Goal: Contribute content: Contribute content

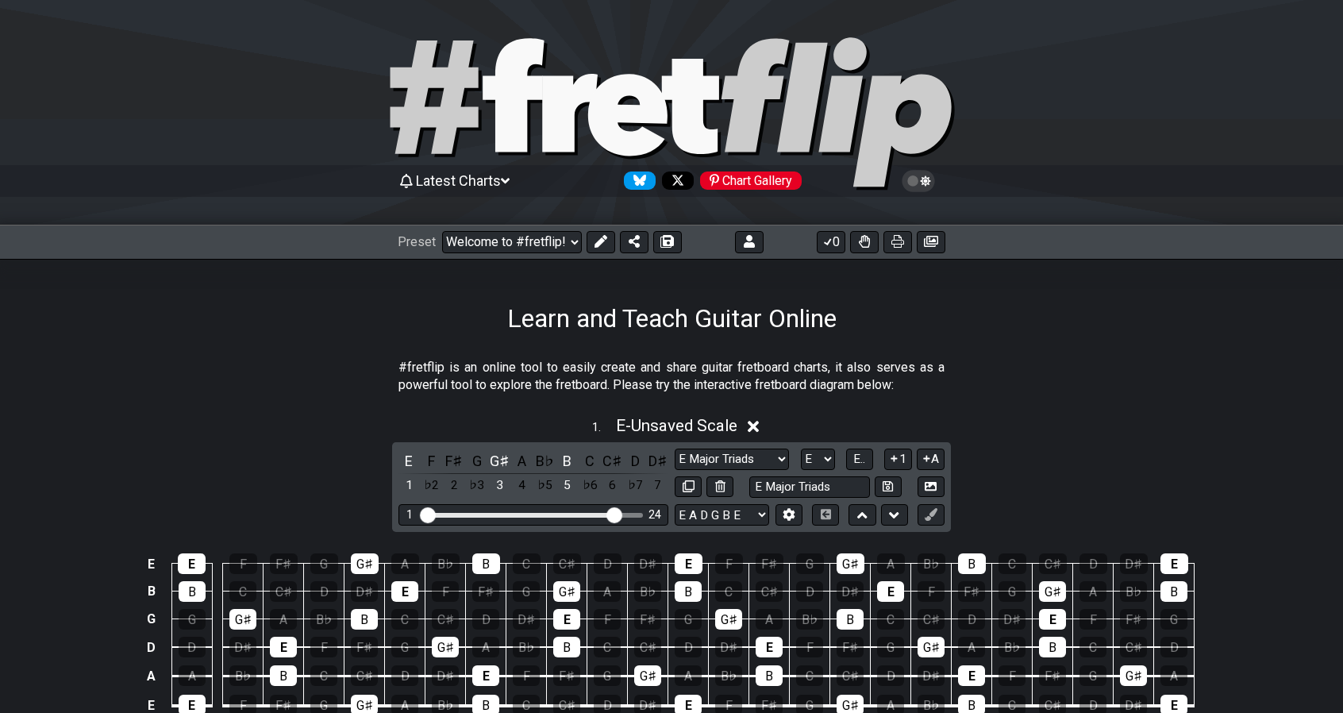
select select "E Major Triads"
select select "E"
select select "E Major Triads"
select select "E"
select select "E Major Triads"
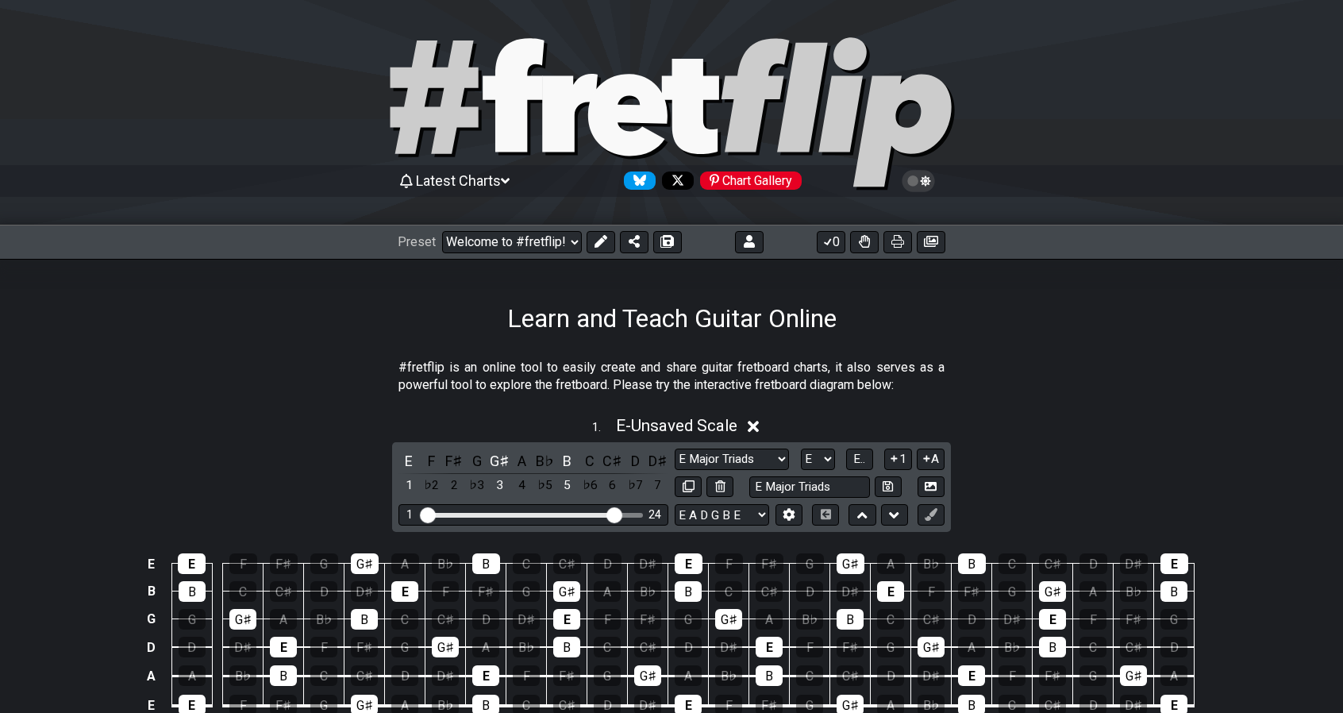
scroll to position [728, 0]
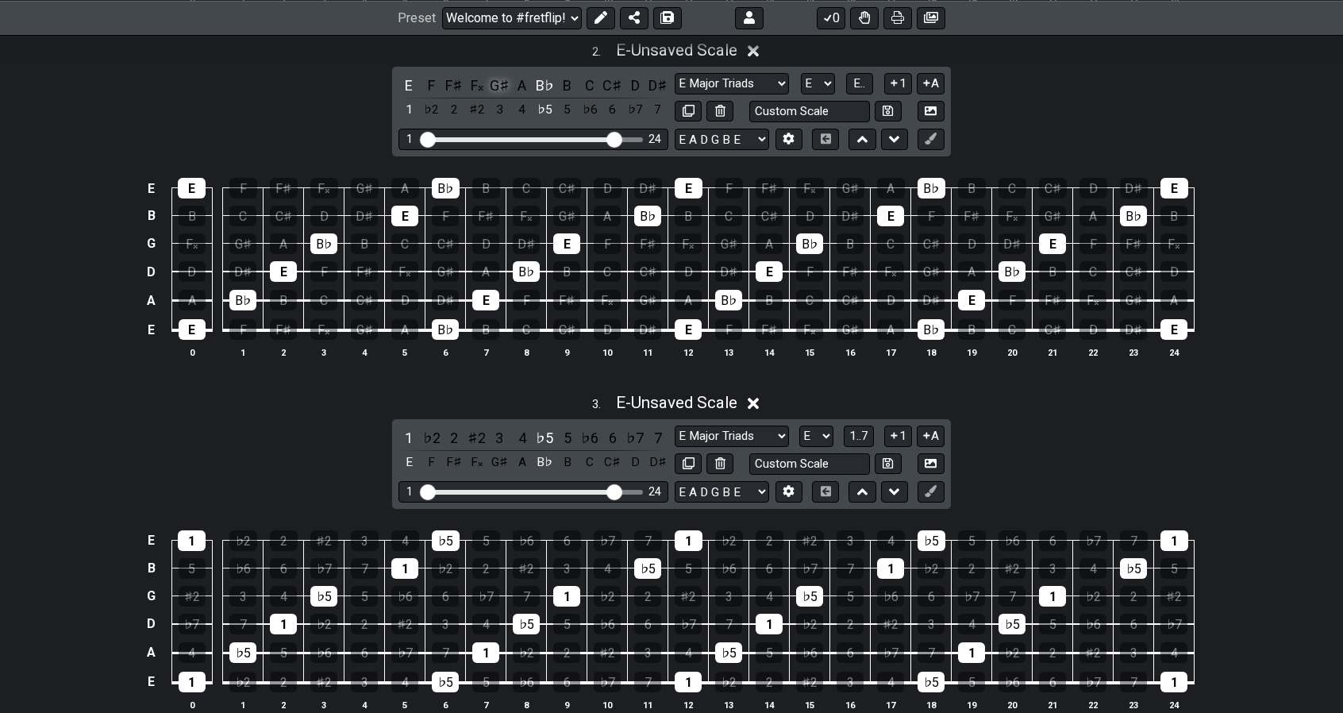
click at [502, 82] on div "G♯" at bounding box center [499, 85] width 21 height 21
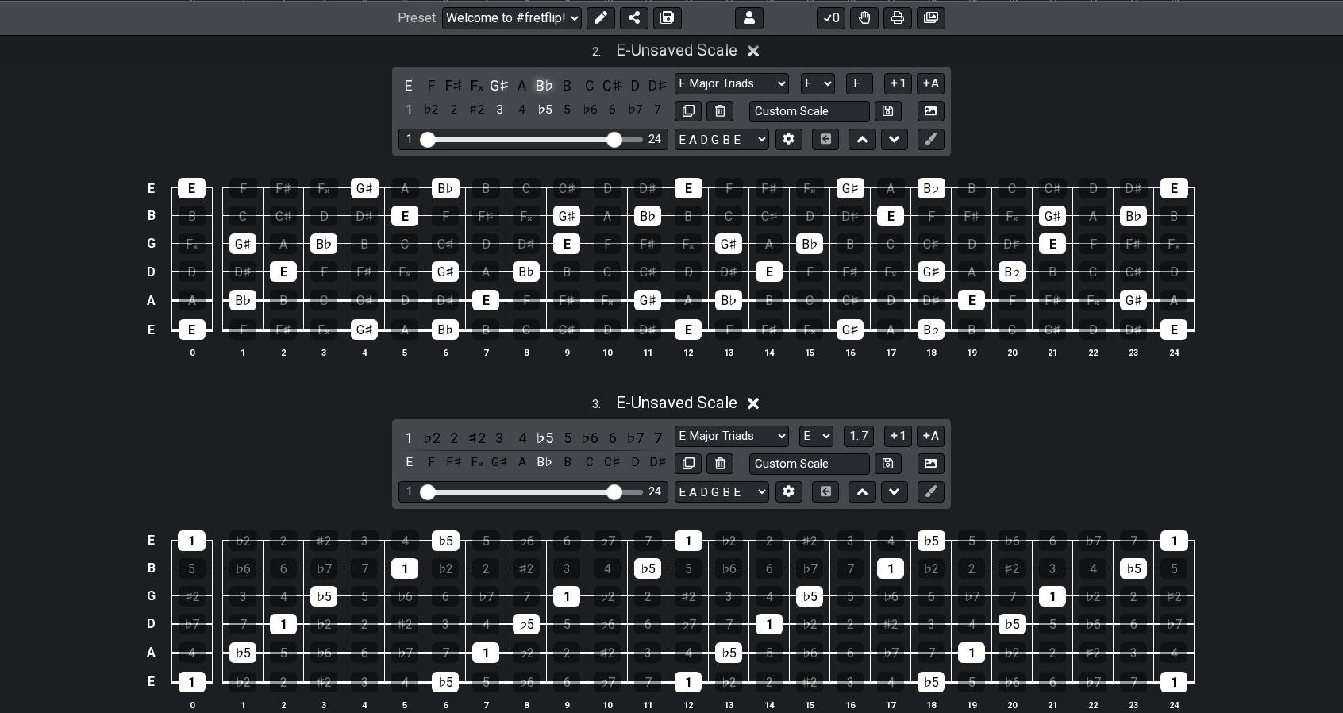
click at [542, 83] on div "B♭" at bounding box center [544, 85] width 21 height 21
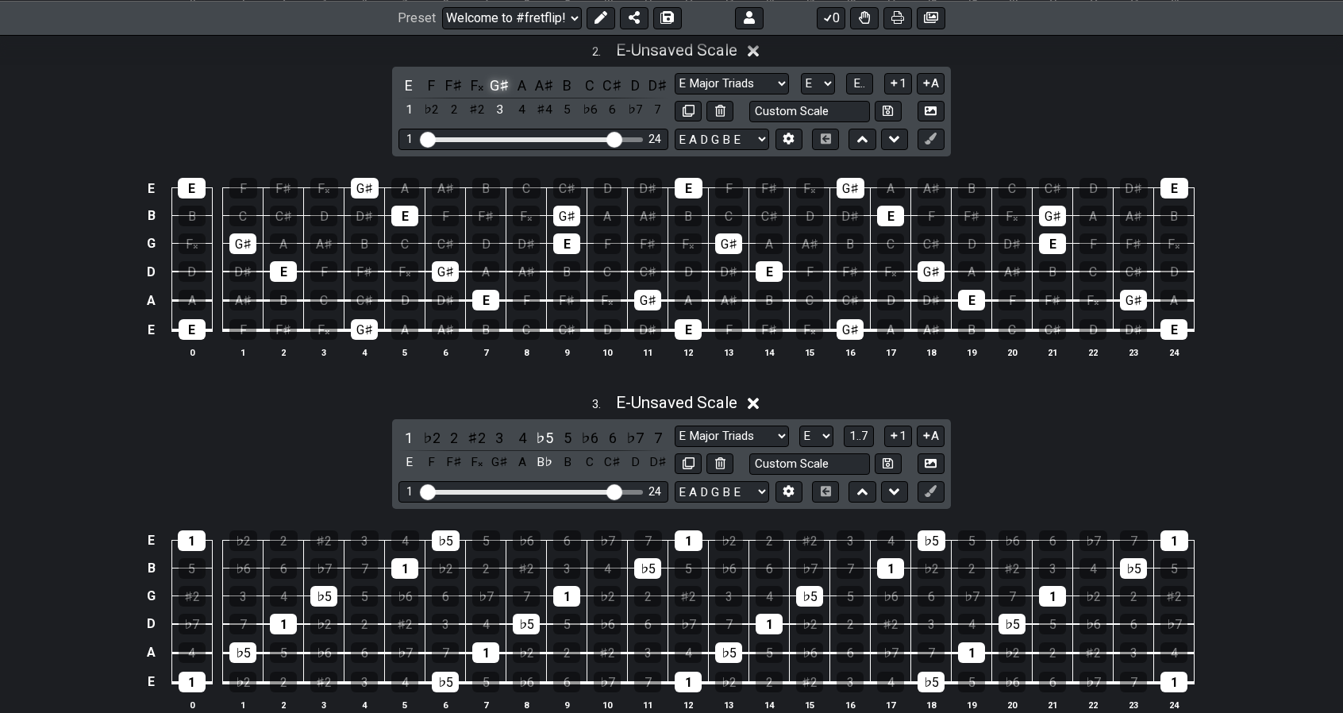
click at [499, 75] on div "G♯" at bounding box center [499, 85] width 21 height 21
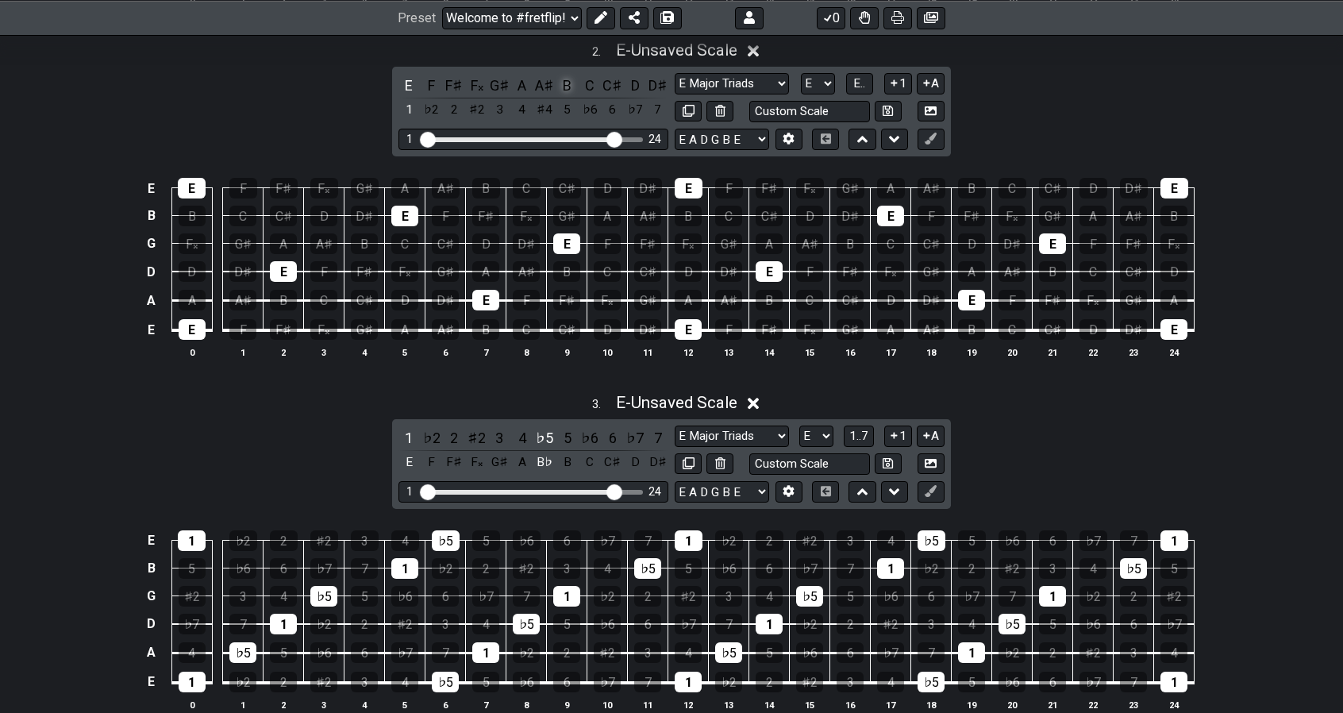
click at [567, 79] on div "B" at bounding box center [567, 85] width 21 height 21
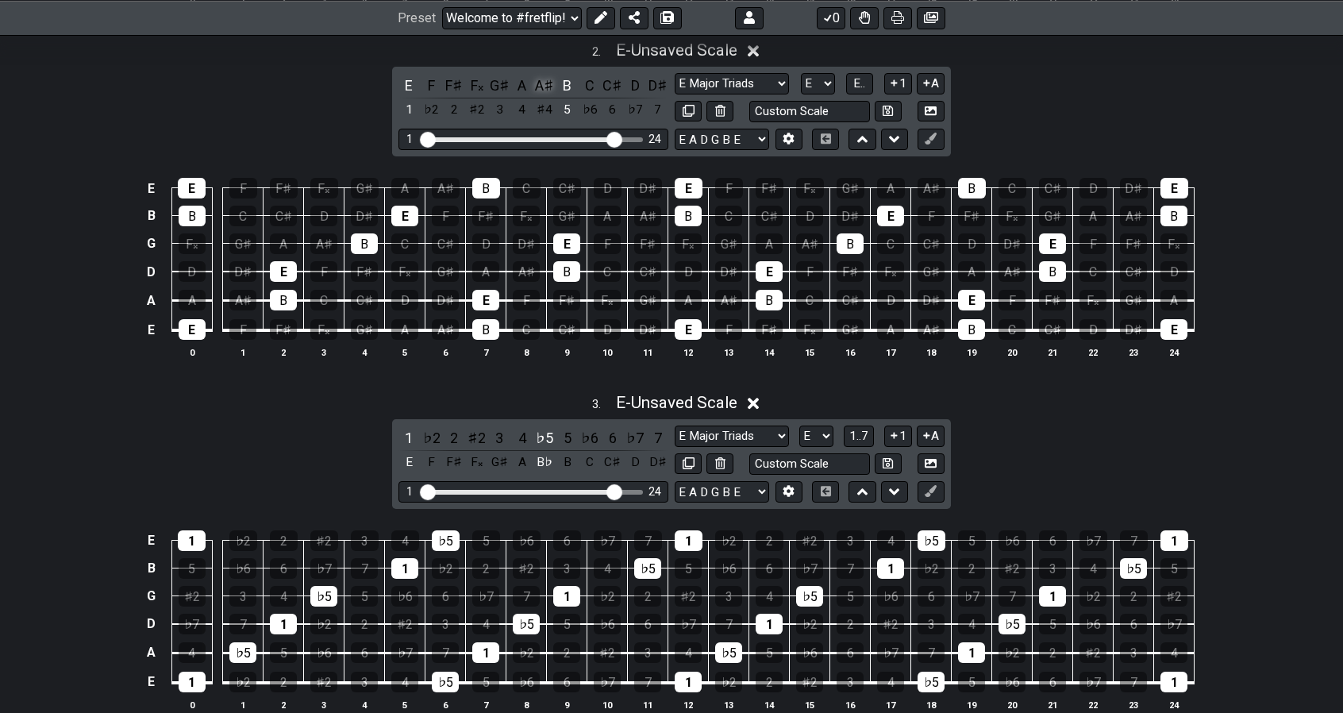
click at [542, 75] on div "A♯" at bounding box center [544, 85] width 21 height 21
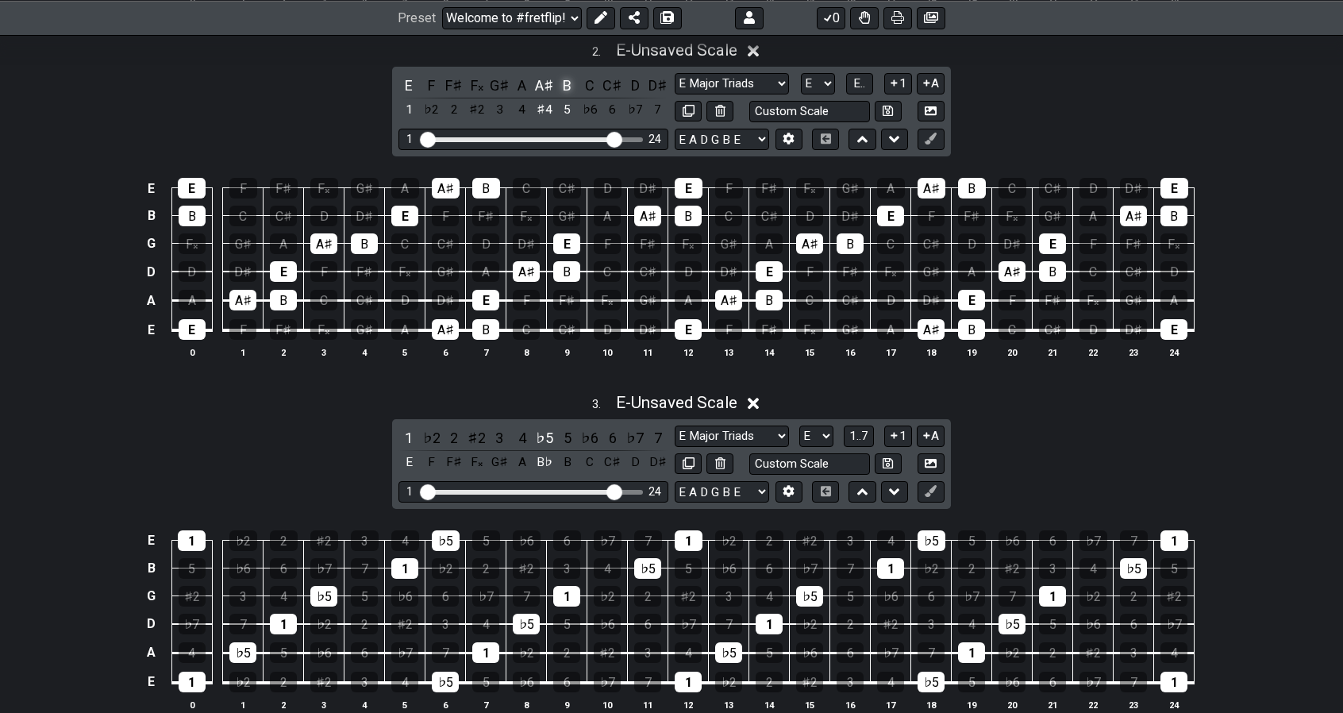
click at [571, 84] on div "B" at bounding box center [567, 85] width 21 height 21
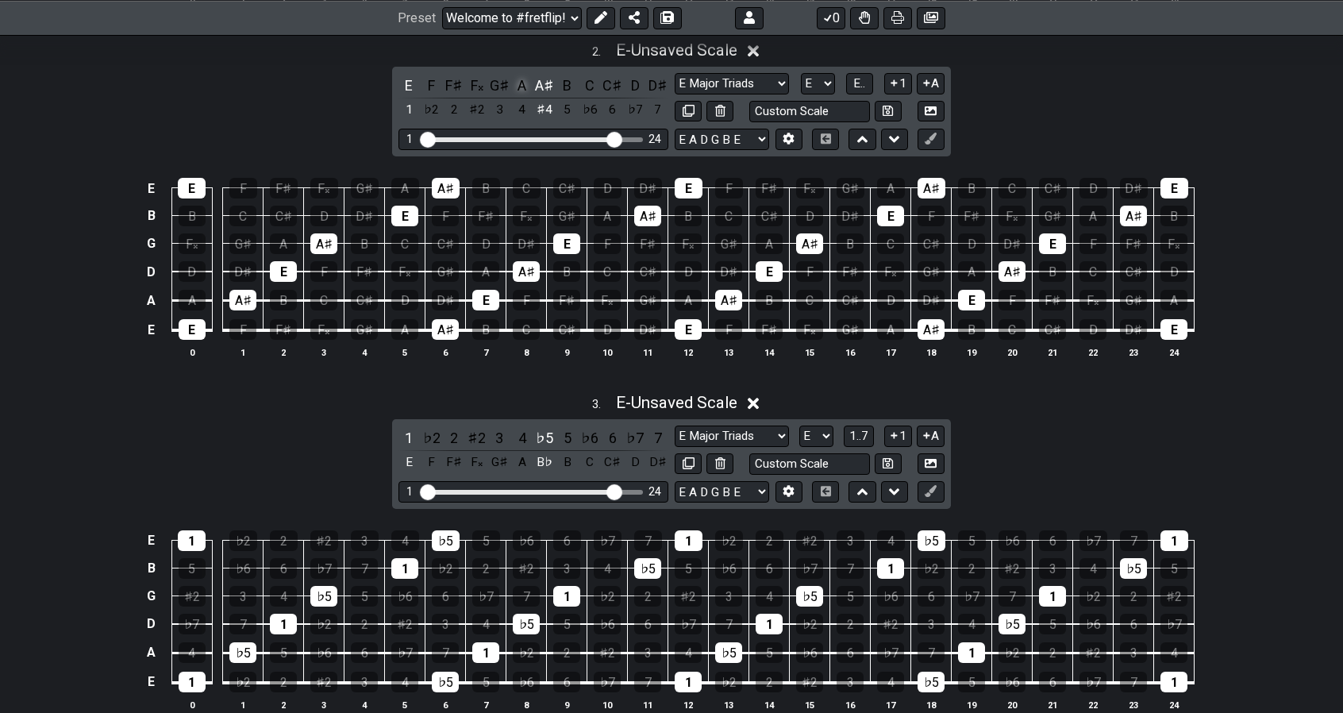
click at [523, 80] on div "A" at bounding box center [522, 85] width 21 height 21
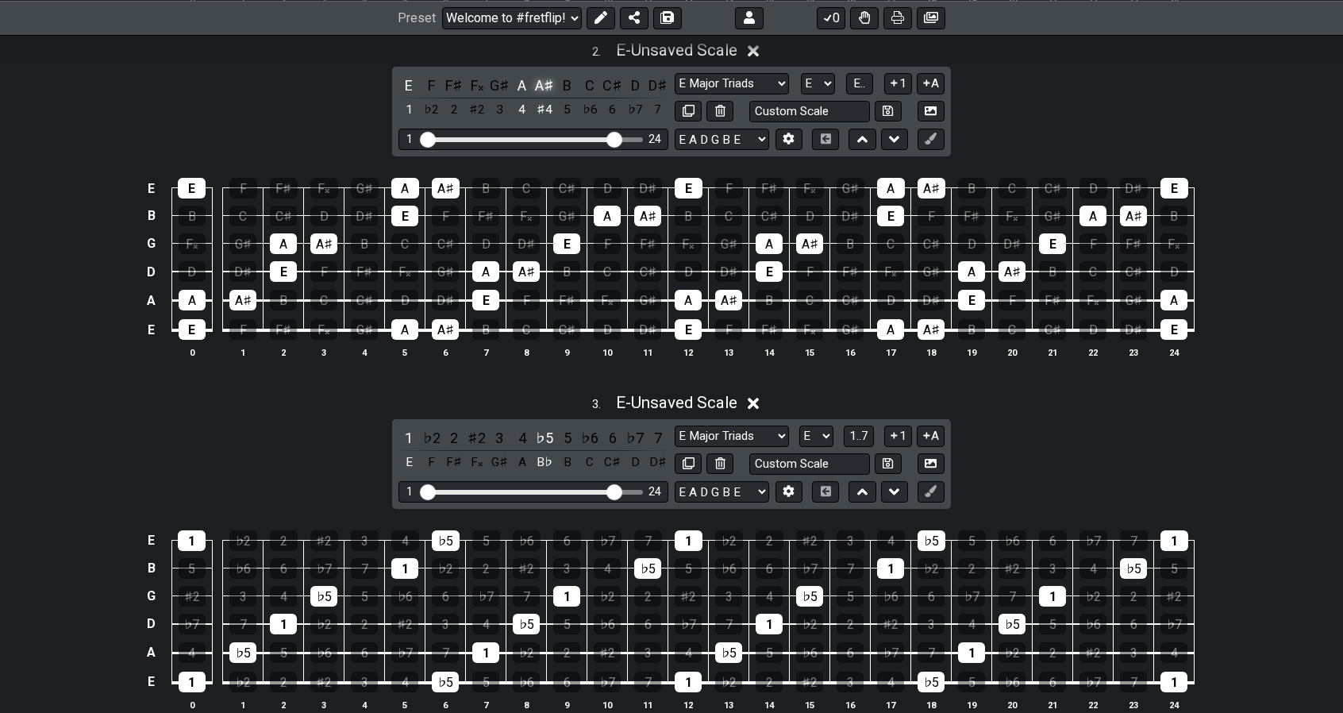
click at [541, 82] on div "A♯" at bounding box center [544, 85] width 21 height 21
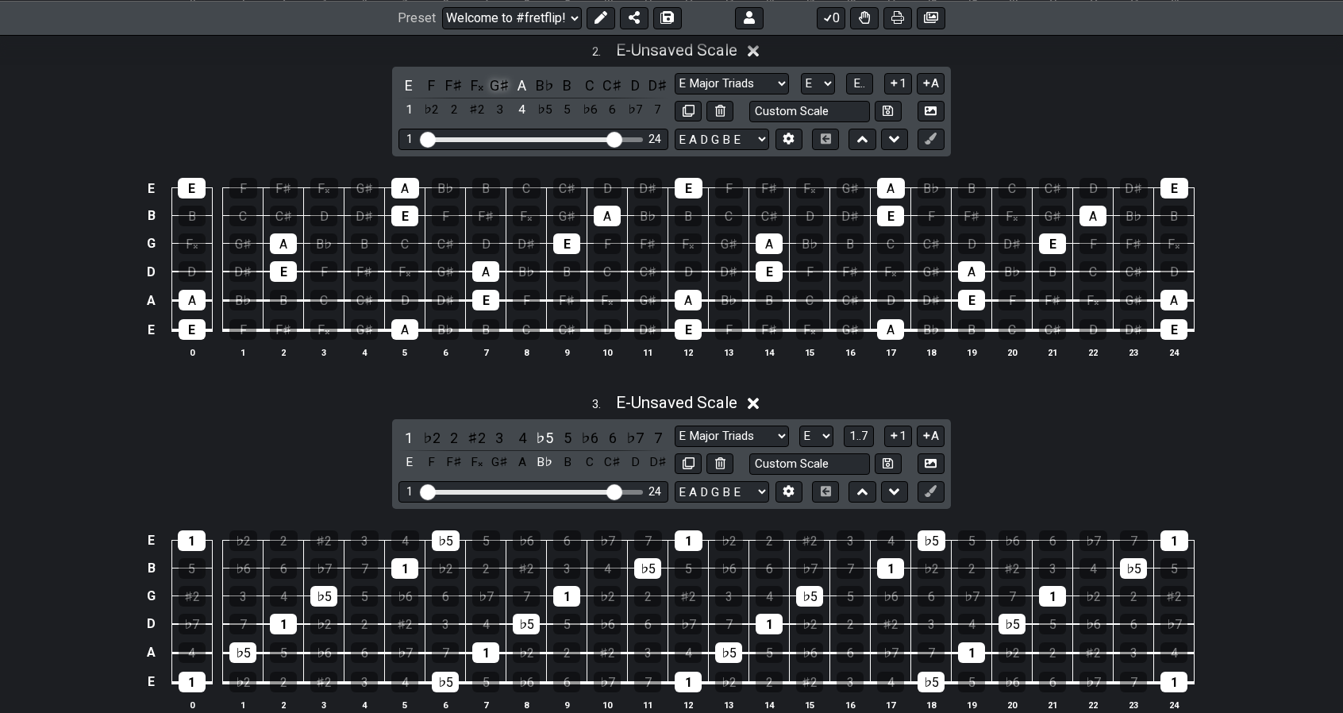
click at [490, 83] on div "G♯" at bounding box center [499, 85] width 21 height 21
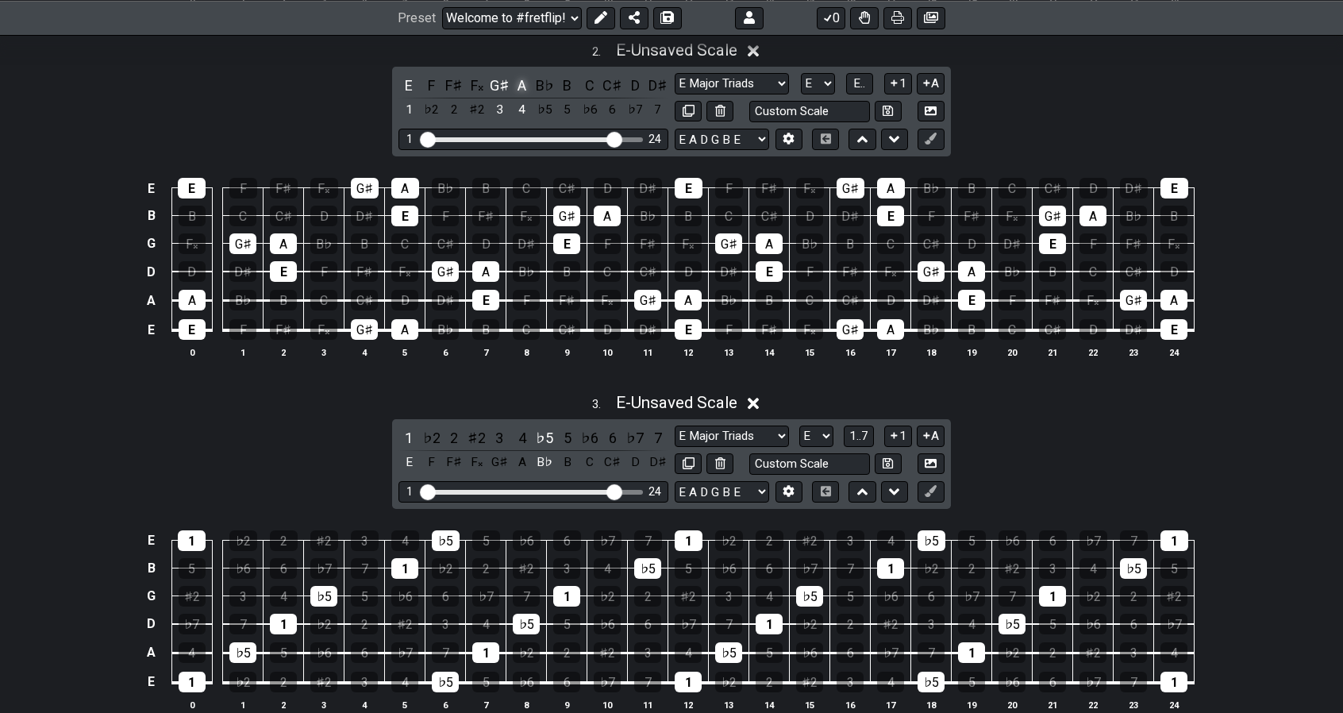
click at [514, 79] on div "A" at bounding box center [522, 85] width 21 height 21
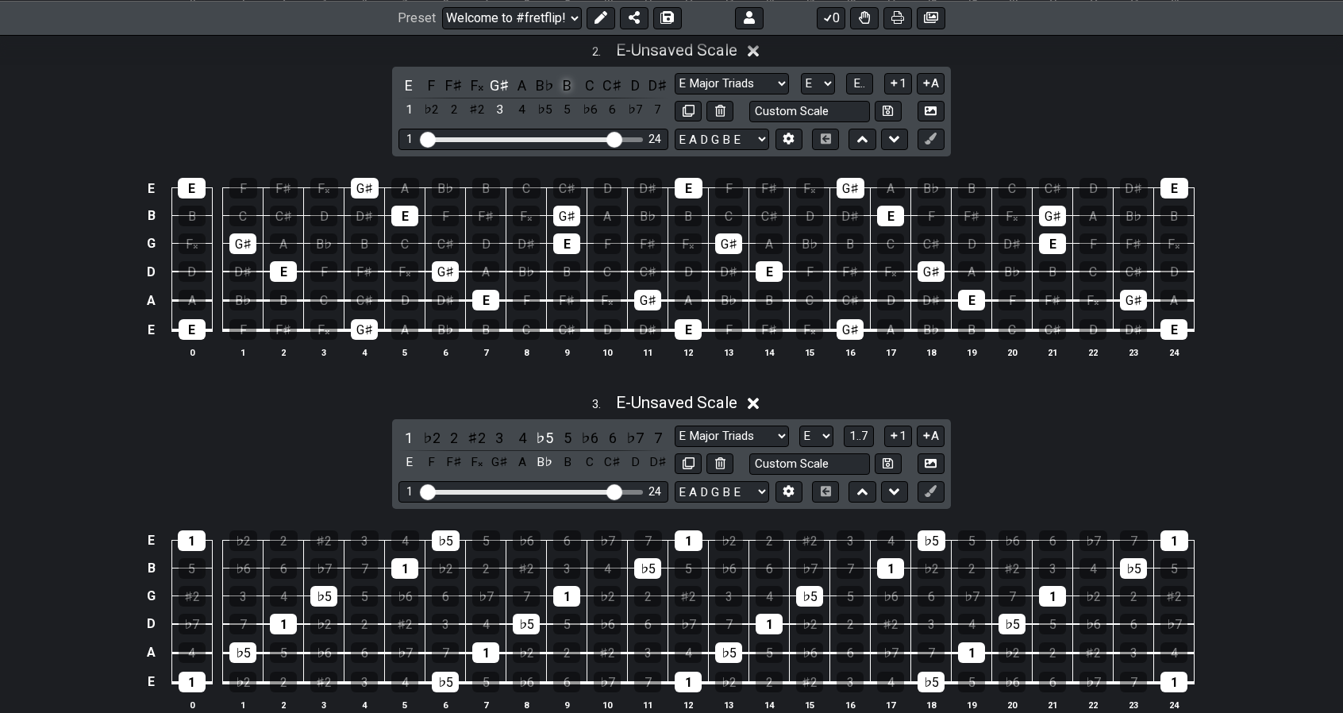
click at [568, 83] on div "B" at bounding box center [567, 85] width 21 height 21
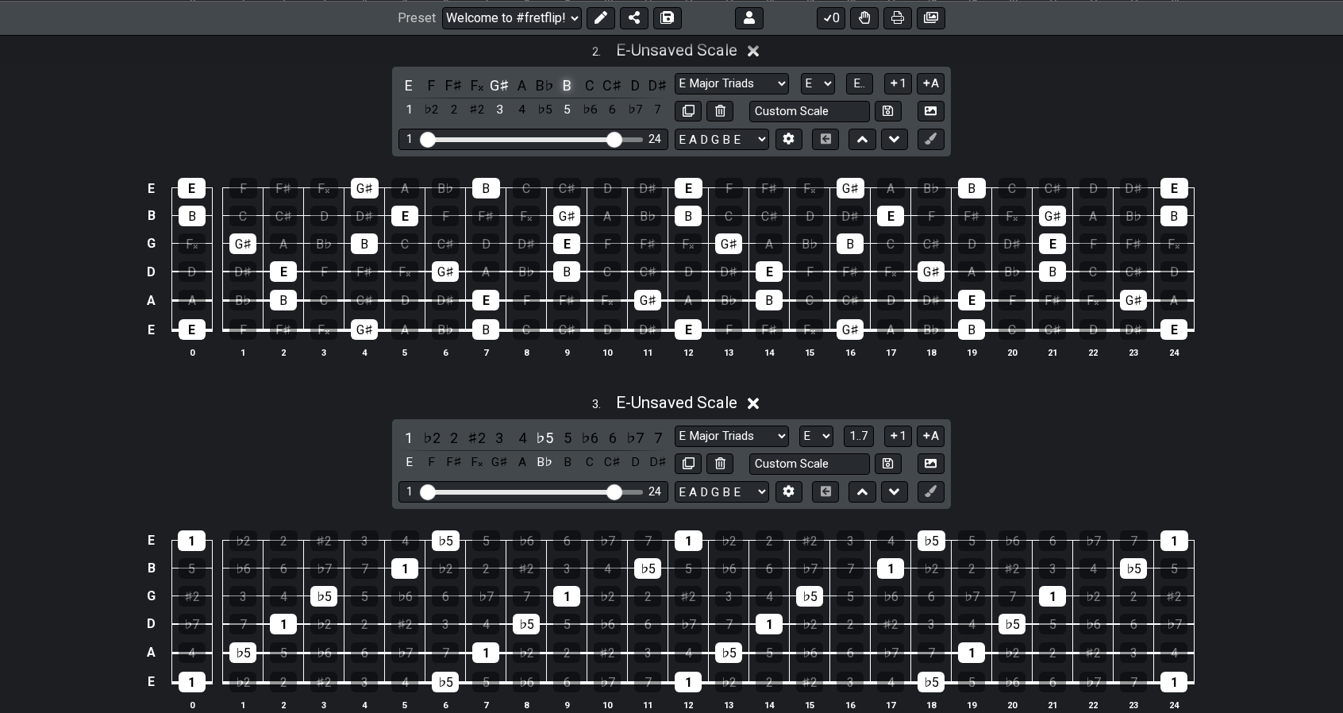
click at [568, 83] on div "B" at bounding box center [567, 85] width 21 height 21
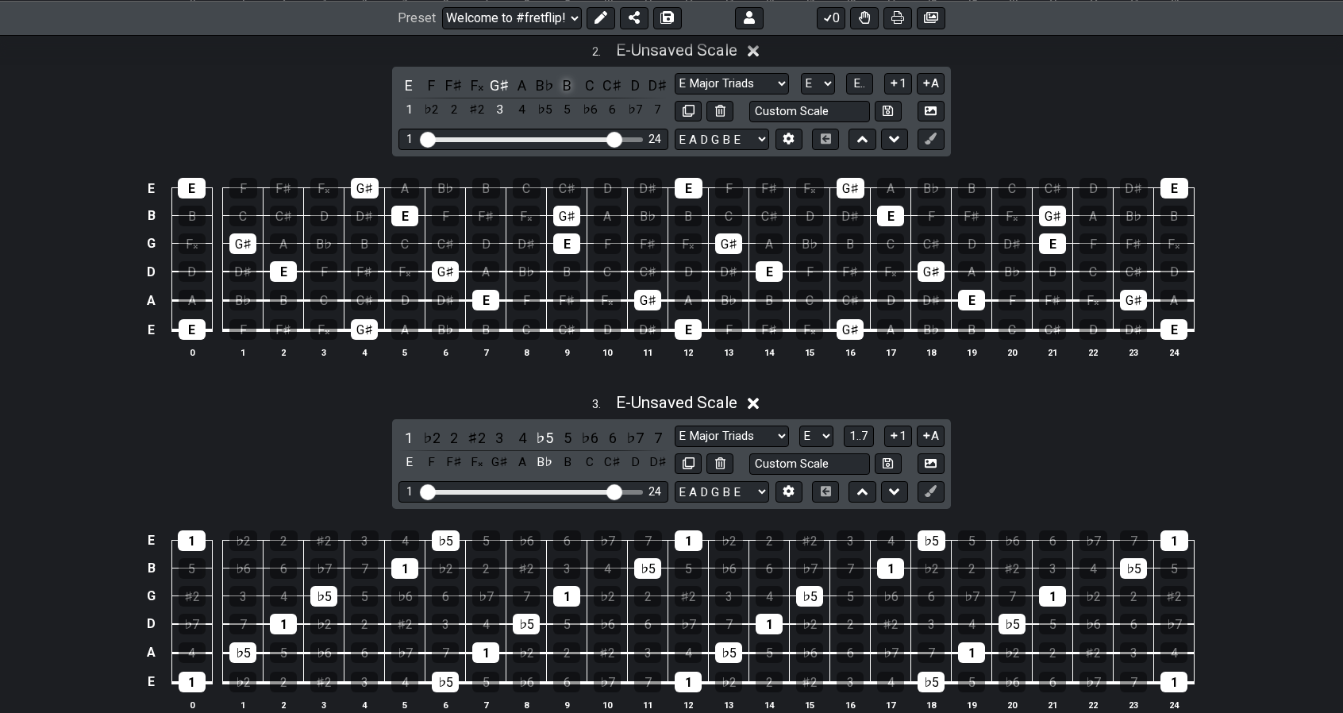
click at [568, 83] on div "B" at bounding box center [567, 85] width 21 height 21
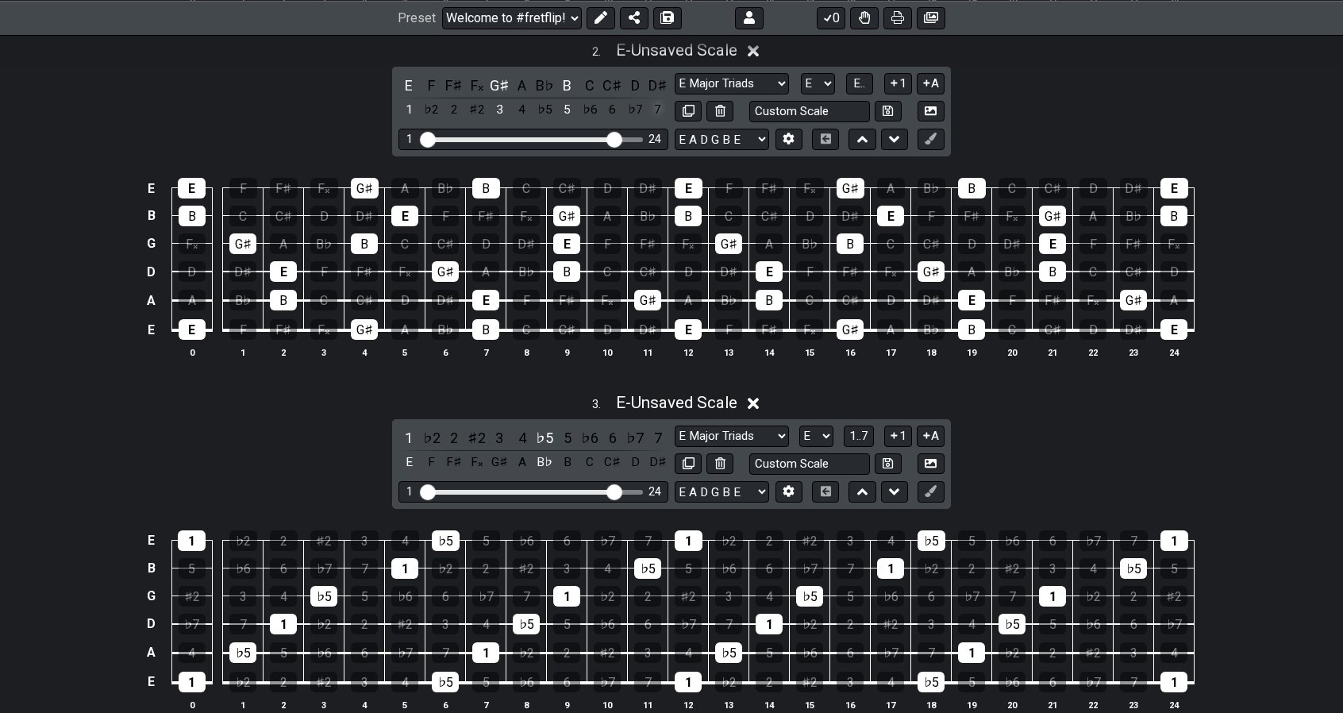
click at [661, 106] on div "7" at bounding box center [658, 109] width 21 height 21
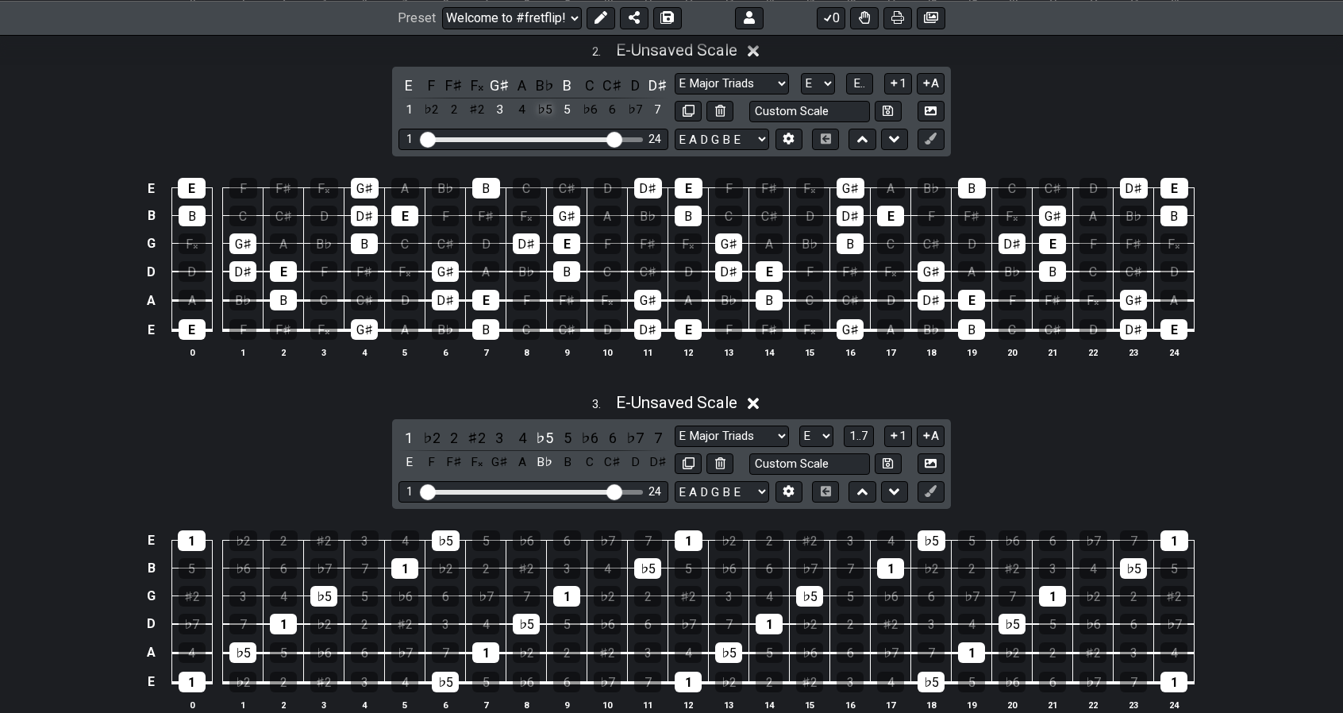
click at [542, 99] on div "♭5" at bounding box center [544, 109] width 21 height 21
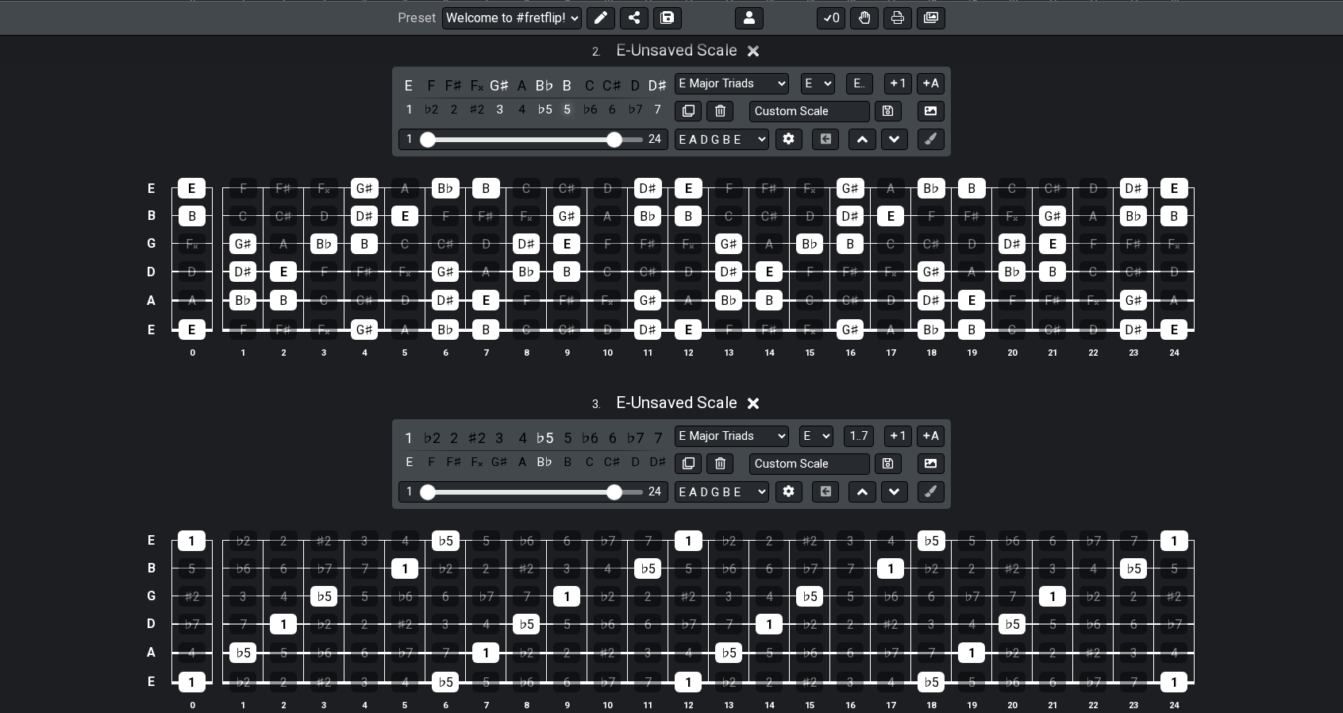
click at [562, 102] on div "5" at bounding box center [567, 109] width 21 height 21
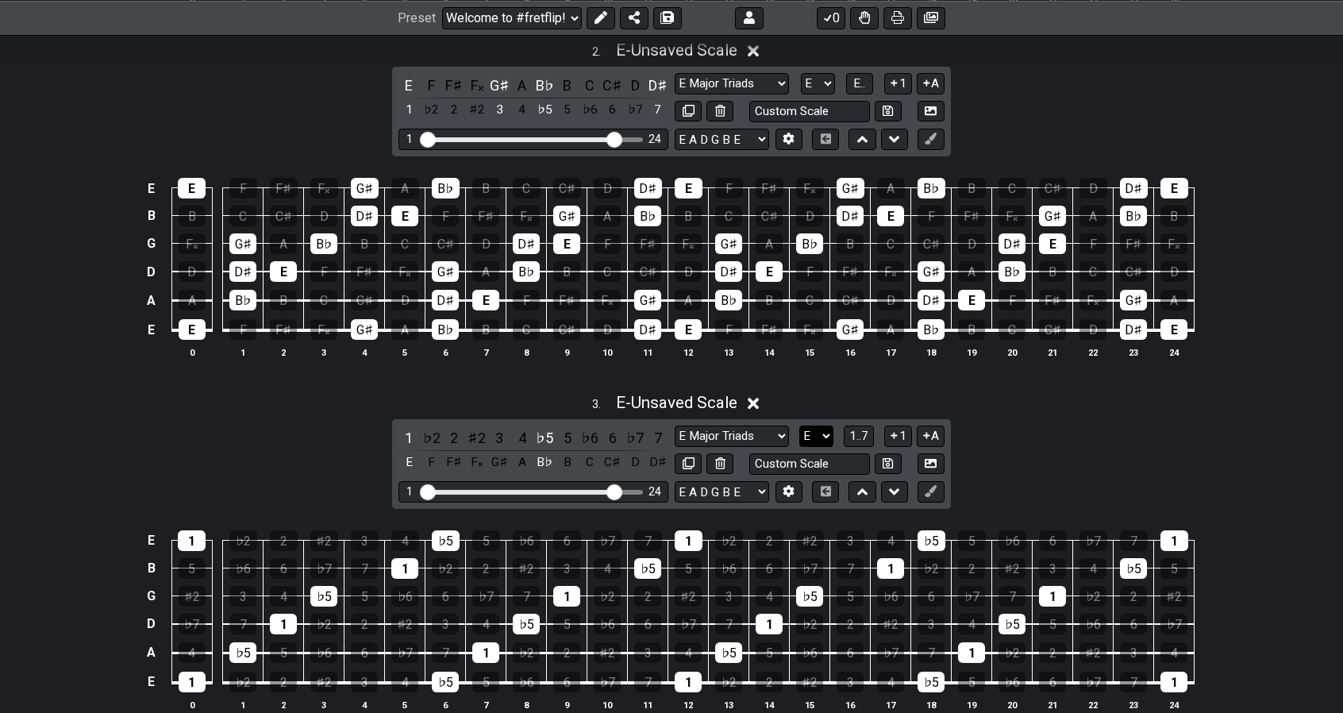
click at [808, 436] on select "A♭ A A♯ B♭ B C C♯ D♭ D D♯ E♭ E F F♯ G♭ G G♯" at bounding box center [817, 436] width 34 height 21
select select "G"
click at [800, 426] on select "A♭ A A♯ B♭ B C C♯ D♭ D D♯ E♭ E F F♯ G♭ G G♯" at bounding box center [817, 436] width 34 height 21
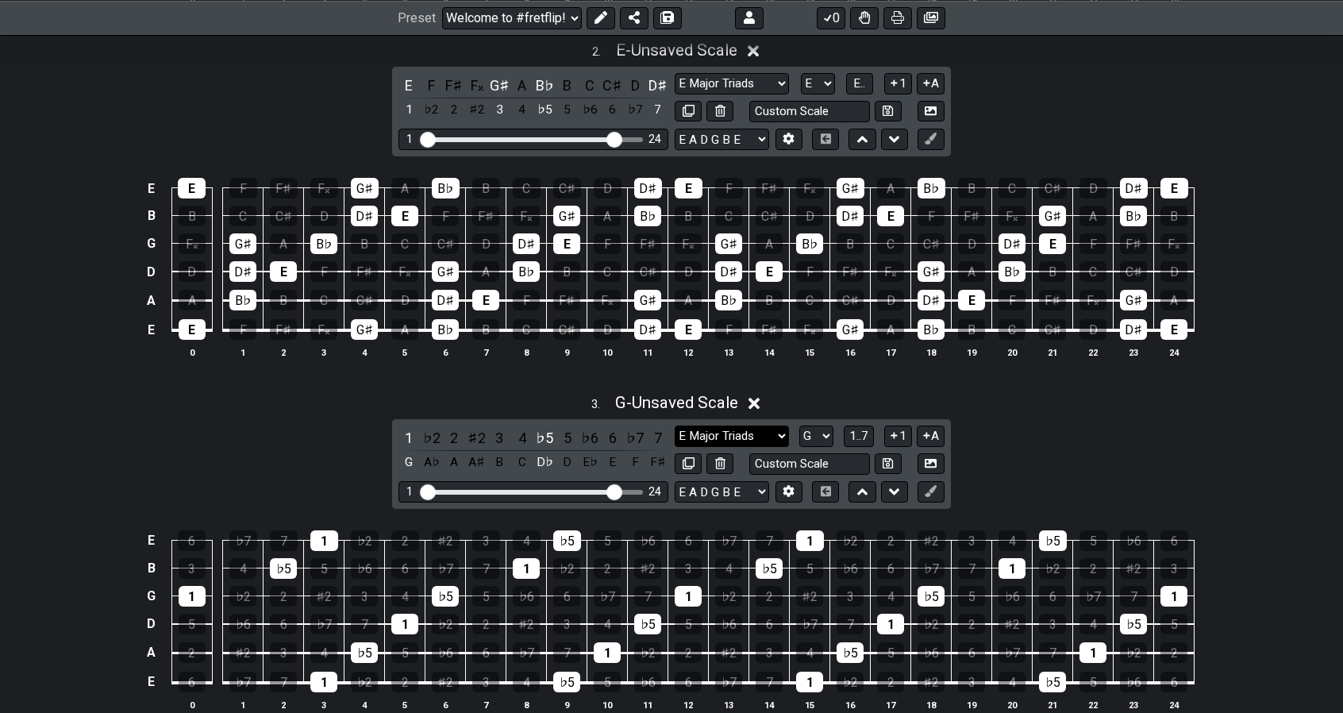
click at [768, 434] on select "Minor Pentatonic E Major Triads Minor Pentatonic Major Pentatonic Minor Blues M…" at bounding box center [732, 436] width 114 height 21
select select "Minor"
click at [675, 426] on select "Minor Pentatonic E Major Triads Minor Pentatonic Major Pentatonic Minor Blues M…" at bounding box center [732, 436] width 114 height 21
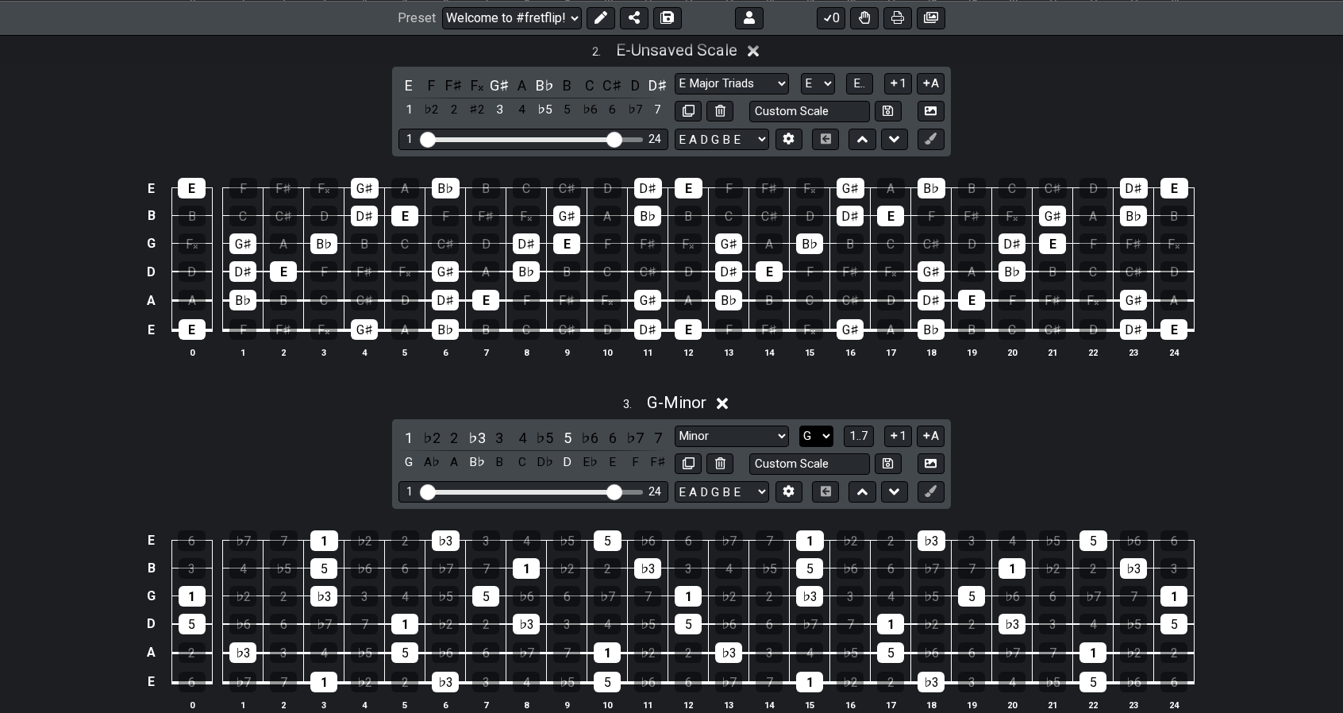
click at [819, 427] on select "A♭ A A♯ B♭ B C C♯ D♭ D D♯ E♭ E F F♯ G♭ G G♯" at bounding box center [817, 436] width 34 height 21
select select "G#"
click at [800, 426] on select "A♭ A A♯ B♭ B C C♯ D♭ D D♯ E♭ E F F♯ G♭ G G♯" at bounding box center [817, 436] width 34 height 21
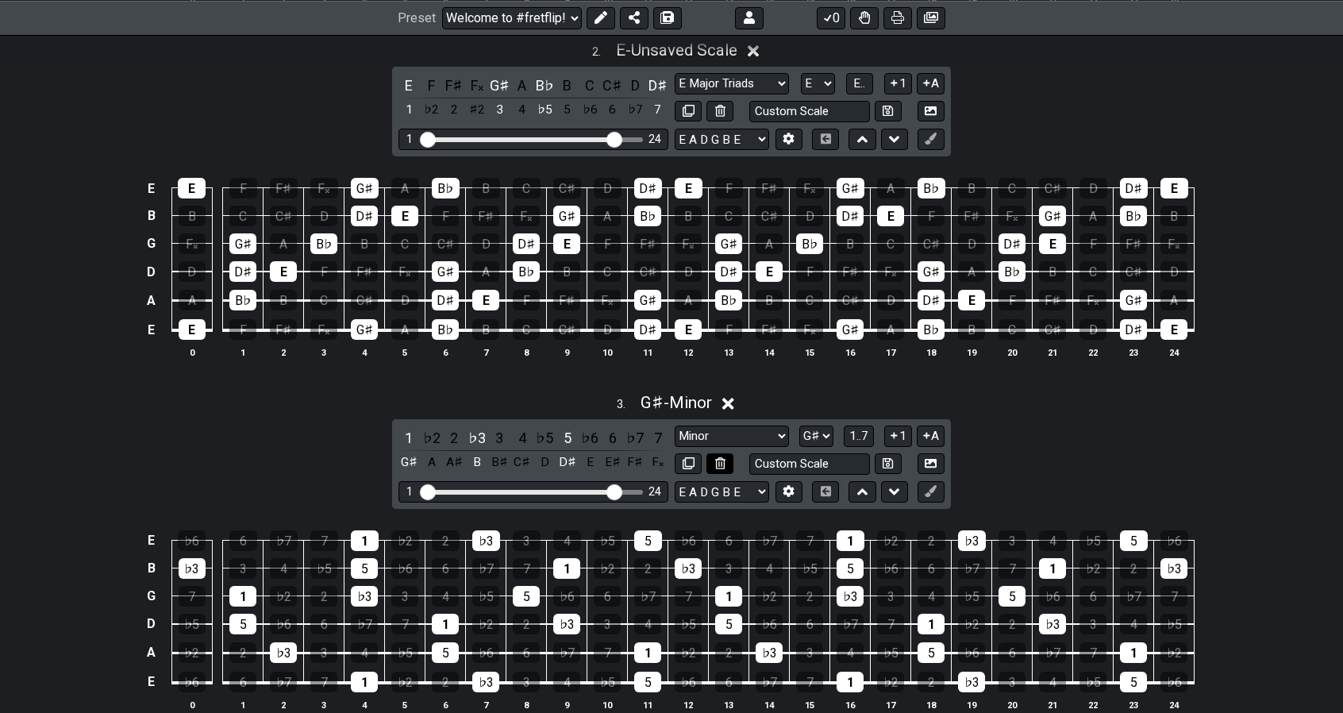
click at [723, 461] on icon at bounding box center [720, 463] width 10 height 12
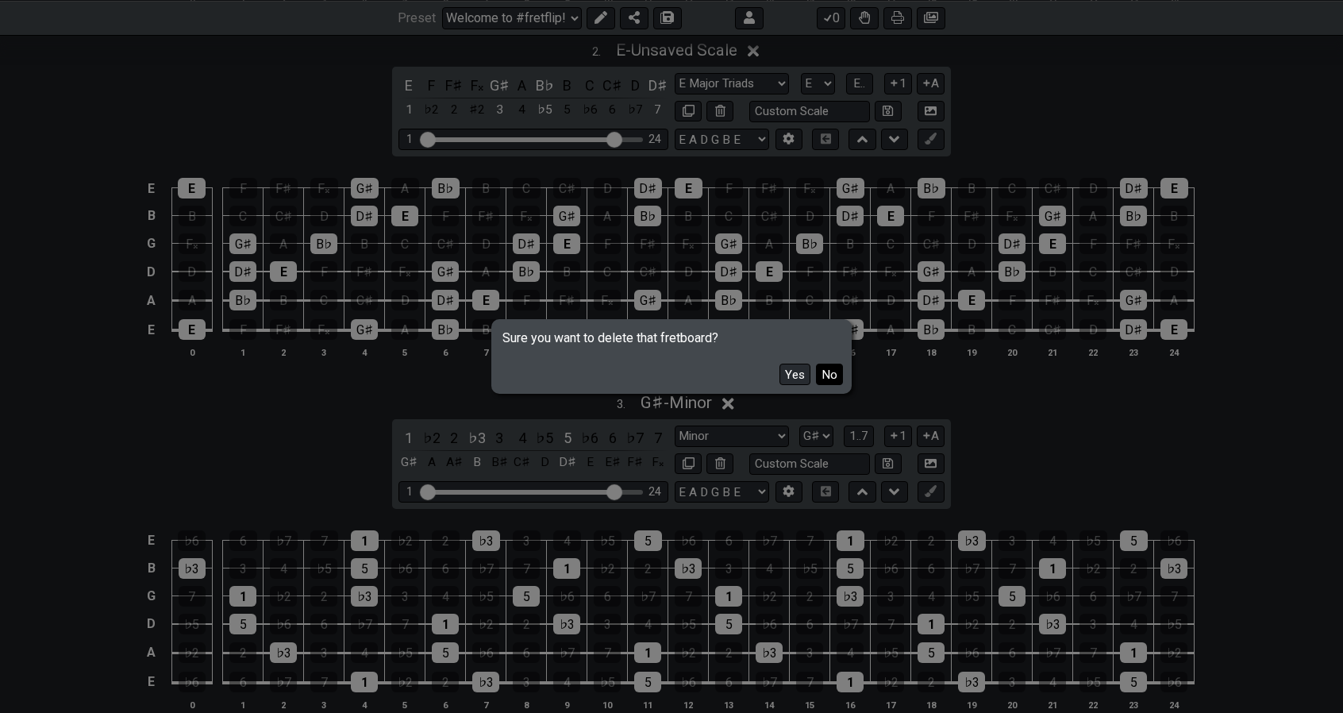
click at [834, 384] on button "No" at bounding box center [829, 374] width 27 height 21
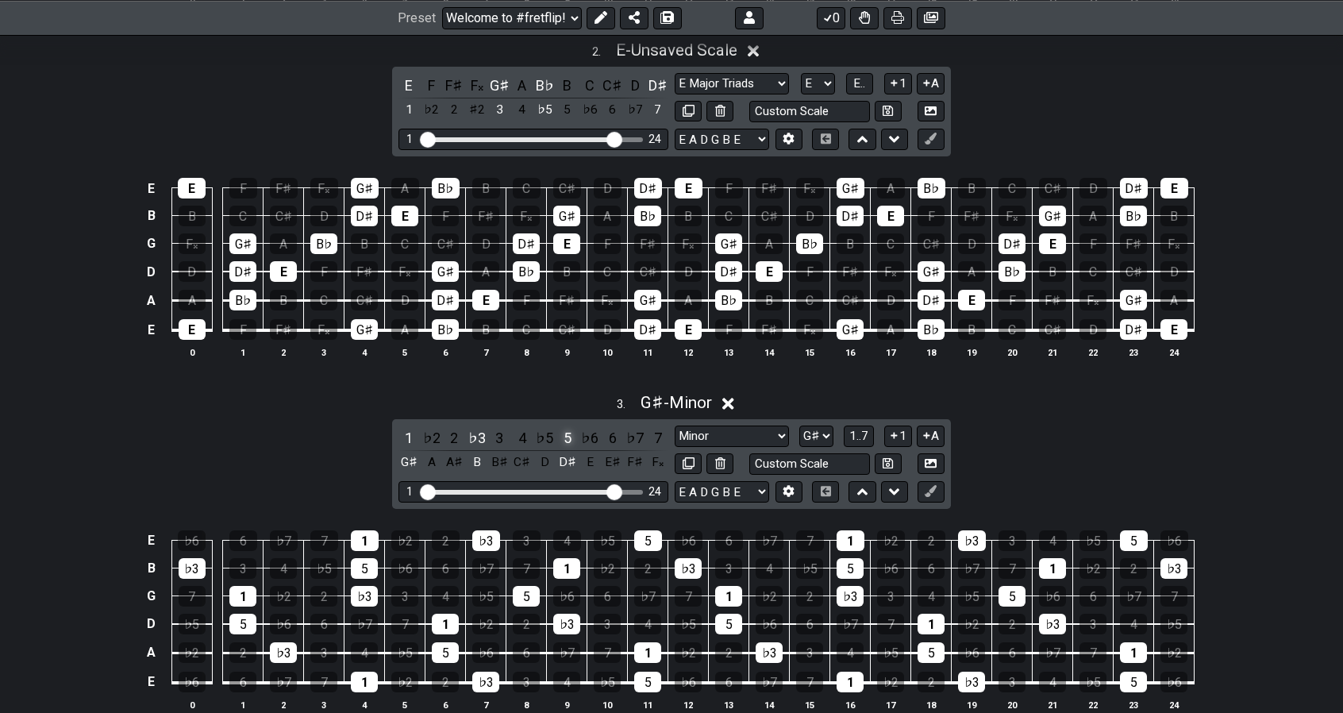
click at [564, 437] on div "5" at bounding box center [567, 437] width 21 height 21
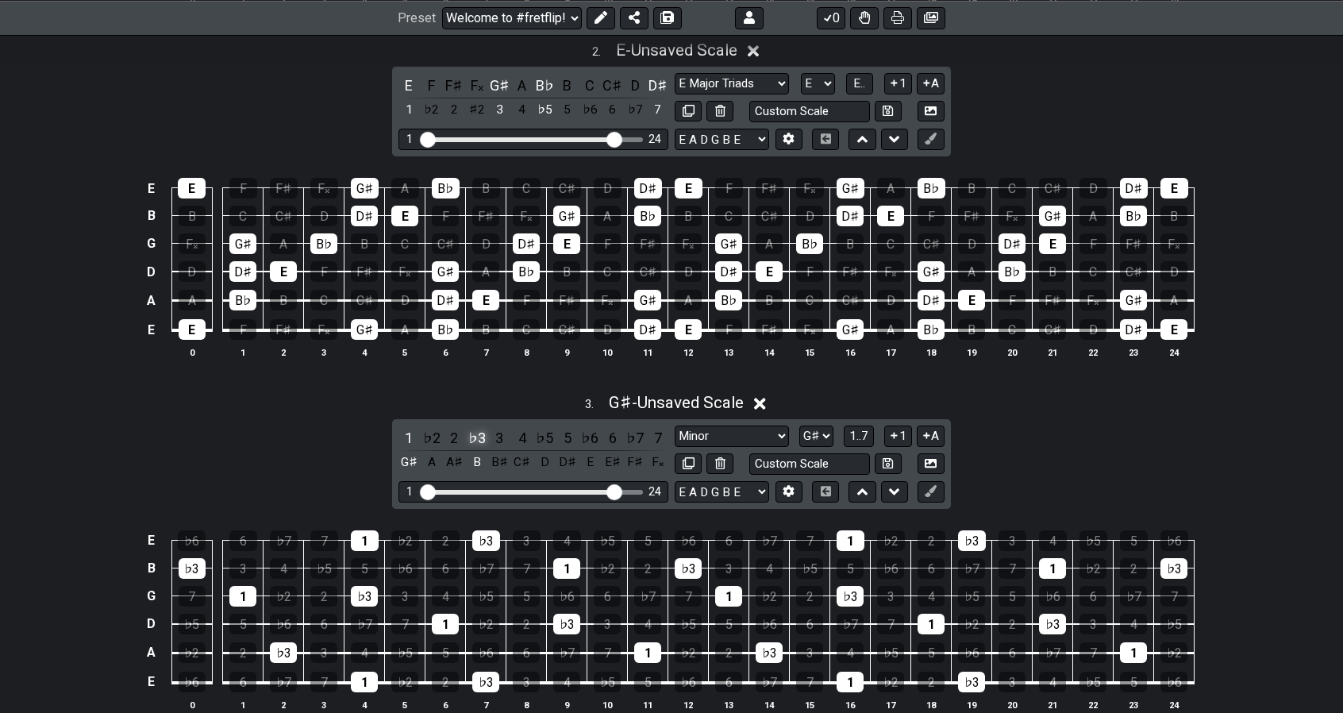
click at [476, 434] on div "♭3" at bounding box center [477, 437] width 21 height 21
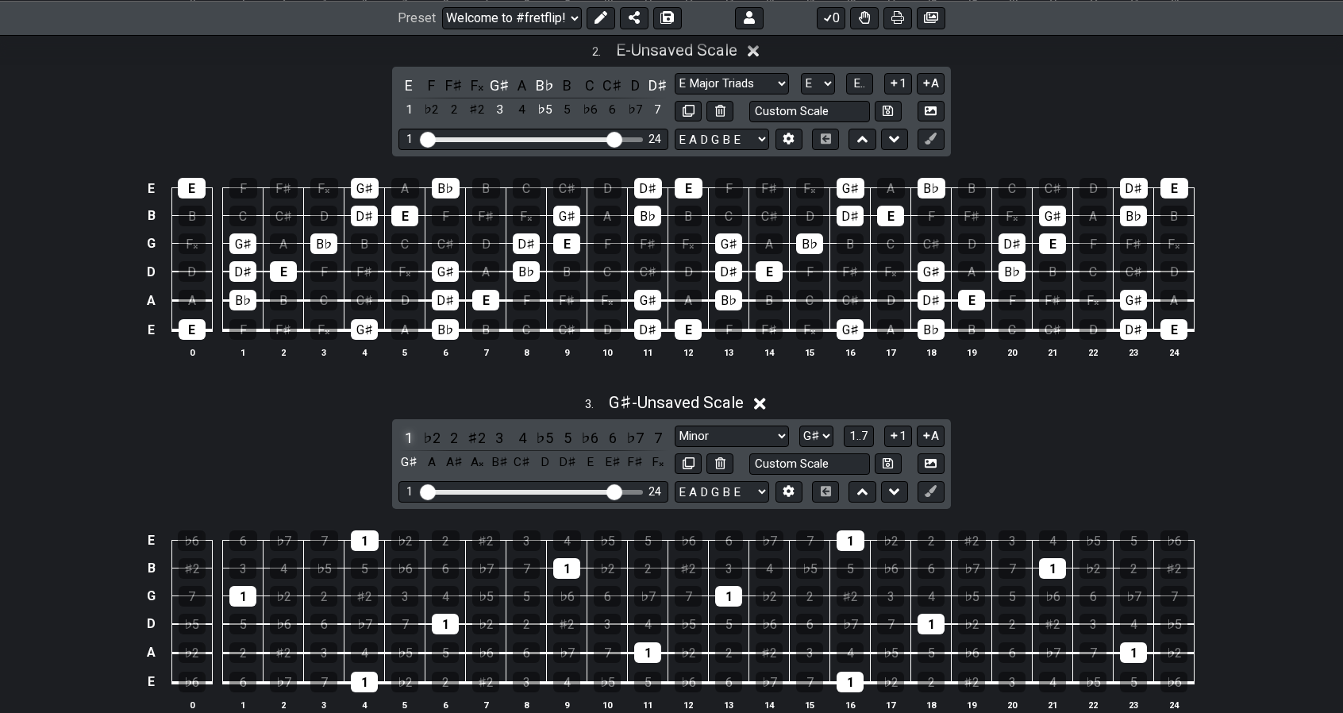
click at [408, 433] on div "1" at bounding box center [409, 437] width 21 height 21
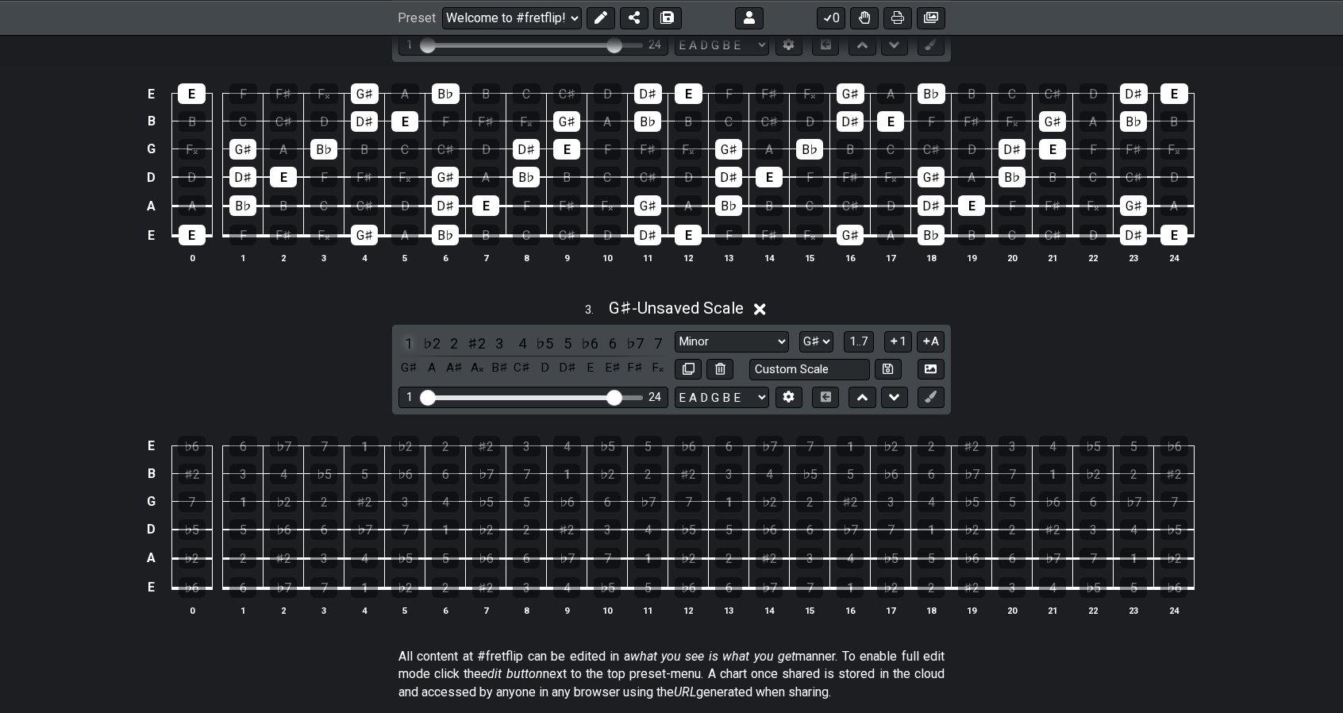
scroll to position [823, 0]
click at [999, 388] on div "3 . G♯ - Unsaved Scale 1 ♭2 2 ♯2 3 4 ♭5 5 ♭6 6 ♭7 7 G♯ A A♯ A𝄪 B♯ C♯ D D♯ E E♯ …" at bounding box center [671, 462] width 1343 height 349
click at [860, 337] on span "1..7" at bounding box center [859, 340] width 19 height 14
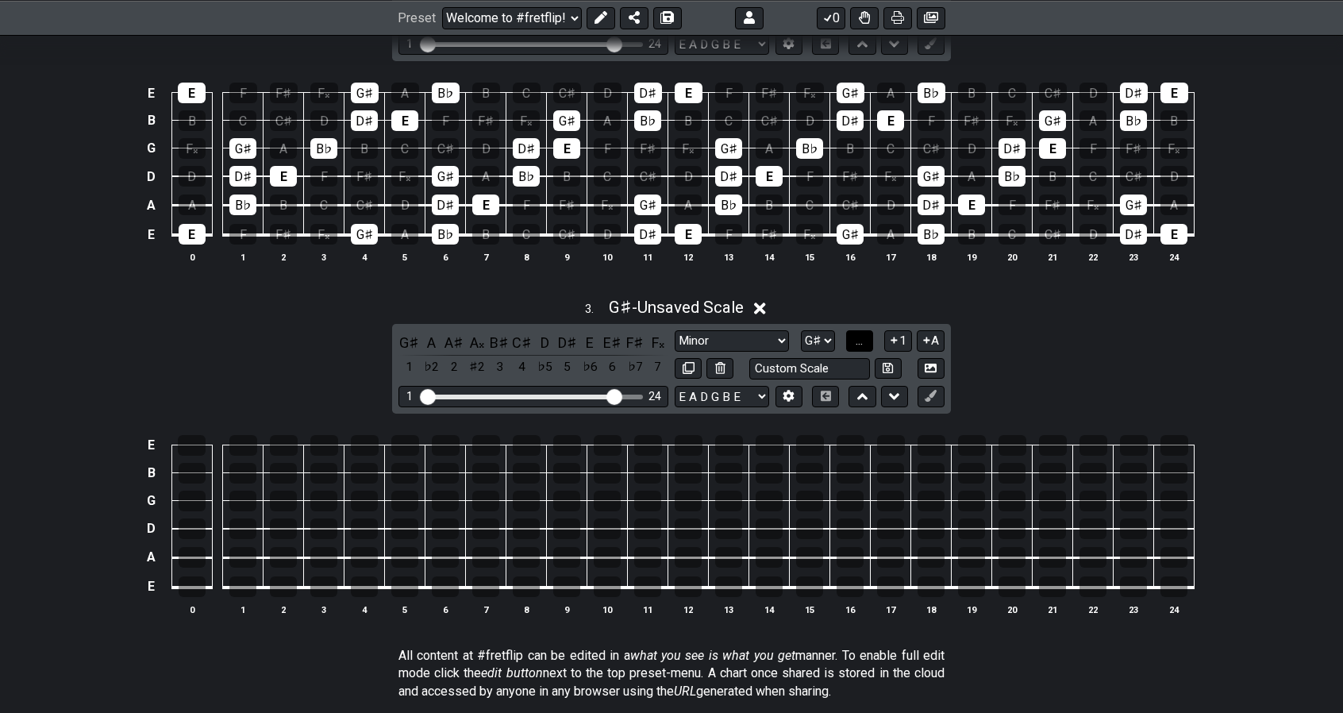
click at [860, 337] on span "..." at bounding box center [859, 340] width 7 height 14
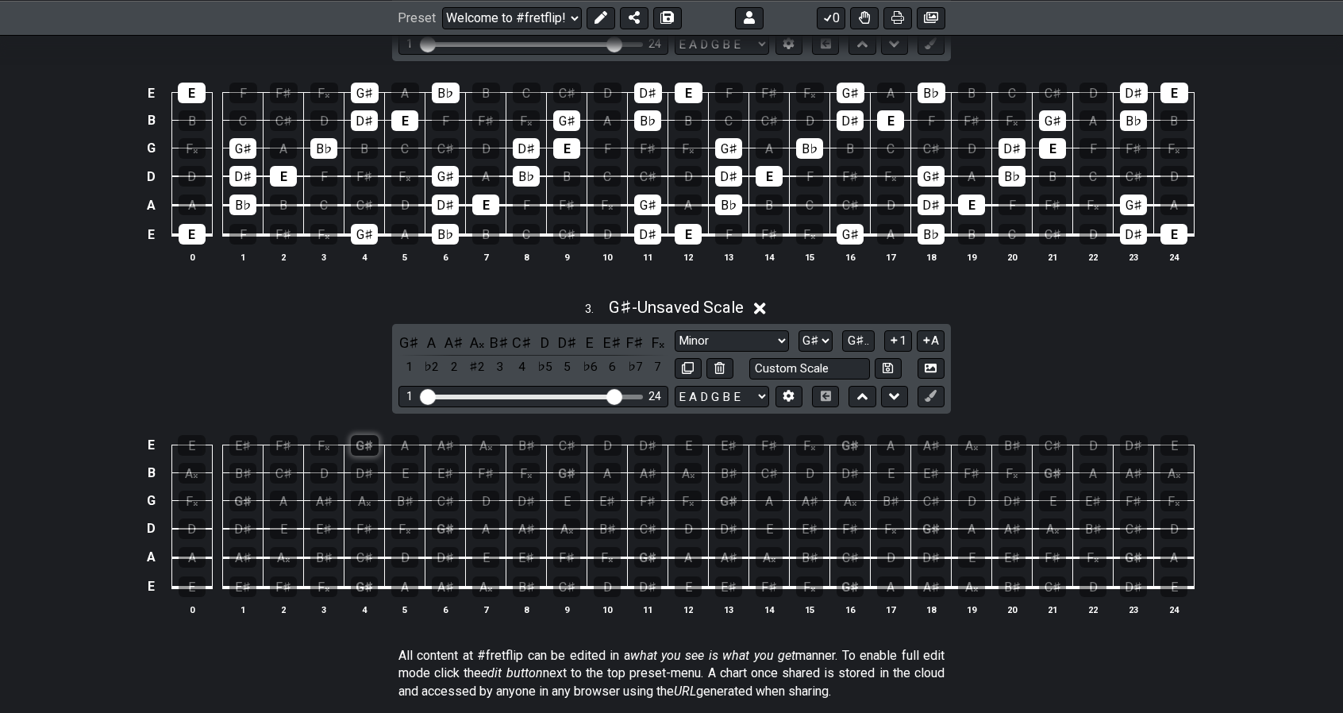
click at [369, 443] on div "G♯" at bounding box center [365, 445] width 28 height 21
click at [405, 463] on div "E" at bounding box center [404, 473] width 27 height 21
click at [480, 465] on div "F♯" at bounding box center [485, 473] width 27 height 21
click at [571, 464] on div "G♯" at bounding box center [566, 473] width 27 height 21
click at [597, 463] on div "A" at bounding box center [607, 473] width 27 height 21
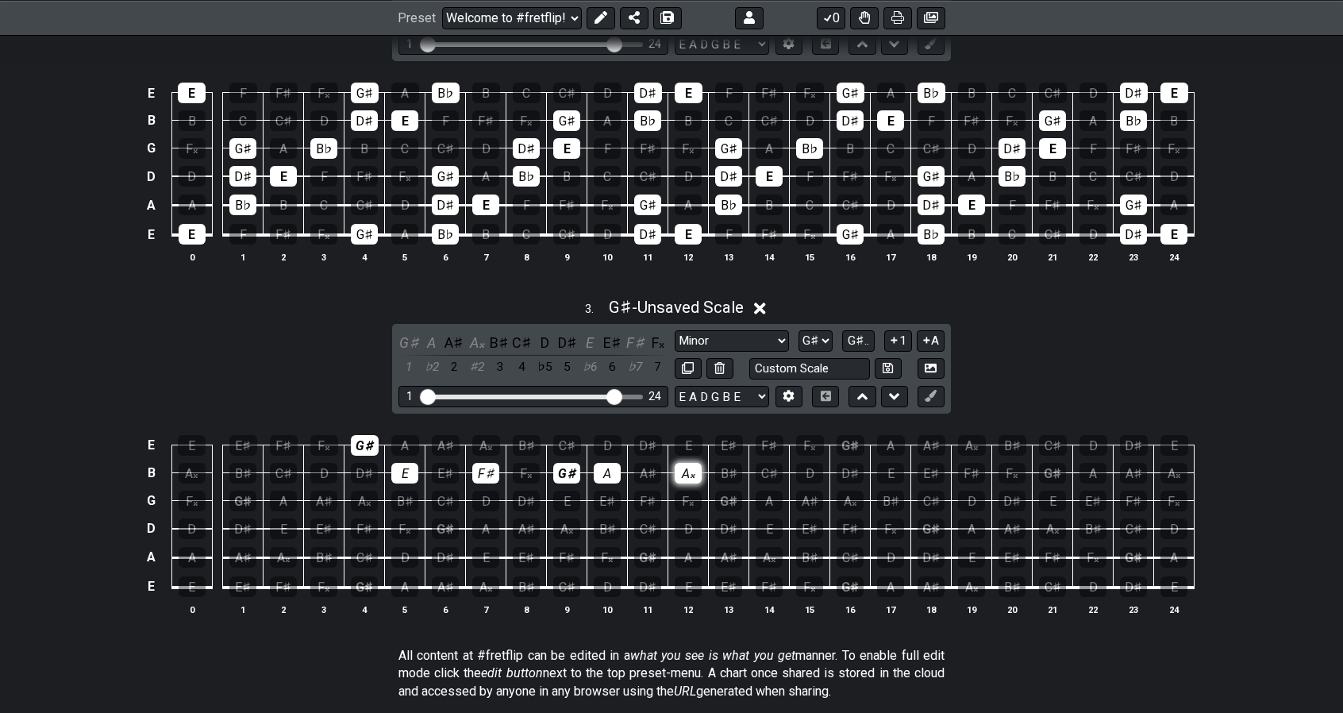
click at [678, 463] on div "A𝄪" at bounding box center [688, 473] width 27 height 21
click at [760, 466] on div "C♯" at bounding box center [769, 473] width 27 height 21
click at [846, 463] on div "D♯" at bounding box center [850, 473] width 27 height 21
click at [888, 466] on div "E" at bounding box center [890, 473] width 27 height 21
click at [451, 437] on div "A♯" at bounding box center [446, 445] width 28 height 21
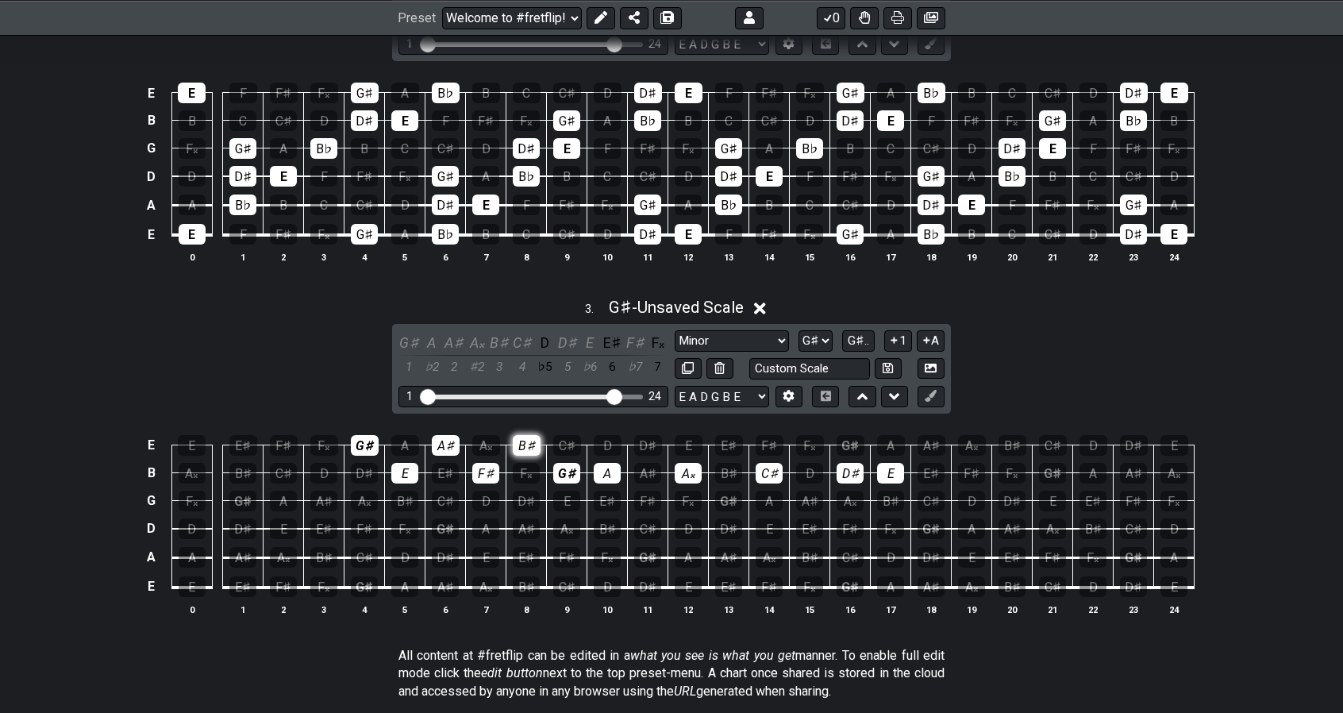
click at [527, 435] on div "B♯" at bounding box center [527, 445] width 28 height 21
click at [565, 435] on div "C♯" at bounding box center [567, 445] width 28 height 21
click at [637, 435] on div "D♯" at bounding box center [648, 445] width 28 height 21
click at [721, 437] on div "E♯" at bounding box center [729, 445] width 28 height 21
click at [803, 436] on div "F𝄪" at bounding box center [810, 445] width 28 height 21
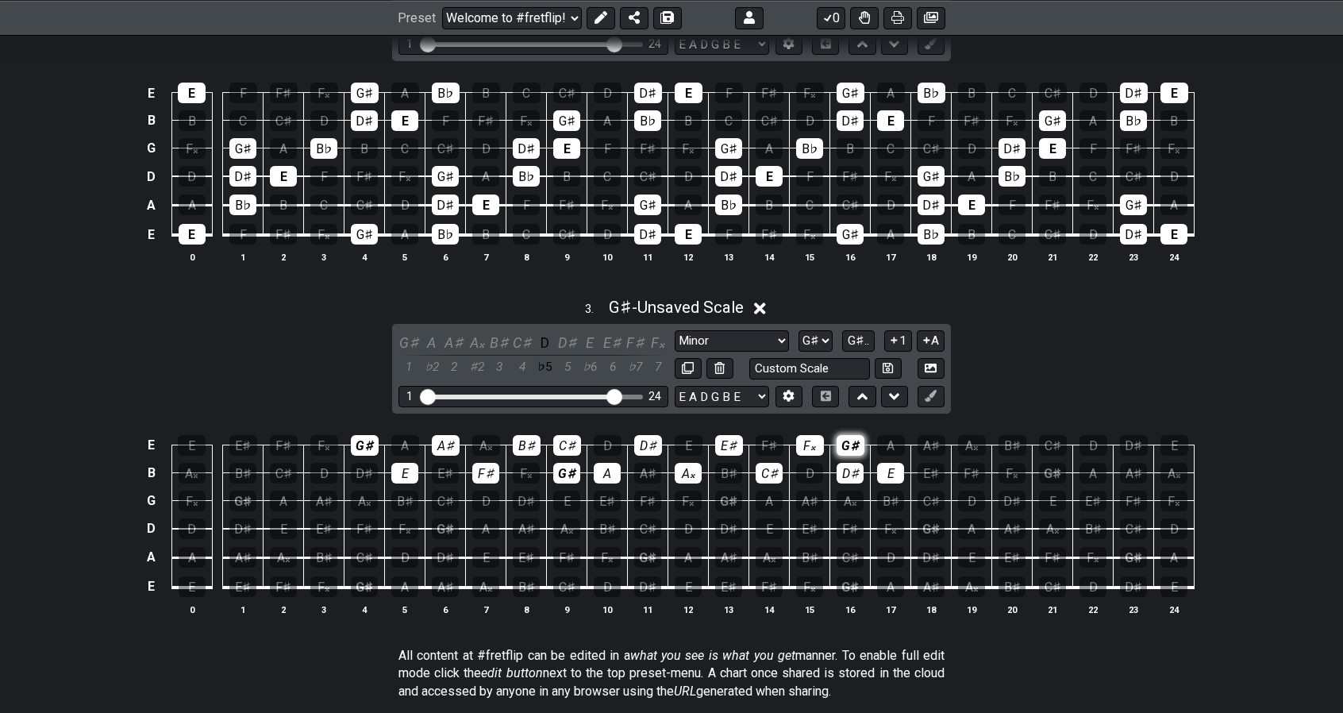
click at [846, 435] on div "G♯" at bounding box center [851, 445] width 28 height 21
click at [407, 441] on div "A" at bounding box center [405, 445] width 28 height 21
click at [449, 436] on div "A♯" at bounding box center [446, 445] width 28 height 21
click at [495, 436] on div "A𝄪" at bounding box center [486, 445] width 28 height 21
click at [530, 435] on div "B♯" at bounding box center [527, 445] width 28 height 21
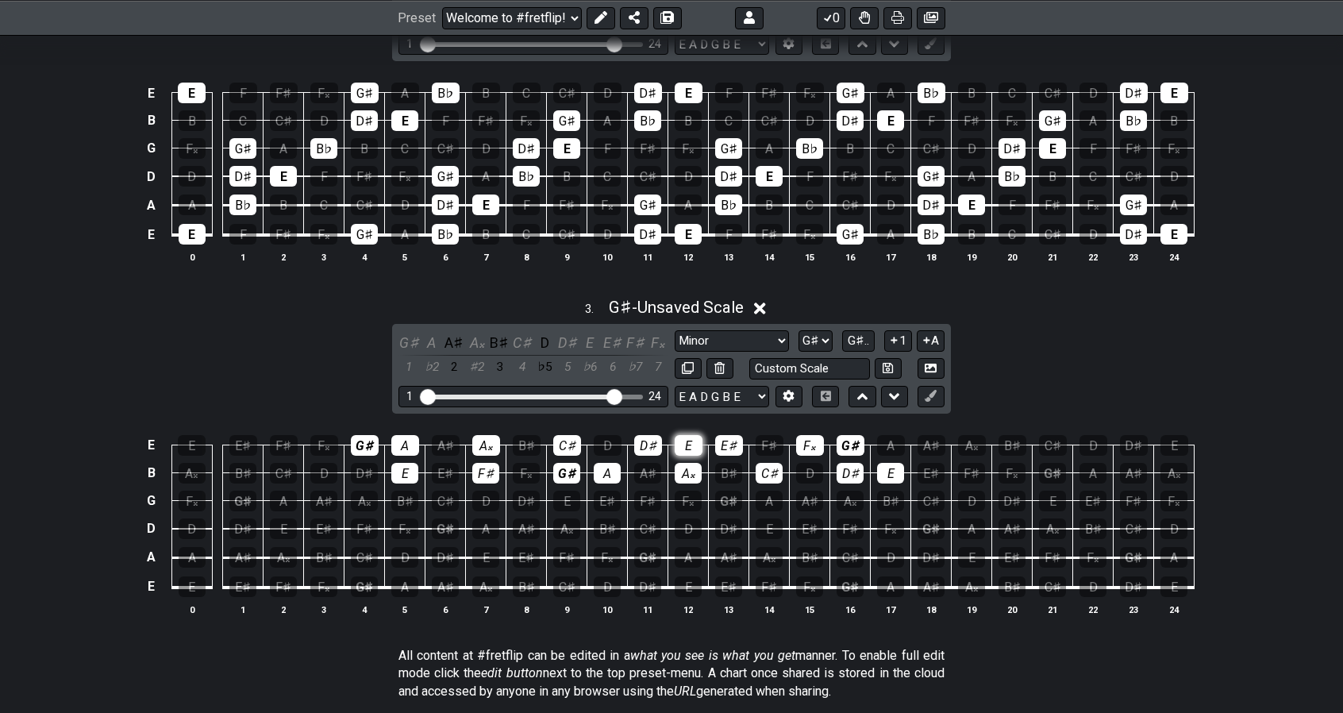
click at [692, 449] on div "E" at bounding box center [689, 445] width 28 height 21
click at [730, 449] on td "B♯" at bounding box center [729, 459] width 40 height 28
click at [734, 441] on div "E♯" at bounding box center [729, 445] width 28 height 21
click at [770, 444] on div "F♯" at bounding box center [770, 445] width 28 height 21
click at [820, 435] on div "F𝄪" at bounding box center [810, 445] width 28 height 21
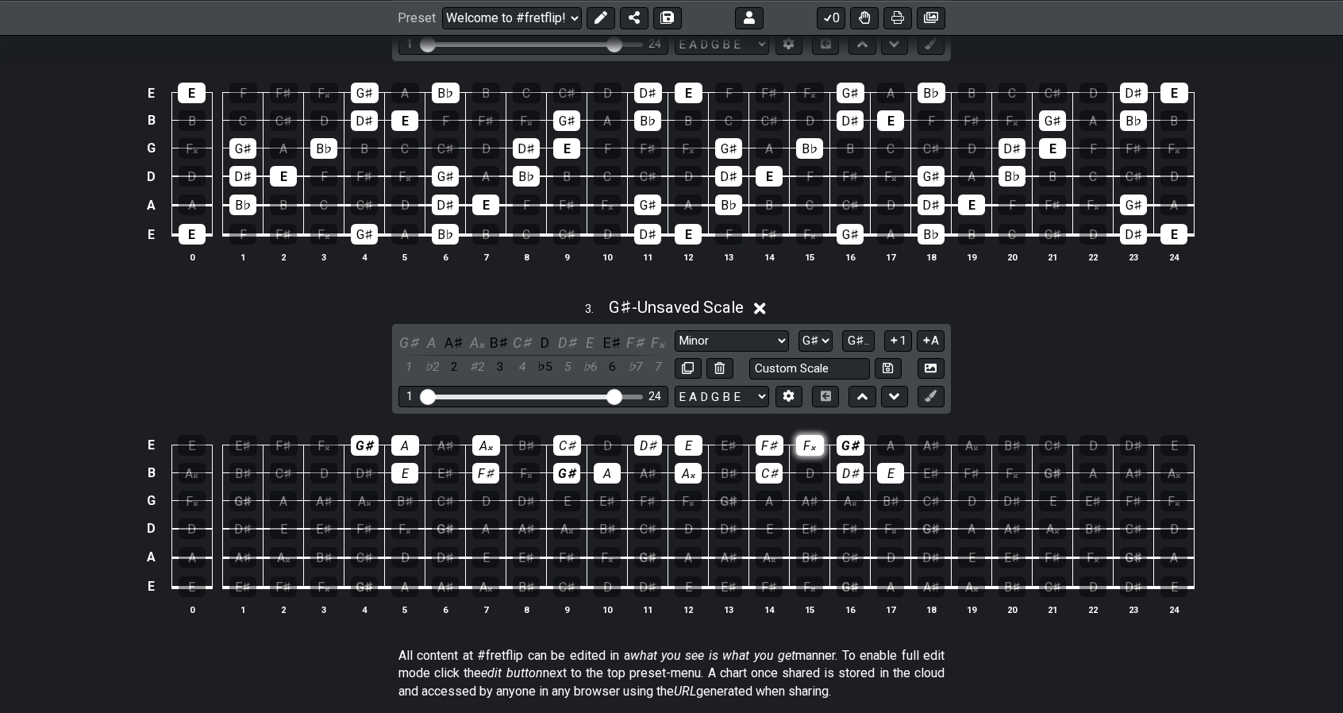
click at [820, 435] on div "F𝄪" at bounding box center [810, 445] width 28 height 21
click at [496, 438] on div "A𝄪" at bounding box center [486, 445] width 28 height 21
click at [732, 339] on select "Minor Pentatonic E Major Triads Minor Pentatonic Major Pentatonic Minor Blues M…" at bounding box center [732, 340] width 114 height 21
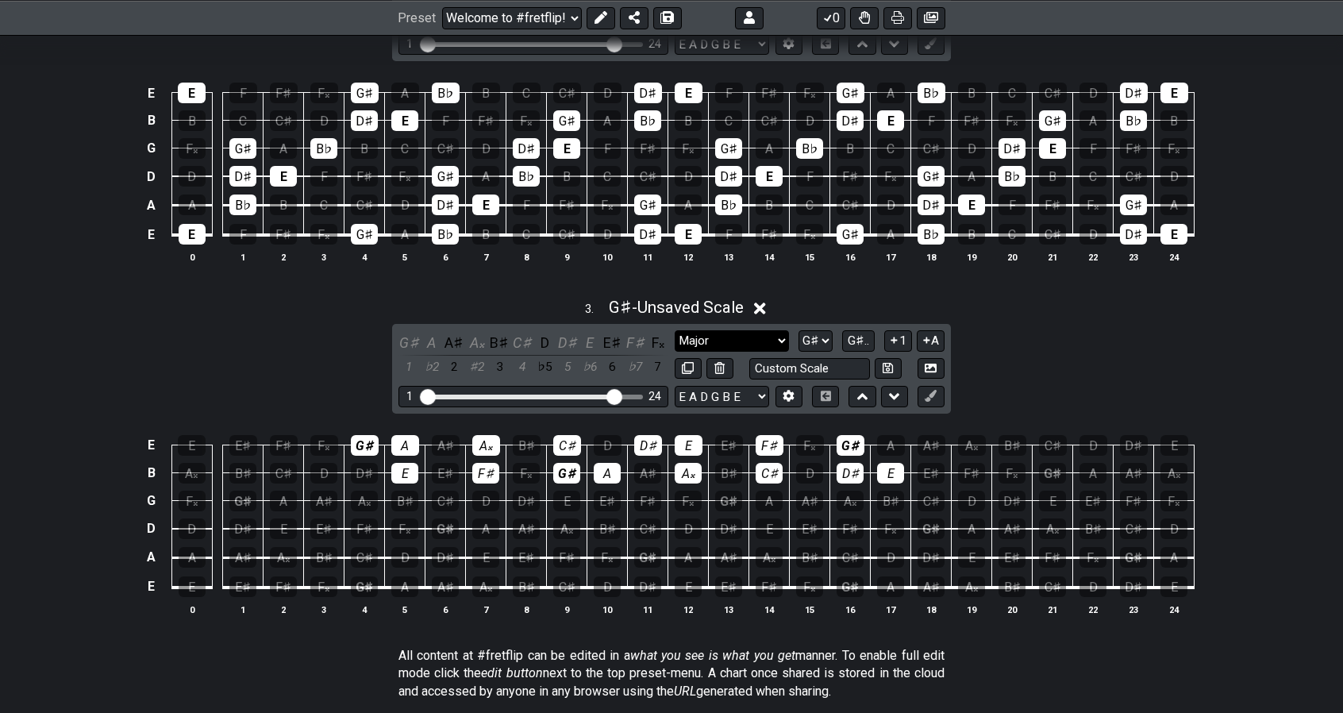
click at [675, 330] on select "Minor Pentatonic E Major Triads Minor Pentatonic Major Pentatonic Minor Blues M…" at bounding box center [732, 340] width 114 height 21
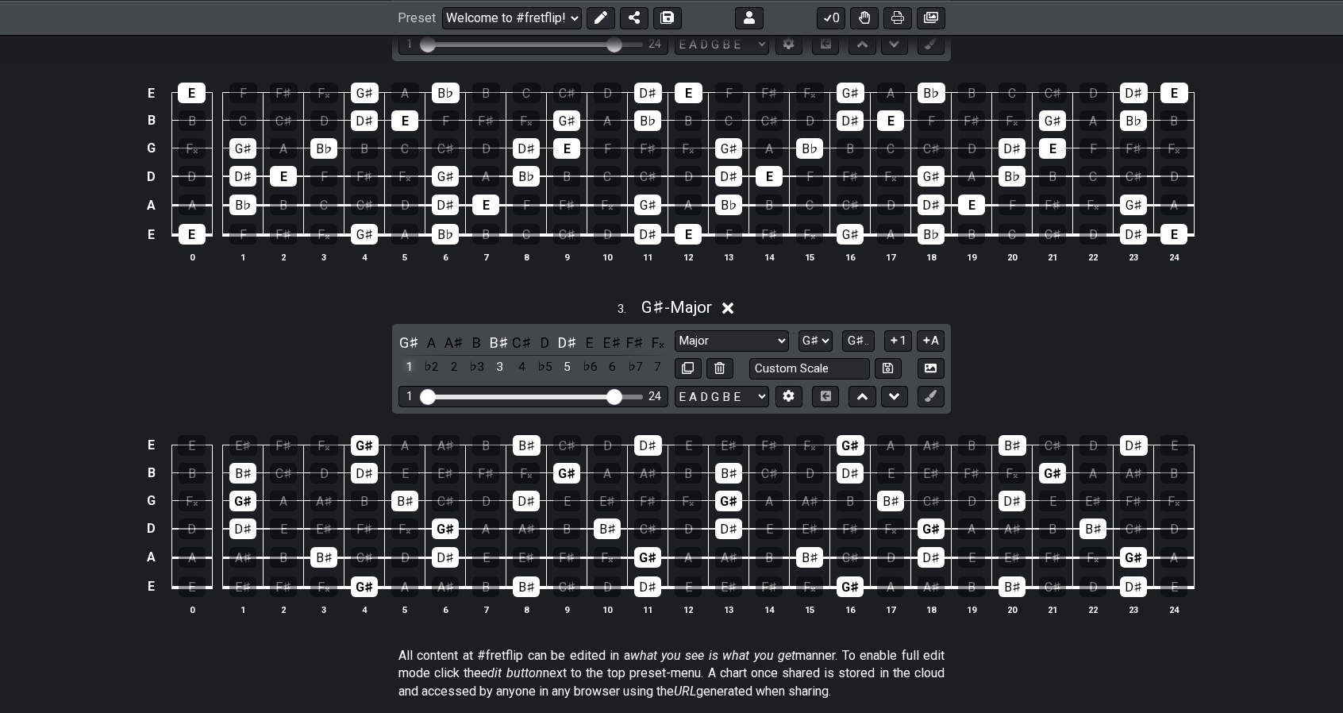
click at [413, 360] on div "1" at bounding box center [409, 366] width 21 height 21
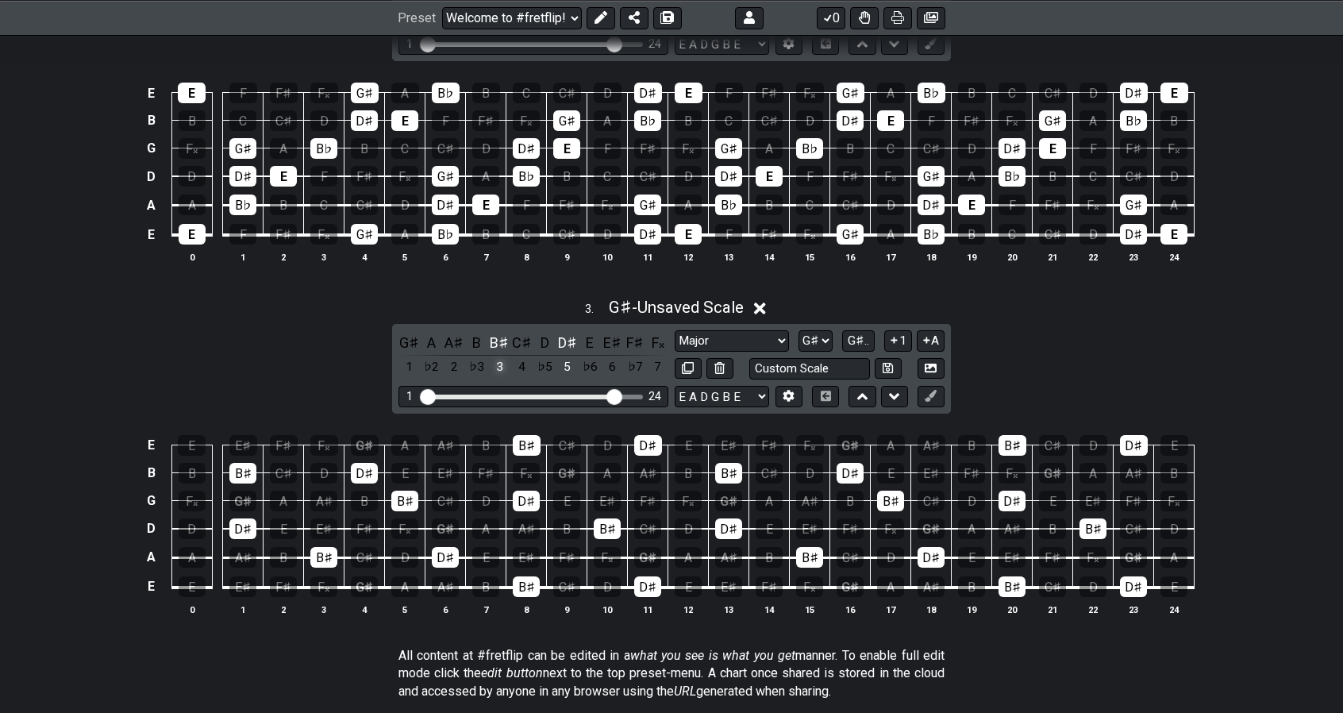
click at [504, 356] on div "3" at bounding box center [499, 366] width 21 height 21
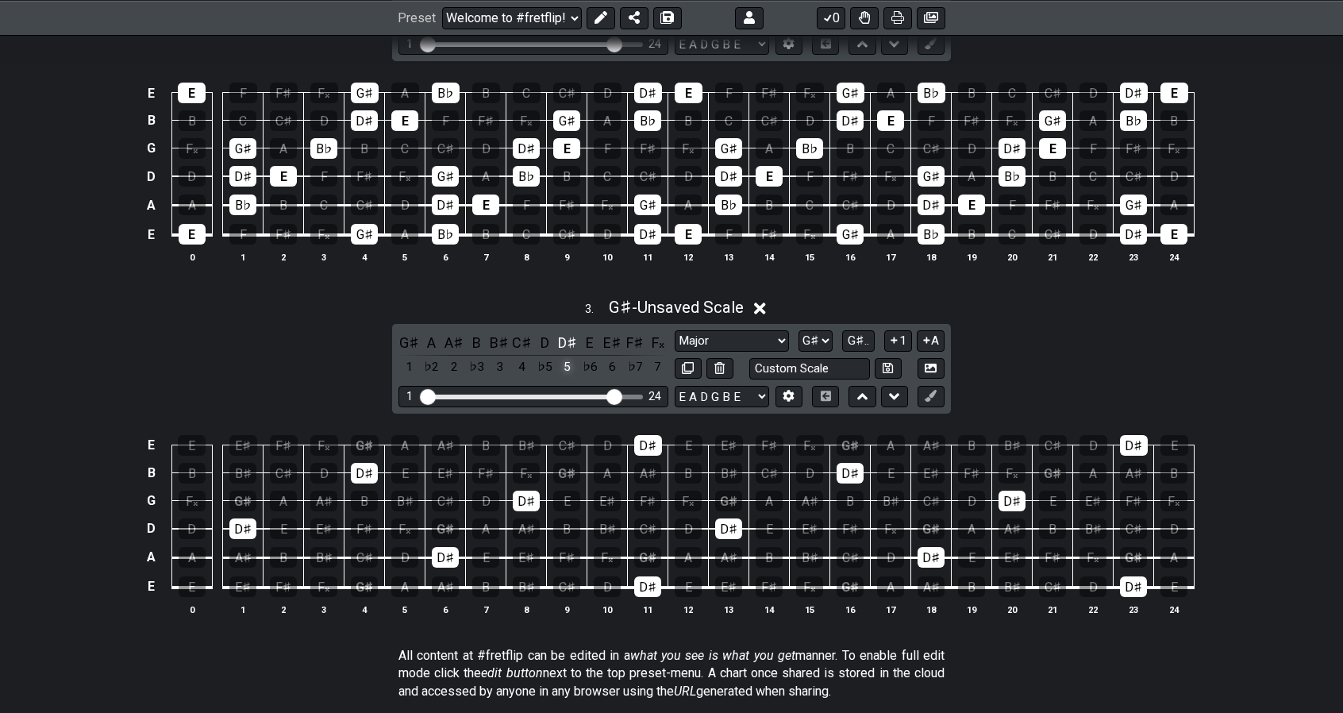
click at [577, 363] on div "5" at bounding box center [567, 366] width 21 height 21
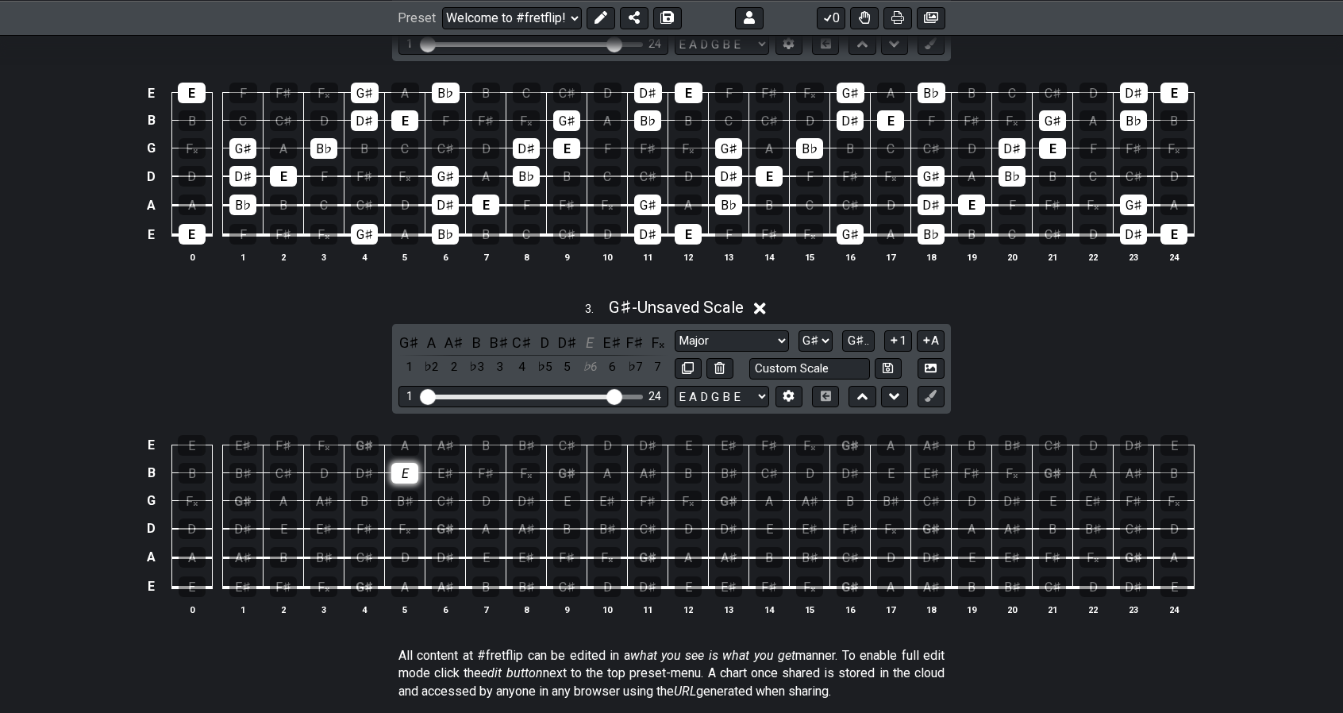
click at [405, 469] on div "E" at bounding box center [404, 473] width 27 height 21
click at [368, 442] on div "G♯" at bounding box center [365, 445] width 28 height 21
click at [930, 390] on icon at bounding box center [931, 396] width 12 height 12
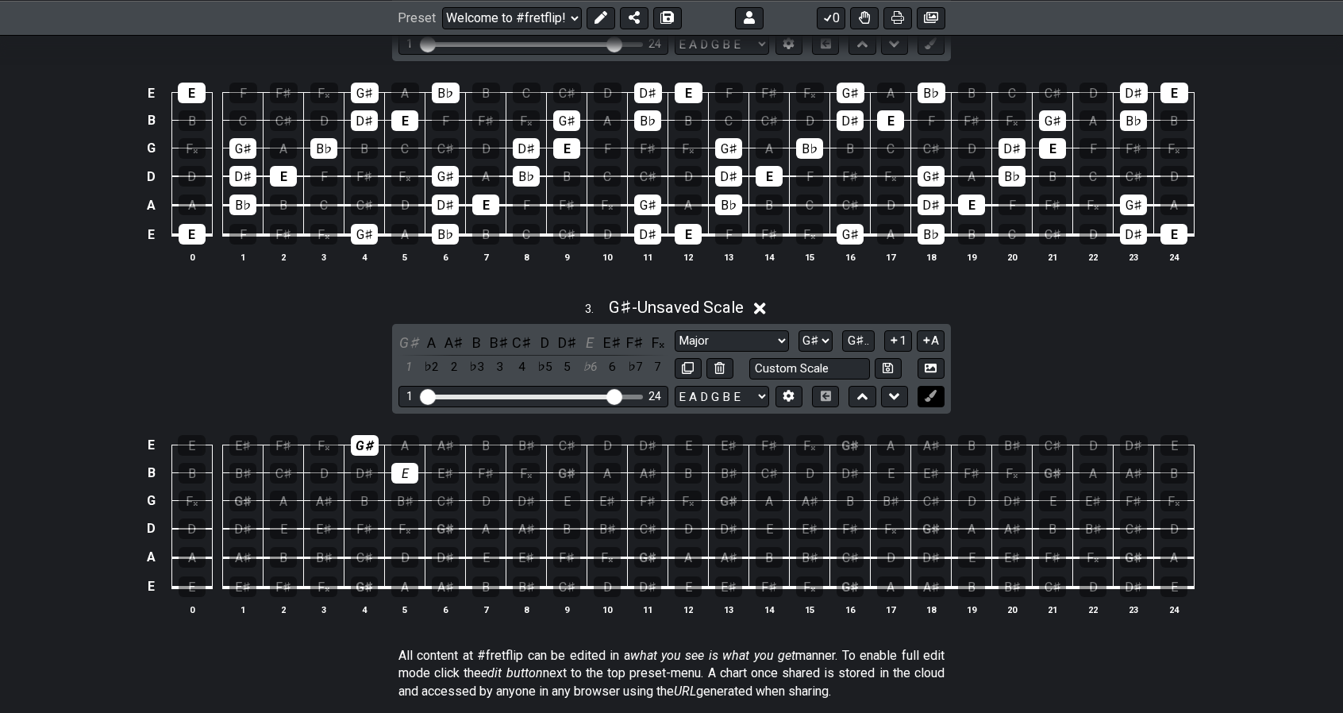
click at [930, 390] on icon at bounding box center [931, 396] width 12 height 12
click at [404, 467] on div "E" at bounding box center [404, 473] width 27 height 21
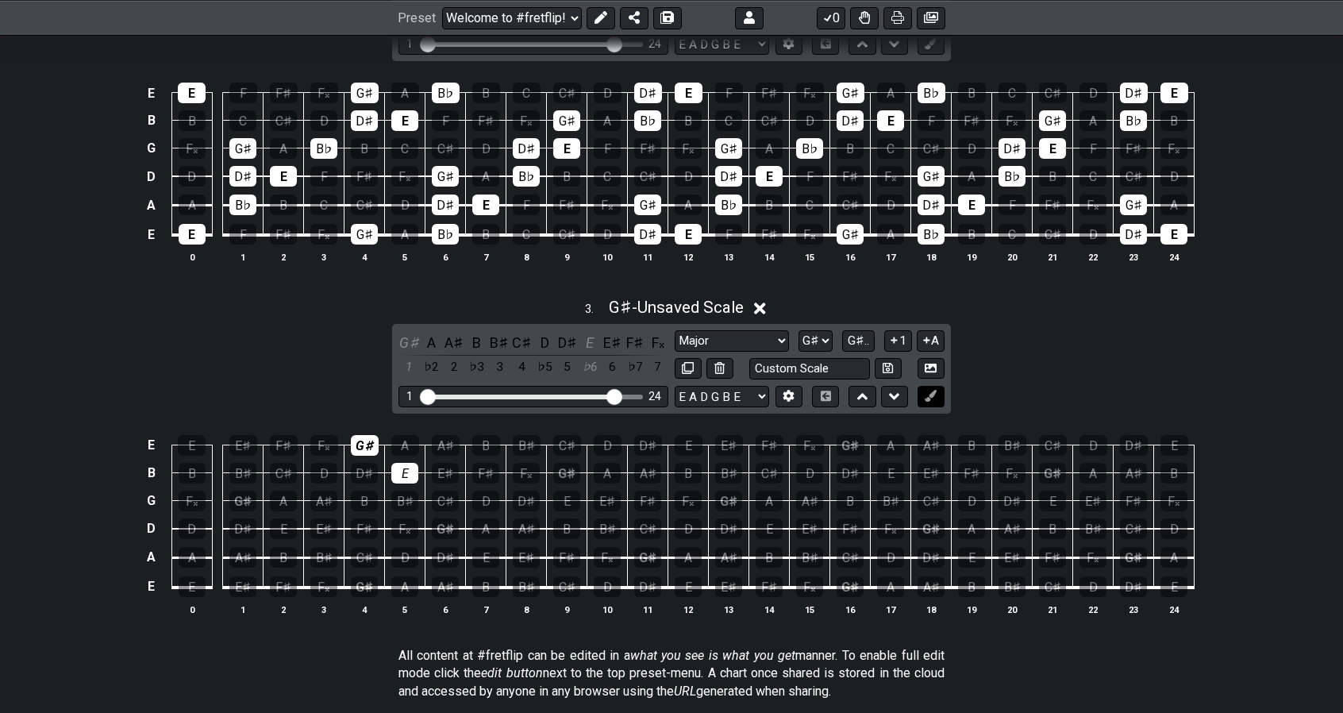
click at [938, 389] on button at bounding box center [931, 396] width 27 height 21
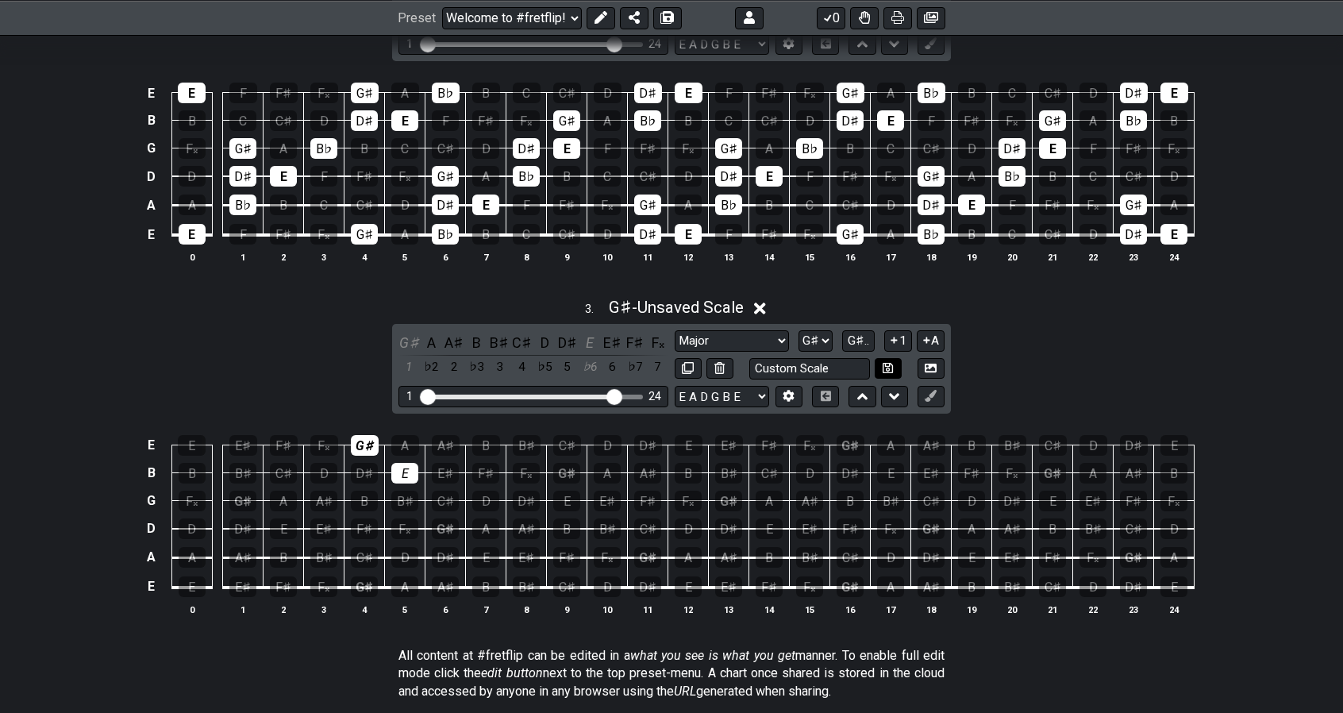
click at [894, 362] on button at bounding box center [888, 368] width 27 height 21
select select "Custom Scale"
click at [889, 364] on icon at bounding box center [888, 367] width 10 height 10
click at [934, 390] on icon at bounding box center [931, 396] width 12 height 12
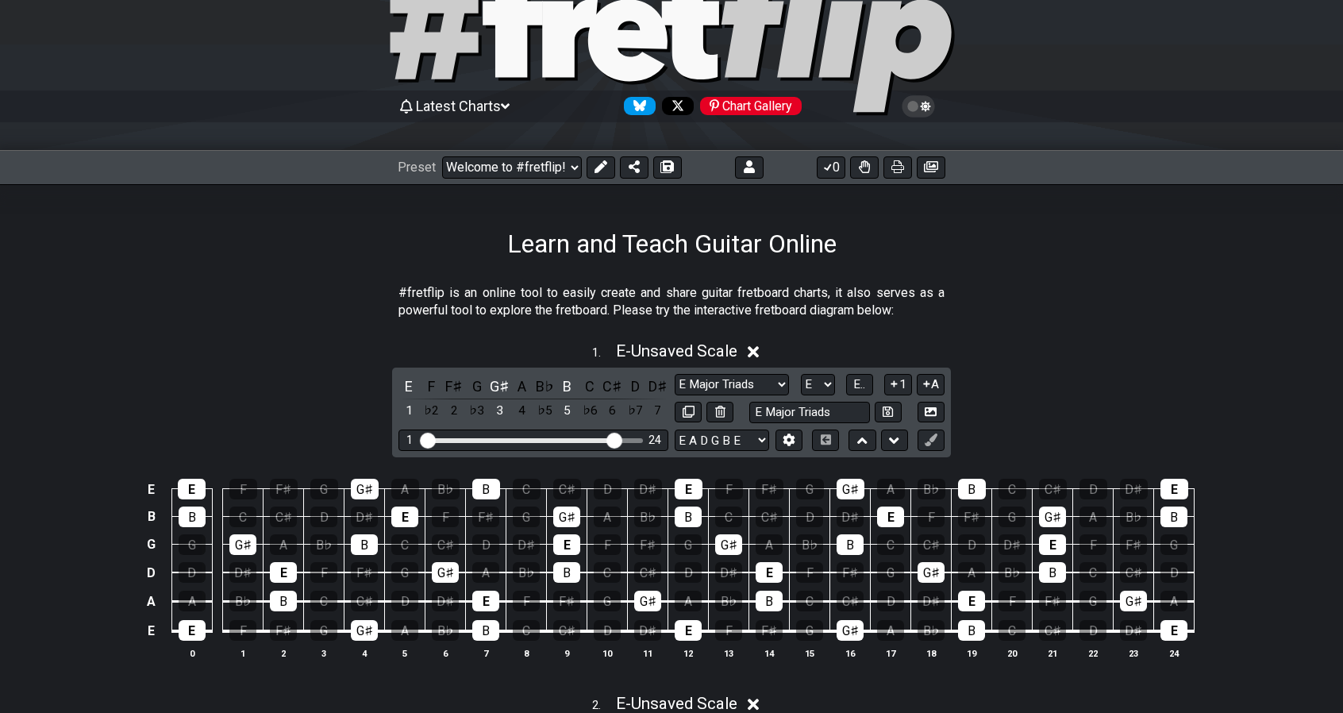
scroll to position [88, 0]
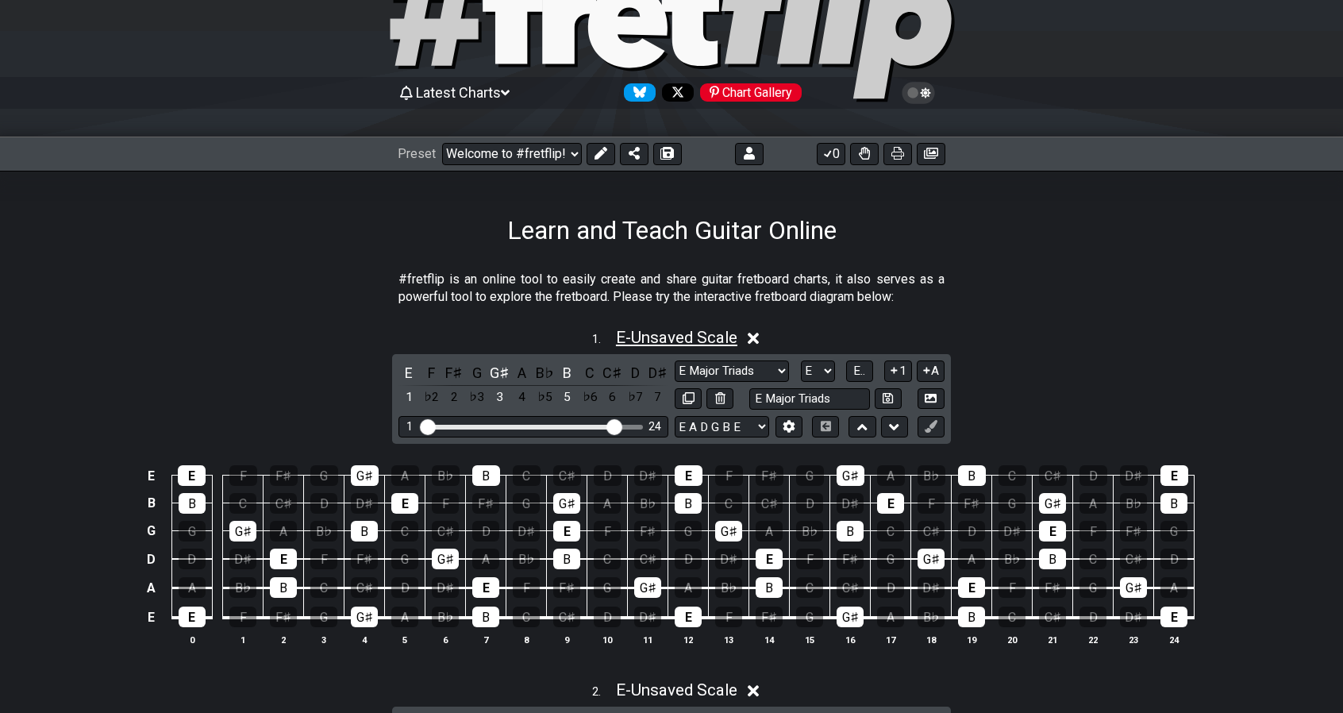
click at [710, 330] on span "E - Unsaved Scale" at bounding box center [676, 337] width 121 height 19
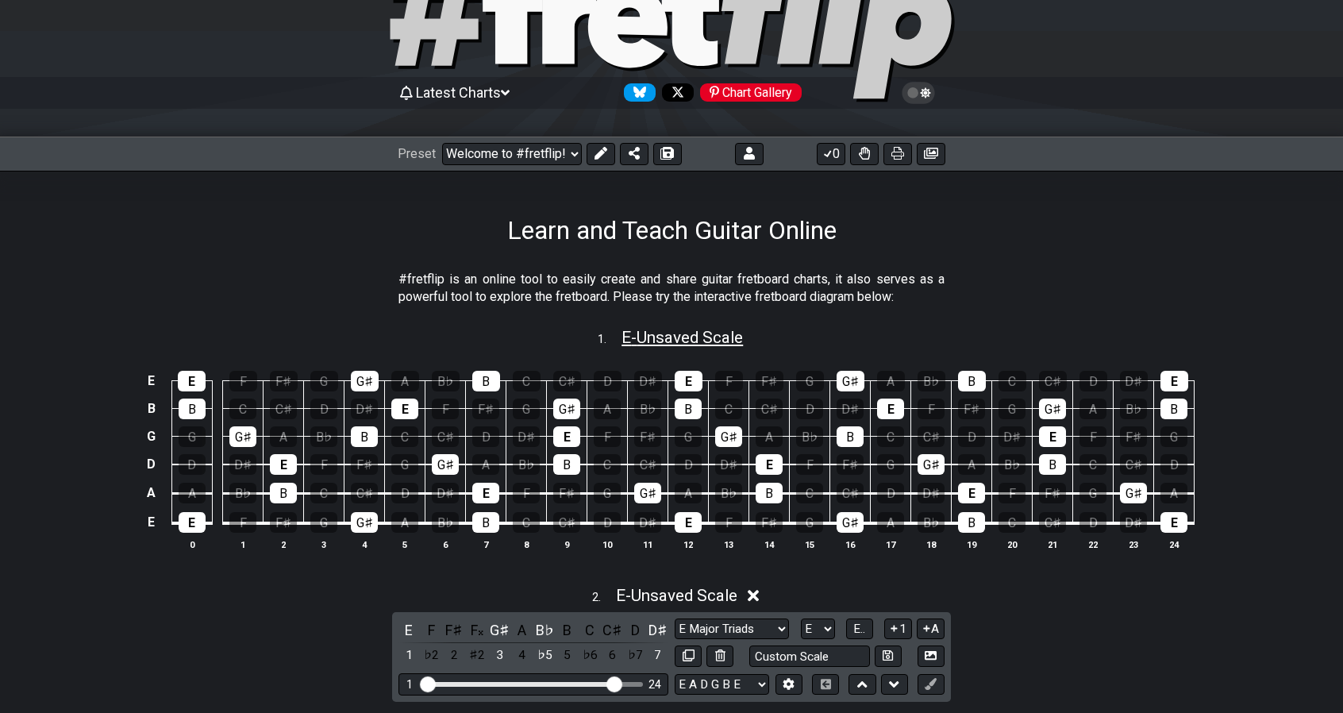
click at [710, 330] on span "E - Unsaved Scale" at bounding box center [682, 337] width 121 height 19
select select "E Major Triads"
select select "E"
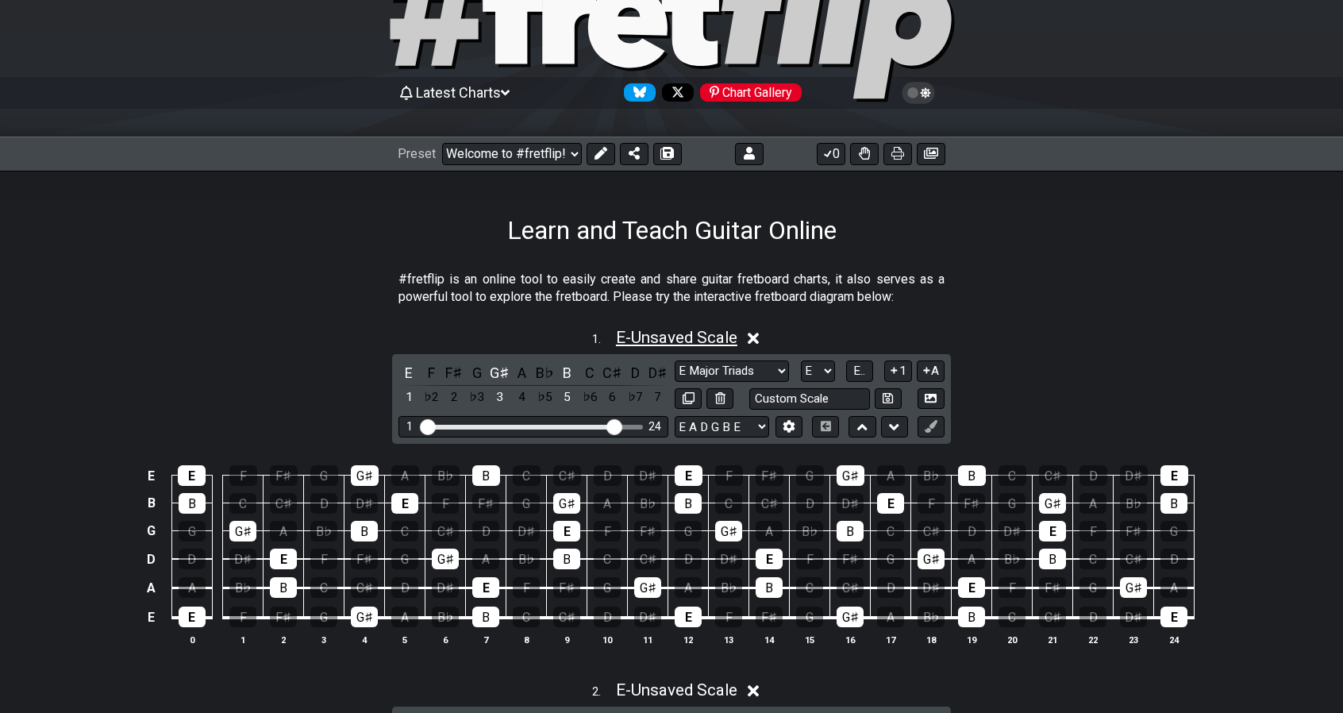
drag, startPoint x: 636, startPoint y: 336, endPoint x: 625, endPoint y: 330, distance: 12.4
click at [625, 330] on span "E - Unsaved Scale" at bounding box center [676, 337] width 121 height 19
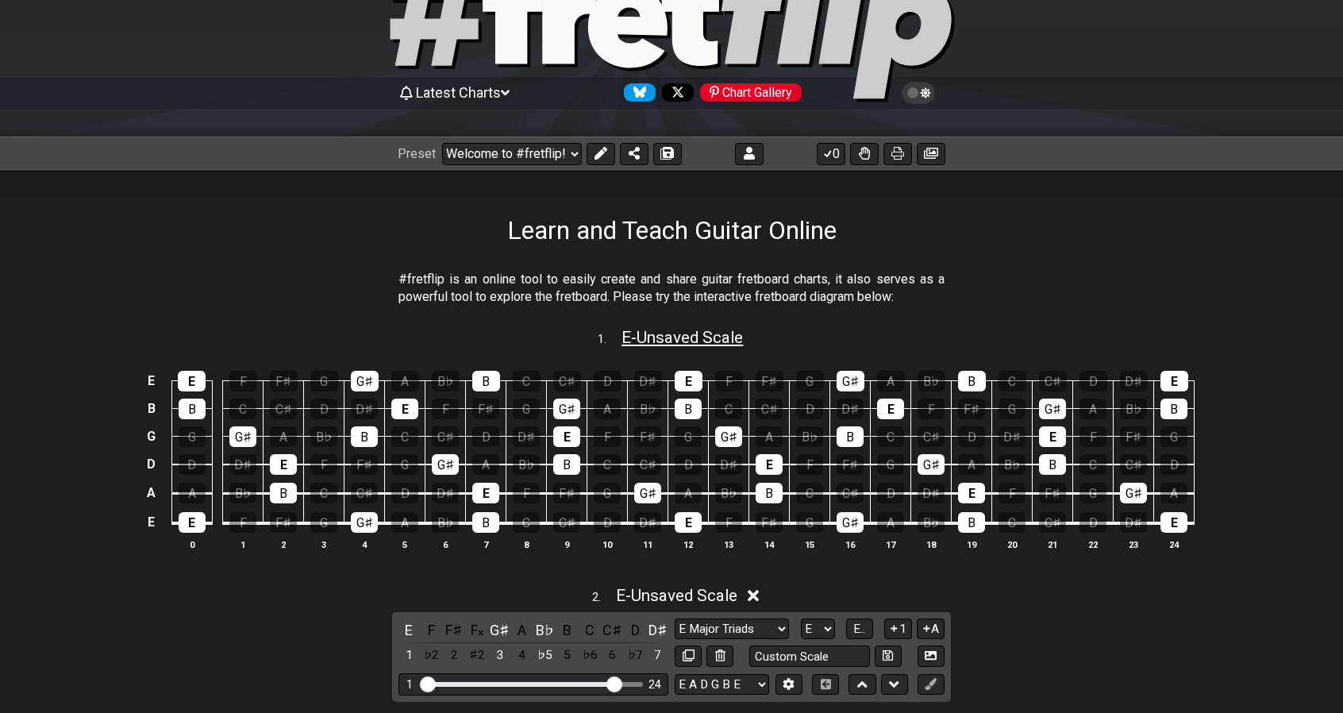
click at [625, 330] on span "E - Unsaved Scale" at bounding box center [682, 337] width 121 height 19
select select "E Major Triads"
select select "E"
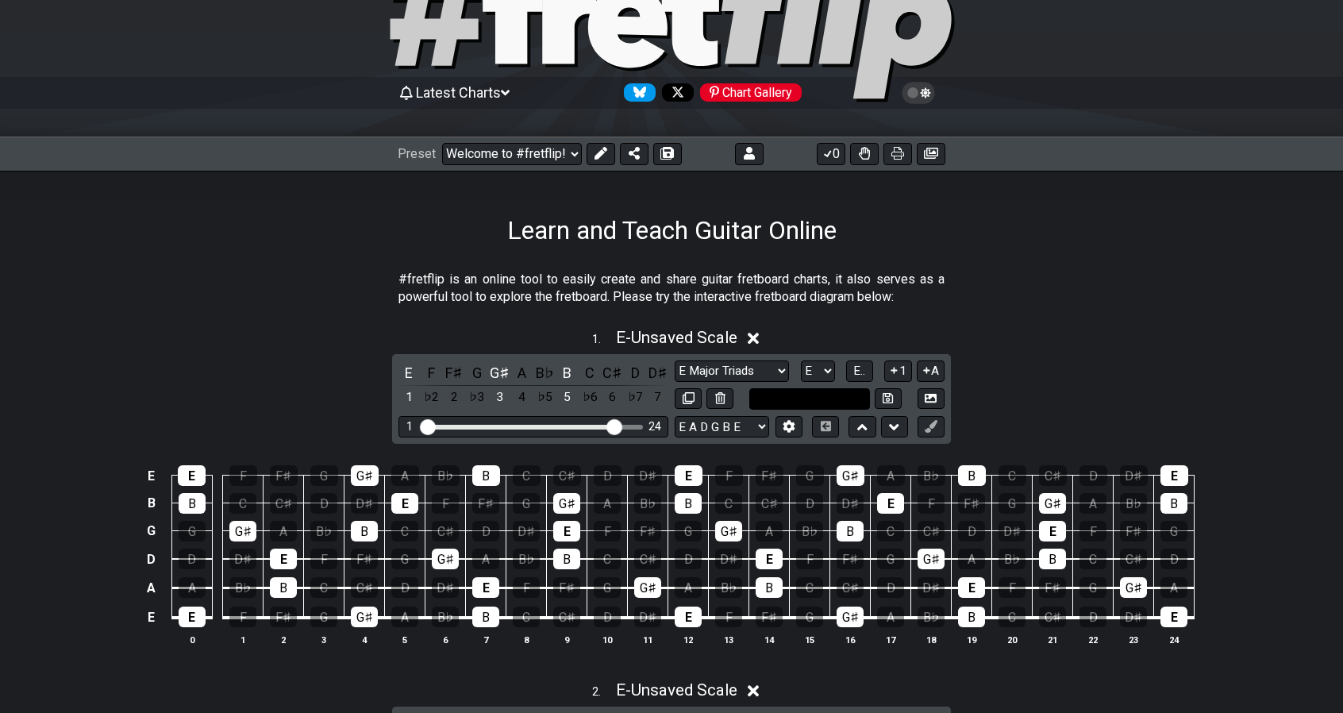
click at [847, 398] on input "text" at bounding box center [810, 398] width 121 height 21
type input "asd"
click at [892, 399] on icon at bounding box center [888, 398] width 10 height 12
select select "asd"
click at [859, 369] on span "E.." at bounding box center [860, 371] width 12 height 14
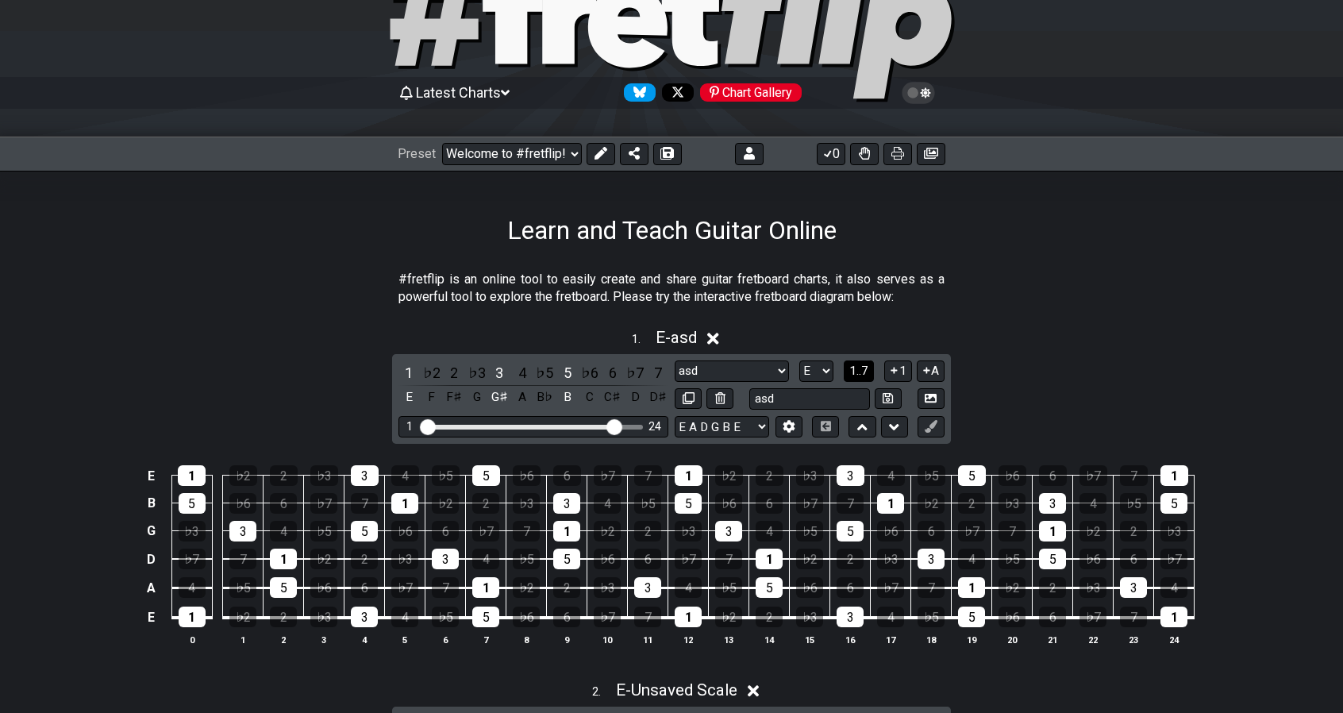
click at [859, 369] on span "1..7" at bounding box center [859, 371] width 19 height 14
click at [859, 369] on span "..." at bounding box center [859, 371] width 7 height 14
click at [938, 430] on button at bounding box center [931, 426] width 27 height 21
click at [933, 416] on button at bounding box center [931, 426] width 27 height 21
click at [796, 416] on button at bounding box center [789, 426] width 27 height 21
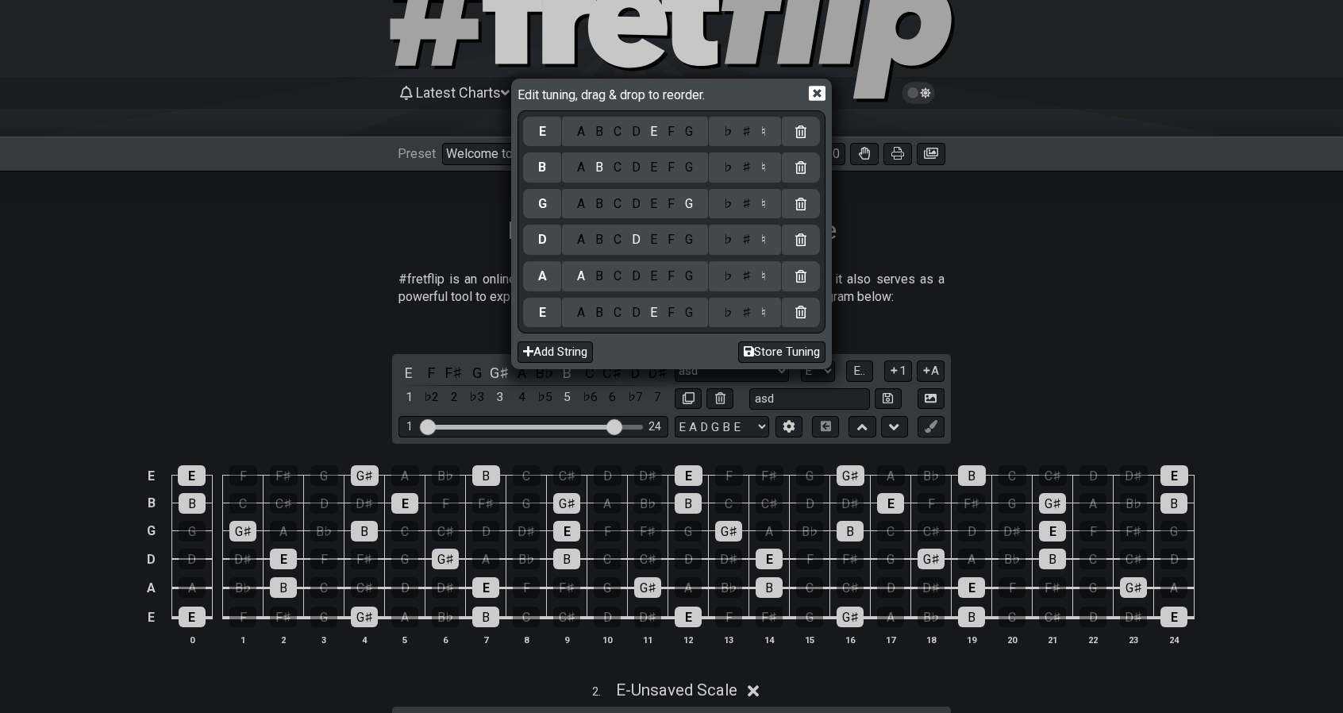
click at [815, 94] on icon at bounding box center [817, 93] width 17 height 17
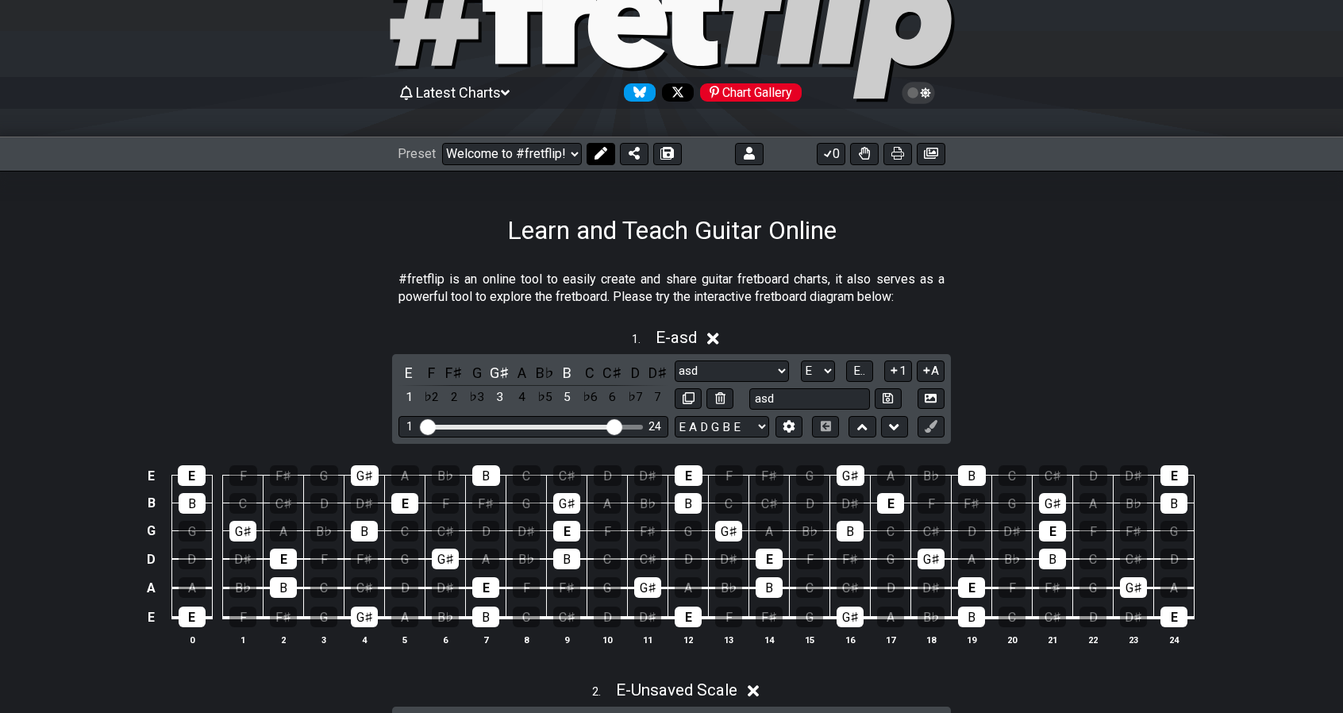
click at [607, 161] on button at bounding box center [601, 154] width 29 height 22
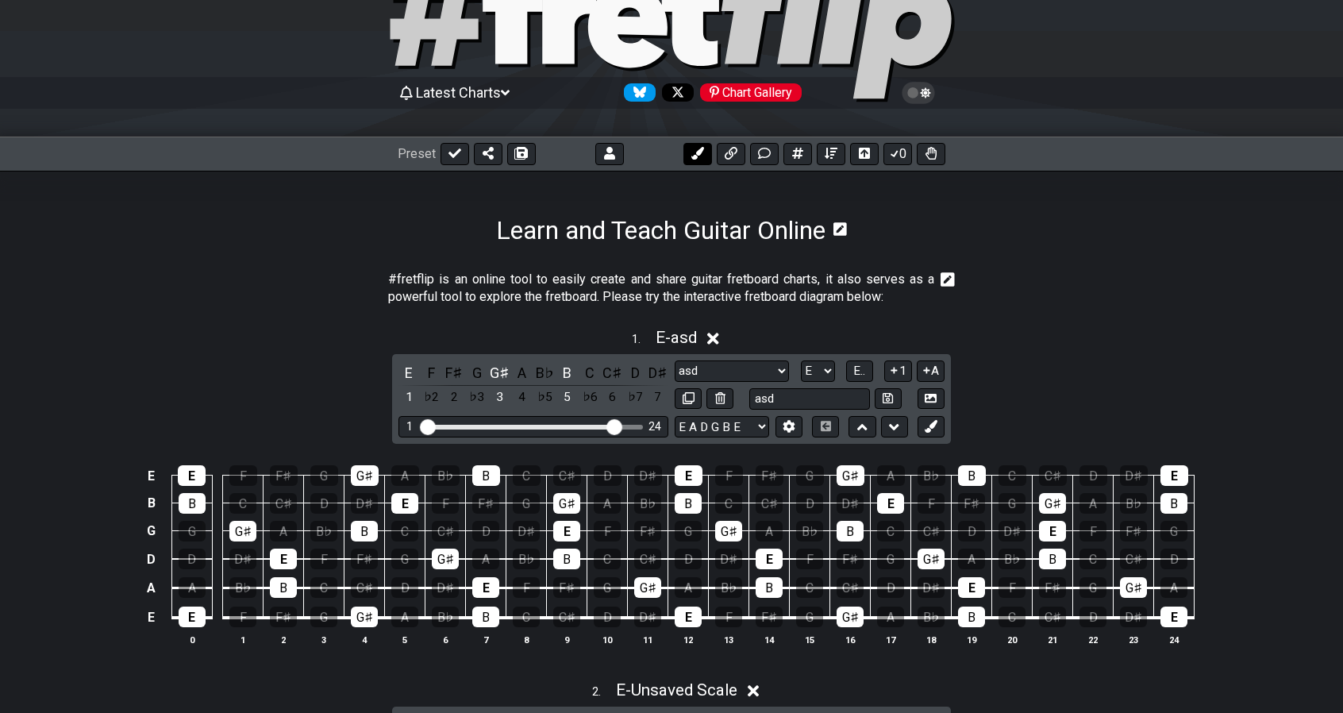
click at [697, 161] on button at bounding box center [698, 154] width 29 height 22
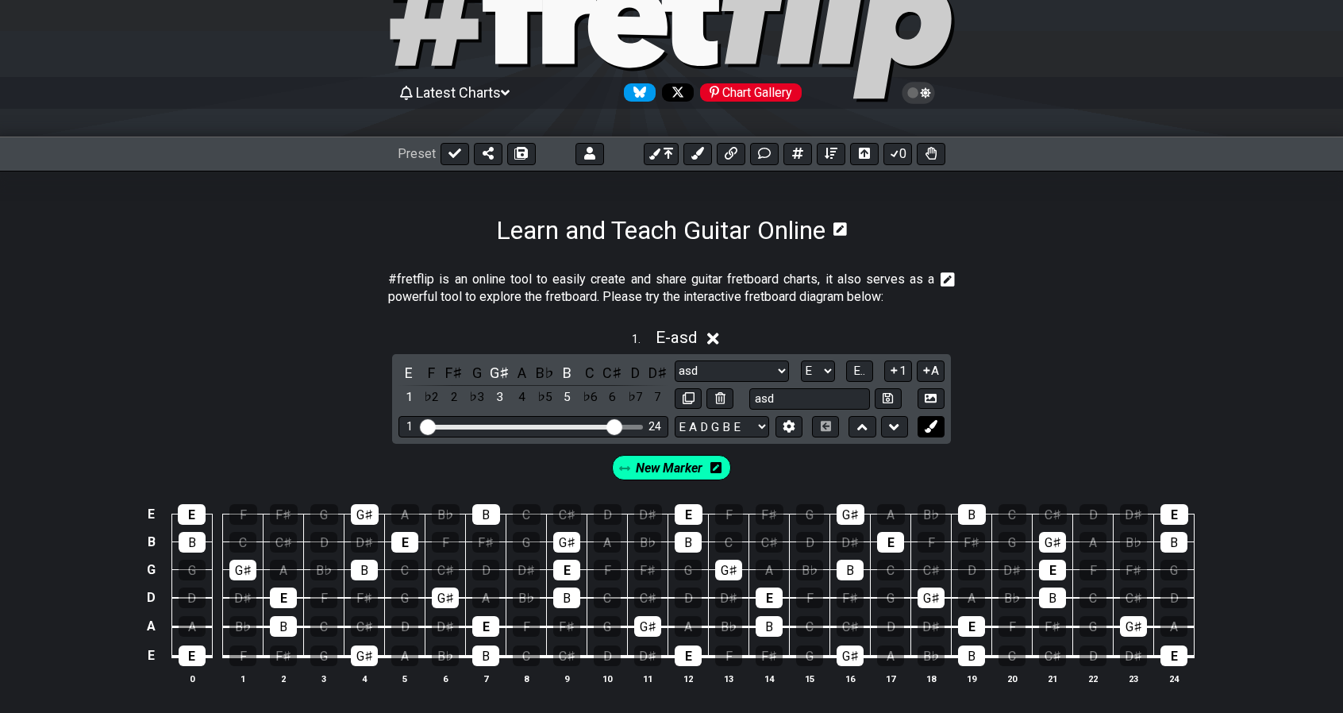
click at [938, 426] on button at bounding box center [931, 426] width 27 height 21
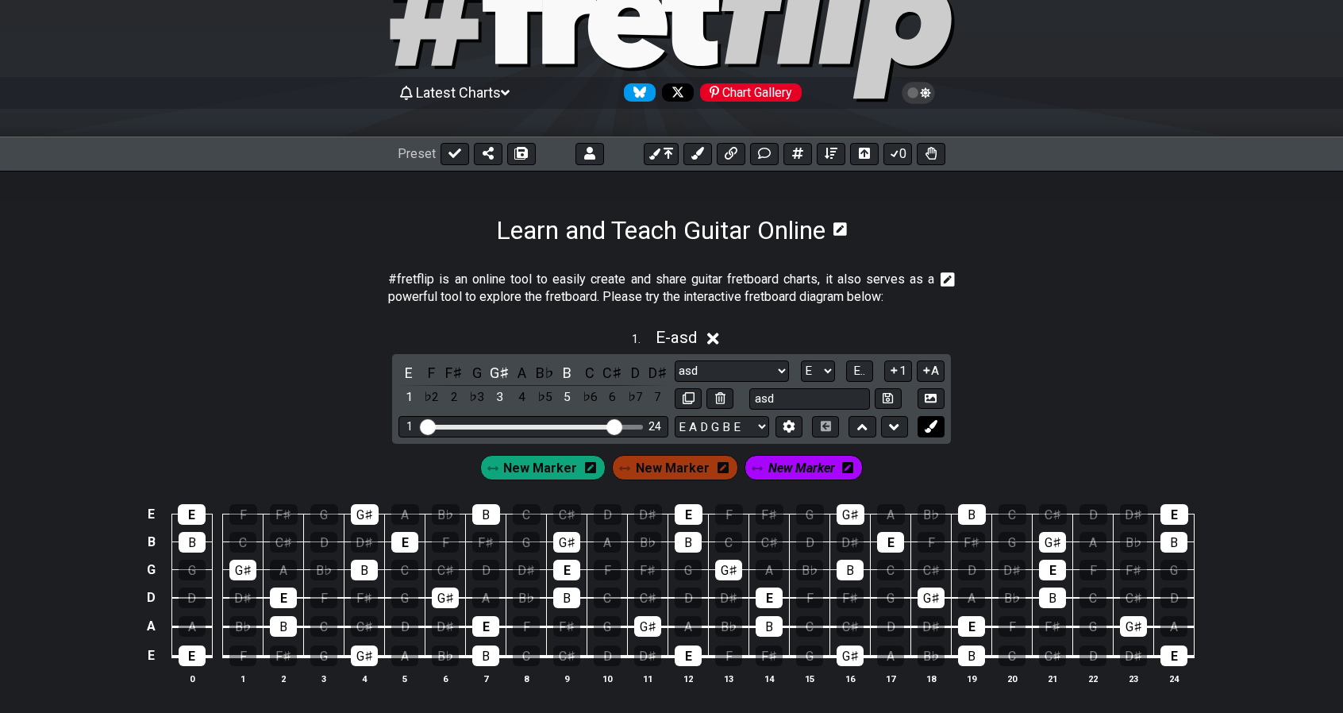
click at [938, 426] on button at bounding box center [931, 426] width 27 height 21
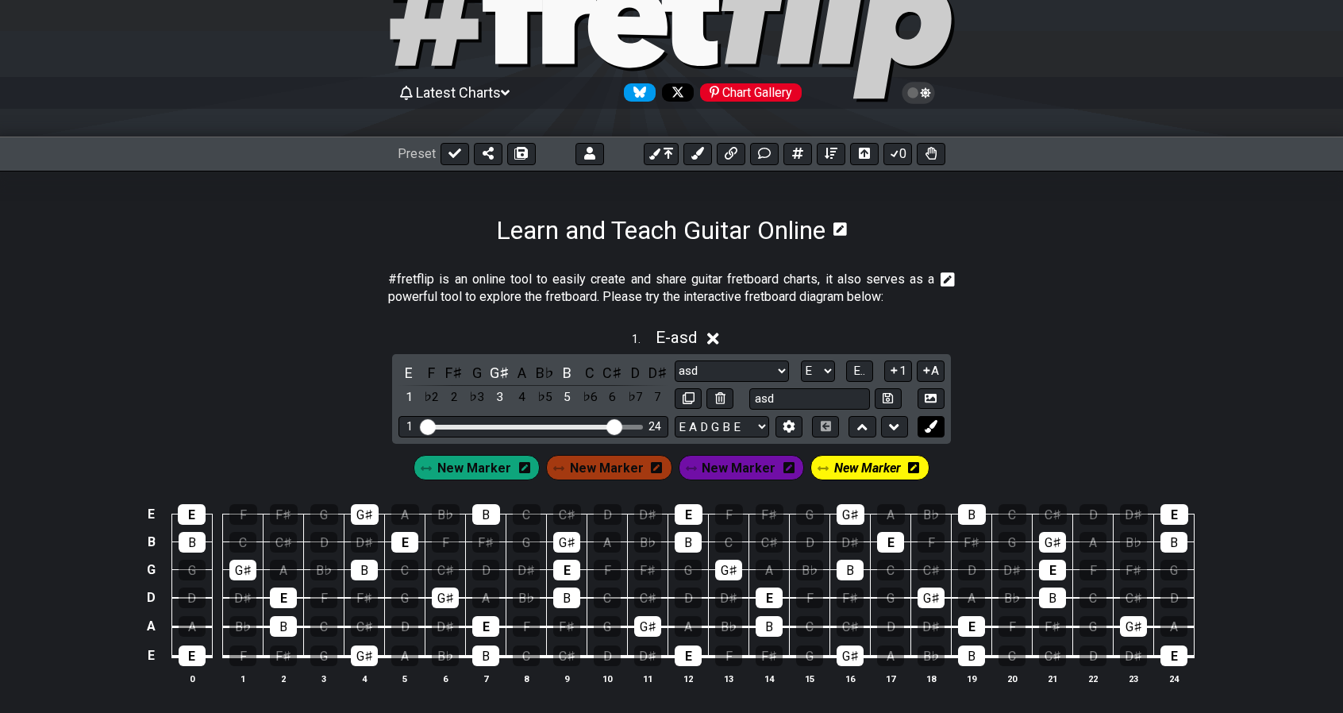
click at [938, 426] on button at bounding box center [931, 426] width 27 height 21
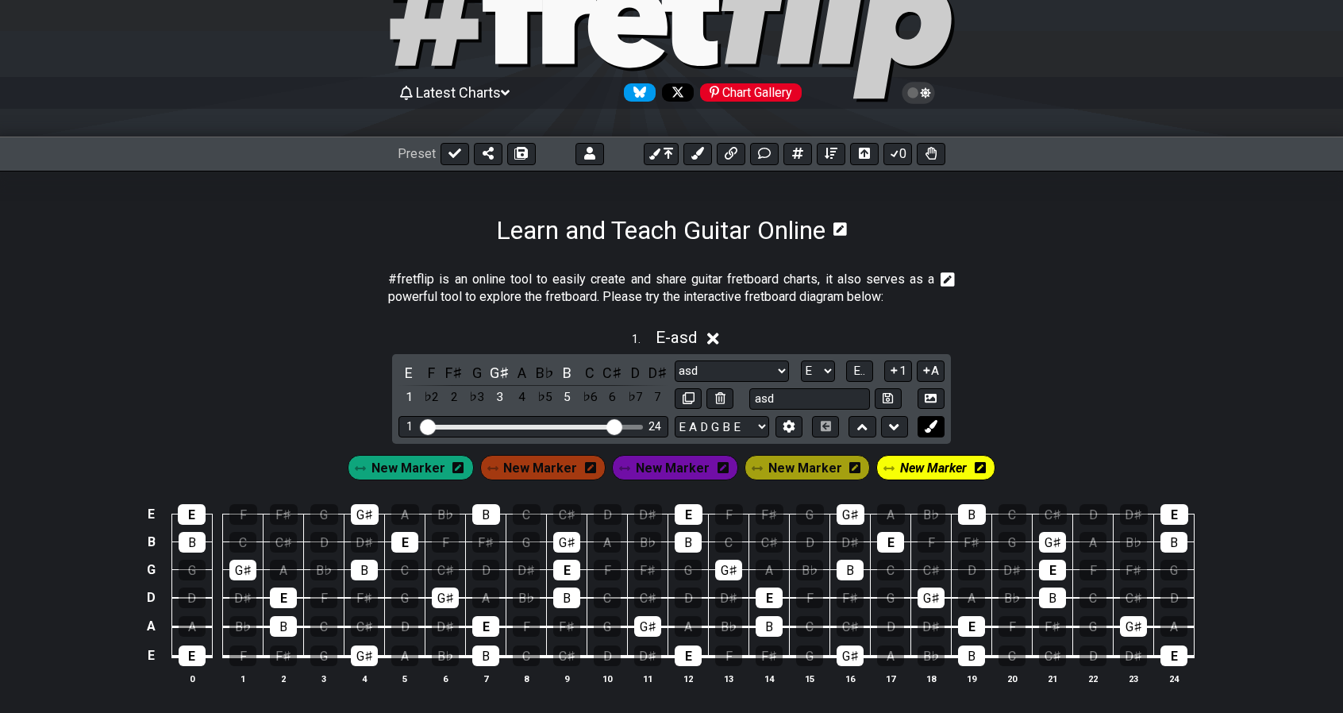
click at [938, 426] on button at bounding box center [931, 426] width 27 height 21
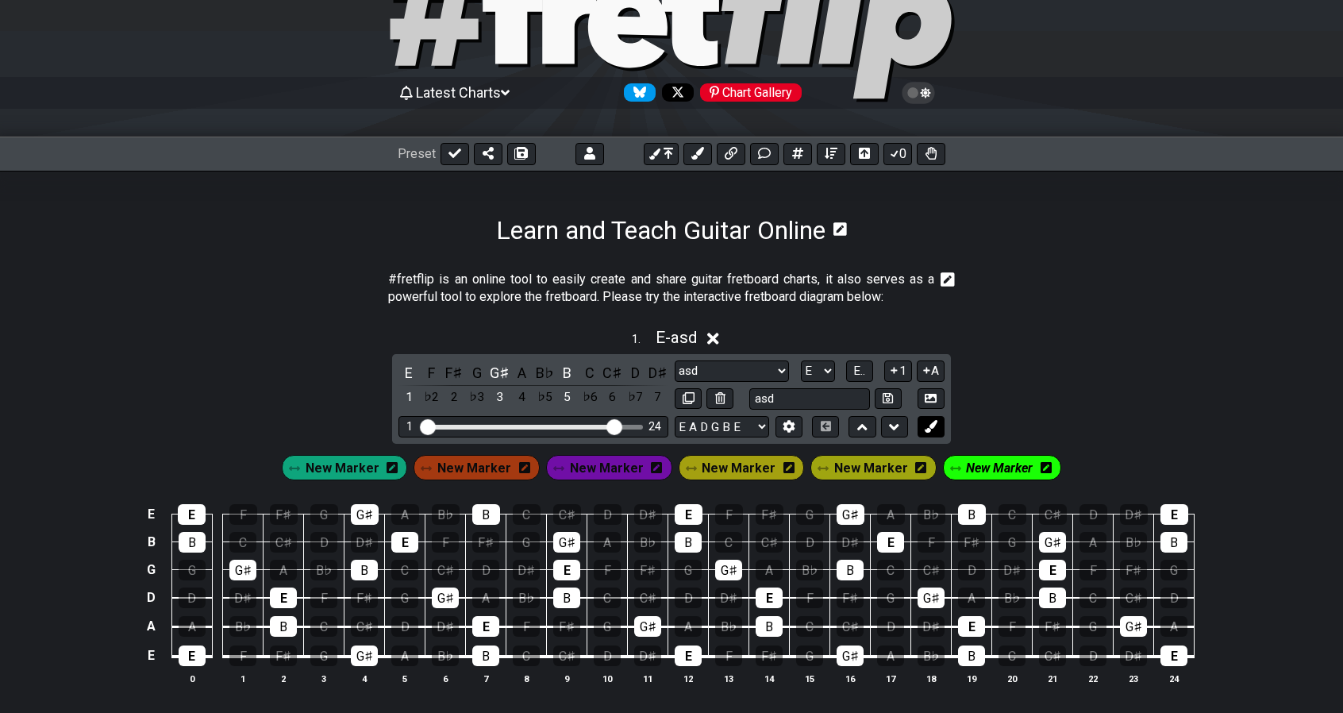
click at [938, 426] on button at bounding box center [931, 426] width 27 height 21
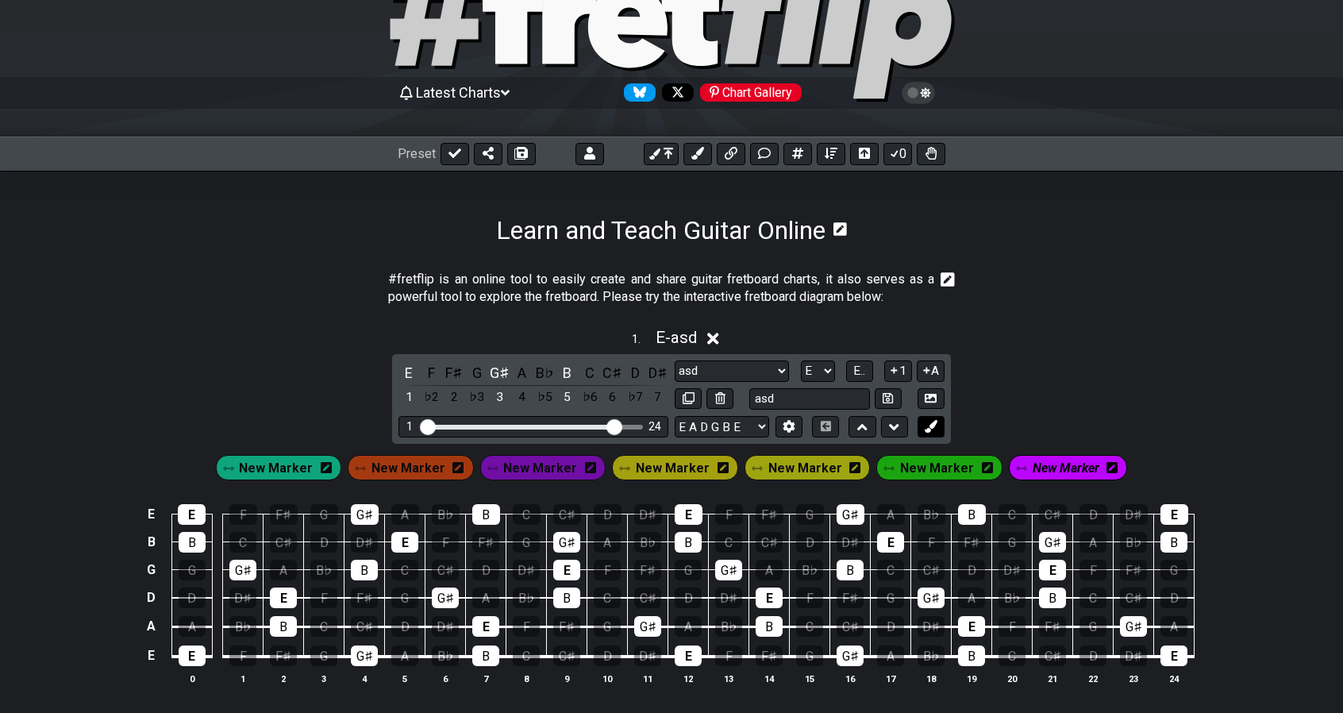
click at [938, 426] on button at bounding box center [931, 426] width 27 height 21
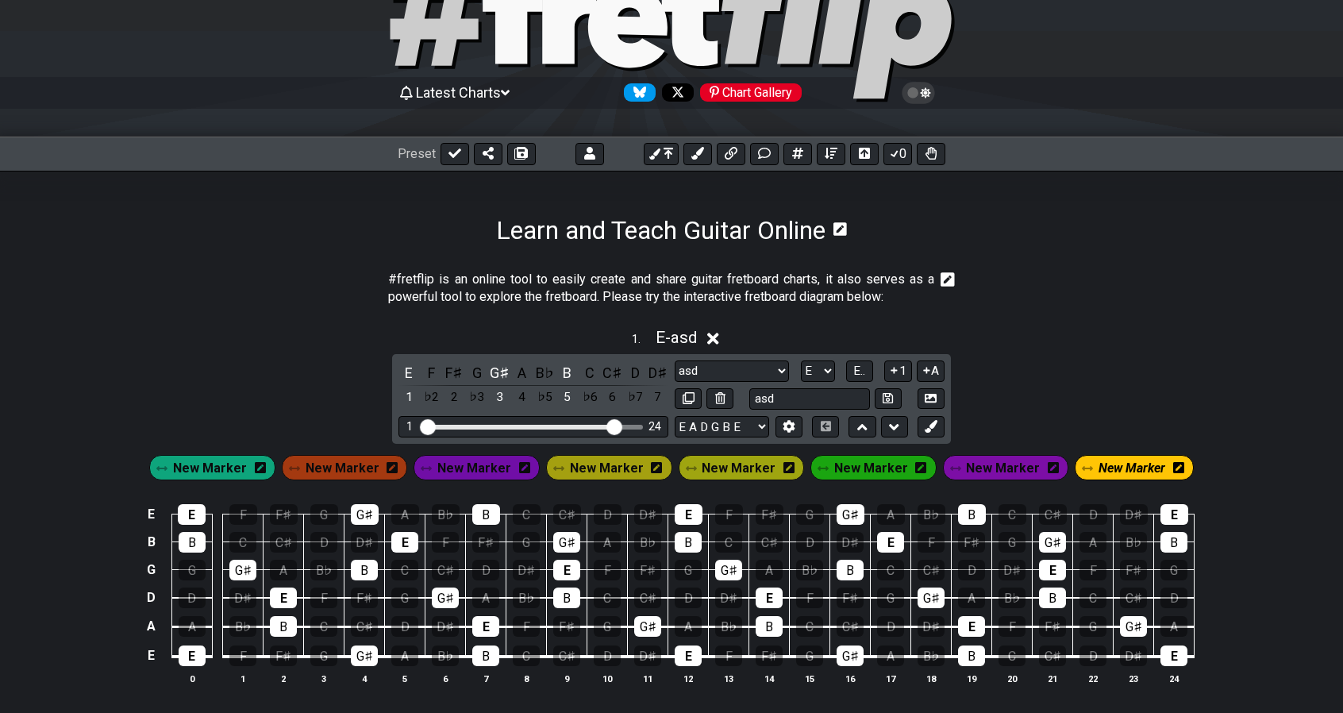
click at [240, 465] on span "New Marker" at bounding box center [210, 468] width 74 height 23
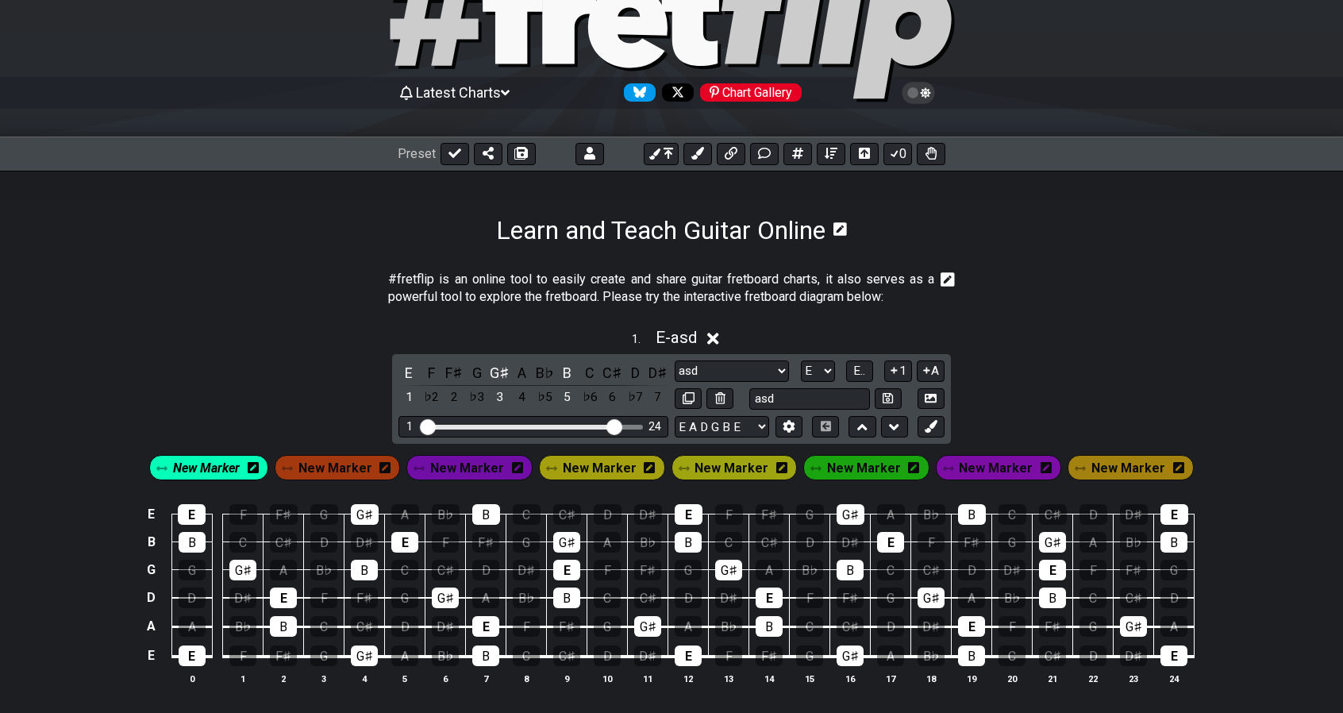
click at [259, 468] on icon at bounding box center [253, 467] width 11 height 13
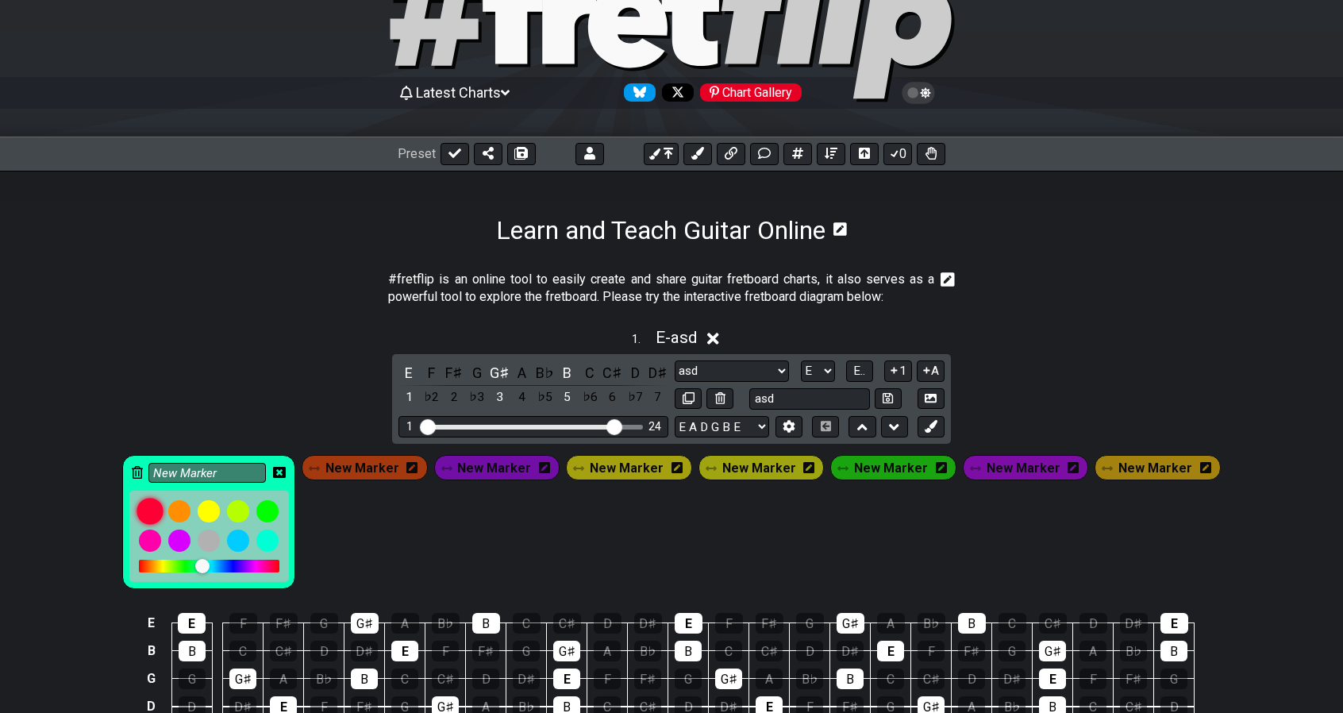
click at [164, 509] on div at bounding box center [150, 511] width 27 height 27
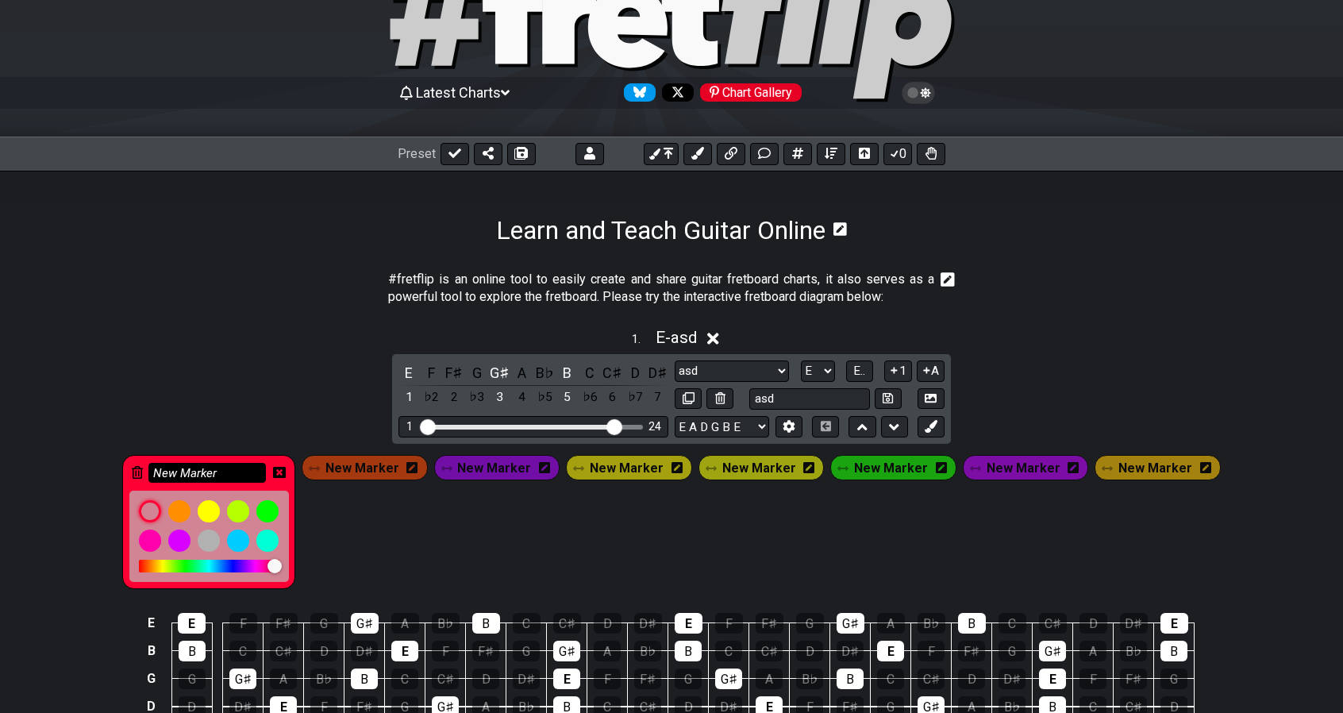
click at [265, 468] on input "New Marker" at bounding box center [207, 473] width 118 height 20
type input "N"
type input "Root"
click at [286, 472] on icon at bounding box center [279, 472] width 13 height 13
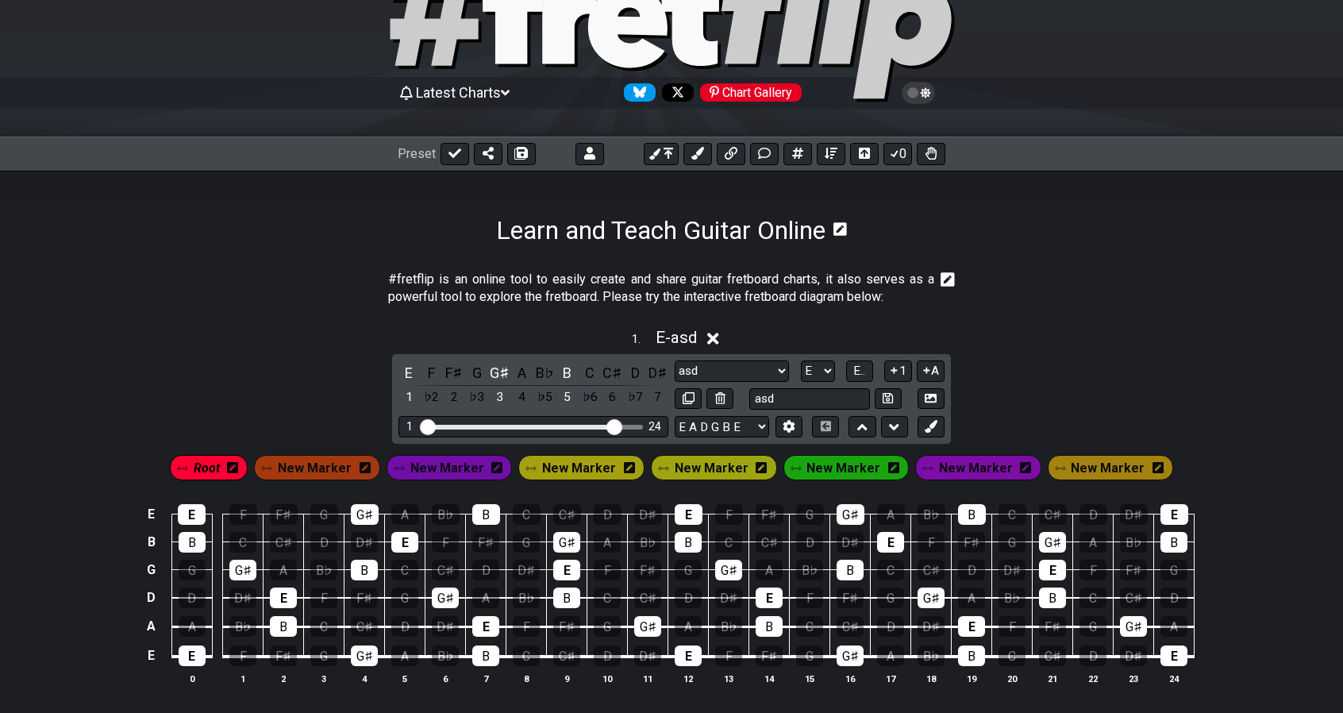
click at [311, 468] on span "New Marker" at bounding box center [315, 468] width 74 height 23
click at [378, 468] on div "New Marker" at bounding box center [318, 467] width 119 height 25
click at [368, 468] on icon at bounding box center [362, 467] width 11 height 11
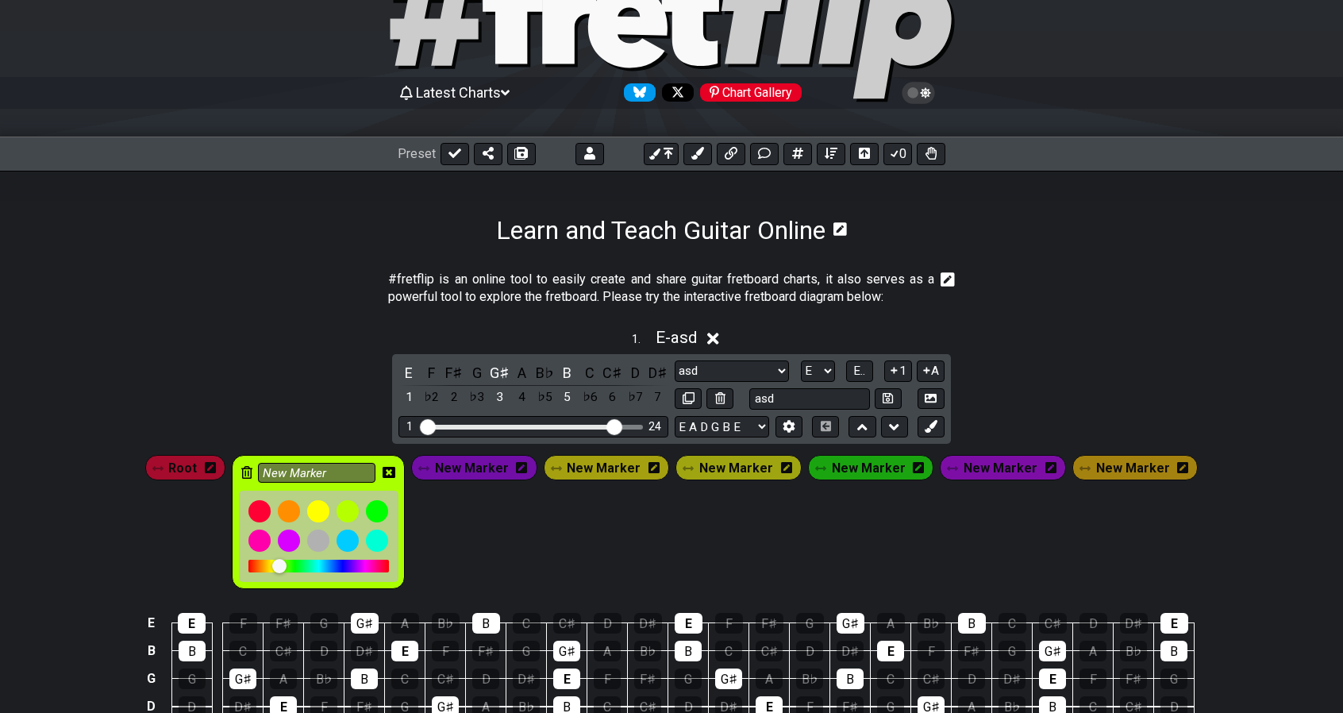
drag, startPoint x: 269, startPoint y: 564, endPoint x: 290, endPoint y: 565, distance: 20.7
click at [287, 565] on div at bounding box center [279, 566] width 14 height 14
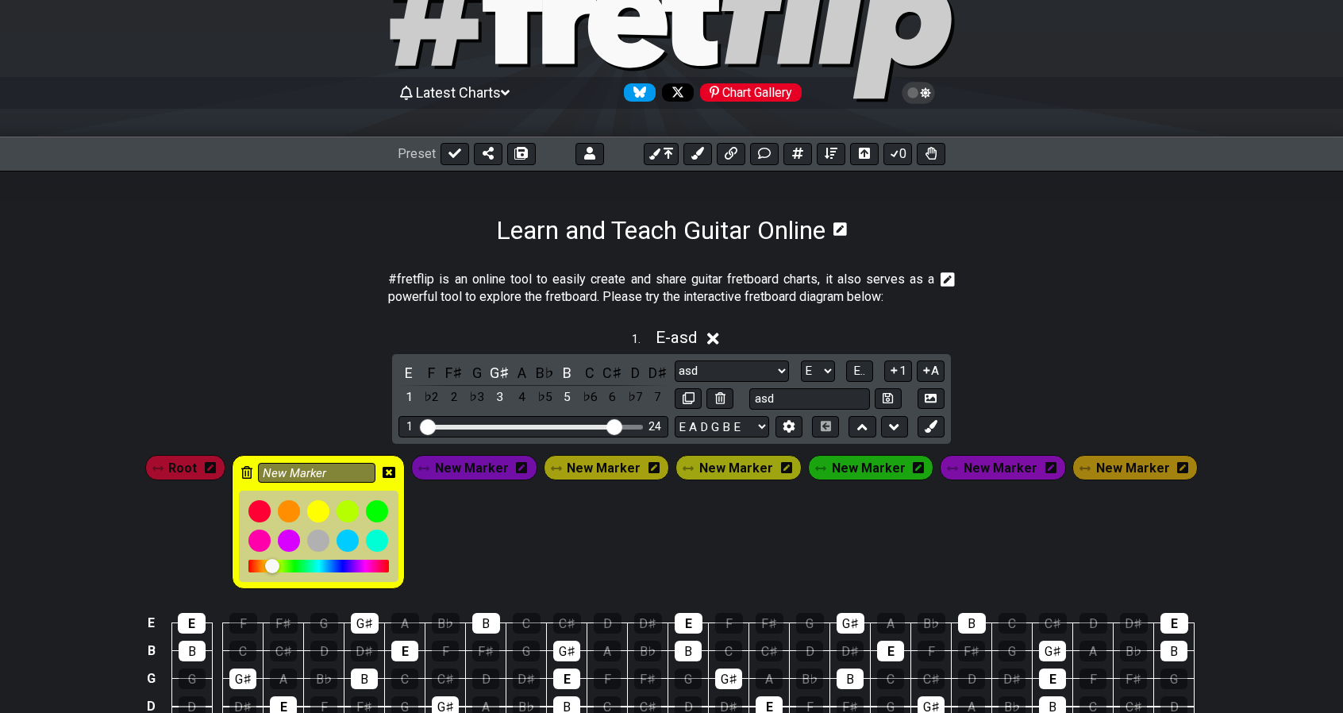
click at [279, 566] on div at bounding box center [272, 566] width 14 height 14
click at [351, 466] on input "New Marker" at bounding box center [317, 473] width 118 height 20
type input "N"
type input "3rd"
click at [395, 468] on icon at bounding box center [389, 472] width 13 height 11
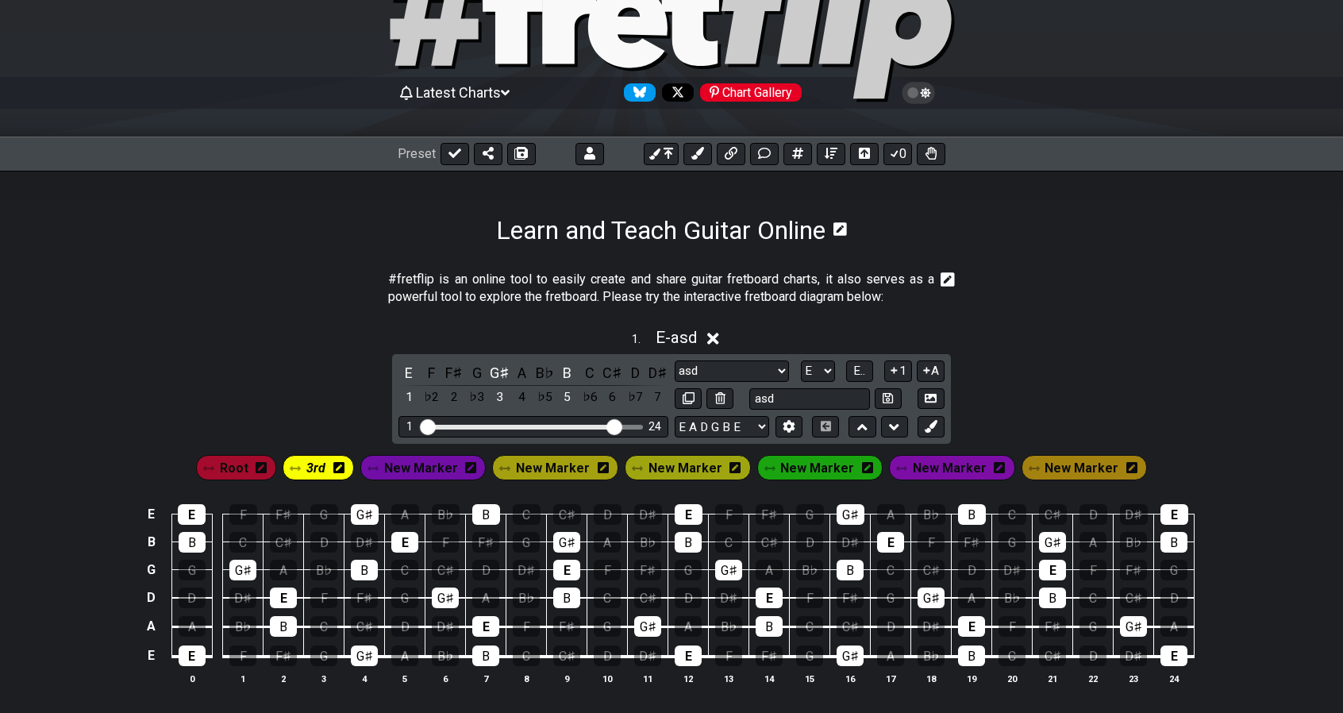
click at [445, 466] on span "New Marker" at bounding box center [421, 468] width 74 height 23
click at [473, 473] on icon at bounding box center [467, 468] width 11 height 23
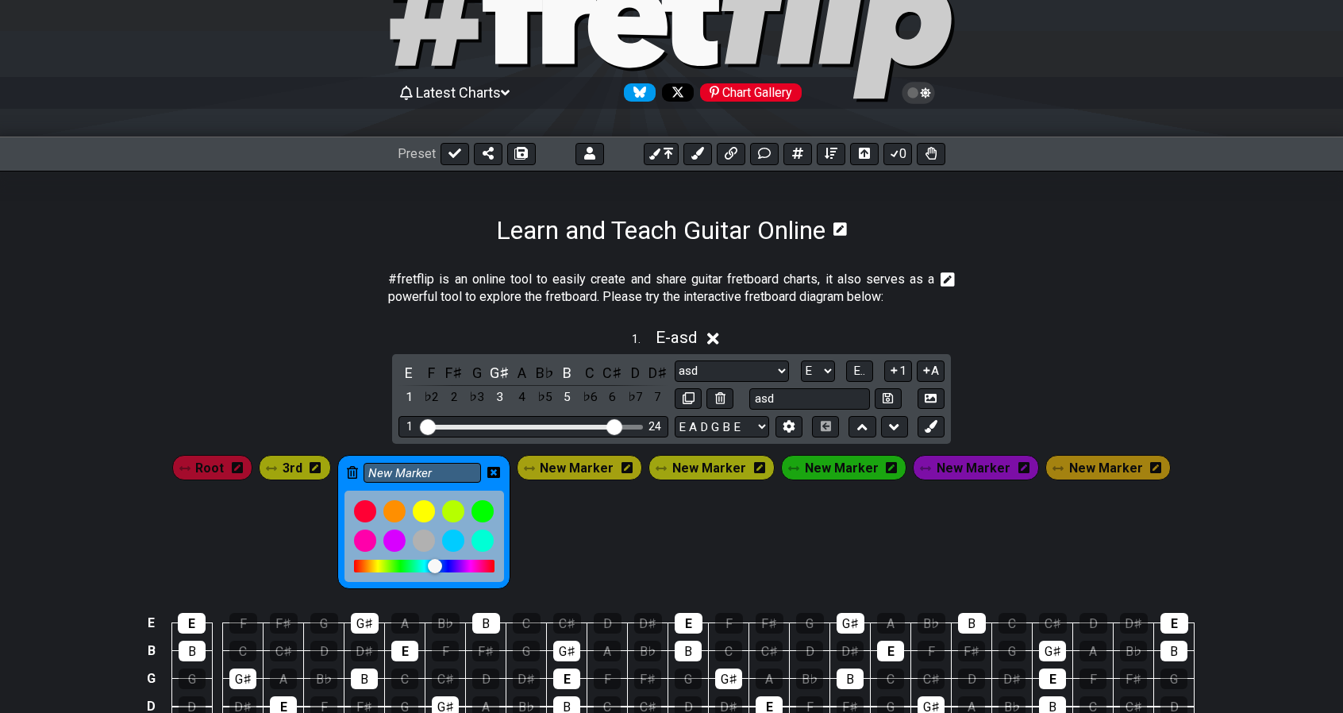
drag, startPoint x: 471, startPoint y: 561, endPoint x: 446, endPoint y: 562, distance: 24.7
click at [442, 562] on div at bounding box center [435, 566] width 14 height 14
click at [444, 468] on input "New Marker" at bounding box center [423, 473] width 118 height 20
type input "N"
type input "5th"
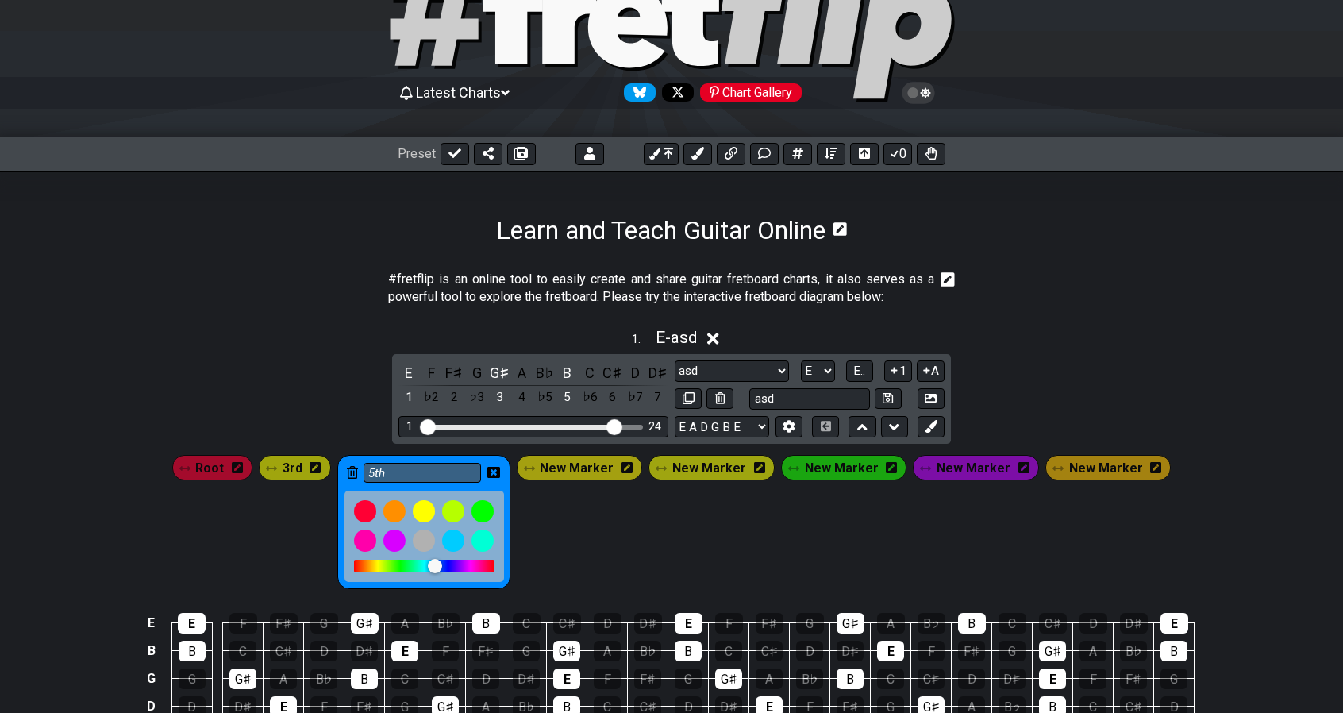
click at [500, 472] on icon at bounding box center [493, 472] width 13 height 13
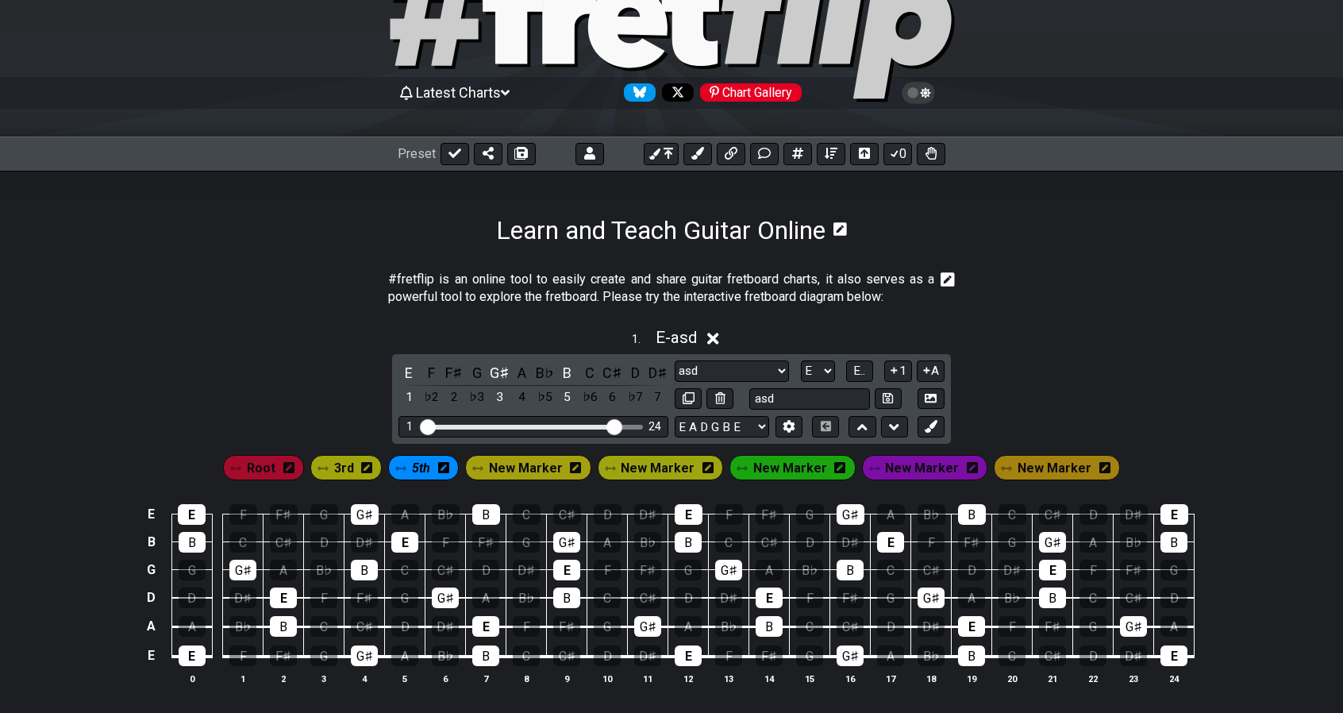
click at [493, 477] on div "New Marker" at bounding box center [528, 467] width 126 height 25
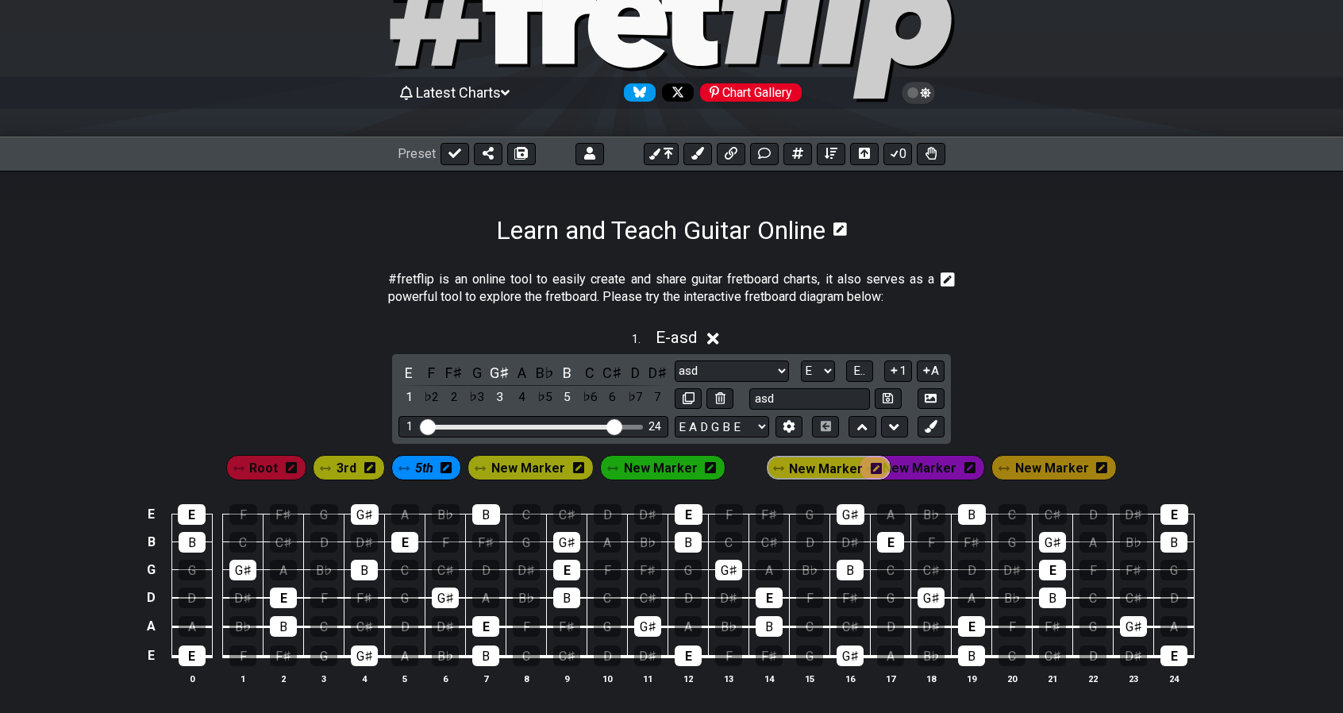
drag, startPoint x: 493, startPoint y: 477, endPoint x: 811, endPoint y: 480, distance: 317.6
click at [811, 480] on div "Root 3rd 5th New Marker New Marker New Marker New Marker New Marker" at bounding box center [672, 468] width 898 height 32
click at [276, 471] on span "Root" at bounding box center [261, 468] width 29 height 23
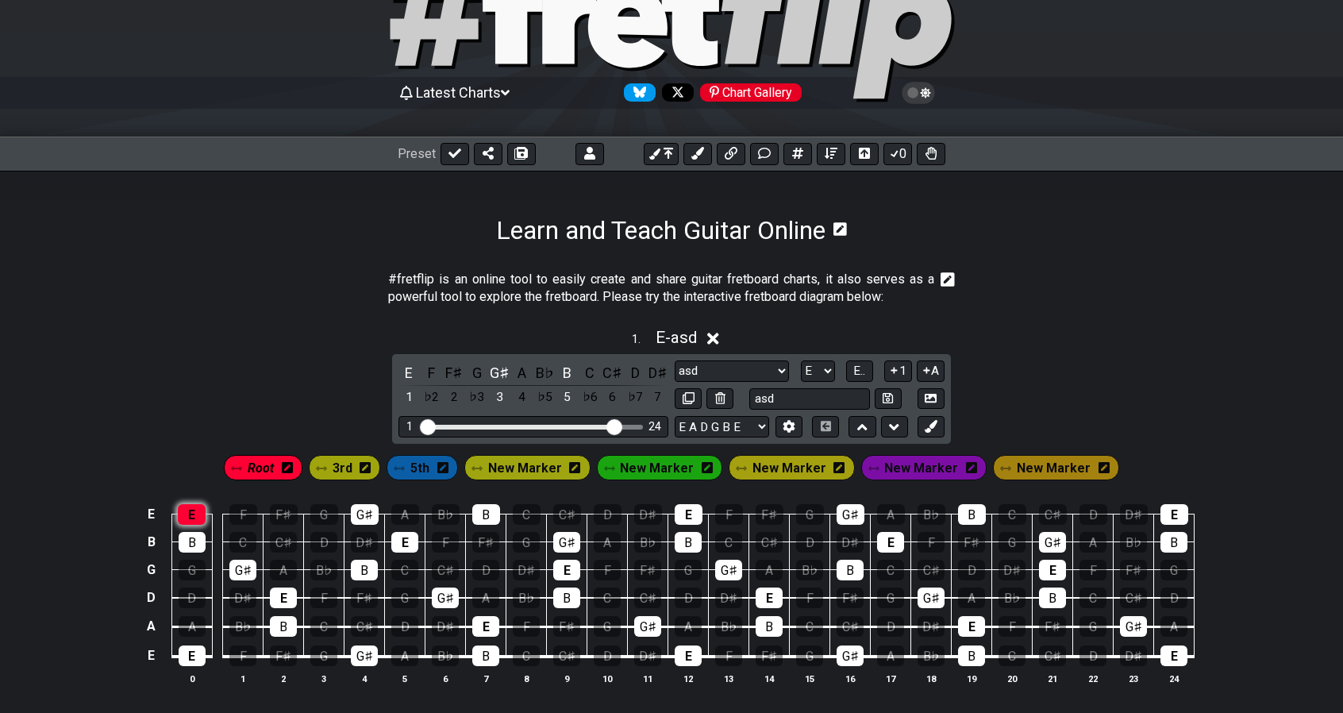
click at [195, 510] on div "E" at bounding box center [192, 514] width 28 height 21
click at [194, 650] on div "E" at bounding box center [192, 655] width 27 height 21
click at [291, 591] on div "E" at bounding box center [283, 598] width 27 height 21
click at [408, 541] on div "E" at bounding box center [404, 542] width 27 height 21
click at [564, 566] on div "E" at bounding box center [566, 570] width 27 height 21
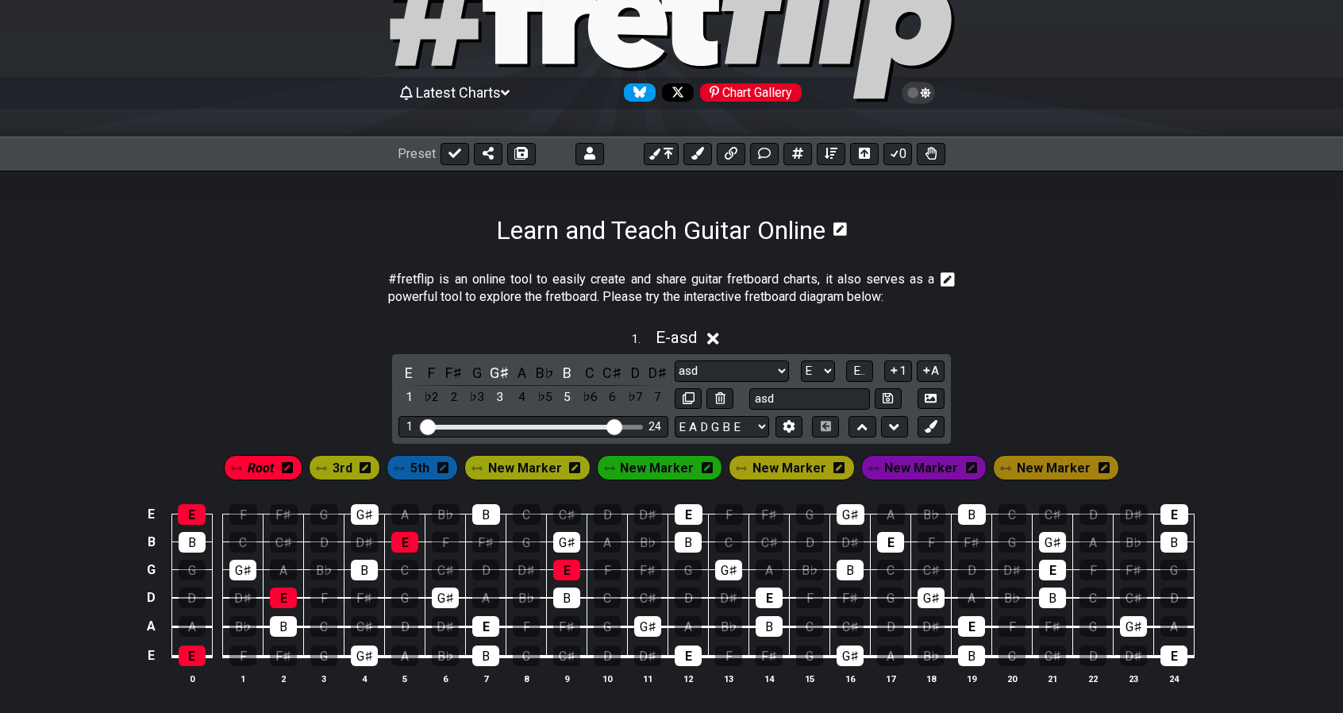
click at [411, 383] on div "E F F♯ G G♯ A B♭ B C C♯ D D♯ 1 ♭2 2 ♭3 3 4 ♭5 5 ♭6 6 ♭7 7" at bounding box center [534, 385] width 270 height 47
click at [409, 374] on div "E" at bounding box center [409, 372] width 21 height 21
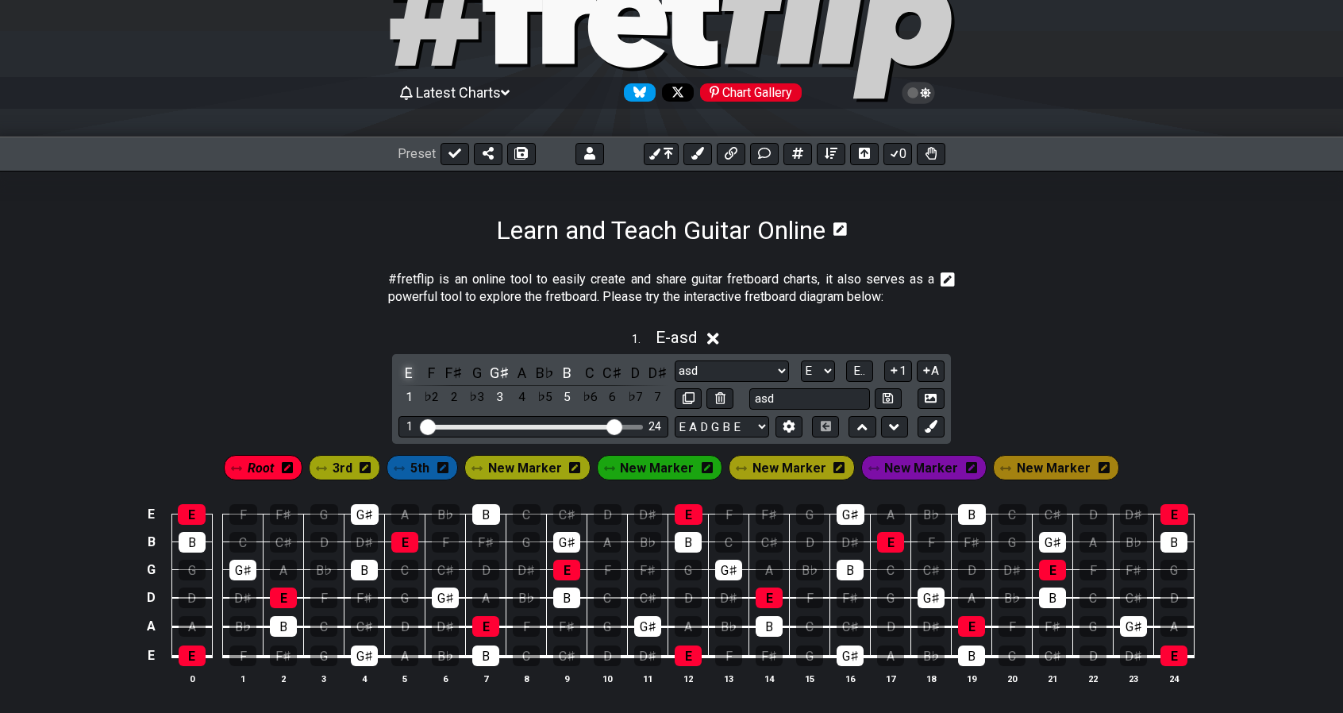
click at [409, 374] on div "E" at bounding box center [409, 372] width 21 height 21
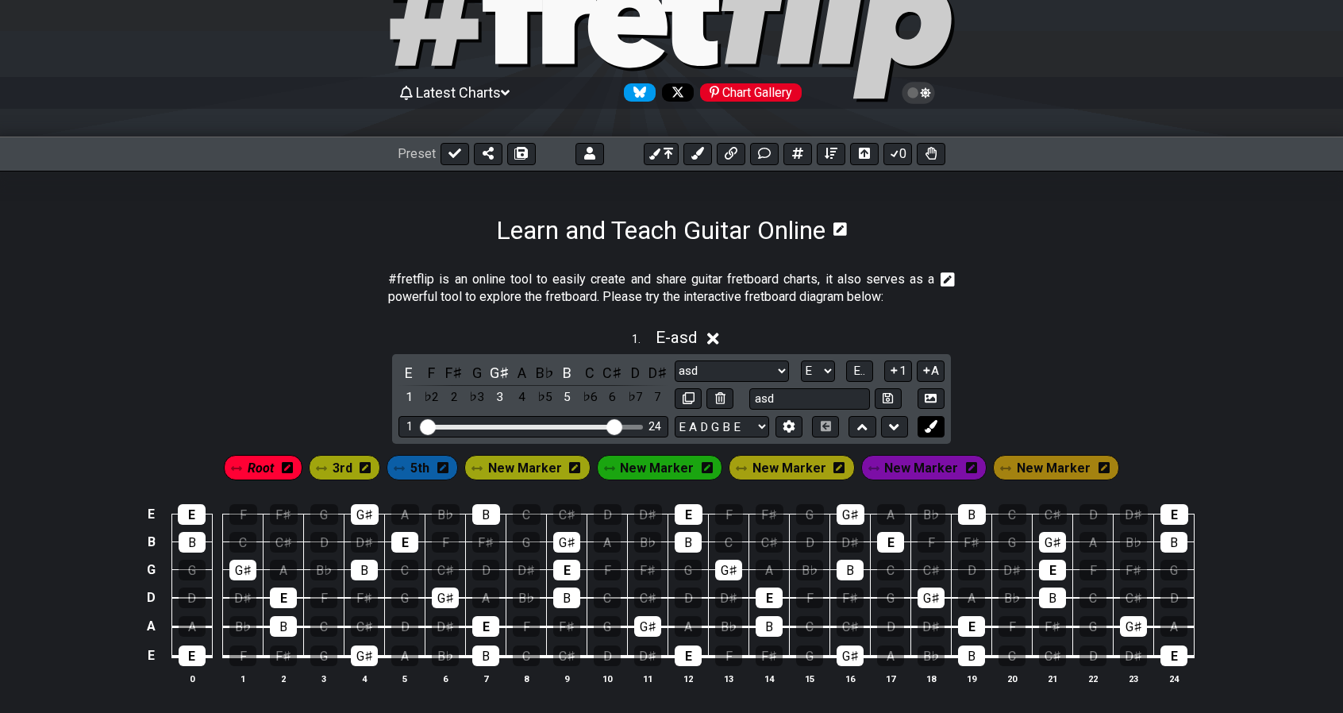
click at [935, 430] on icon at bounding box center [931, 426] width 12 height 12
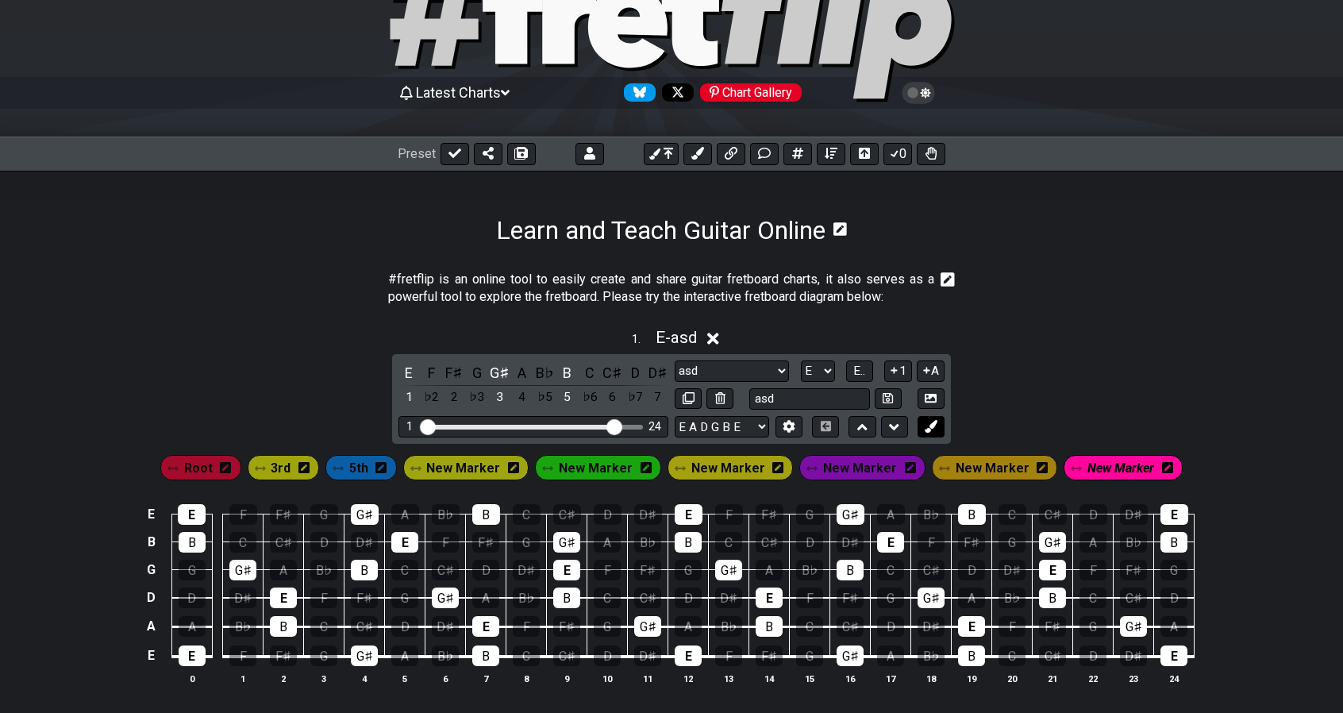
click at [935, 430] on icon at bounding box center [931, 426] width 12 height 12
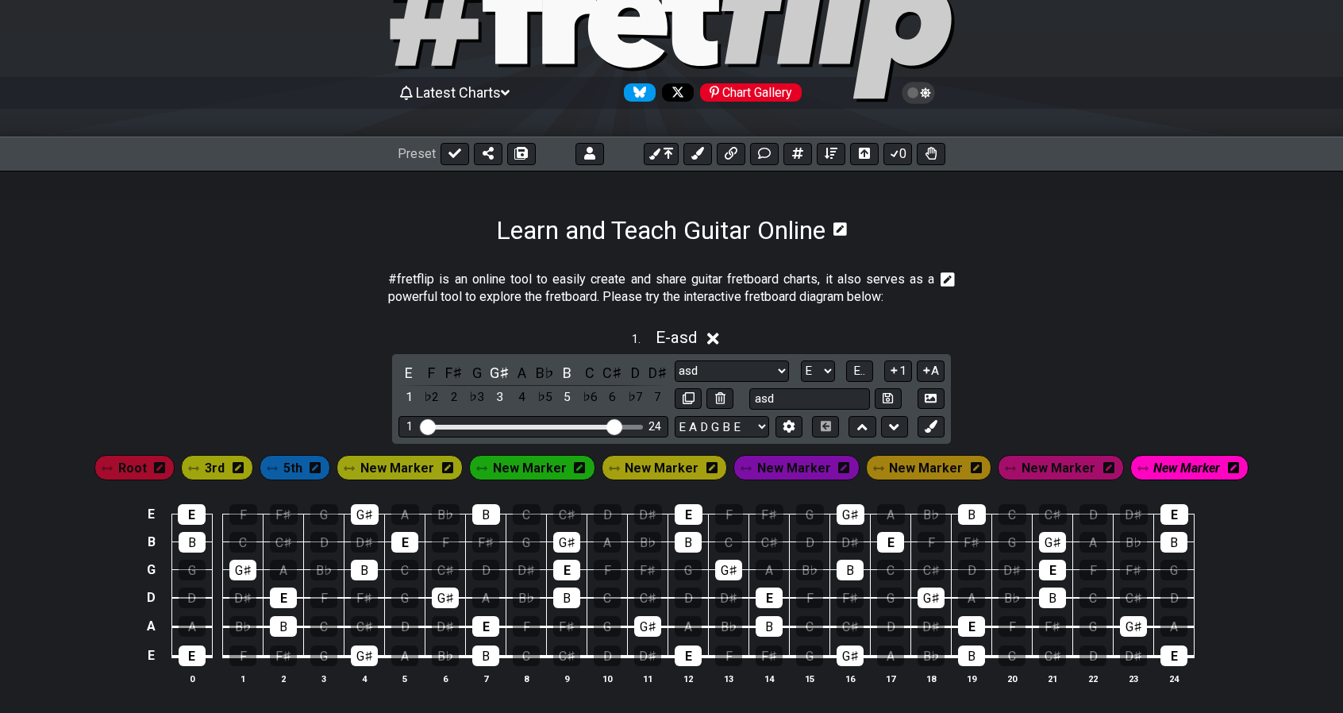
click at [1012, 382] on div "1 . E - asd E F F♯ G G♯ A B♭ B C C♯ D D♯ 1 ♭2 2 ♭3 3 4 ♭5 5 ♭6 6 ♭7 7 Minor Pen…" at bounding box center [671, 512] width 1343 height 388
click at [495, 375] on div "G♯" at bounding box center [499, 372] width 21 height 21
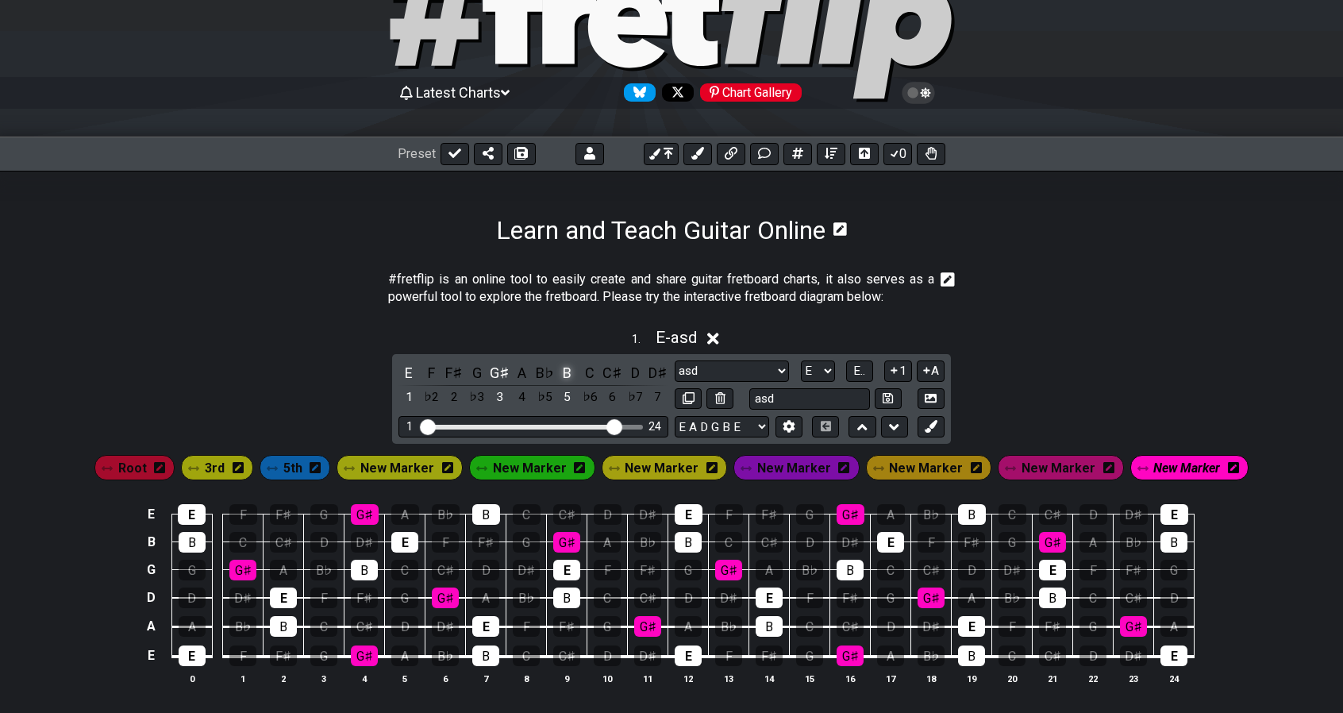
click at [563, 372] on div "B" at bounding box center [567, 372] width 21 height 21
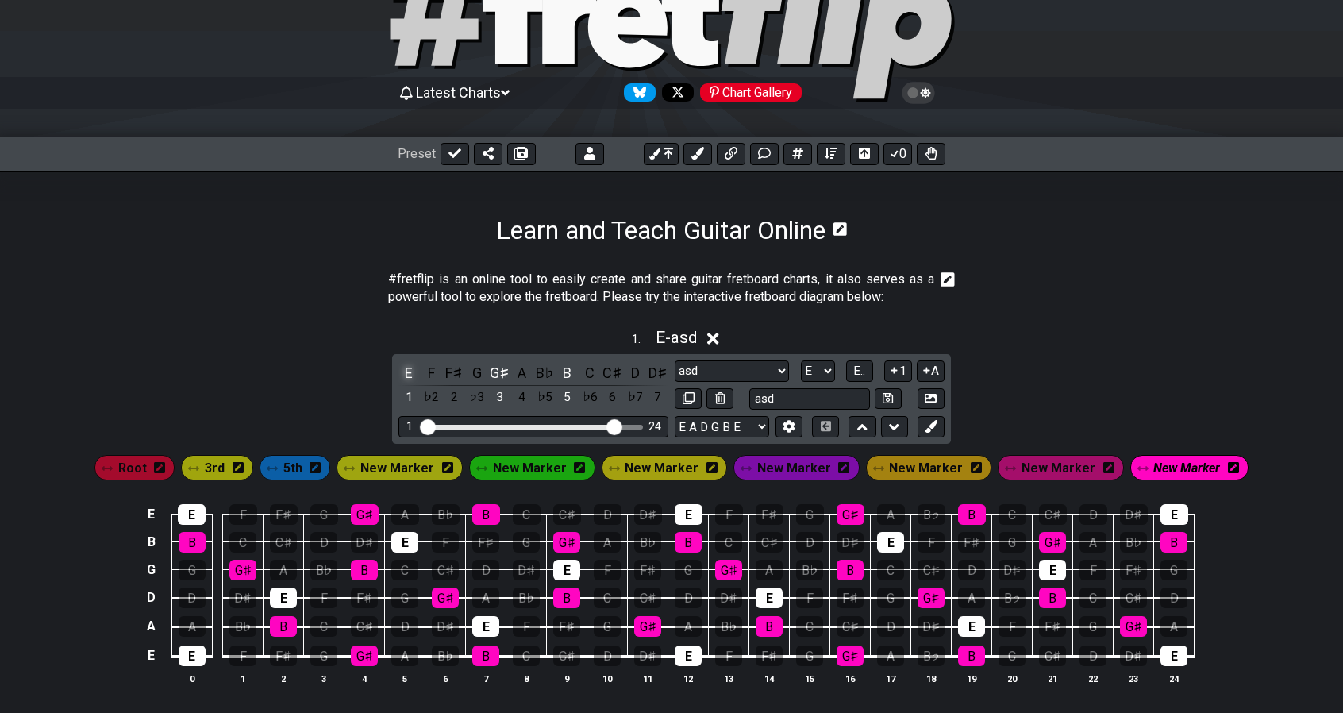
click at [407, 370] on div "E" at bounding box center [409, 372] width 21 height 21
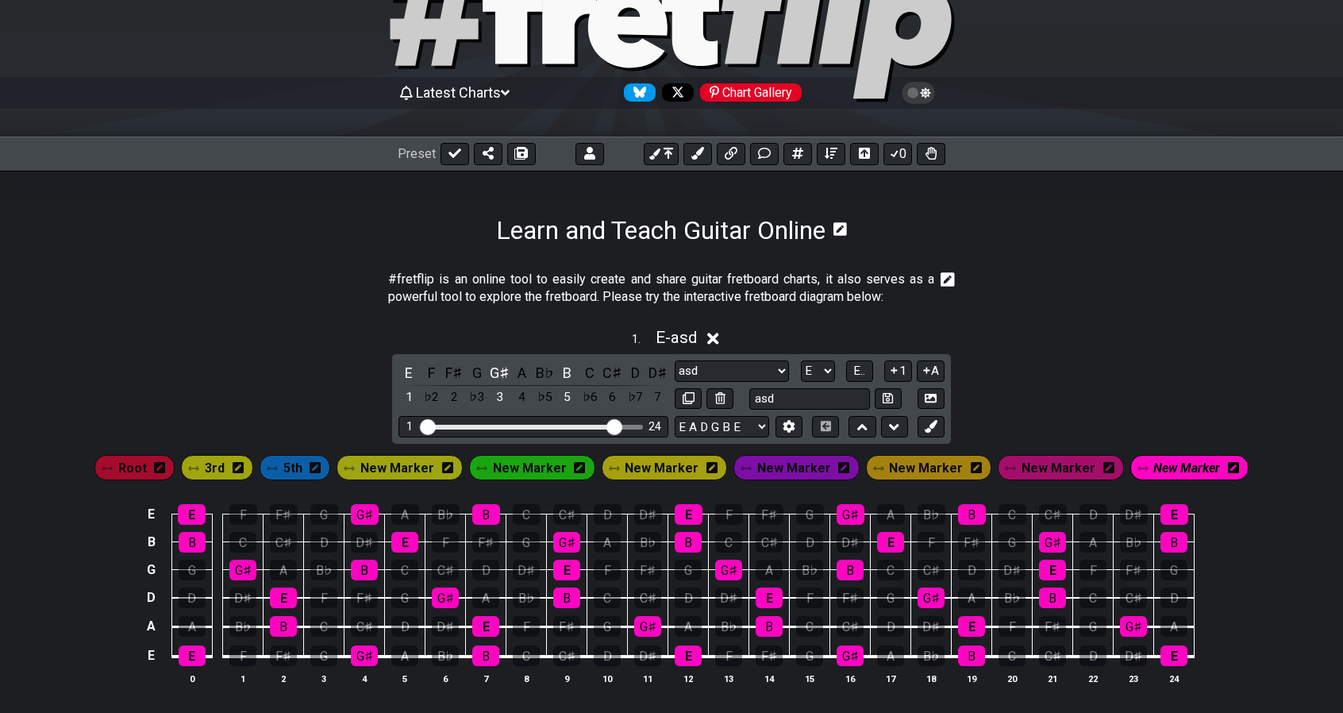
click at [345, 383] on div "1 . E - asd E F F♯ G G♯ A B♭ B C C♯ D D♯ 1 ♭2 2 ♭3 3 4 ♭5 5 ♭6 6 ♭7 7 Minor Pen…" at bounding box center [671, 512] width 1343 height 388
click at [422, 369] on div "F" at bounding box center [432, 372] width 21 height 21
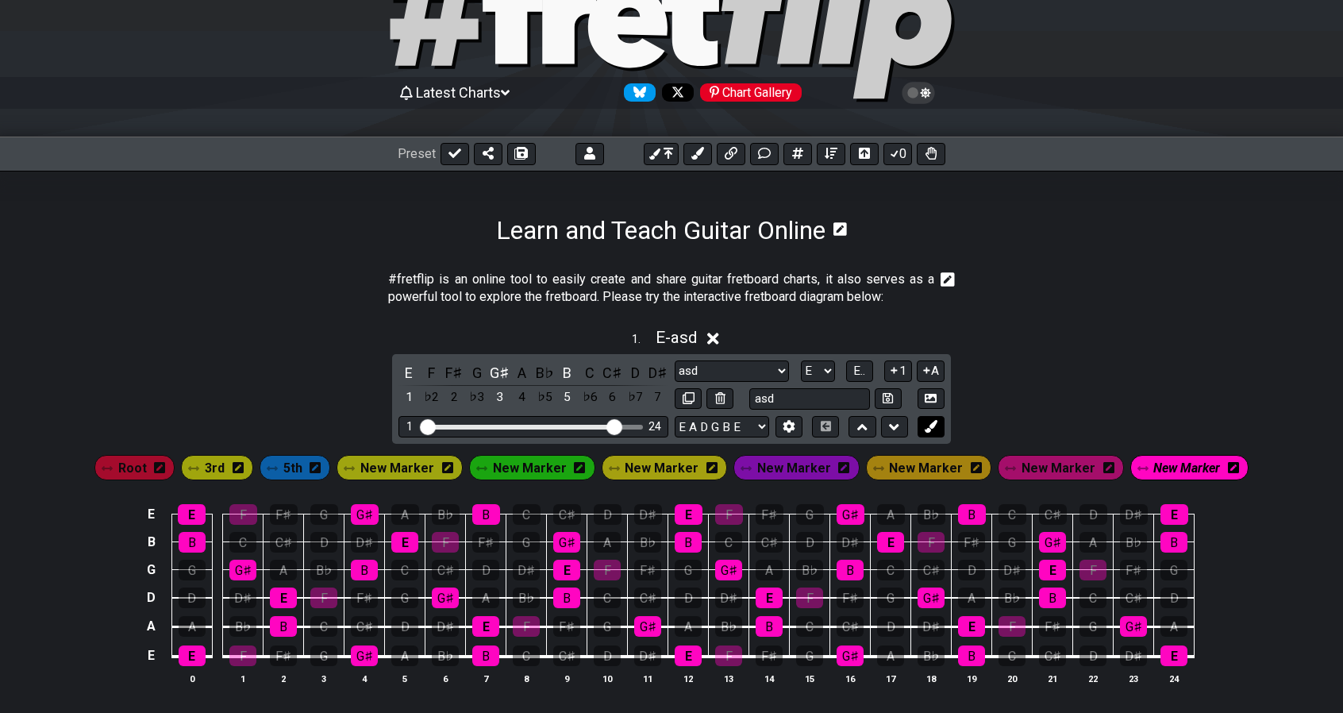
click at [931, 430] on icon at bounding box center [931, 426] width 12 height 12
click at [225, 464] on span "3rd" at bounding box center [215, 468] width 20 height 23
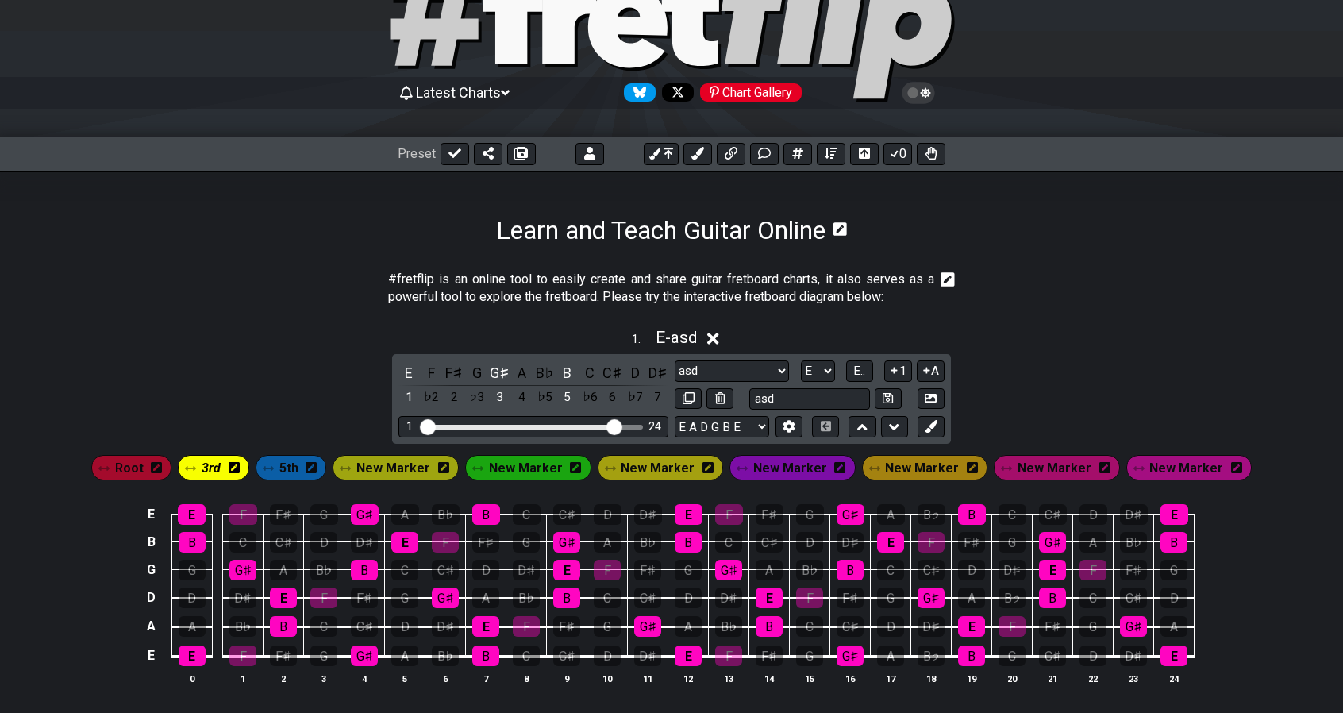
click at [195, 423] on div "1 . E - asd E F F♯ G G♯ A B♭ B C C♯ D D♯ 1 ♭2 2 ♭3 3 4 ♭5 5 ♭6 6 ♭7 7 Minor Pen…" at bounding box center [671, 512] width 1343 height 388
click at [144, 460] on span "Root" at bounding box center [129, 468] width 29 height 23
click at [403, 373] on div "E" at bounding box center [409, 372] width 21 height 21
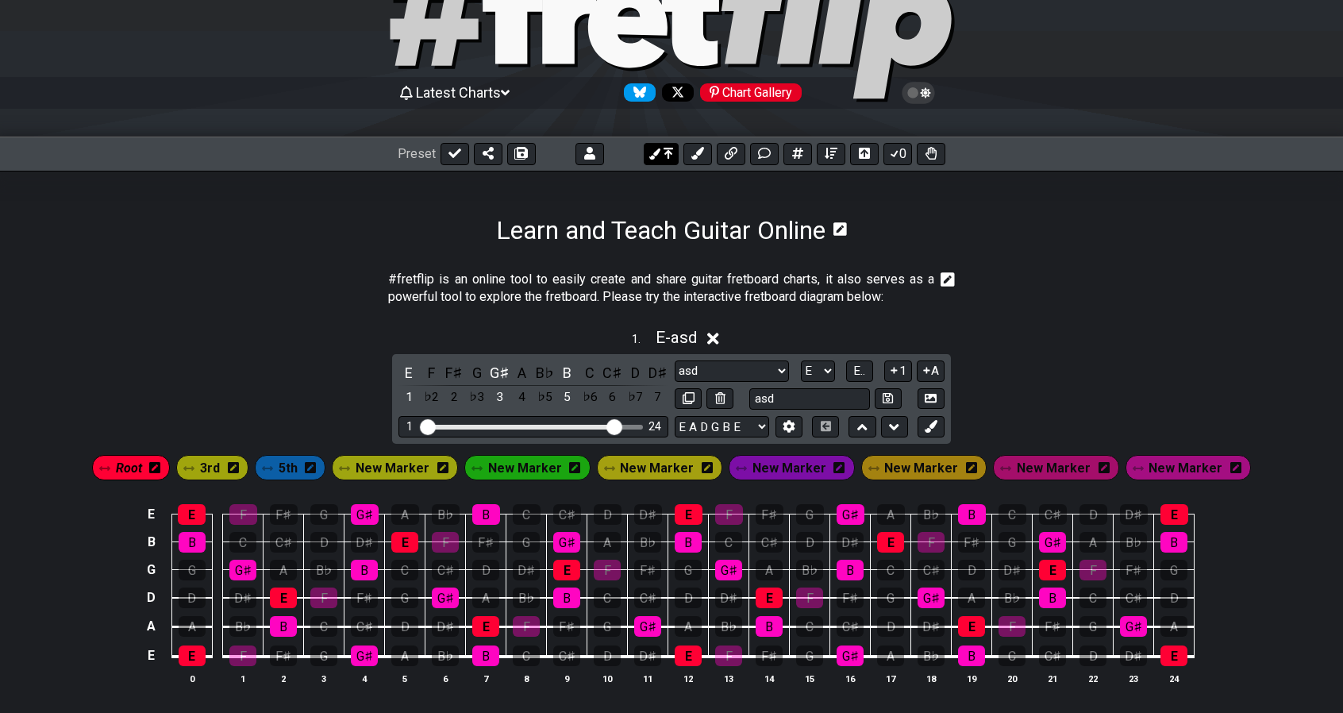
click at [661, 159] on button at bounding box center [661, 154] width 35 height 22
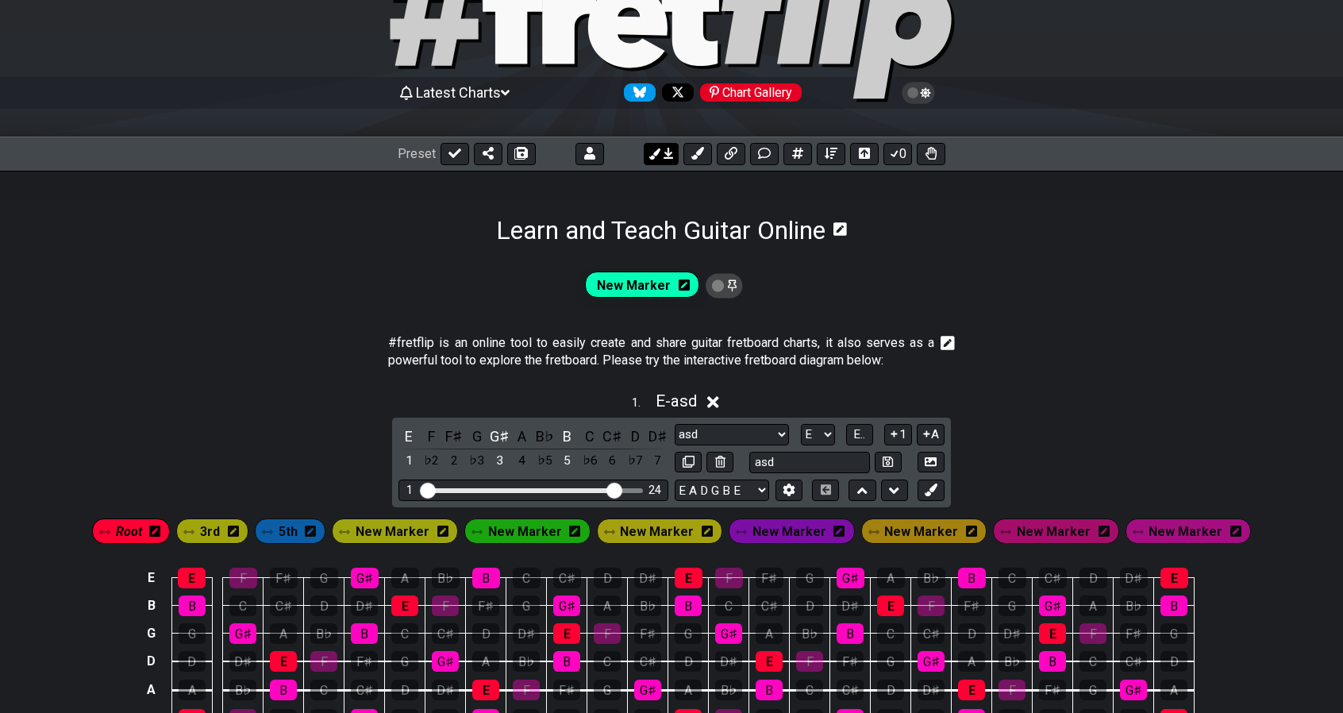
click at [661, 159] on button at bounding box center [661, 154] width 35 height 22
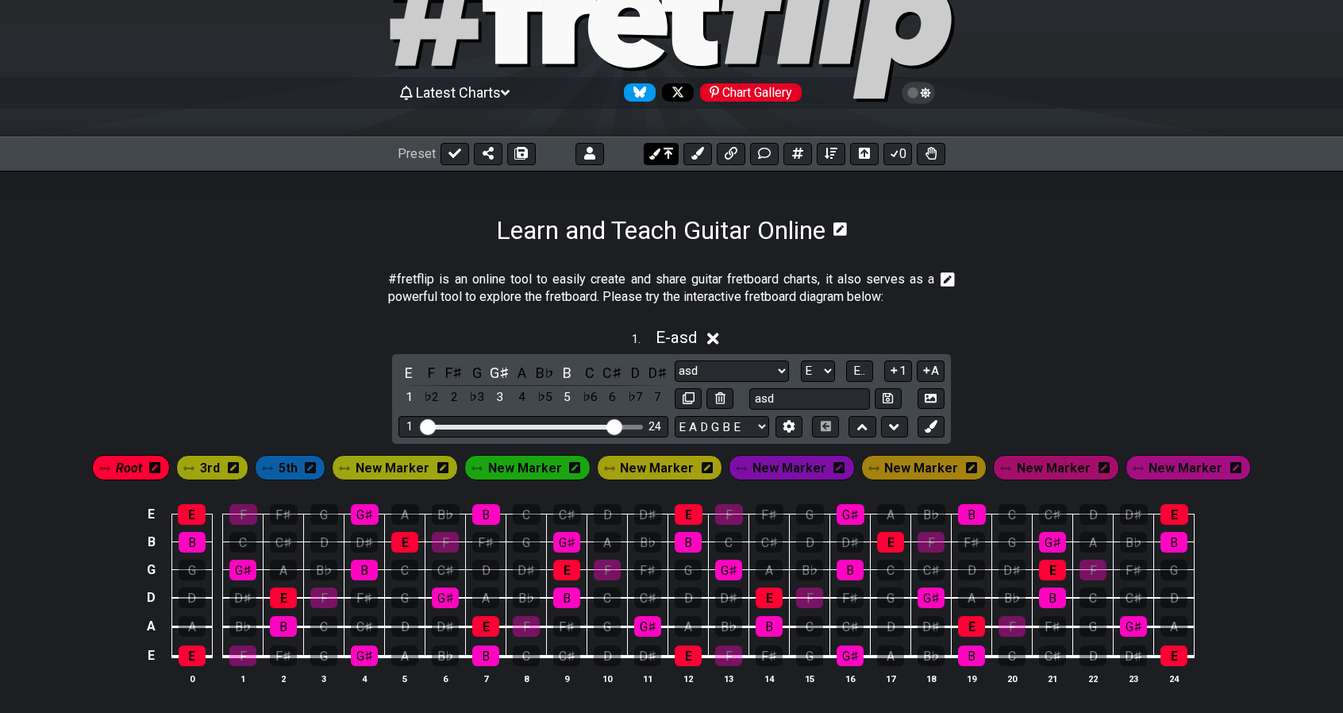
click at [661, 159] on button at bounding box center [661, 154] width 35 height 22
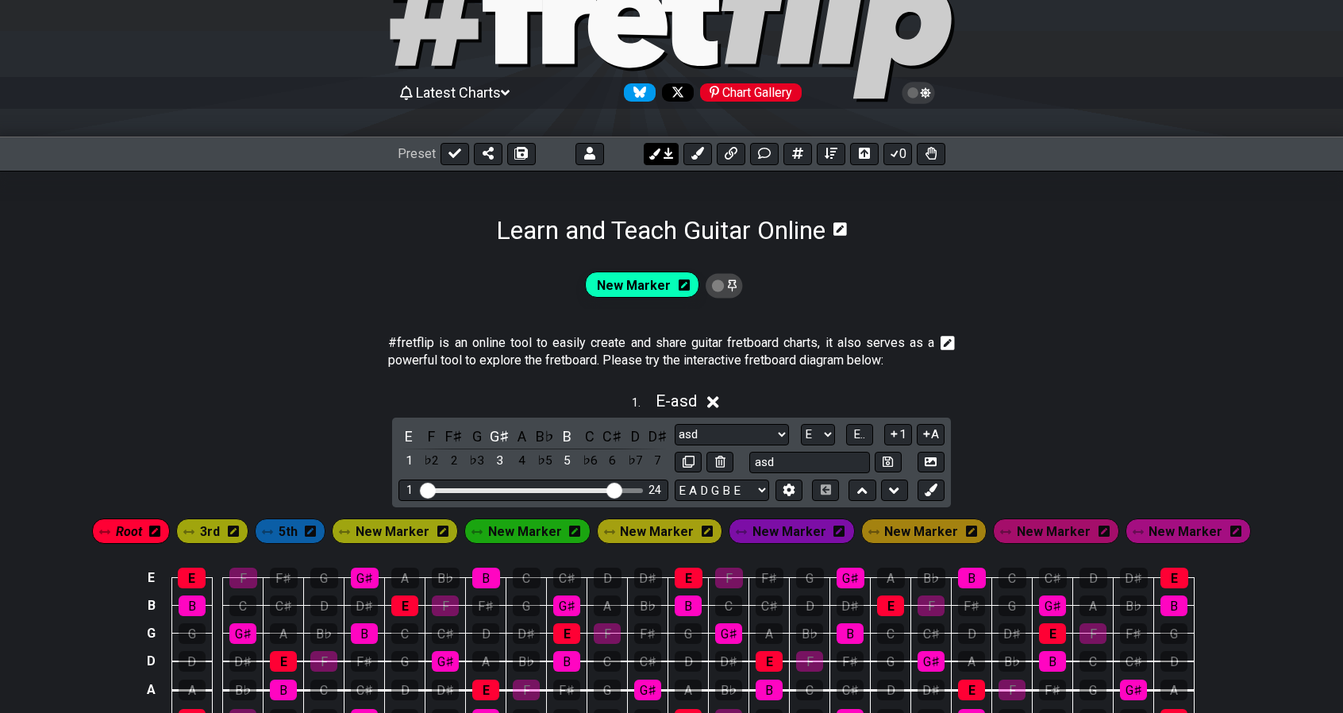
click at [661, 159] on button at bounding box center [661, 154] width 35 height 22
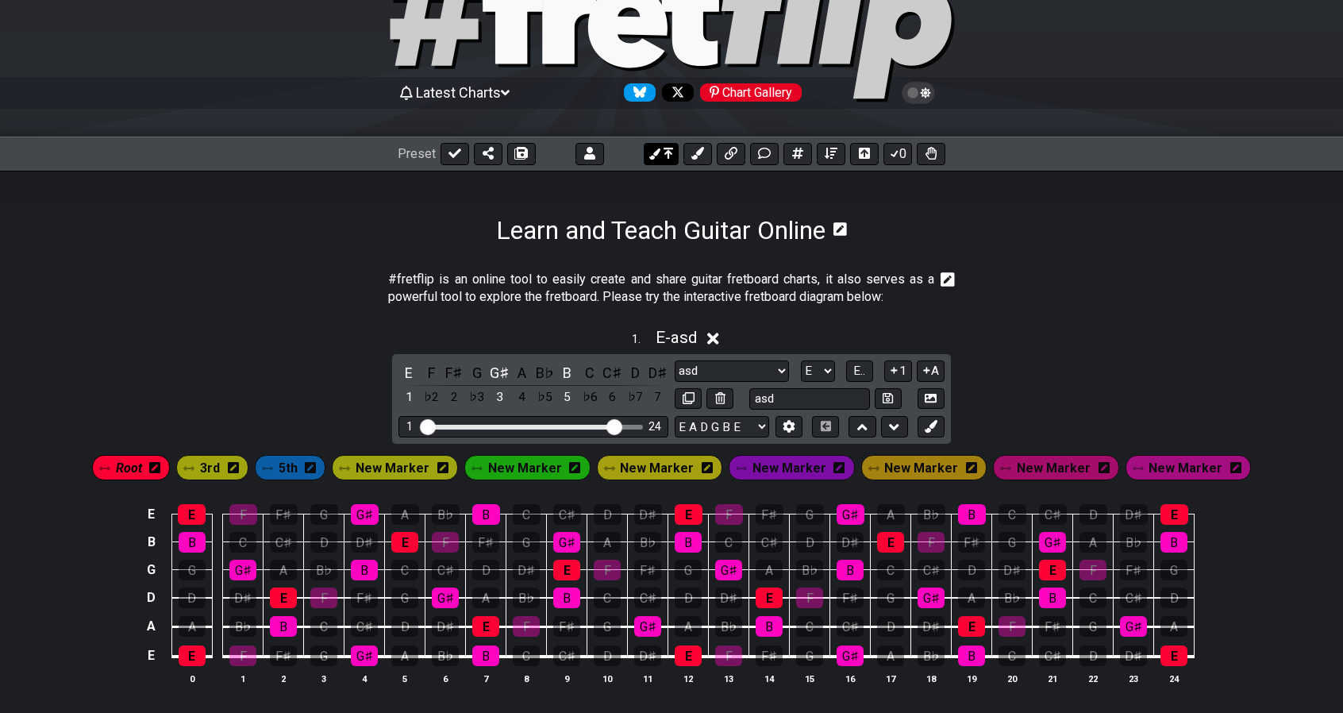
click at [661, 159] on button at bounding box center [661, 154] width 35 height 22
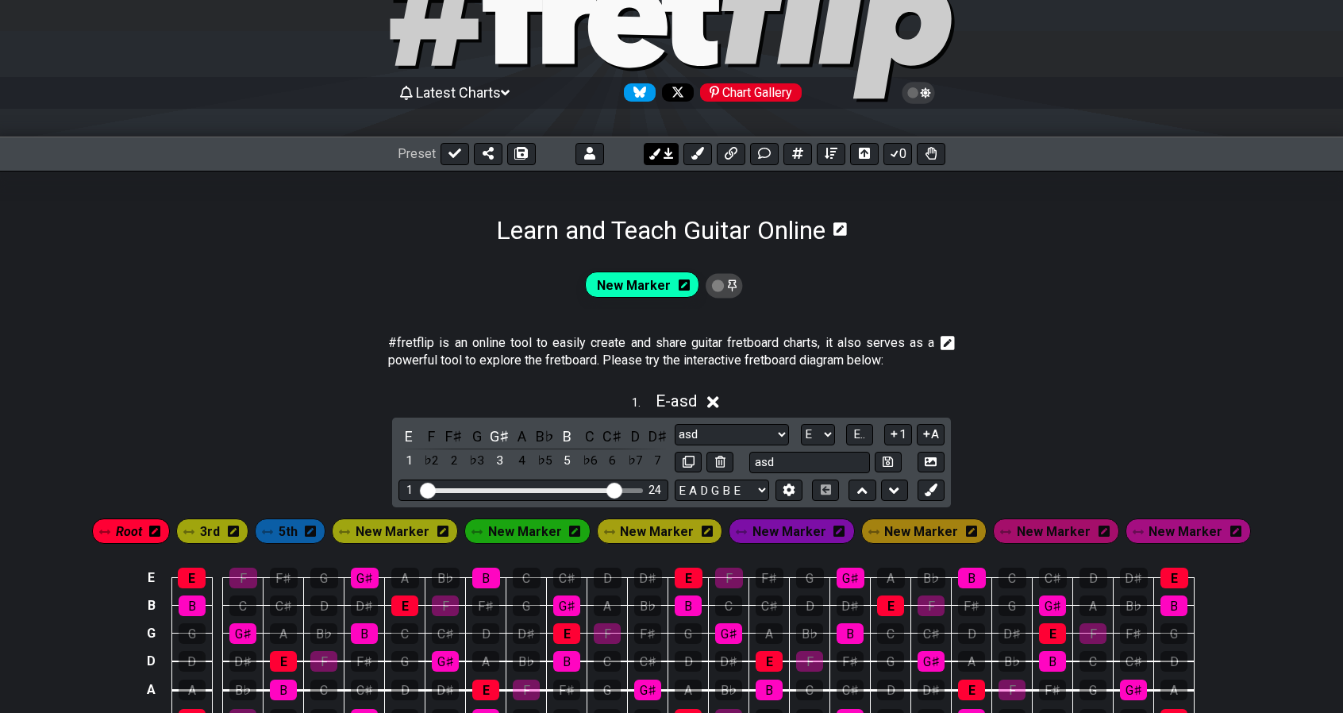
click at [661, 159] on button at bounding box center [661, 154] width 35 height 22
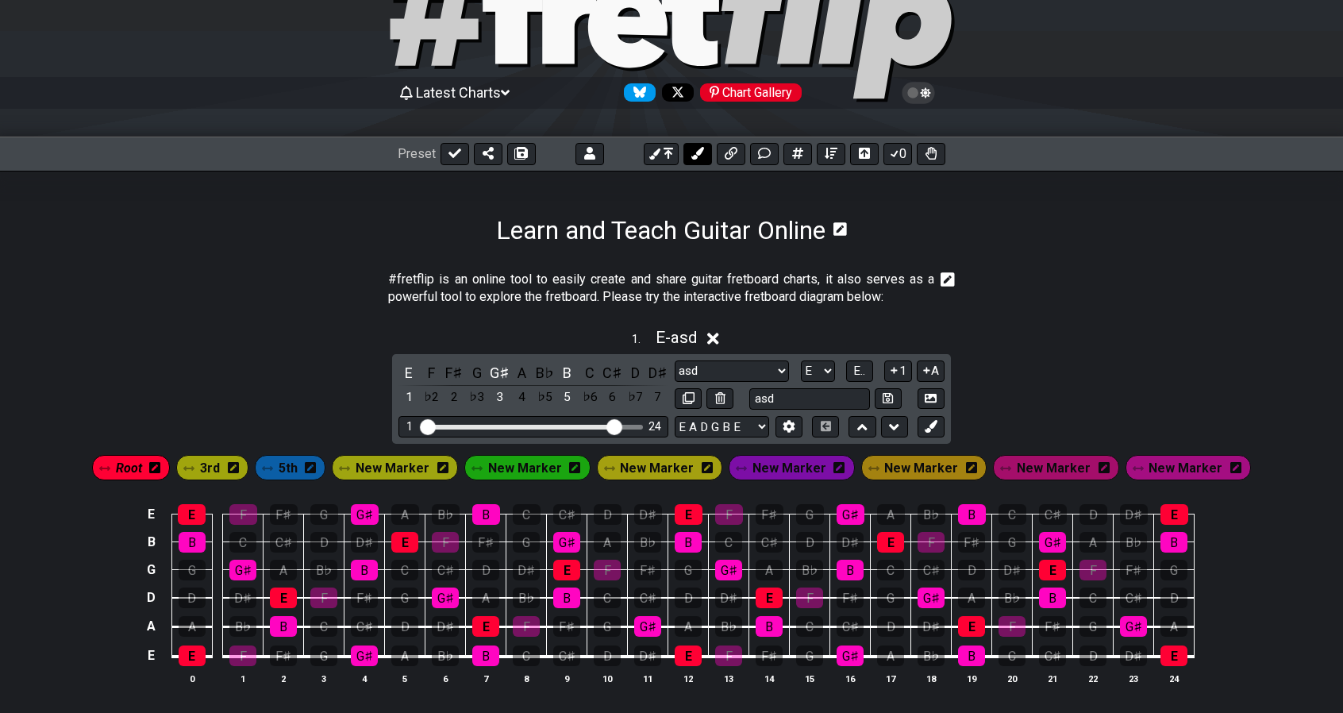
click at [703, 154] on icon at bounding box center [698, 153] width 13 height 13
click at [483, 509] on div "B" at bounding box center [486, 514] width 28 height 21
click at [565, 374] on div "B" at bounding box center [567, 372] width 21 height 21
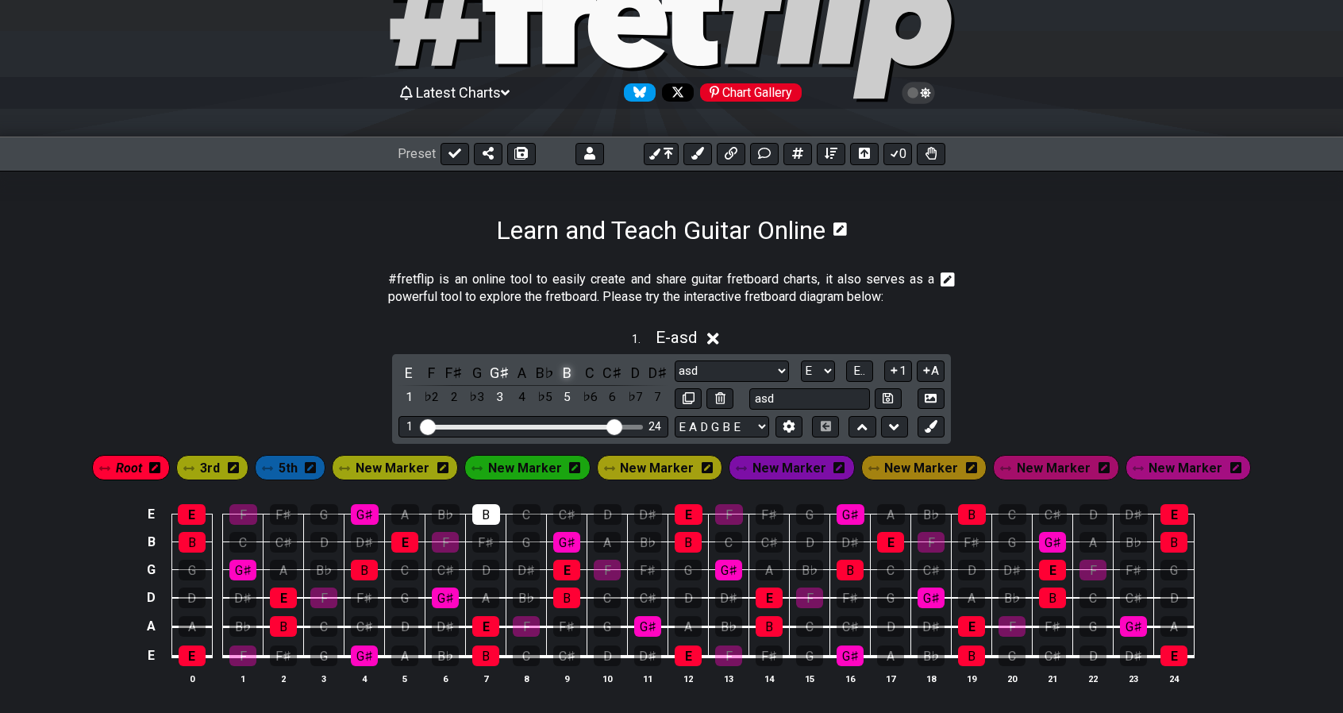
click at [565, 374] on div "B" at bounding box center [567, 372] width 21 height 21
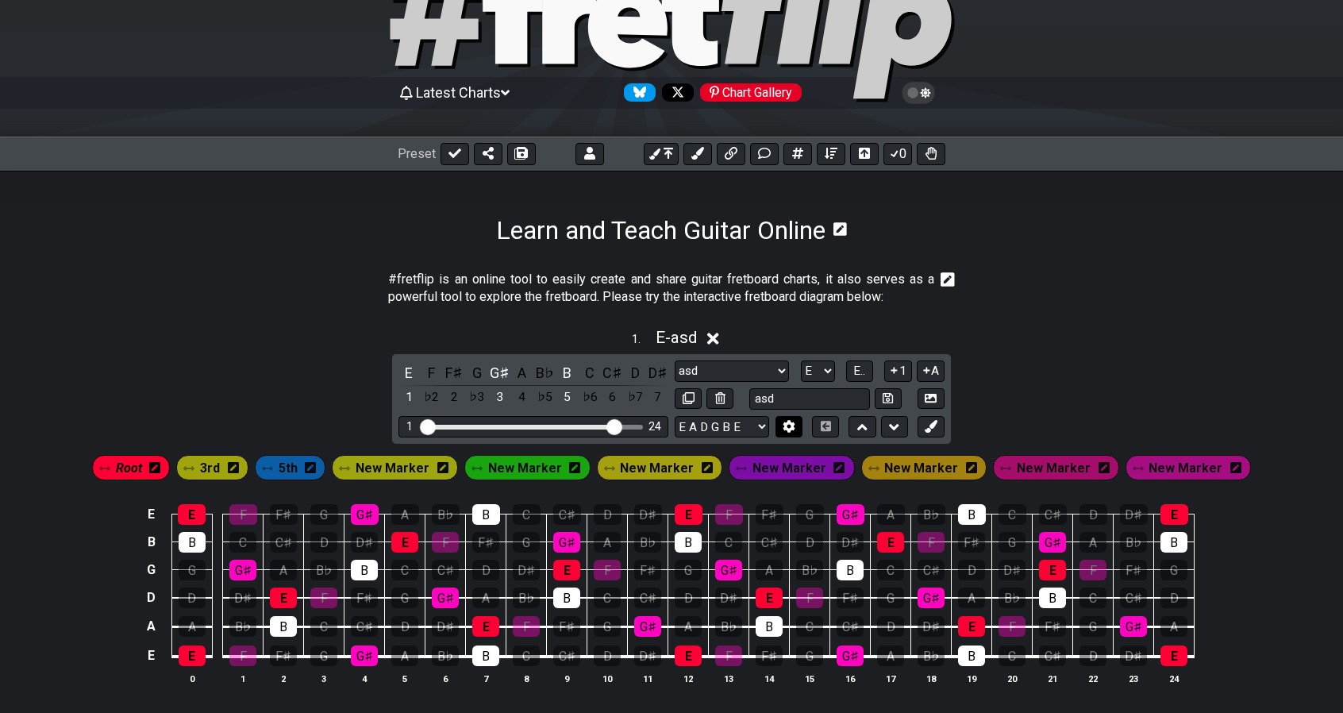
click at [789, 422] on icon at bounding box center [789, 427] width 11 height 12
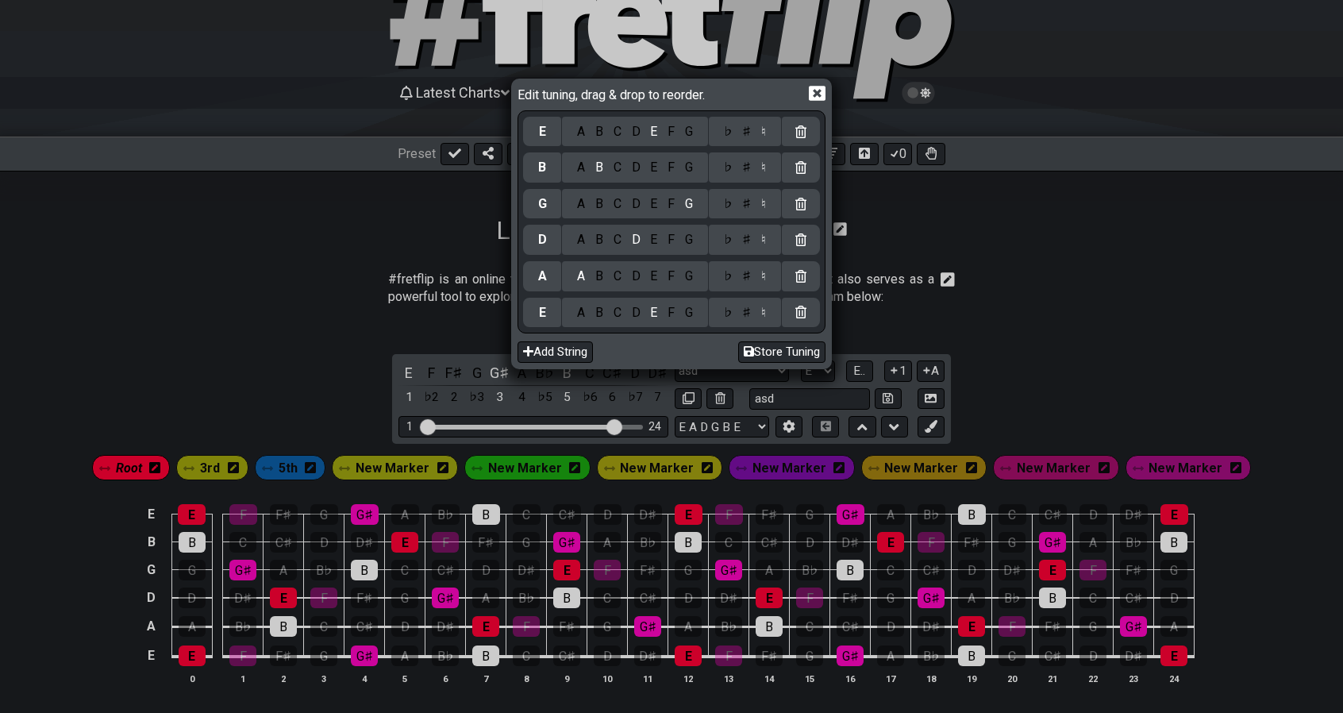
click at [820, 95] on icon at bounding box center [817, 93] width 17 height 17
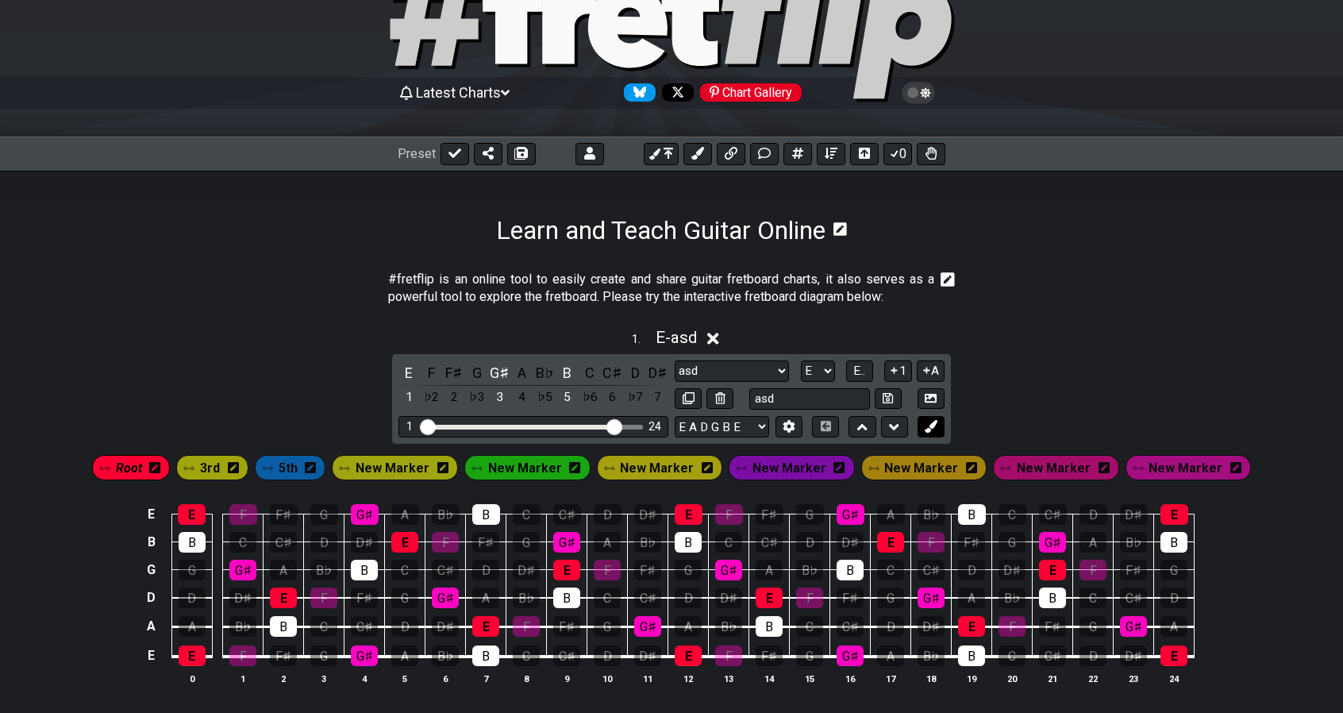
click at [934, 422] on icon at bounding box center [931, 426] width 12 height 12
click at [573, 376] on div "B" at bounding box center [567, 372] width 21 height 21
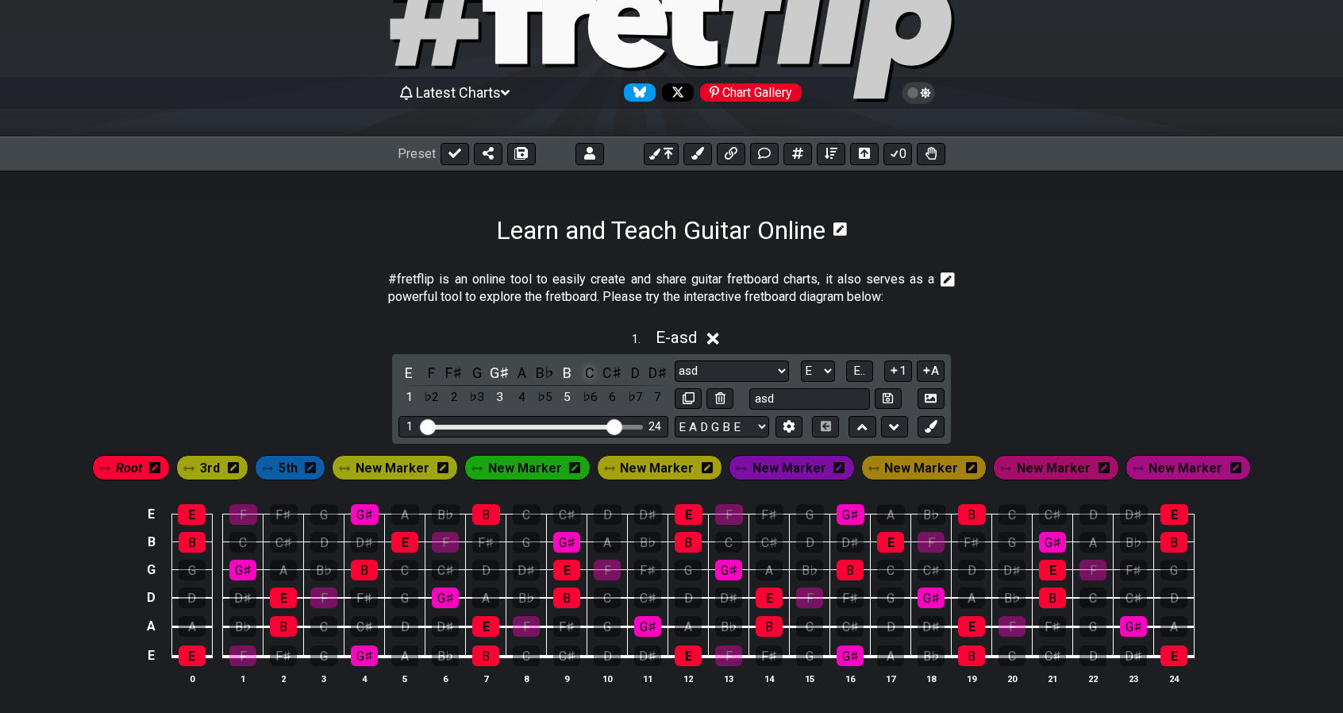
click at [594, 371] on div "C" at bounding box center [590, 372] width 21 height 21
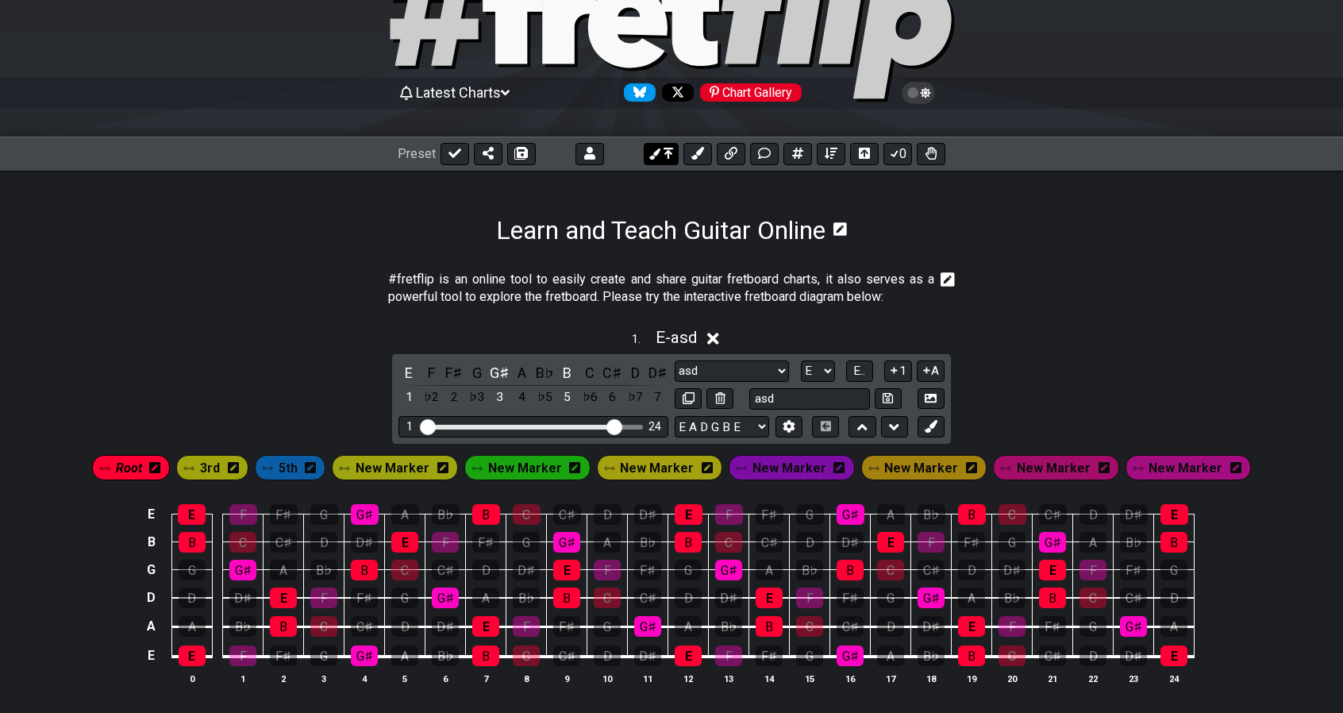
click at [662, 160] on button at bounding box center [661, 154] width 35 height 22
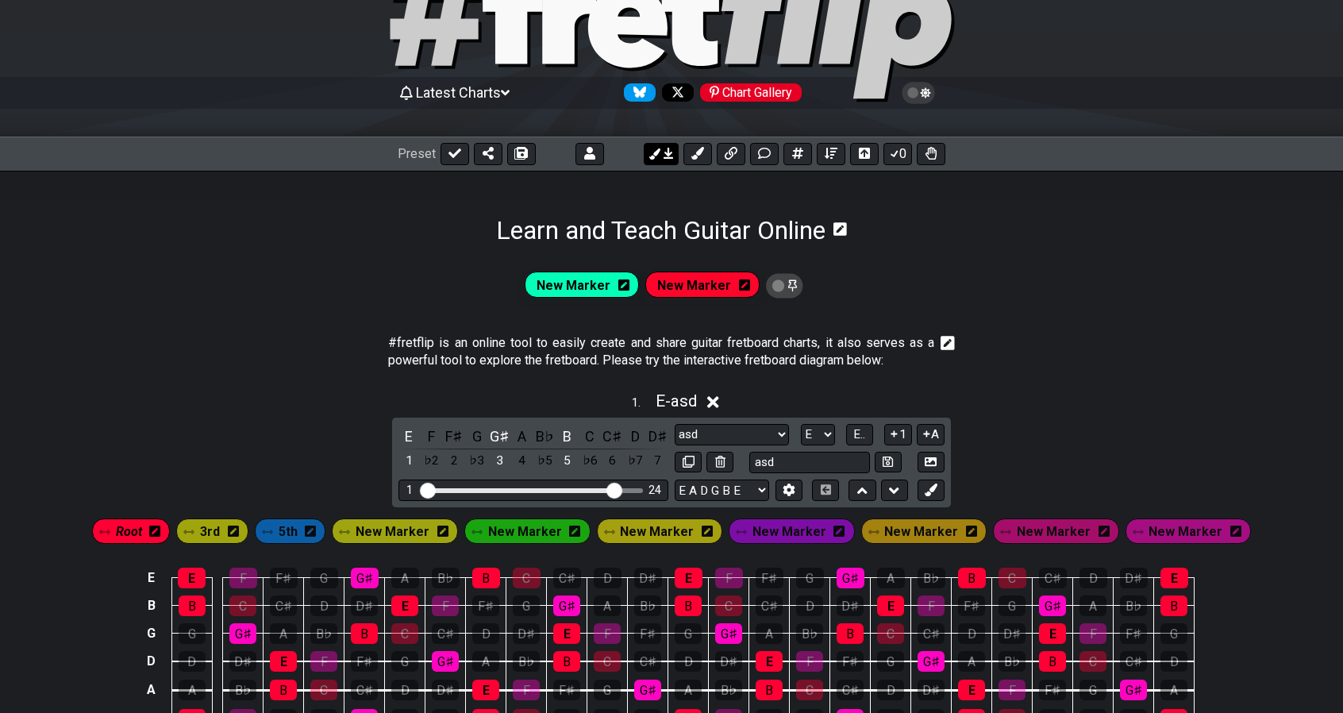
click at [662, 160] on button at bounding box center [661, 154] width 35 height 22
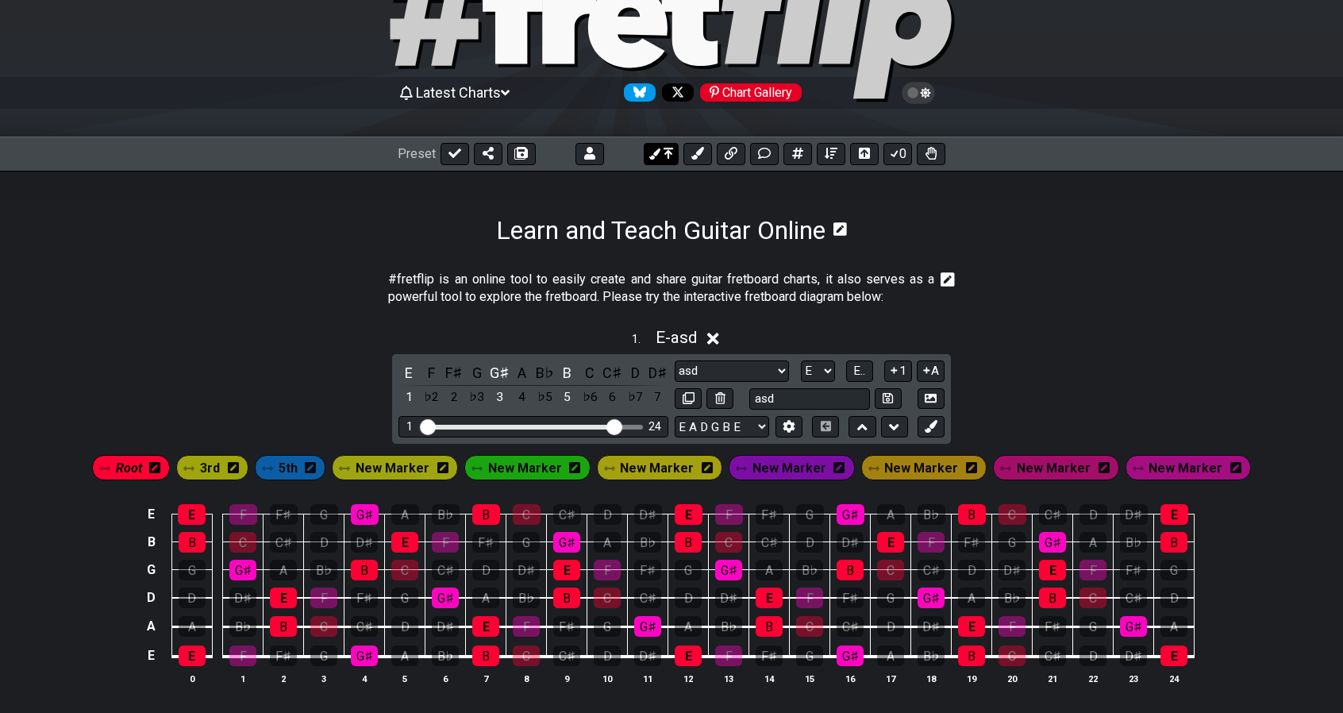
click at [662, 160] on button at bounding box center [661, 154] width 35 height 22
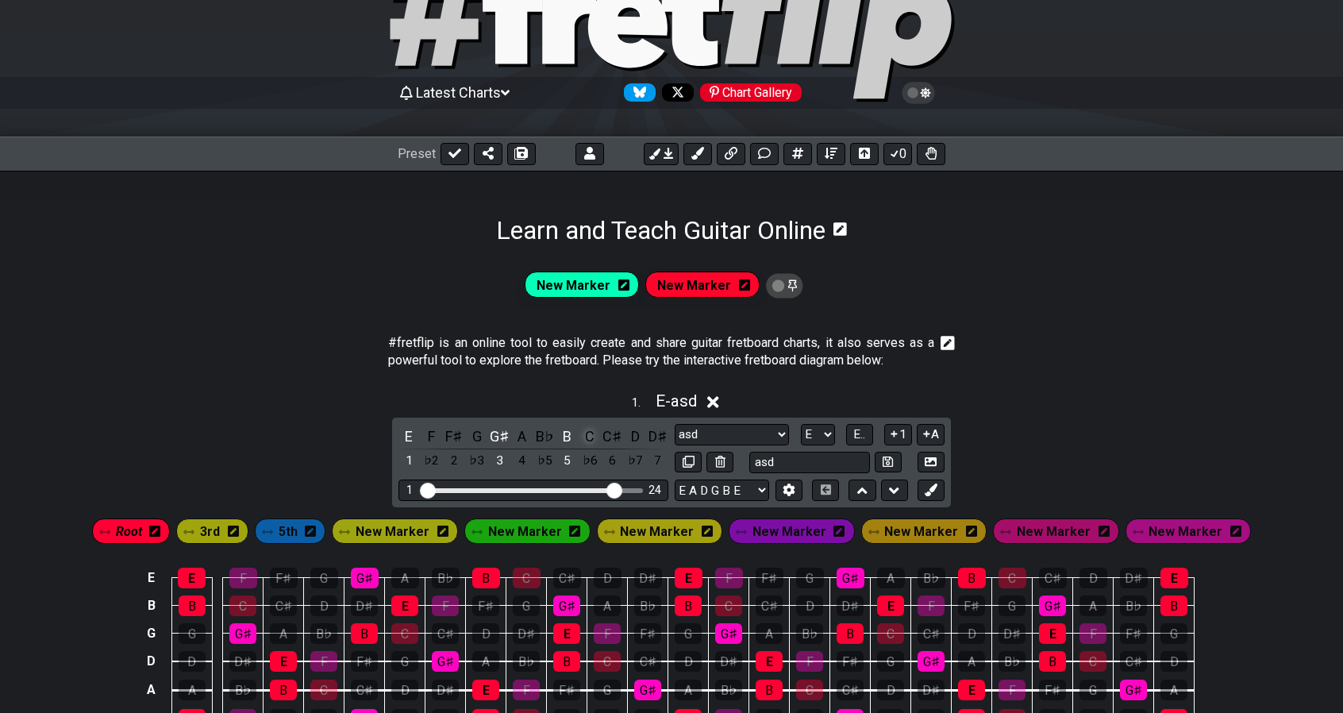
click at [592, 431] on div "C" at bounding box center [590, 436] width 21 height 21
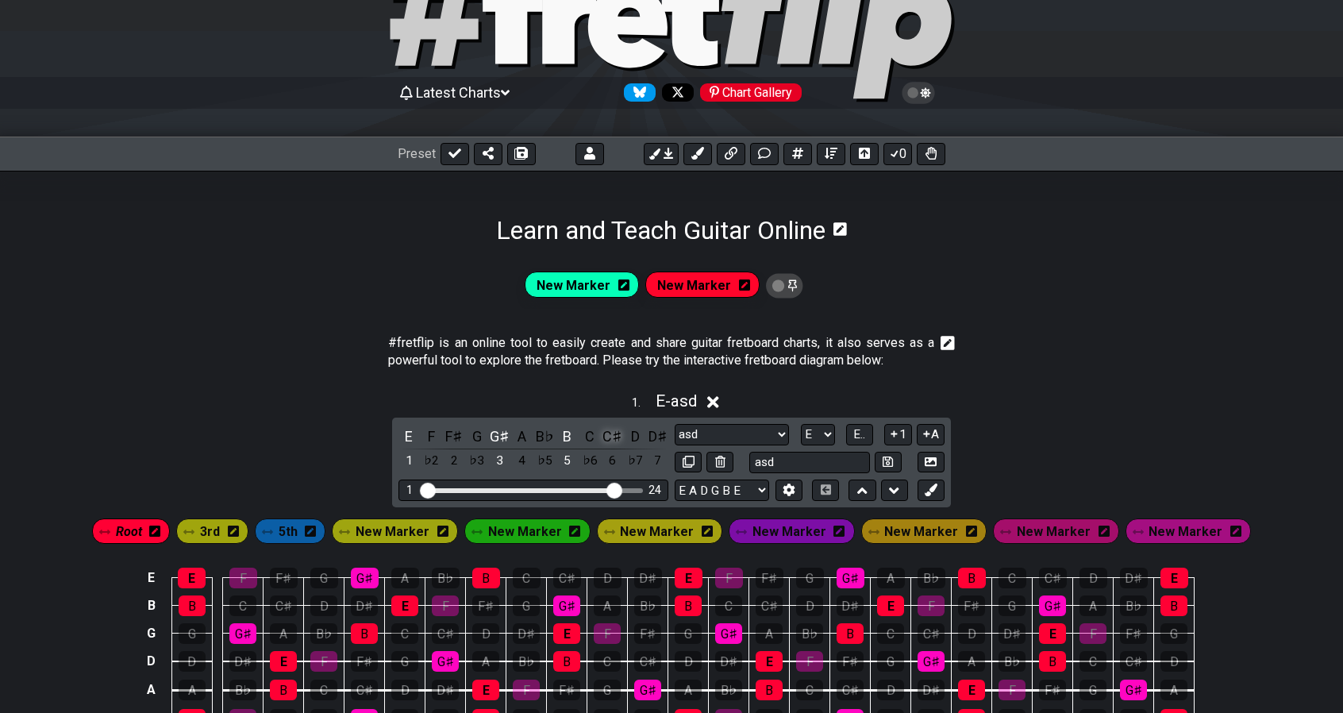
click at [610, 434] on div "C♯" at bounding box center [613, 436] width 21 height 21
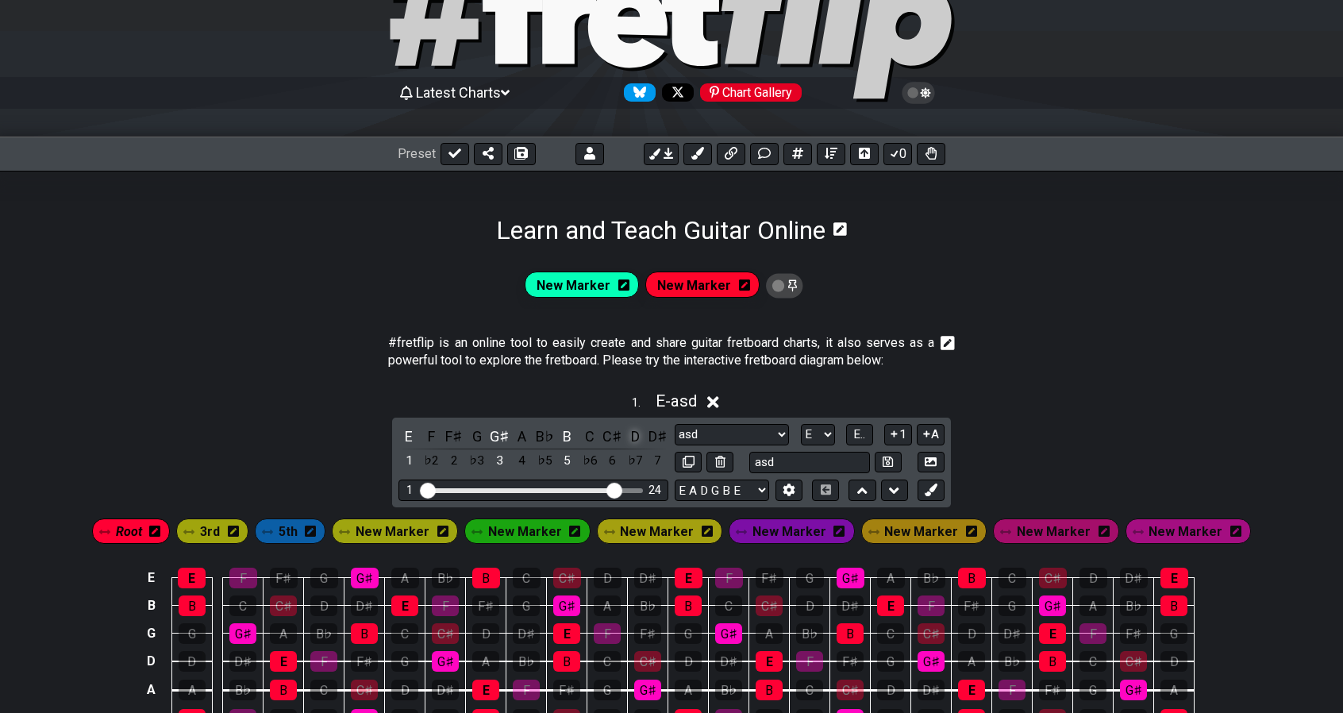
click at [631, 433] on div "D" at bounding box center [635, 436] width 21 height 21
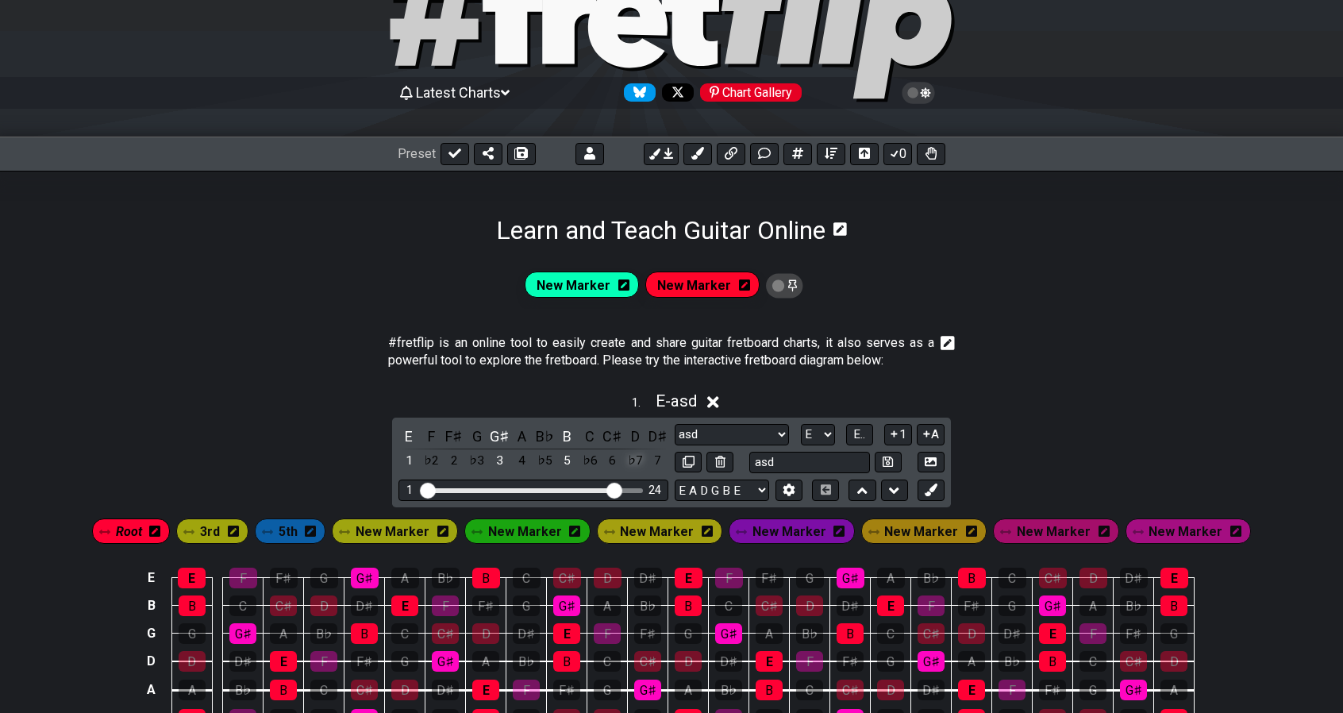
click at [632, 457] on div "♭7" at bounding box center [635, 460] width 21 height 21
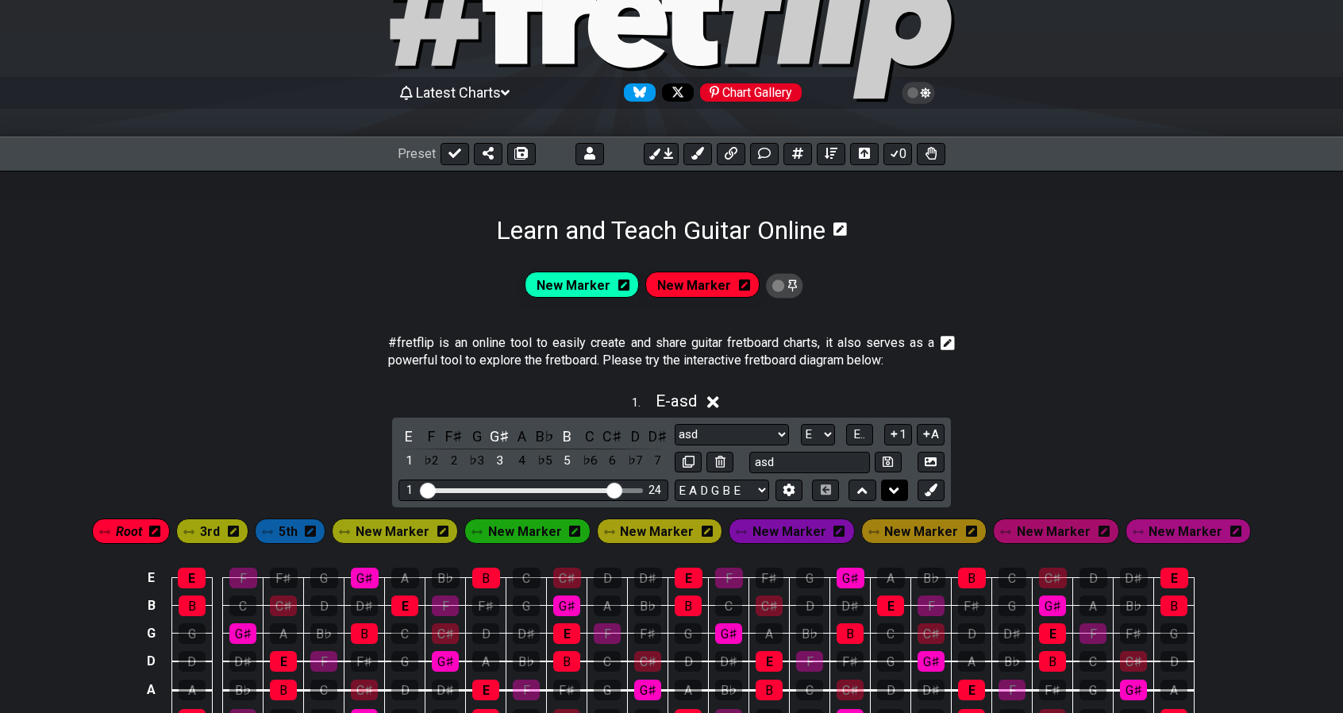
click at [897, 484] on icon at bounding box center [894, 491] width 10 height 16
select select "asd"
select select "E Major Triads"
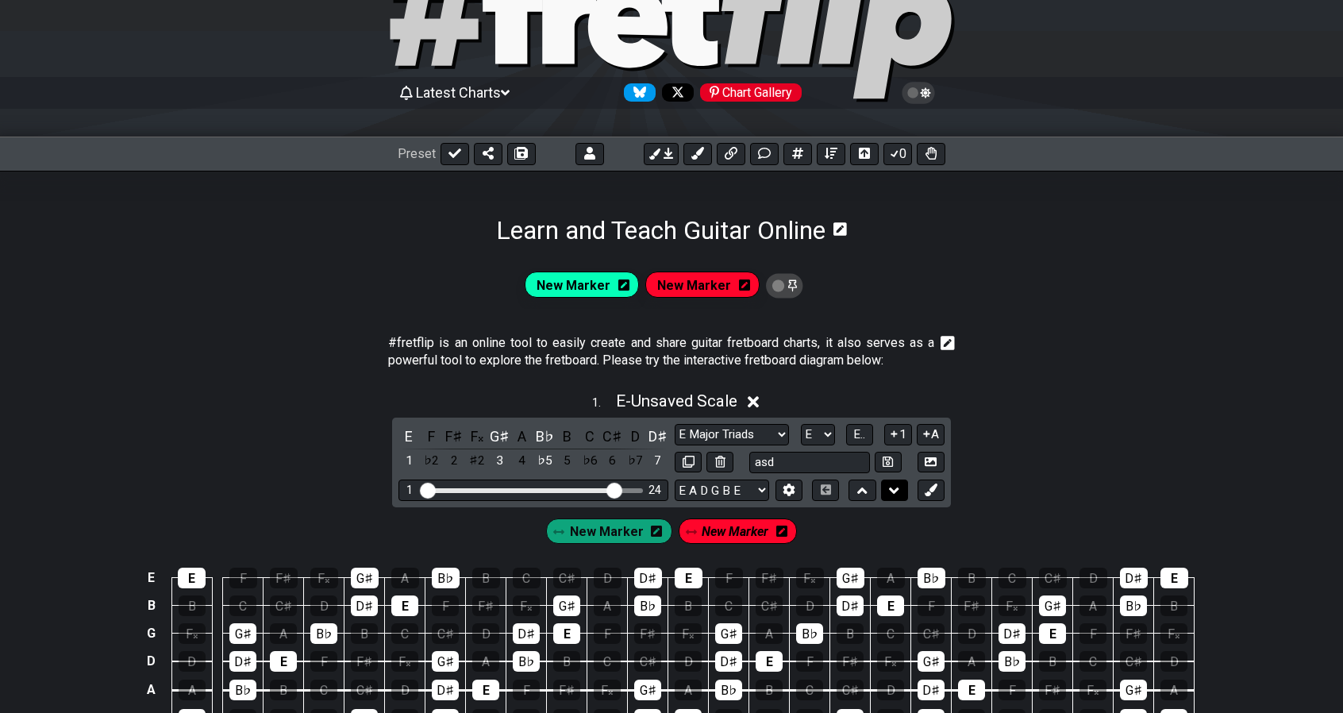
click at [897, 484] on icon at bounding box center [894, 491] width 10 height 16
select select "E Major Triads"
select select "asd"
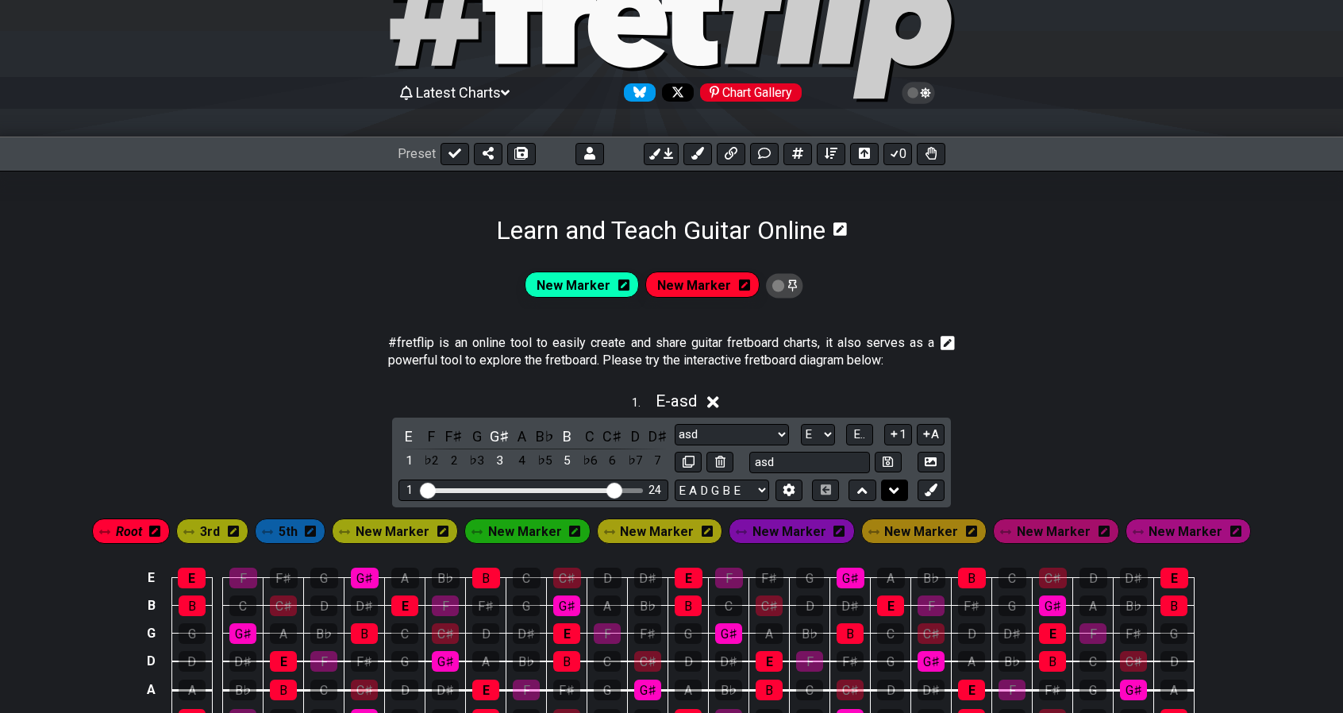
click at [897, 484] on icon at bounding box center [894, 491] width 10 height 16
select select "asd"
select select "E Major Triads"
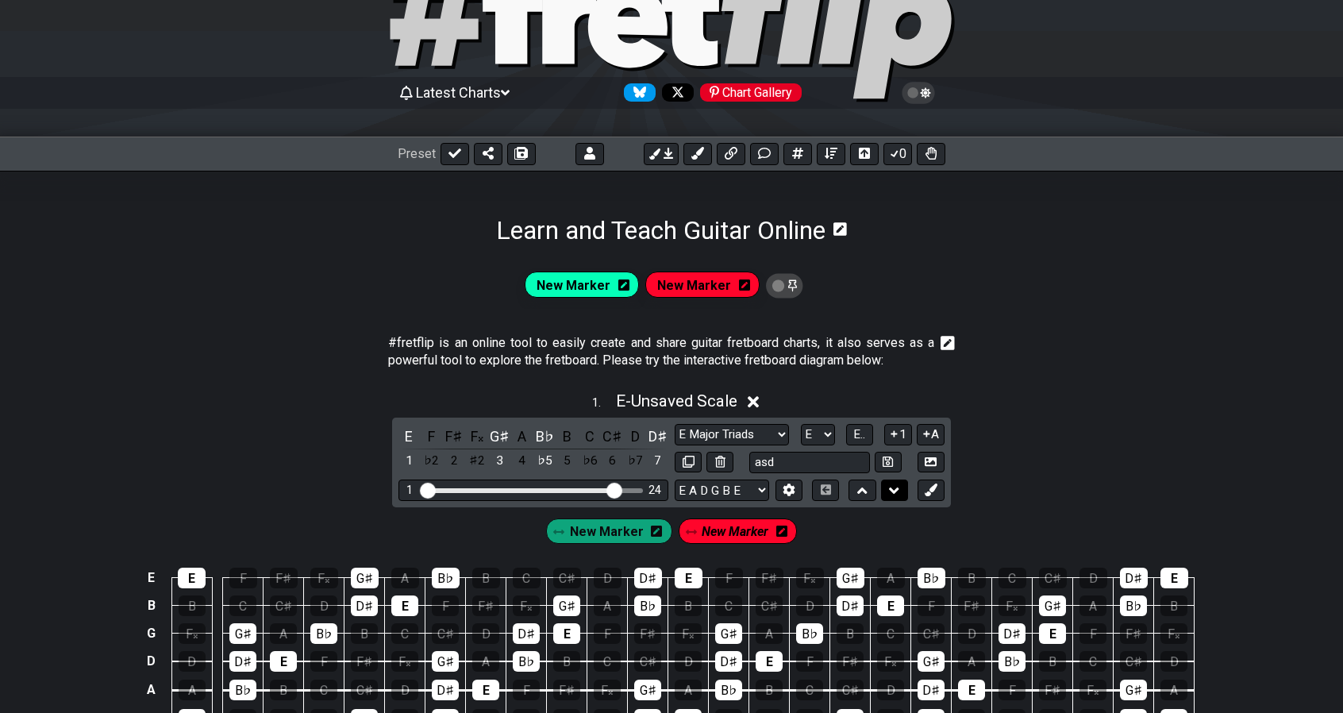
click at [897, 484] on icon at bounding box center [894, 491] width 10 height 16
select select "E Major Triads"
select select "asd"
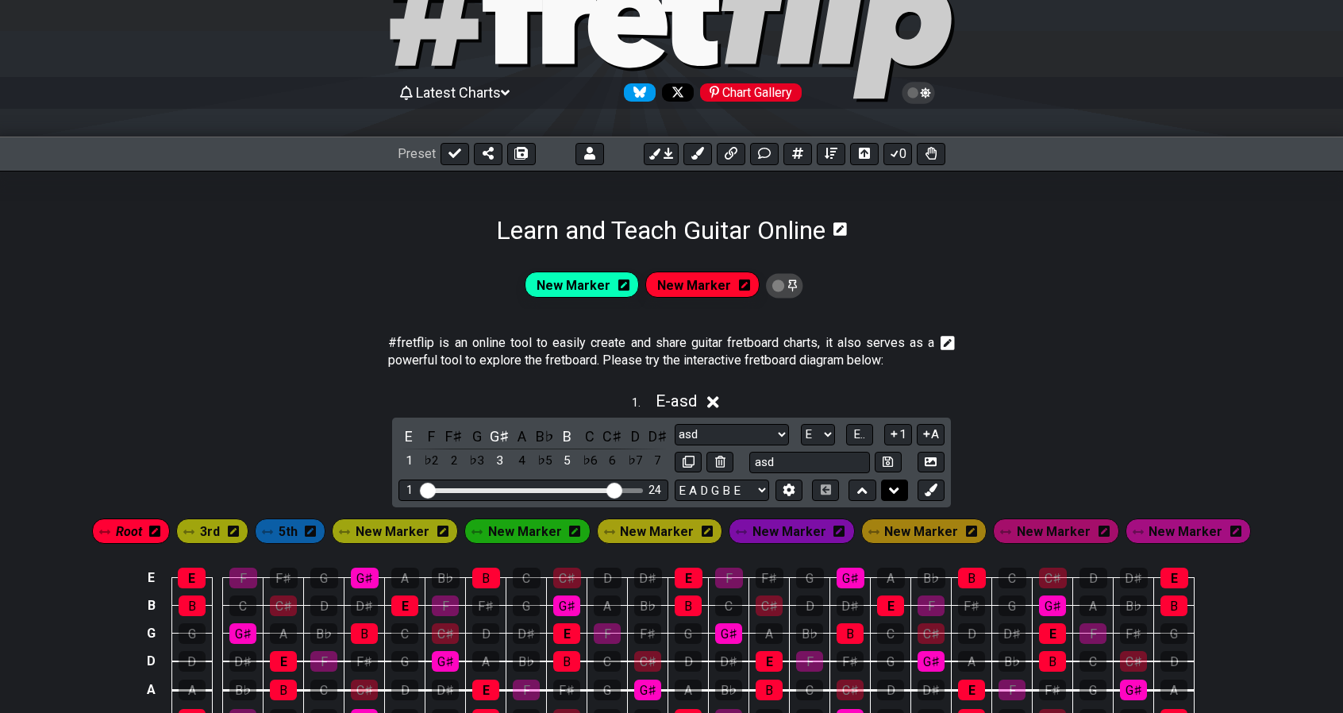
click at [897, 484] on icon at bounding box center [894, 491] width 10 height 16
select select "asd"
select select "E Major Triads"
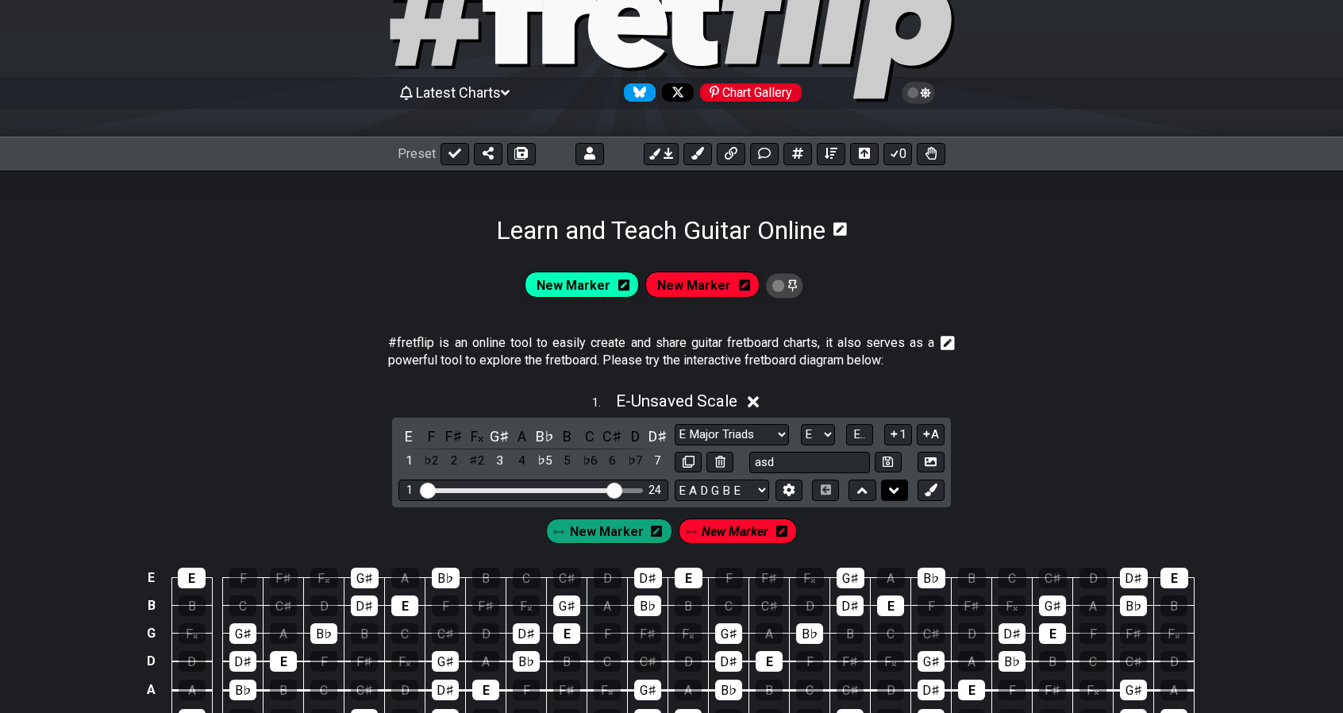
click at [897, 484] on icon at bounding box center [894, 491] width 10 height 16
select select "E Major Triads"
select select "asd"
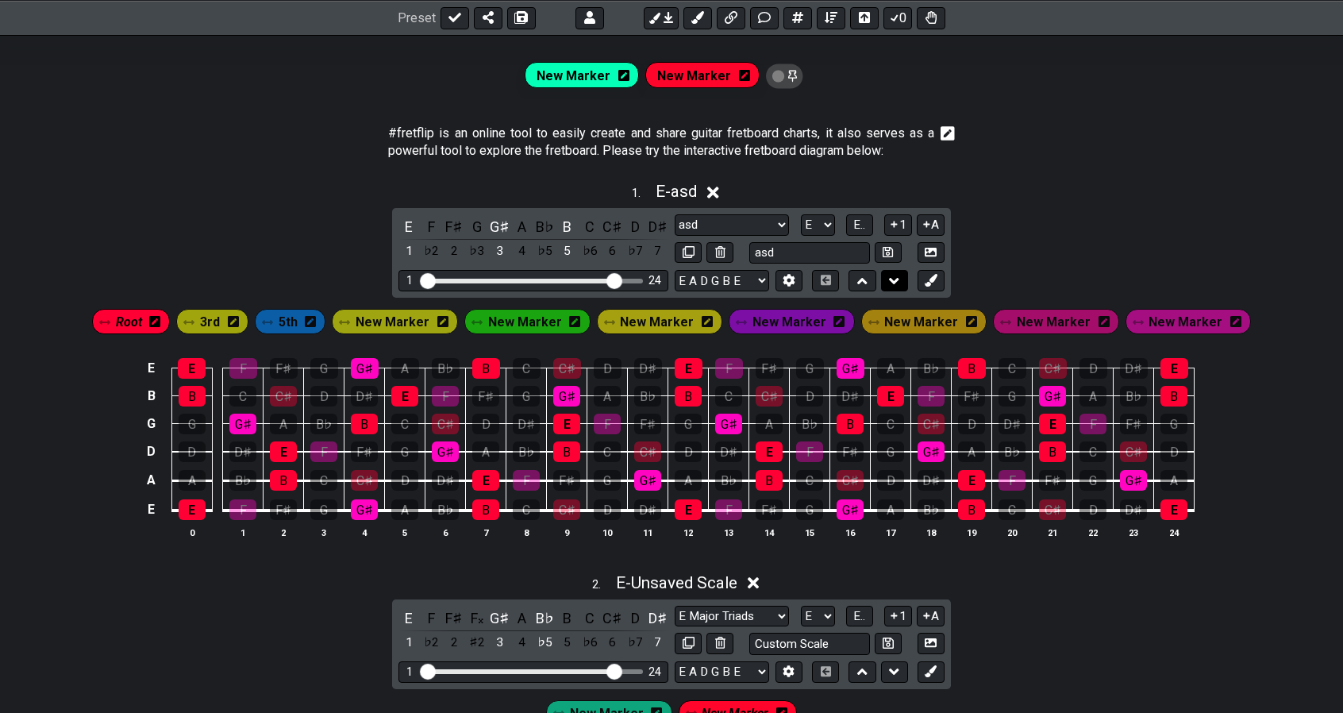
scroll to position [259, 0]
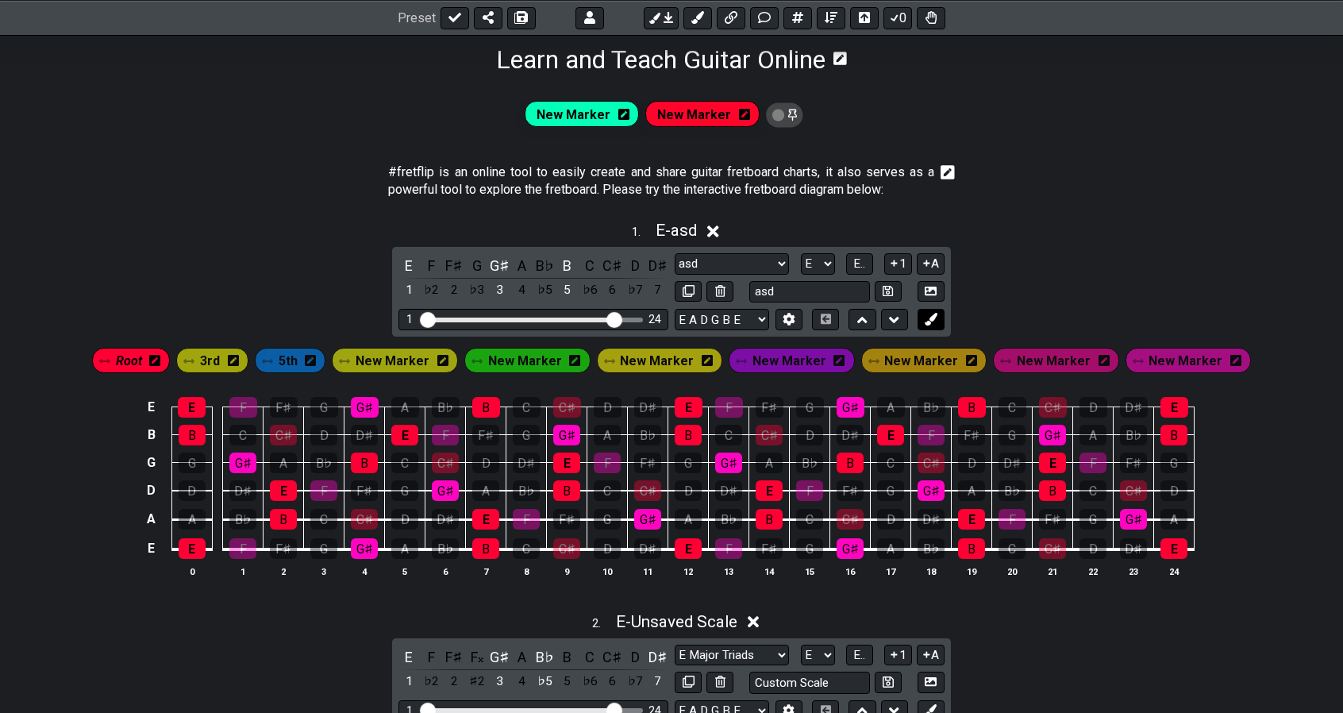
click at [929, 322] on icon at bounding box center [931, 319] width 12 height 12
click at [949, 177] on icon at bounding box center [948, 172] width 14 height 14
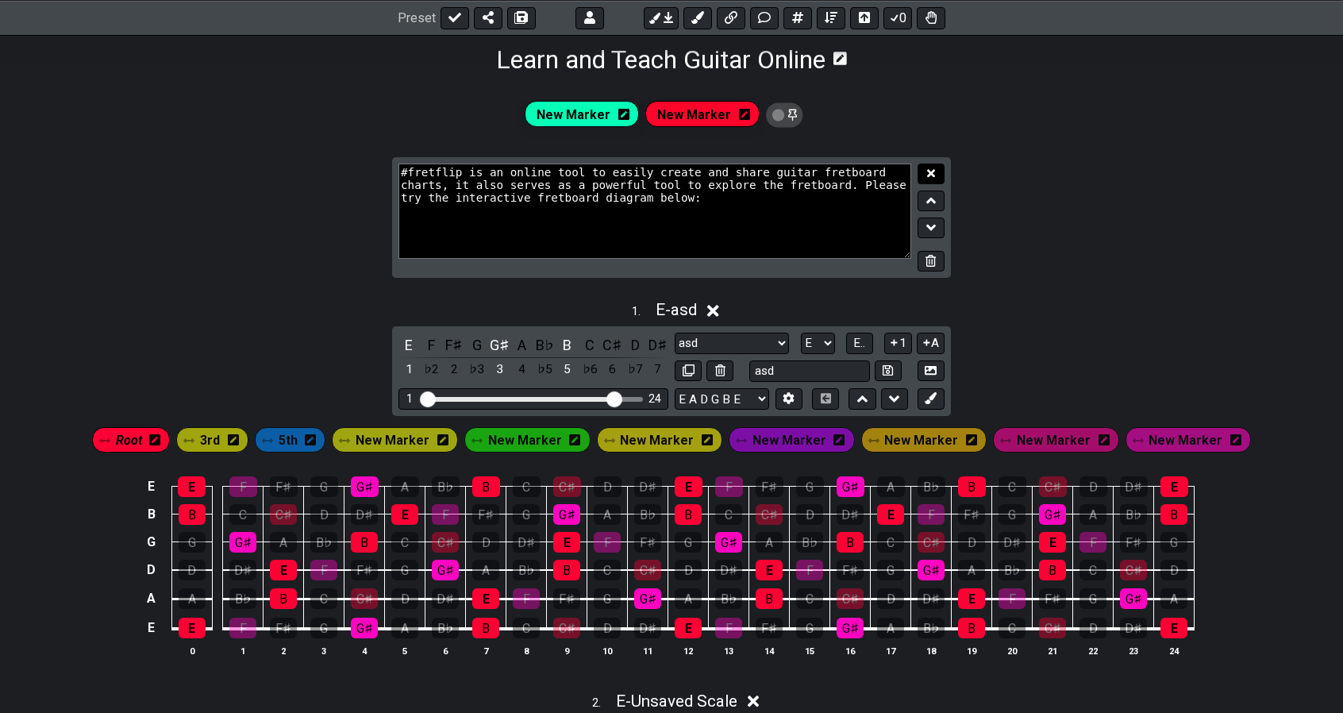
click at [934, 176] on icon at bounding box center [931, 173] width 8 height 8
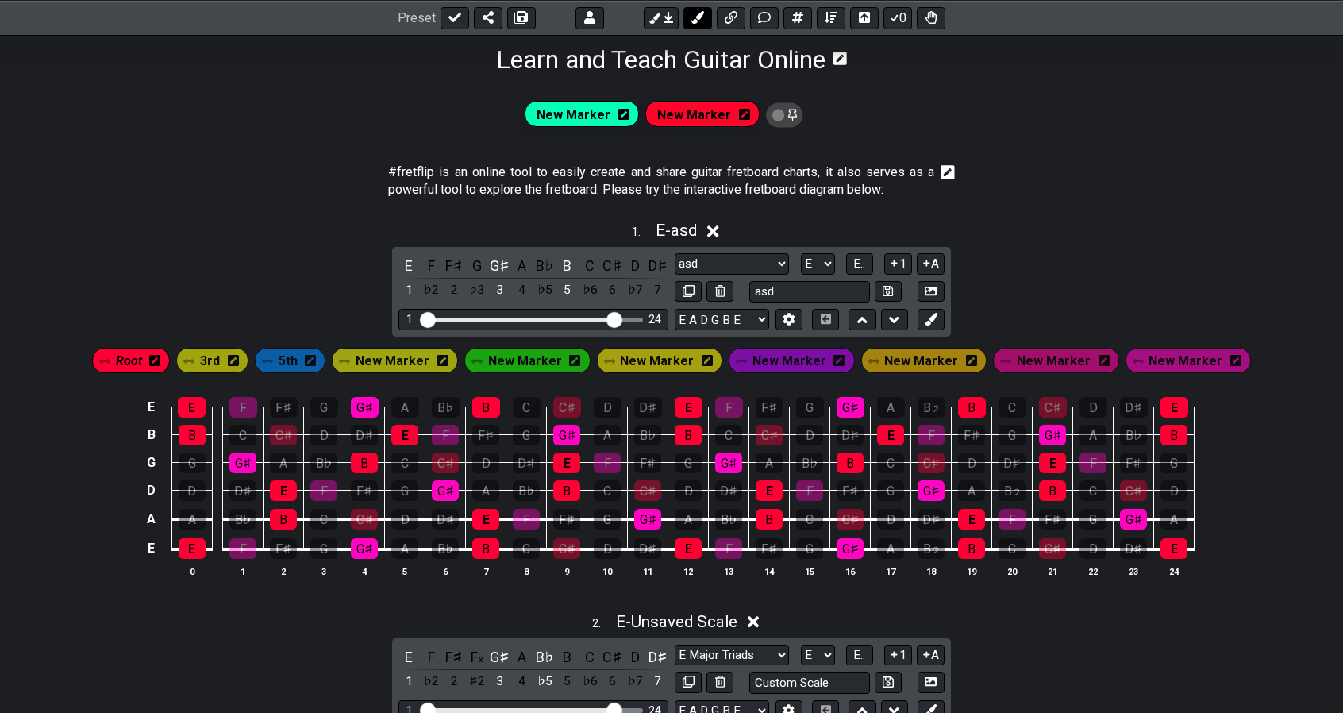
click at [699, 16] on icon at bounding box center [698, 17] width 13 height 13
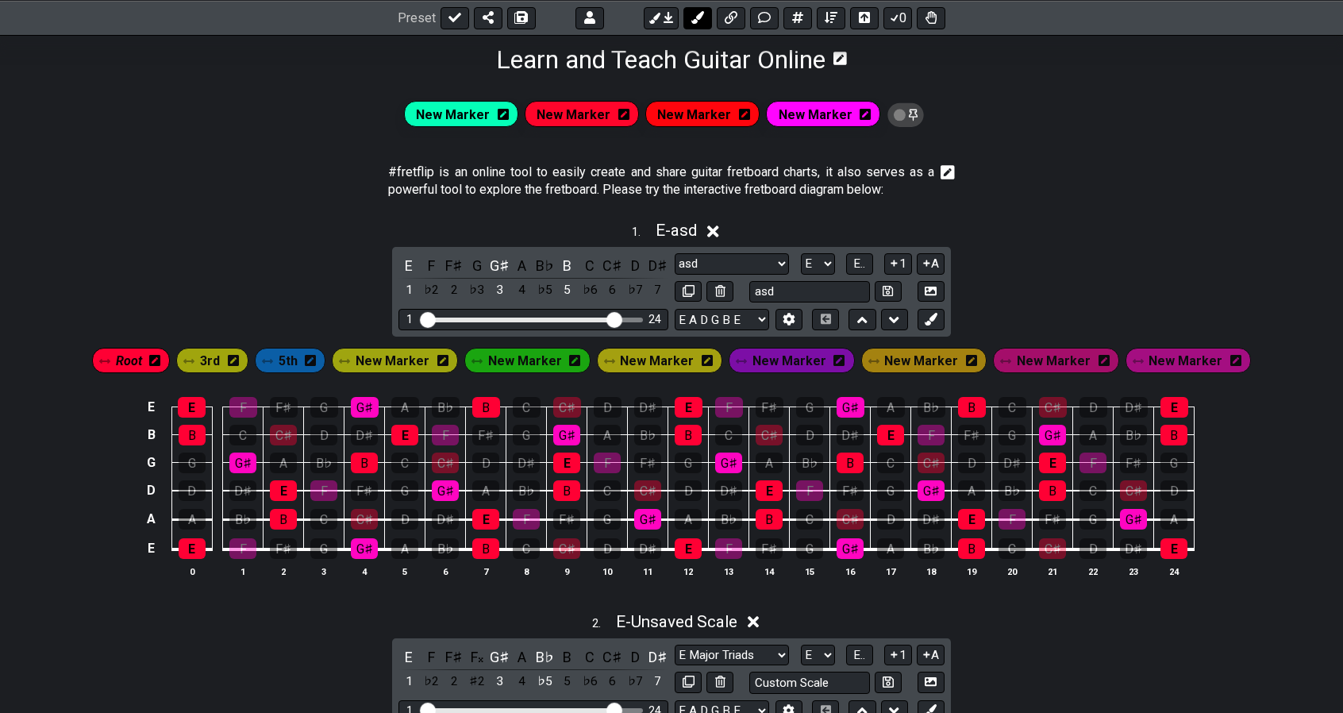
click at [699, 16] on icon at bounding box center [698, 17] width 13 height 13
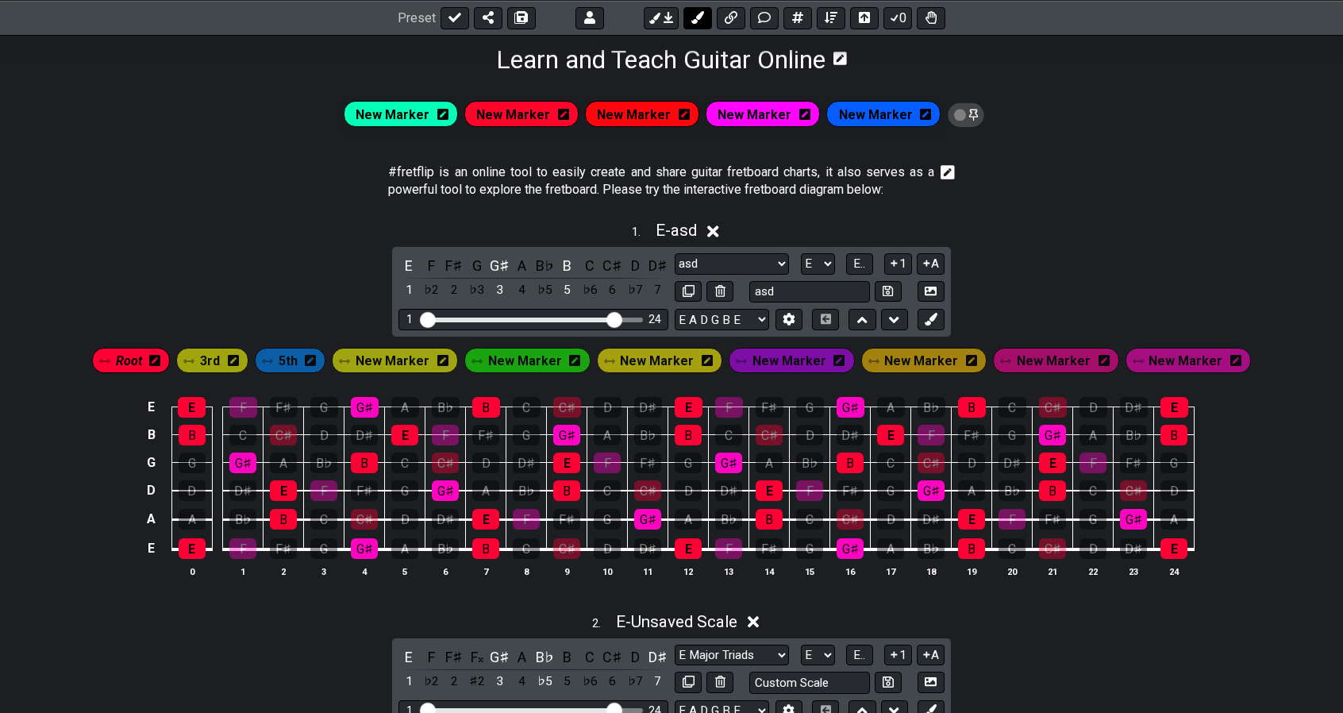
click at [699, 16] on icon at bounding box center [698, 17] width 13 height 13
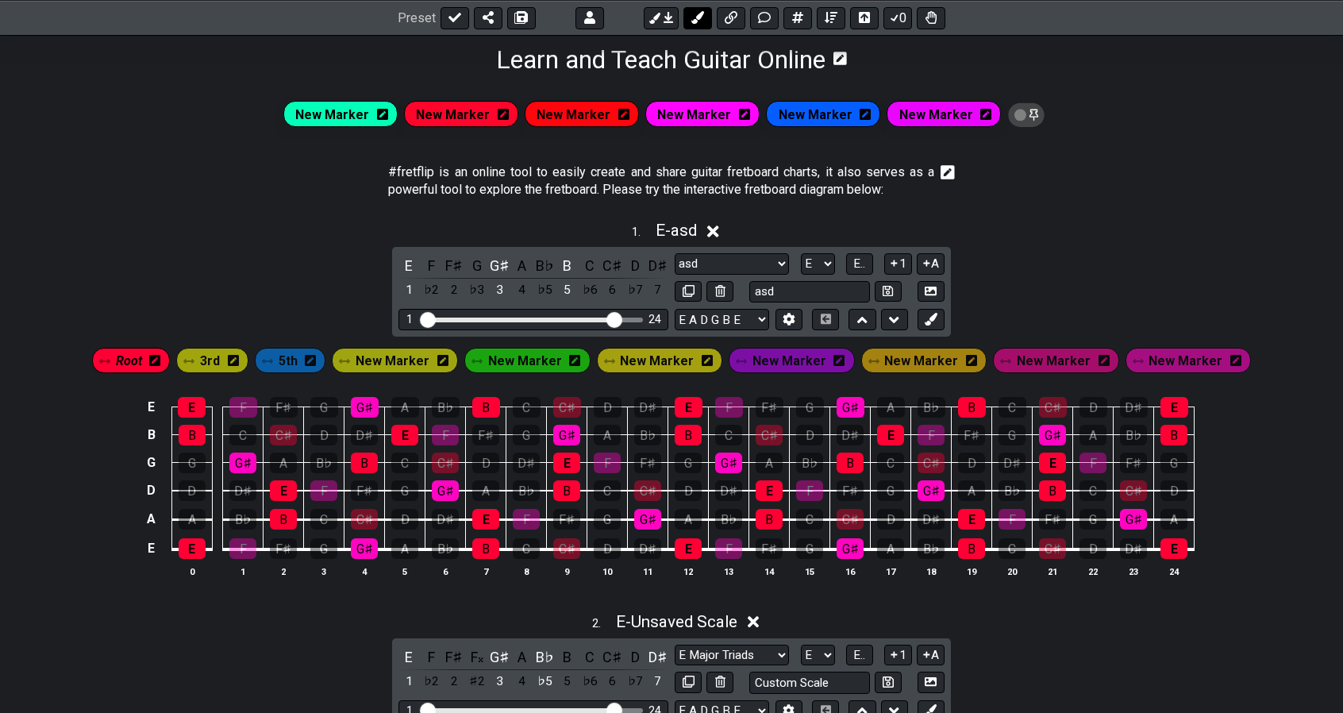
click at [699, 16] on icon at bounding box center [698, 17] width 13 height 13
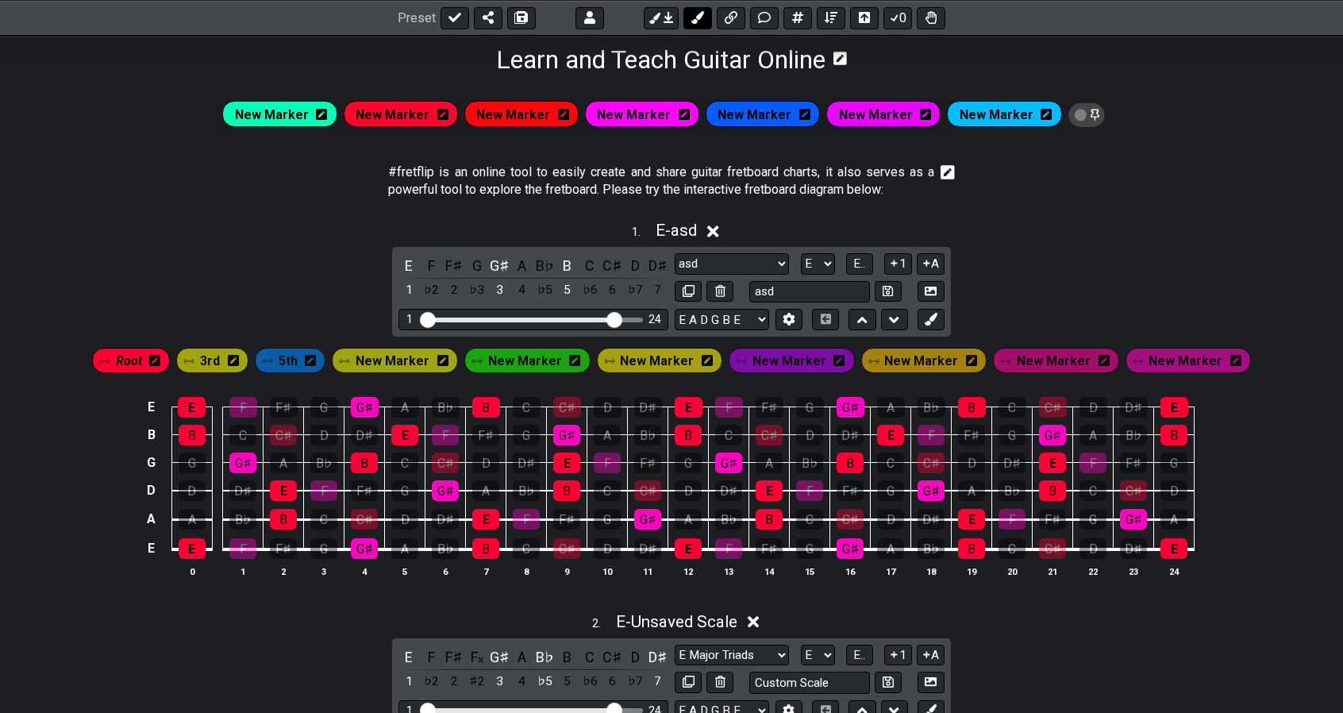
click at [699, 16] on icon at bounding box center [698, 17] width 13 height 13
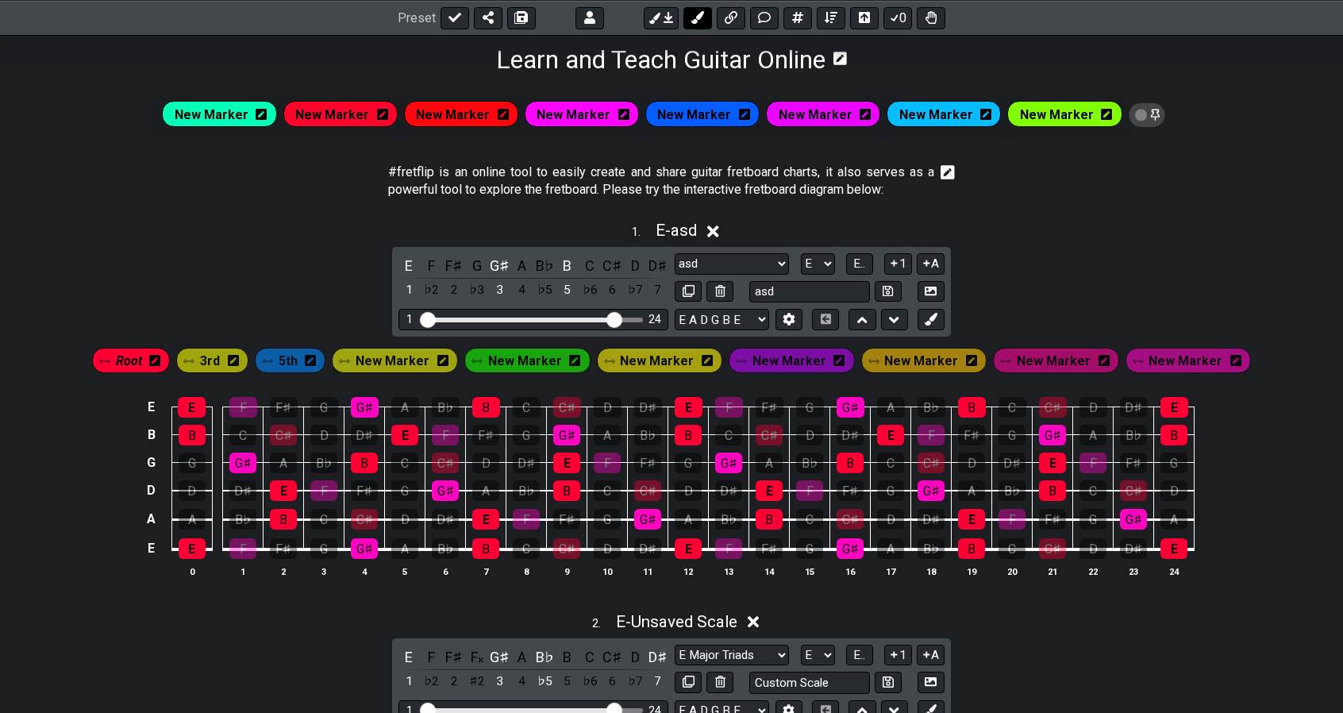
click at [699, 16] on icon at bounding box center [698, 17] width 13 height 13
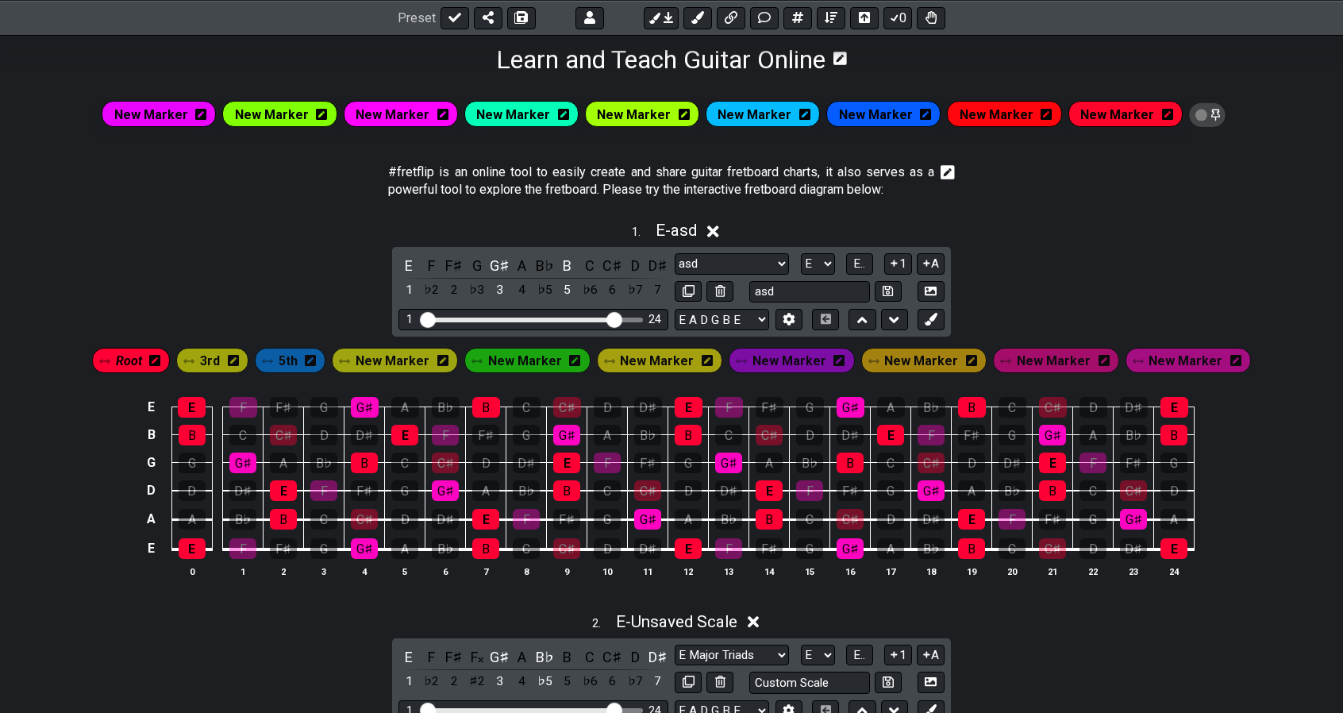
click at [1190, 121] on icon at bounding box center [1207, 114] width 37 height 25
click at [427, 266] on div "F" at bounding box center [432, 265] width 21 height 21
click at [446, 265] on div "F♯" at bounding box center [454, 265] width 21 height 21
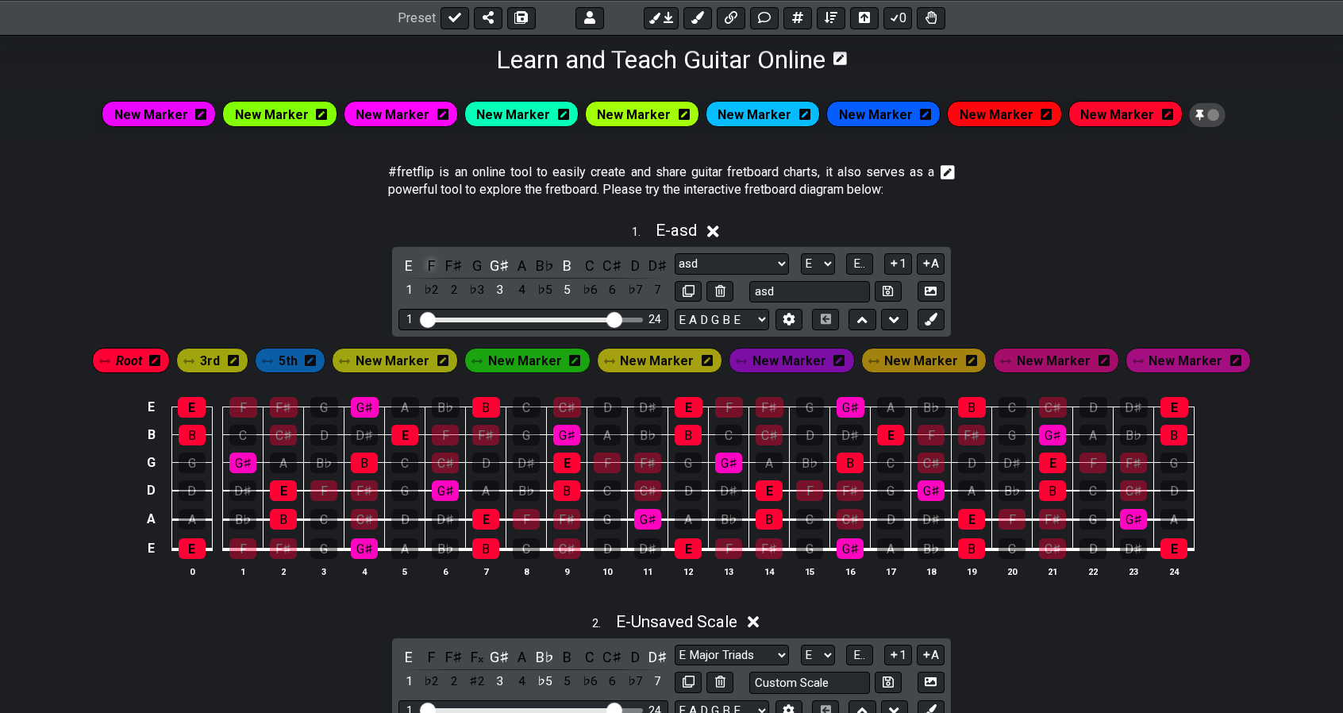
click at [430, 264] on div "F" at bounding box center [432, 265] width 21 height 21
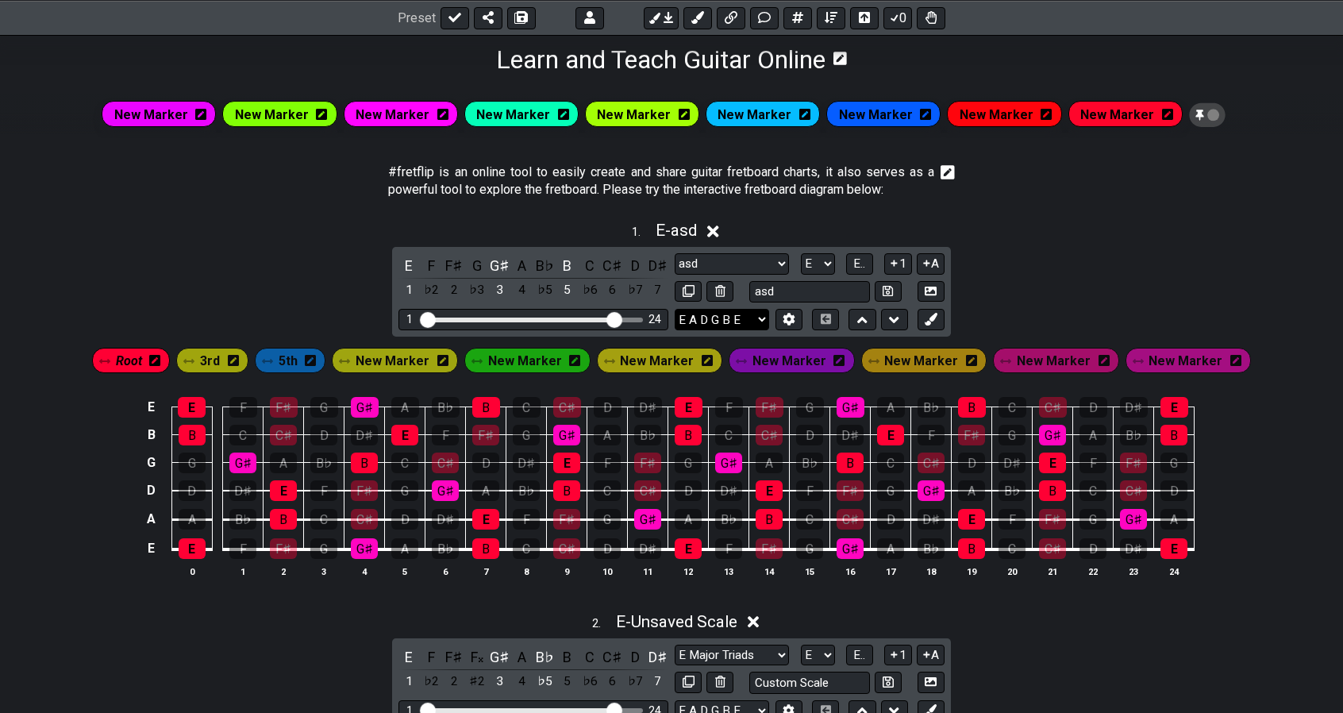
click at [764, 315] on select "E A D G B E E A D G B E E A D G B E B E A D F♯ B A D G C E A D A D G B E E♭ A♭ …" at bounding box center [722, 319] width 94 height 21
click at [788, 315] on icon at bounding box center [789, 320] width 11 height 12
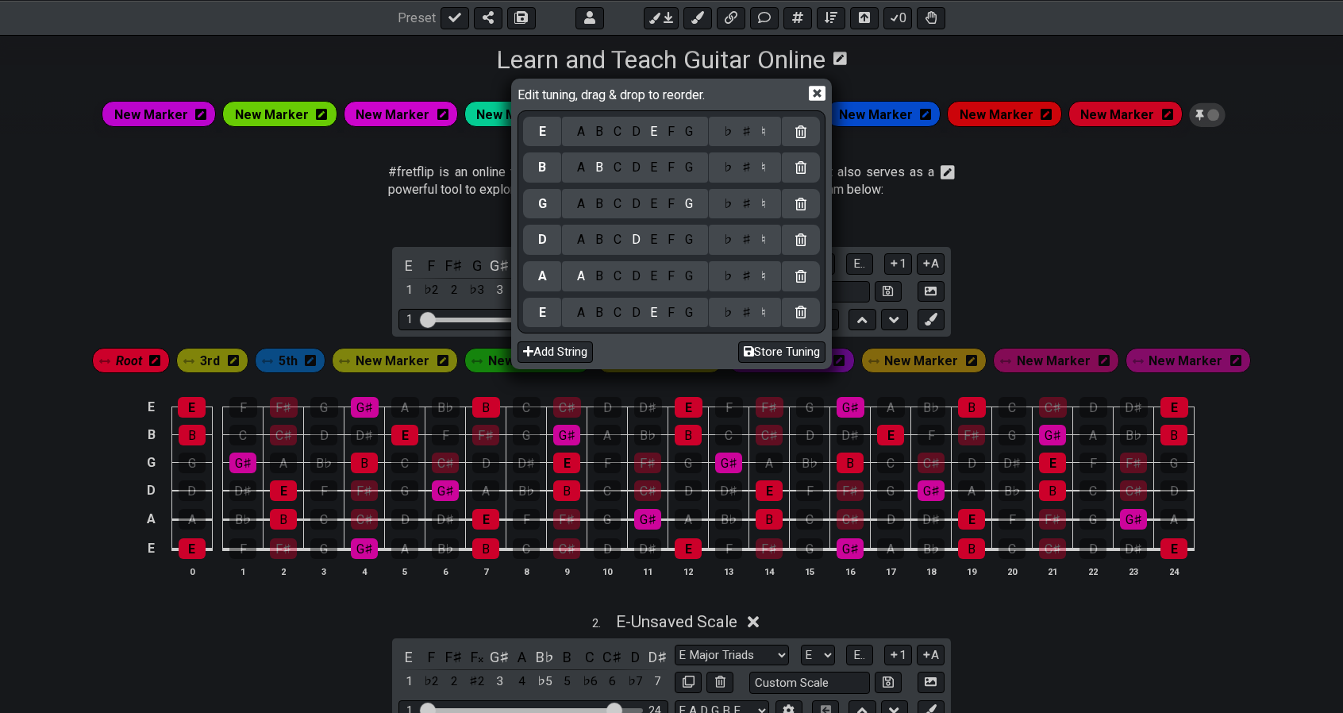
click at [812, 99] on icon at bounding box center [817, 93] width 17 height 15
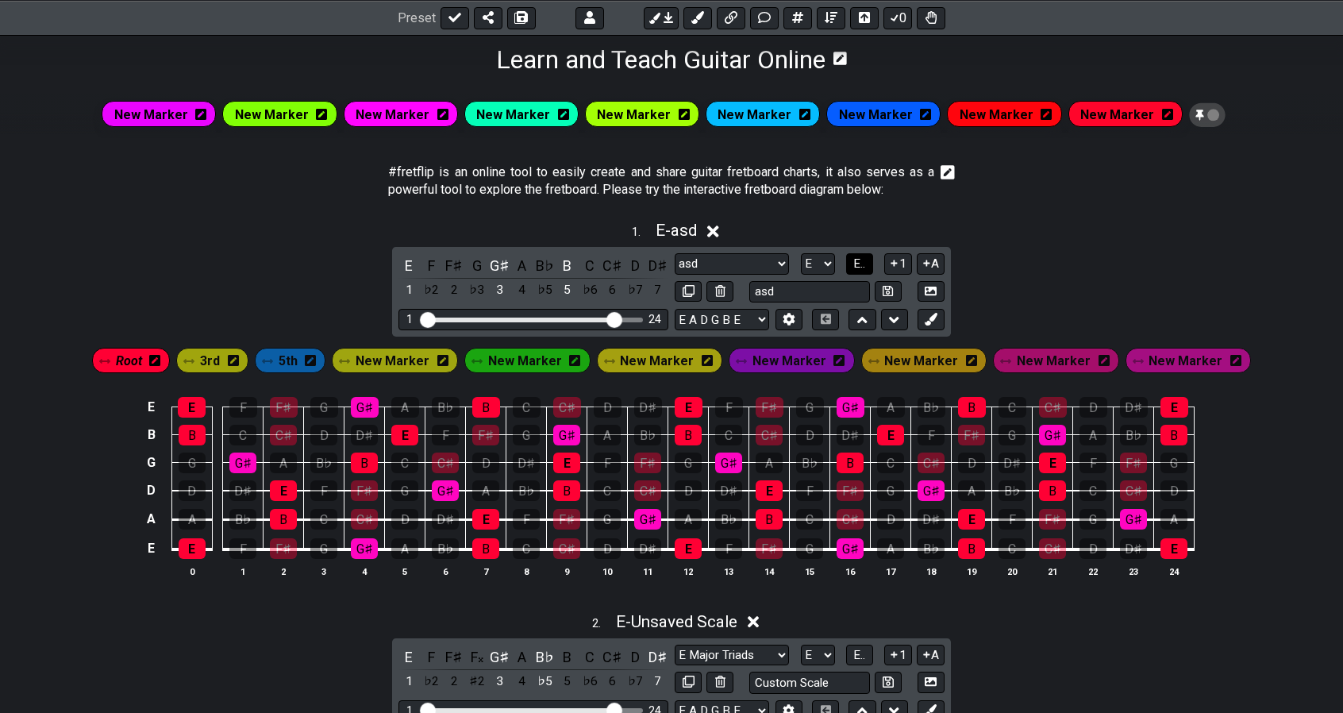
click at [854, 256] on span "E.." at bounding box center [860, 263] width 12 height 14
click at [854, 256] on span "1..7" at bounding box center [859, 263] width 19 height 14
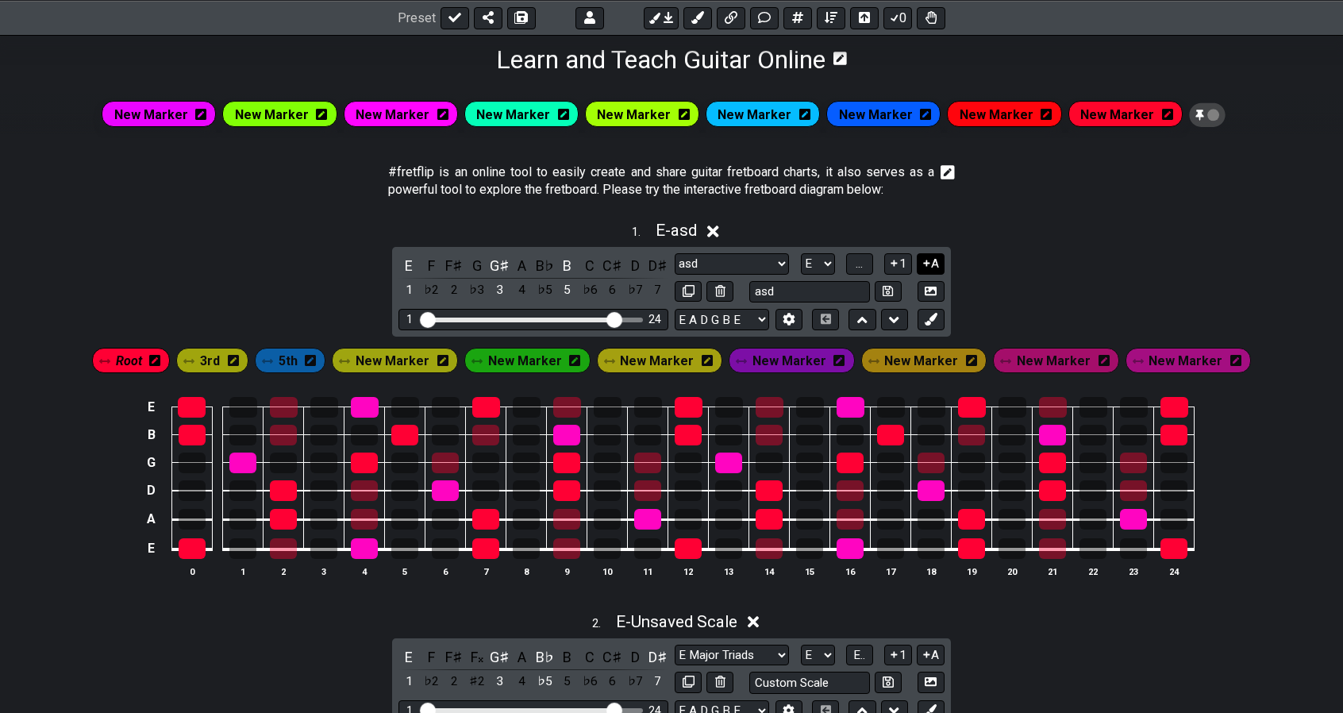
click at [935, 269] on button "A" at bounding box center [931, 263] width 28 height 21
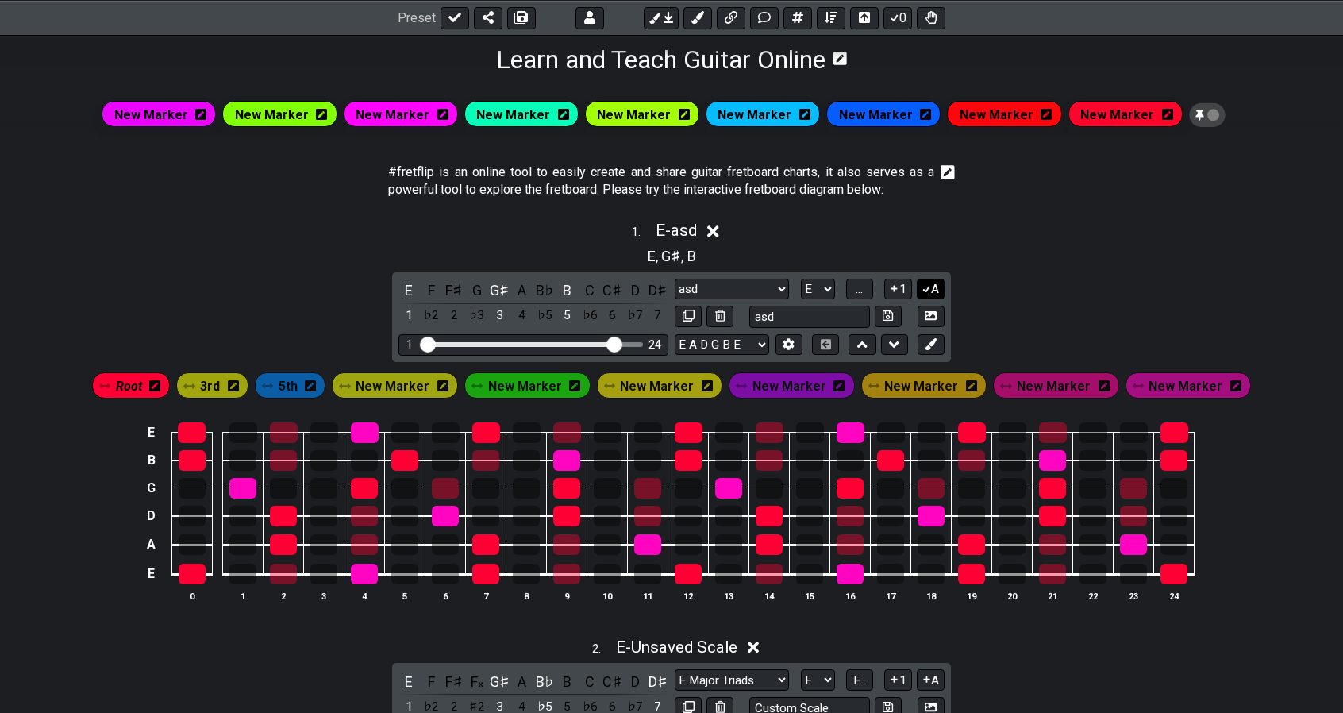
click at [934, 288] on button "A" at bounding box center [931, 289] width 28 height 21
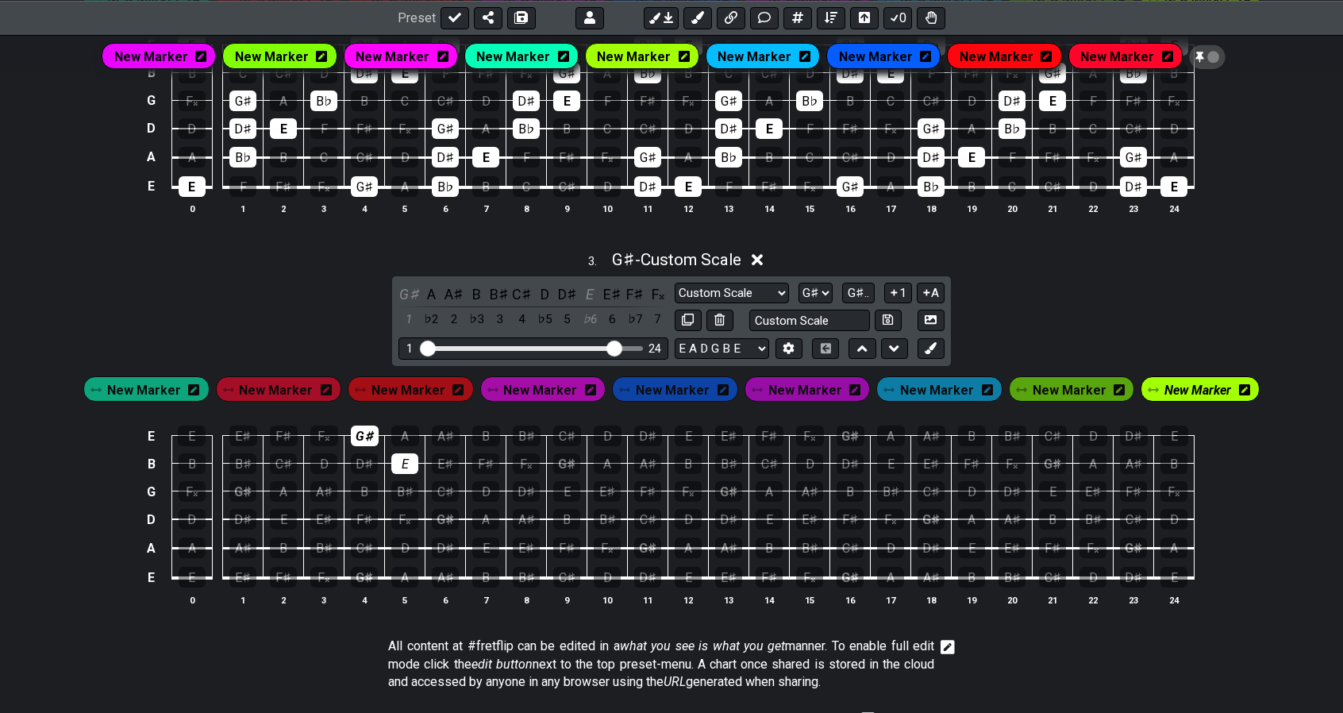
scroll to position [1013, 0]
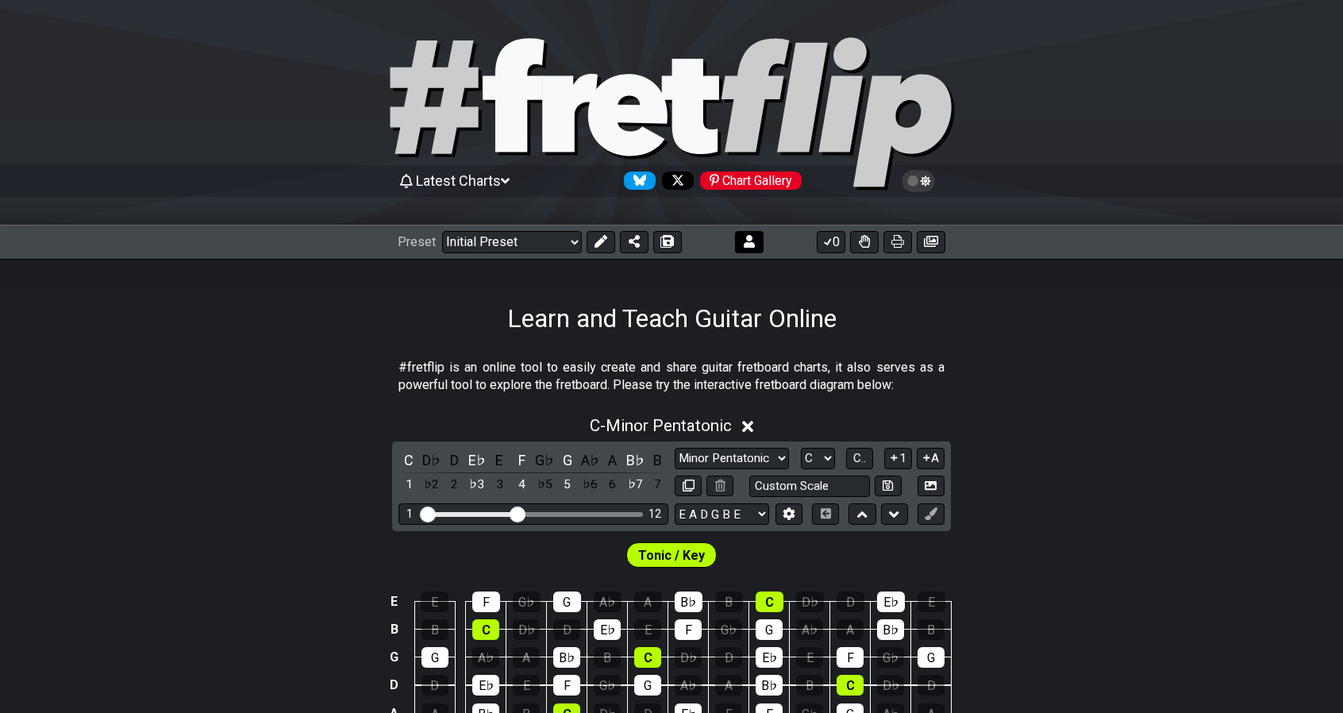
click at [748, 247] on icon at bounding box center [749, 241] width 11 height 13
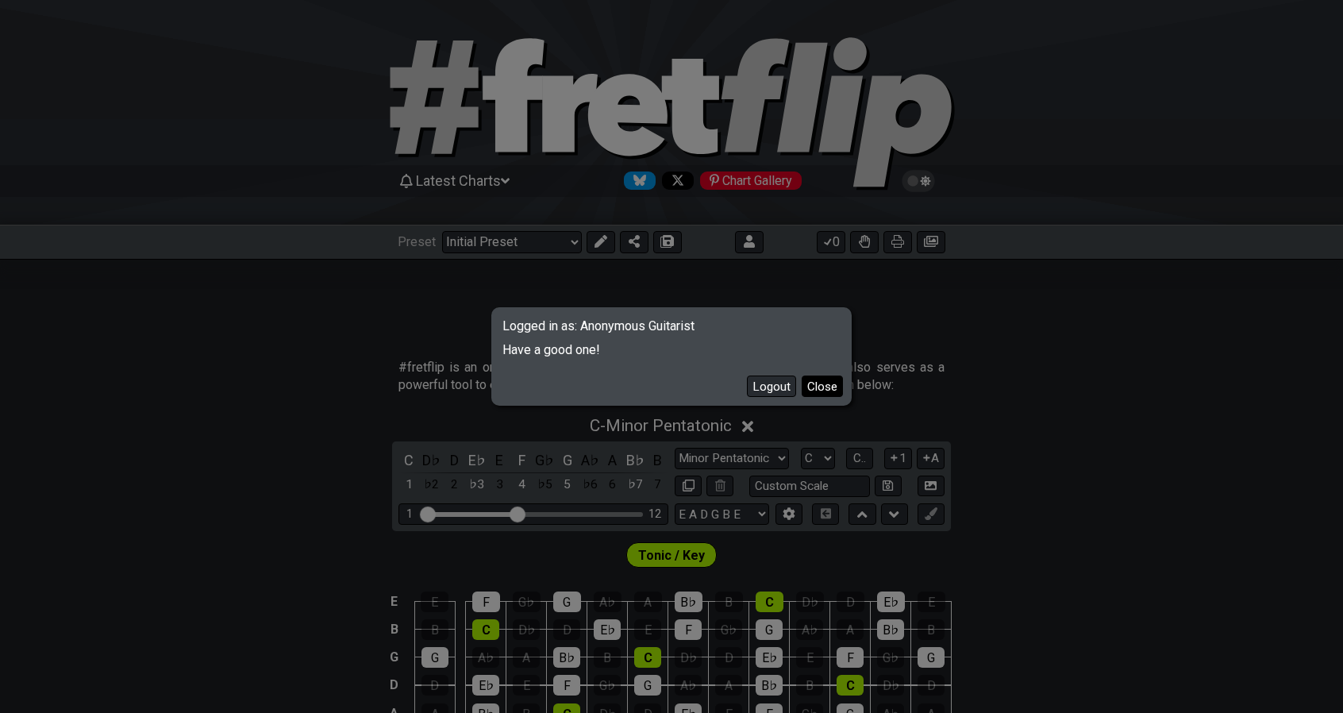
click at [821, 389] on button "Close" at bounding box center [822, 386] width 41 height 21
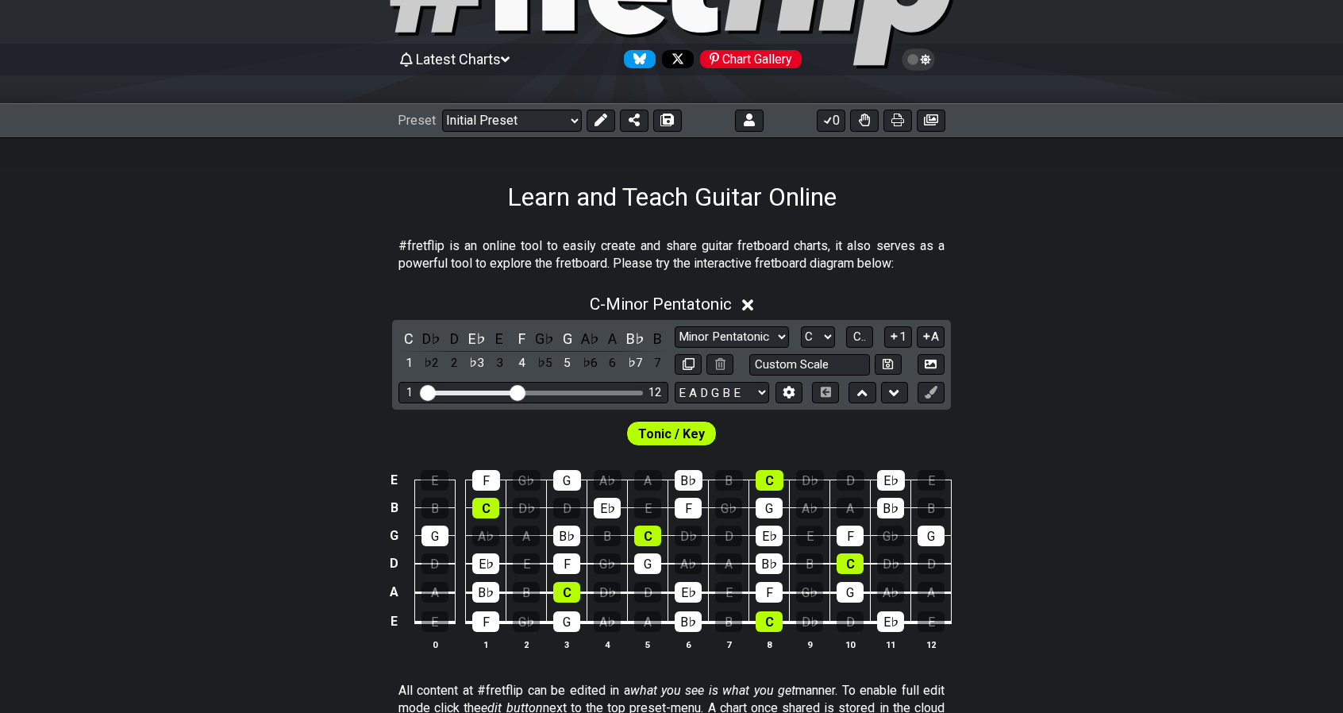
scroll to position [122, 0]
drag, startPoint x: 521, startPoint y: 391, endPoint x: 613, endPoint y: 387, distance: 92.2
click at [613, 391] on input "Visible fret range" at bounding box center [533, 391] width 225 height 0
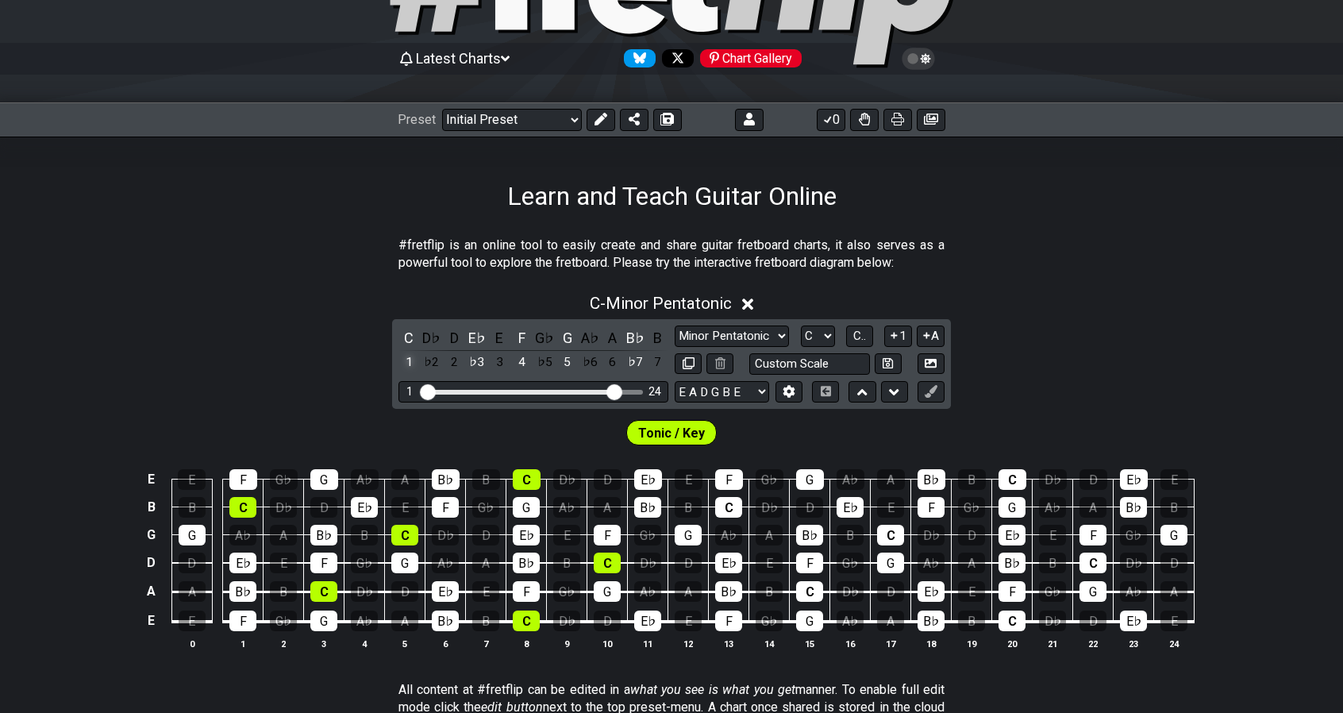
click at [414, 358] on div "1" at bounding box center [409, 362] width 21 height 21
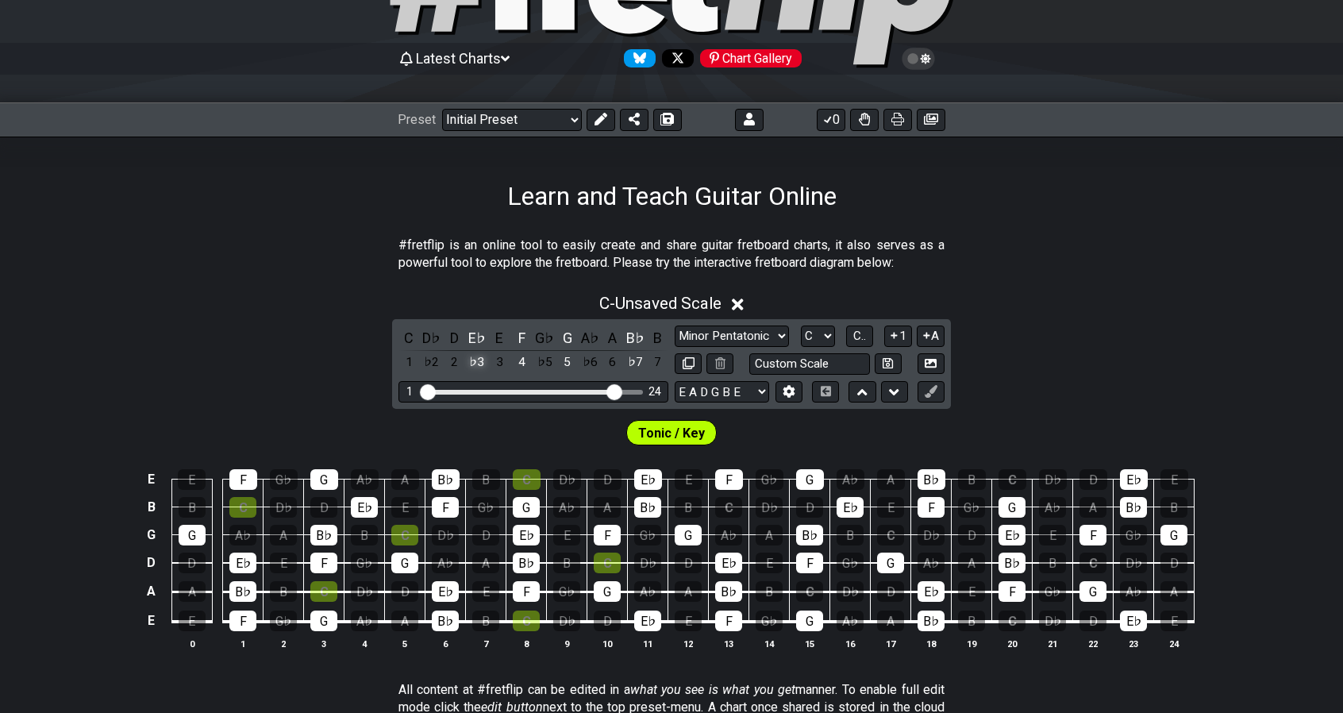
click at [480, 366] on div "♭3" at bounding box center [477, 362] width 21 height 21
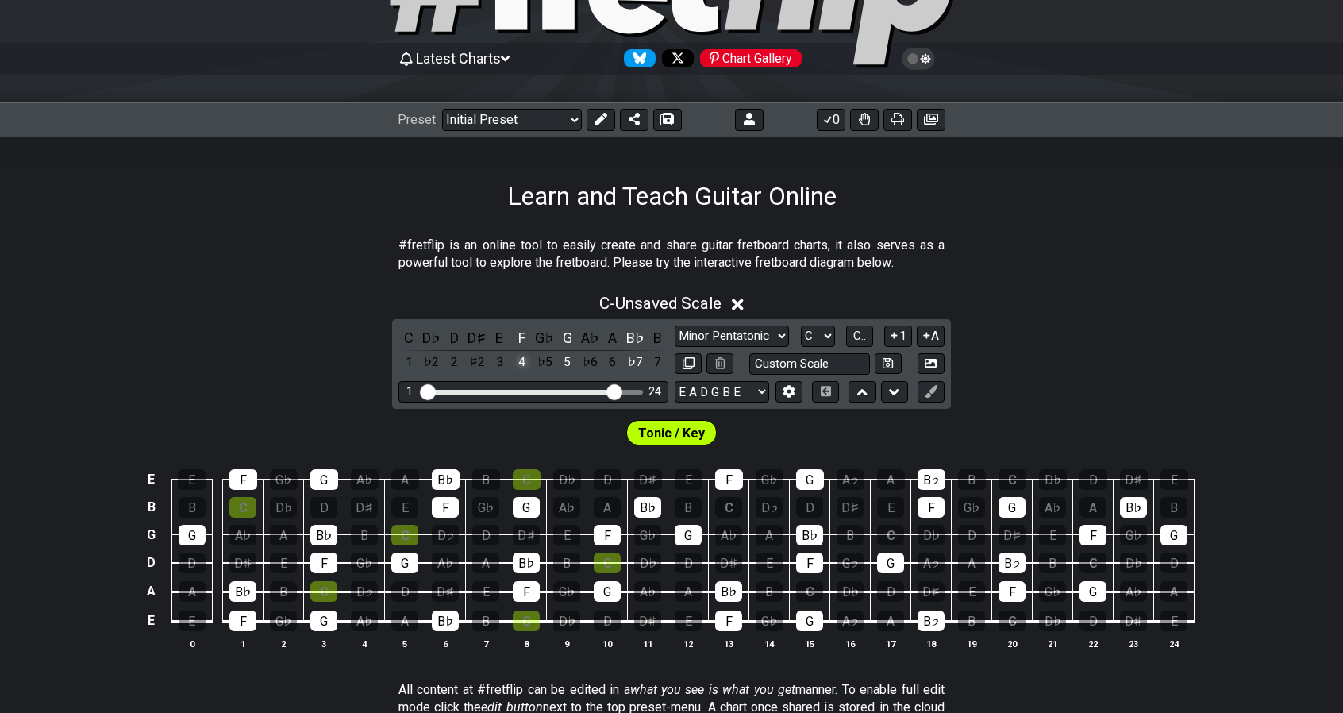
click at [517, 367] on div "4" at bounding box center [522, 362] width 21 height 21
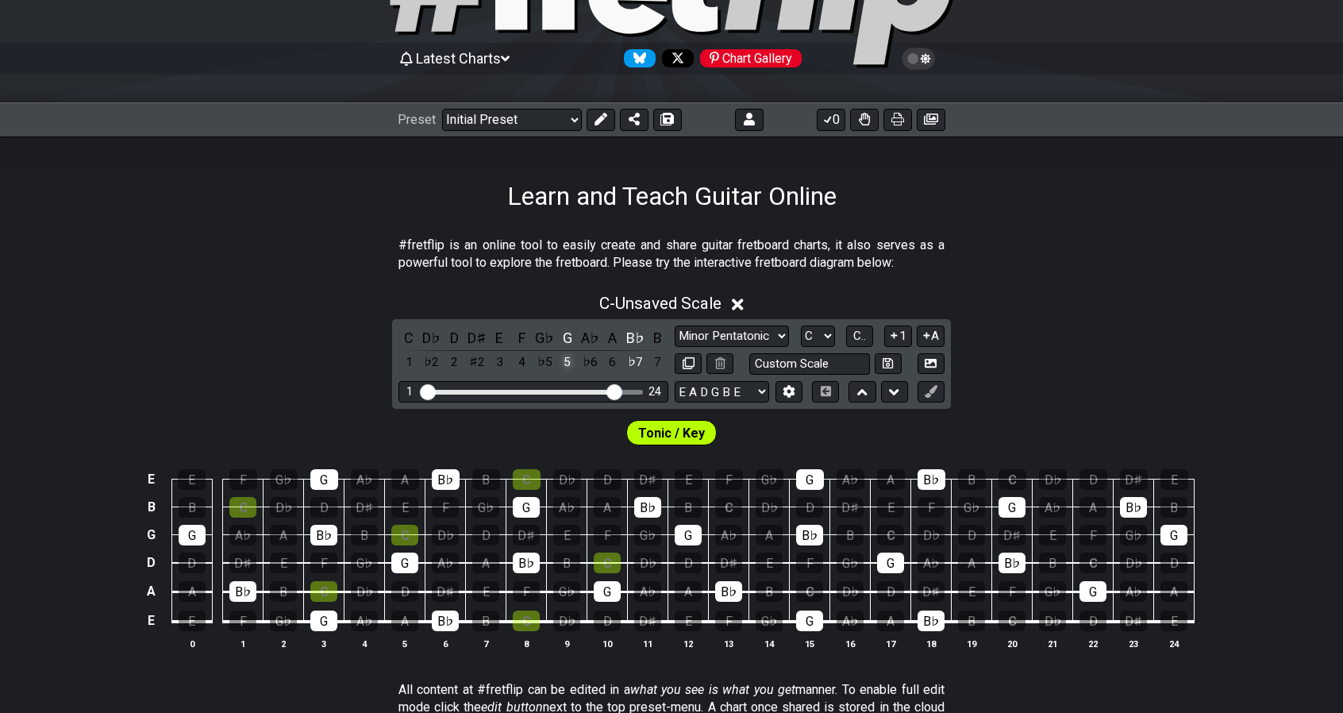
click at [565, 364] on div "5" at bounding box center [567, 362] width 21 height 21
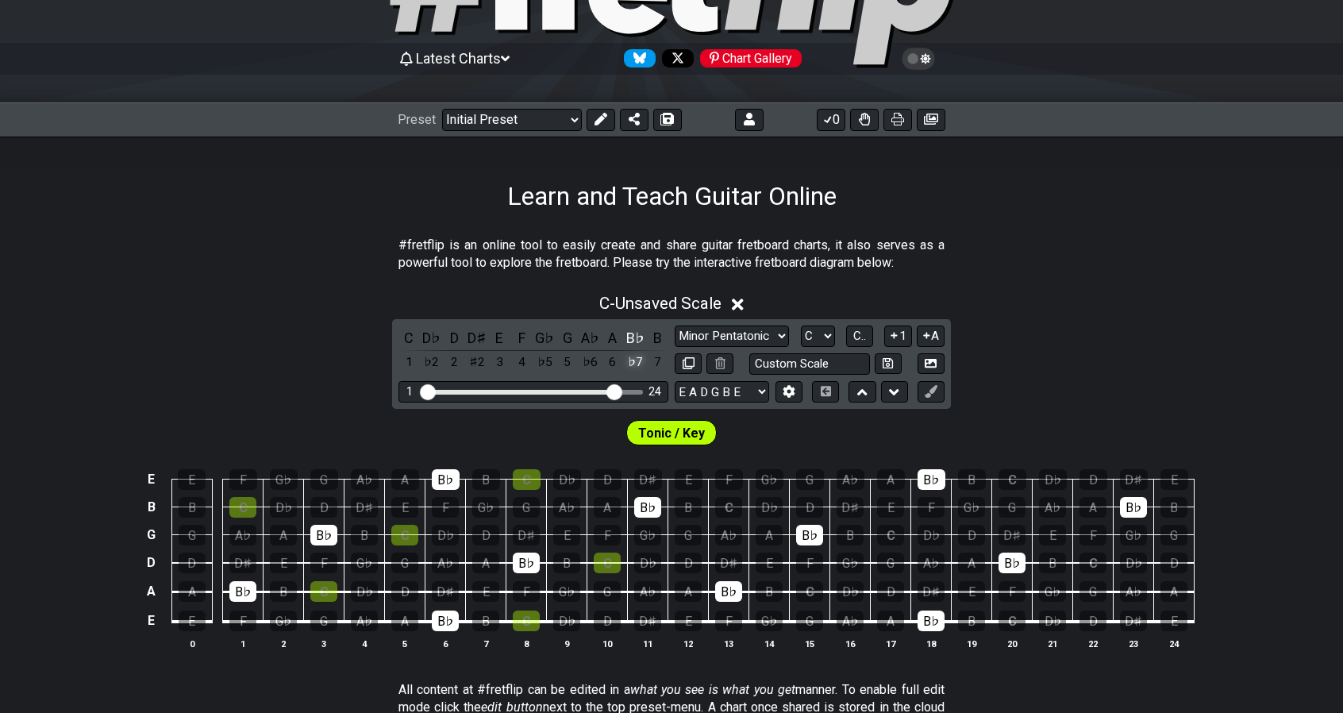
click at [627, 363] on div "♭7" at bounding box center [635, 362] width 21 height 21
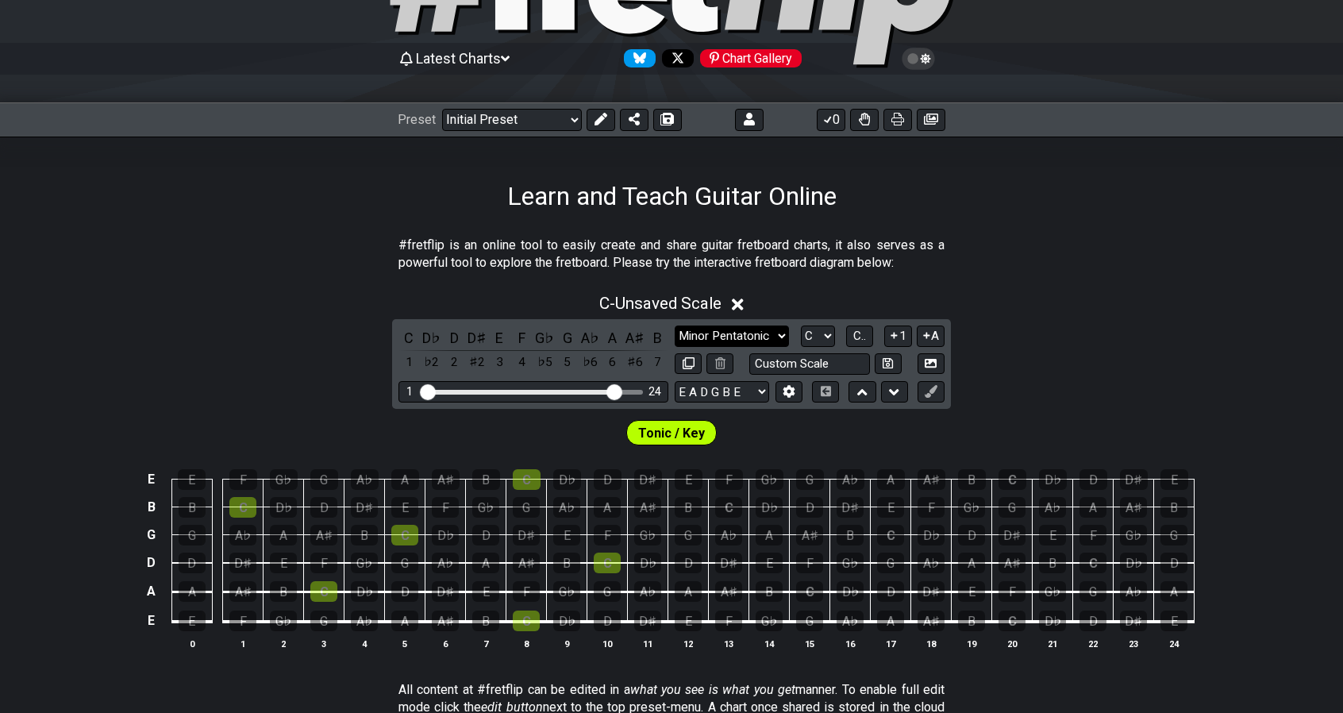
click at [751, 339] on select "Minor Pentatonic Click to edit Minor Pentatonic Major Pentatonic Minor Blues Ma…" at bounding box center [732, 336] width 114 height 21
select select "Major / [PERSON_NAME]"
click at [675, 326] on select "Minor Pentatonic Click to edit Minor Pentatonic Major Pentatonic Minor Blues Ma…" at bounding box center [732, 336] width 114 height 21
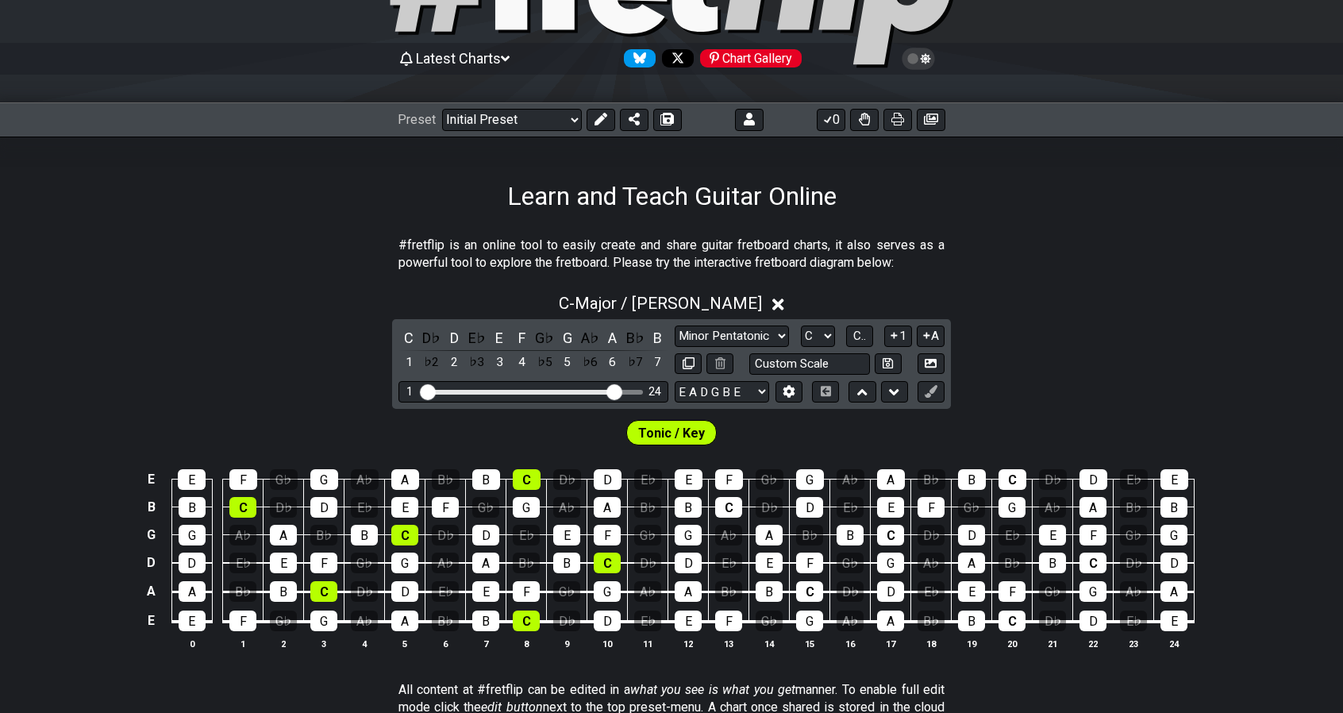
click at [759, 94] on div "Latest Charts Chart Gallery" at bounding box center [671, 74] width 1343 height 57
click at [807, 336] on select "A♭ A A♯ B♭ B C C♯ D♭ D D♯ E♭ E F F♯ G♭ G G♯" at bounding box center [818, 336] width 34 height 21
select select "E"
click at [801, 326] on select "A♭ A A♯ B♭ B C C♯ D♭ D D♯ E♭ E F F♯ G♭ G G♯" at bounding box center [818, 336] width 34 height 21
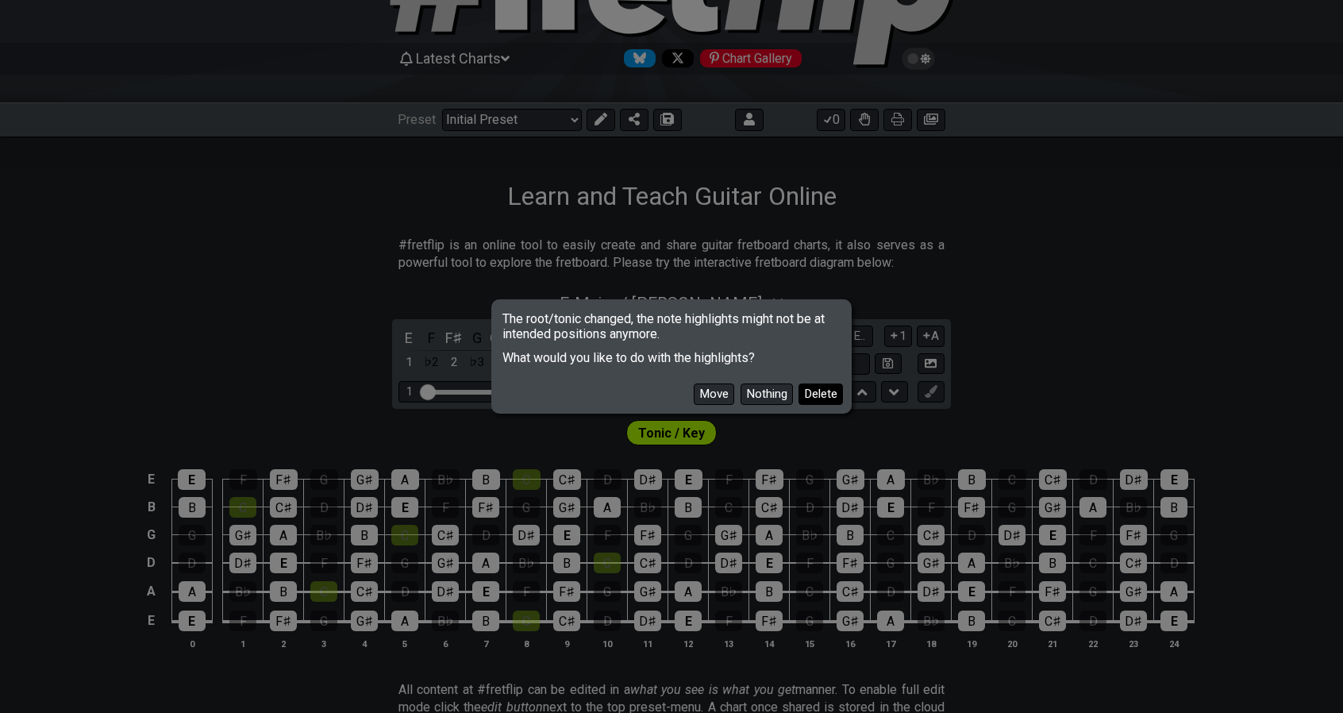
click at [820, 394] on button "Delete" at bounding box center [821, 393] width 44 height 21
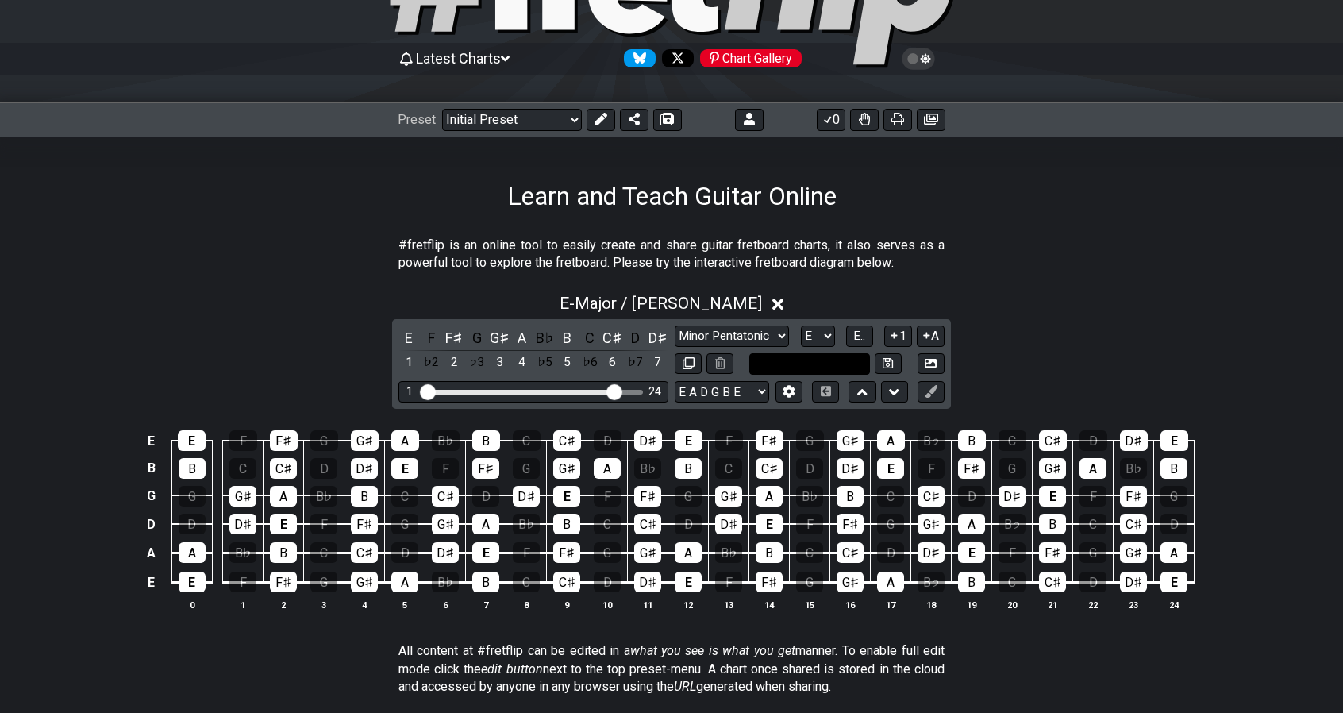
click at [834, 368] on input "text" at bounding box center [810, 363] width 121 height 21
type input "asd"
click at [884, 361] on icon at bounding box center [888, 363] width 10 height 12
select select "asd"
click at [856, 363] on input "asd" at bounding box center [810, 363] width 121 height 21
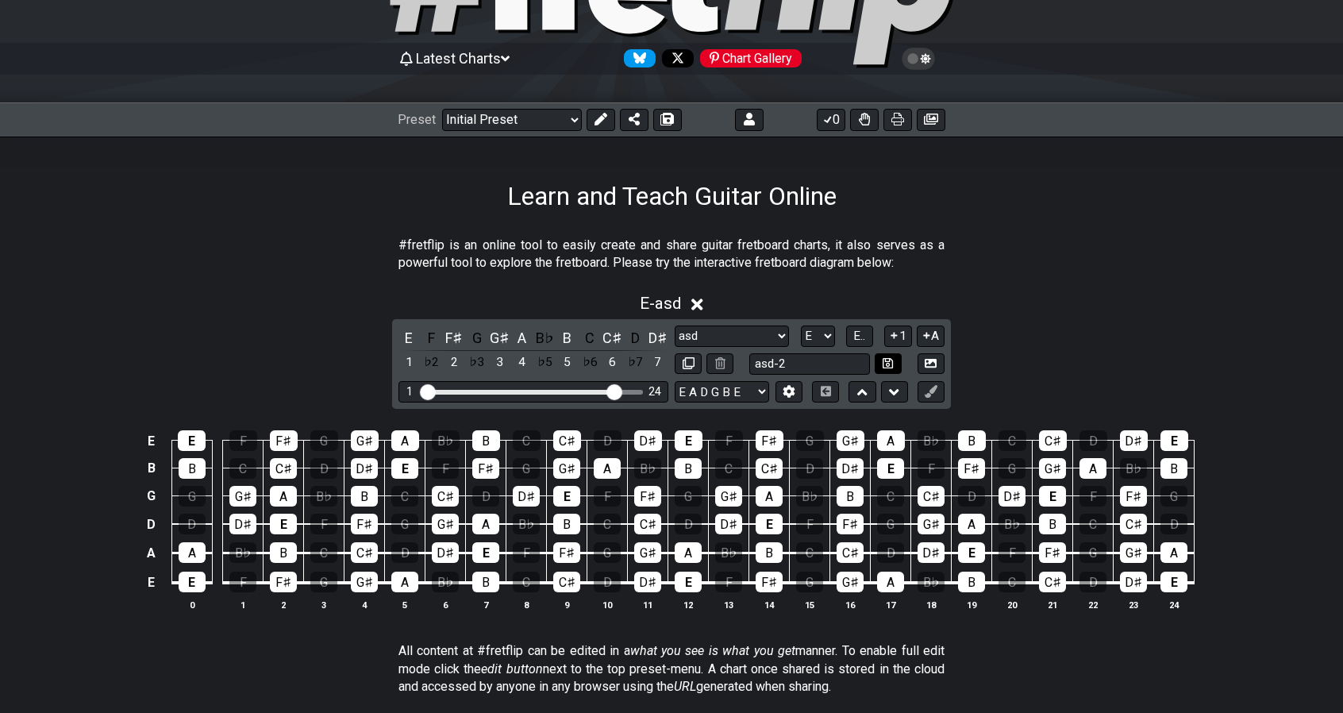
type input "asd-2"
click at [888, 368] on icon at bounding box center [888, 363] width 10 height 12
select select "asd-2"
click at [457, 363] on div "2" at bounding box center [454, 362] width 21 height 21
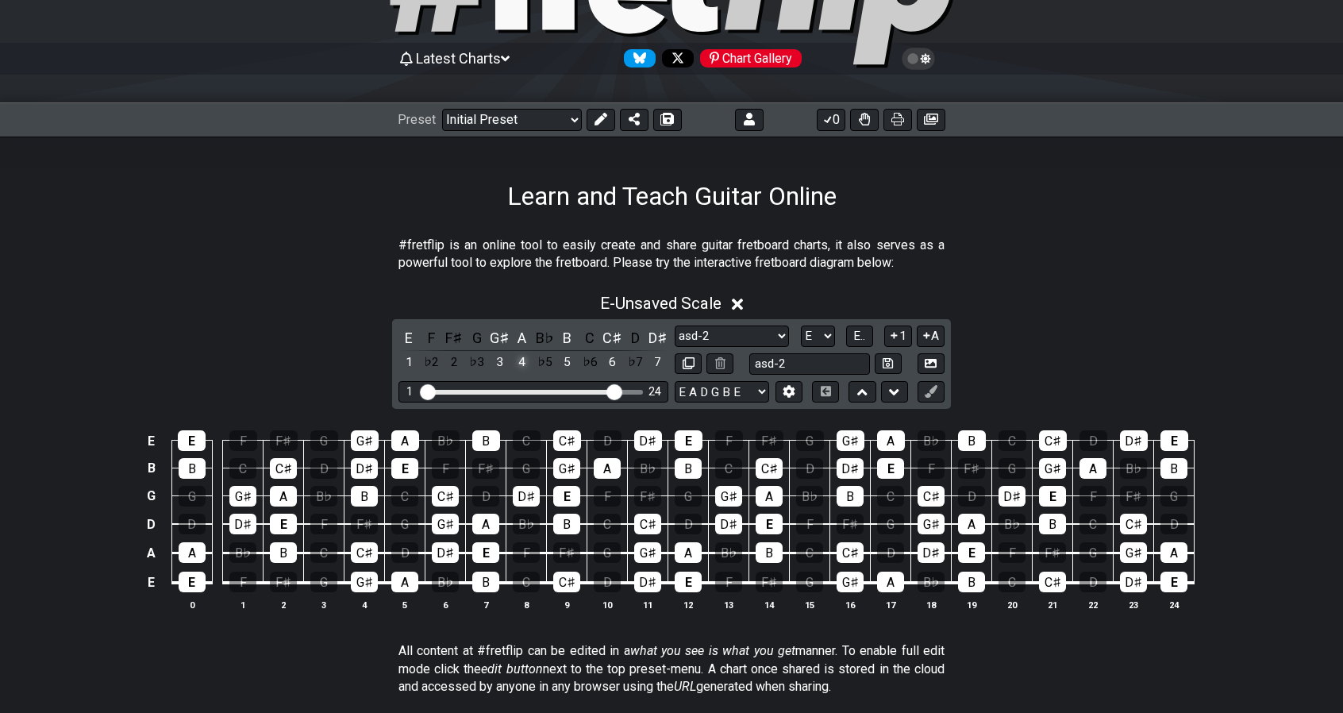
click at [518, 368] on div "4" at bounding box center [522, 362] width 21 height 21
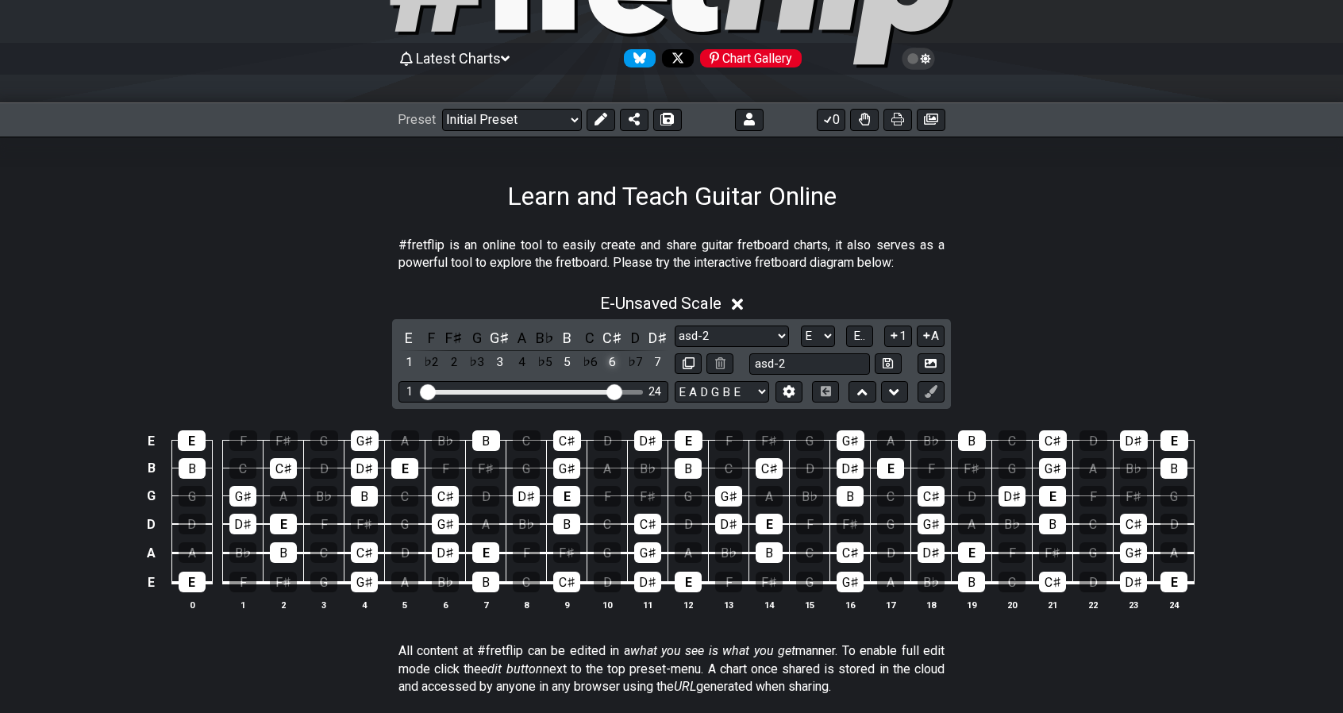
click at [607, 362] on div "6" at bounding box center [613, 362] width 21 height 21
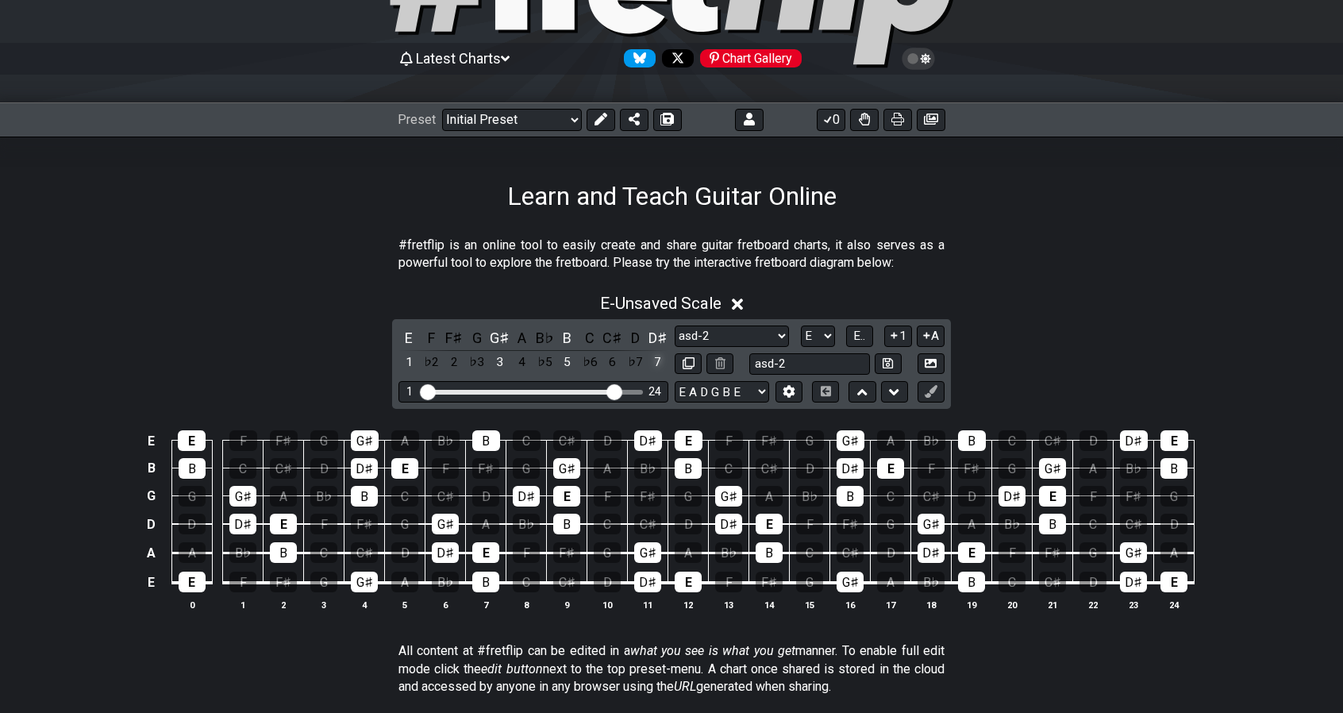
click at [654, 364] on div "7" at bounding box center [658, 362] width 21 height 21
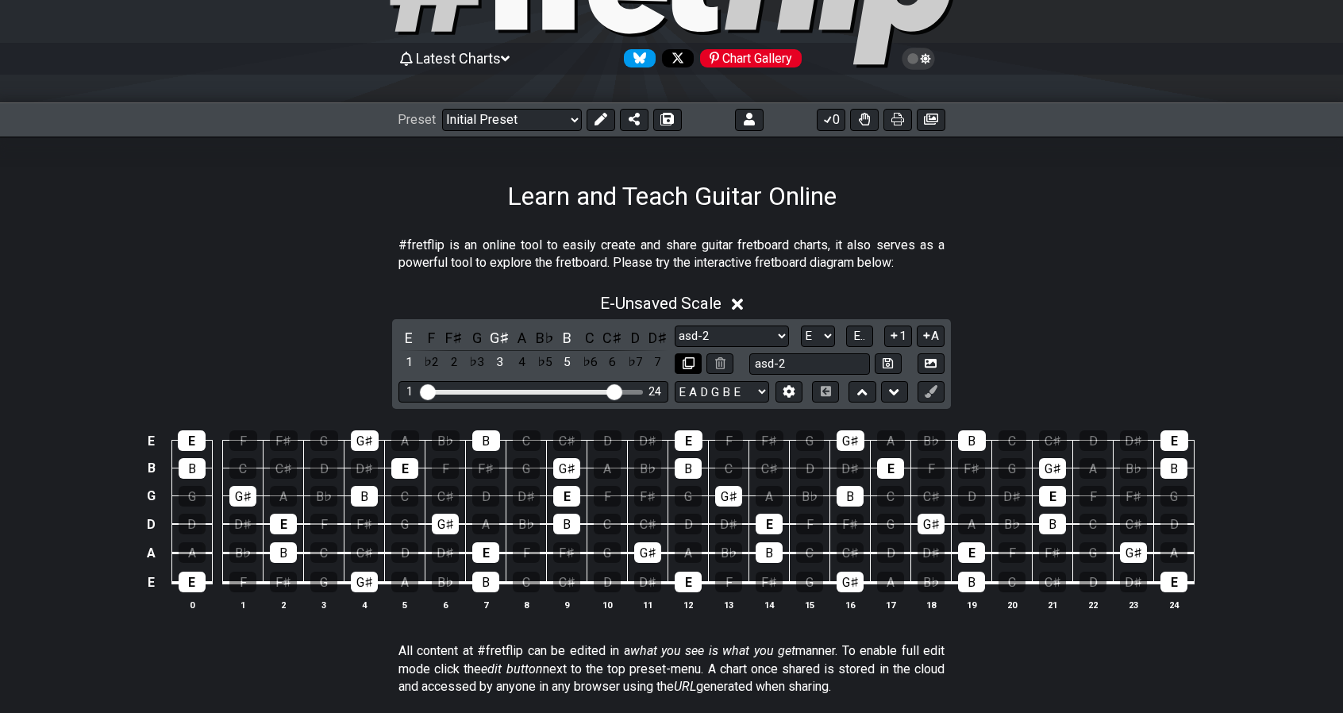
click at [684, 368] on icon at bounding box center [689, 363] width 12 height 12
select select "asd-2"
select select "E"
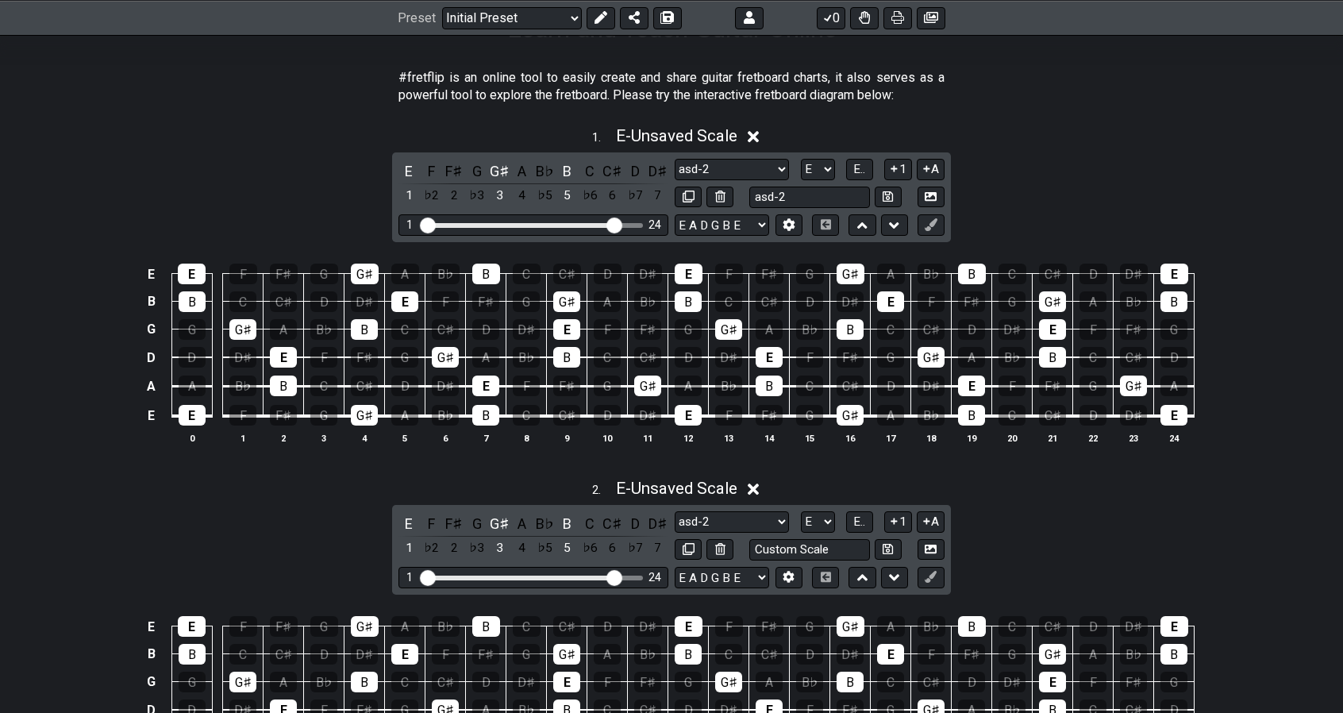
scroll to position [299, 0]
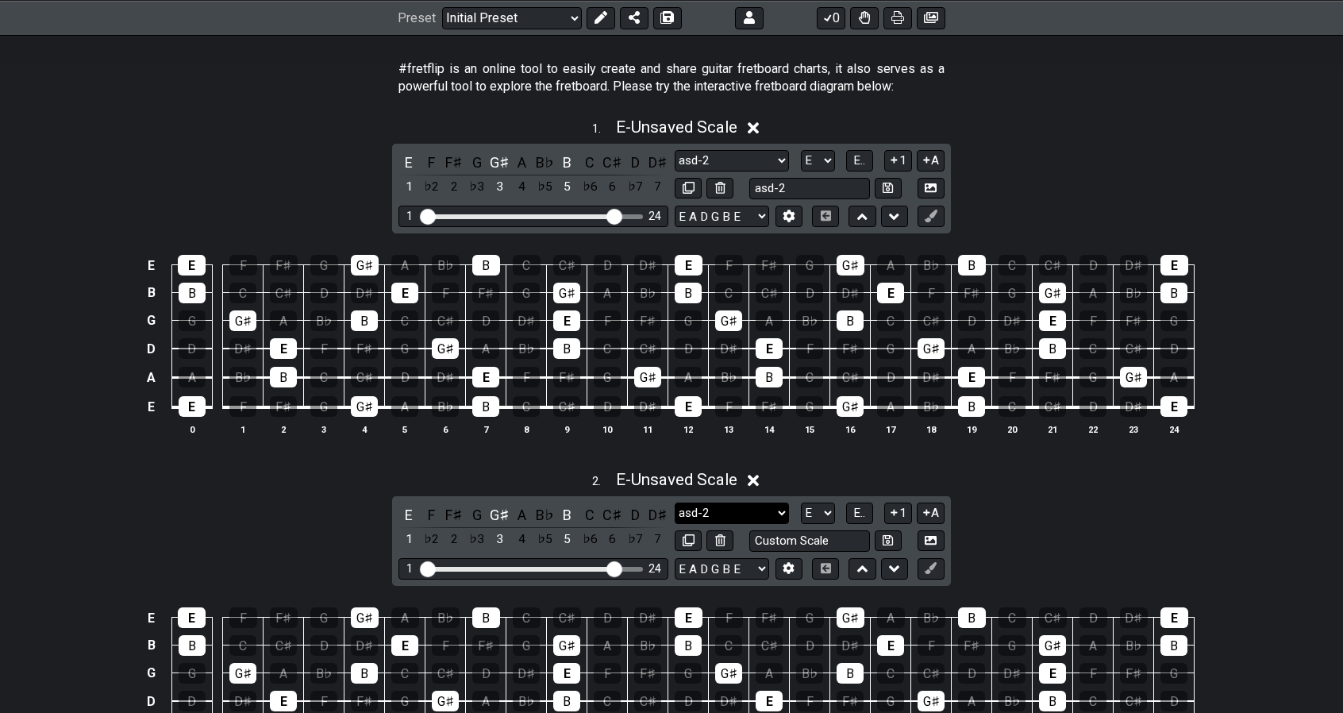
click at [727, 507] on select "Minor Pentatonic asd-2 Minor Pentatonic Major Pentatonic Minor Blues Major Blue…" at bounding box center [732, 513] width 114 height 21
click at [706, 507] on select "Minor Pentatonic asd-2 Minor Pentatonic Major Pentatonic Minor Blues Major Blue…" at bounding box center [732, 513] width 114 height 21
click at [1004, 506] on div "2 . E - Unsaved Scale E F F♯ G G♯ A B♭ B C C♯ D D♯ 1 ♭2 2 ♭3 3 4 ♭5 5 ♭6 6 ♭7 7…" at bounding box center [671, 634] width 1343 height 349
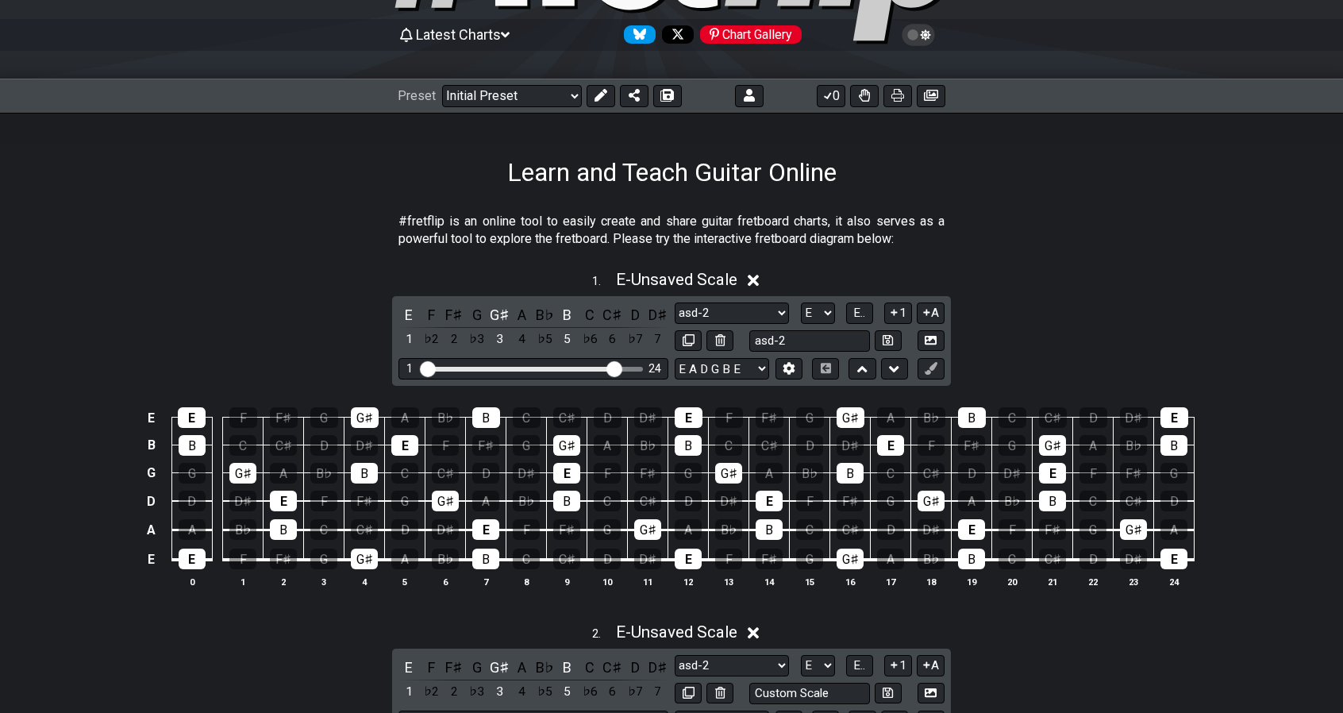
scroll to position [0, 0]
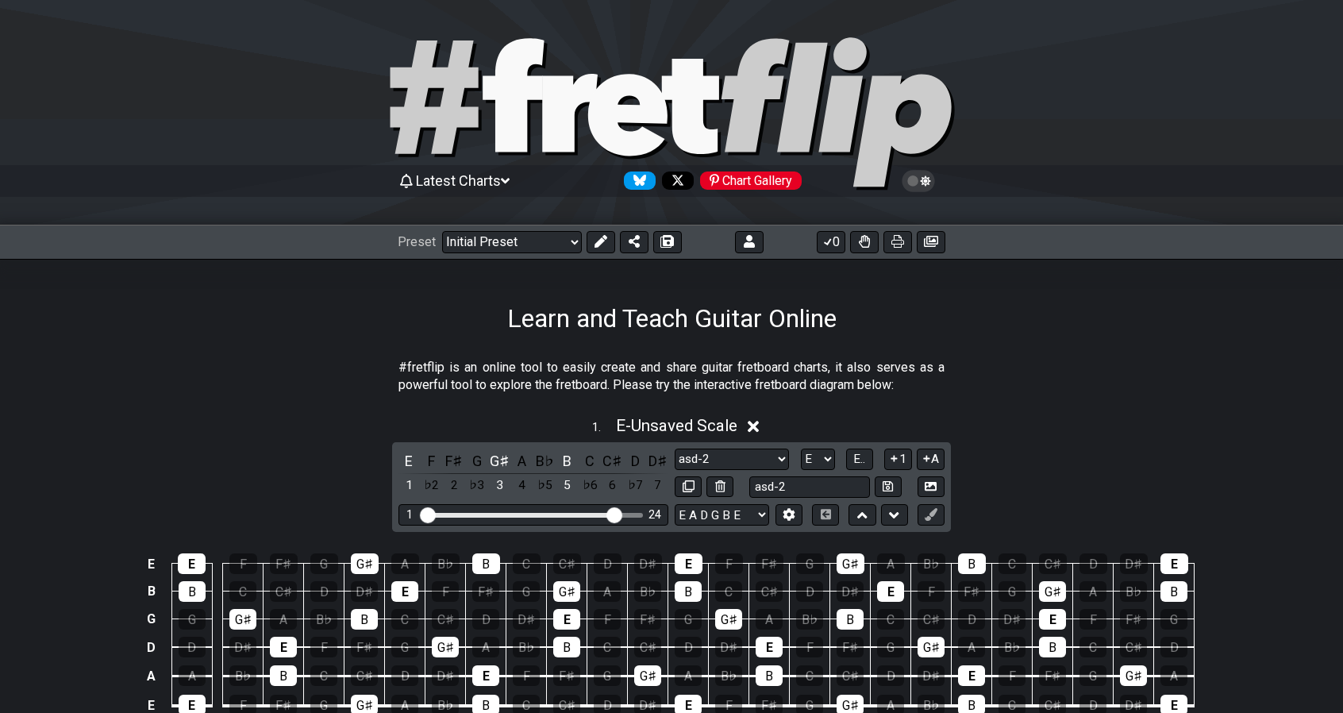
click at [919, 176] on icon at bounding box center [918, 181] width 14 height 14
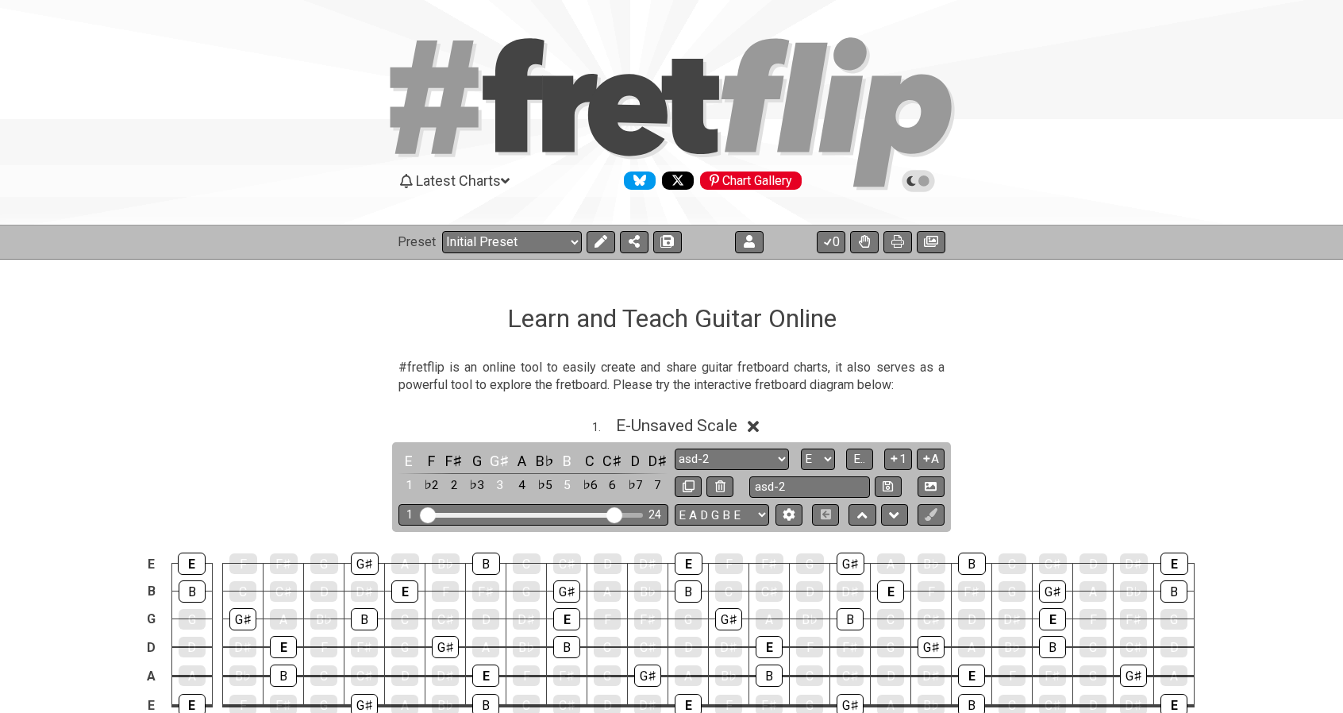
click at [919, 182] on icon at bounding box center [918, 181] width 14 height 14
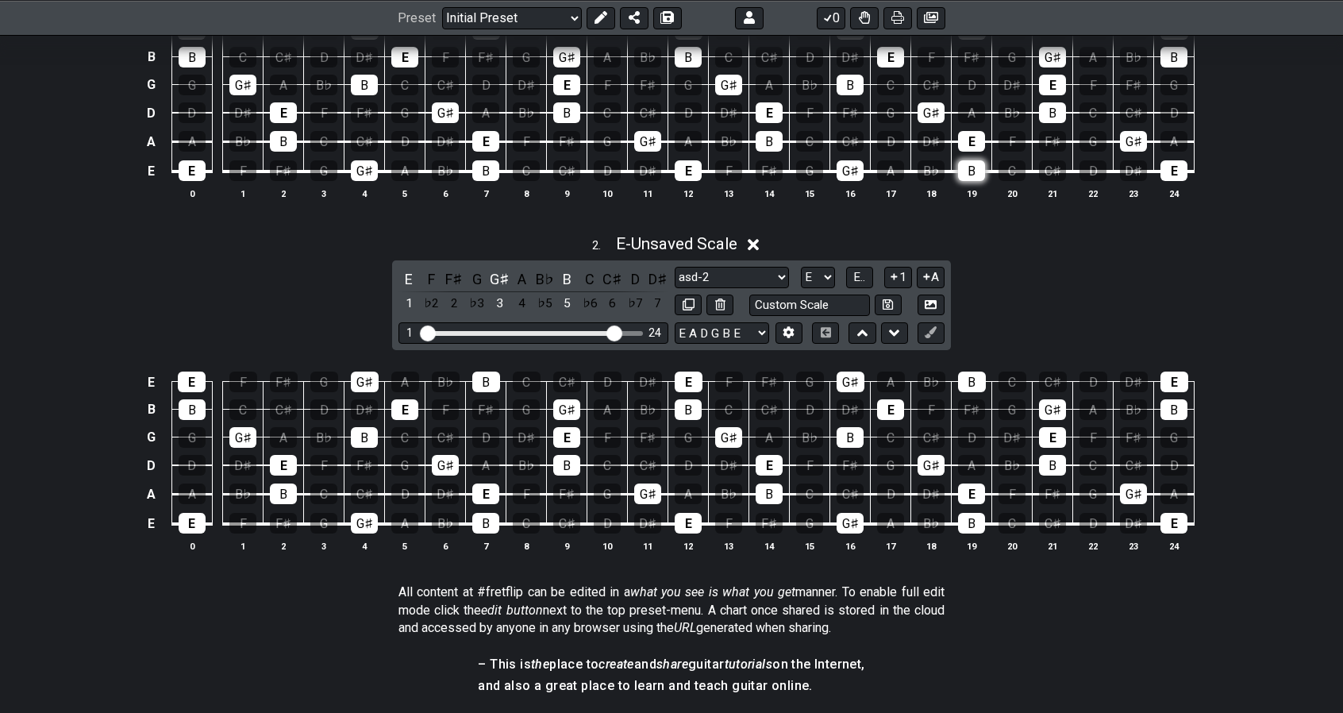
scroll to position [545, 0]
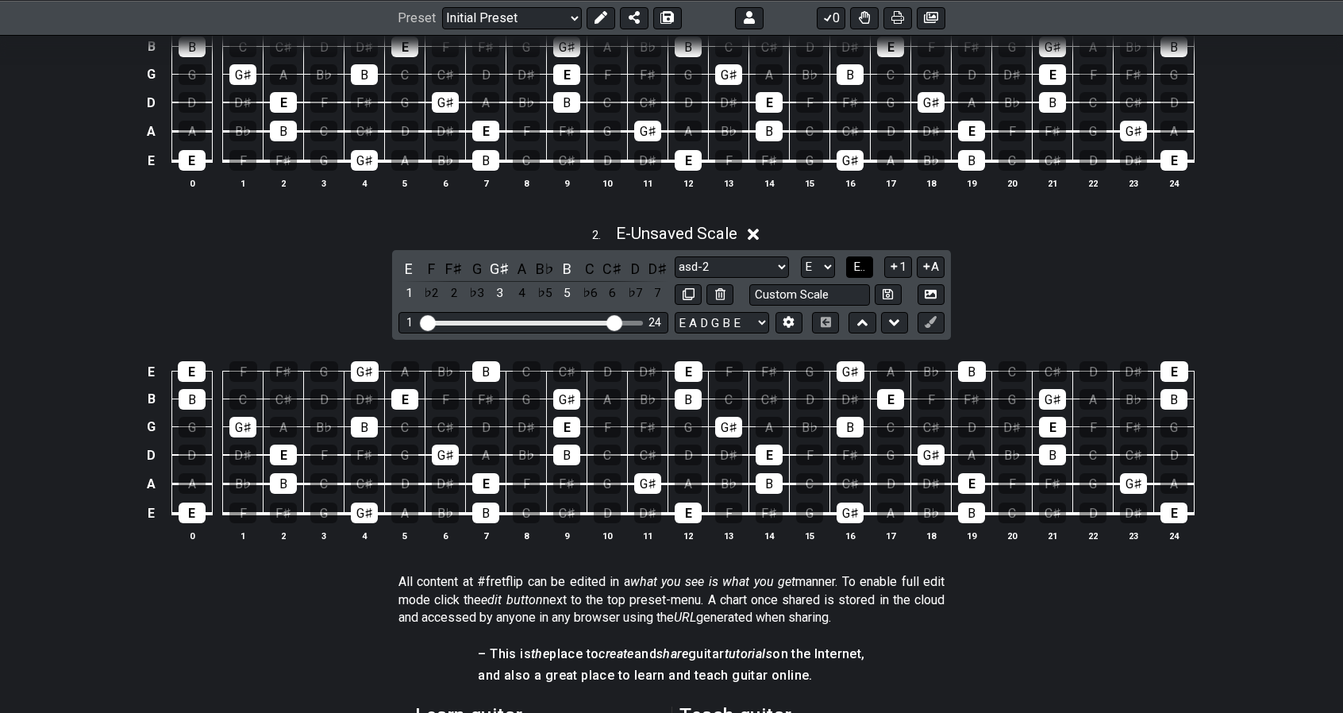
click at [857, 264] on span "E.." at bounding box center [860, 267] width 12 height 14
click at [857, 264] on span "1..7" at bounding box center [859, 267] width 19 height 14
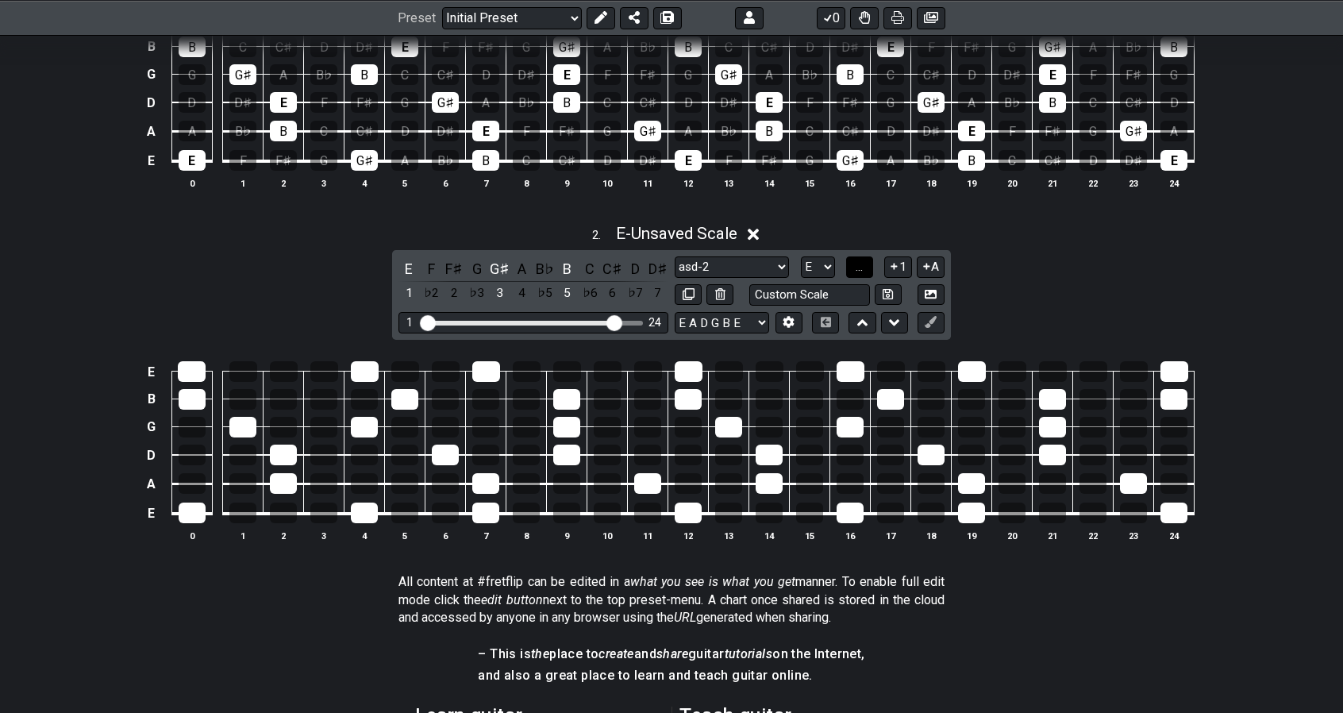
click at [857, 264] on span "..." at bounding box center [859, 267] width 7 height 14
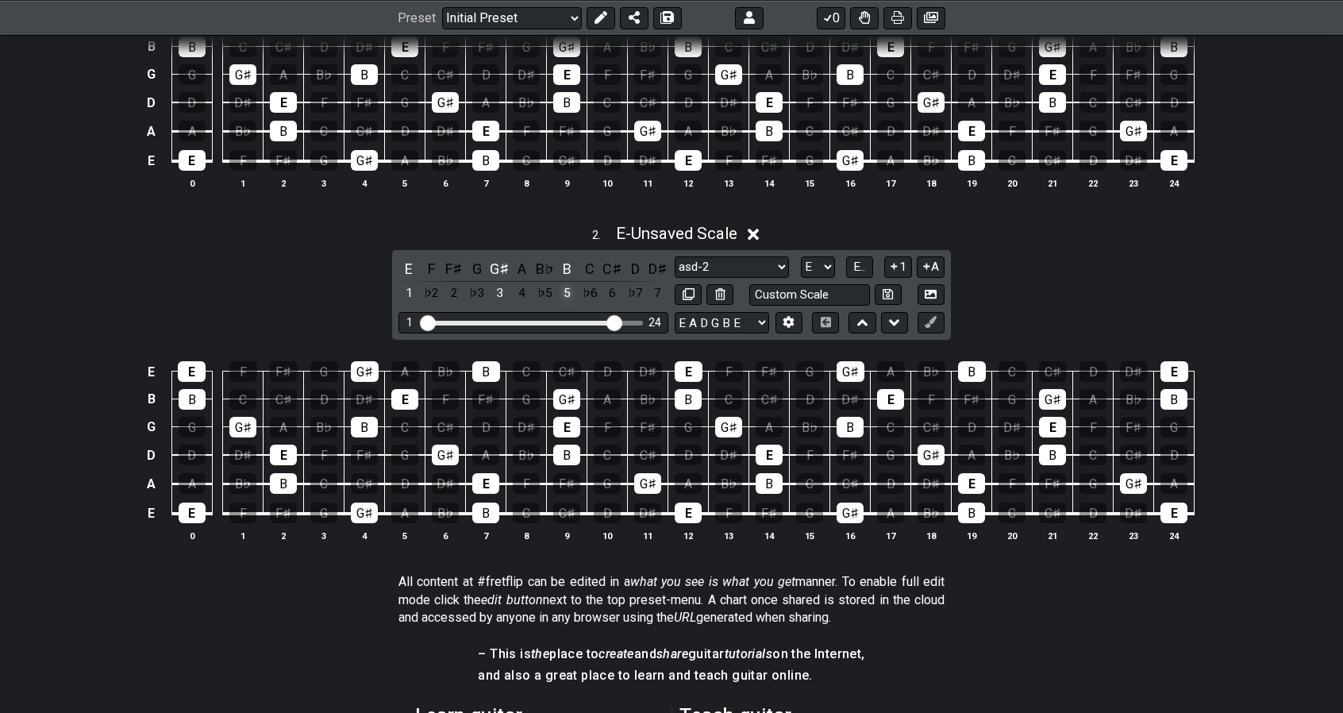
click at [563, 289] on div "5" at bounding box center [567, 293] width 21 height 21
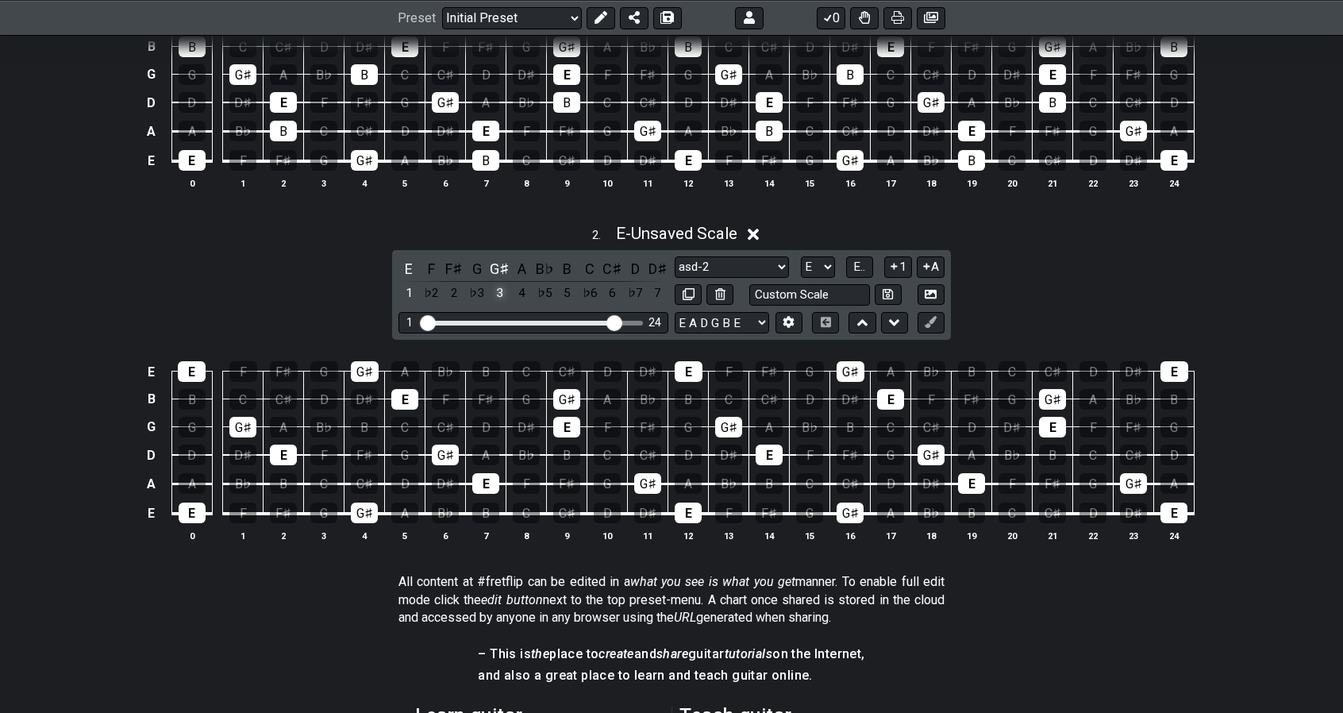
click at [499, 291] on div "3" at bounding box center [499, 293] width 21 height 21
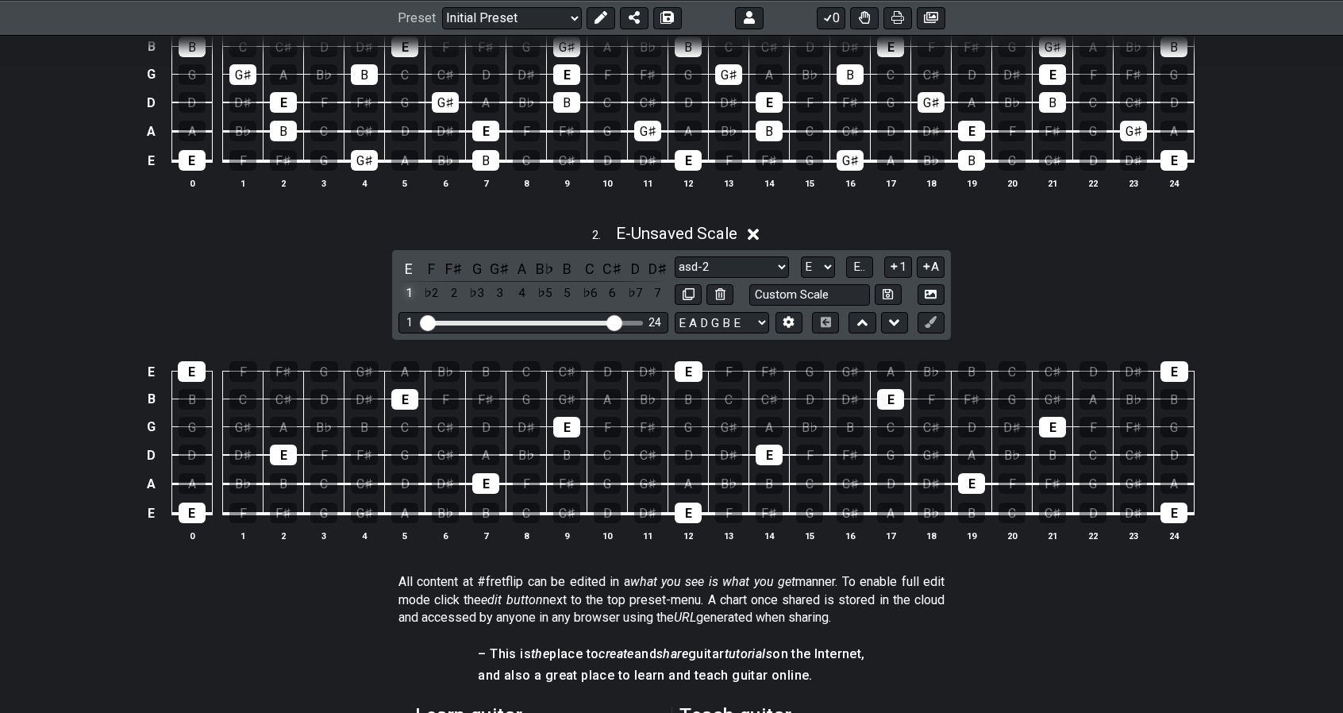
click at [409, 291] on div "1" at bounding box center [409, 293] width 21 height 21
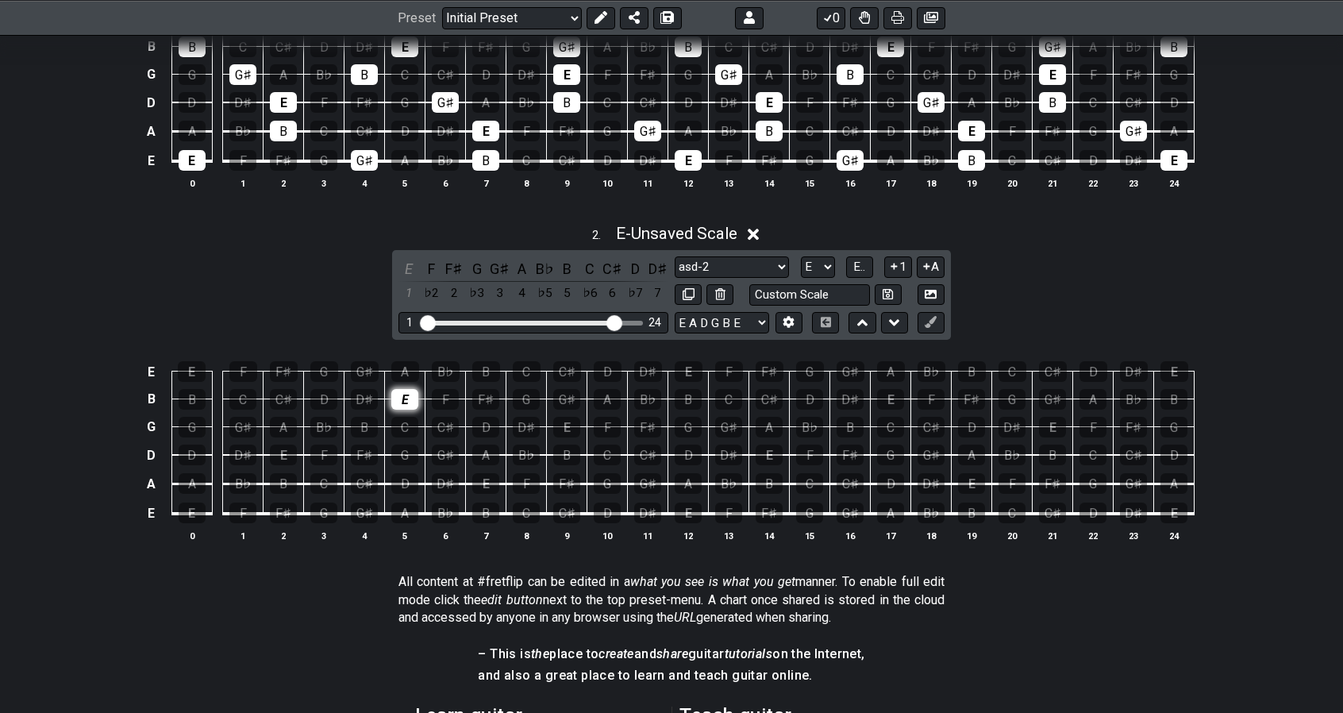
click at [407, 389] on div "E" at bounding box center [404, 399] width 27 height 21
click at [370, 368] on div "G♯" at bounding box center [365, 371] width 28 height 21
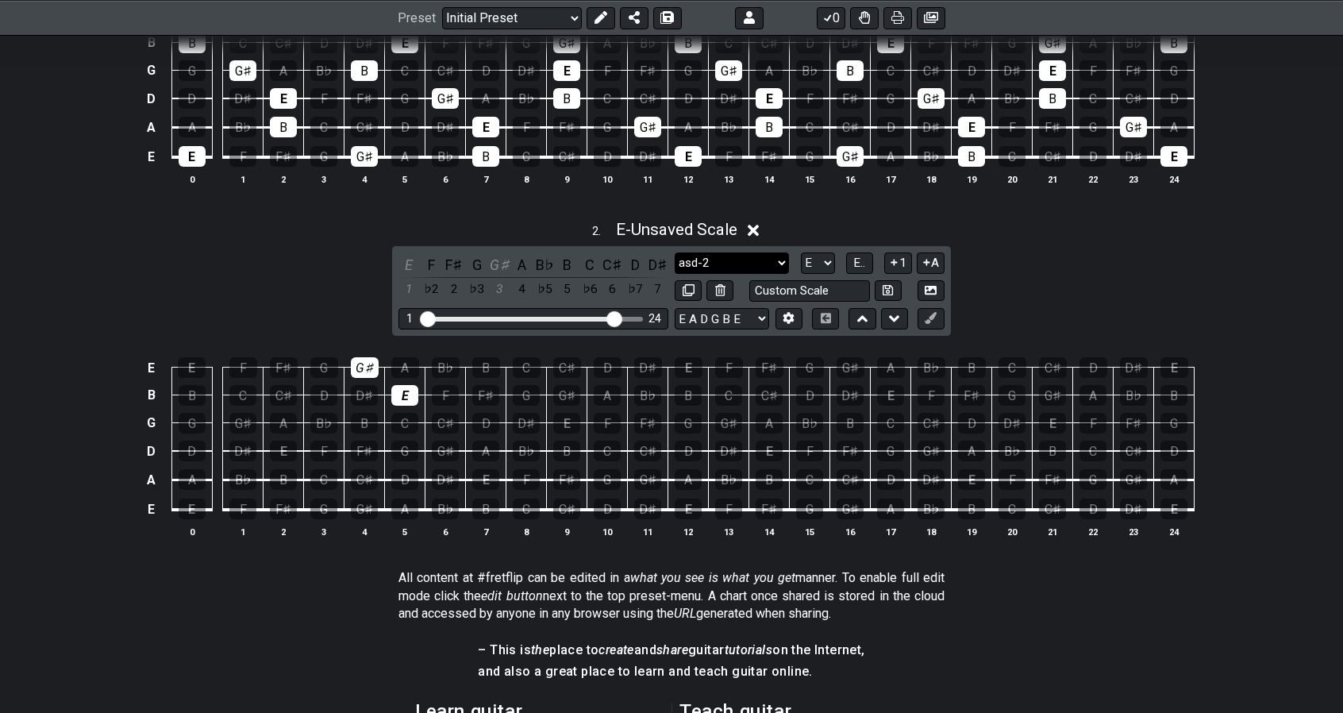
click at [748, 262] on select "Minor Pentatonic asd-2 Minor Pentatonic Major Pentatonic Minor Blues Major Blue…" at bounding box center [732, 262] width 114 height 21
click at [853, 286] on input "text" at bounding box center [810, 290] width 121 height 21
type input "3rds"
click at [890, 288] on icon at bounding box center [888, 290] width 10 height 10
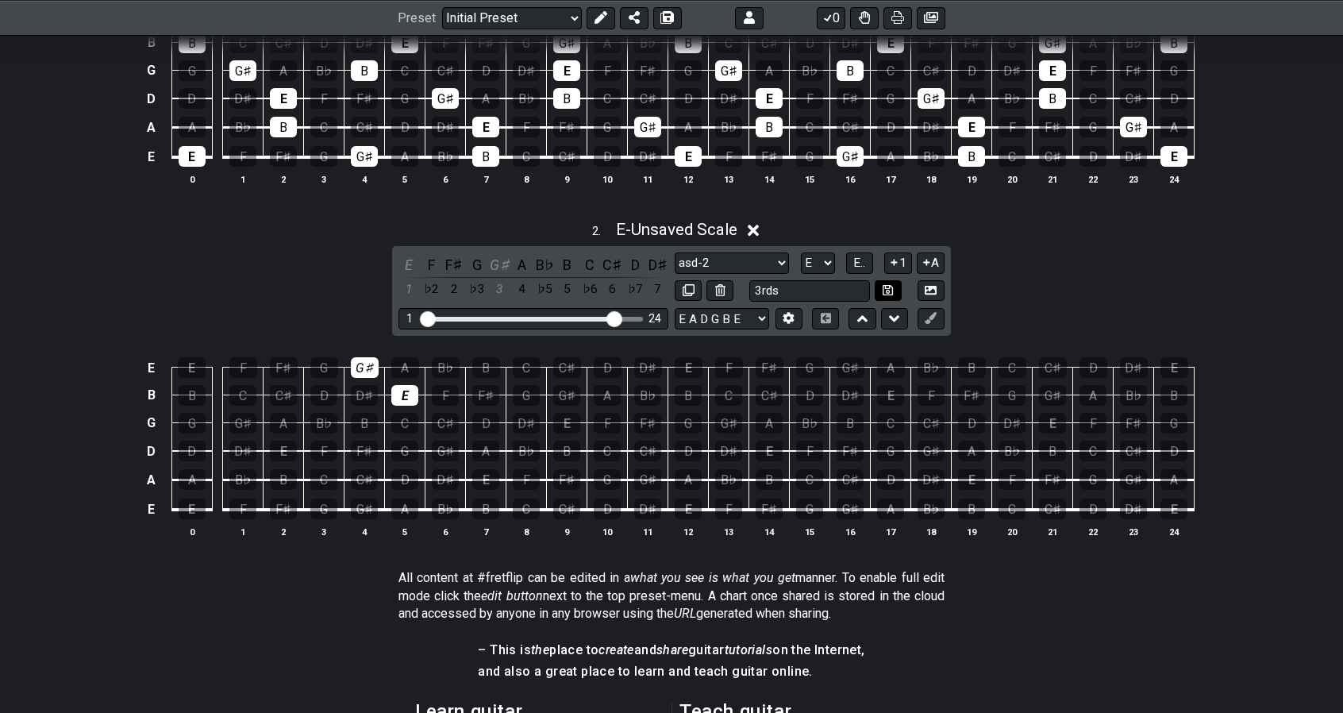
select select "3rds"
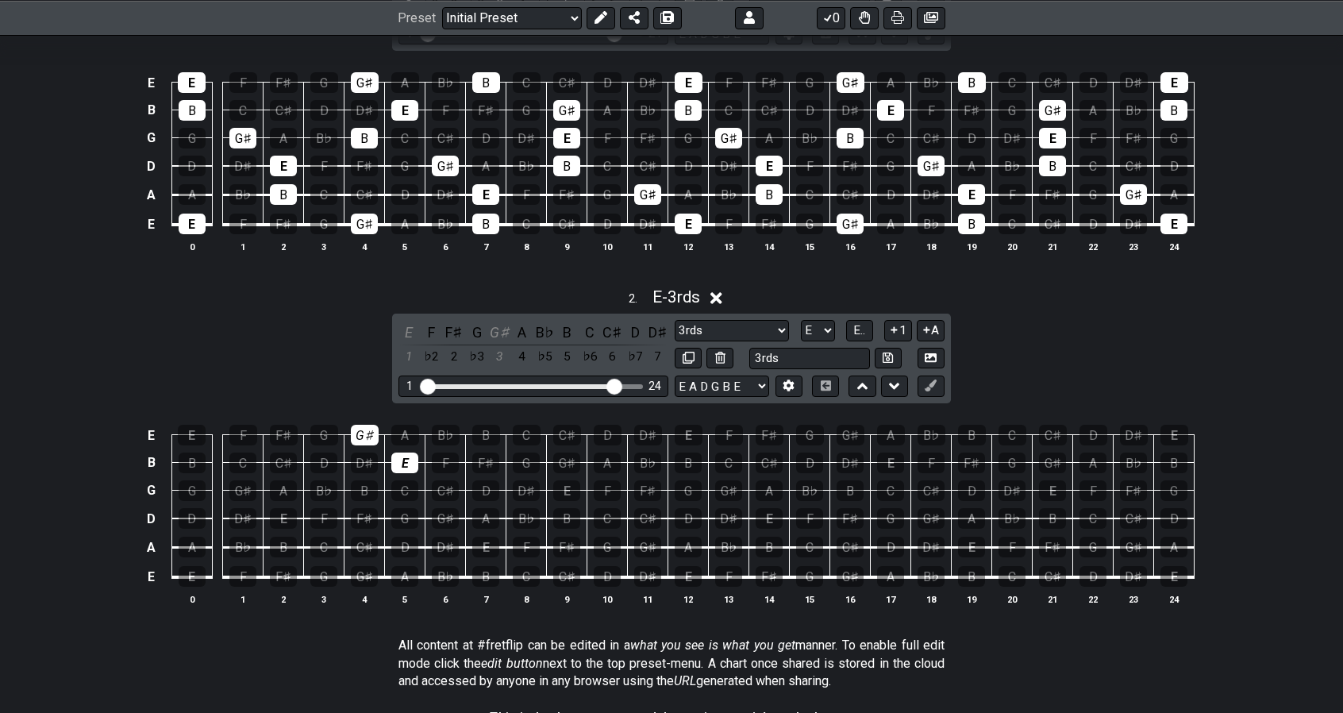
scroll to position [480, 0]
click at [931, 387] on icon at bounding box center [931, 386] width 12 height 12
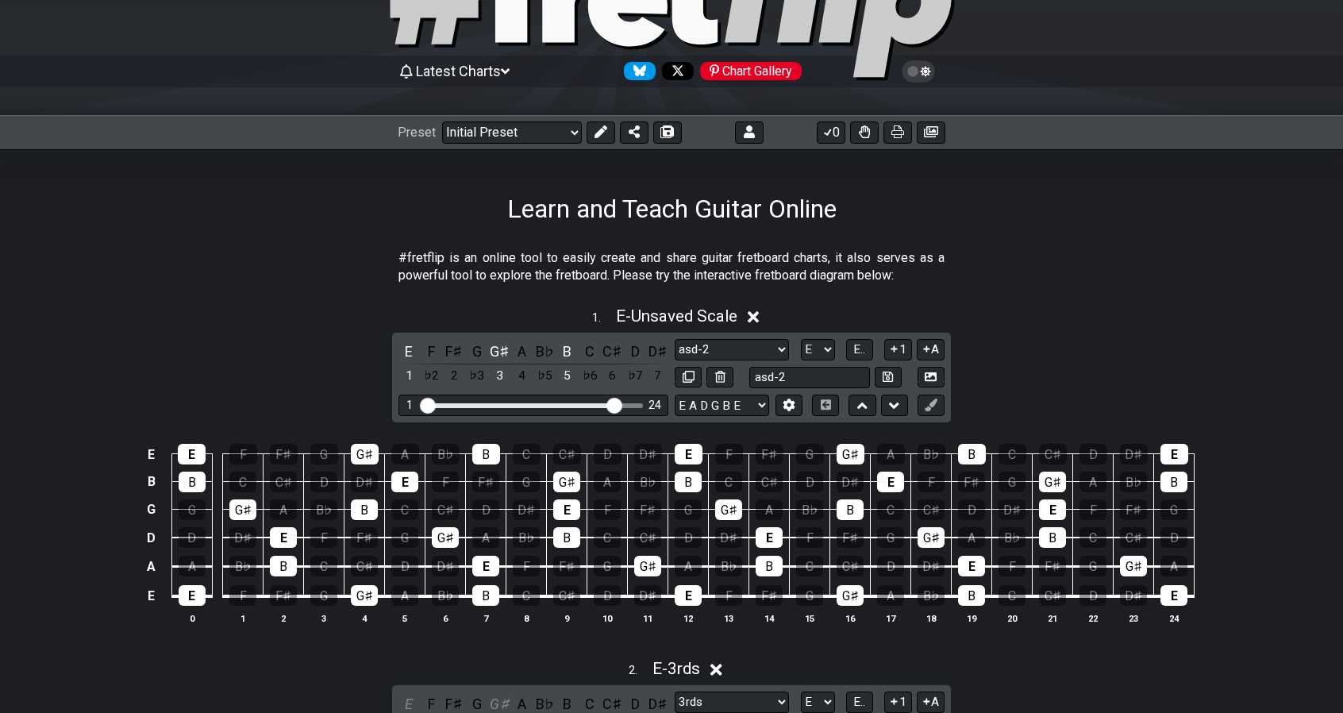
scroll to position [109, 0]
click at [599, 132] on icon at bounding box center [601, 132] width 13 height 13
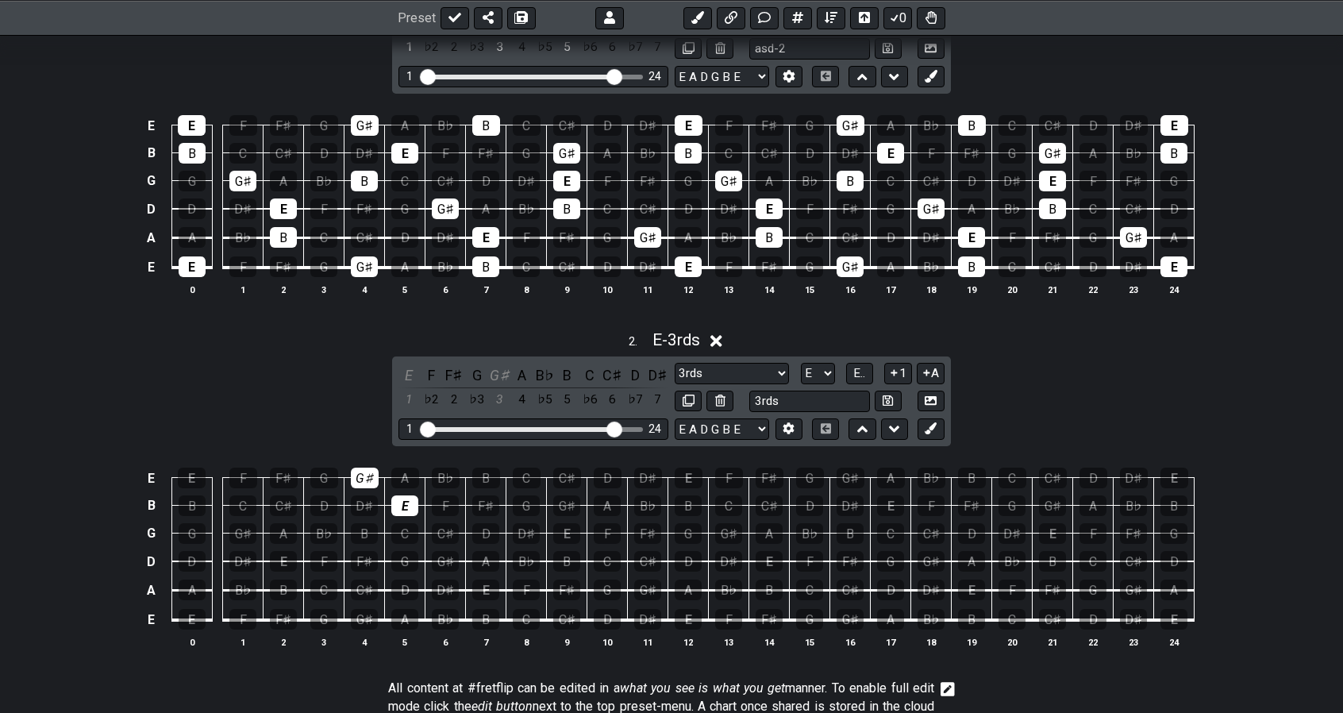
scroll to position [439, 0]
click at [935, 424] on icon at bounding box center [931, 428] width 12 height 12
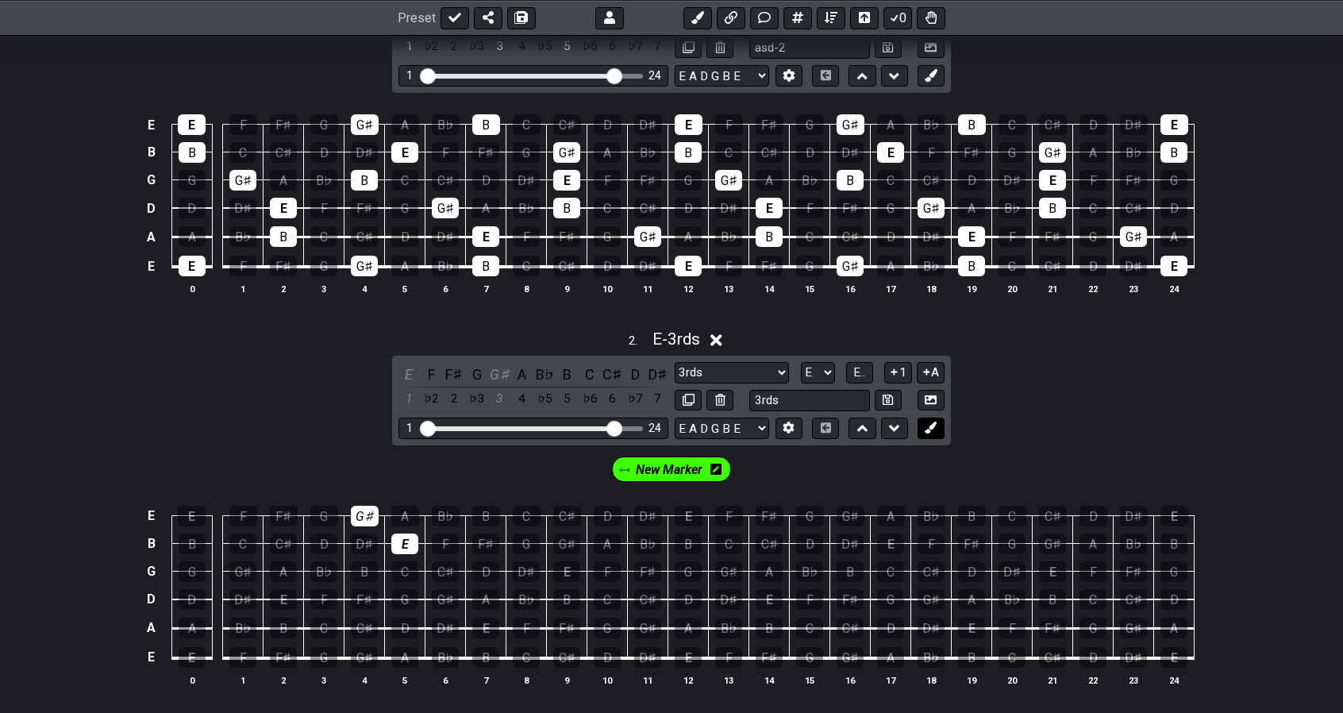
click at [935, 424] on icon at bounding box center [931, 428] width 12 height 12
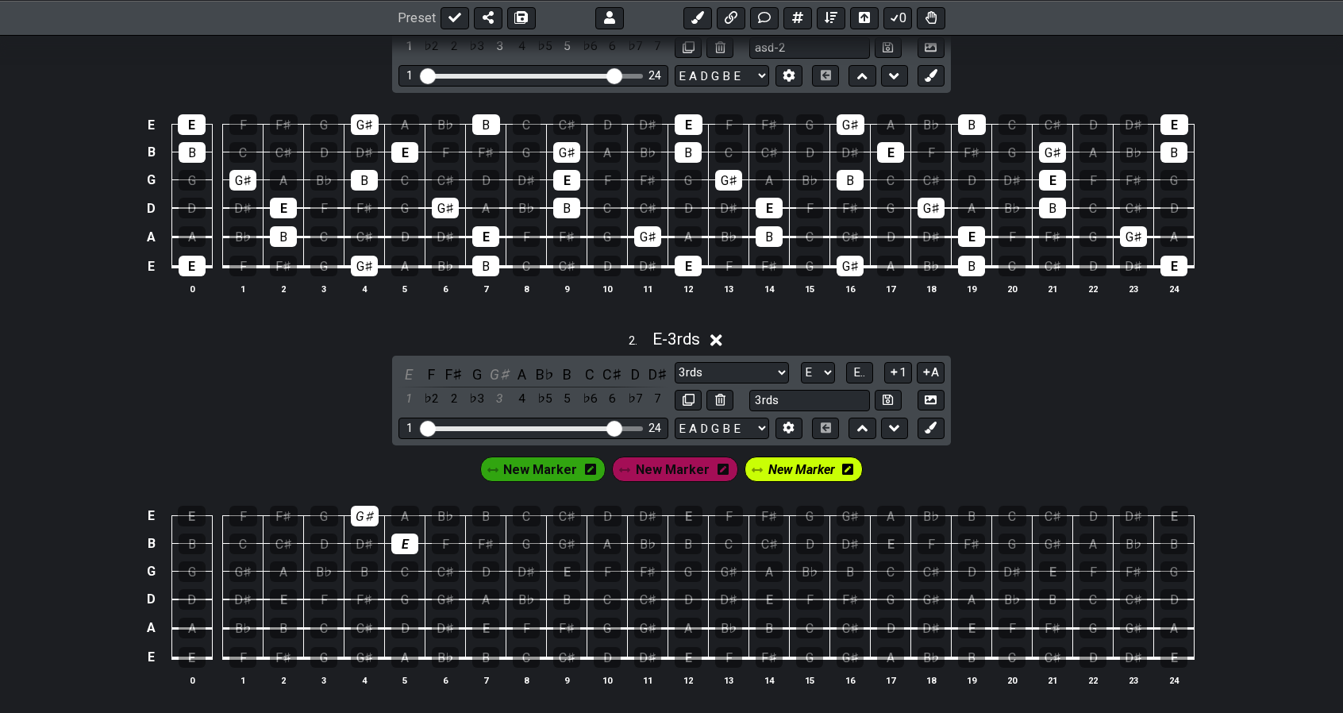
click at [561, 466] on span "New Marker" at bounding box center [540, 469] width 74 height 23
click at [588, 468] on icon at bounding box center [583, 469] width 11 height 11
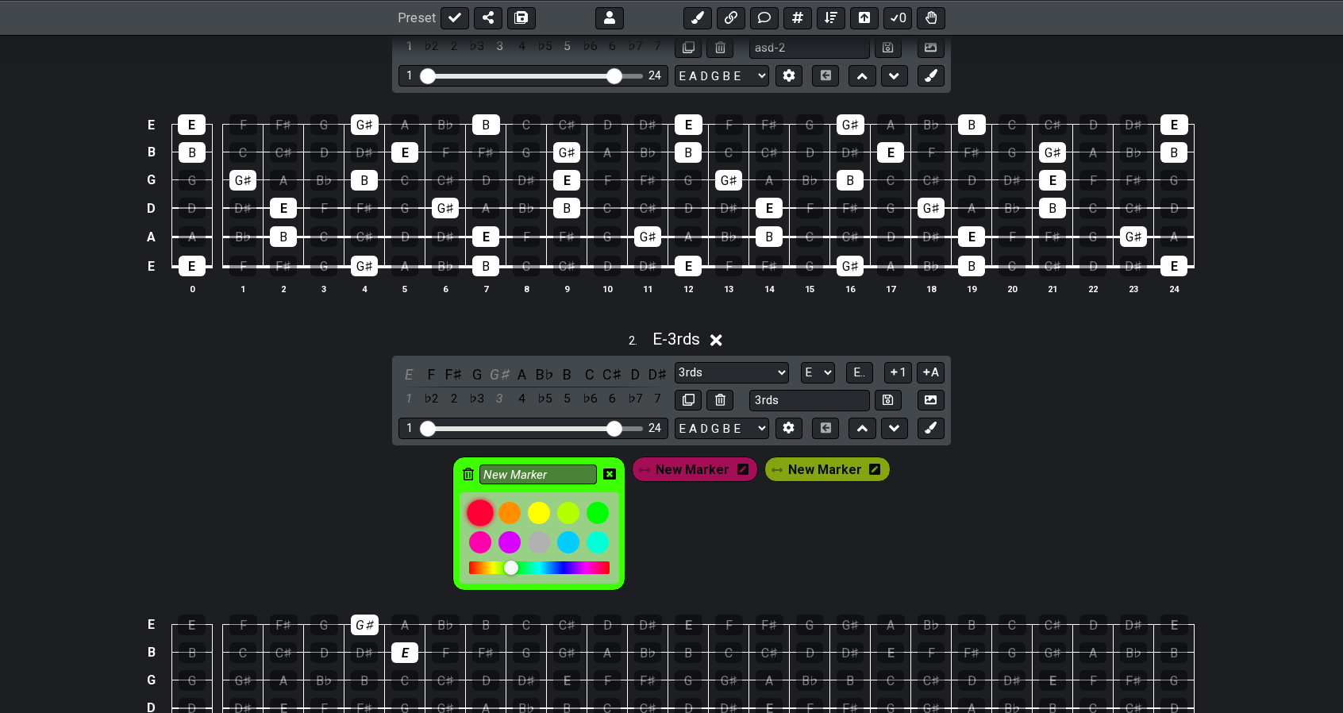
click at [482, 506] on div at bounding box center [481, 512] width 27 height 27
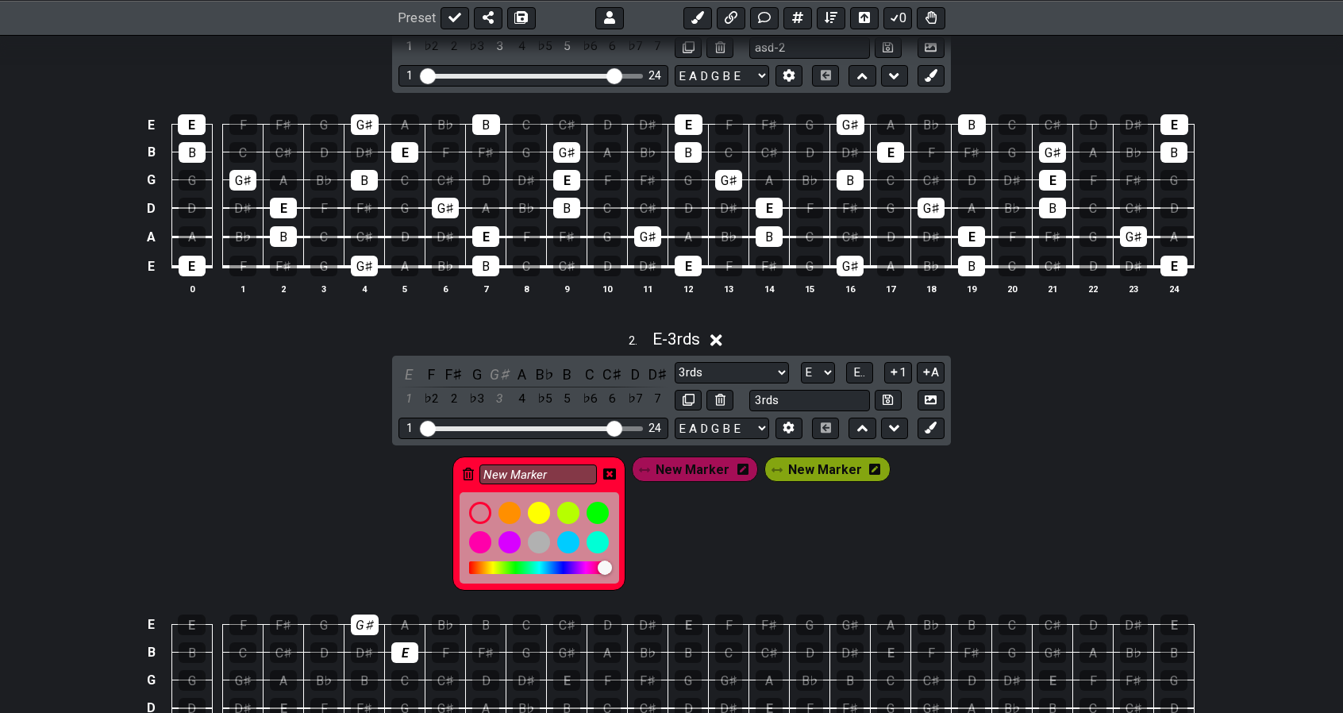
click at [616, 472] on icon at bounding box center [609, 474] width 13 height 13
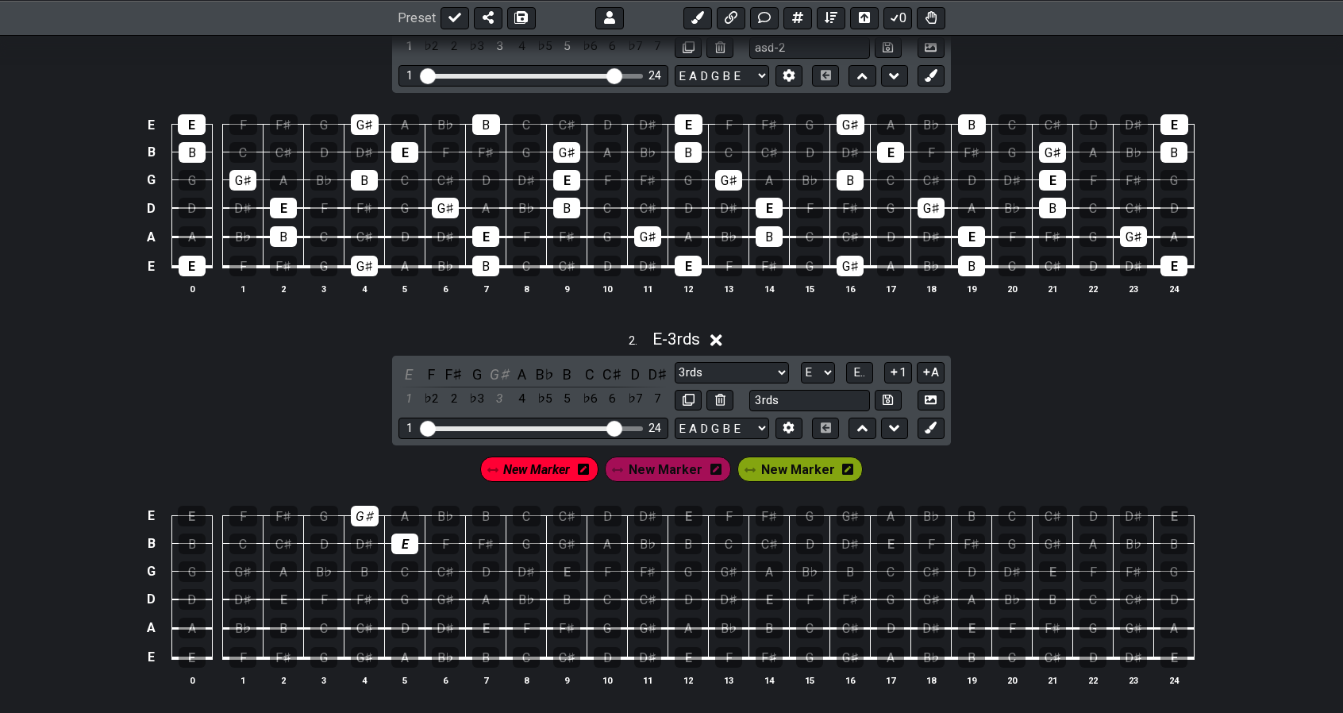
click at [689, 472] on span "New Marker" at bounding box center [666, 469] width 74 height 23
click at [713, 466] on icon at bounding box center [716, 469] width 11 height 11
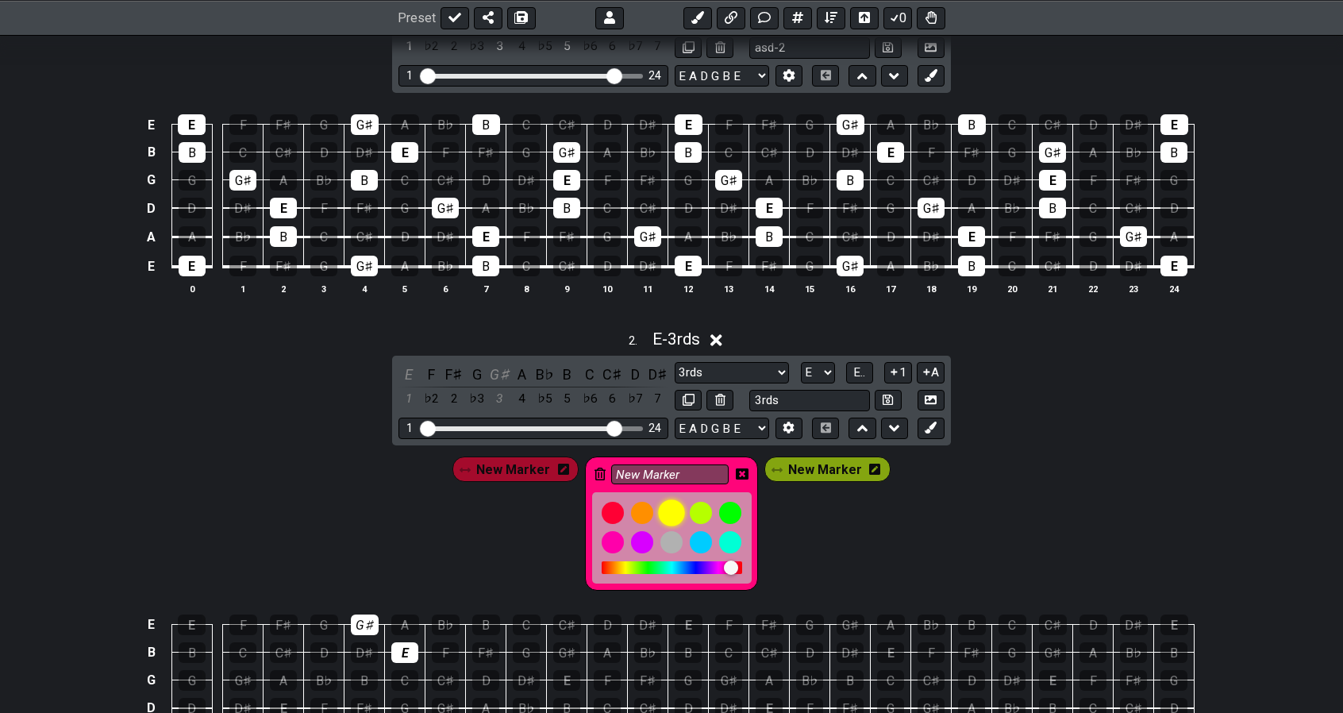
click at [673, 510] on div at bounding box center [671, 512] width 27 height 27
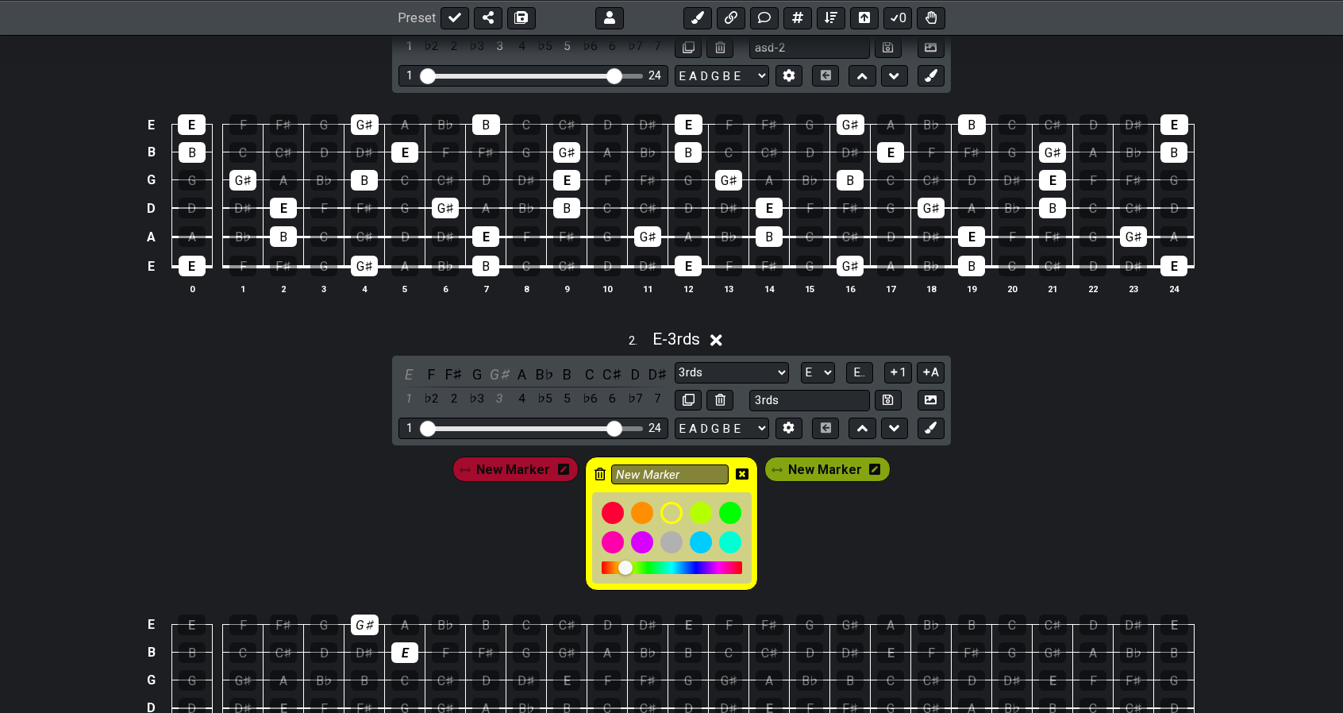
click at [742, 468] on icon at bounding box center [742, 473] width 13 height 11
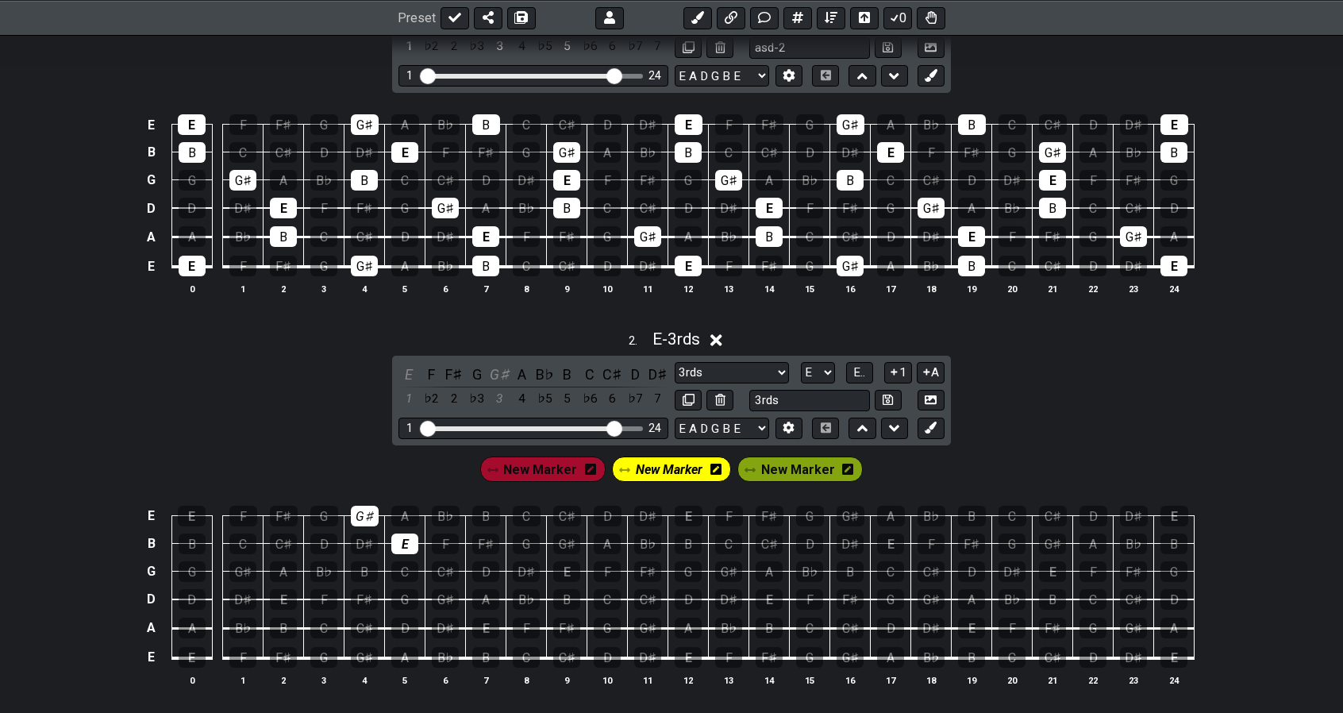
click at [801, 468] on span "New Marker" at bounding box center [798, 469] width 74 height 23
click at [846, 468] on icon at bounding box center [847, 469] width 11 height 11
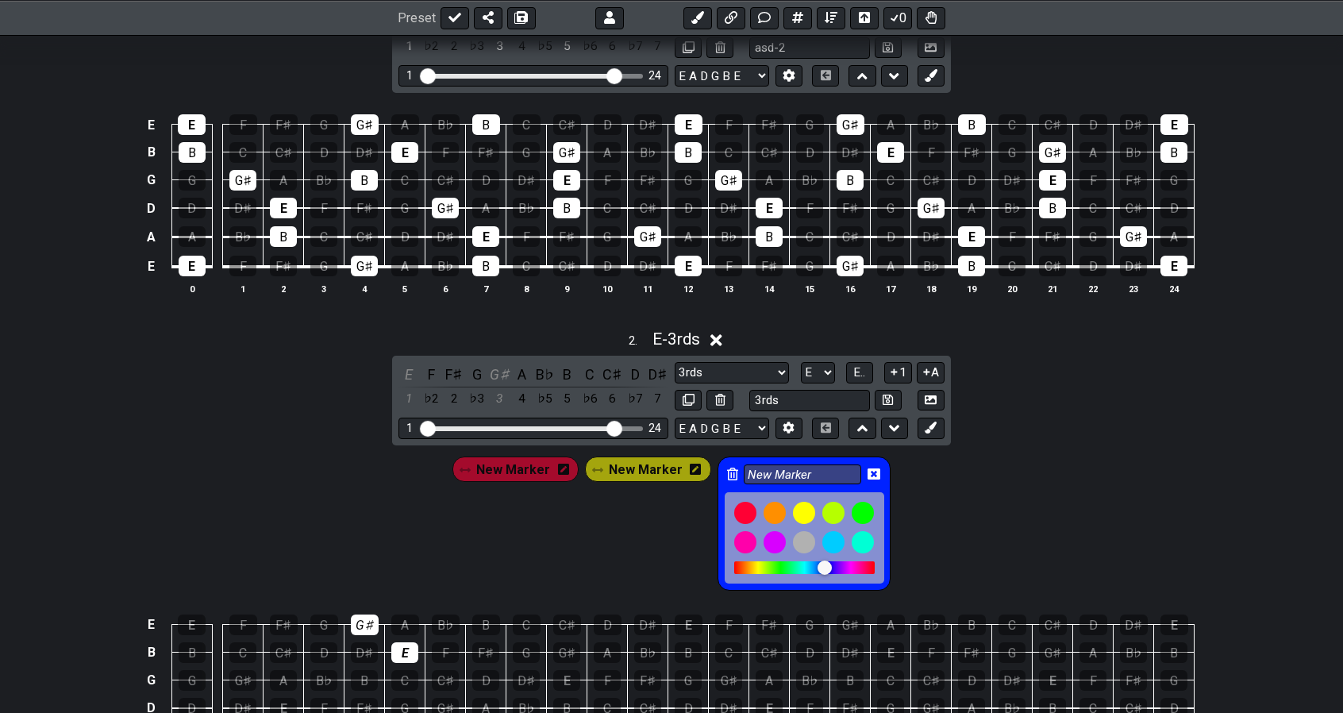
click at [819, 563] on div at bounding box center [804, 567] width 141 height 13
click at [868, 474] on icon at bounding box center [874, 473] width 13 height 11
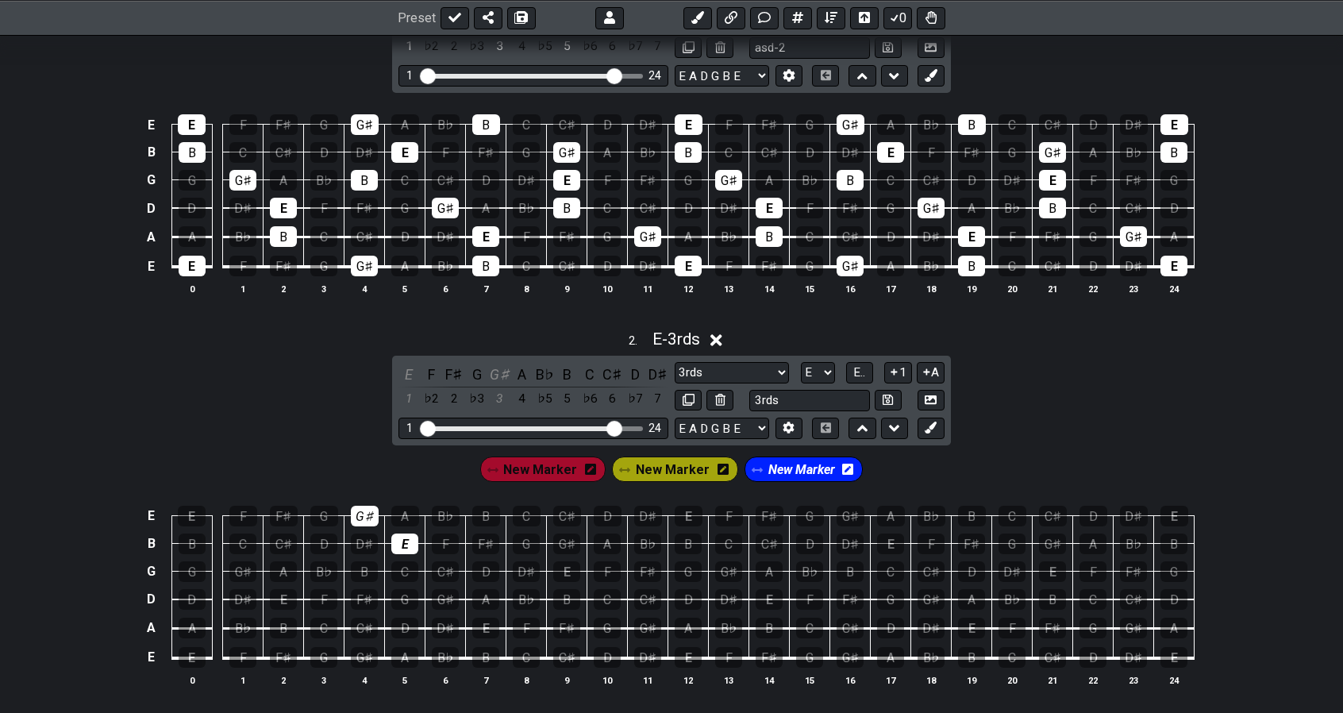
click at [935, 473] on div "New Marker New Marker New Marker" at bounding box center [671, 465] width 1343 height 40
click at [932, 426] on icon at bounding box center [931, 428] width 12 height 12
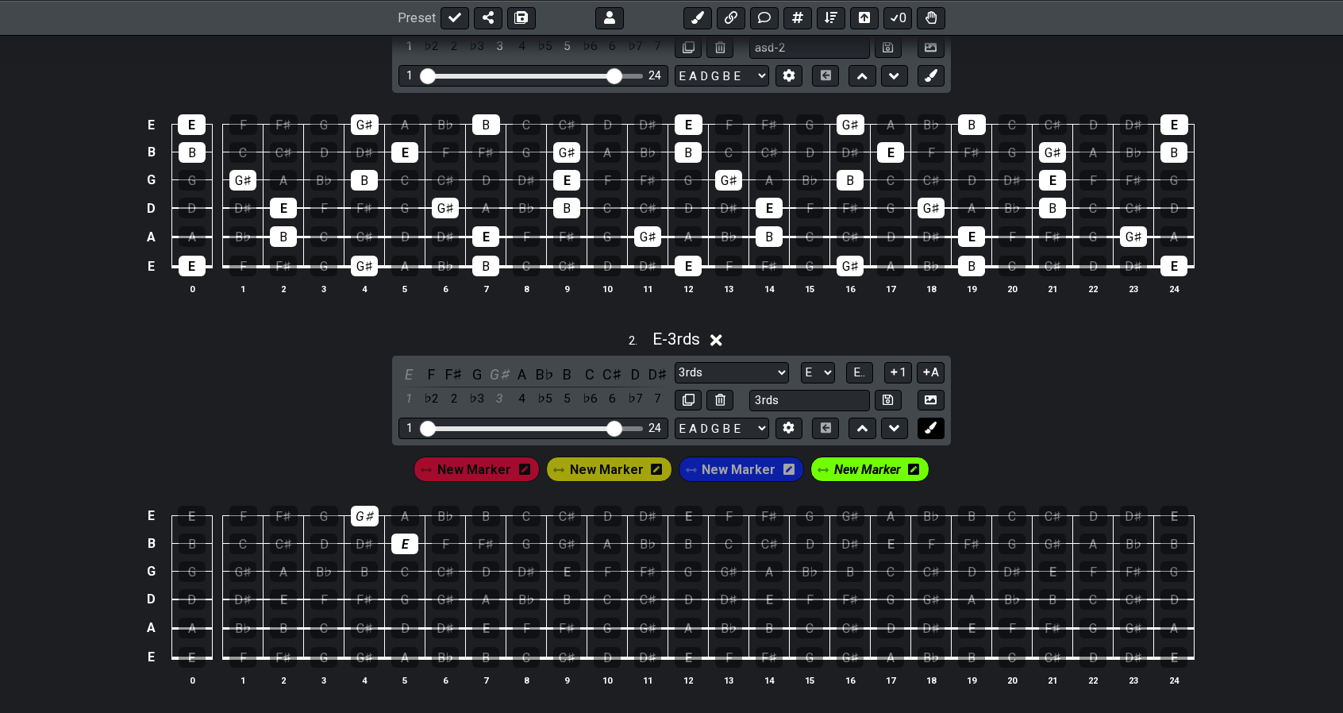
click at [932, 426] on icon at bounding box center [931, 428] width 12 height 12
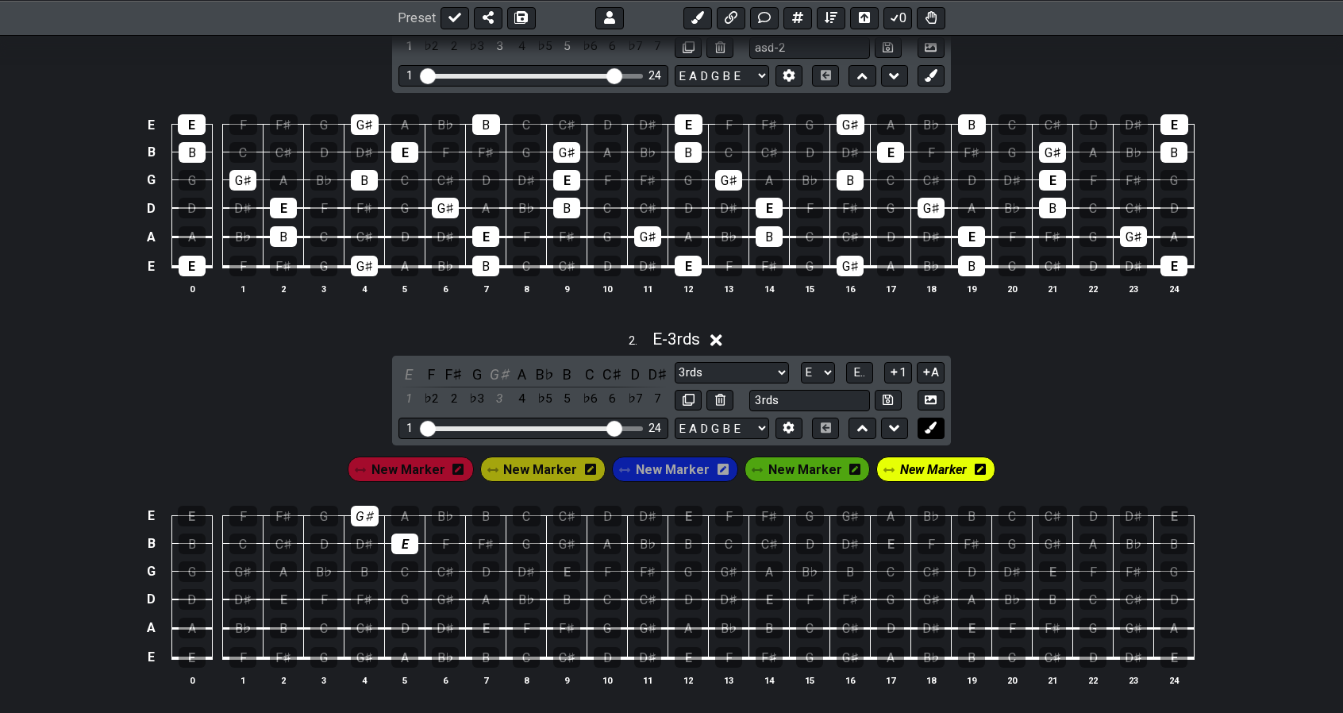
click at [932, 426] on icon at bounding box center [931, 428] width 12 height 12
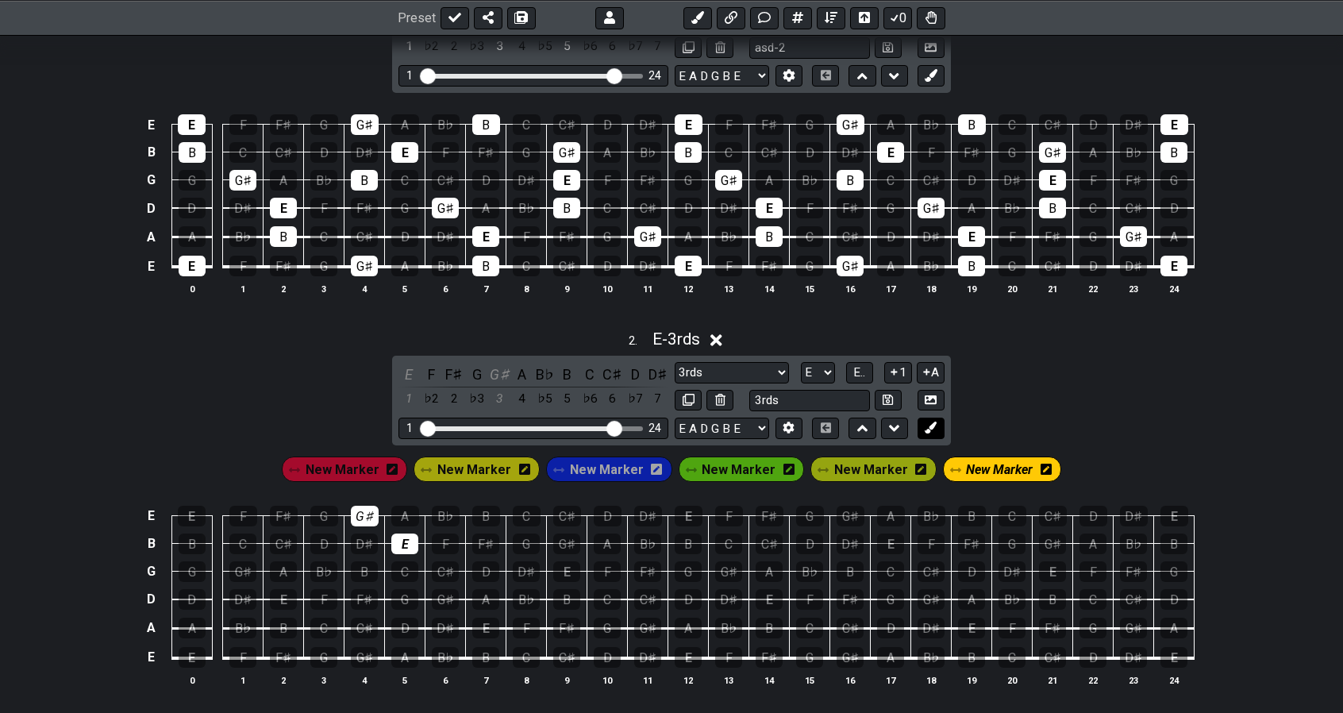
click at [932, 426] on icon at bounding box center [931, 428] width 12 height 12
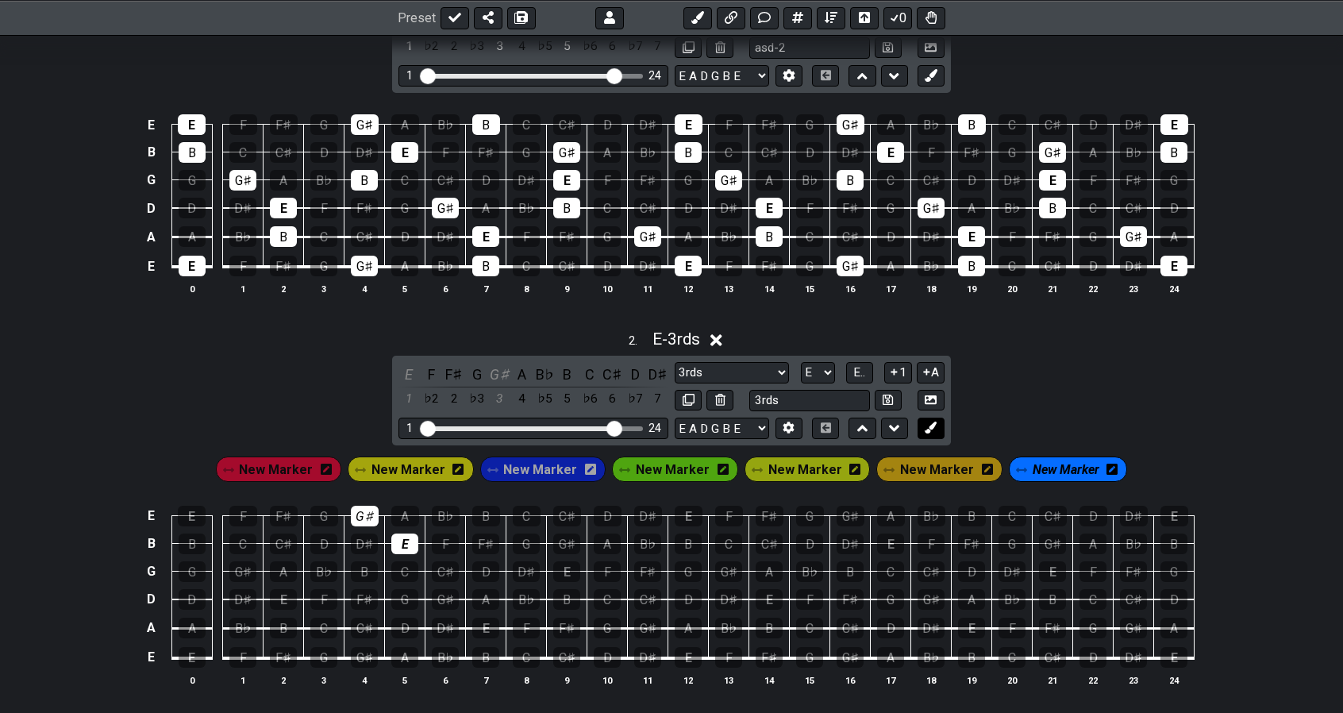
click at [932, 426] on icon at bounding box center [931, 428] width 12 height 12
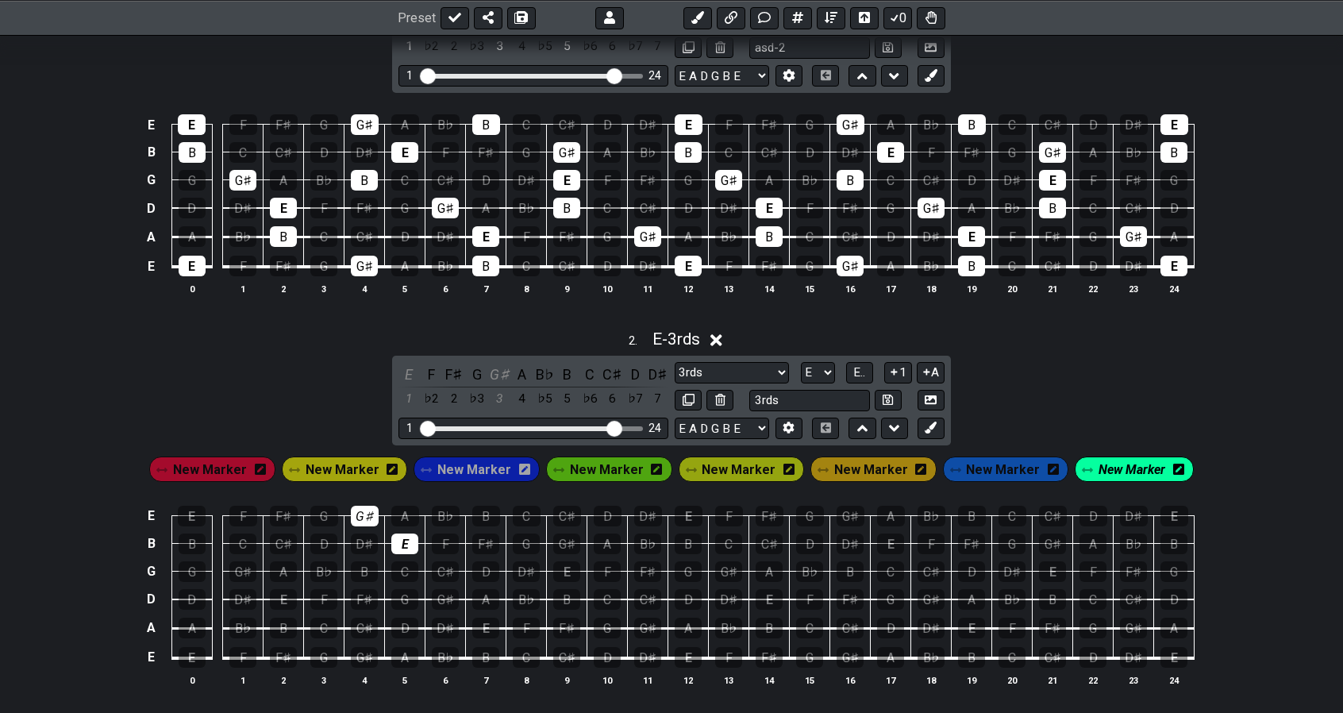
click at [593, 468] on span "New Marker" at bounding box center [607, 469] width 74 height 23
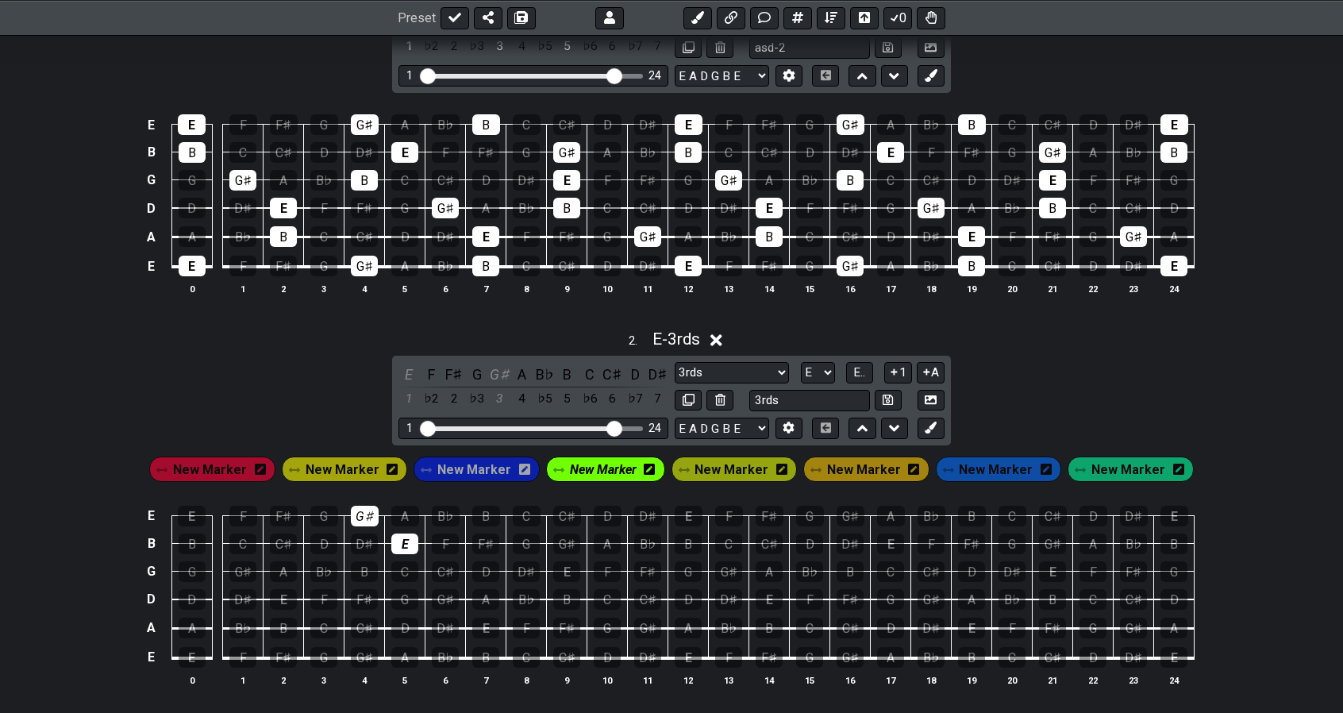
click at [655, 468] on icon at bounding box center [649, 469] width 11 height 11
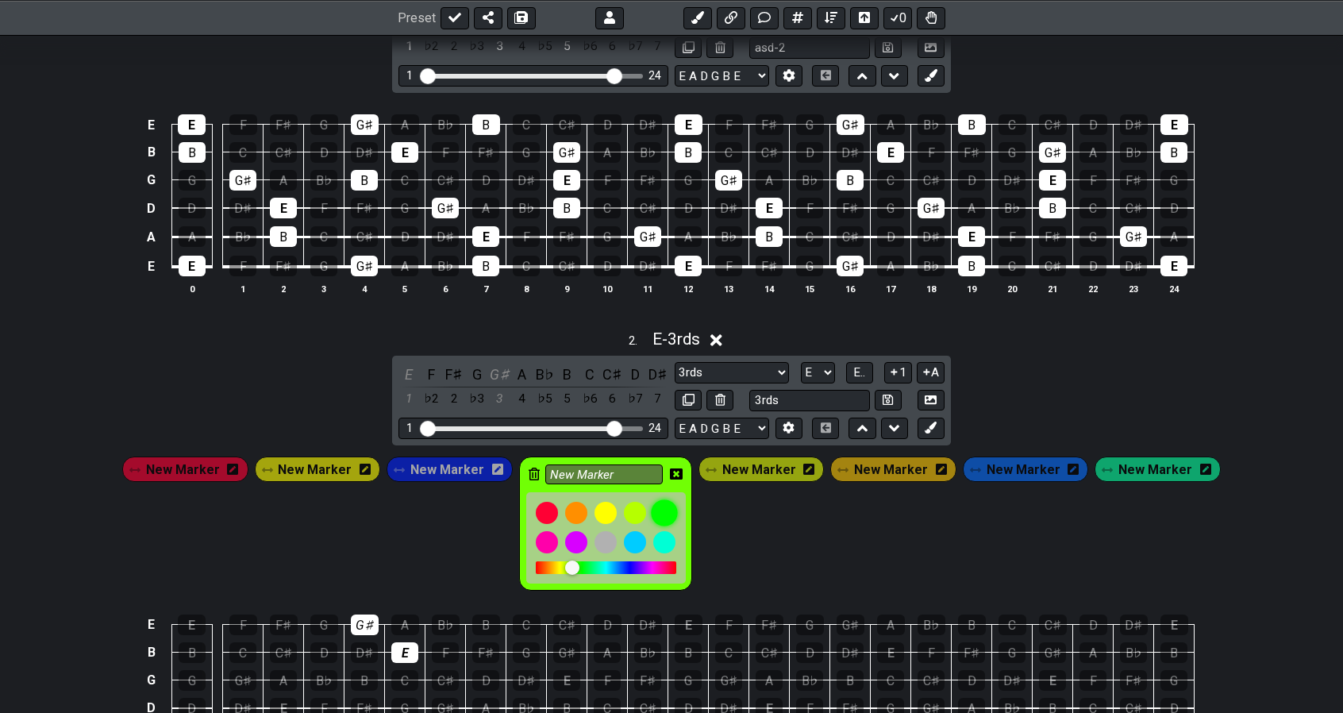
click at [665, 509] on div at bounding box center [664, 512] width 27 height 27
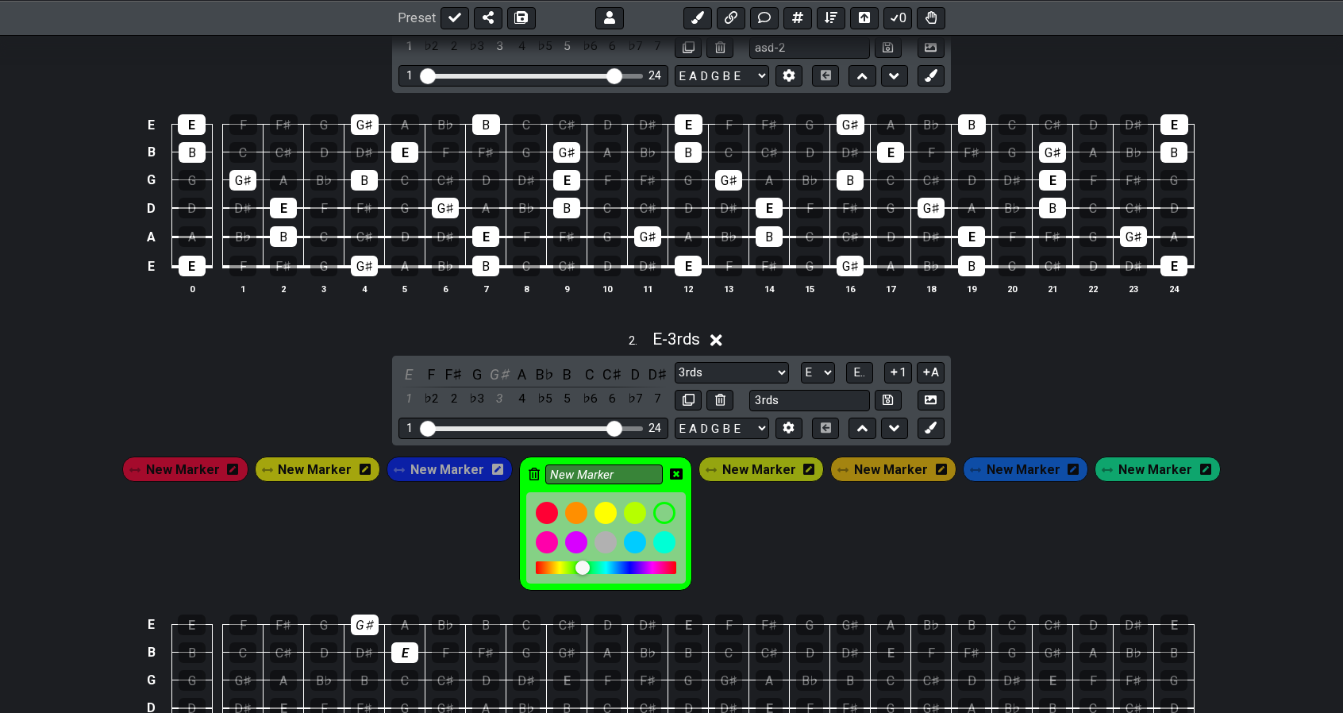
click at [751, 528] on div "New Marker New Marker New Marker New Marker New Marker New Marker New Marker Ne…" at bounding box center [671, 523] width 1105 height 141
click at [679, 468] on icon at bounding box center [676, 474] width 13 height 13
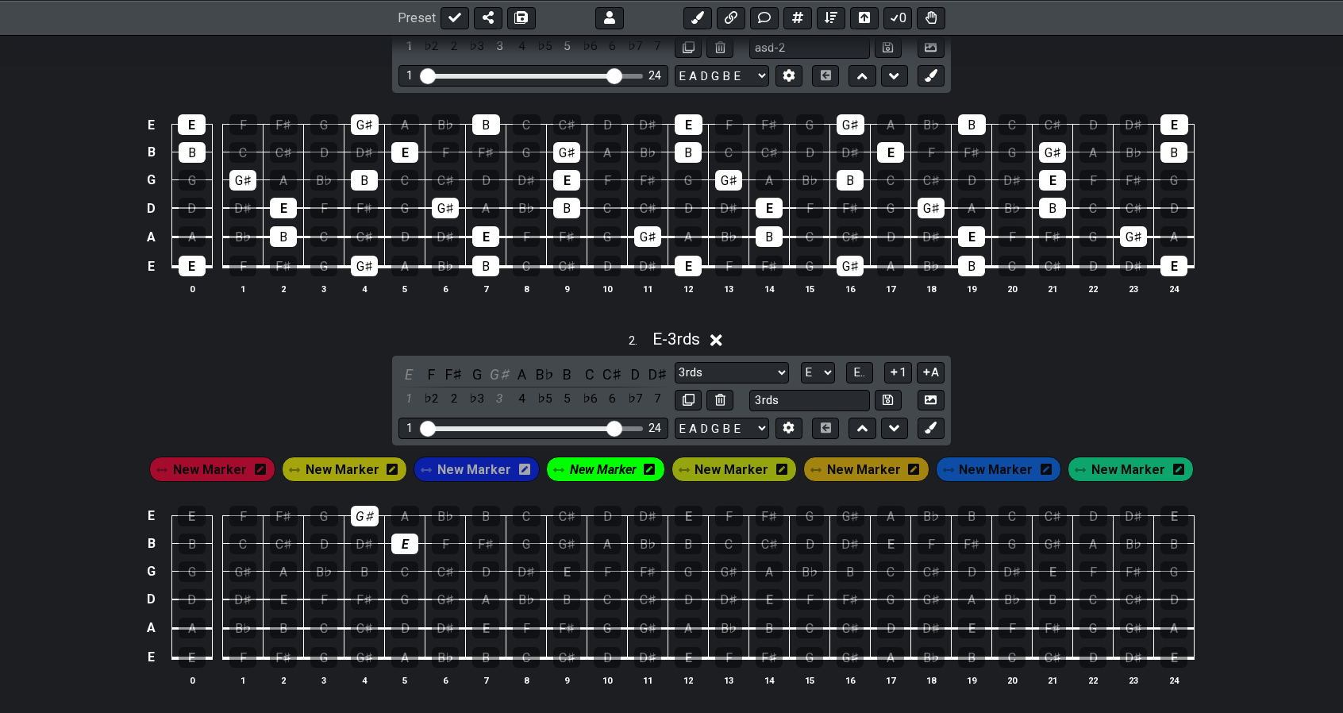
click at [744, 468] on span "New Marker" at bounding box center [732, 469] width 74 height 23
click at [779, 468] on icon at bounding box center [781, 469] width 11 height 11
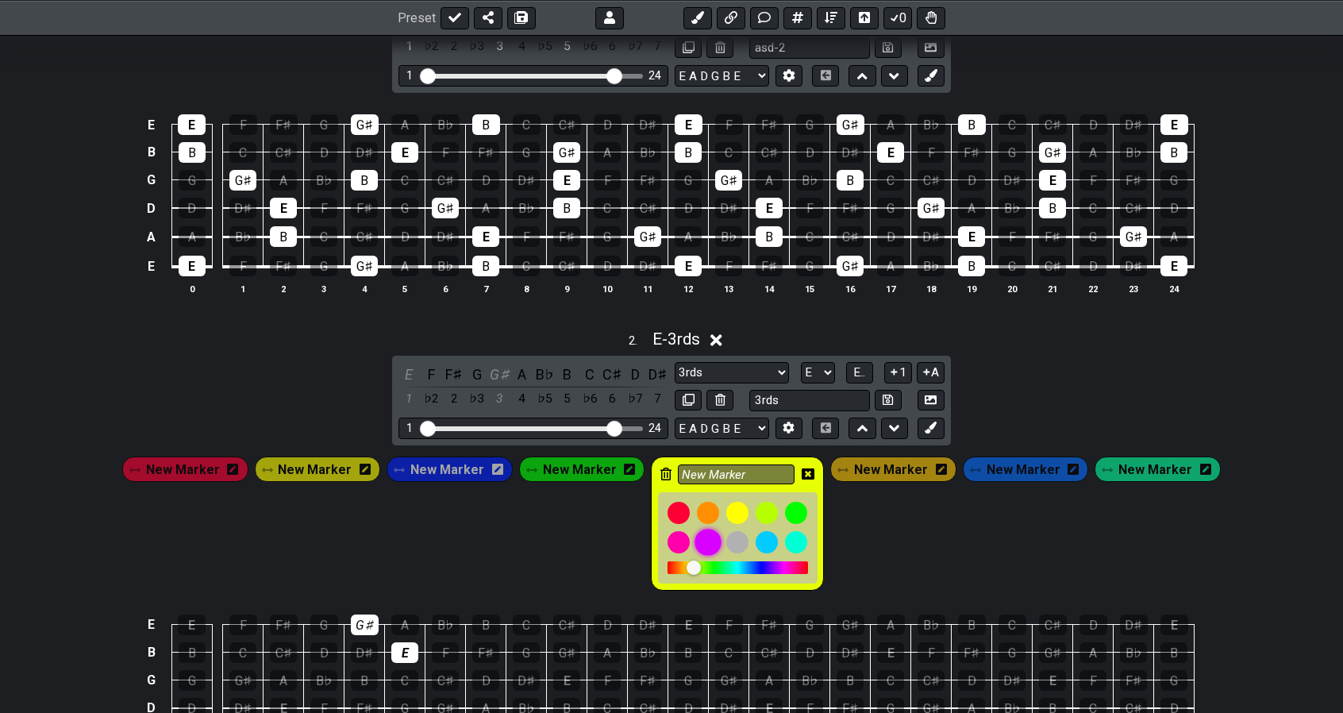
click at [707, 533] on div at bounding box center [708, 542] width 27 height 27
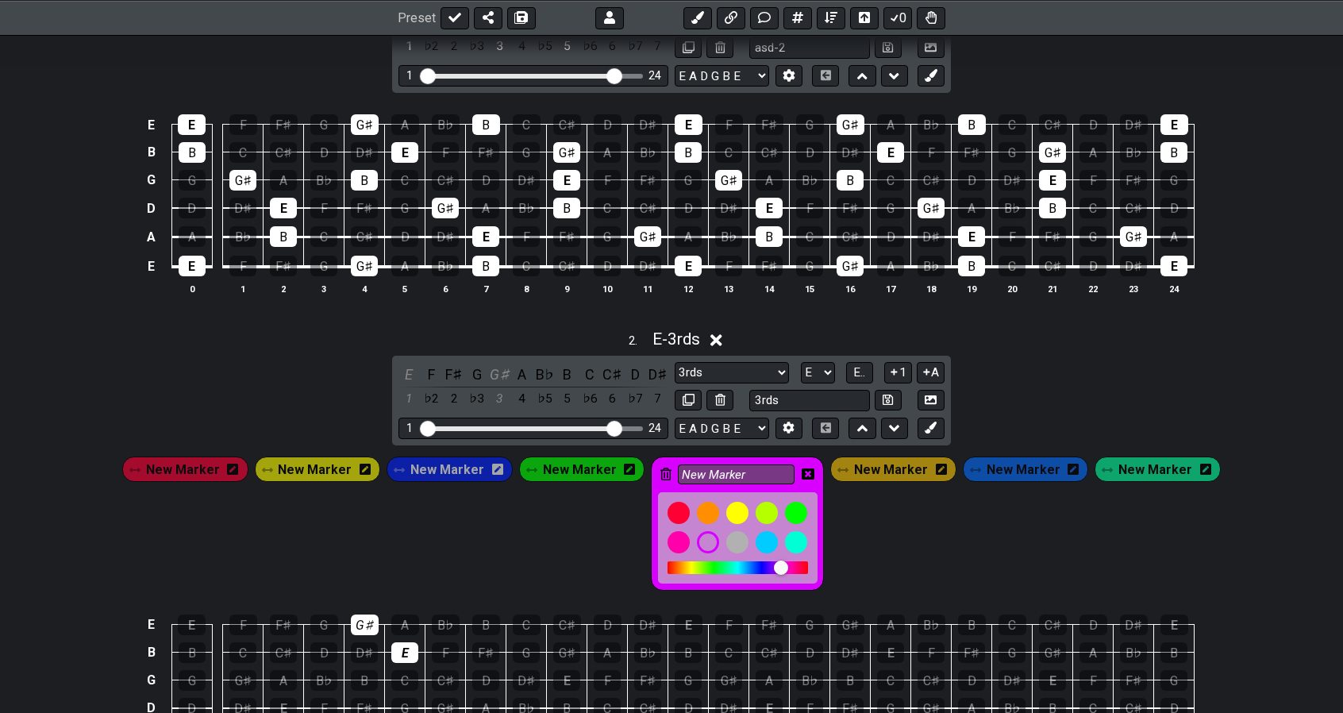
click at [802, 471] on icon at bounding box center [808, 473] width 13 height 11
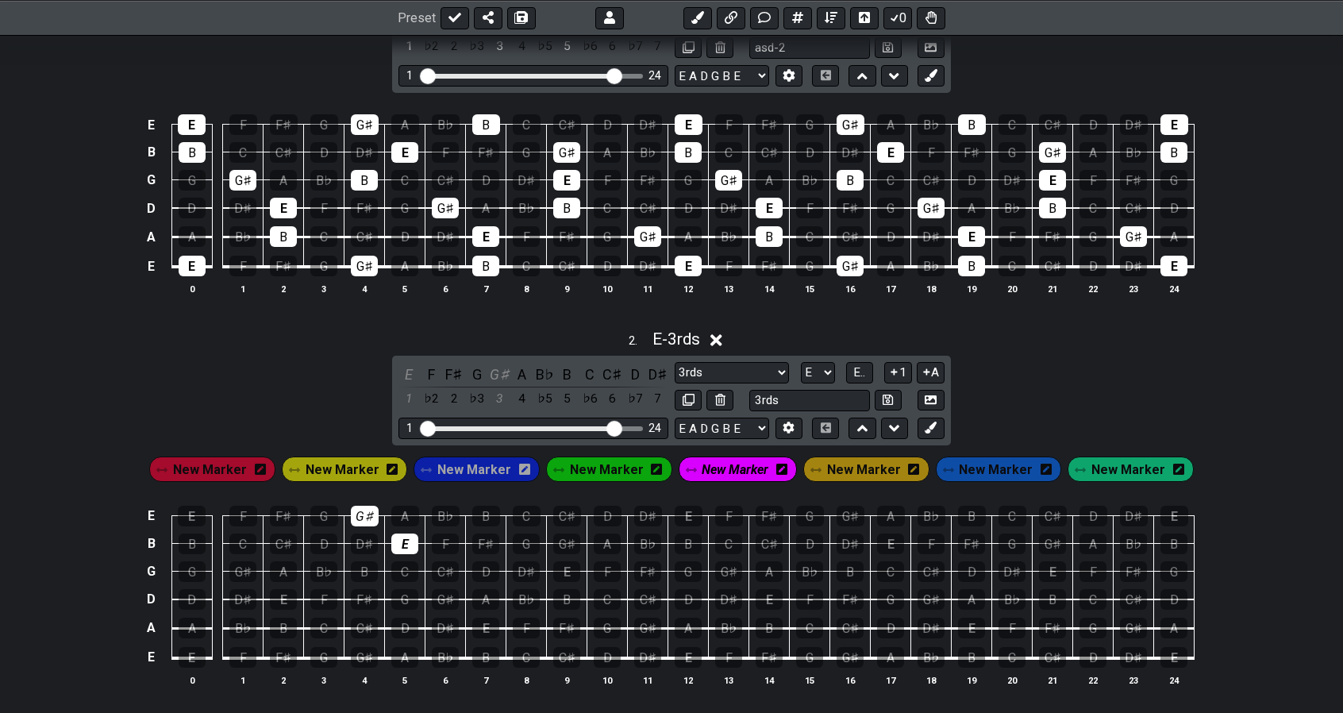
click at [996, 466] on span "New Marker" at bounding box center [996, 469] width 74 height 23
click at [1035, 395] on div "2 . E - 3rds E F F♯ G G♯ A B♭ B C C♯ D D♯ 1 ♭2 2 ♭3 3 4 ♭5 5 ♭6 6 ♭7 7 Minor Pe…" at bounding box center [671, 514] width 1343 height 388
click at [233, 472] on span "New Marker" at bounding box center [210, 469] width 74 height 23
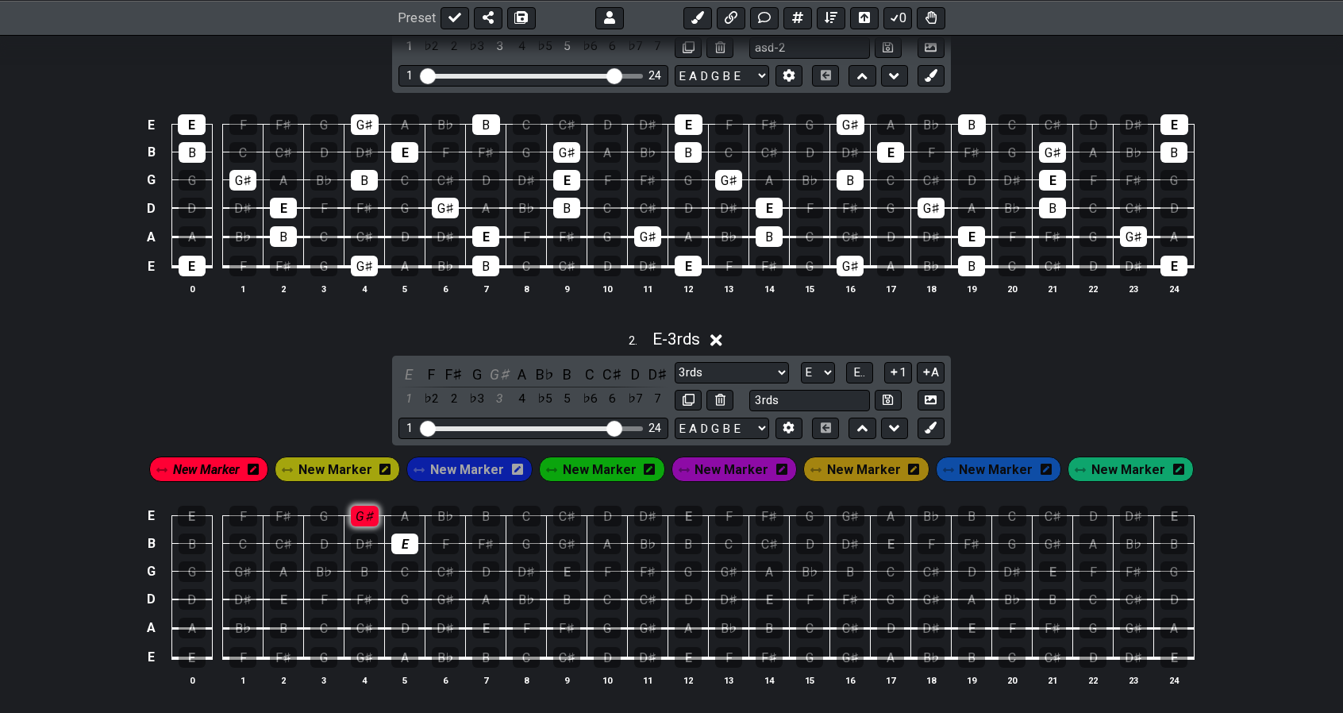
click at [360, 516] on div "G♯" at bounding box center [365, 516] width 28 height 21
click at [403, 539] on div "E" at bounding box center [404, 544] width 27 height 21
click at [363, 467] on span "New Marker" at bounding box center [336, 469] width 74 height 23
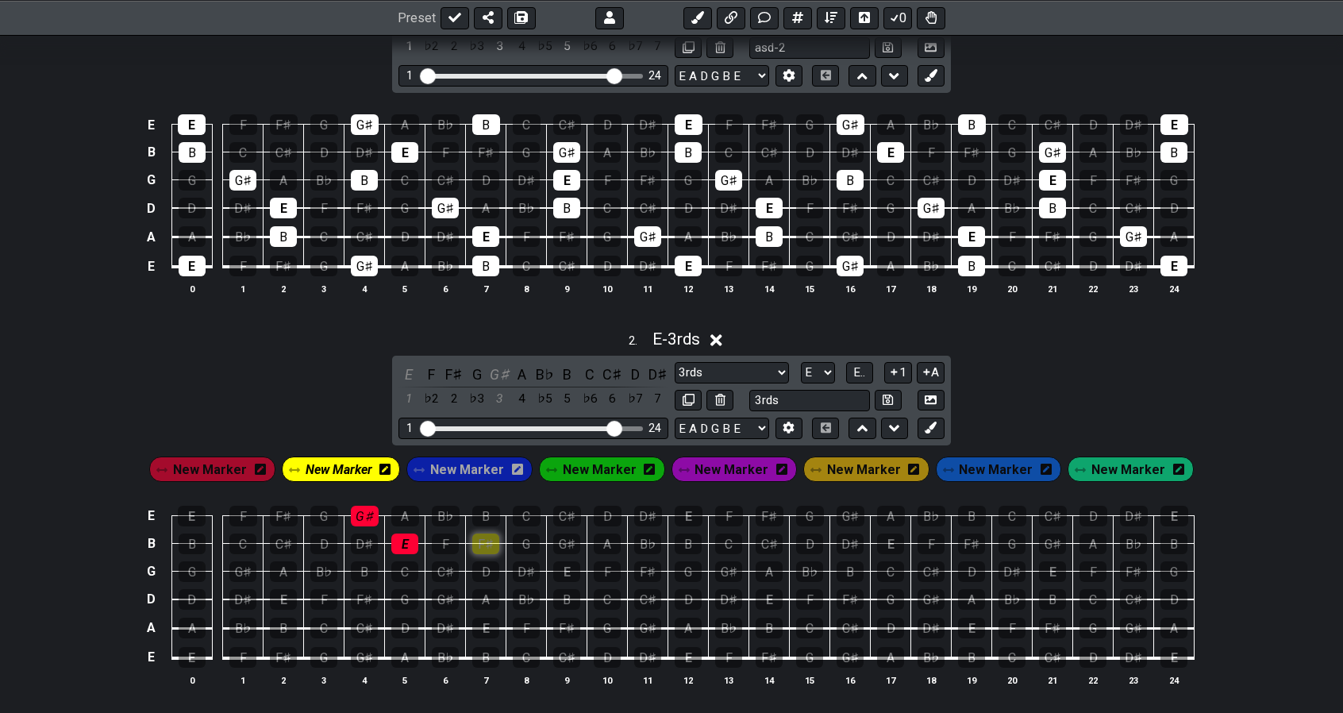
click at [487, 538] on div "F♯" at bounding box center [485, 544] width 27 height 21
click at [414, 509] on div "A" at bounding box center [405, 516] width 28 height 21
click at [478, 463] on span "New Marker" at bounding box center [467, 469] width 74 height 23
click at [354, 469] on span "New Marker" at bounding box center [343, 469] width 74 height 23
click at [472, 543] on td "D" at bounding box center [486, 557] width 40 height 28
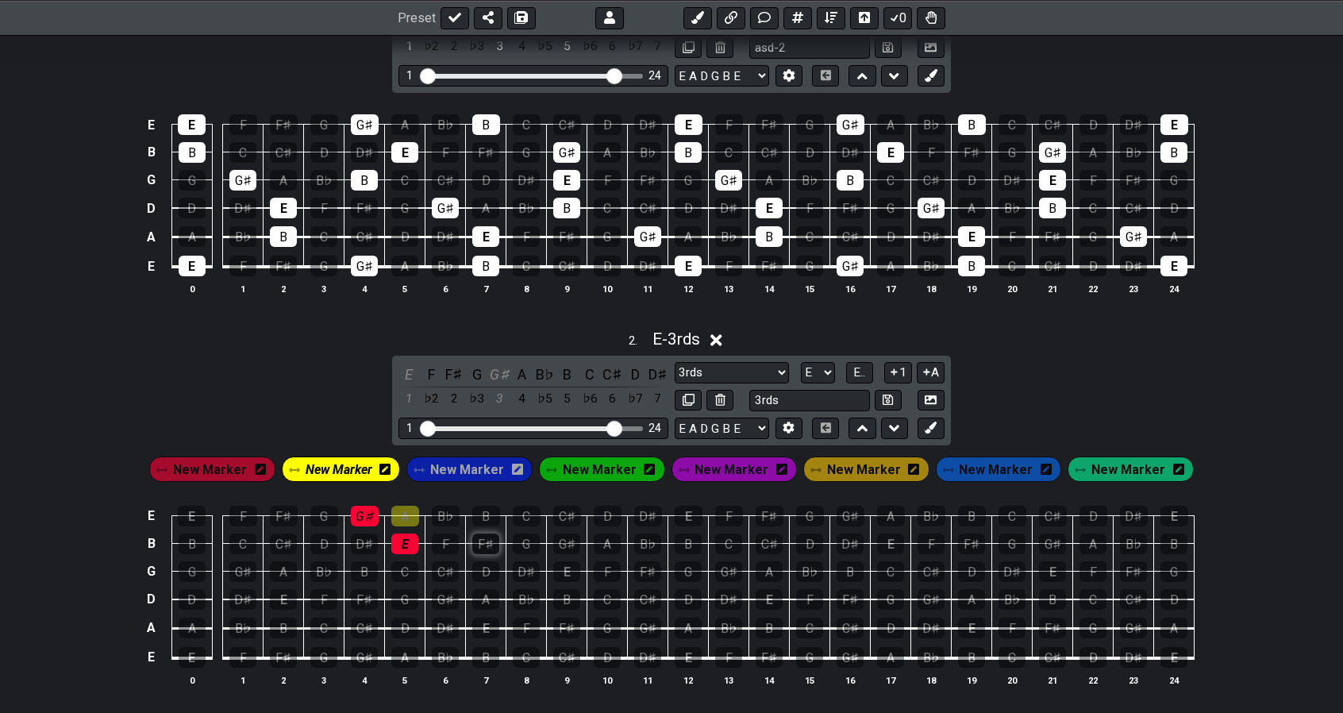
click at [483, 541] on div "F♯" at bounding box center [485, 544] width 27 height 21
click at [410, 511] on div "A" at bounding box center [405, 516] width 28 height 21
click at [354, 460] on span "New Marker" at bounding box center [339, 469] width 67 height 23
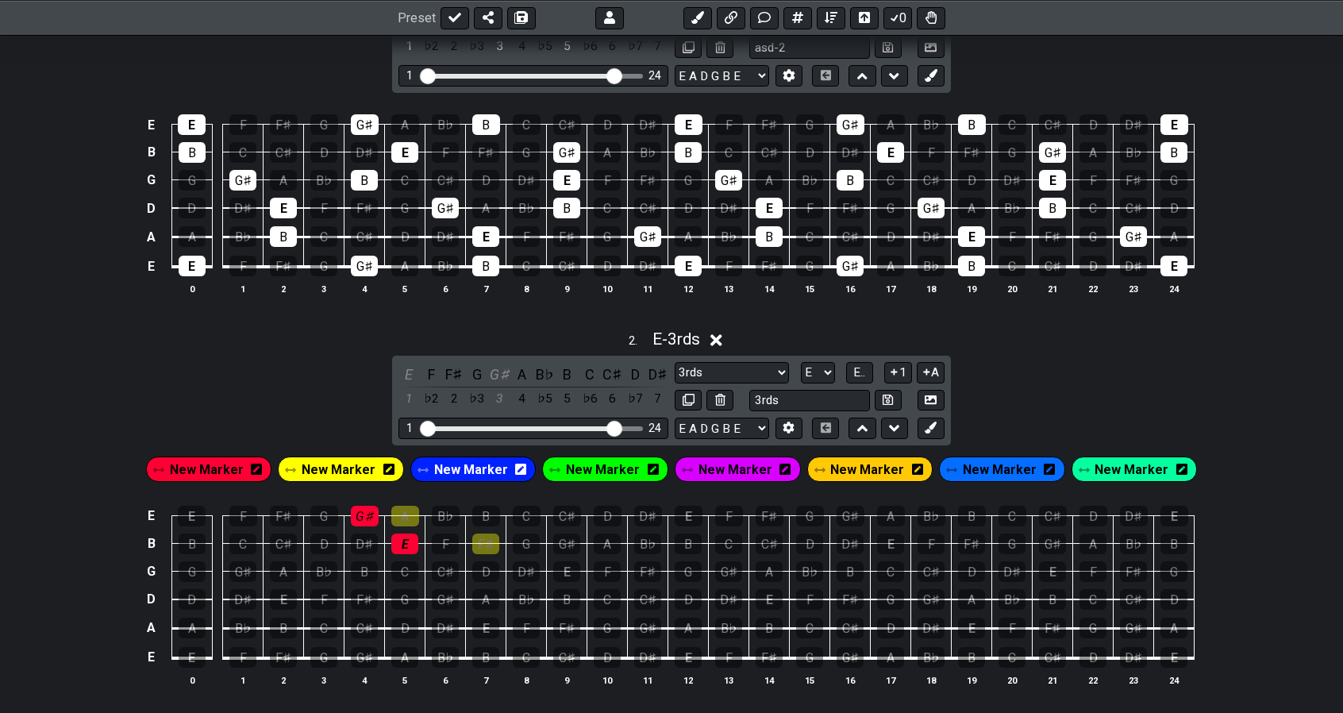
click at [354, 460] on span "New Marker" at bounding box center [339, 469] width 74 height 23
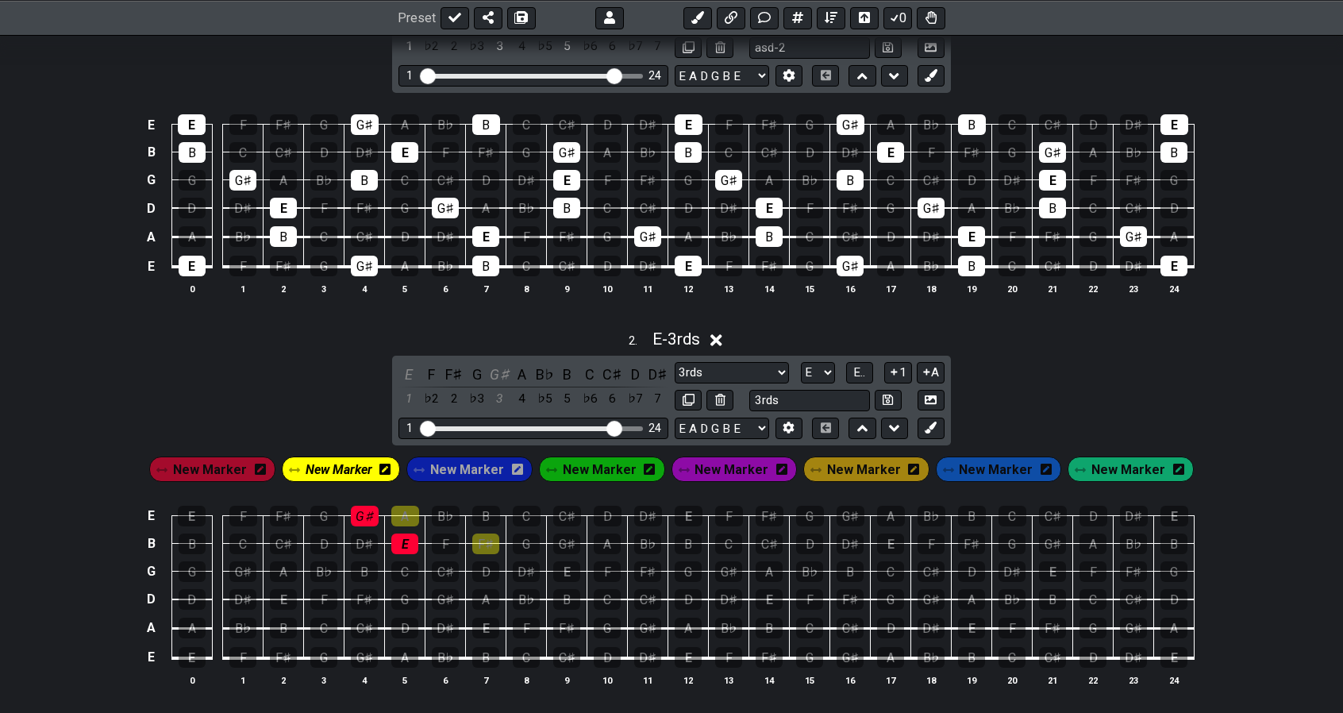
click at [354, 460] on span "New Marker" at bounding box center [339, 469] width 67 height 23
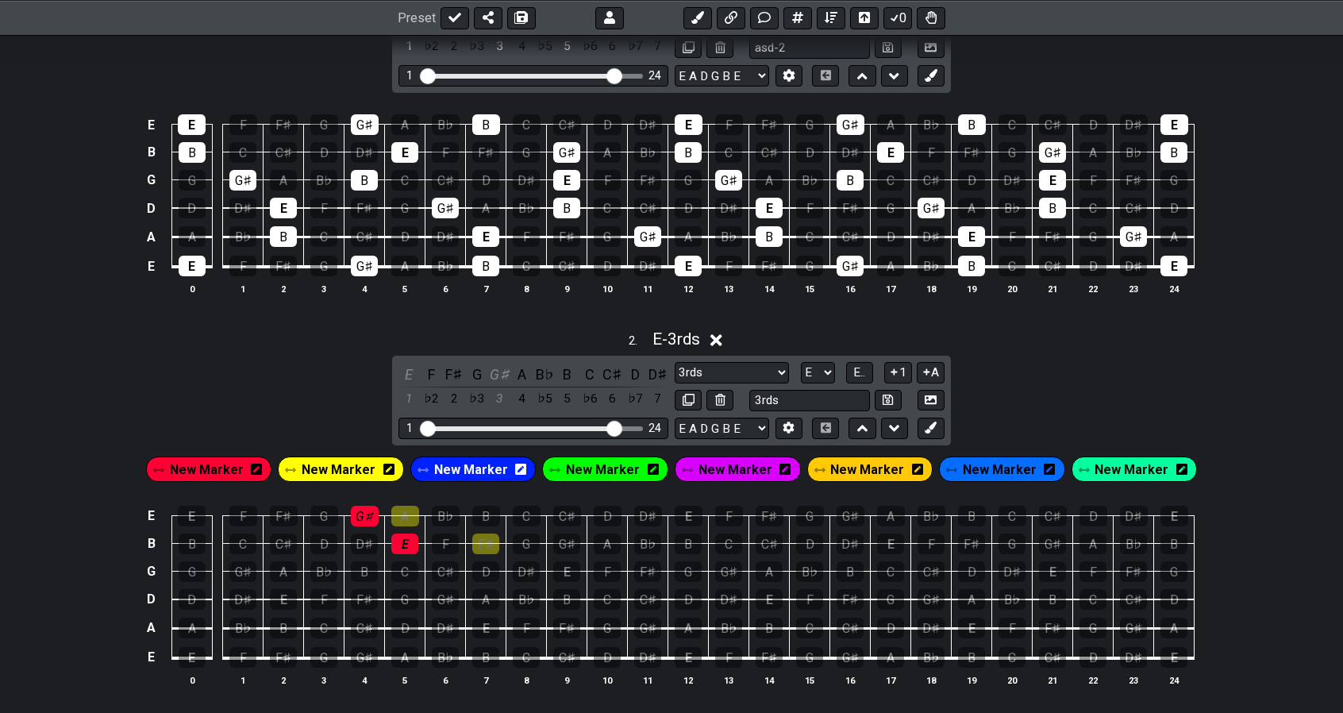
click at [354, 460] on span "New Marker" at bounding box center [339, 469] width 74 height 23
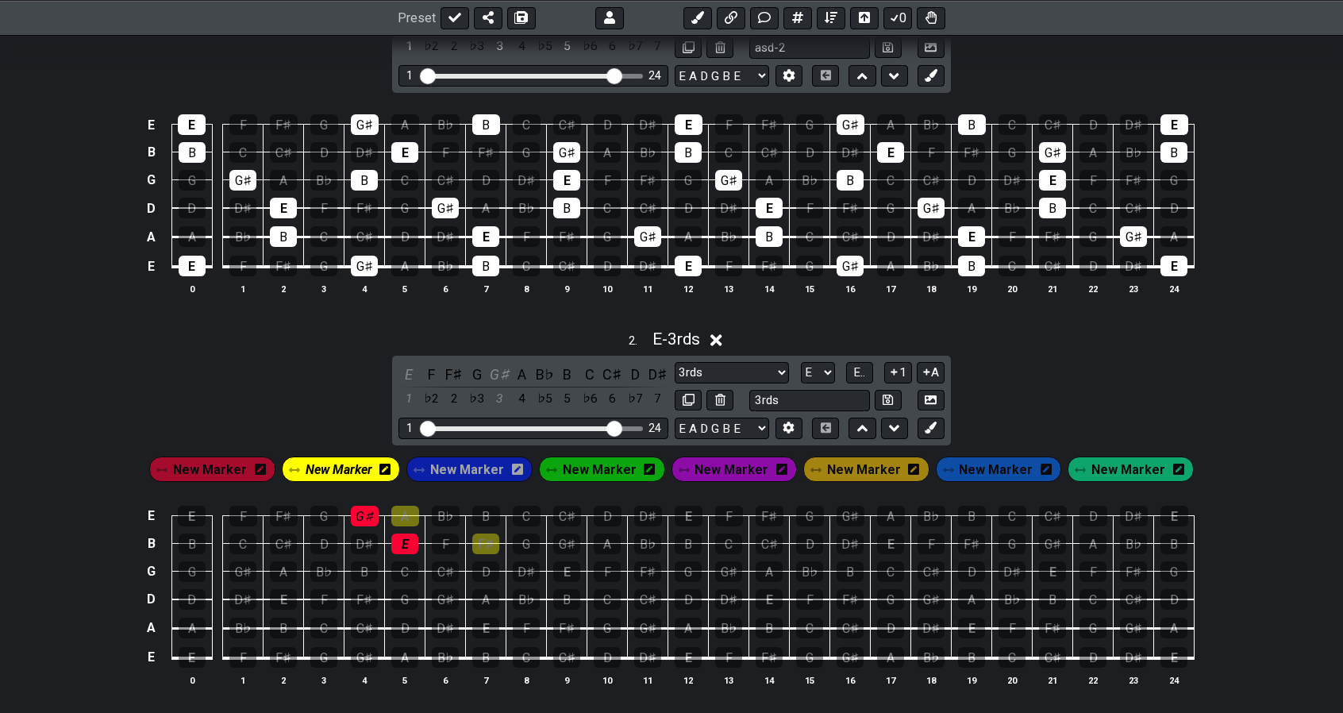
click at [391, 465] on icon at bounding box center [385, 469] width 11 height 11
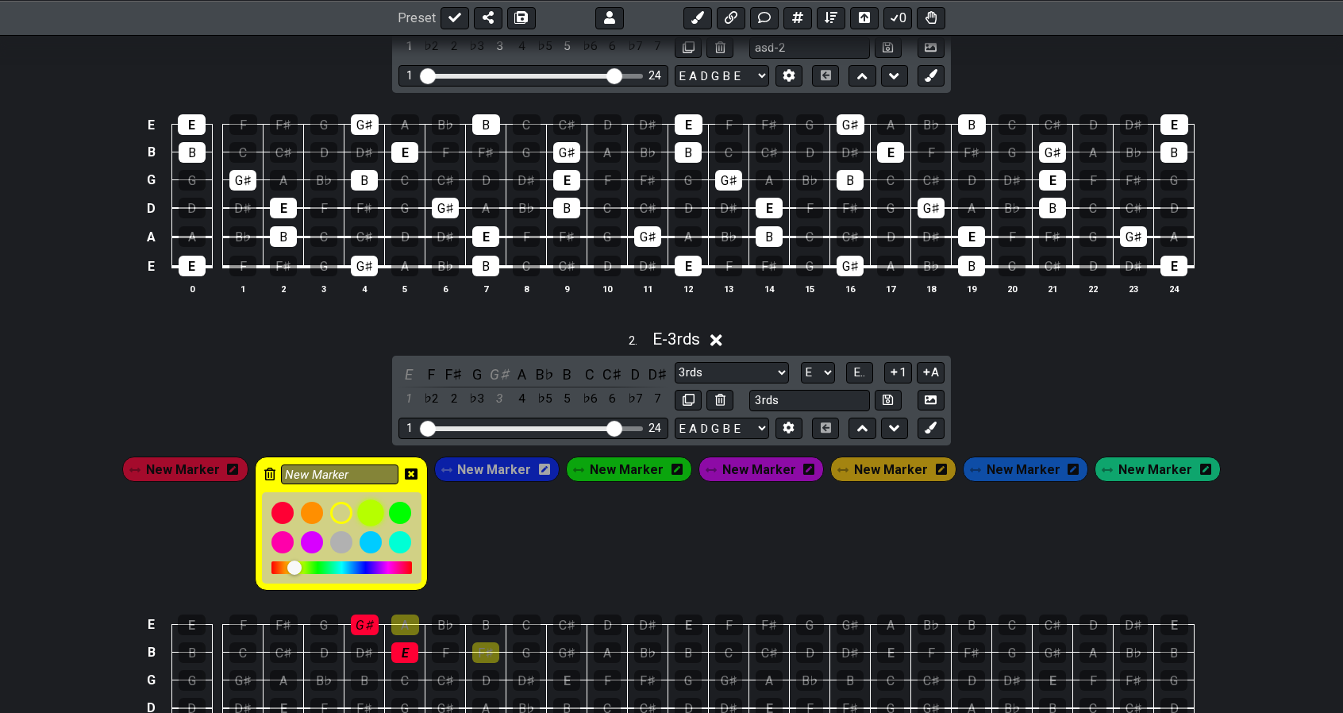
click at [381, 507] on div at bounding box center [370, 512] width 27 height 27
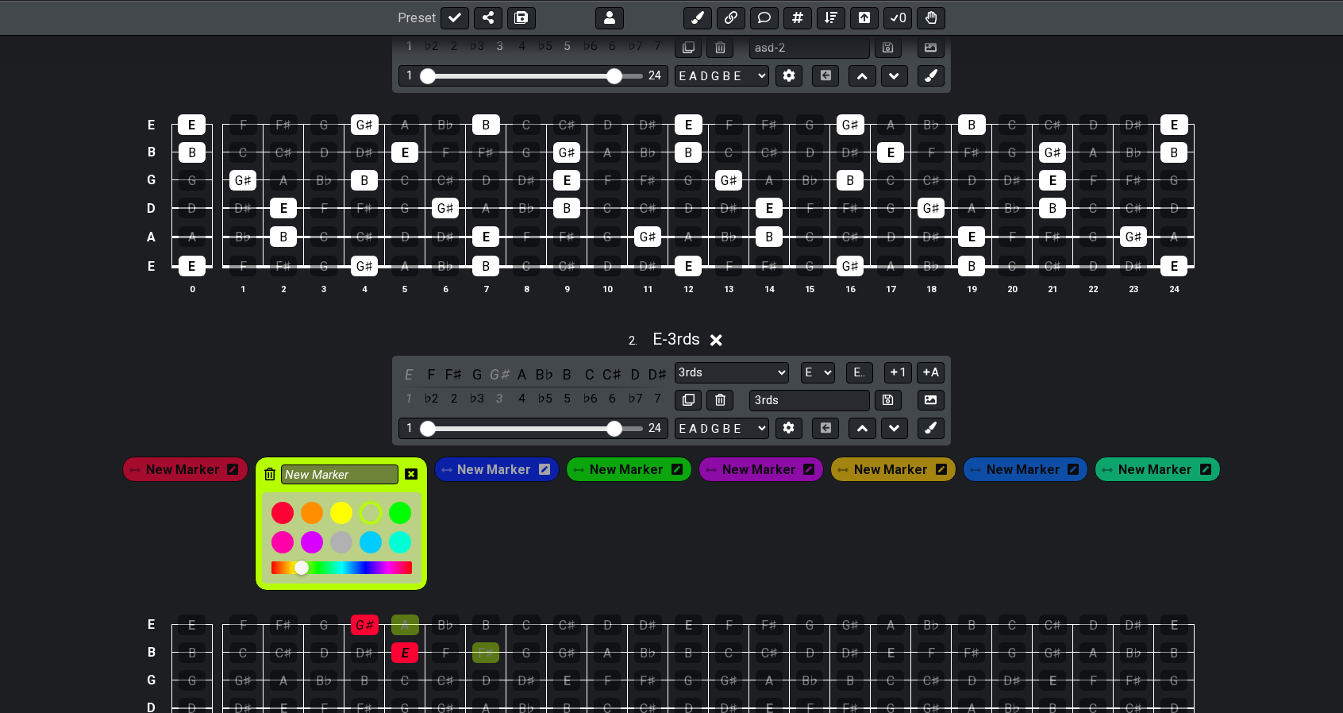
click at [418, 468] on icon at bounding box center [411, 473] width 13 height 11
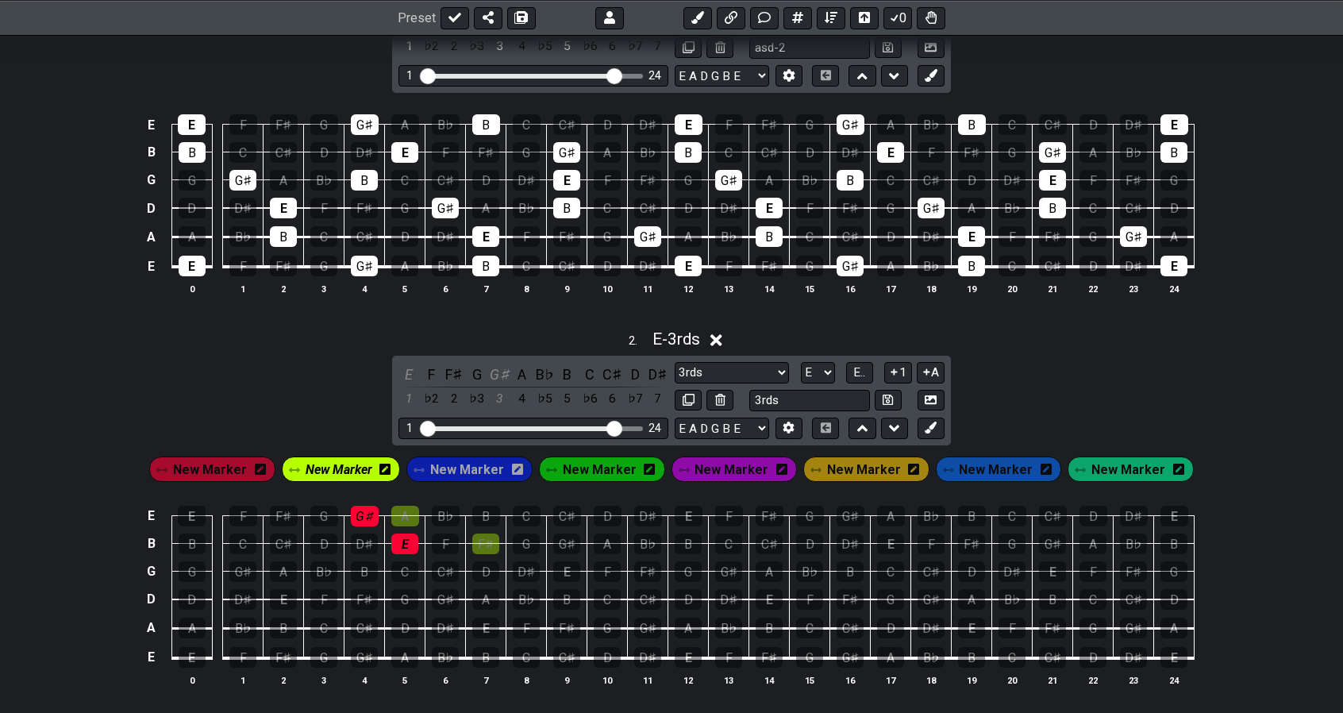
click at [356, 464] on span "New Marker" at bounding box center [339, 469] width 67 height 23
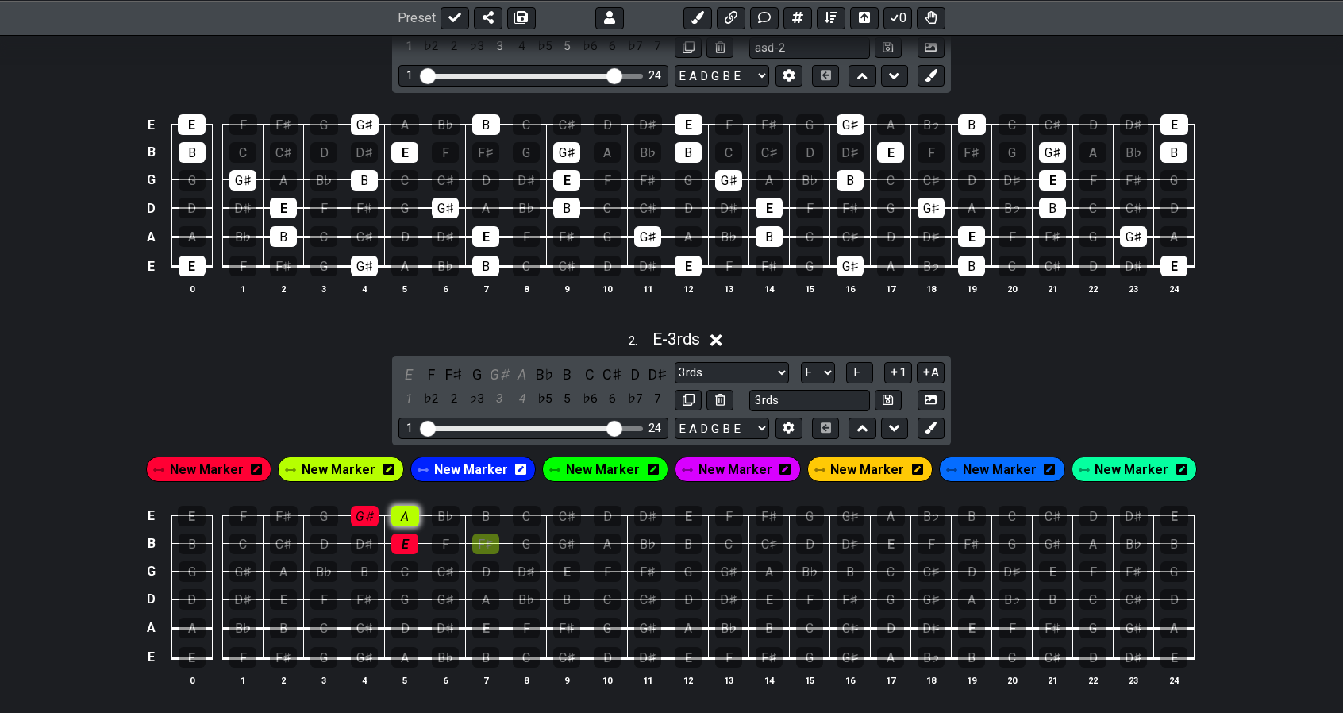
click at [407, 511] on div "A" at bounding box center [405, 516] width 28 height 21
click at [481, 542] on div "F♯" at bounding box center [485, 544] width 27 height 21
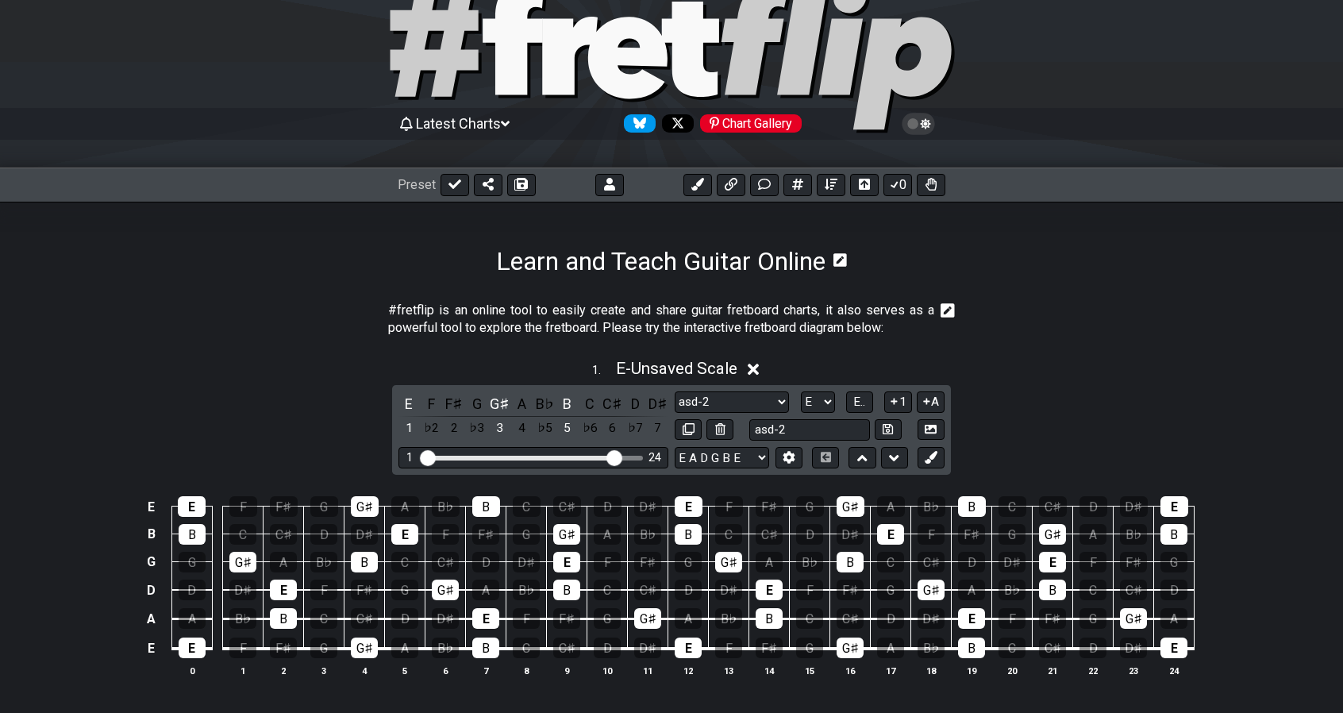
scroll to position [0, 0]
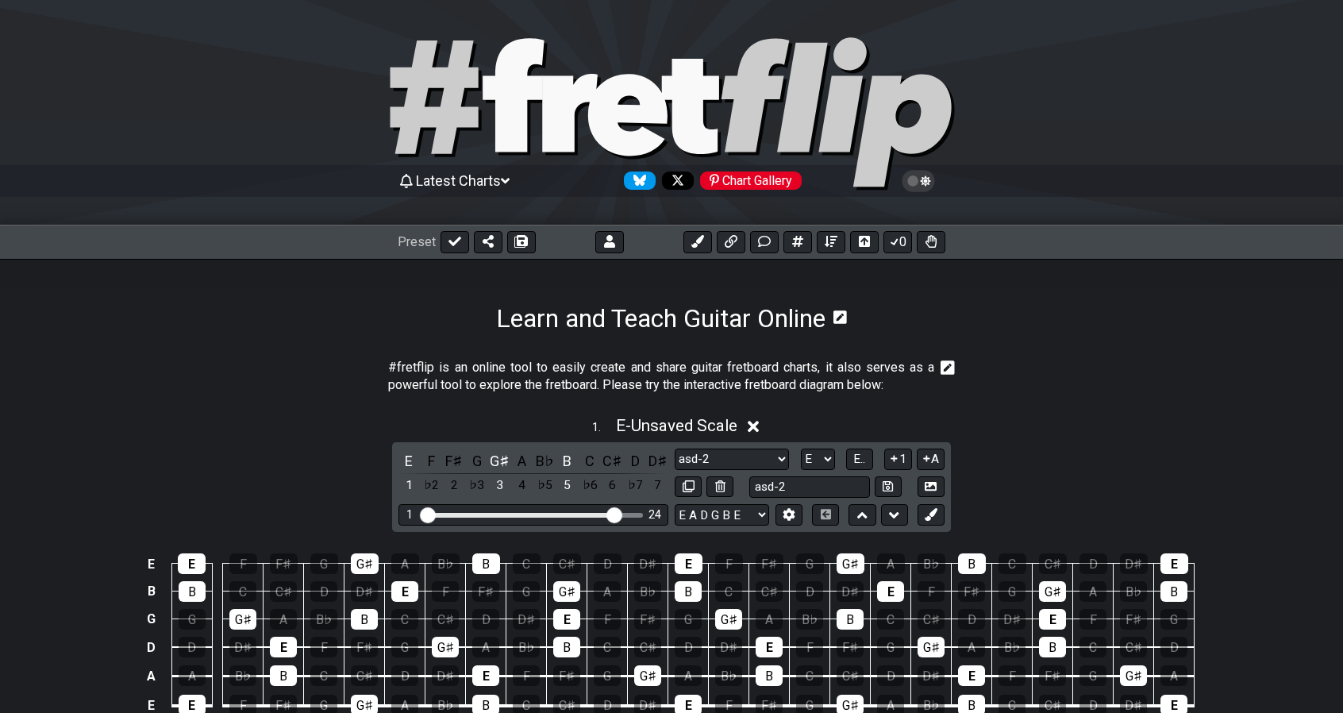
click at [914, 176] on icon at bounding box center [918, 181] width 14 height 14
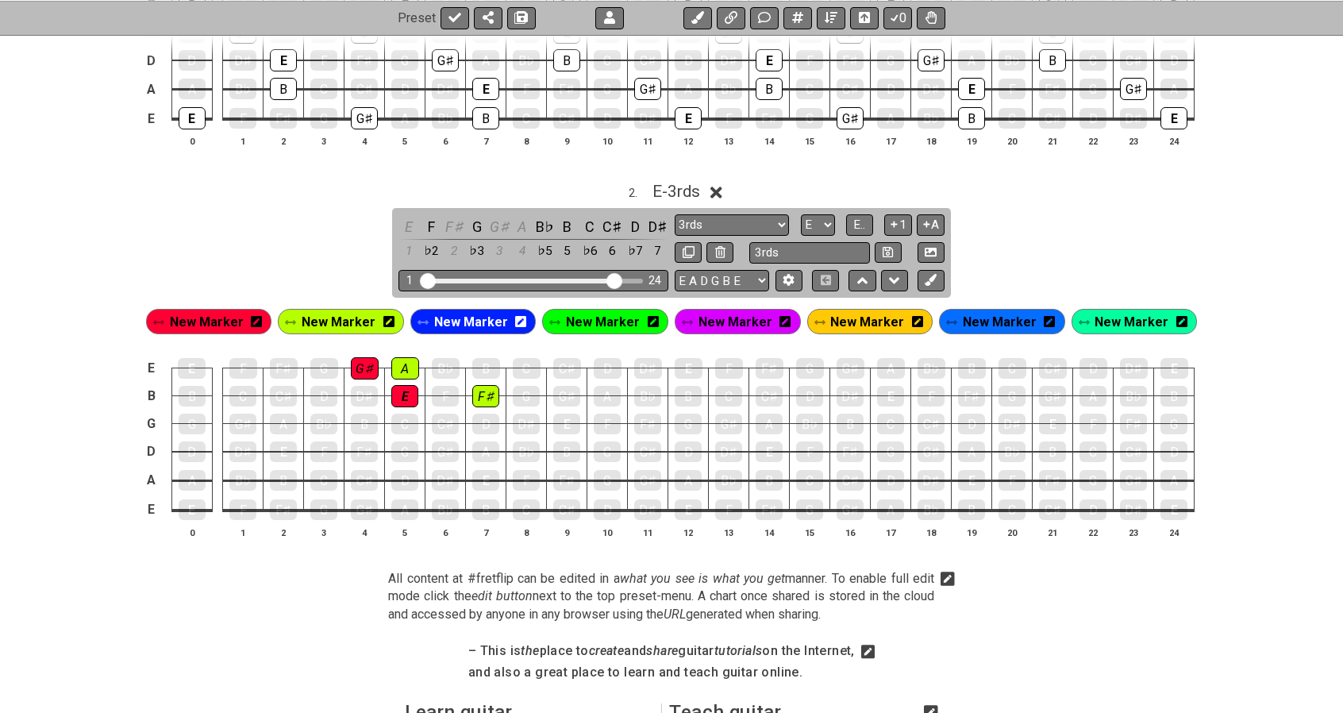
scroll to position [588, 0]
click at [489, 318] on span "New Marker" at bounding box center [471, 321] width 74 height 23
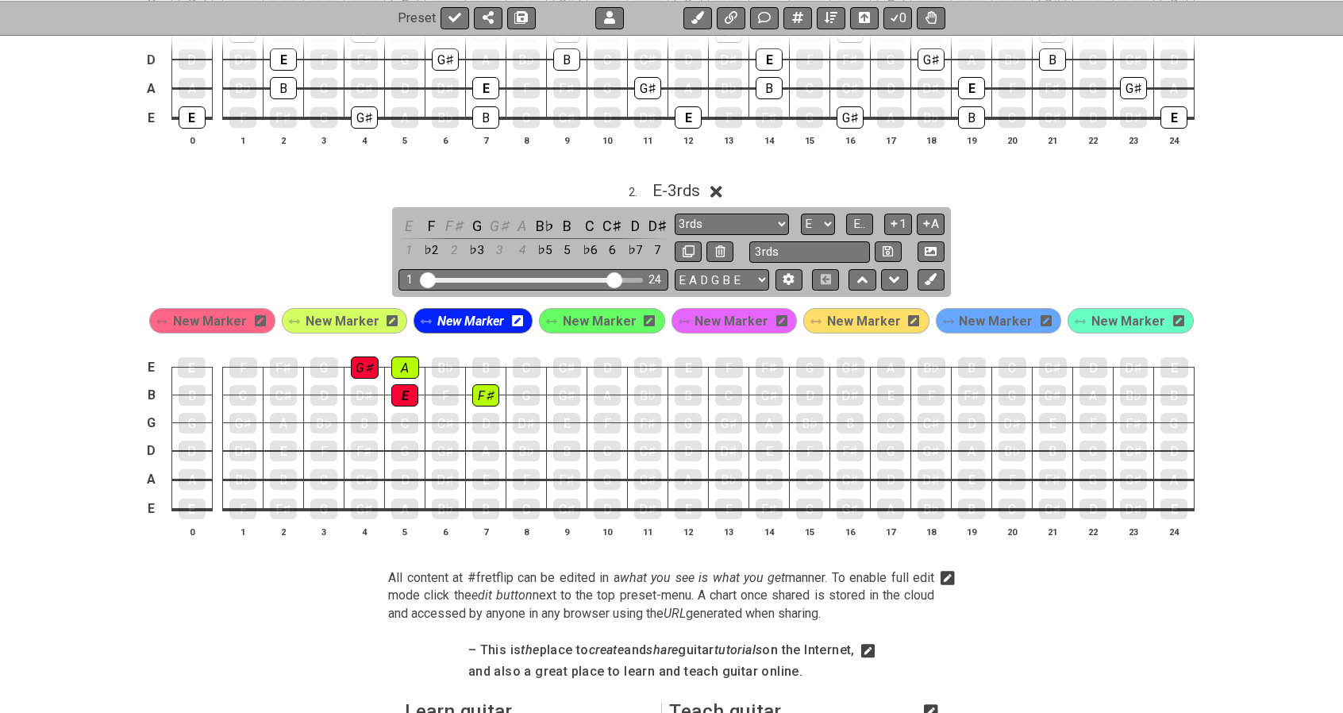
click at [483, 318] on span "New Marker" at bounding box center [470, 321] width 67 height 23
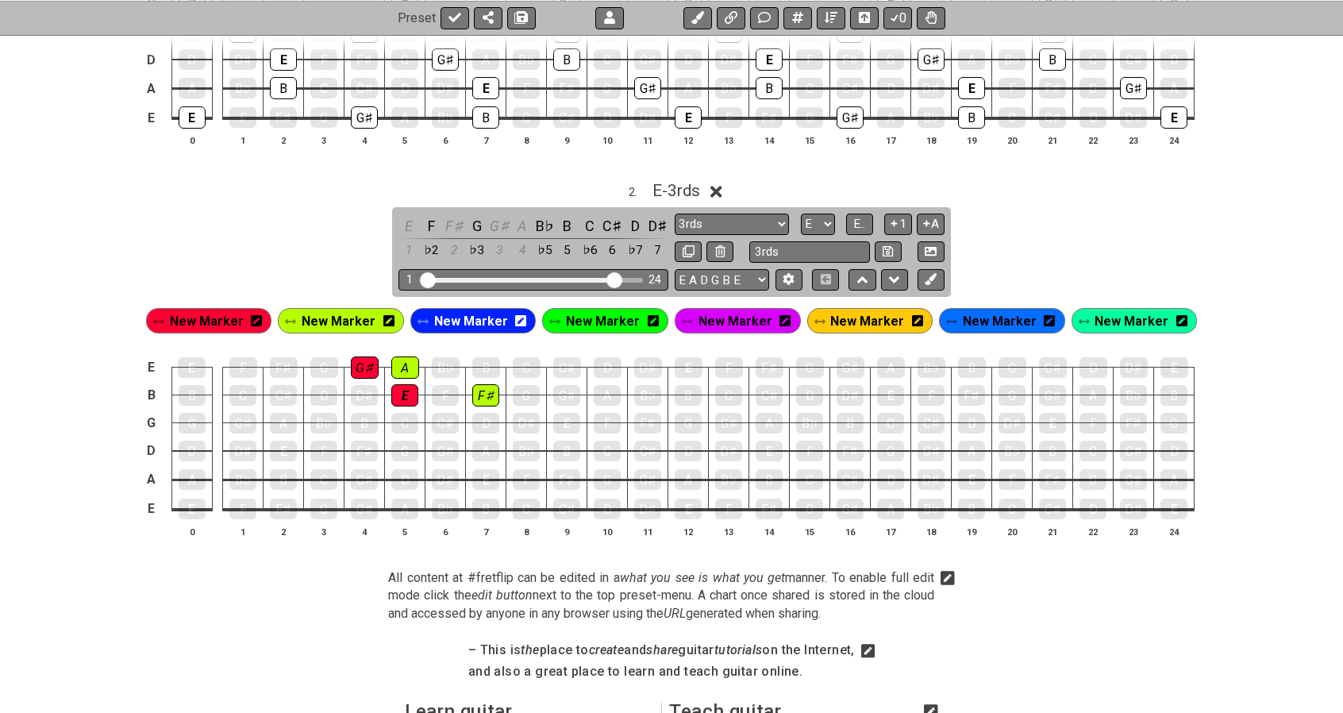
click at [483, 318] on span "New Marker" at bounding box center [471, 321] width 74 height 23
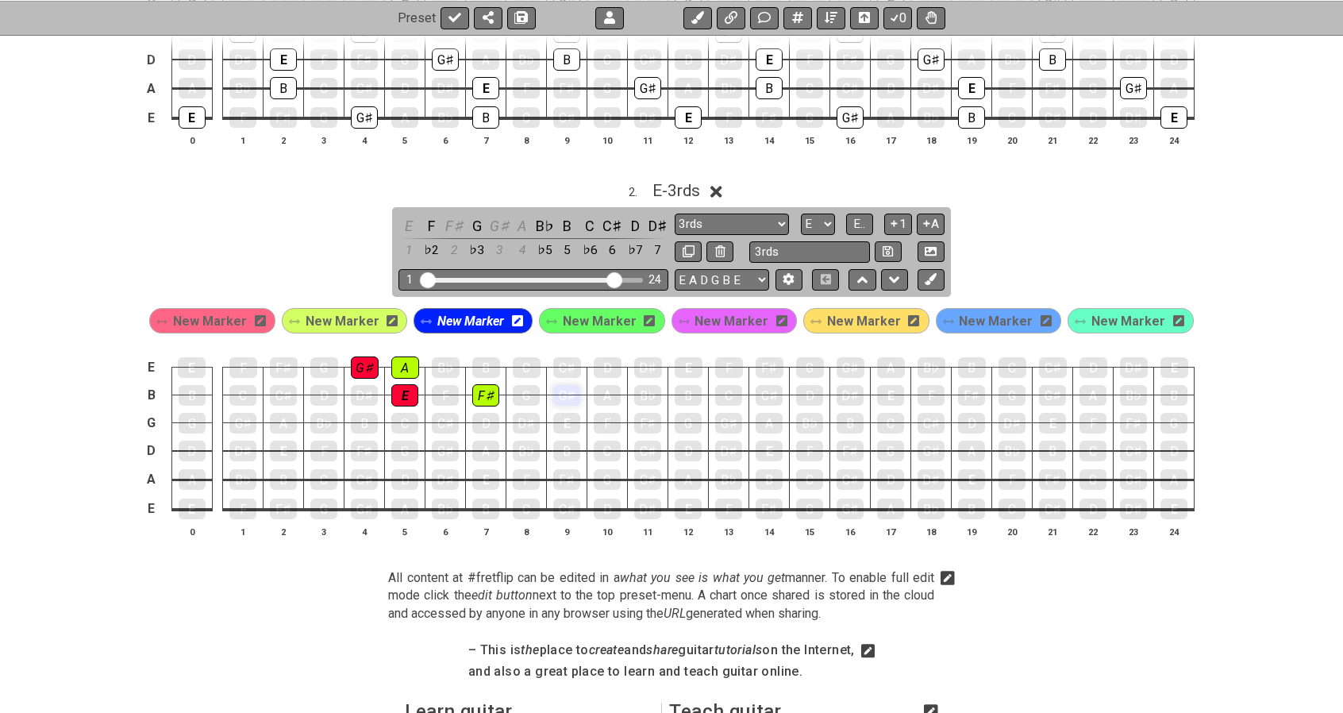
click at [571, 391] on div "G♯" at bounding box center [566, 395] width 27 height 21
click at [565, 391] on div "G♯" at bounding box center [566, 395] width 27 height 21
click at [484, 364] on div "B" at bounding box center [486, 367] width 28 height 21
click at [737, 313] on span "New Marker" at bounding box center [732, 321] width 74 height 23
click at [572, 391] on div "G♯" at bounding box center [566, 395] width 27 height 21
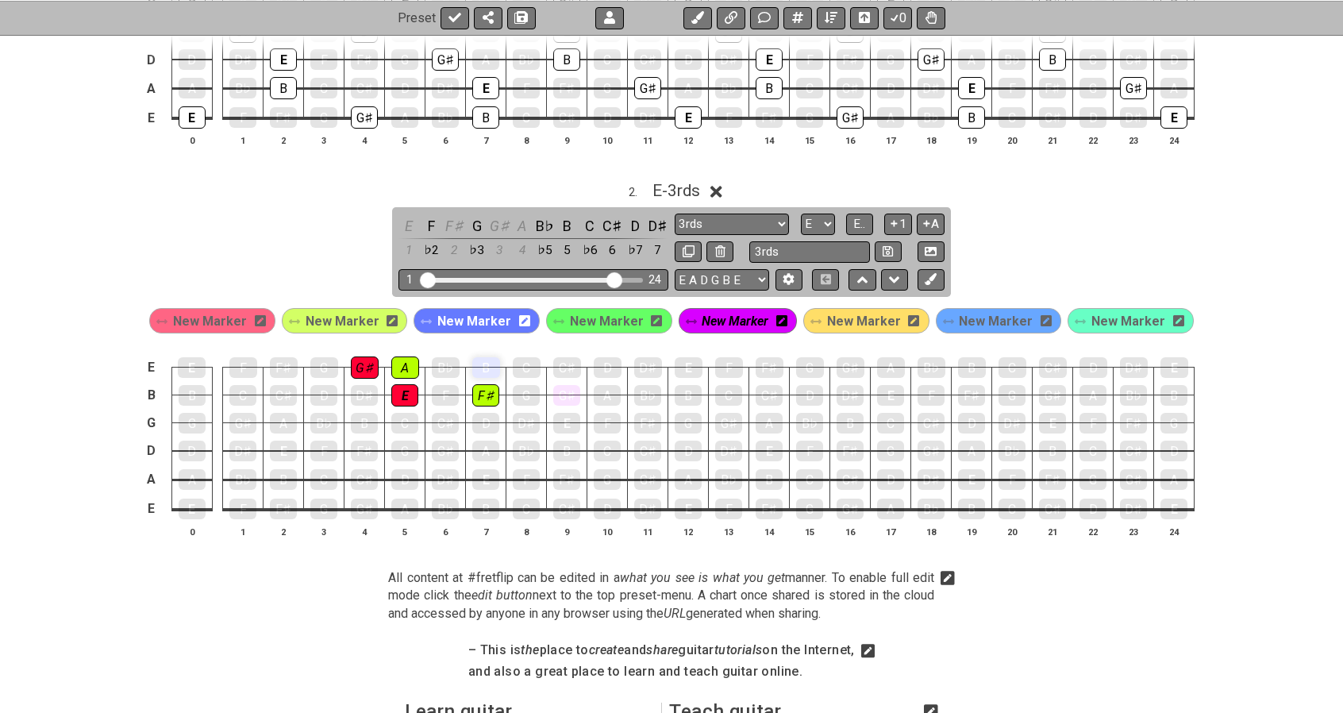
click at [488, 364] on div "B" at bounding box center [486, 367] width 28 height 21
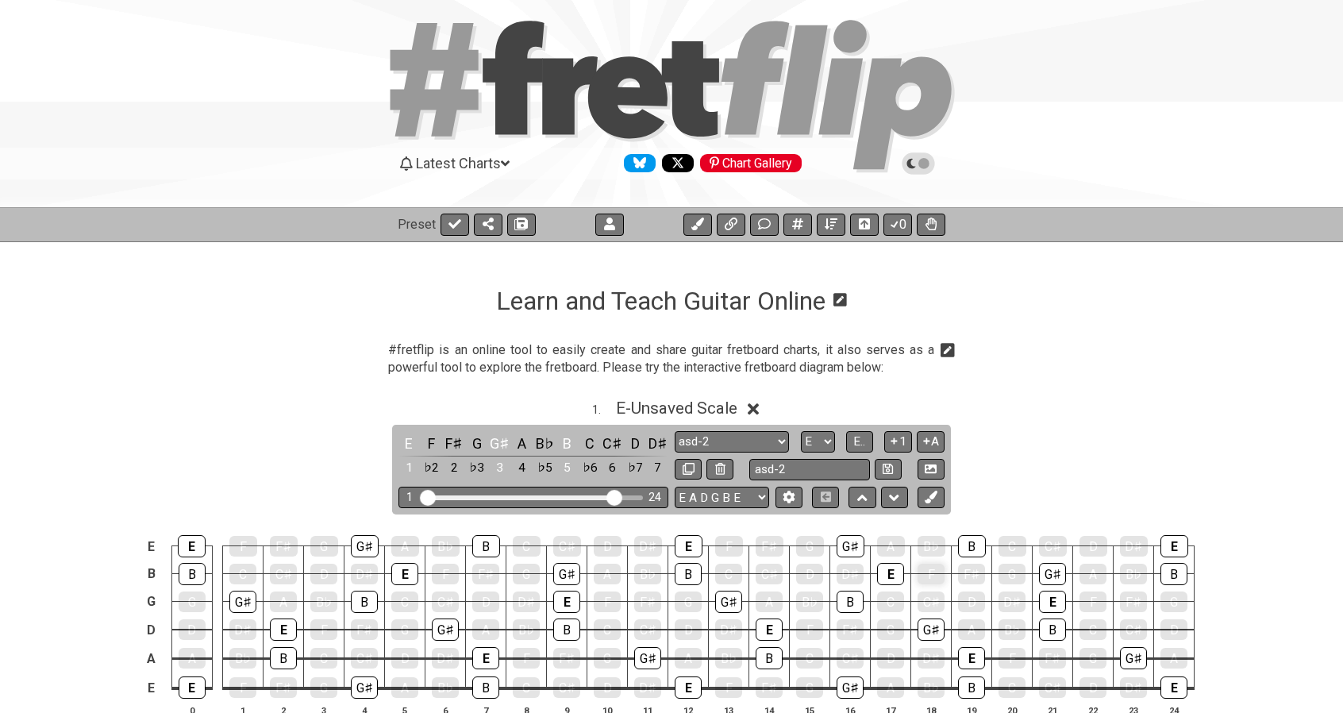
scroll to position [0, 0]
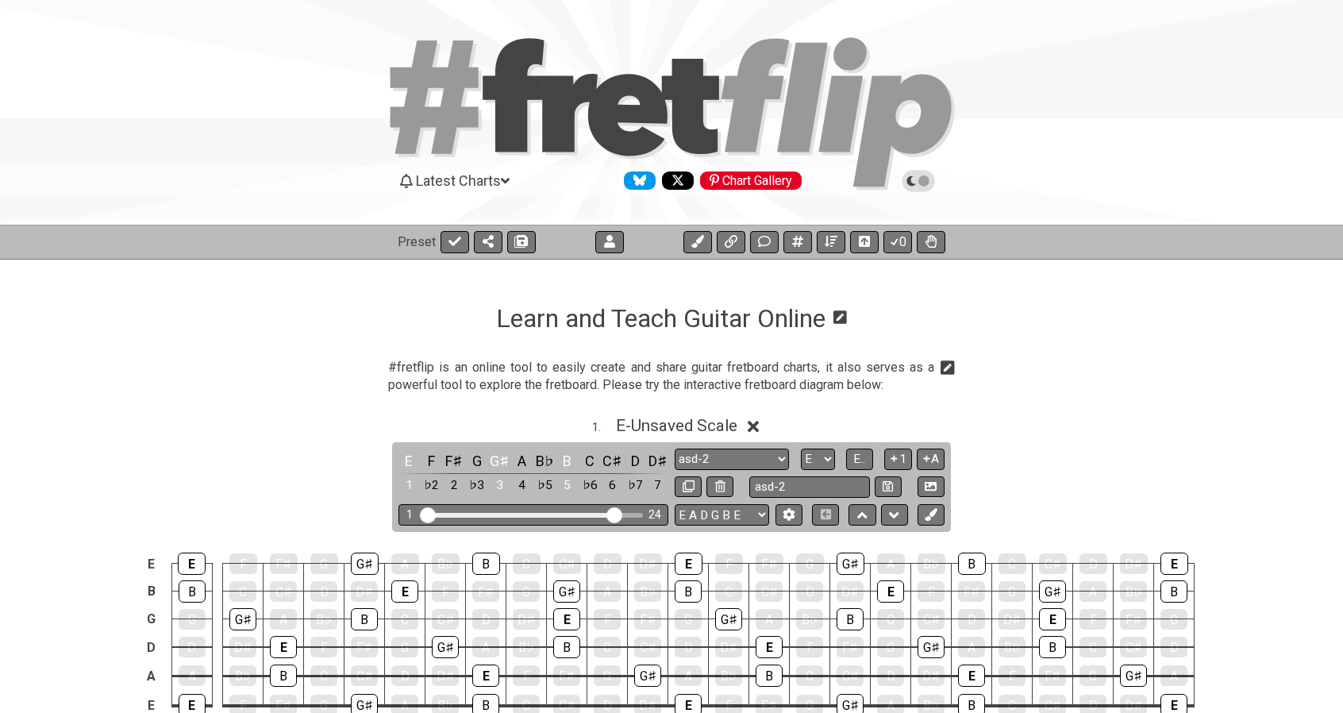
click at [916, 183] on icon at bounding box center [918, 181] width 14 height 14
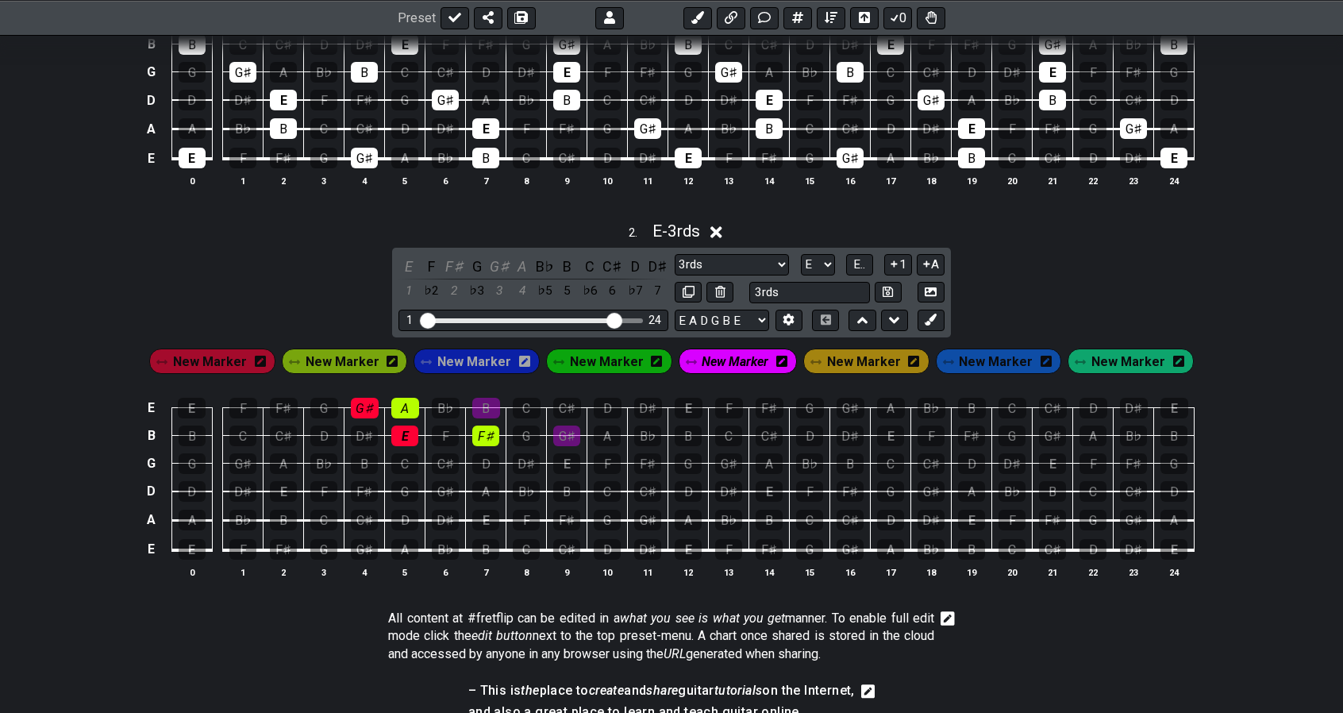
scroll to position [551, 0]
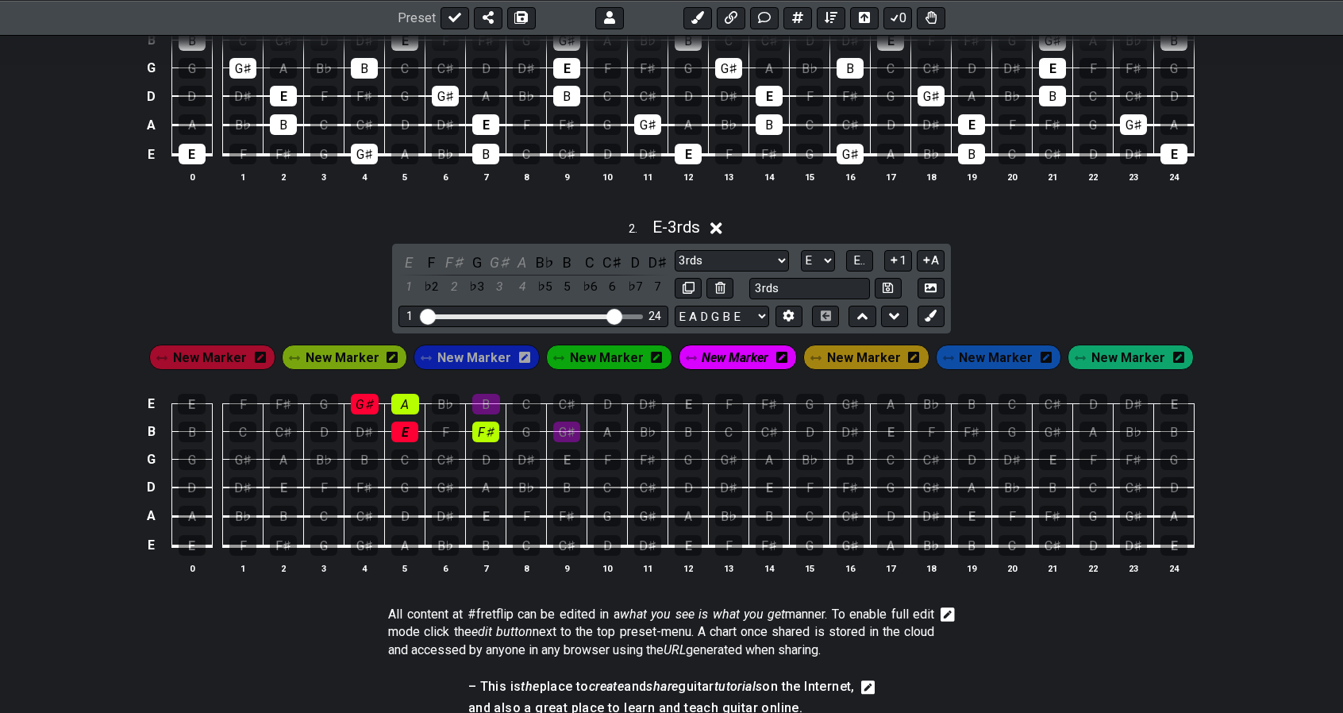
click at [492, 355] on span "New Marker" at bounding box center [474, 357] width 74 height 23
click at [565, 428] on div "G♯" at bounding box center [566, 432] width 27 height 21
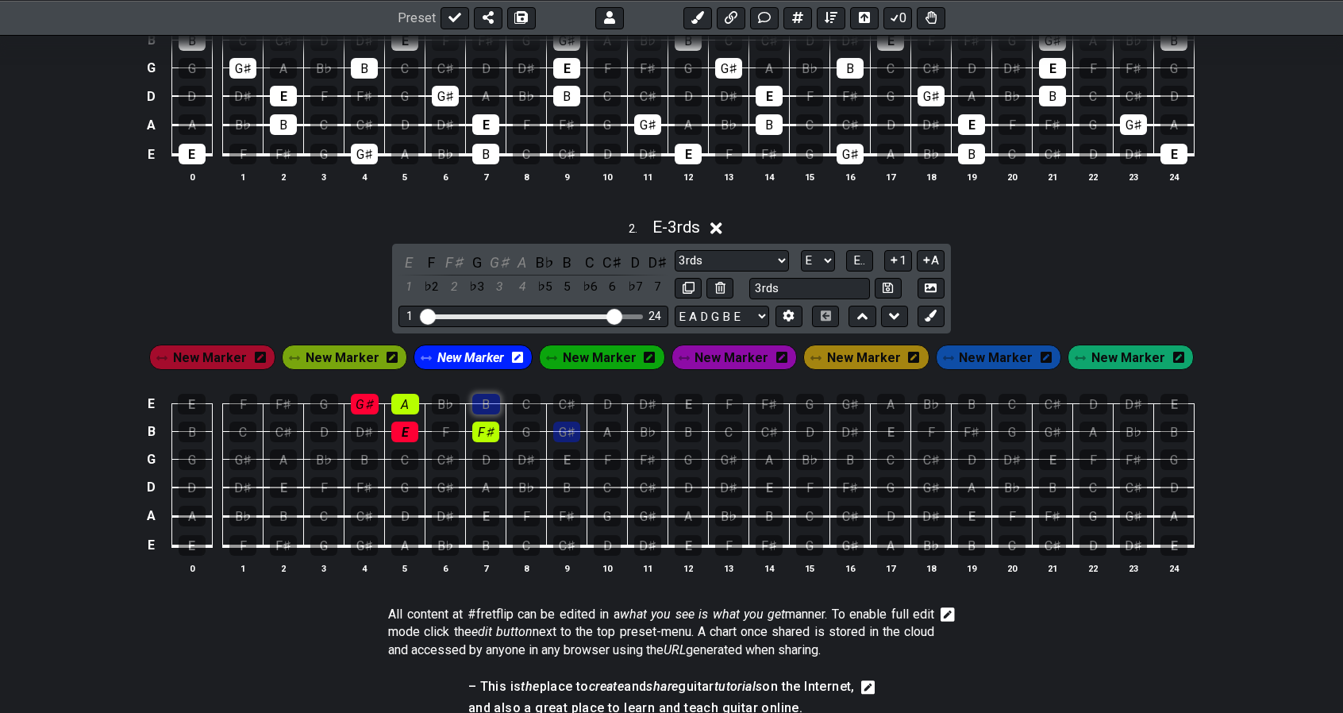
click at [485, 399] on div "B" at bounding box center [486, 404] width 28 height 21
click at [610, 354] on span "New Marker" at bounding box center [600, 357] width 74 height 23
click at [613, 430] on div "A" at bounding box center [607, 432] width 27 height 21
click at [572, 403] on div "C♯" at bounding box center [567, 404] width 28 height 21
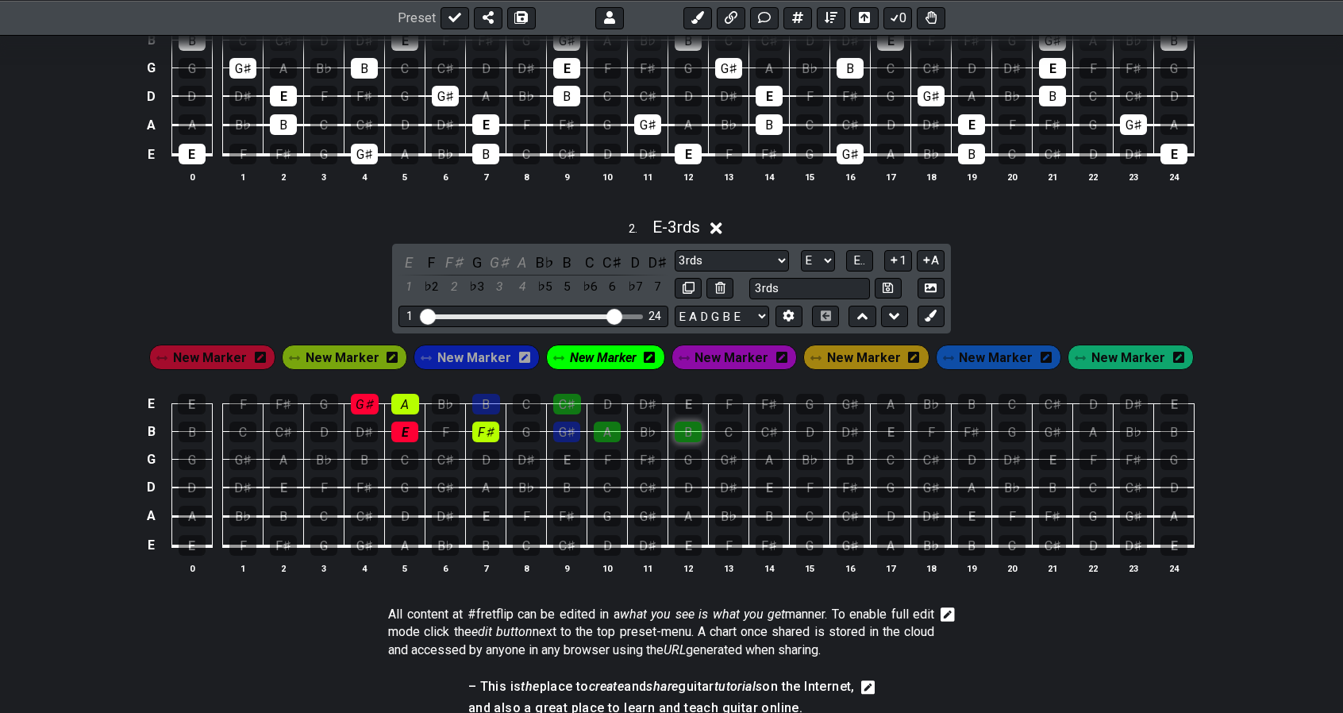
click at [681, 431] on div "B" at bounding box center [688, 432] width 27 height 21
click at [708, 360] on span "New Marker" at bounding box center [732, 357] width 74 height 23
click at [688, 434] on div "B" at bounding box center [688, 432] width 27 height 21
click at [648, 404] on div "D♯" at bounding box center [648, 404] width 28 height 21
click at [851, 350] on span "New Marker" at bounding box center [864, 357] width 74 height 23
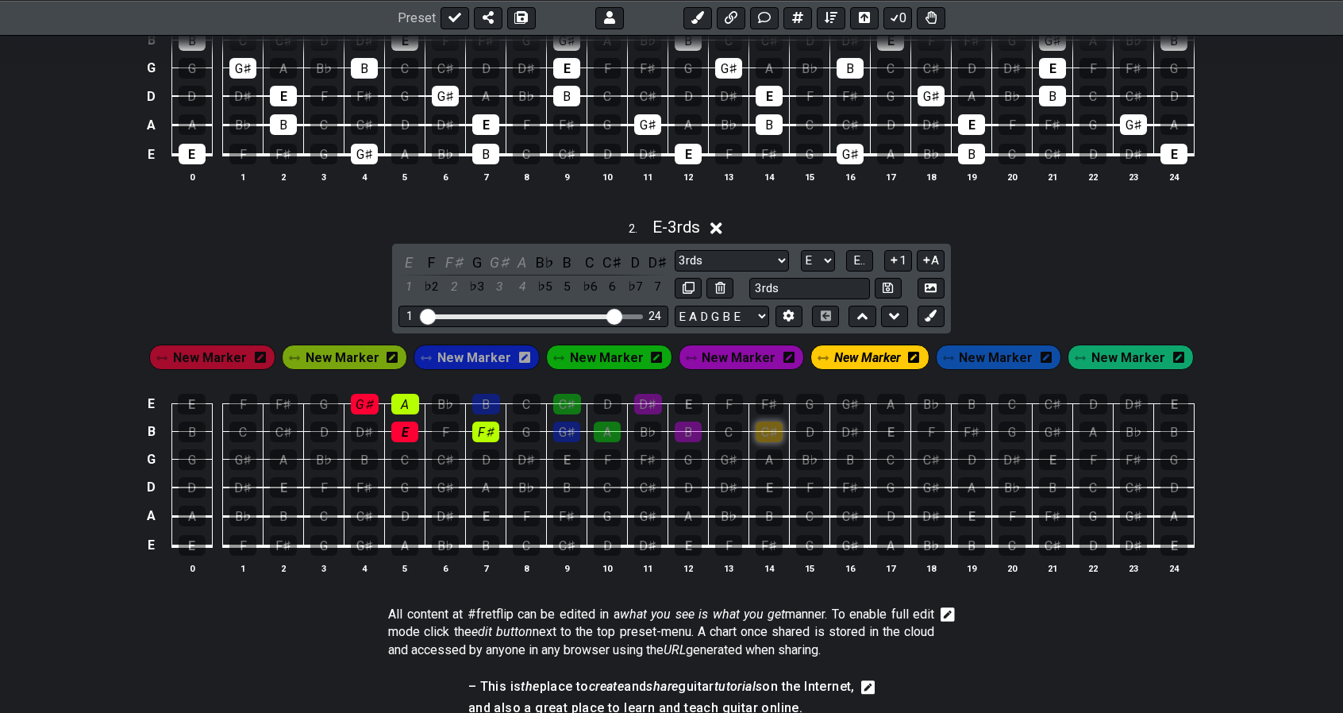
click at [770, 432] on div "C♯" at bounding box center [769, 432] width 27 height 21
click at [694, 405] on div "E" at bounding box center [689, 404] width 28 height 21
click at [987, 355] on span "New Marker" at bounding box center [996, 357] width 74 height 23
click at [854, 431] on div "D♯" at bounding box center [850, 432] width 27 height 21
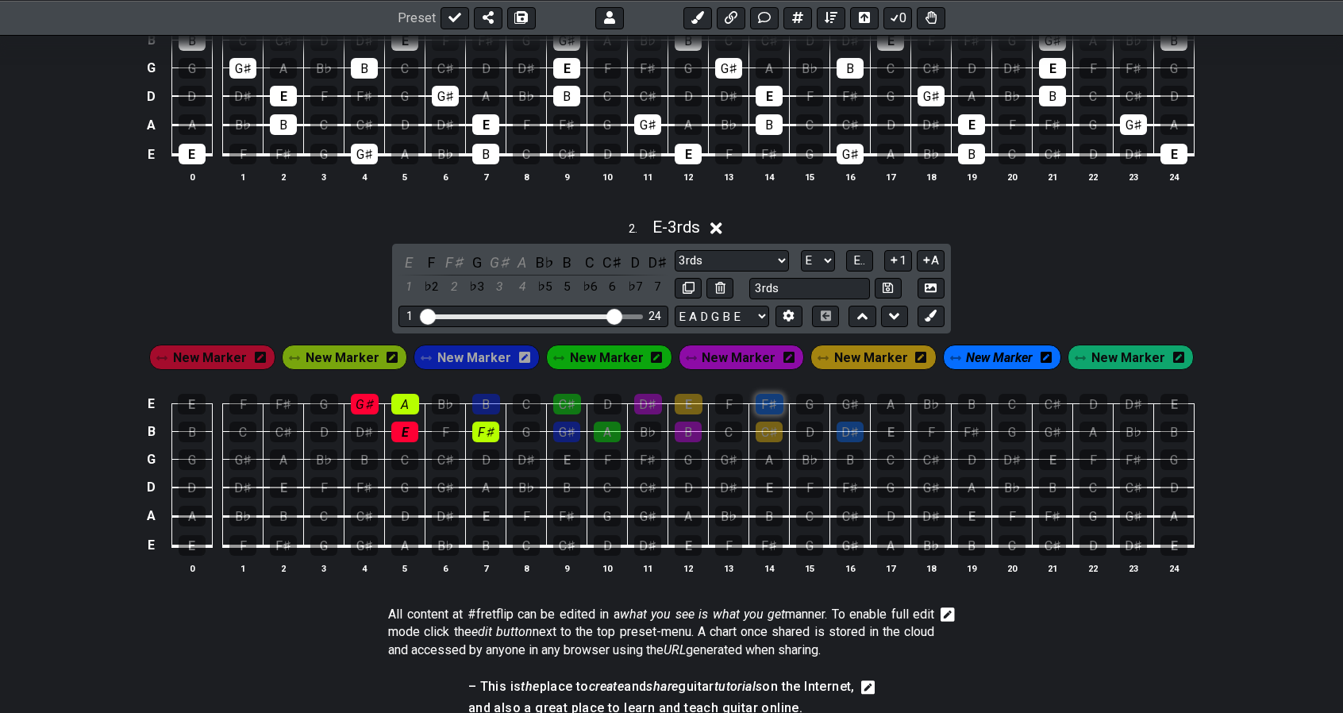
click at [770, 397] on div "F♯" at bounding box center [770, 404] width 28 height 21
click at [1092, 354] on span "New Marker" at bounding box center [1129, 357] width 74 height 23
click at [886, 426] on div "E" at bounding box center [890, 432] width 27 height 21
click at [857, 403] on div "G♯" at bounding box center [851, 404] width 28 height 21
click at [1035, 269] on div "2 . E - 3rds E F F♯ G G♯ A B♭ B C C♯ D D♯ 1 ♭2 2 ♭3 3 4 ♭5 5 ♭6 6 ♭7 7 Minor Pe…" at bounding box center [671, 402] width 1343 height 388
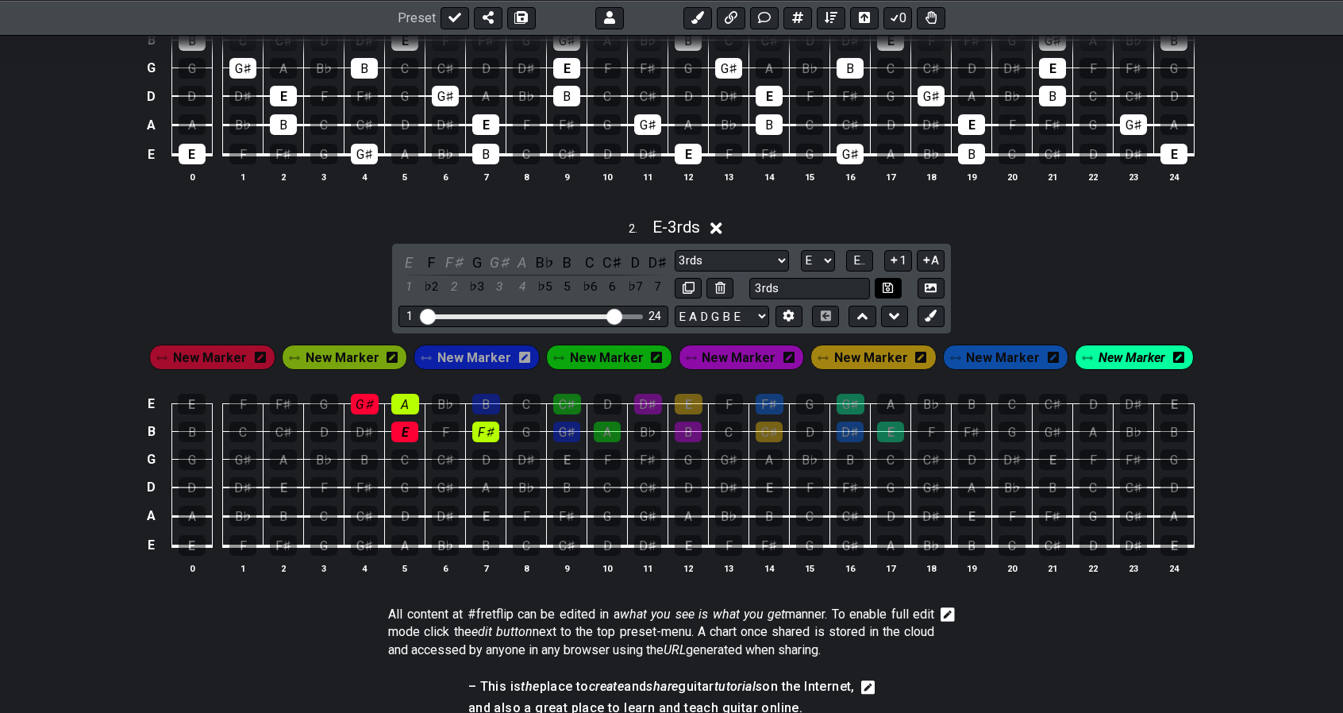
click at [891, 284] on icon at bounding box center [888, 288] width 10 height 12
click at [839, 287] on input "3rds" at bounding box center [810, 288] width 121 height 21
type input "3rds-b-e"
click at [890, 283] on icon at bounding box center [888, 288] width 10 height 10
select select "3rds-b-e"
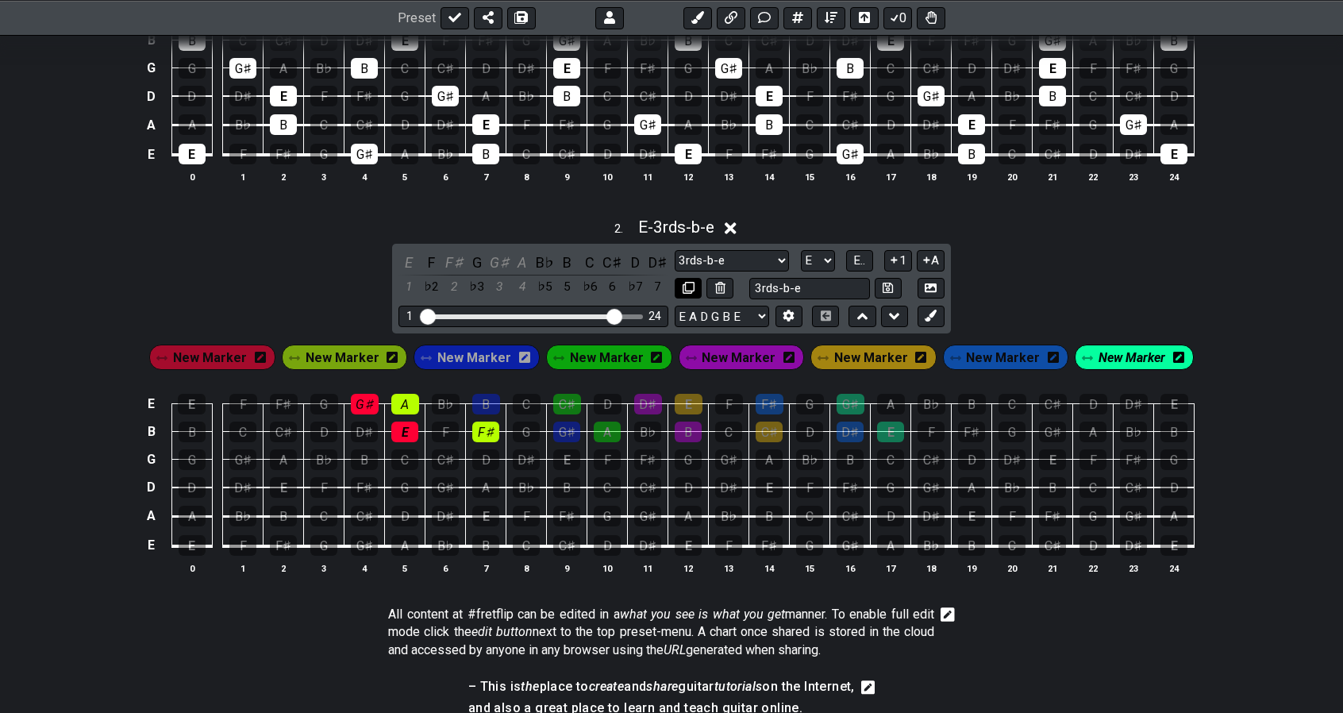
click at [687, 289] on icon at bounding box center [689, 288] width 12 height 12
select select "3rds-b-e"
select select "E"
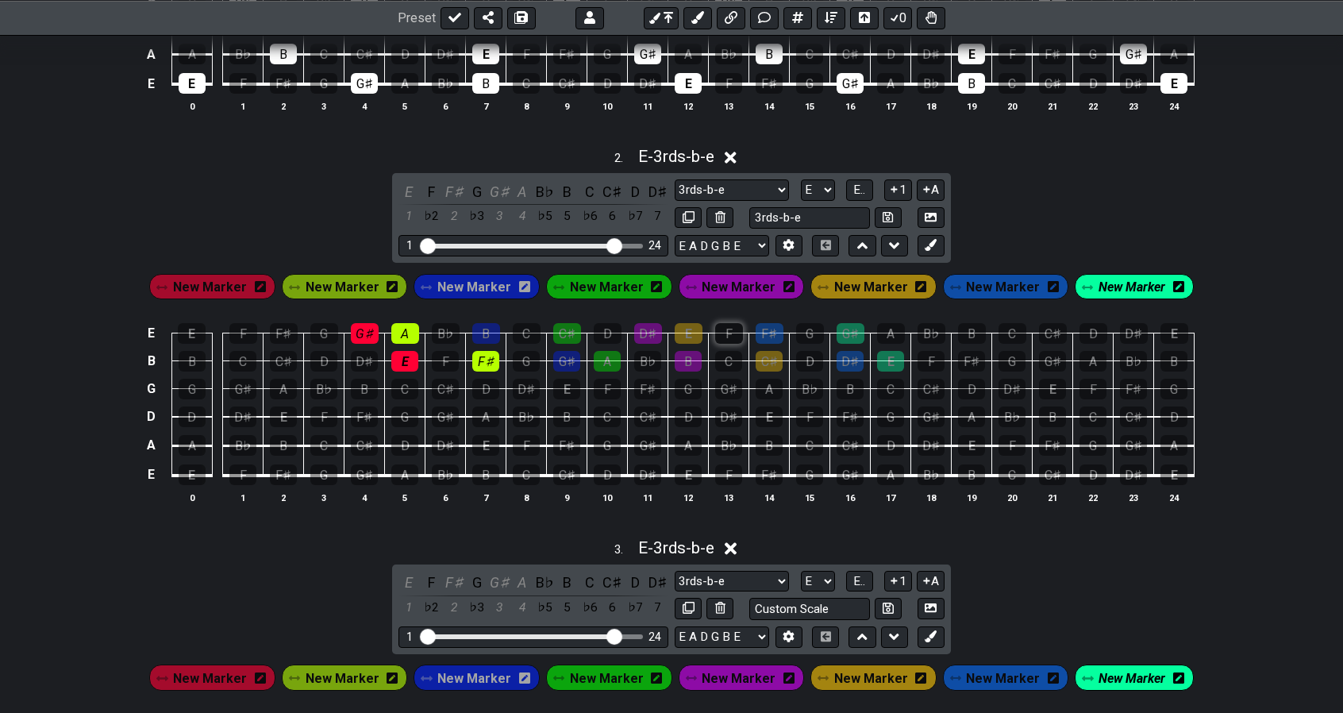
scroll to position [622, 0]
click at [232, 275] on span "New Marker" at bounding box center [210, 286] width 74 height 23
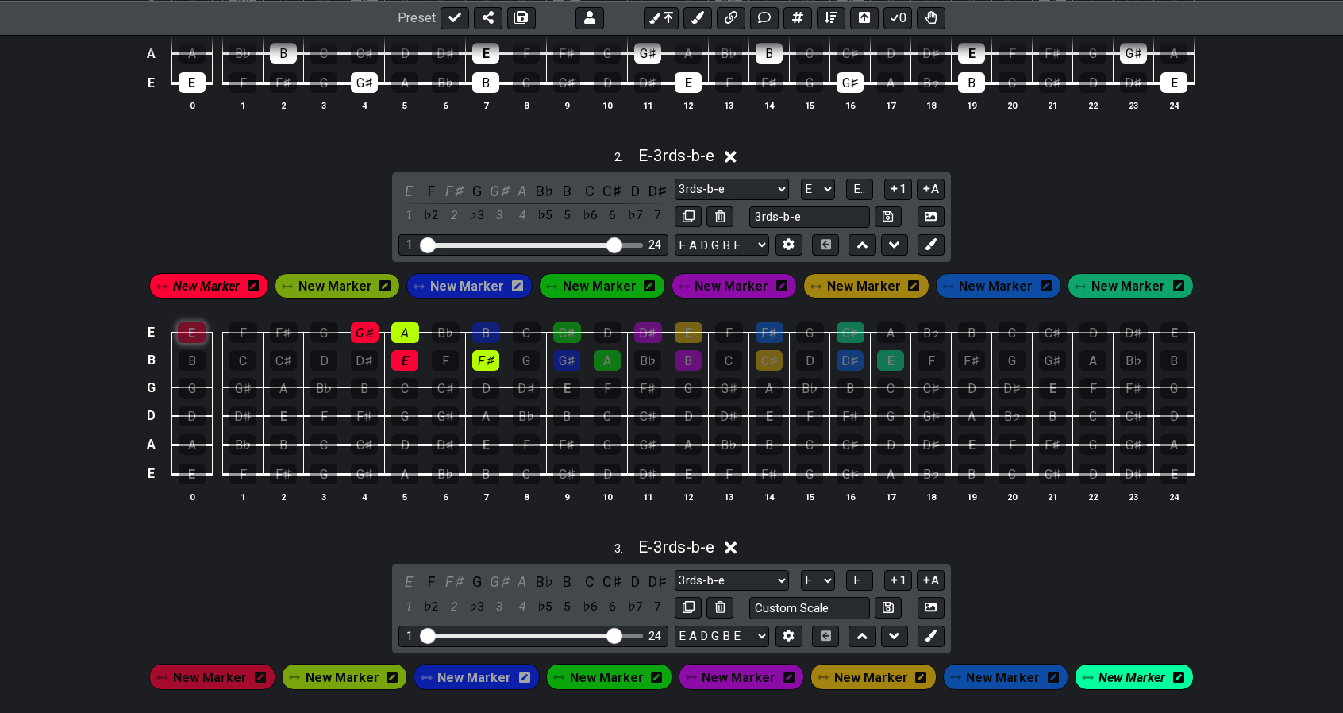
click at [197, 326] on div "E" at bounding box center [192, 332] width 28 height 21
click at [243, 384] on div "G♯" at bounding box center [242, 388] width 27 height 21
click at [349, 283] on span "New Marker" at bounding box center [336, 286] width 74 height 23
click at [289, 384] on div "A" at bounding box center [283, 388] width 27 height 21
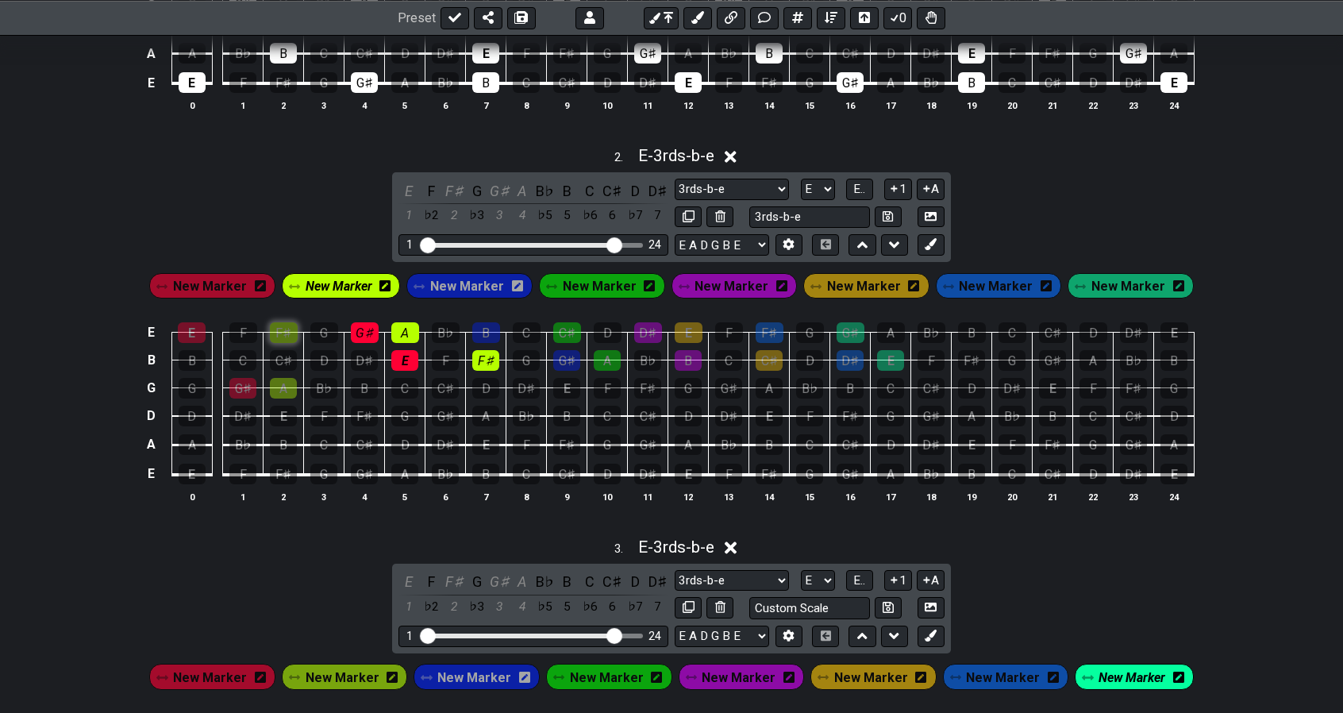
click at [287, 334] on div "F♯" at bounding box center [284, 332] width 28 height 21
click at [367, 330] on div "G♯" at bounding box center [365, 332] width 28 height 21
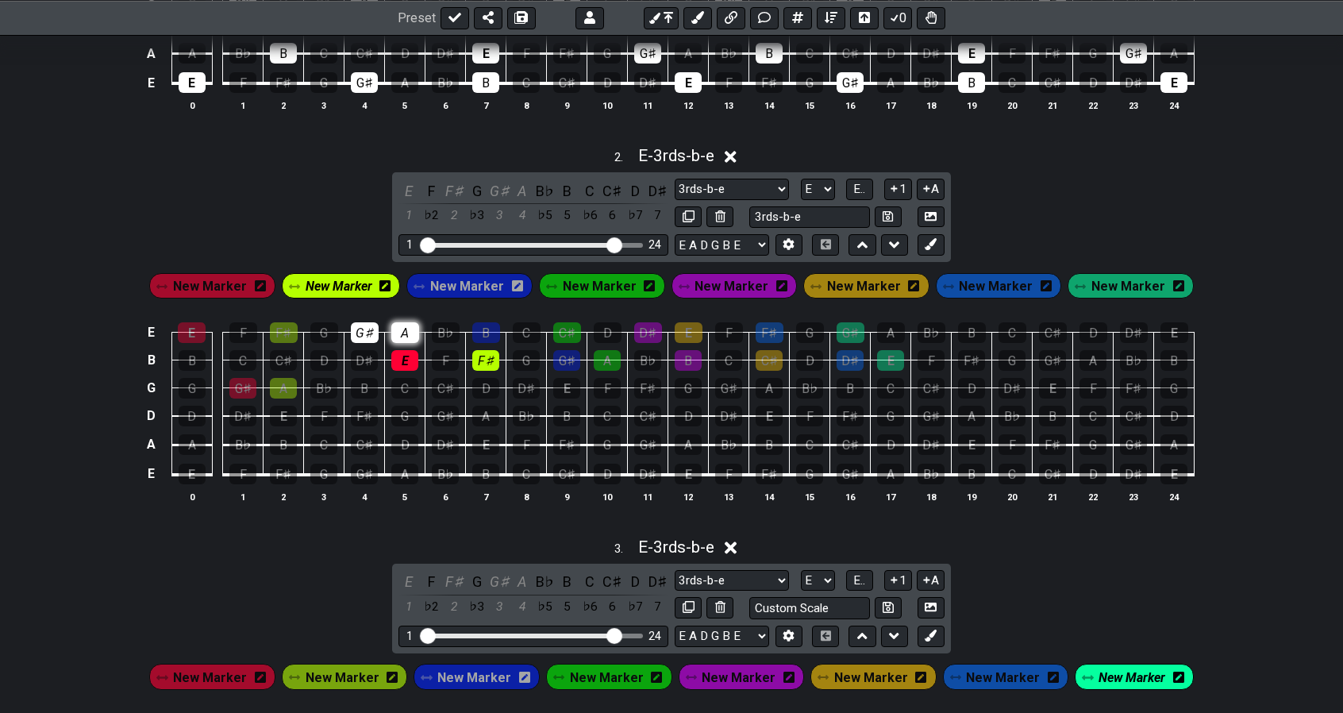
click at [411, 322] on div "A" at bounding box center [405, 332] width 28 height 21
click at [407, 350] on div "E" at bounding box center [404, 360] width 27 height 21
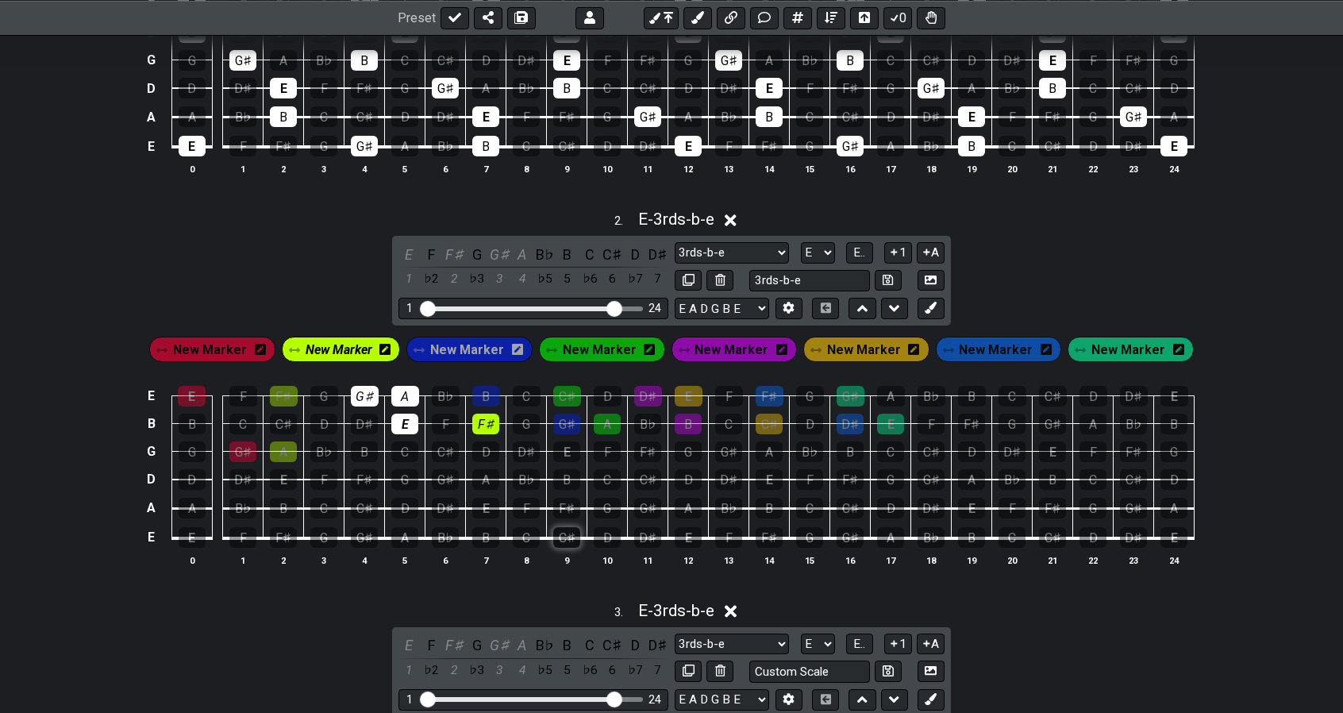
scroll to position [558, 0]
click at [413, 258] on div "E" at bounding box center [409, 255] width 21 height 21
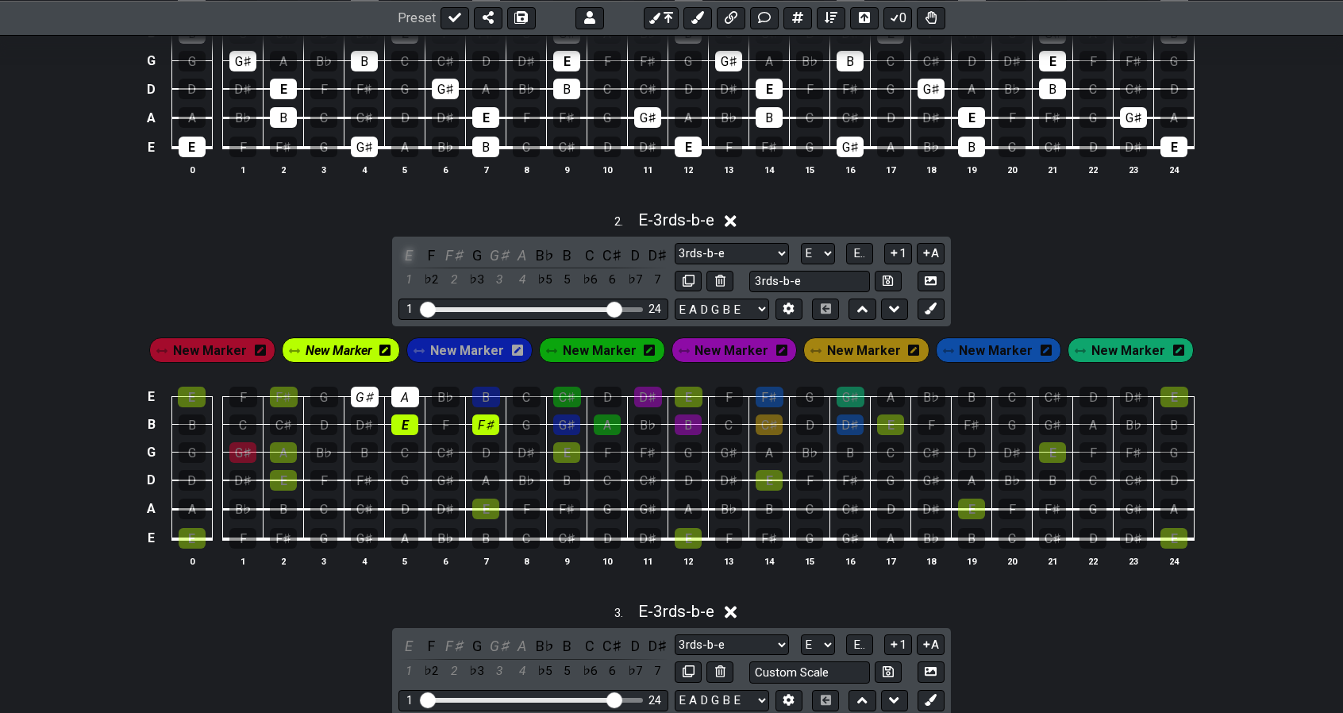
click at [413, 258] on div "E" at bounding box center [409, 255] width 21 height 21
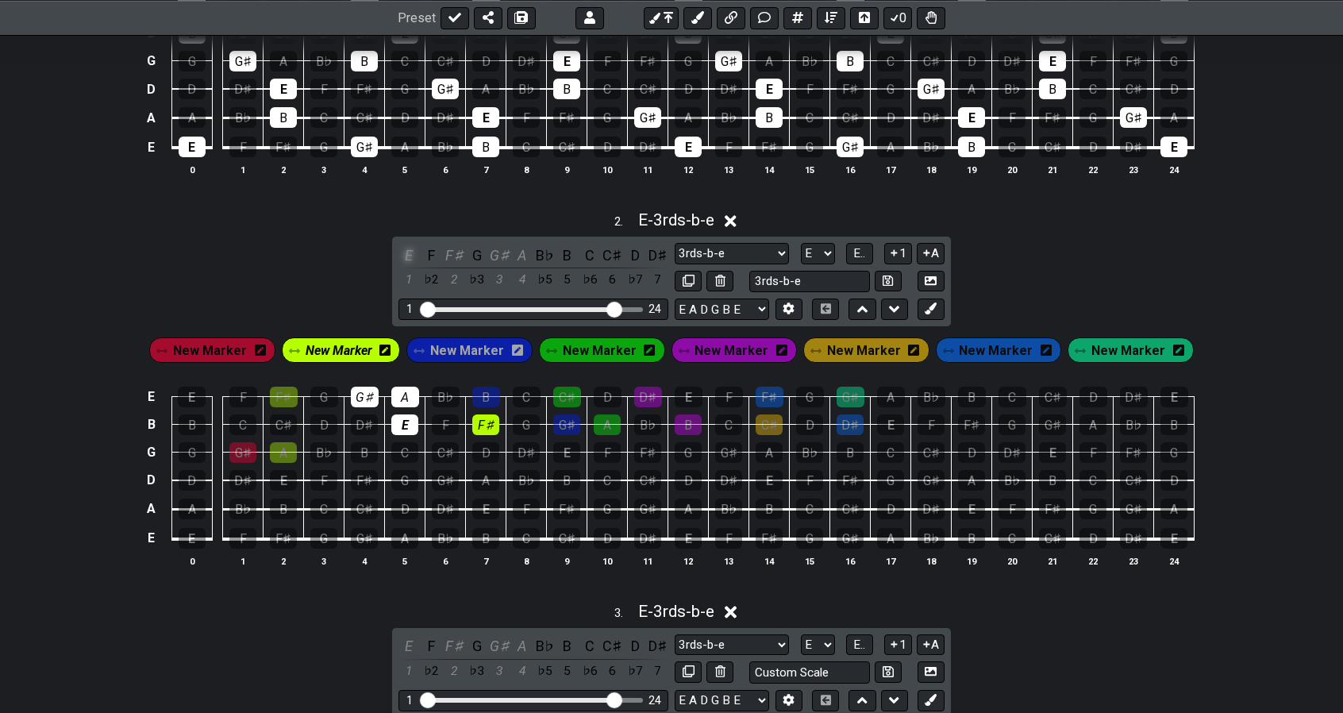
click at [413, 258] on div "E" at bounding box center [409, 255] width 21 height 21
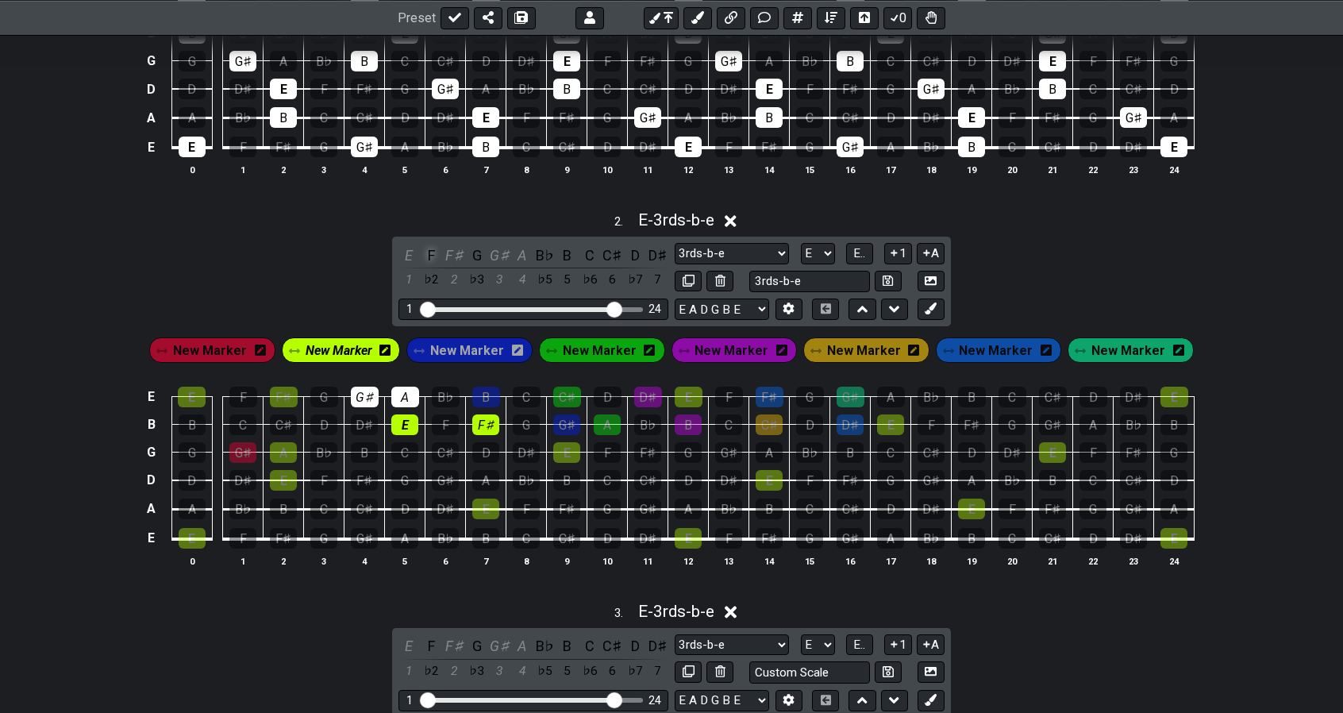
click at [439, 256] on div "F" at bounding box center [432, 255] width 21 height 21
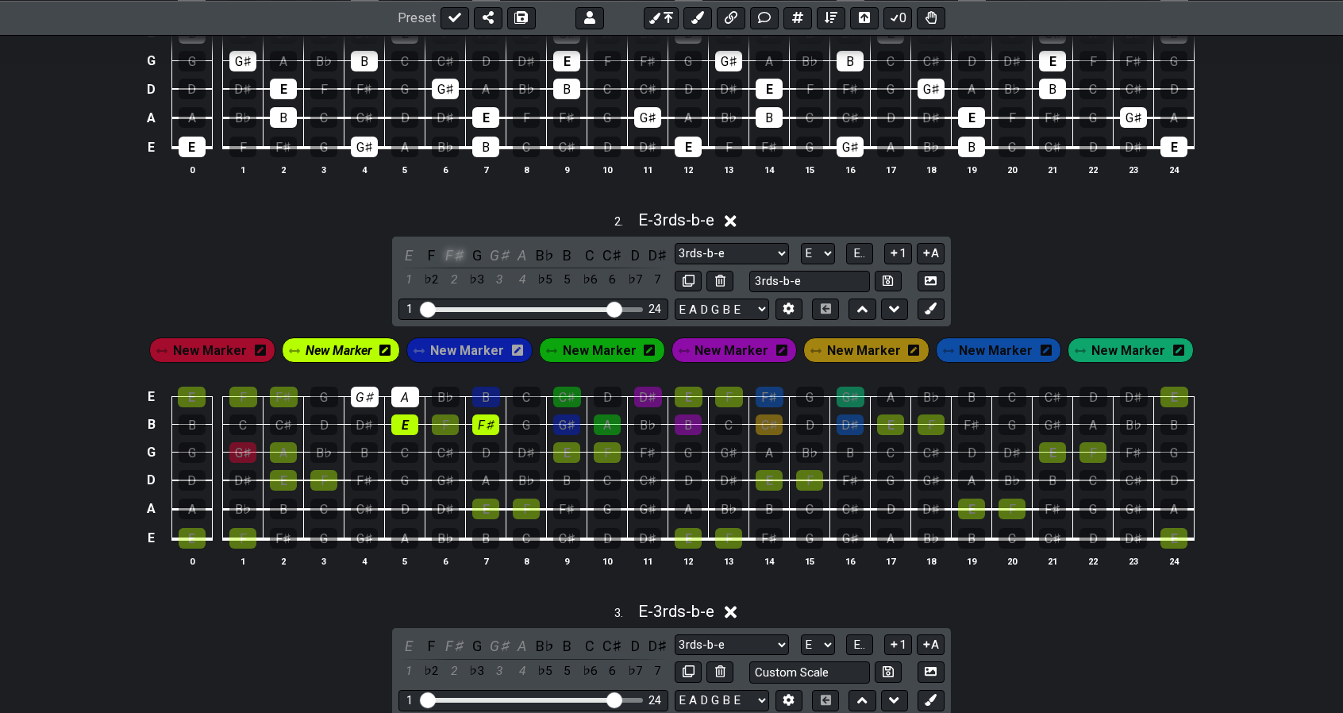
click at [451, 255] on div "F♯" at bounding box center [454, 255] width 21 height 21
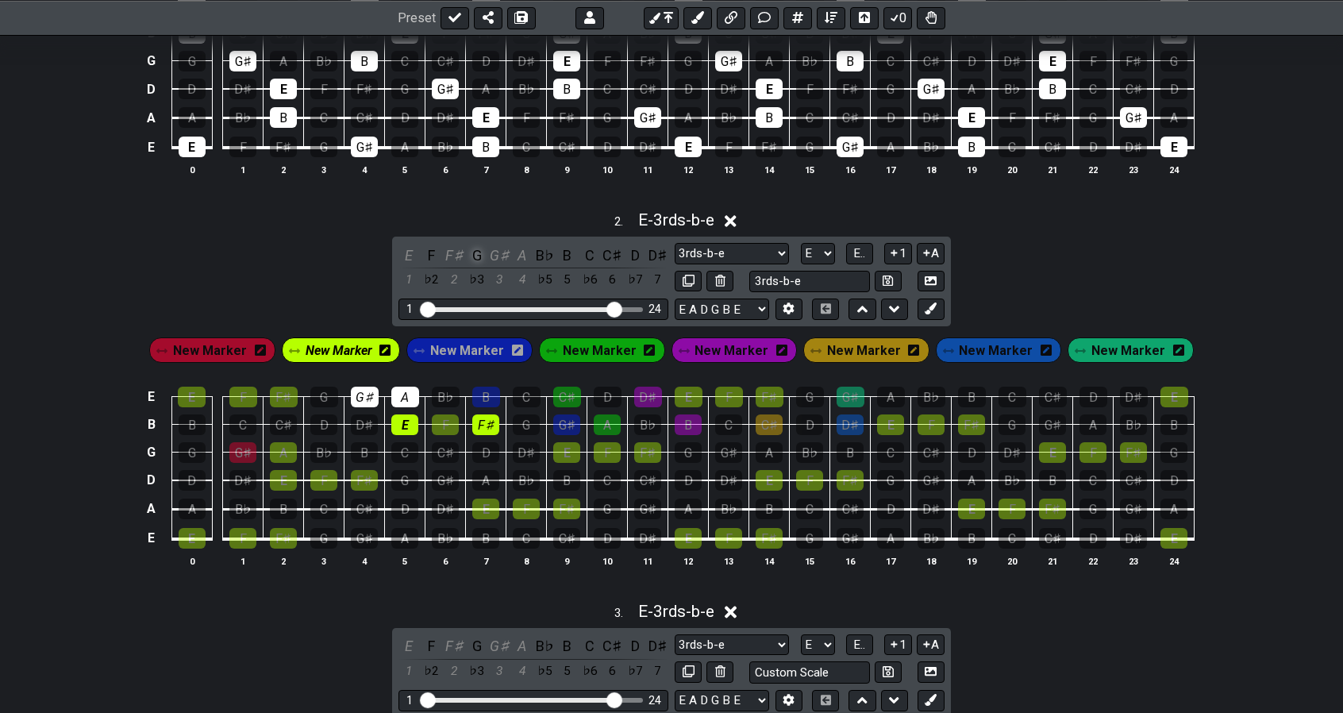
click at [474, 253] on div "G" at bounding box center [477, 255] width 21 height 21
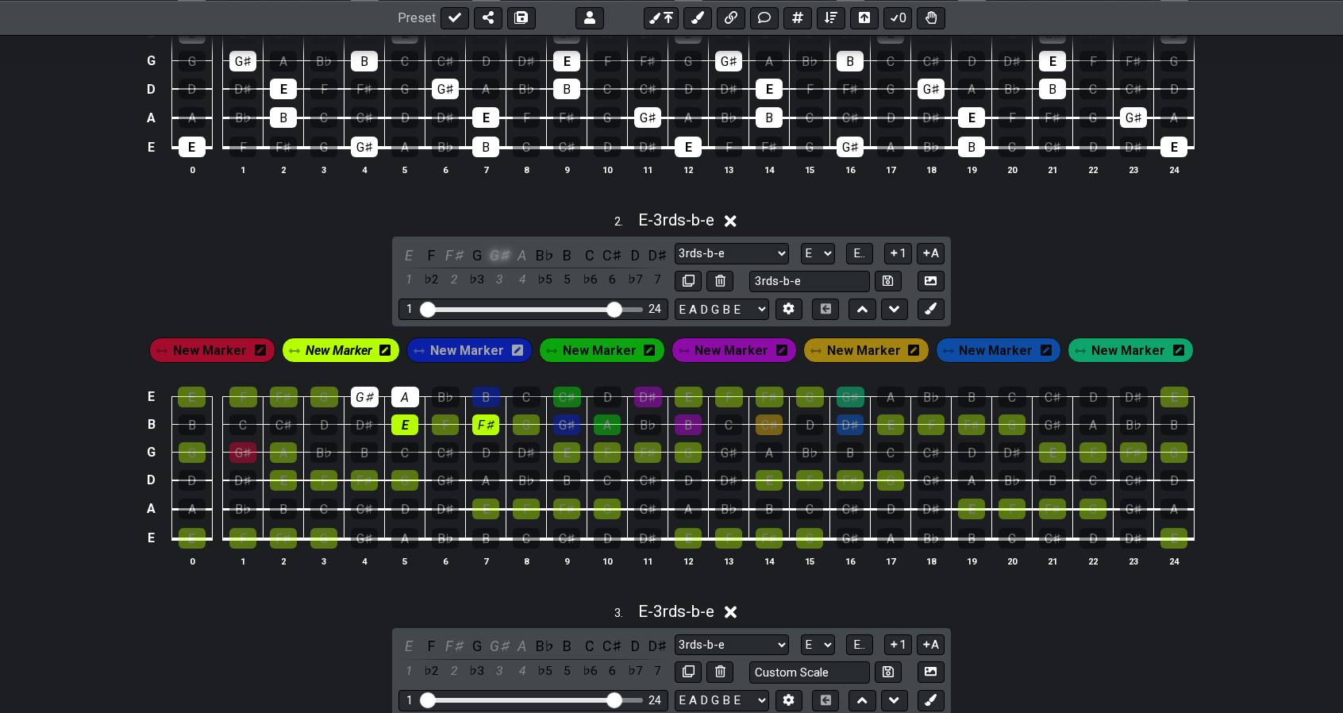
click at [496, 252] on div "G♯" at bounding box center [499, 255] width 21 height 21
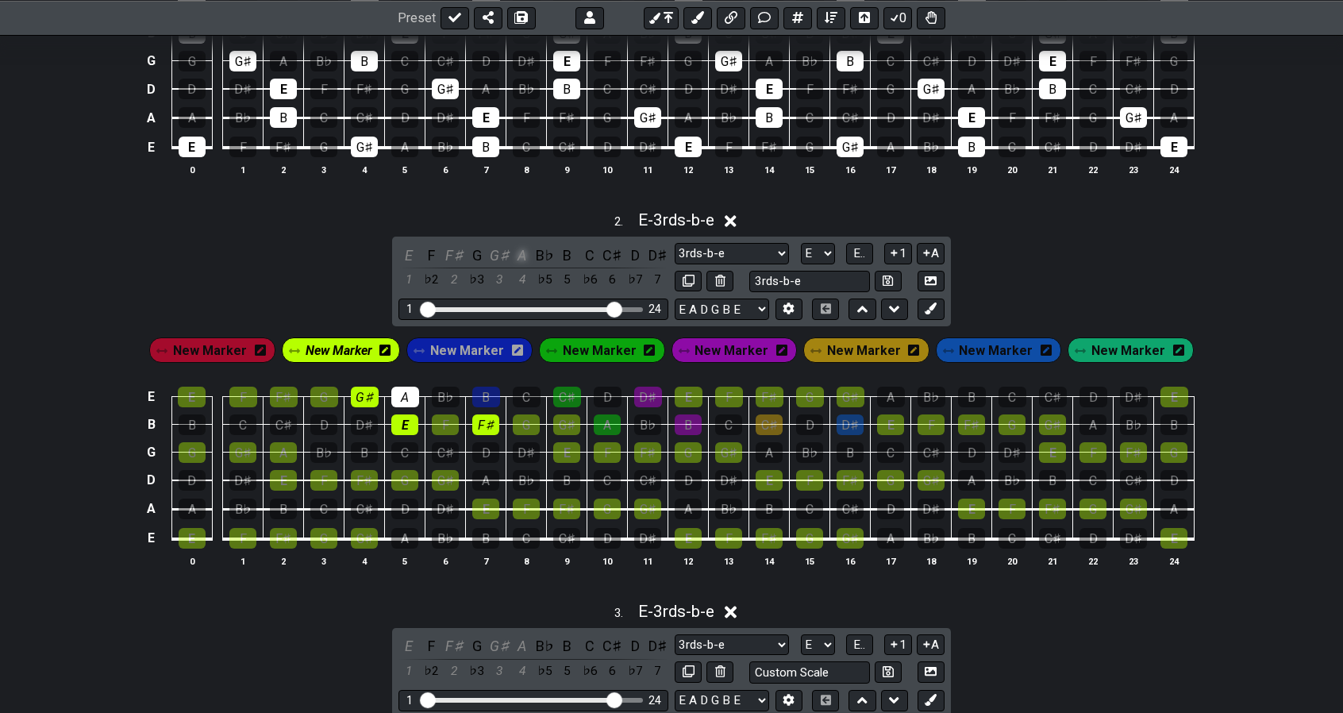
click at [519, 252] on div "A" at bounding box center [522, 255] width 21 height 21
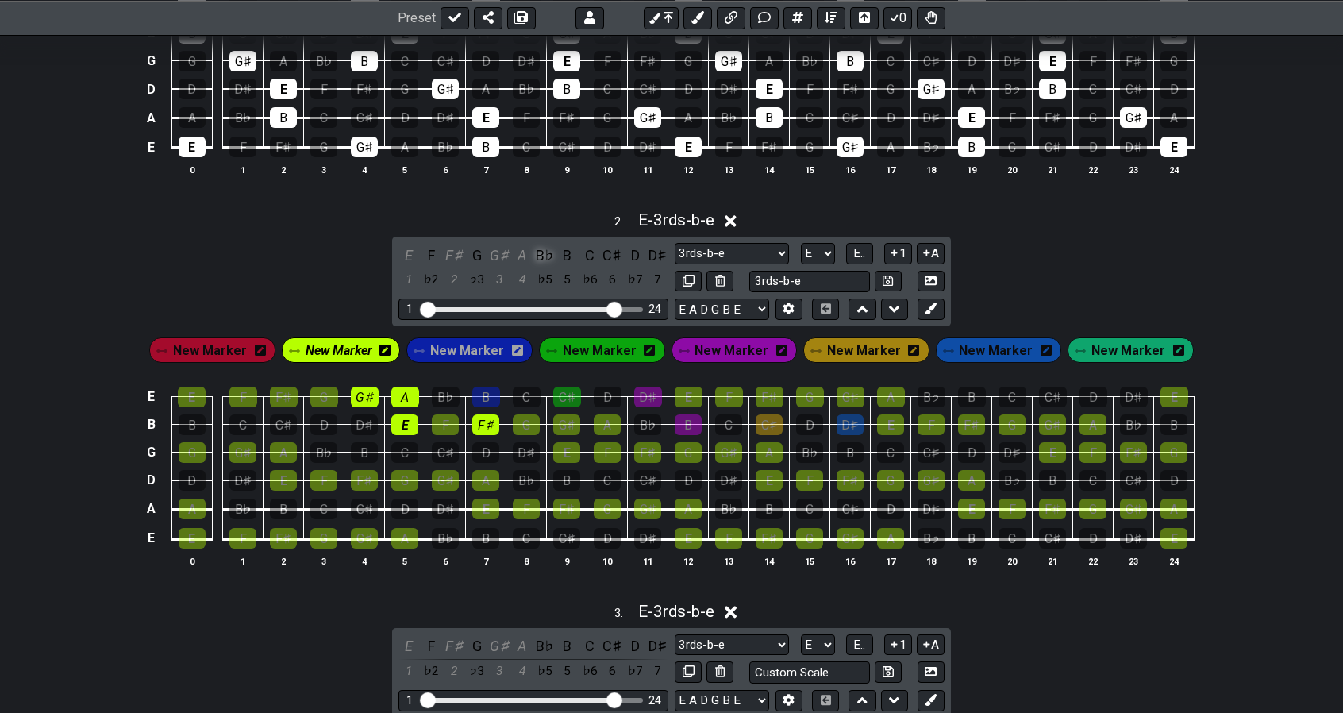
click at [546, 254] on div "B♭" at bounding box center [544, 255] width 21 height 21
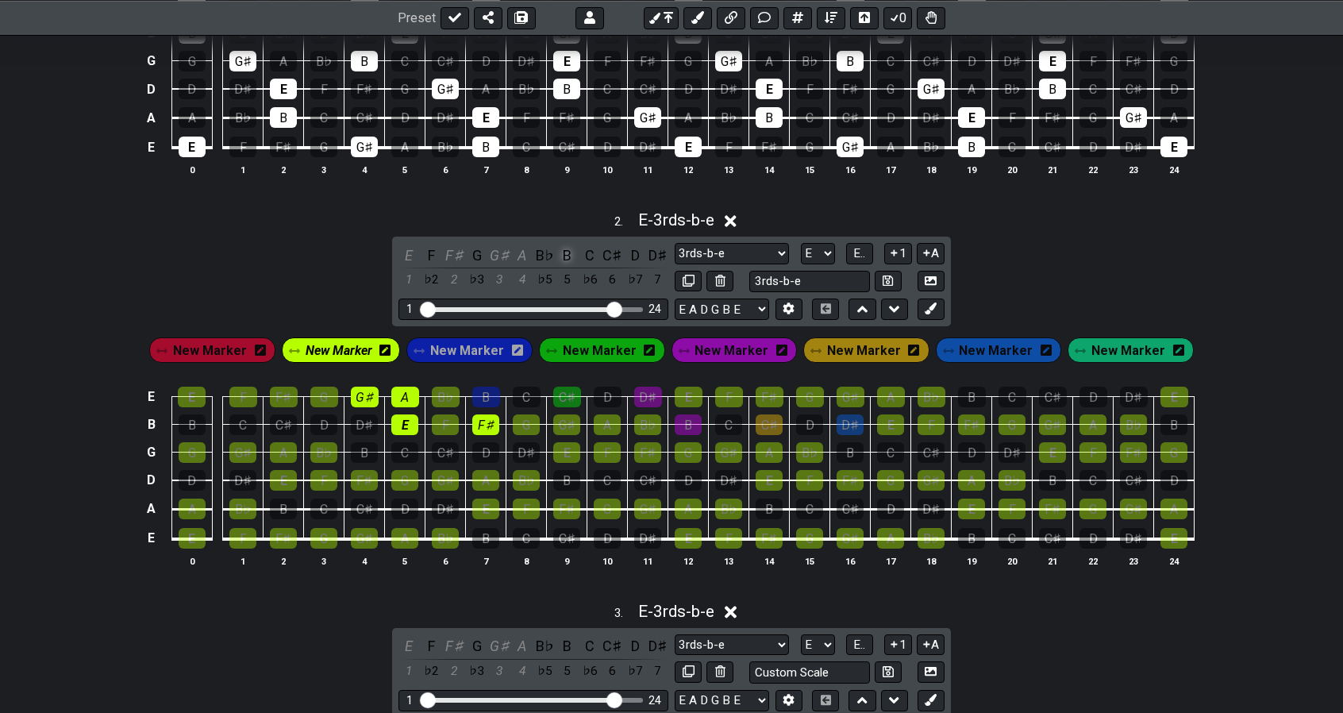
click at [561, 253] on div "B" at bounding box center [567, 255] width 21 height 21
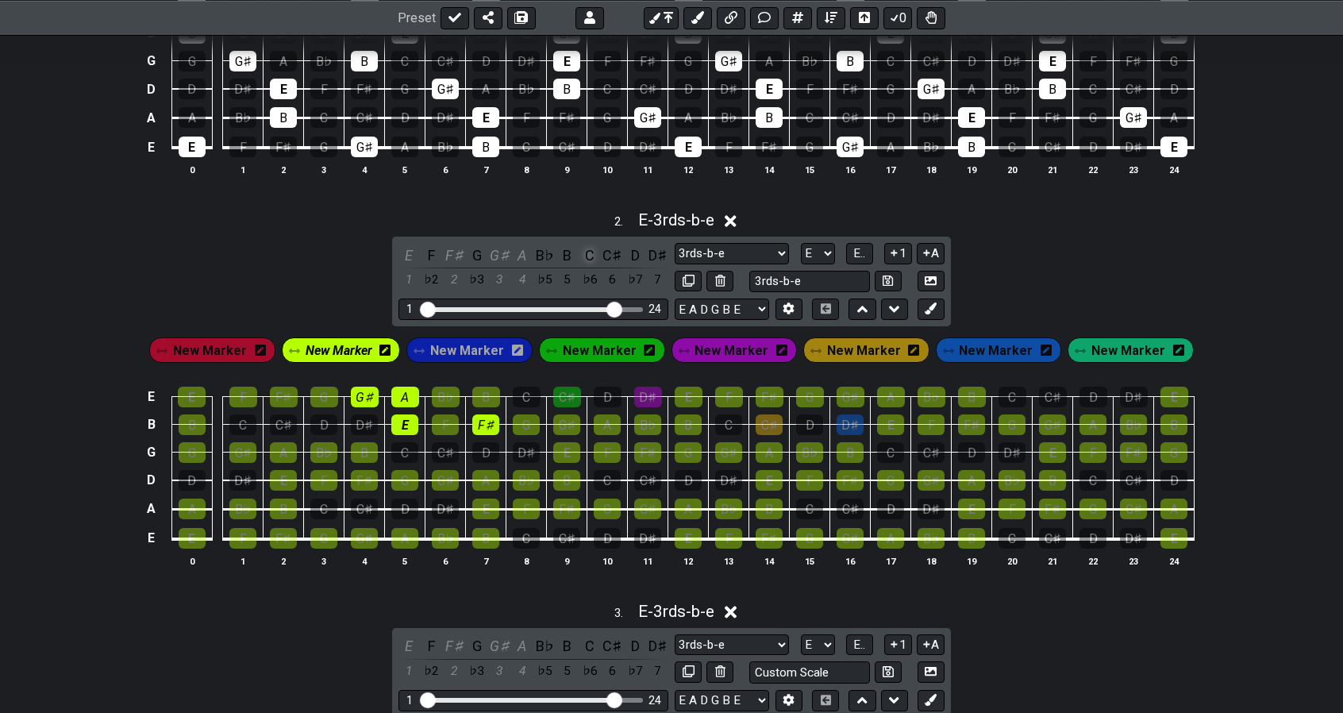
click at [584, 251] on div "C" at bounding box center [590, 255] width 21 height 21
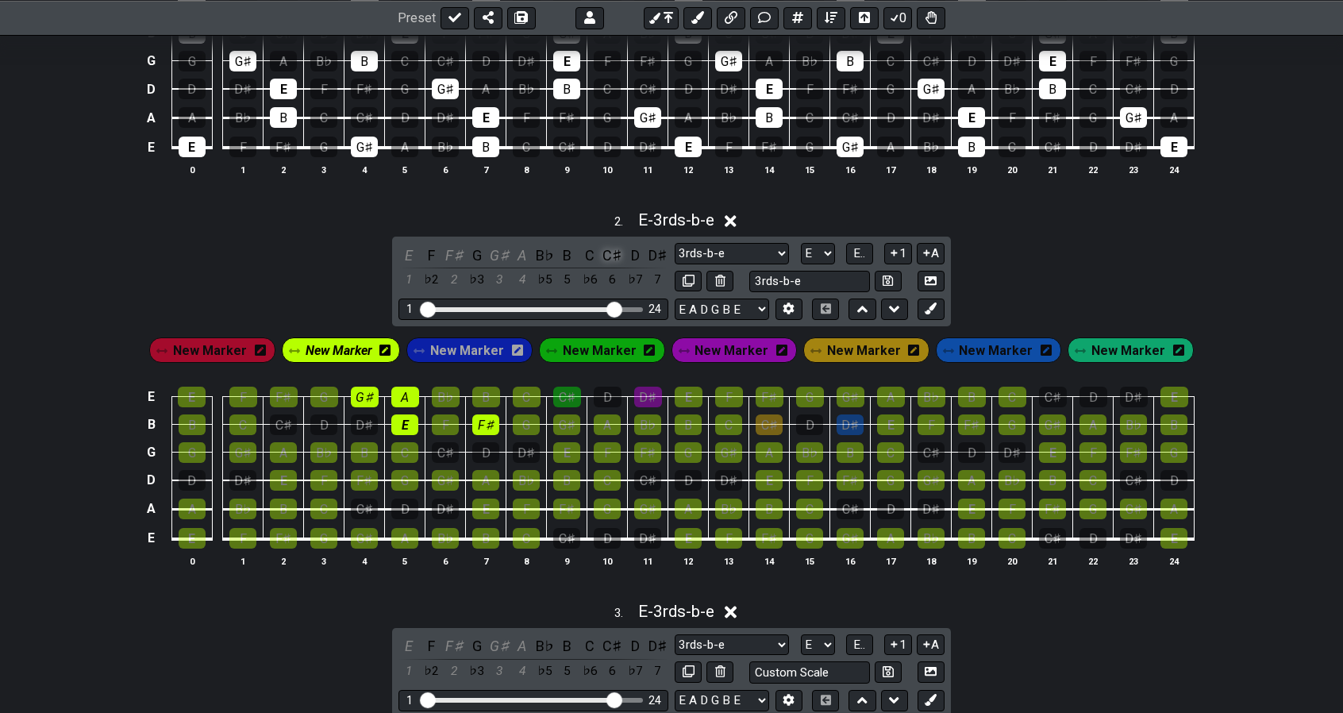
click at [611, 254] on div "C♯" at bounding box center [613, 255] width 21 height 21
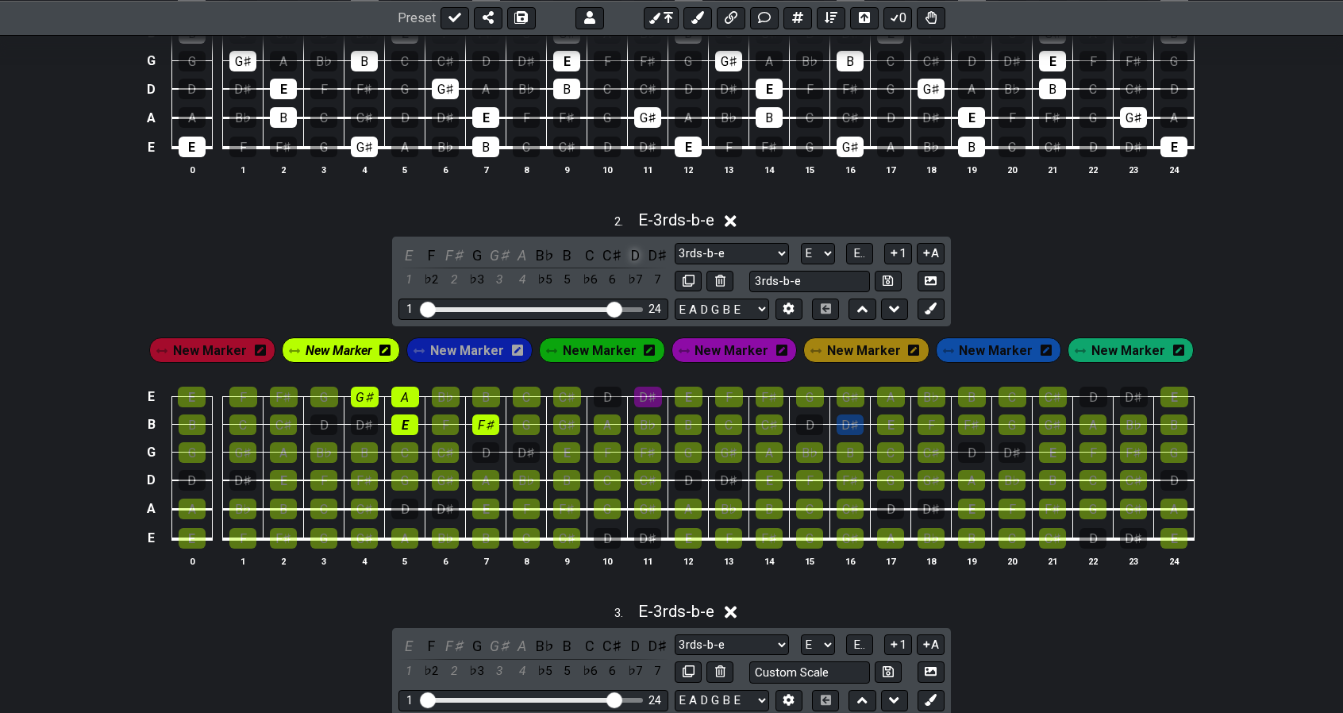
click at [626, 253] on div "D" at bounding box center [635, 255] width 21 height 21
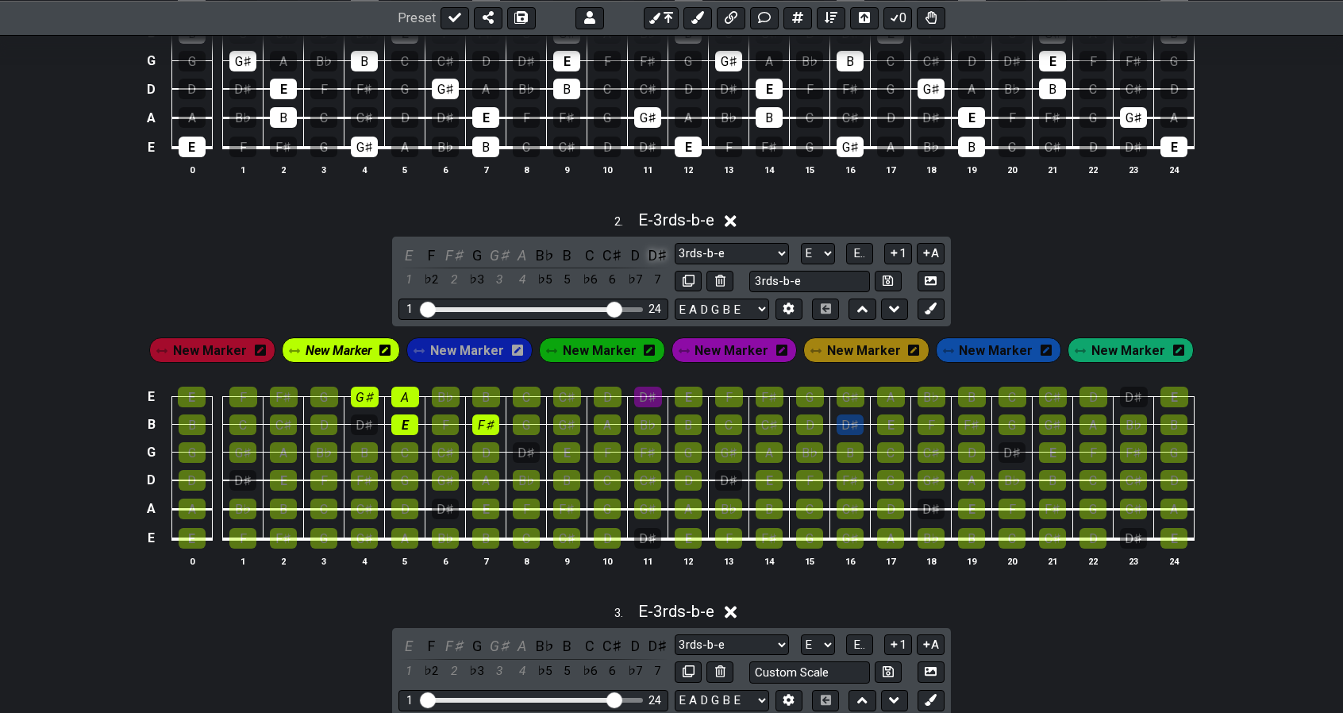
click at [648, 254] on div "D♯" at bounding box center [658, 255] width 21 height 21
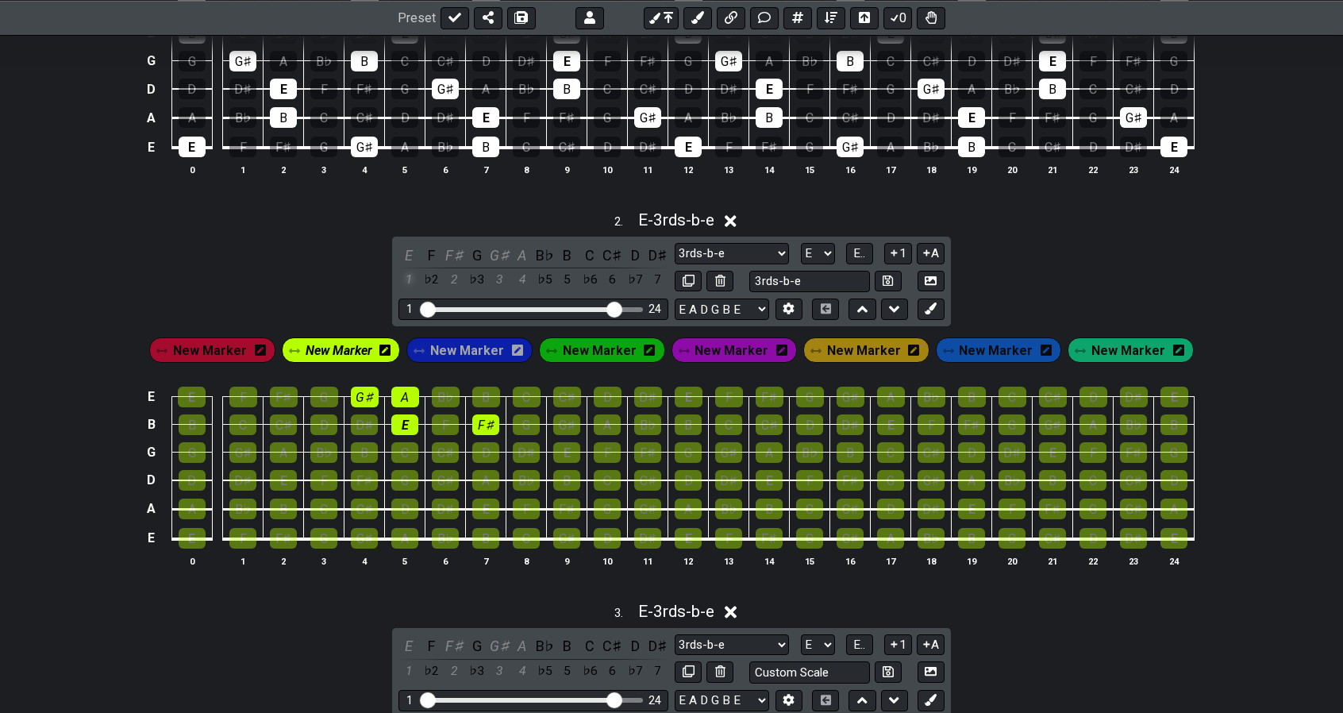
click at [411, 274] on div "1" at bounding box center [409, 279] width 21 height 21
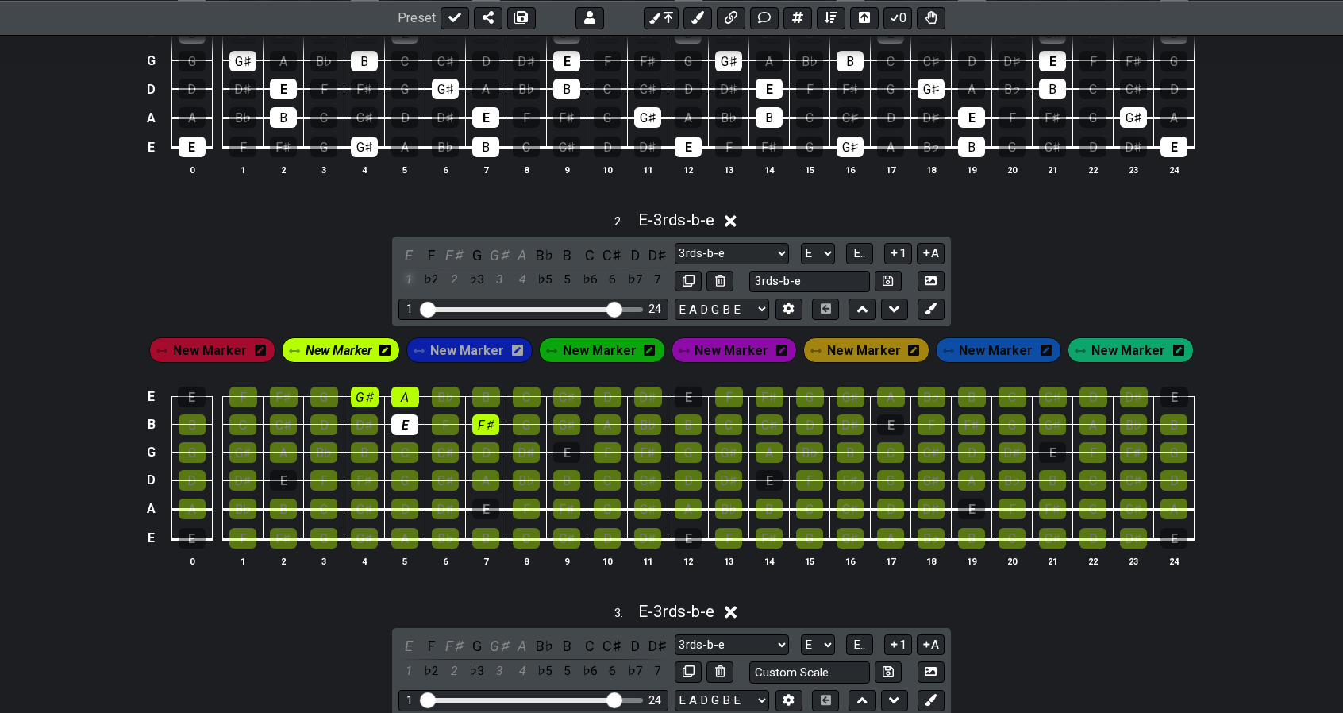
click at [411, 274] on div "1" at bounding box center [409, 279] width 21 height 21
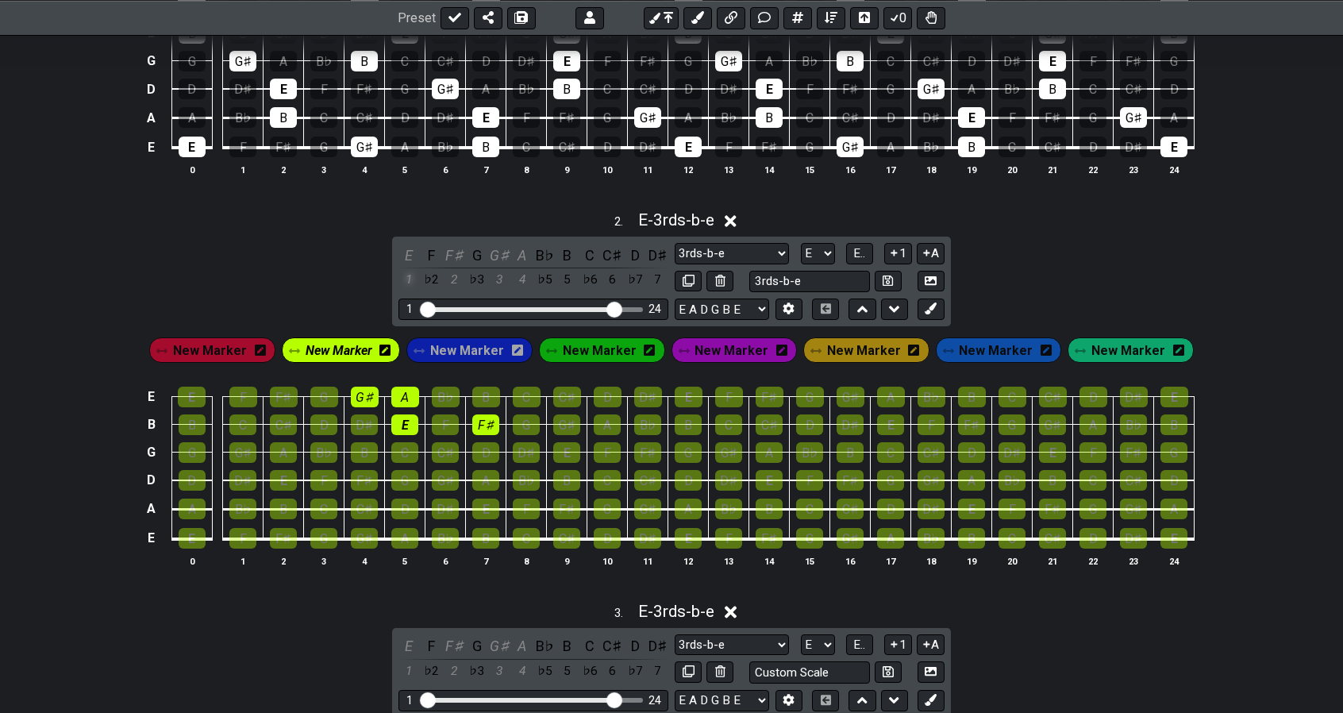
click at [411, 274] on div "1" at bounding box center [409, 279] width 21 height 21
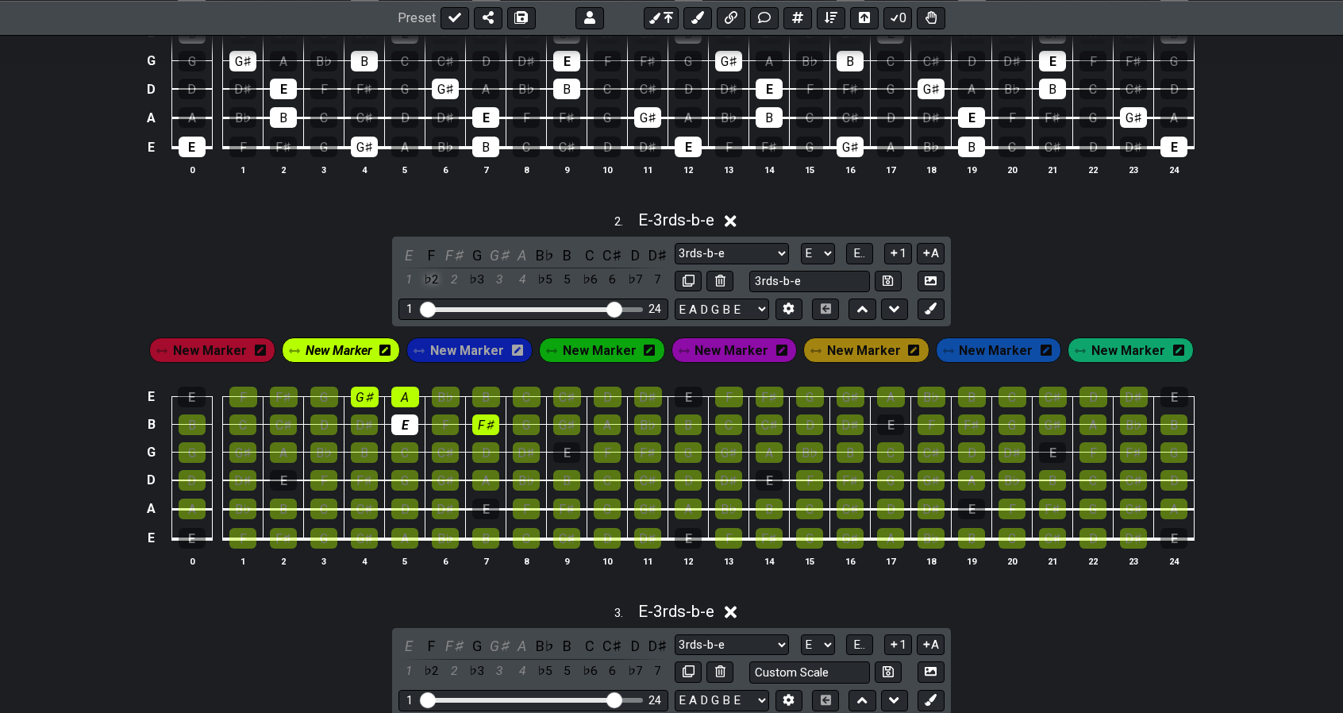
click at [430, 277] on div "♭2" at bounding box center [432, 279] width 21 height 21
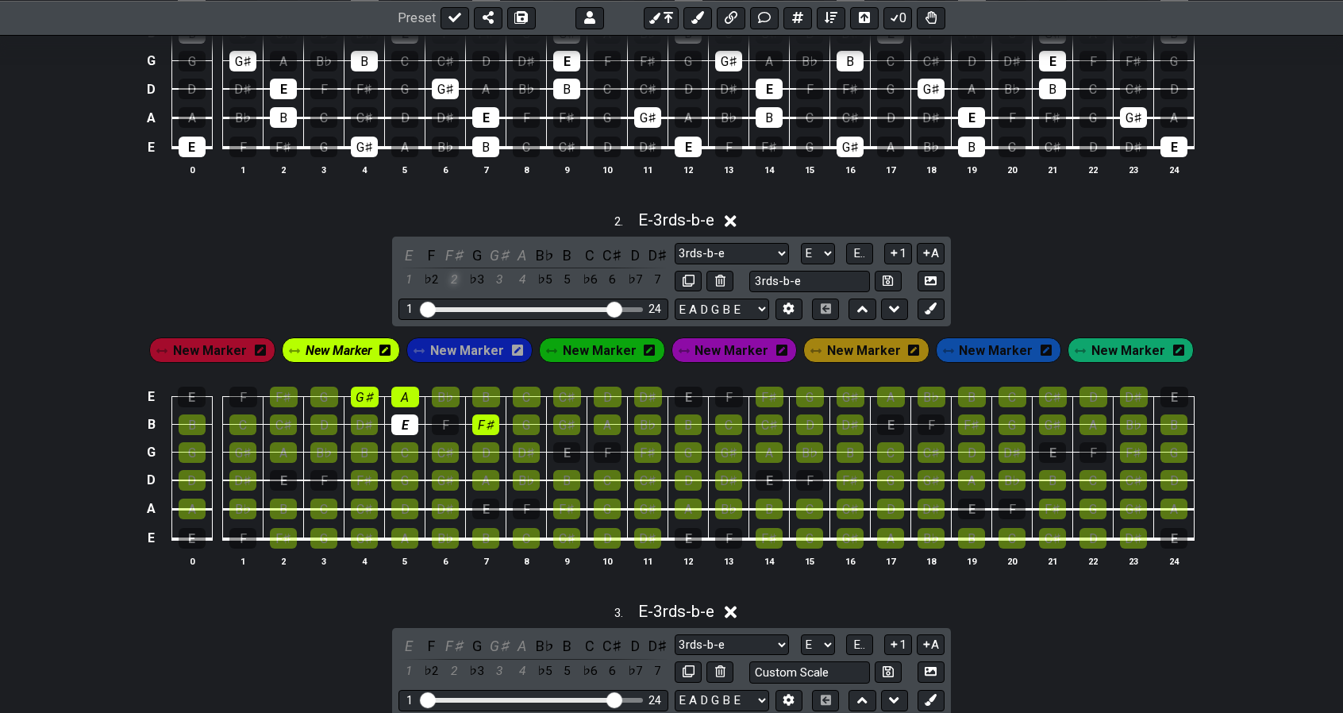
click at [448, 283] on div "2" at bounding box center [454, 279] width 21 height 21
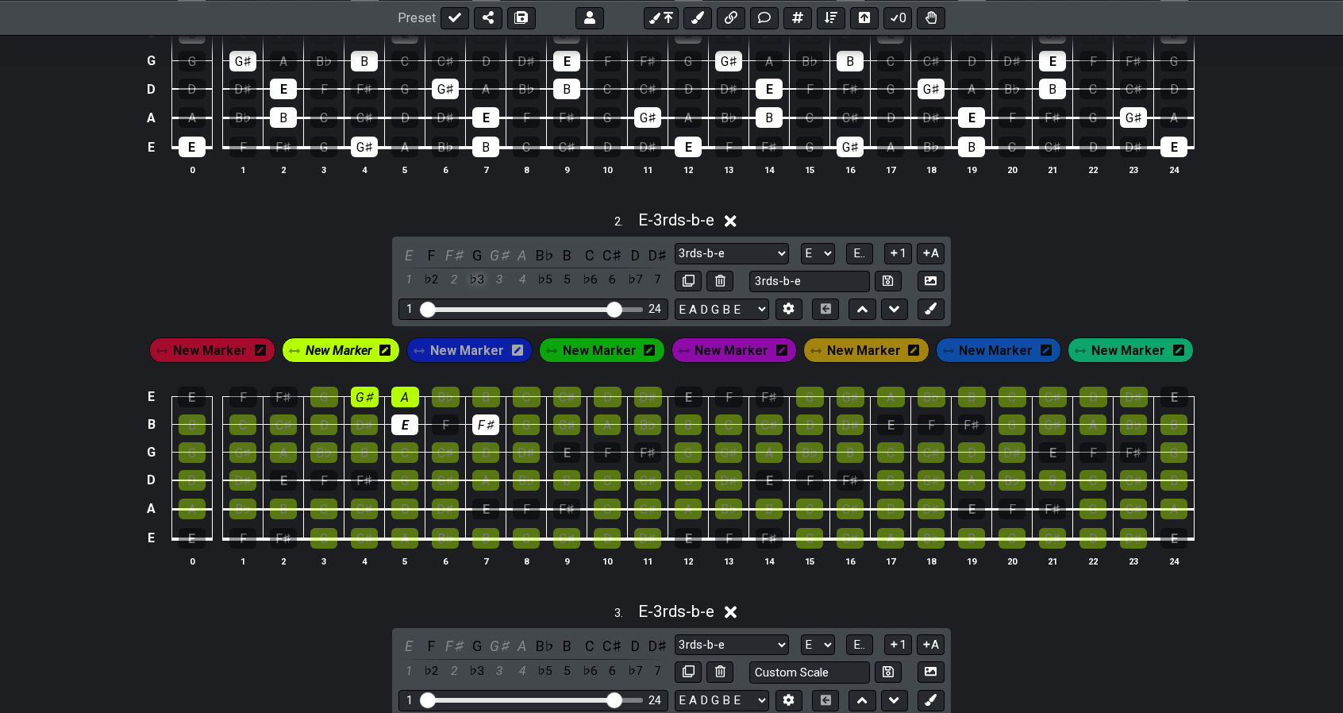
click at [468, 278] on div "♭3" at bounding box center [477, 279] width 21 height 21
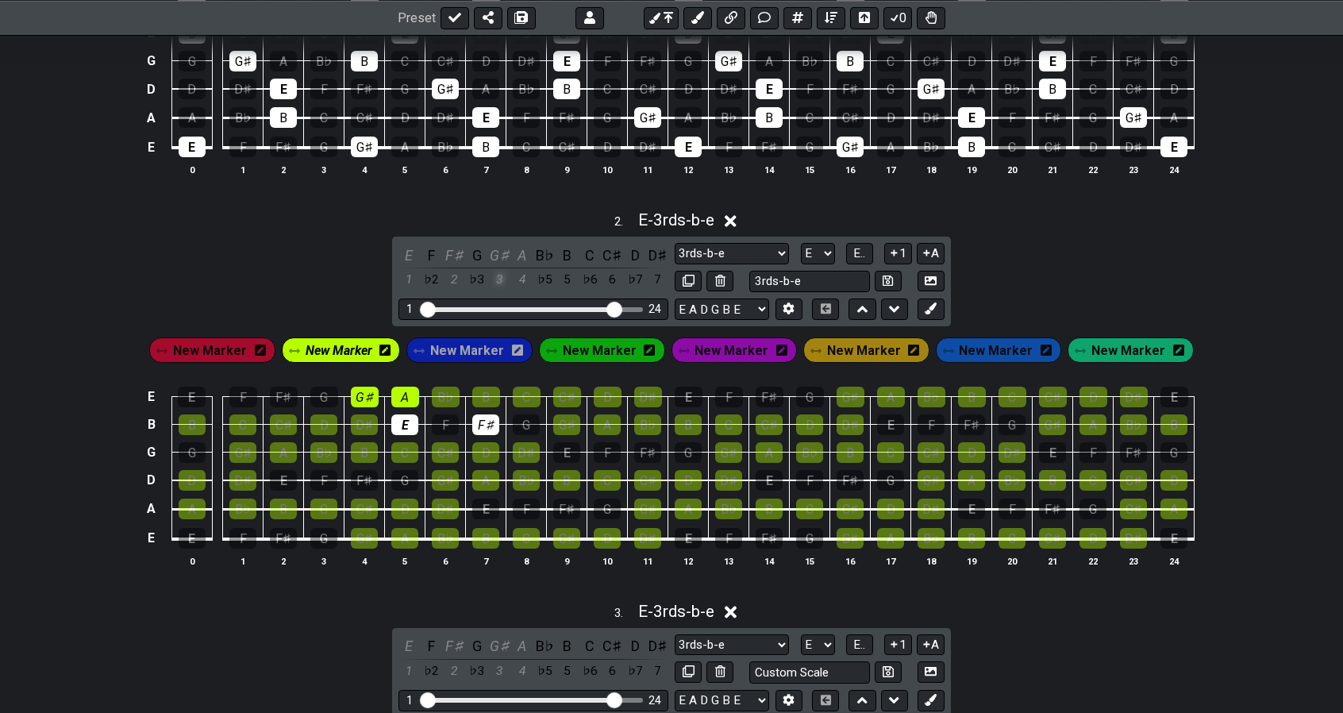
click at [492, 280] on div "3" at bounding box center [499, 279] width 21 height 21
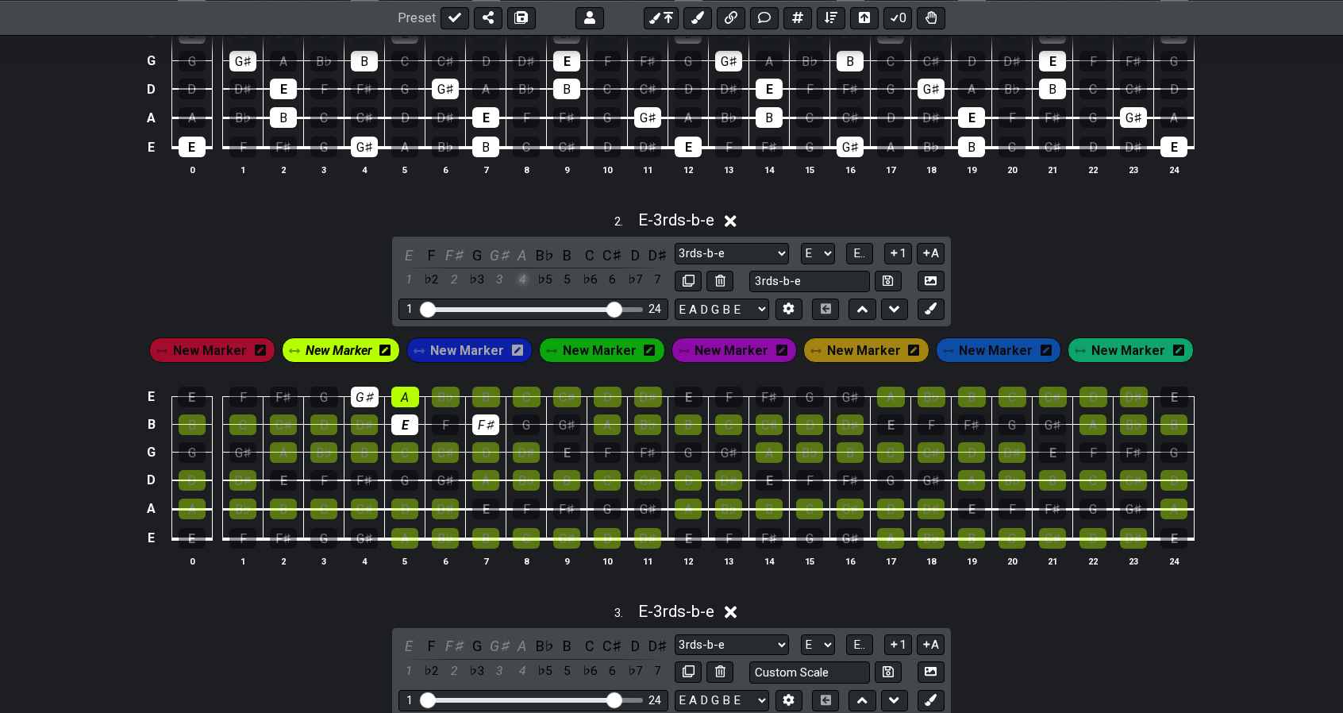
click at [513, 272] on div "4" at bounding box center [522, 279] width 21 height 21
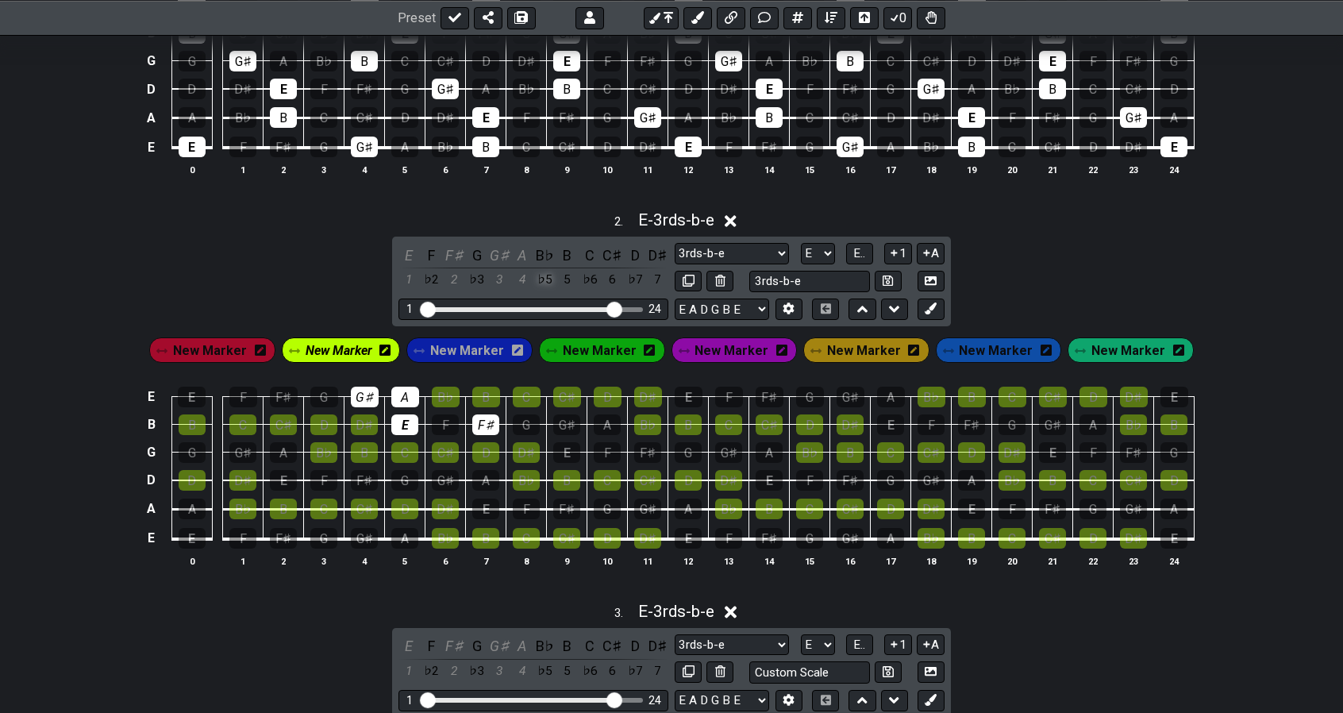
click at [545, 273] on div "♭5" at bounding box center [544, 279] width 21 height 21
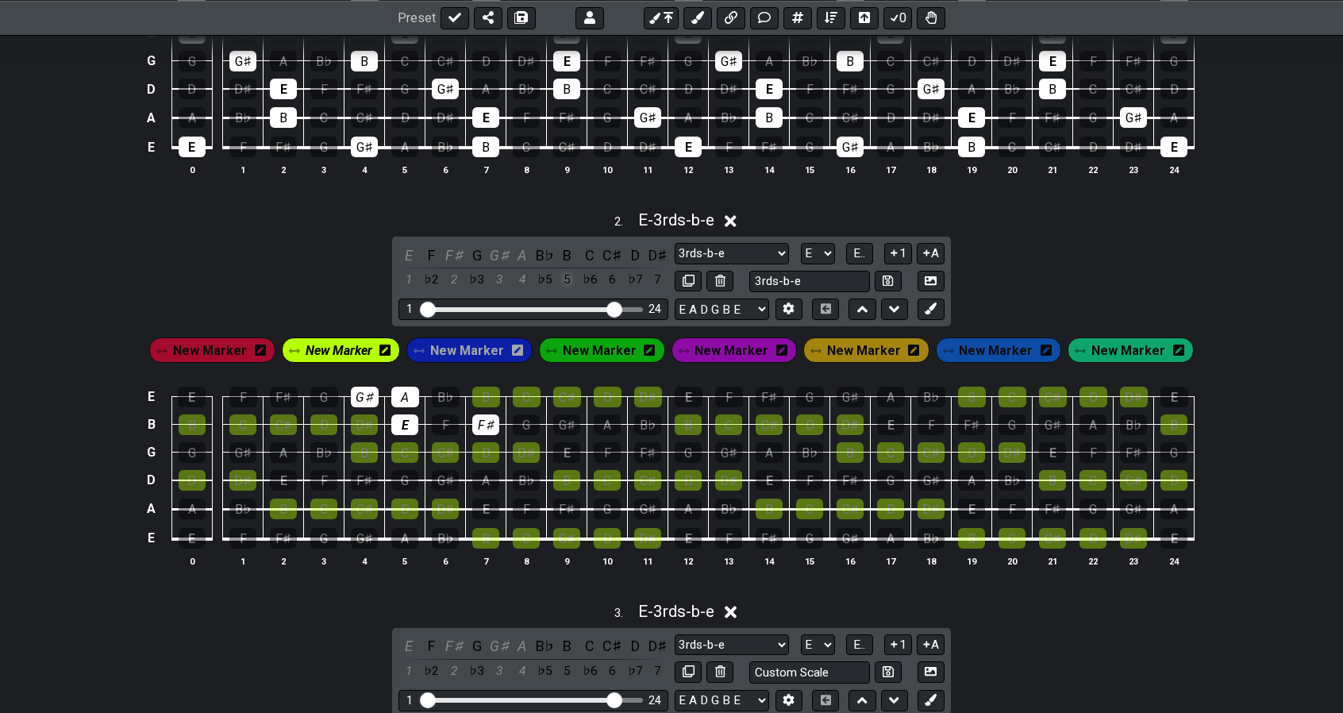
click at [566, 280] on div "5" at bounding box center [567, 279] width 21 height 21
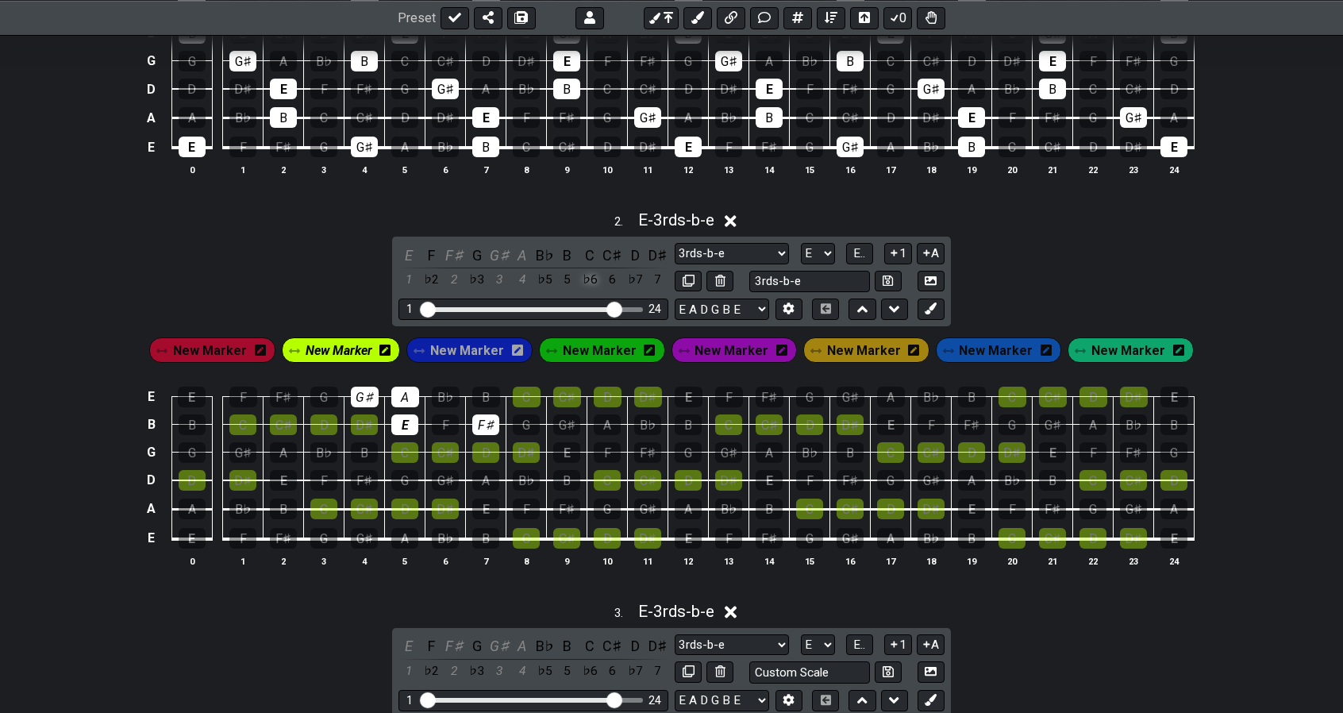
click at [588, 276] on div "♭6" at bounding box center [590, 279] width 21 height 21
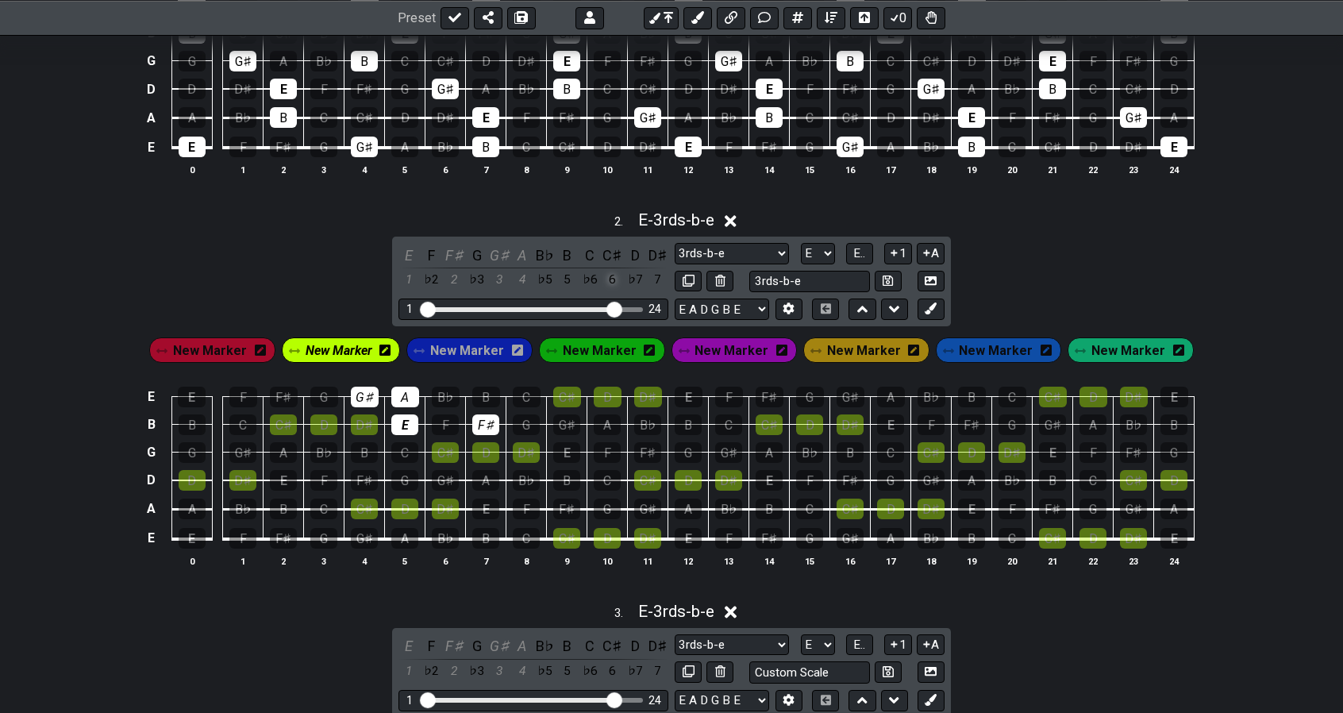
click at [608, 278] on div "6" at bounding box center [613, 279] width 21 height 21
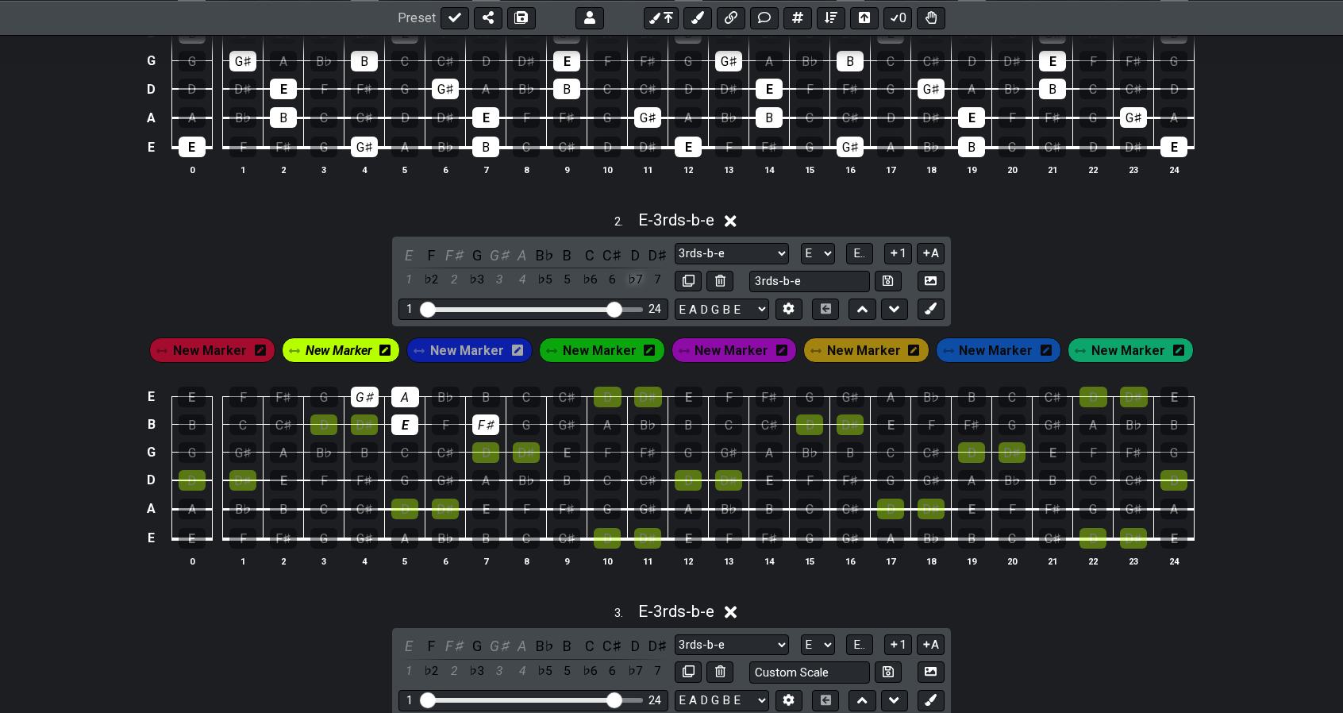
click at [630, 278] on div "♭7" at bounding box center [635, 279] width 21 height 21
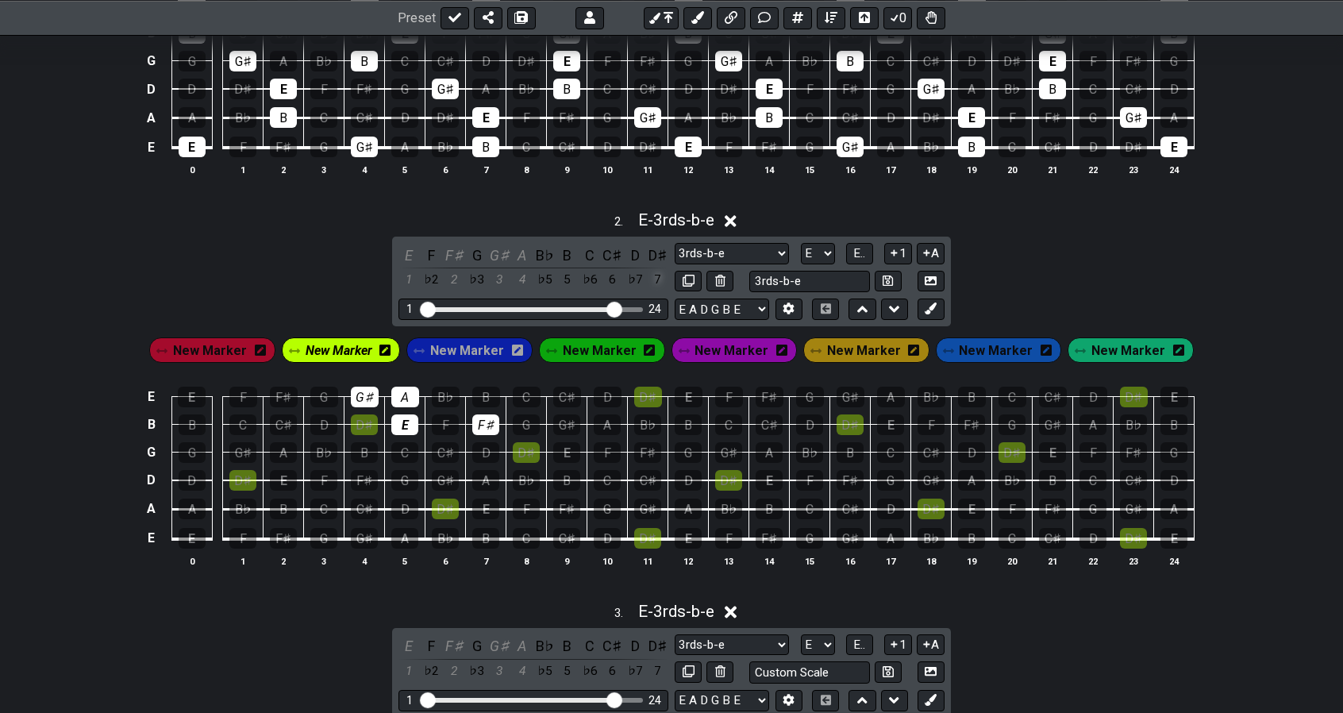
click at [651, 278] on div "7" at bounding box center [658, 279] width 21 height 21
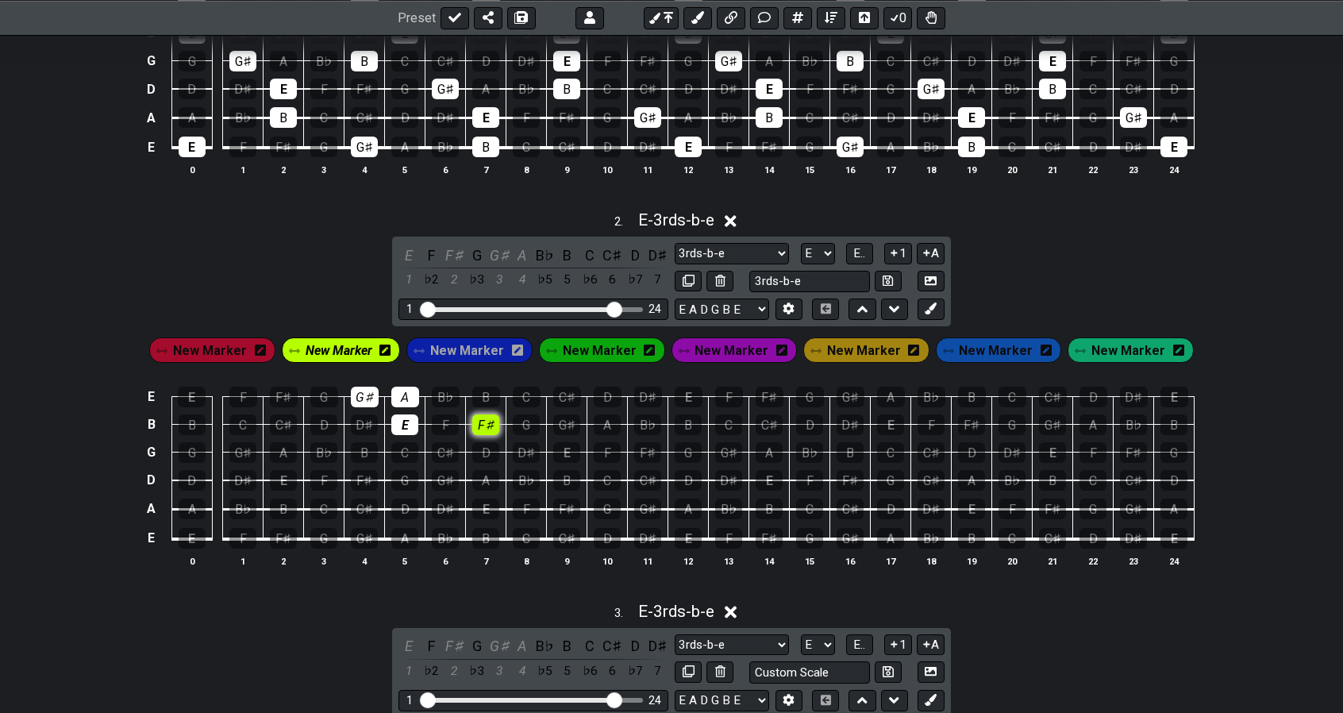
click at [490, 425] on div "F♯" at bounding box center [485, 424] width 27 height 21
click at [935, 303] on icon at bounding box center [931, 309] width 12 height 12
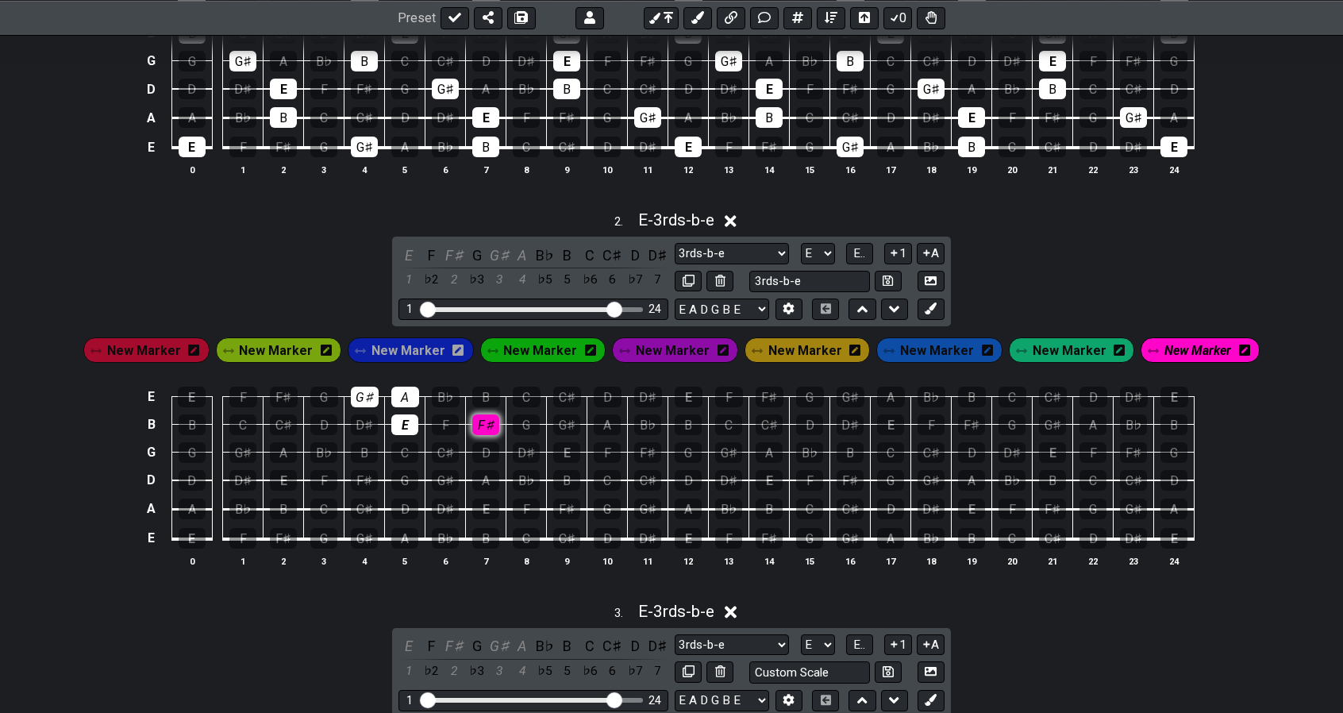
click at [487, 426] on div "F♯" at bounding box center [485, 424] width 27 height 21
drag, startPoint x: 487, startPoint y: 426, endPoint x: 454, endPoint y: 411, distance: 36.6
click at [454, 414] on div "F" at bounding box center [445, 424] width 27 height 21
click at [528, 418] on div "G" at bounding box center [526, 424] width 27 height 21
click at [413, 252] on div "E" at bounding box center [409, 255] width 21 height 21
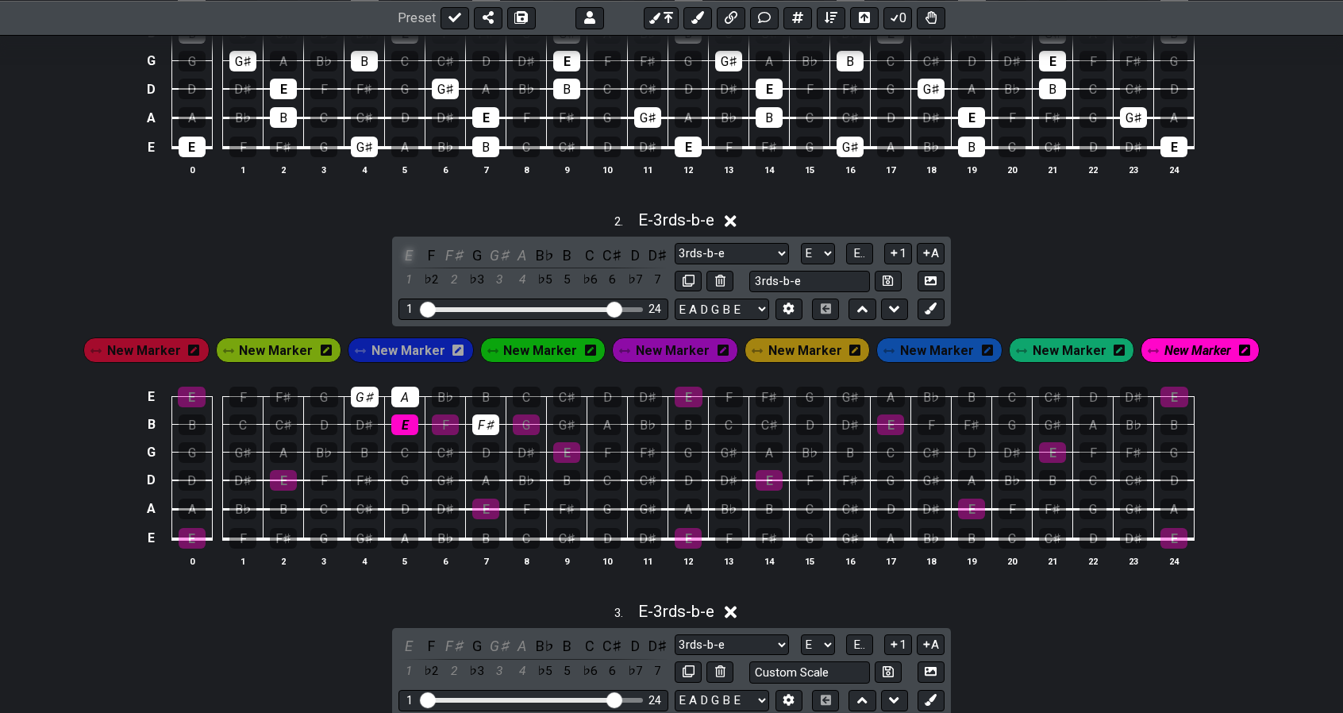
click at [413, 252] on div "E" at bounding box center [409, 255] width 21 height 21
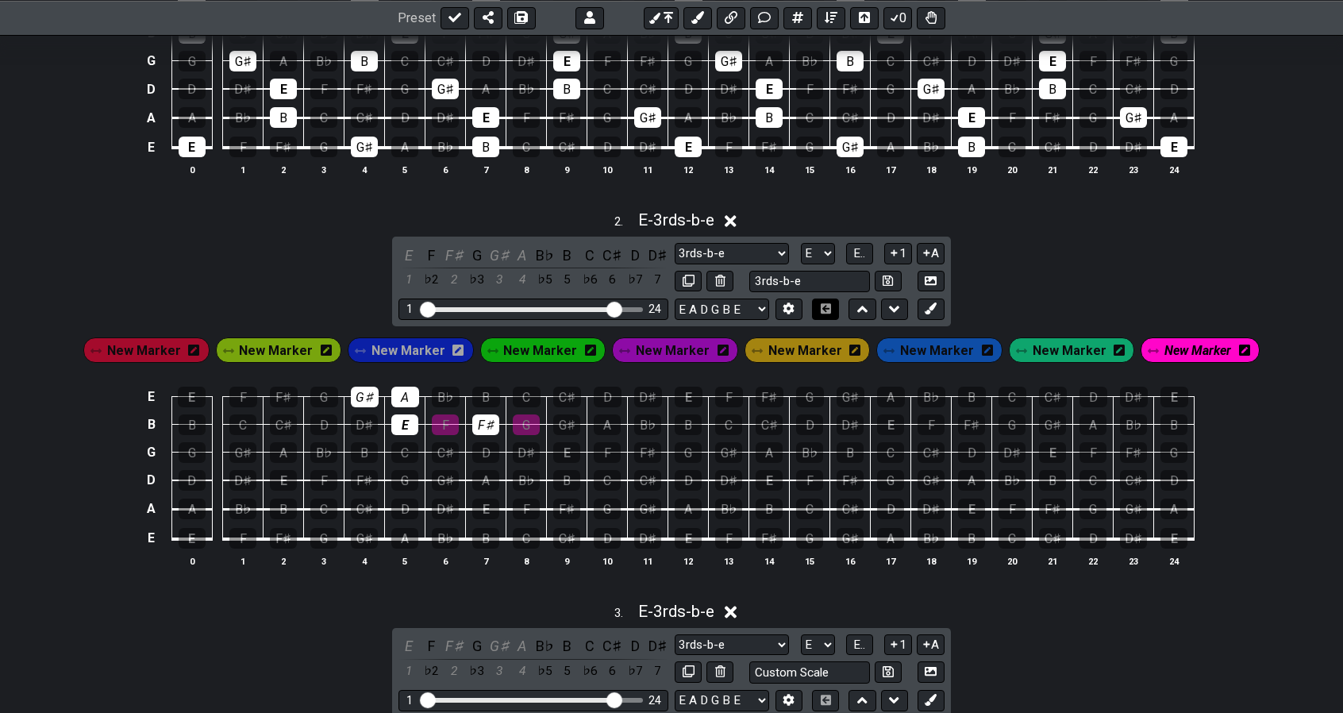
click at [824, 307] on icon at bounding box center [826, 308] width 12 height 10
click at [807, 395] on div "G" at bounding box center [810, 397] width 28 height 21
click at [932, 252] on button "A" at bounding box center [931, 253] width 28 height 21
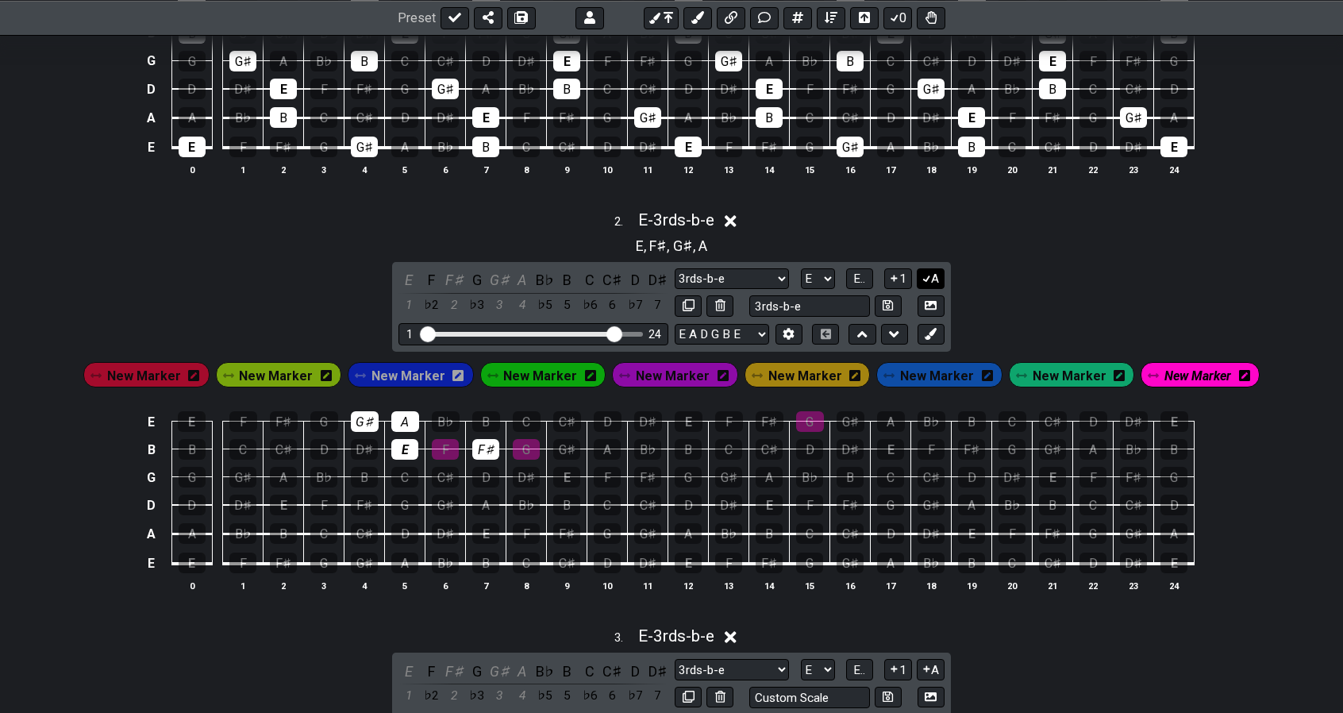
click at [936, 272] on button "A" at bounding box center [931, 278] width 28 height 21
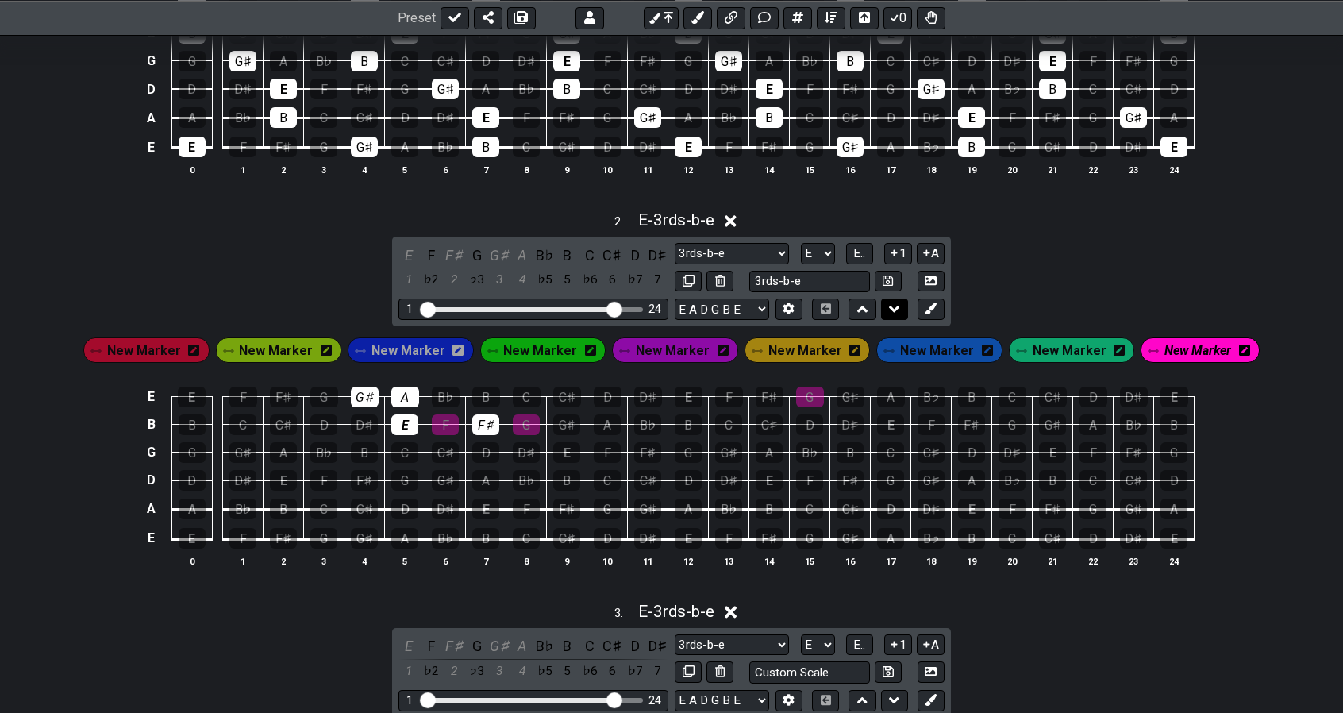
click at [896, 306] on icon at bounding box center [894, 309] width 10 height 6
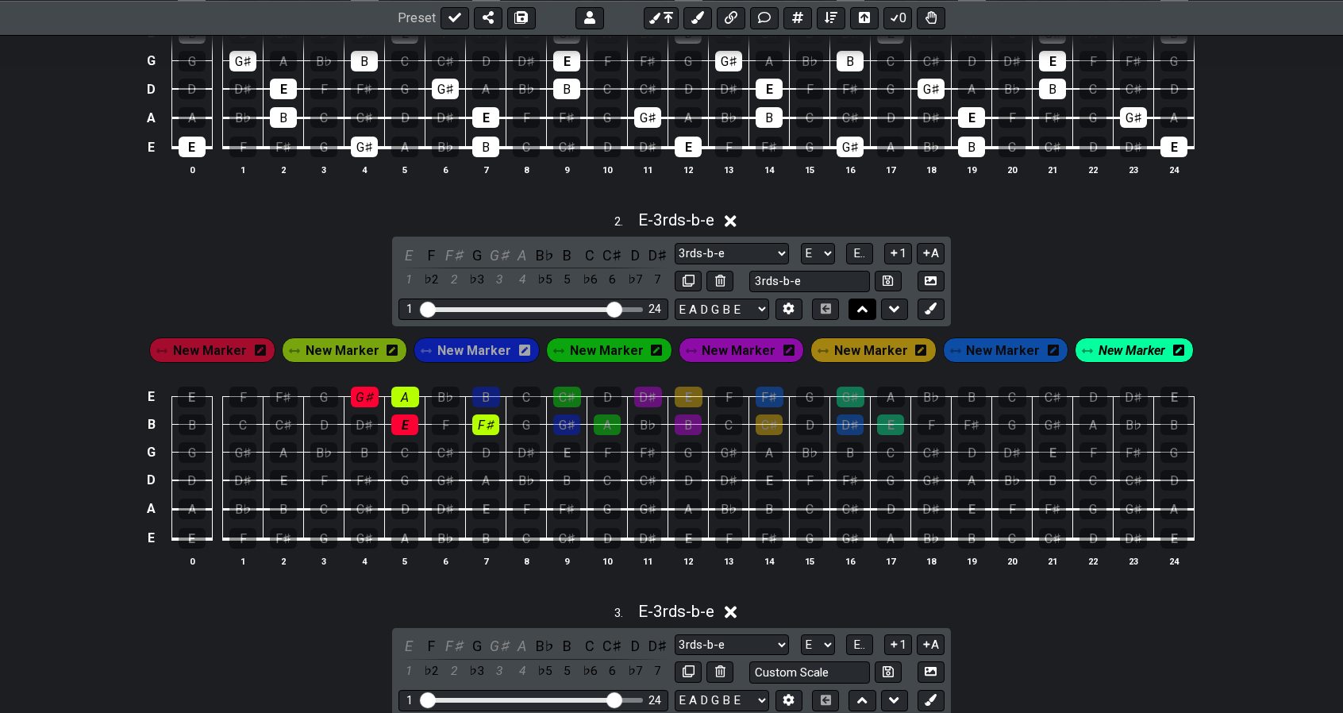
click at [863, 306] on icon at bounding box center [862, 309] width 10 height 6
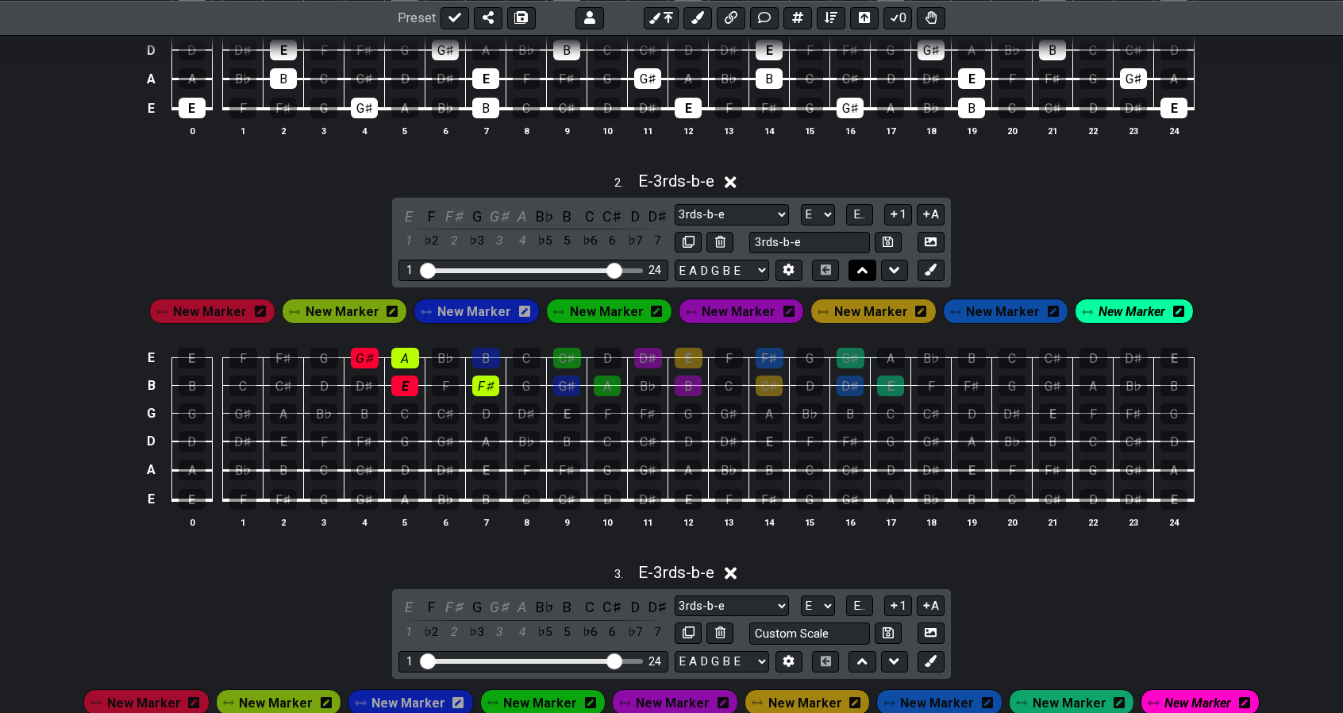
select select "3rds-b-e"
select select "asd-2"
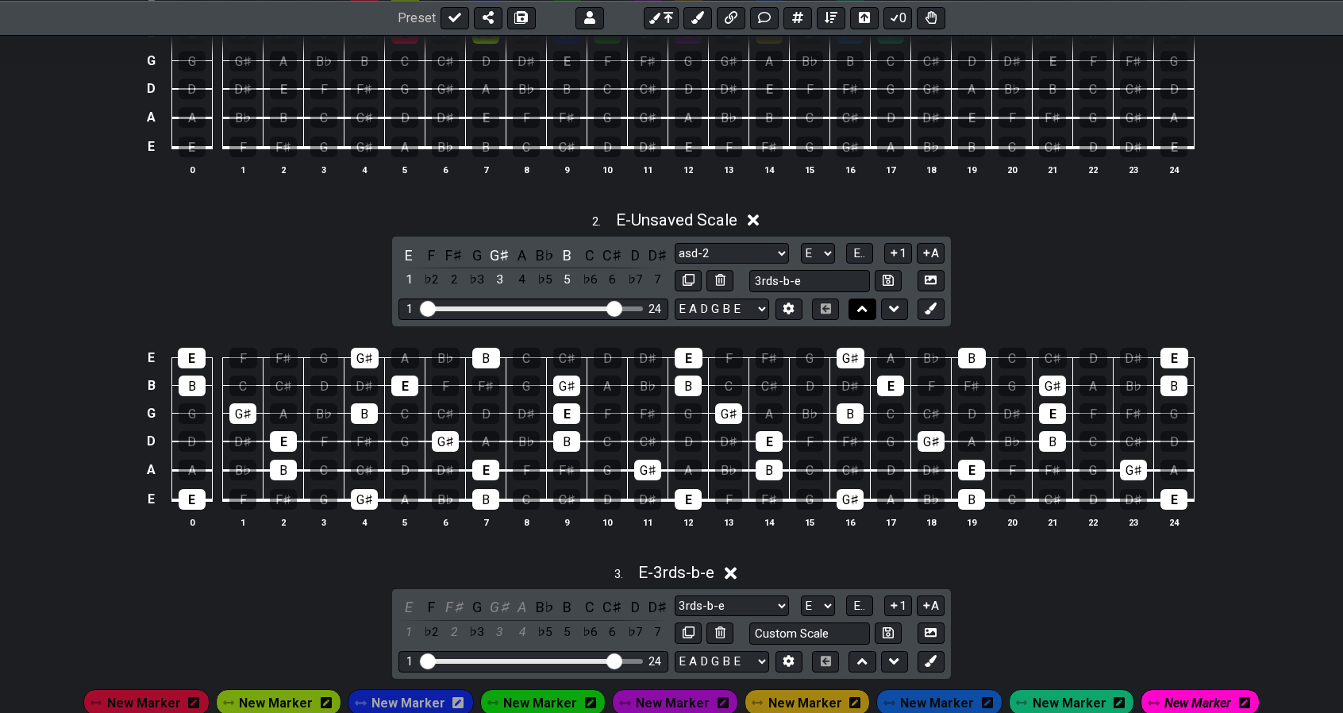
click at [863, 306] on icon at bounding box center [862, 309] width 10 height 6
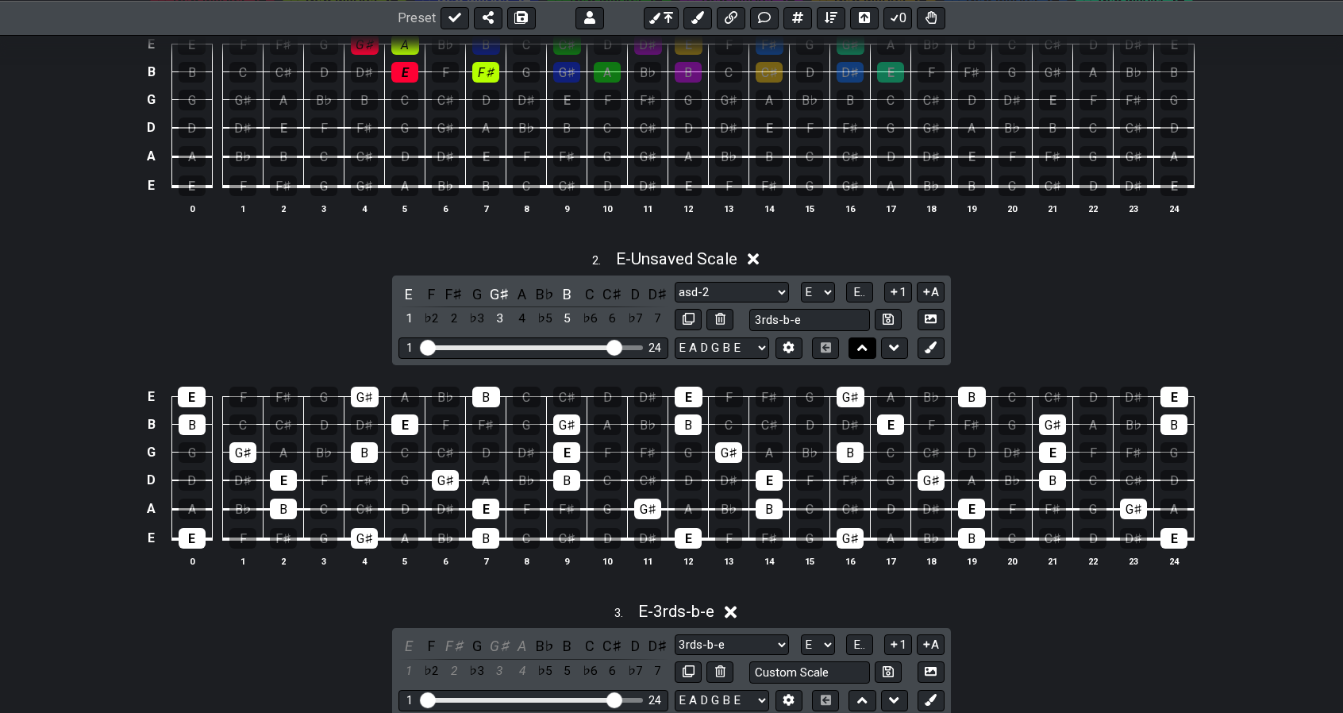
select select "asd-2"
select select "3rds-b-e"
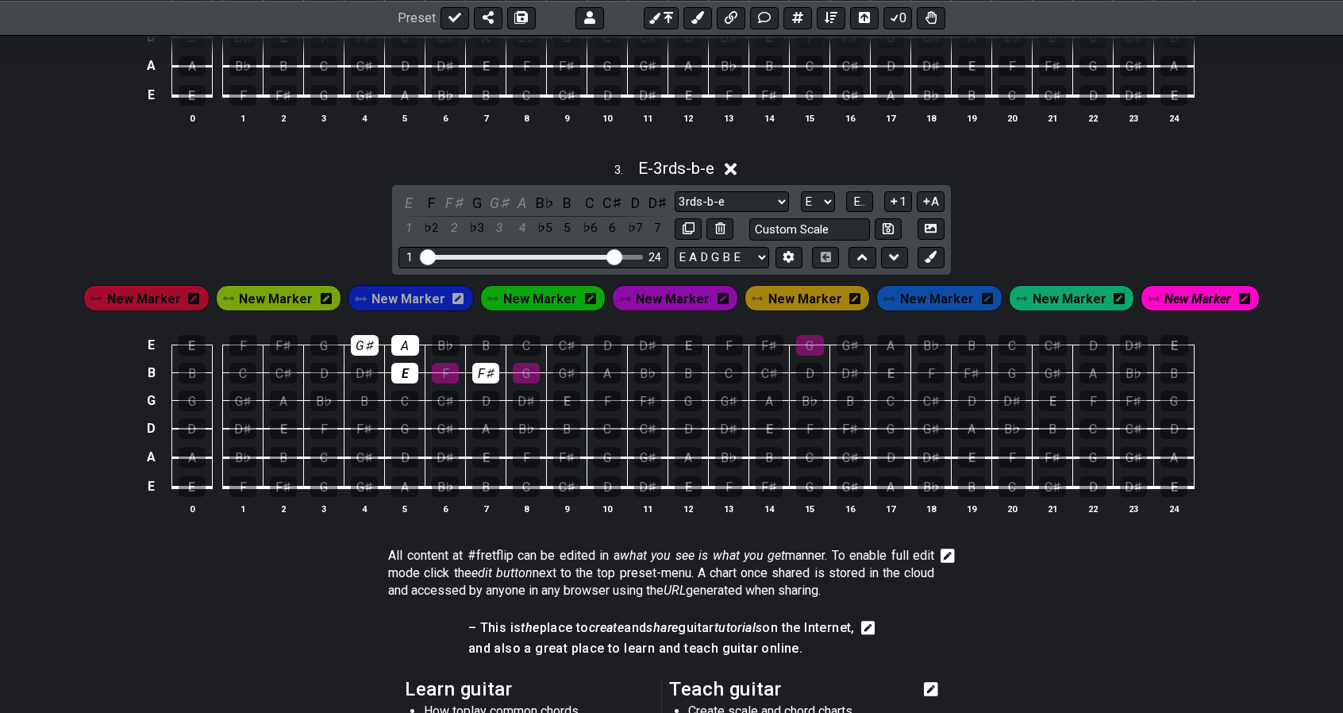
scroll to position [1002, 0]
click at [726, 222] on button at bounding box center [720, 228] width 27 height 21
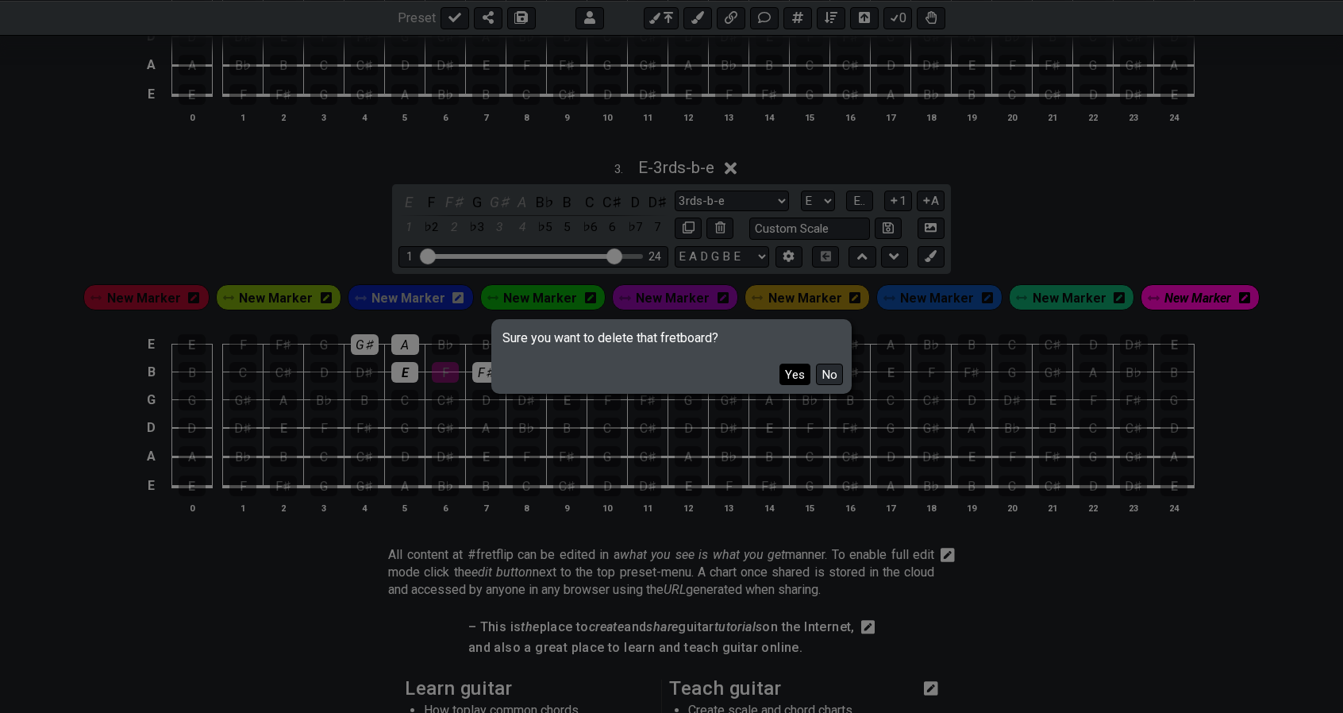
click at [797, 377] on button "Yes" at bounding box center [795, 374] width 31 height 21
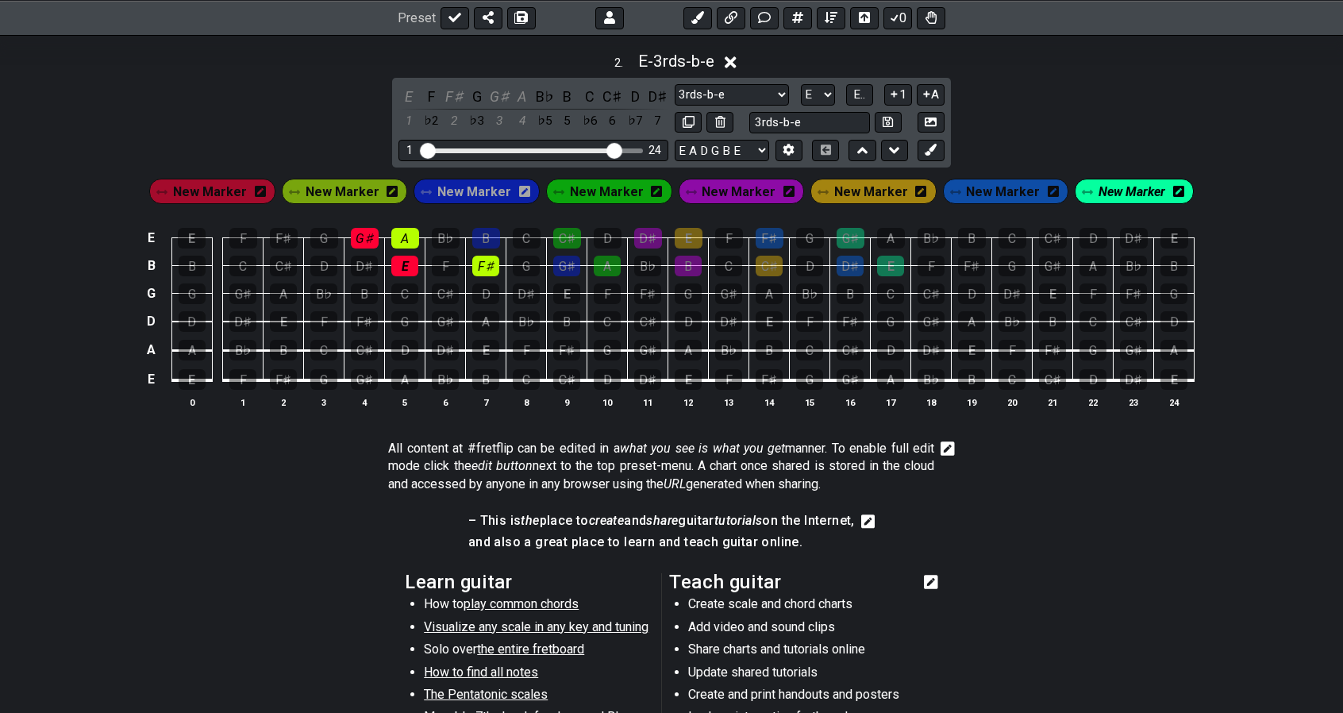
scroll to position [716, 0]
click at [688, 126] on button at bounding box center [688, 123] width 27 height 21
select select "3rds-b-e"
select select "E"
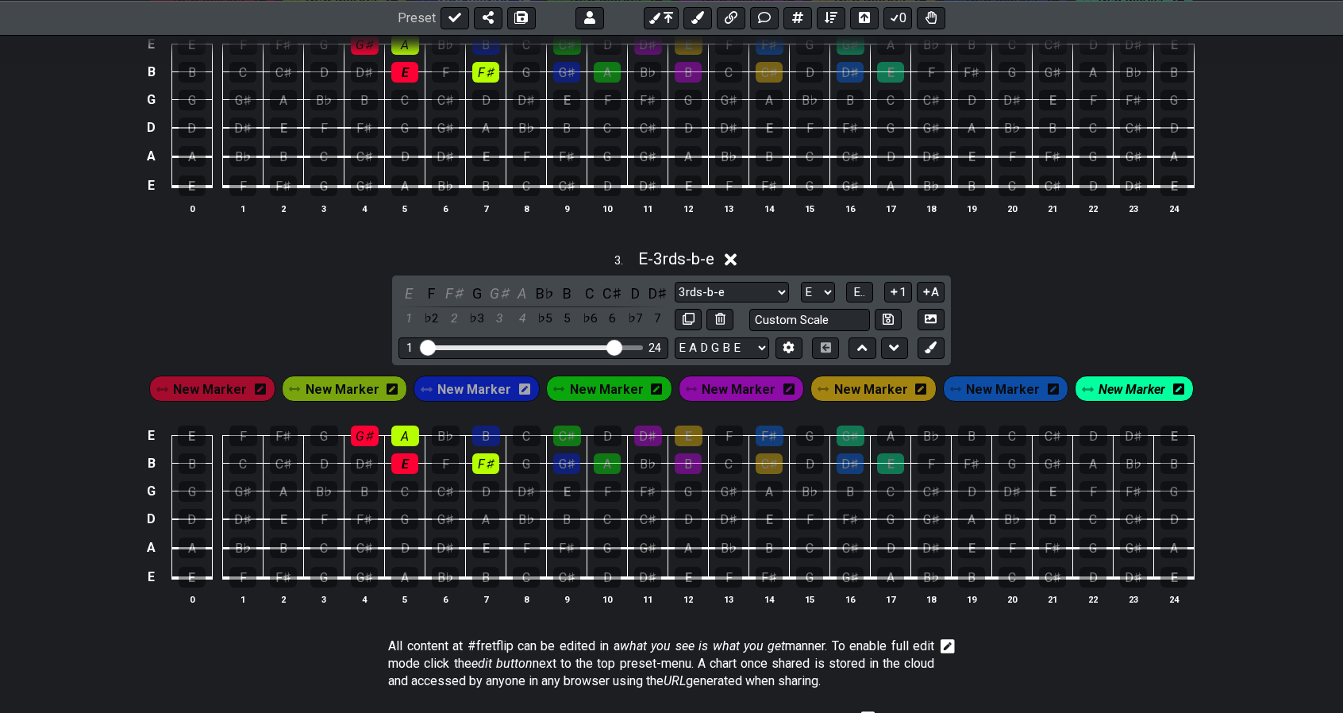
scroll to position [911, 0]
click at [723, 356] on div "E F F♯ G G♯ A B♭ B C C♯ D D♯ 1 ♭2 2 ♭3 3 4 ♭5 5 ♭6 6 ♭7 7 Minor Pentatonic 3rds…" at bounding box center [671, 320] width 559 height 90
click at [765, 289] on select "Minor Pentatonic 3rds-b-e Minor Pentatonic Major Pentatonic Minor Blues Major B…" at bounding box center [732, 291] width 114 height 21
select select "Major / [PERSON_NAME]"
click at [675, 281] on select "Minor Pentatonic 3rds-b-e Minor Pentatonic Major Pentatonic Minor Blues Major B…" at bounding box center [732, 291] width 114 height 21
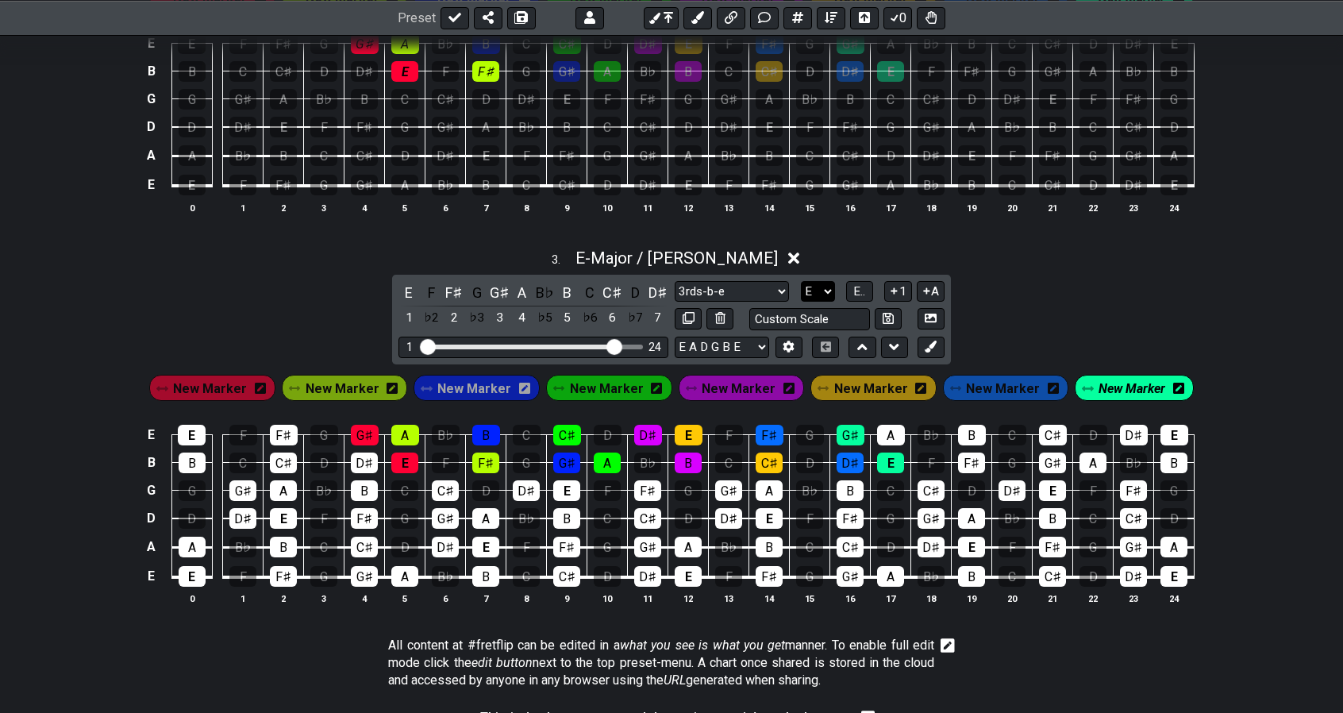
click at [824, 293] on select "A♭ A A♯ B♭ B C C♯ D♭ D D♯ E♭ E F F♯ G♭ G G♯" at bounding box center [818, 291] width 34 height 21
click at [801, 281] on select "A♭ A A♯ B♭ B C C♯ D♭ D D♯ E♭ E F F♯ G♭ G G♯" at bounding box center [818, 291] width 34 height 21
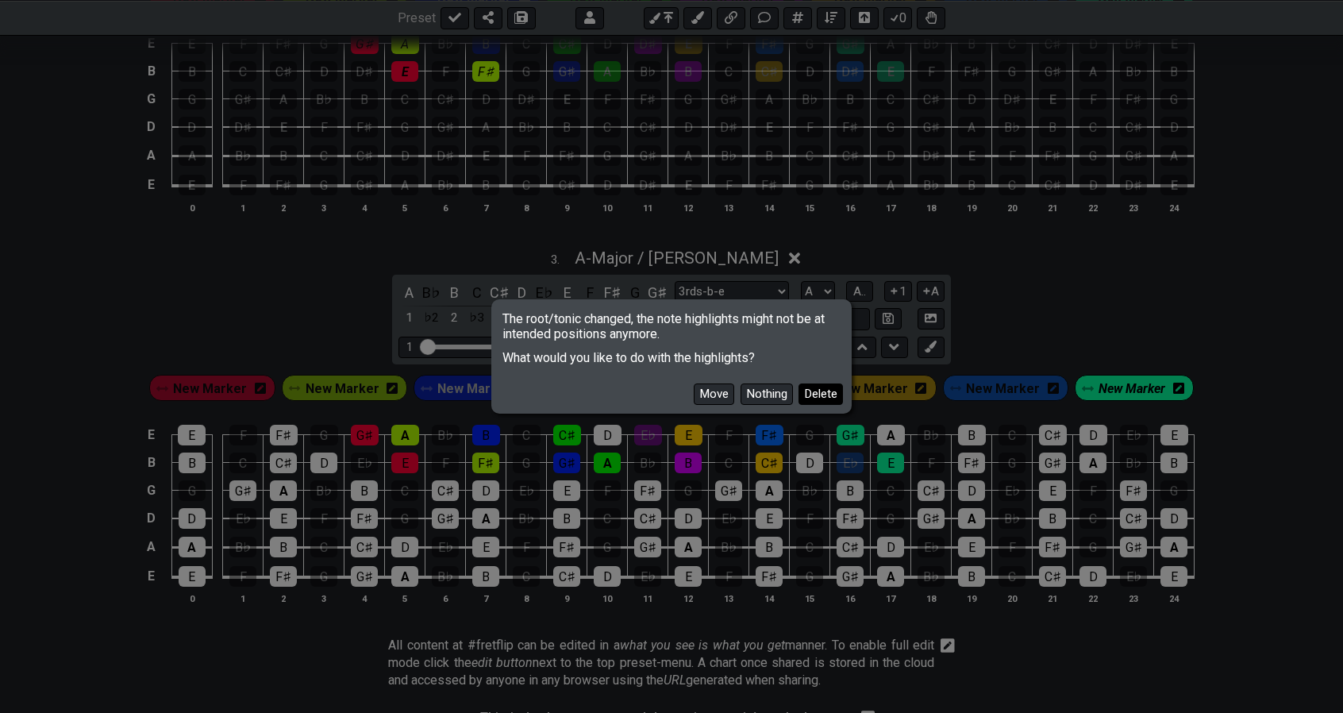
click at [816, 388] on button "Delete" at bounding box center [821, 393] width 44 height 21
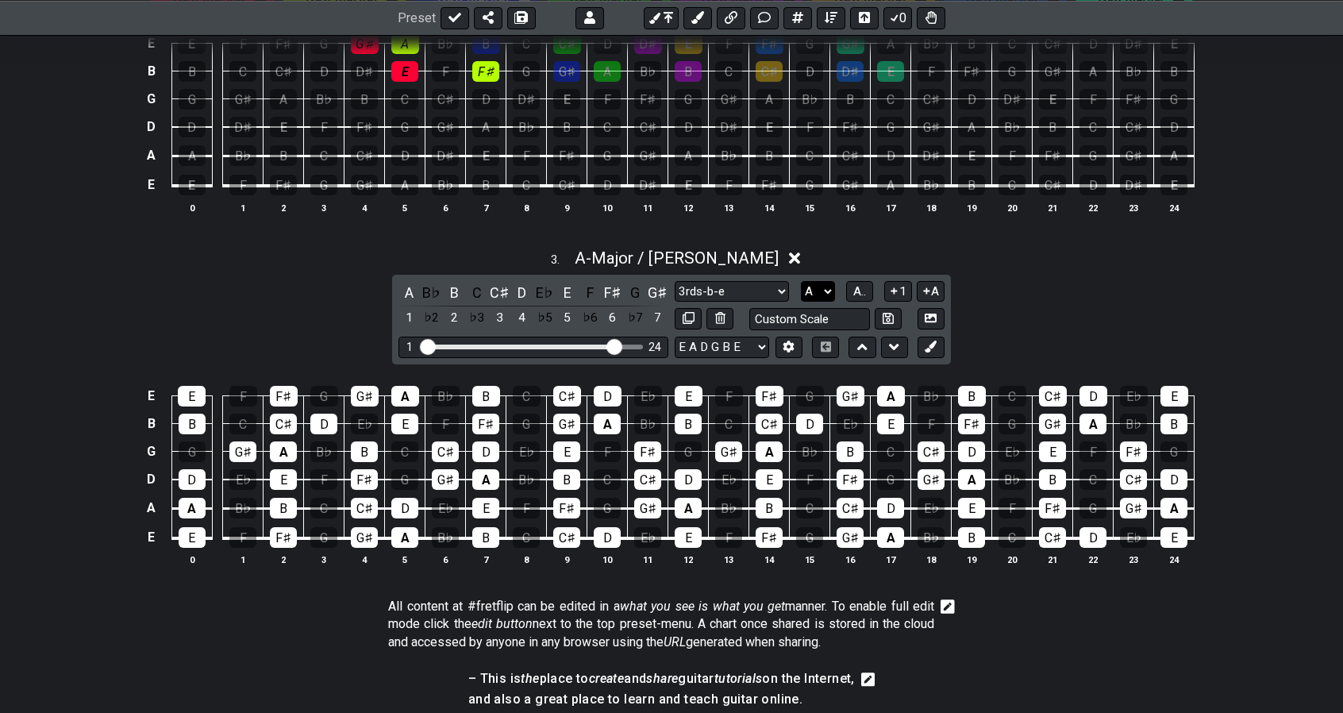
click at [809, 288] on select "A♭ A A♯ B♭ B C C♯ D♭ D D♯ E♭ E F F♯ G♭ G G♯" at bounding box center [818, 291] width 34 height 21
select select "E"
click at [801, 281] on select "A♭ A A♯ B♭ B C C♯ D♭ D D♯ E♭ E F F♯ G♭ G G♯" at bounding box center [818, 291] width 34 height 21
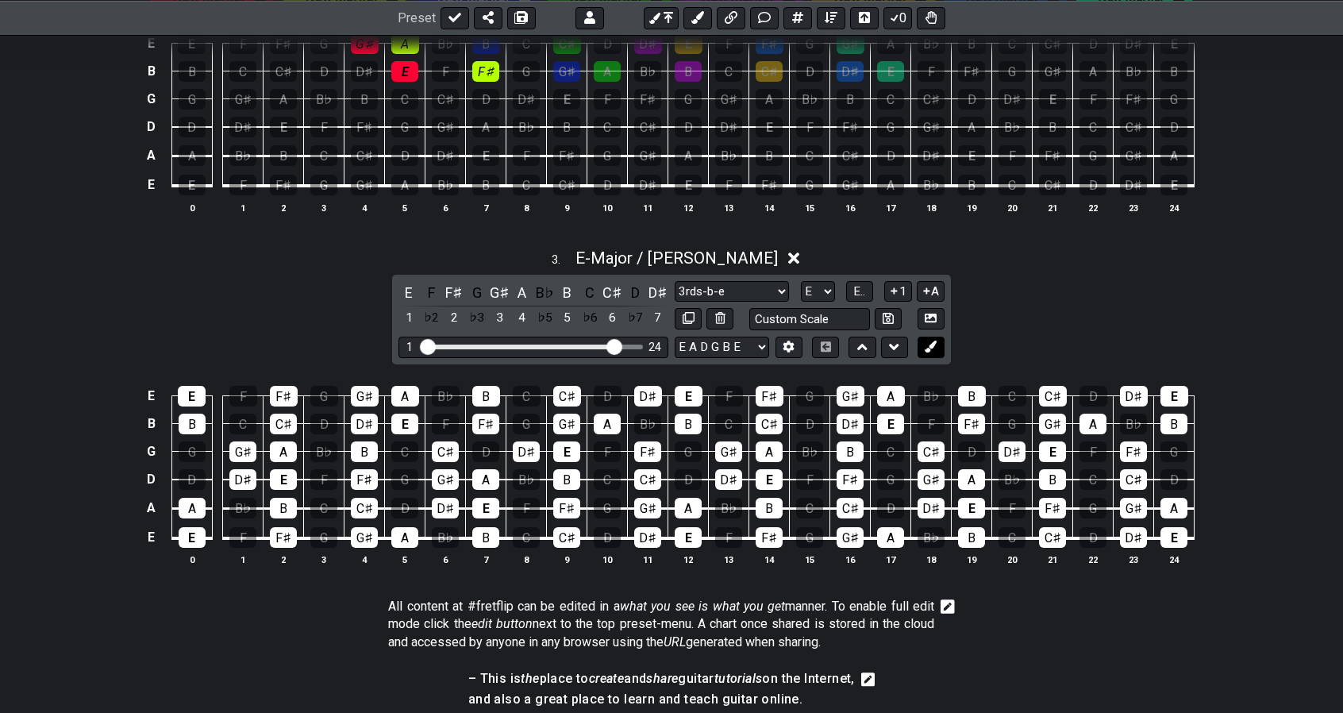
click at [931, 346] on icon at bounding box center [931, 347] width 12 height 12
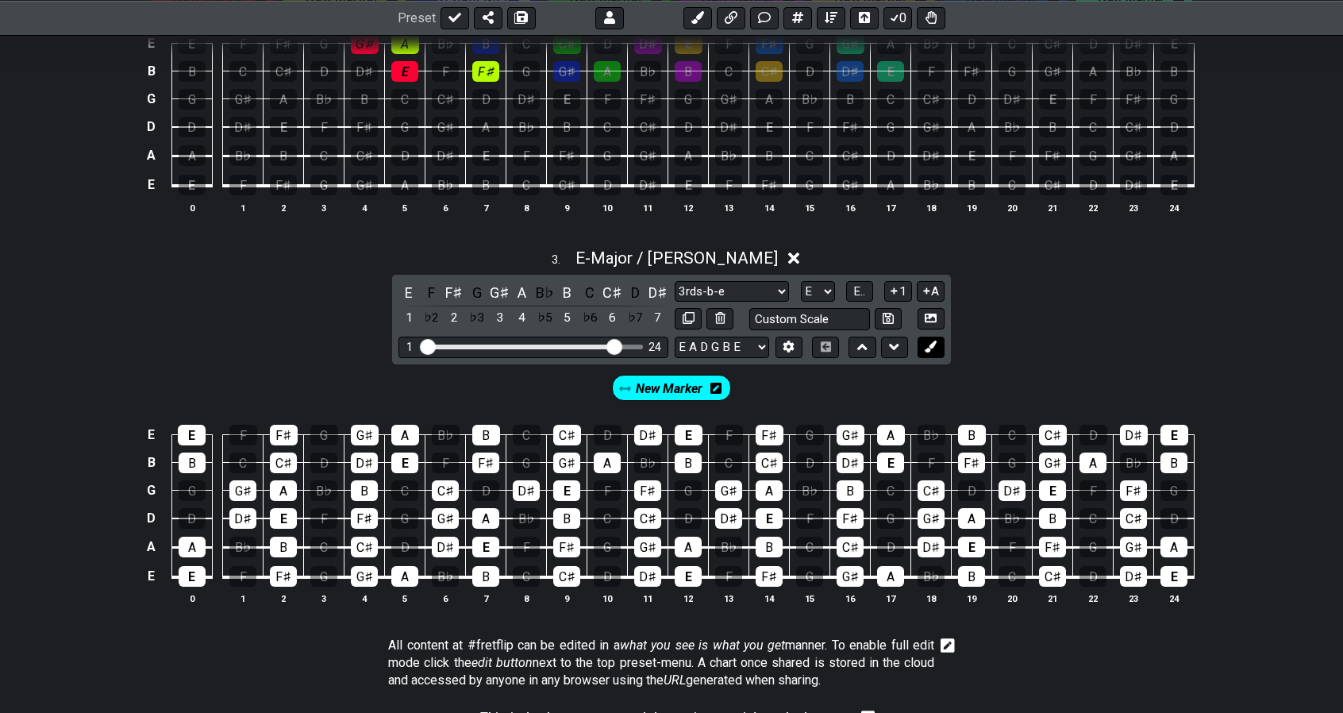
click at [931, 346] on icon at bounding box center [931, 347] width 12 height 12
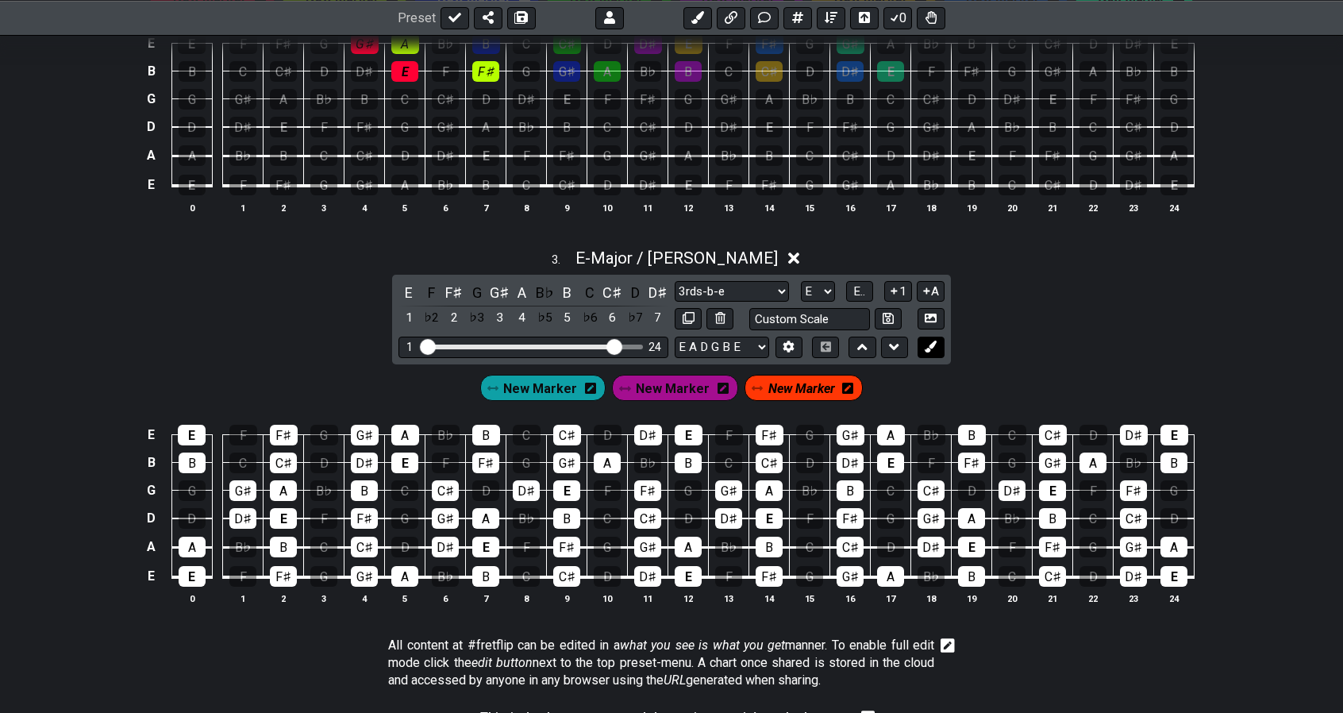
click at [931, 346] on icon at bounding box center [931, 347] width 12 height 12
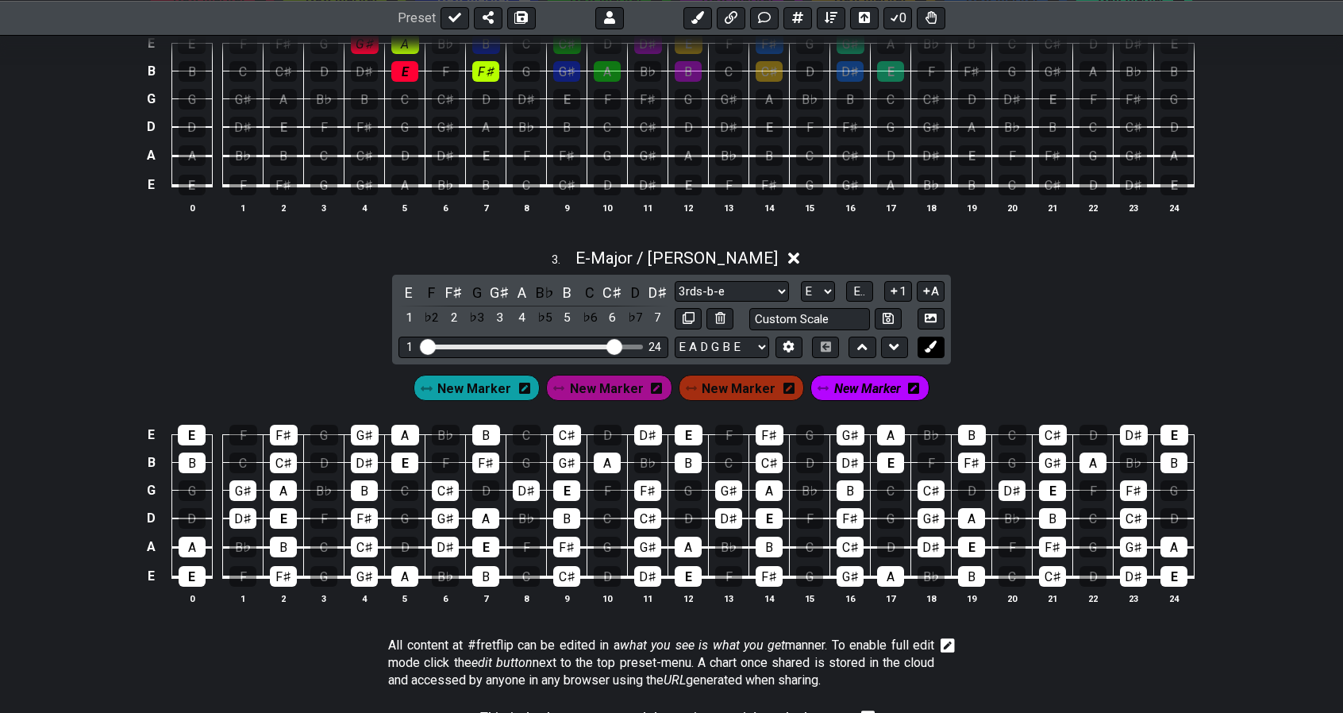
click at [931, 346] on icon at bounding box center [931, 347] width 12 height 12
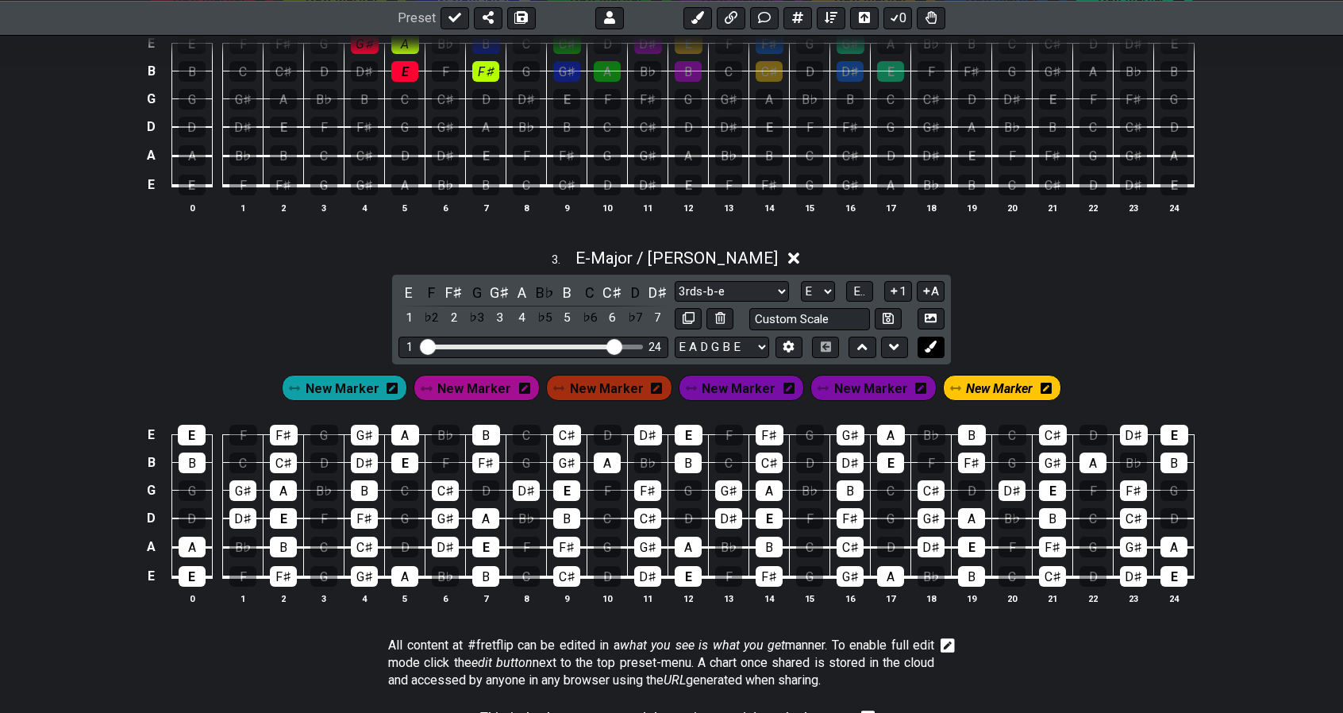
click at [931, 346] on icon at bounding box center [931, 347] width 12 height 12
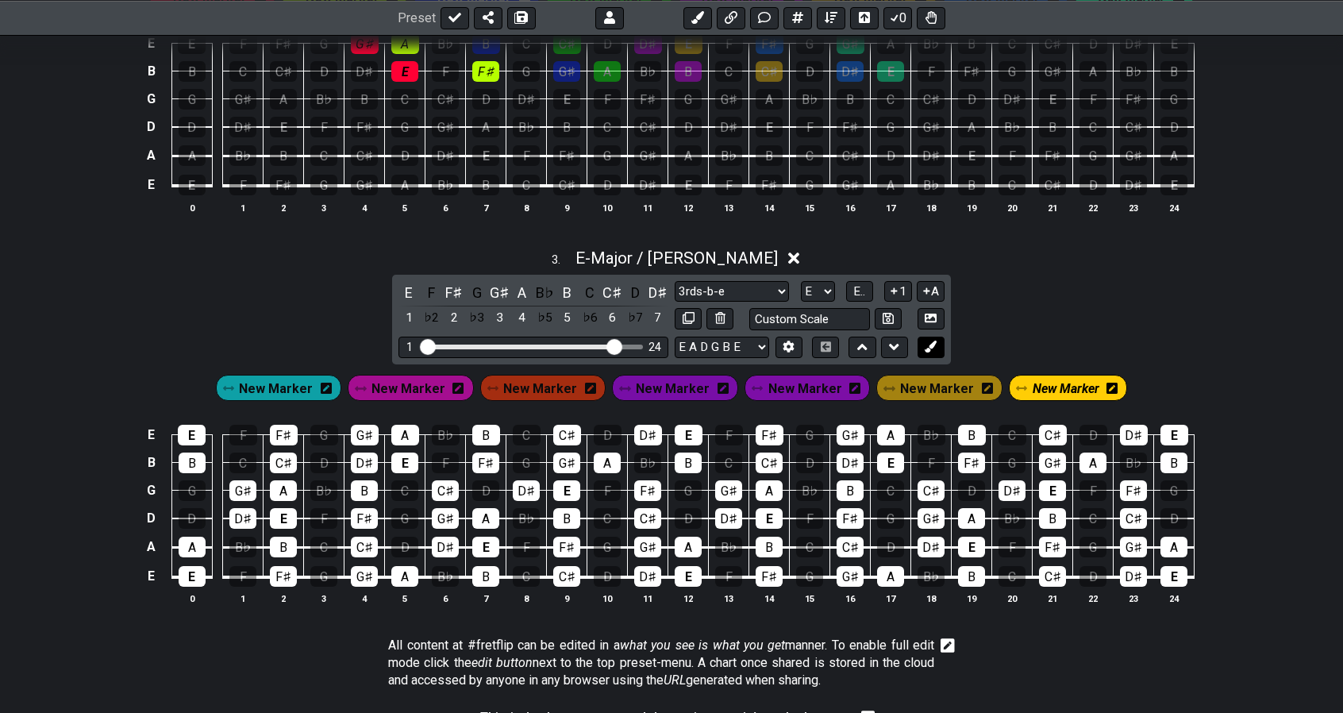
click at [931, 346] on icon at bounding box center [931, 347] width 12 height 12
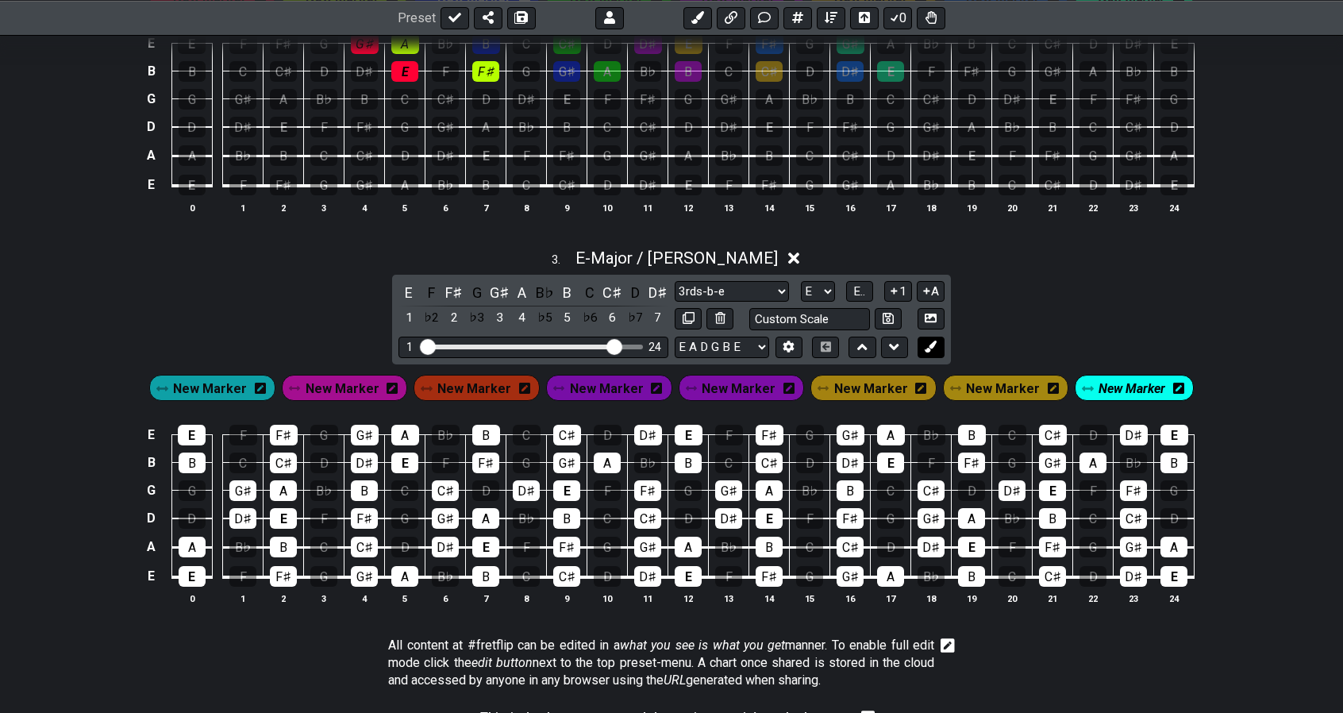
click at [931, 346] on icon at bounding box center [931, 347] width 12 height 12
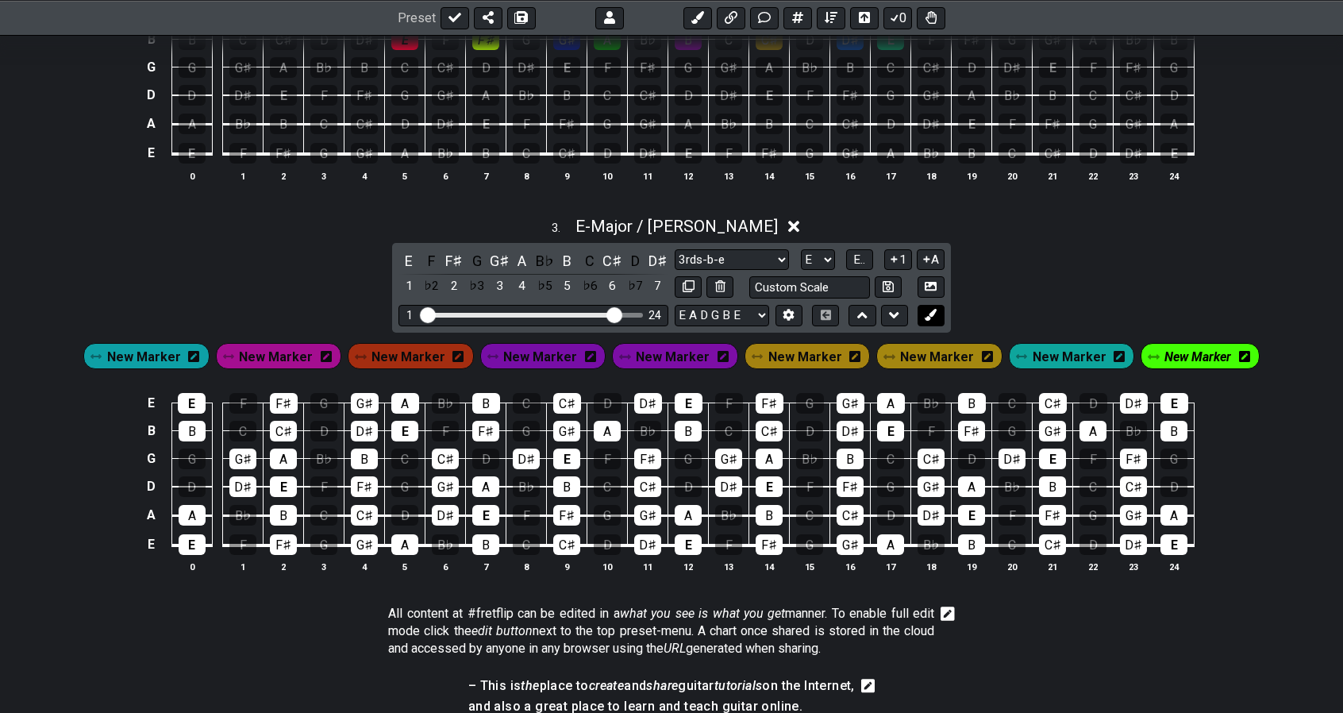
scroll to position [950, 0]
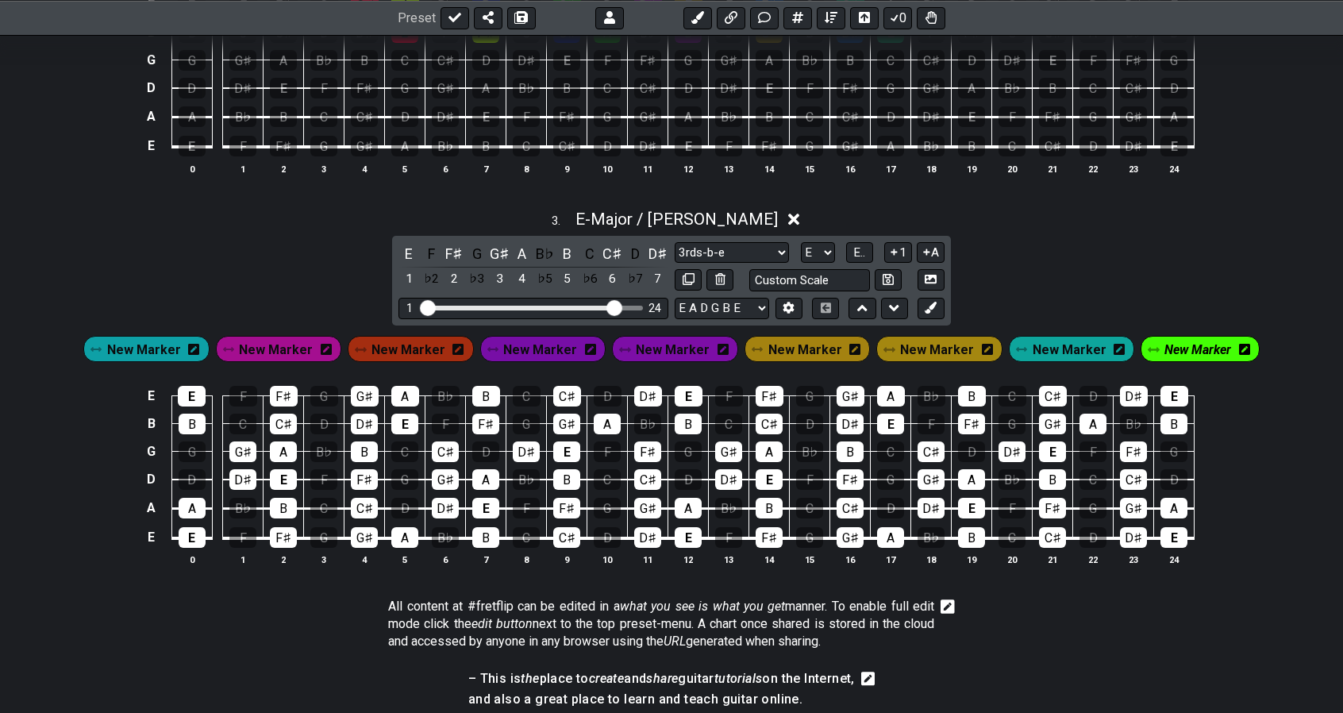
click at [165, 345] on span "New Marker" at bounding box center [144, 349] width 74 height 23
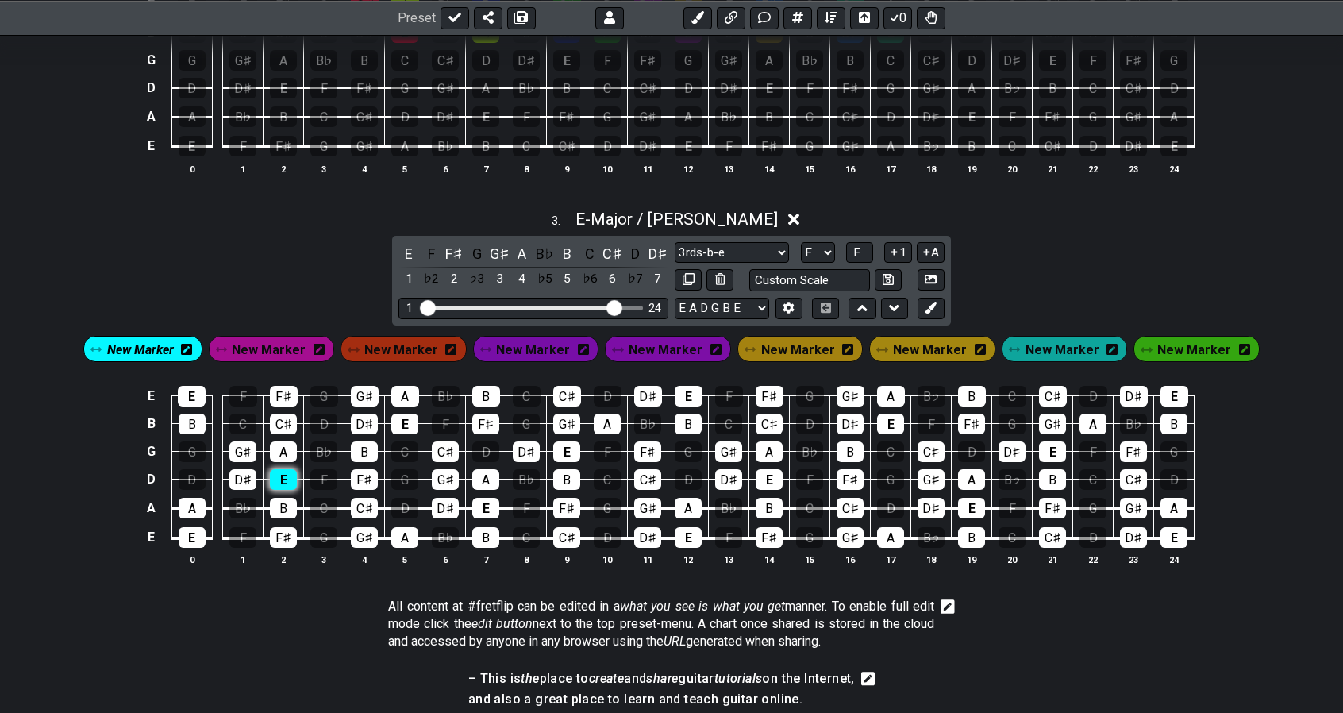
click at [286, 472] on div "E" at bounding box center [283, 479] width 27 height 21
click at [249, 445] on div "G♯" at bounding box center [242, 451] width 27 height 21
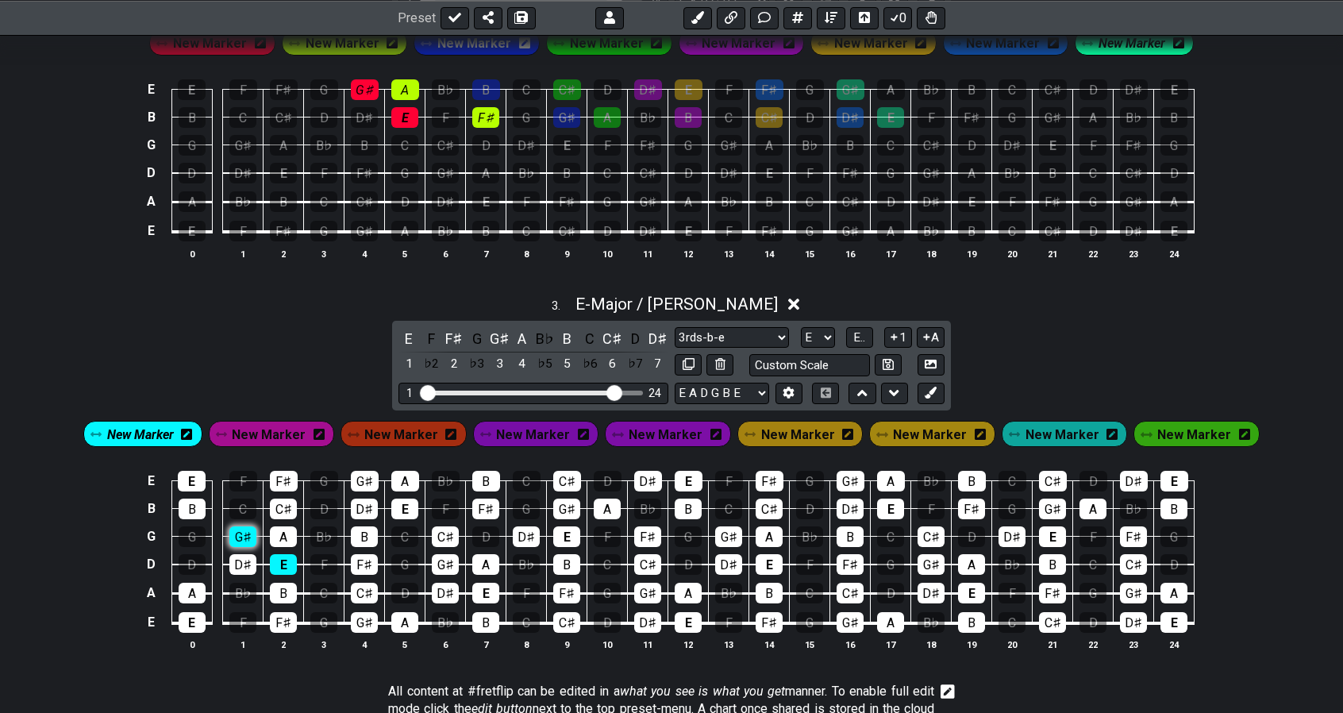
scroll to position [865, 0]
click at [366, 557] on div "F♯" at bounding box center [364, 565] width 27 height 21
click at [287, 532] on div "A" at bounding box center [283, 537] width 27 height 21
click at [297, 426] on span "New Marker" at bounding box center [269, 435] width 74 height 23
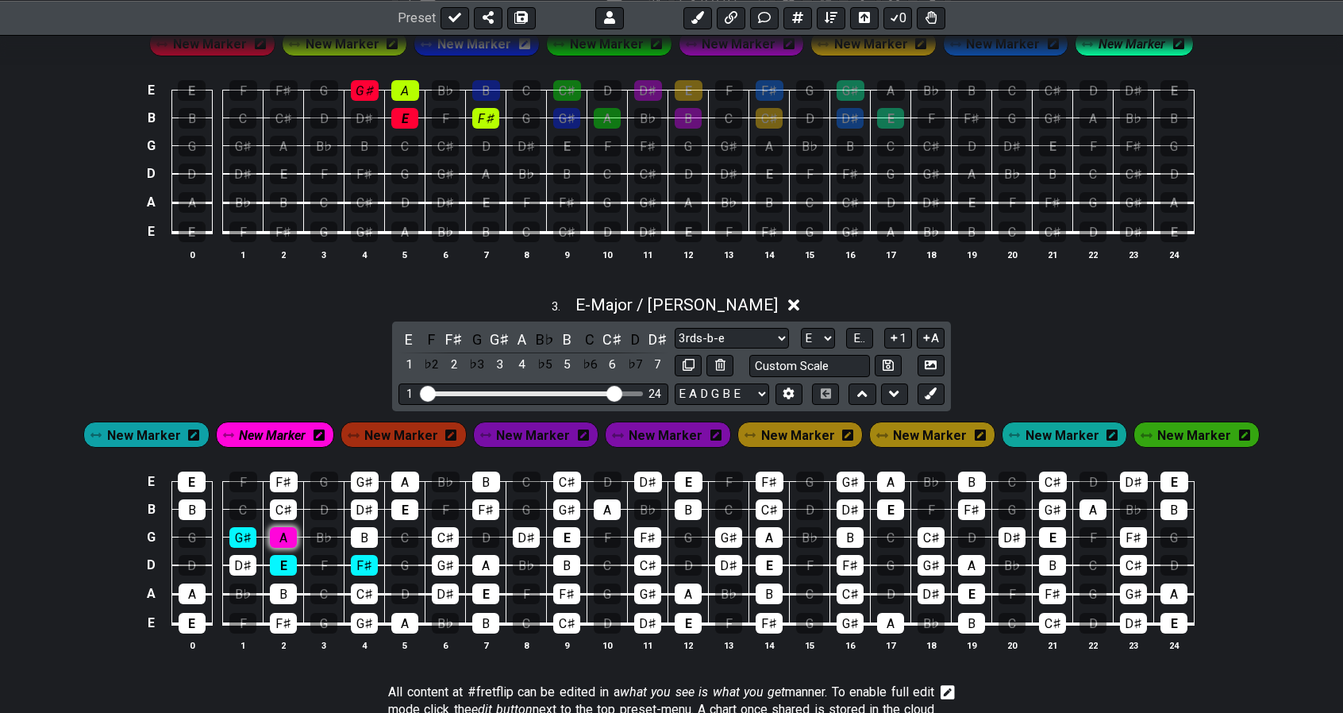
click at [297, 532] on div "A" at bounding box center [283, 537] width 27 height 21
click at [370, 560] on div "F♯" at bounding box center [364, 565] width 27 height 21
click at [388, 436] on span "New Marker" at bounding box center [401, 435] width 74 height 23
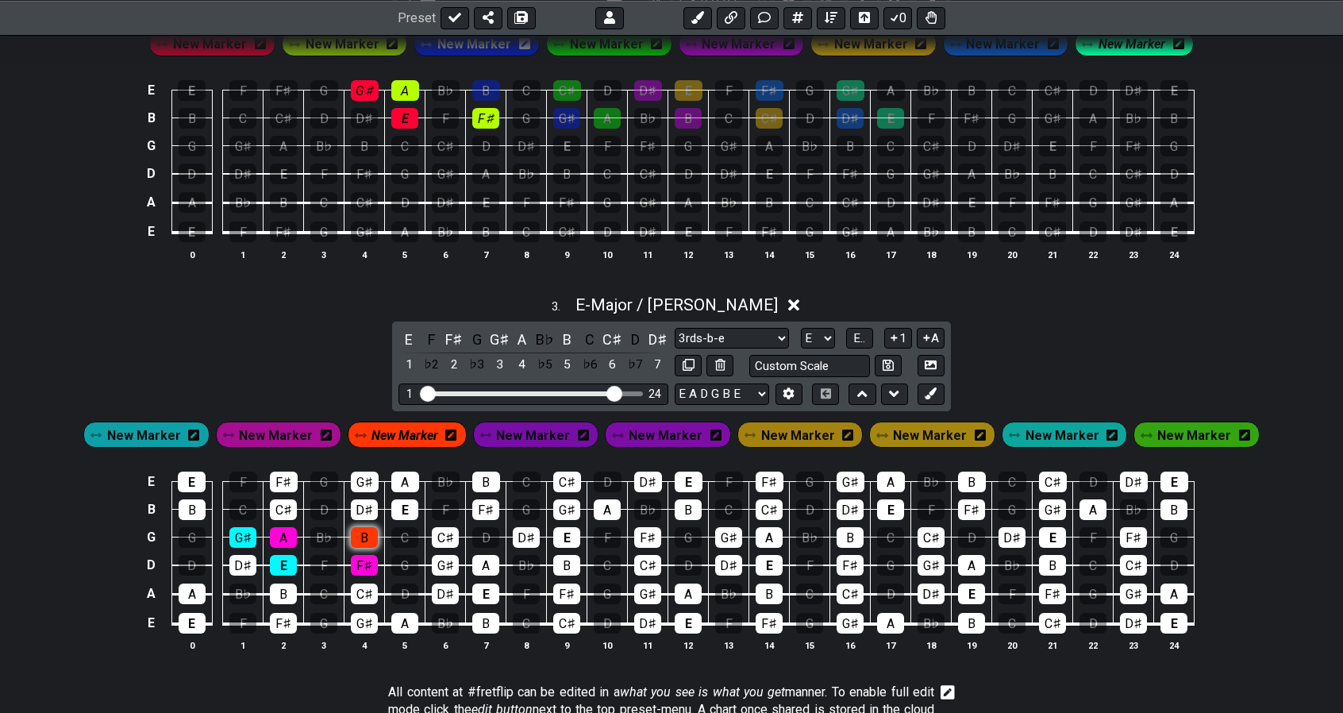
click at [368, 527] on div "B" at bounding box center [364, 537] width 27 height 21
click at [437, 562] on div "G♯" at bounding box center [445, 565] width 27 height 21
click at [445, 532] on div "C♯" at bounding box center [445, 537] width 27 height 21
click at [509, 427] on span "New Marker" at bounding box center [533, 435] width 74 height 23
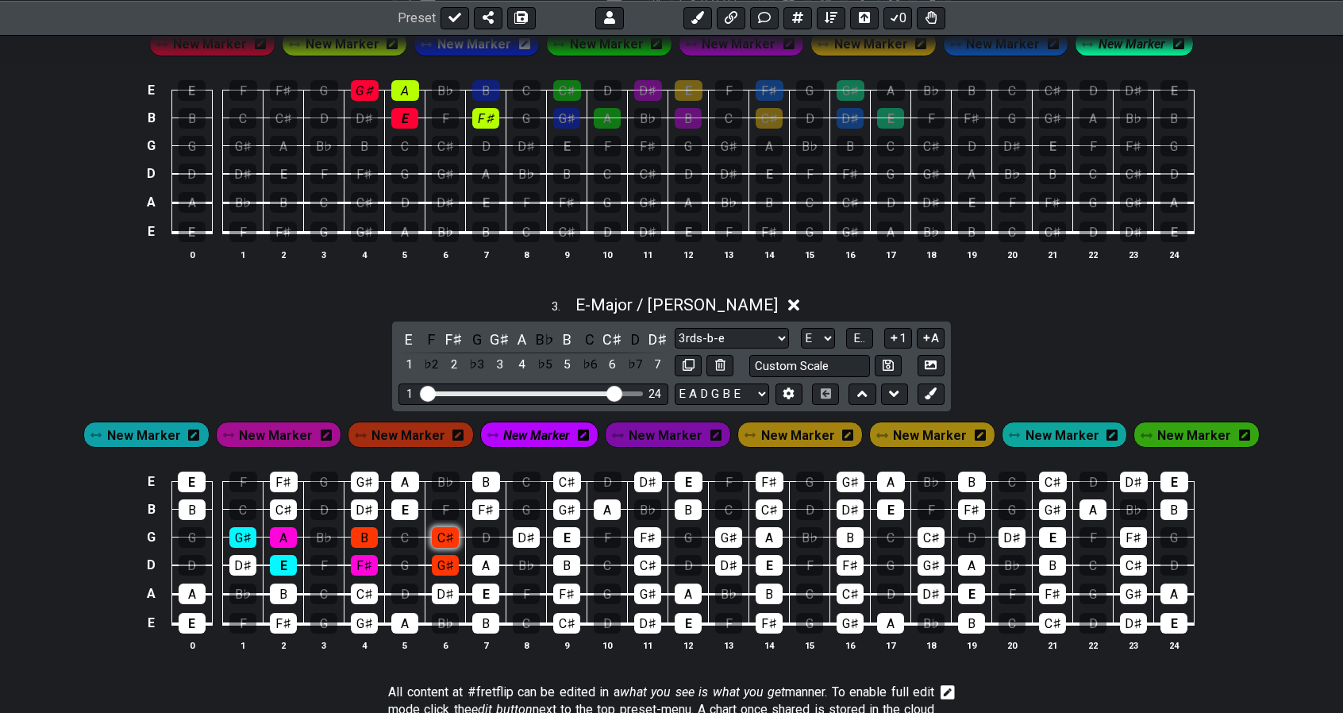
click at [453, 530] on div "C♯" at bounding box center [445, 537] width 27 height 21
click at [476, 555] on div "A" at bounding box center [485, 565] width 27 height 21
click at [761, 434] on span "New Marker" at bounding box center [798, 435] width 74 height 23
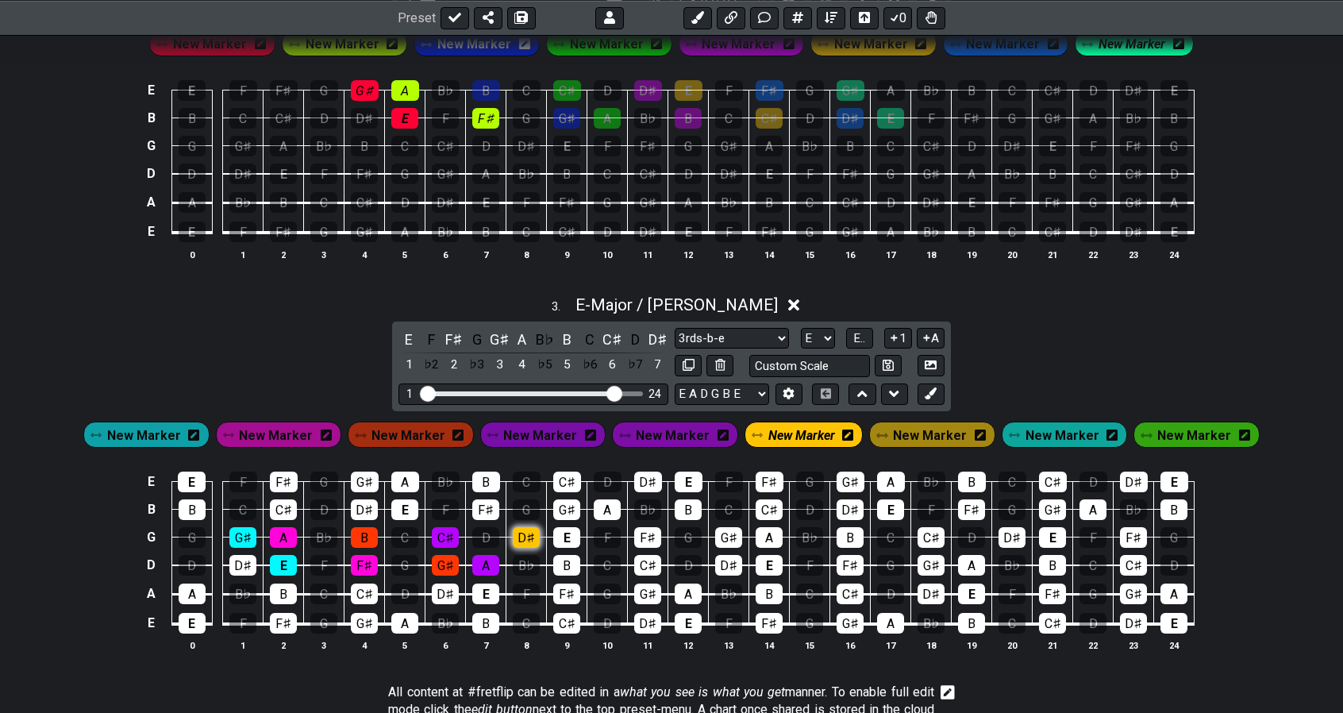
click at [524, 533] on div "D♯" at bounding box center [526, 537] width 27 height 21
click at [559, 555] on div "B" at bounding box center [566, 565] width 27 height 21
click at [1158, 424] on span "New Marker" at bounding box center [1195, 435] width 74 height 23
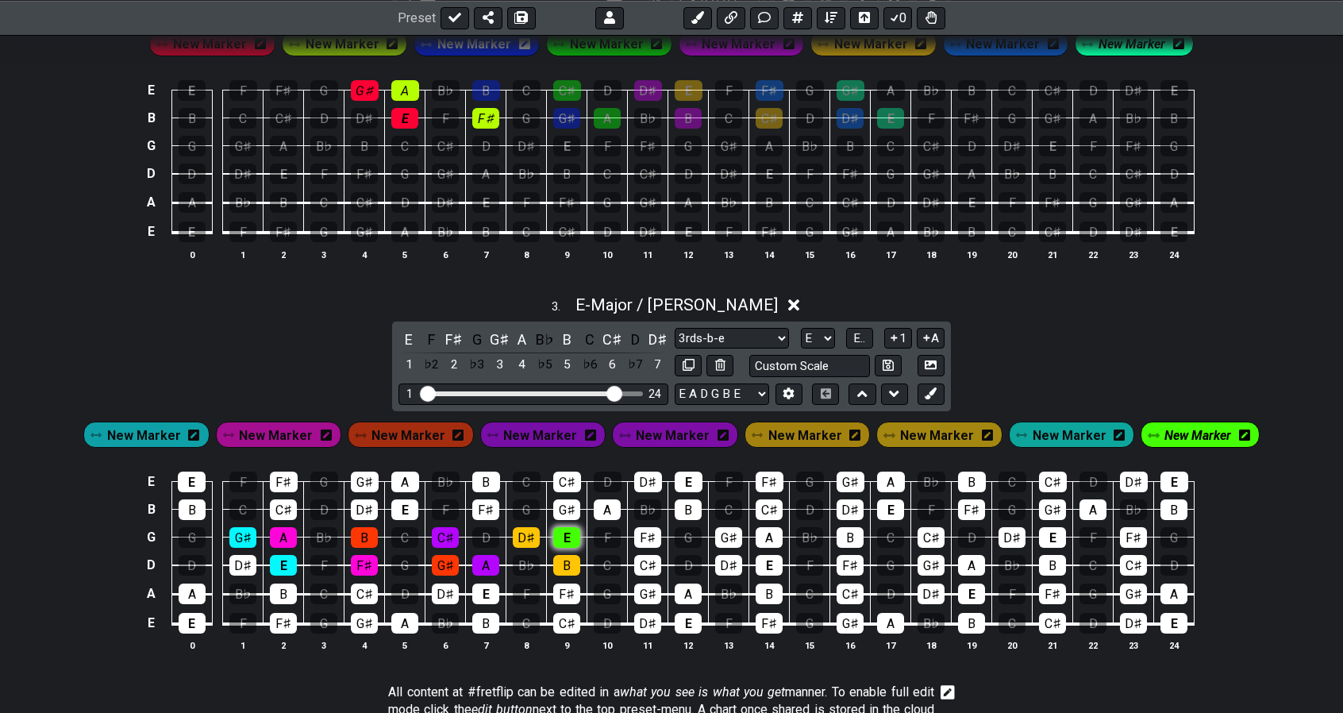
click at [572, 534] on div "E" at bounding box center [566, 537] width 27 height 21
click at [642, 557] on div "C♯" at bounding box center [647, 565] width 27 height 21
click at [814, 426] on span "New Marker" at bounding box center [806, 435] width 74 height 23
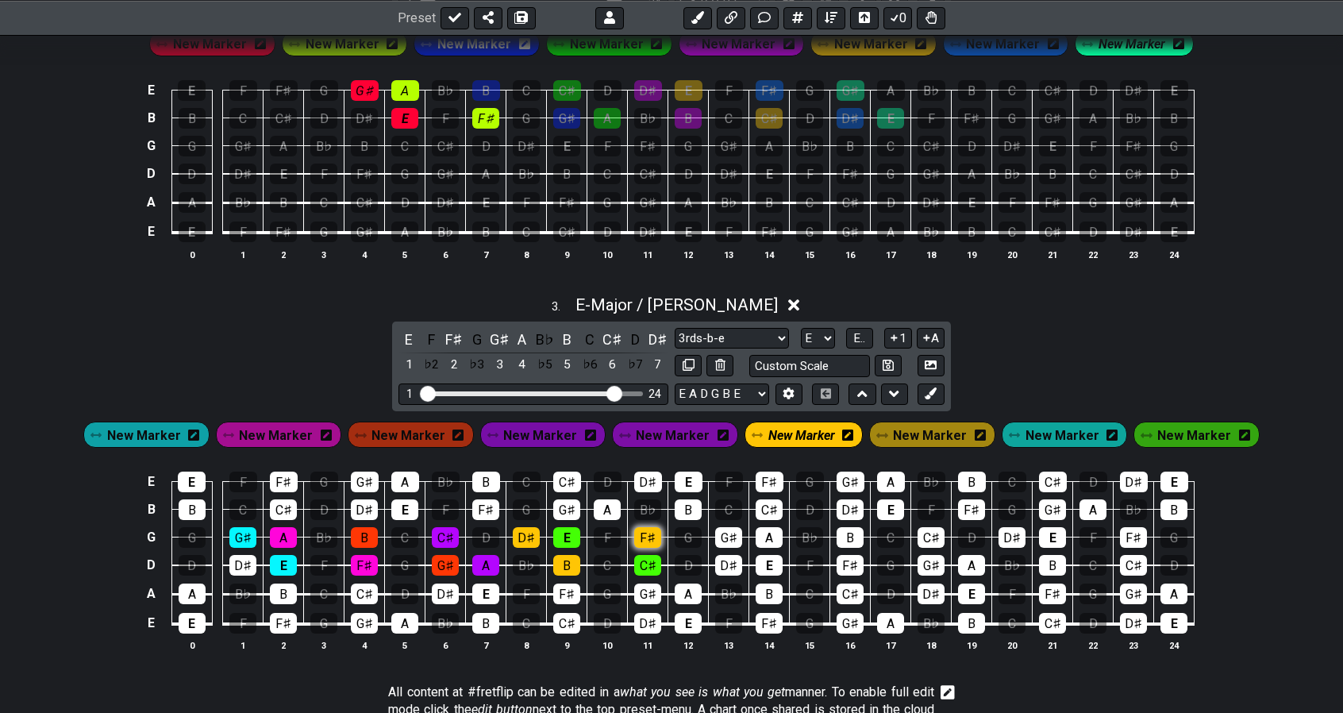
click at [648, 536] on div "F♯" at bounding box center [647, 537] width 27 height 21
click at [726, 563] on div "D♯" at bounding box center [728, 565] width 27 height 21
click at [411, 431] on span "New Marker" at bounding box center [409, 435] width 74 height 23
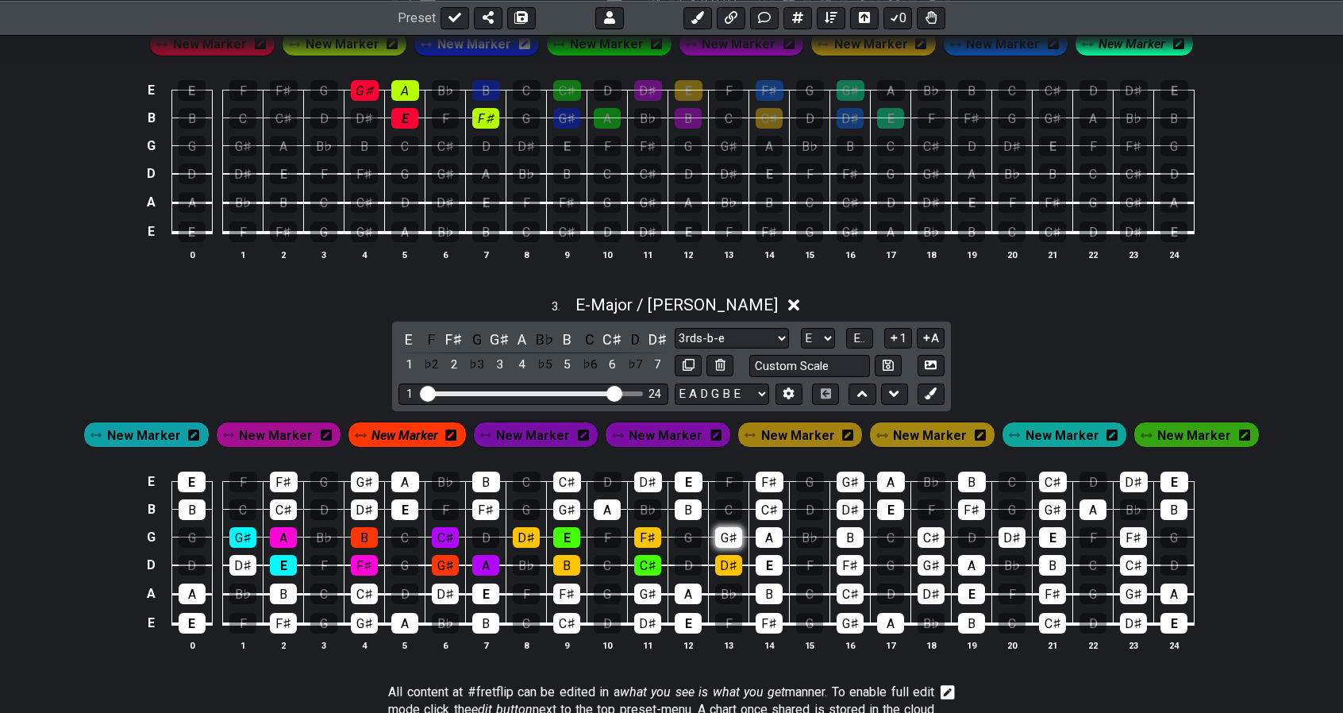
click at [727, 528] on div "G♯" at bounding box center [728, 537] width 27 height 21
click at [766, 557] on div "E" at bounding box center [769, 565] width 27 height 21
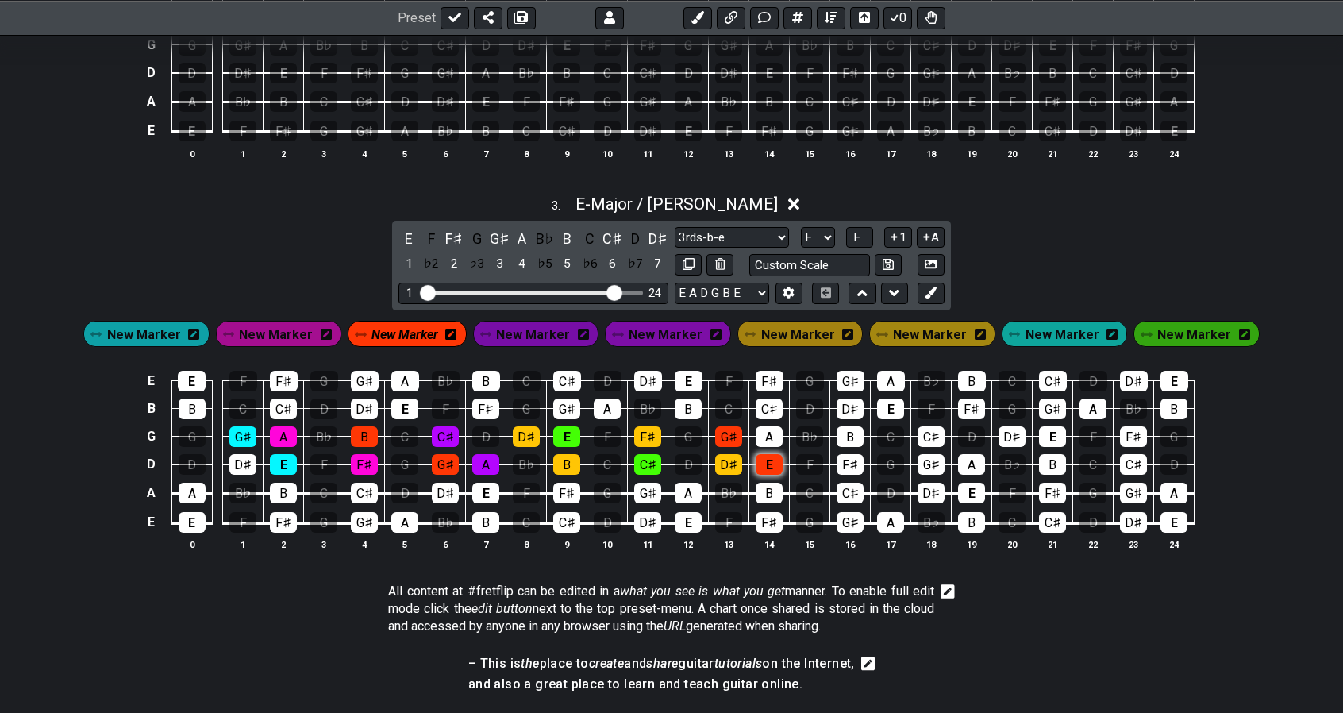
scroll to position [966, 0]
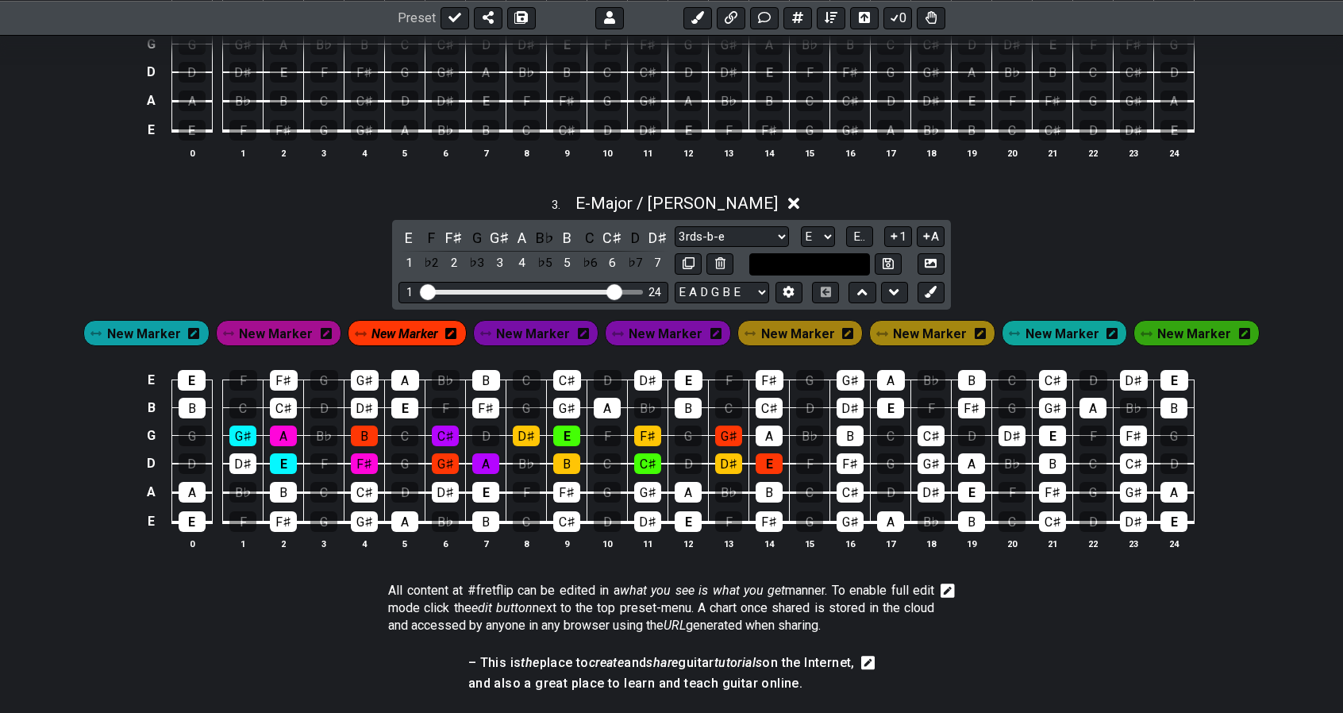
click at [847, 256] on input "text" at bounding box center [810, 263] width 121 height 21
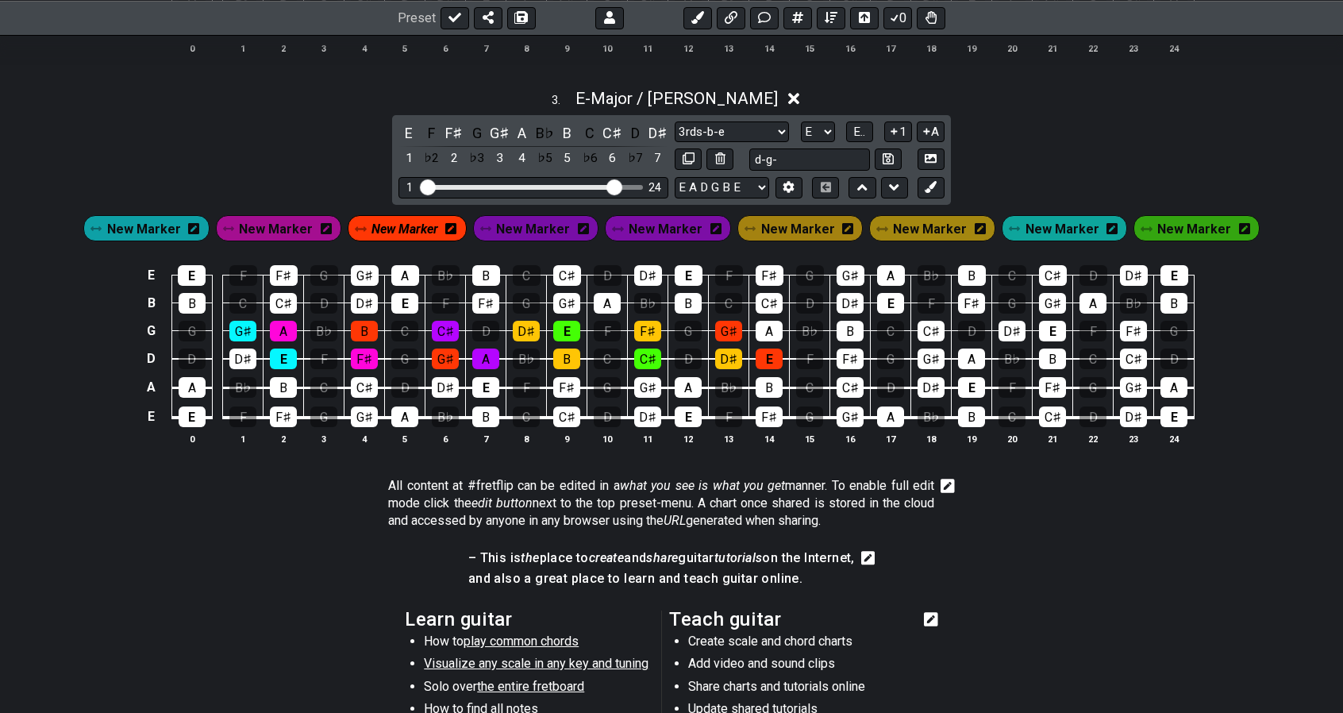
scroll to position [1074, 0]
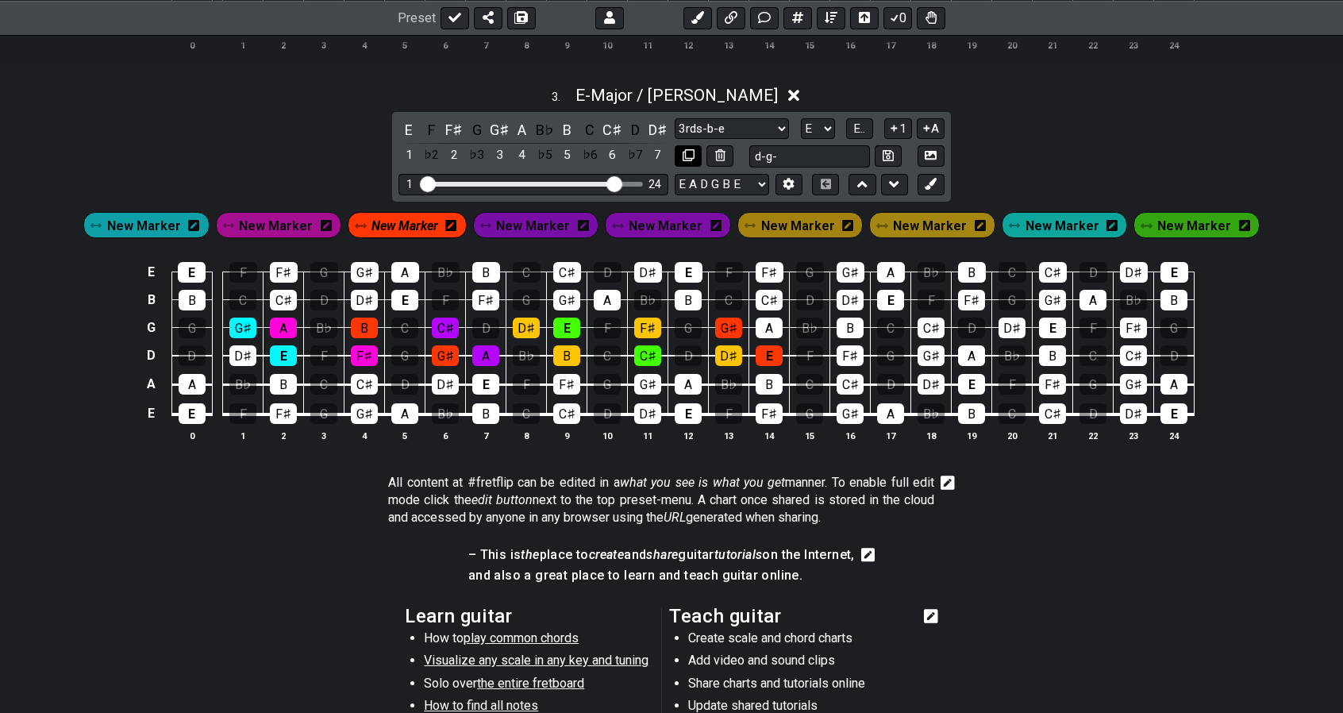
type input "d-g-"
click at [687, 152] on icon at bounding box center [689, 155] width 12 height 12
select select "Major / [PERSON_NAME]"
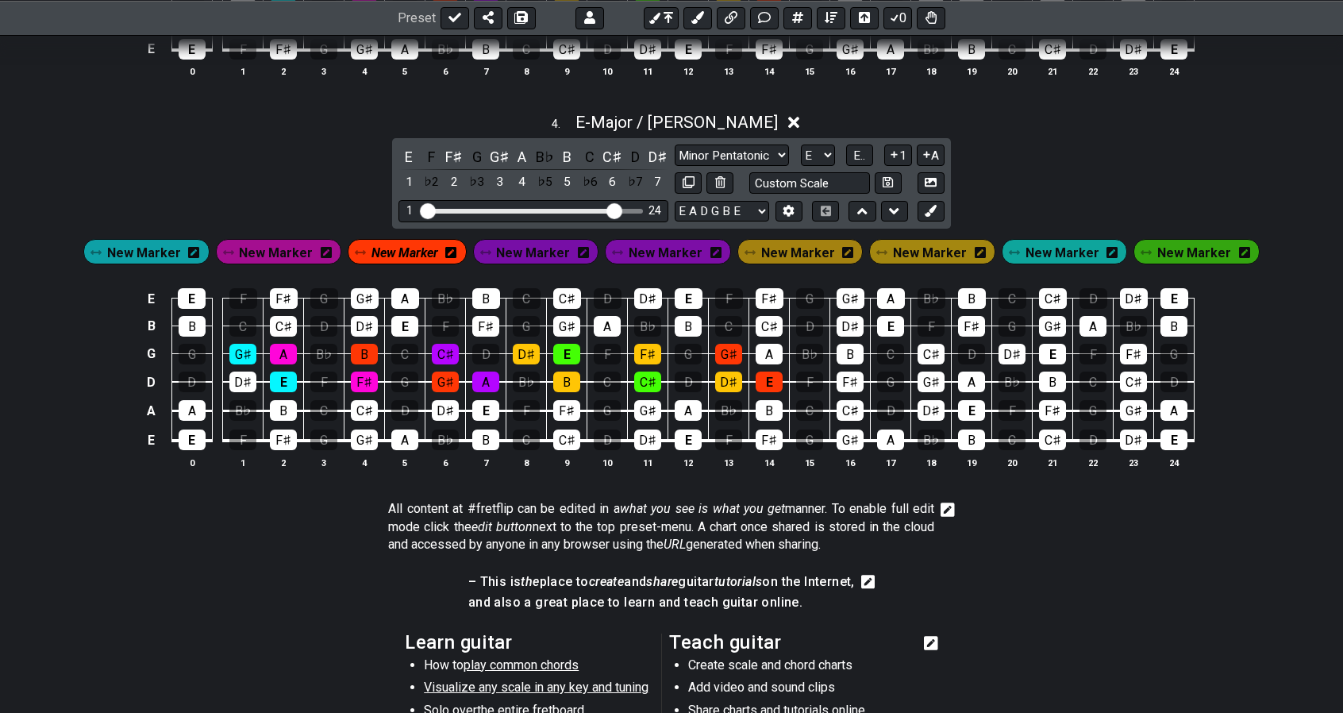
scroll to position [1439, 0]
click at [811, 156] on select "A♭ A A♯ B♭ B C C♯ D♭ D D♯ E♭ E F F♯ G♭ G G♯" at bounding box center [818, 154] width 34 height 21
select select "Ab"
click at [801, 144] on select "A♭ A A♯ B♭ B C C♯ D♭ D D♯ E♭ E F F♯ G♭ G G♯" at bounding box center [818, 154] width 34 height 21
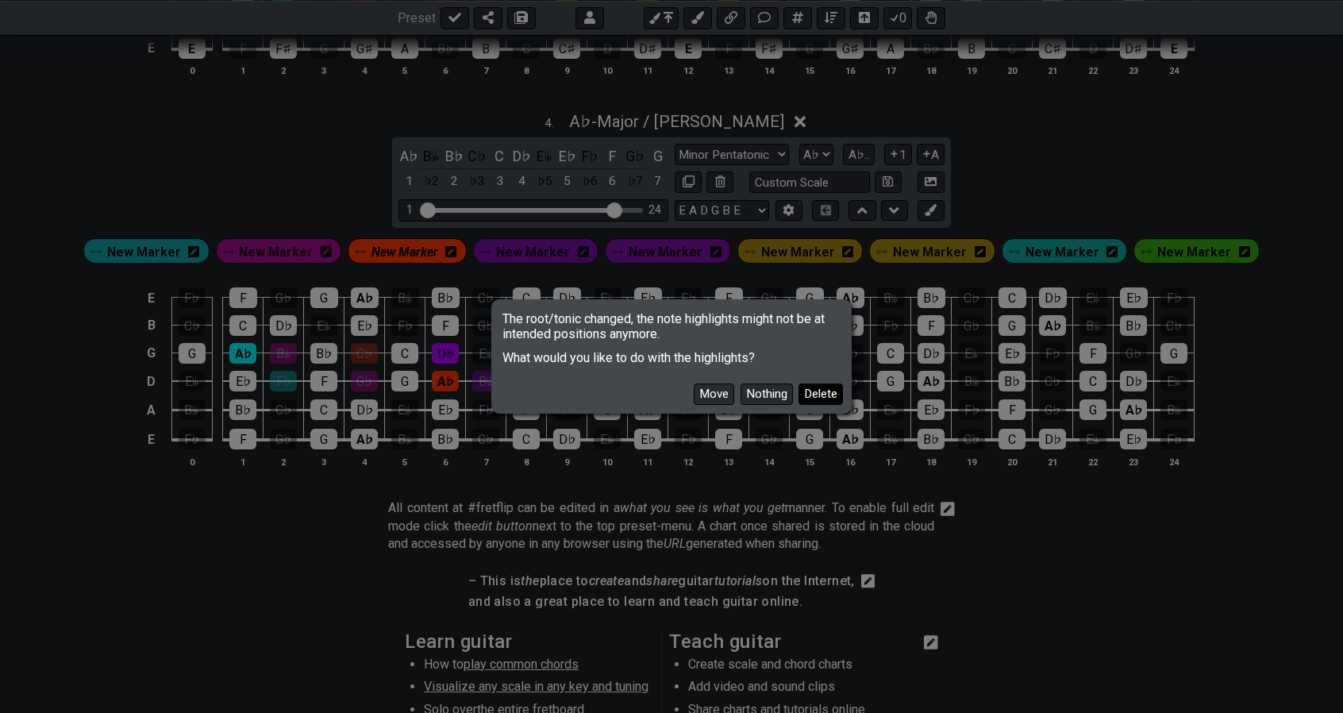
click at [817, 399] on button "Delete" at bounding box center [821, 393] width 44 height 21
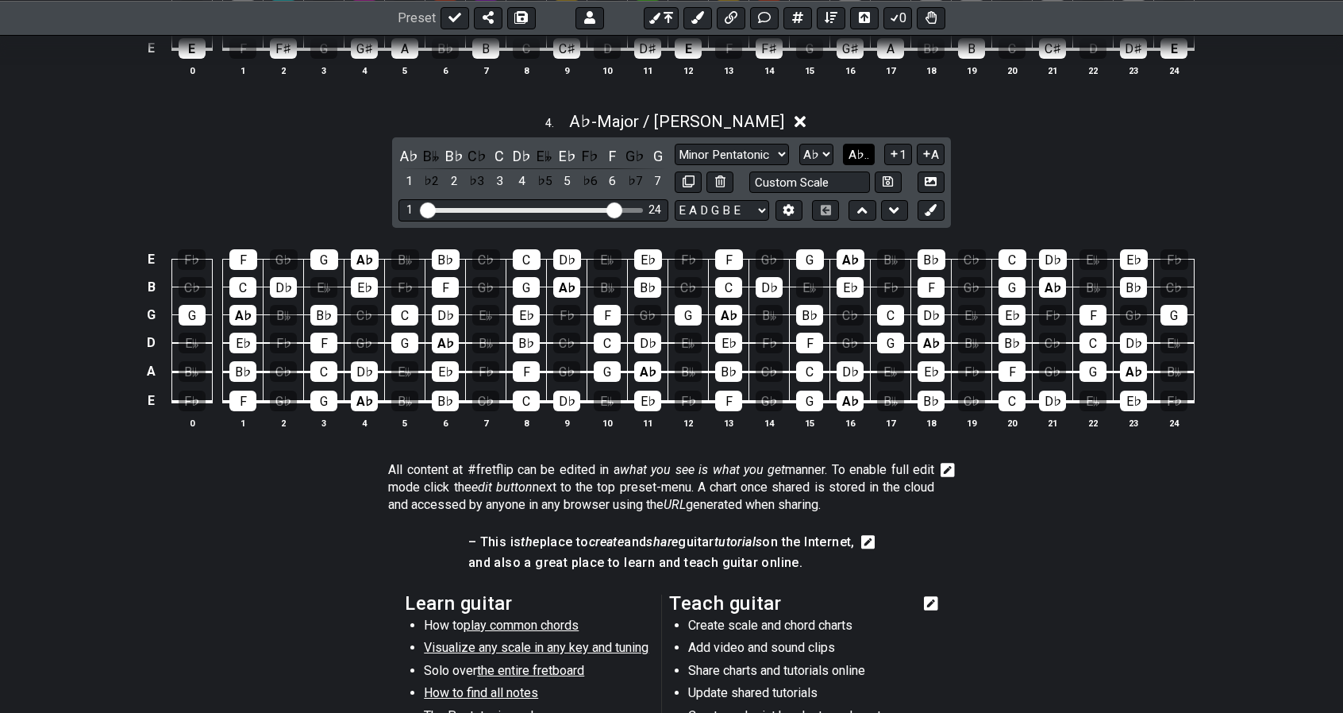
click at [857, 148] on span "A♭.." at bounding box center [859, 155] width 21 height 14
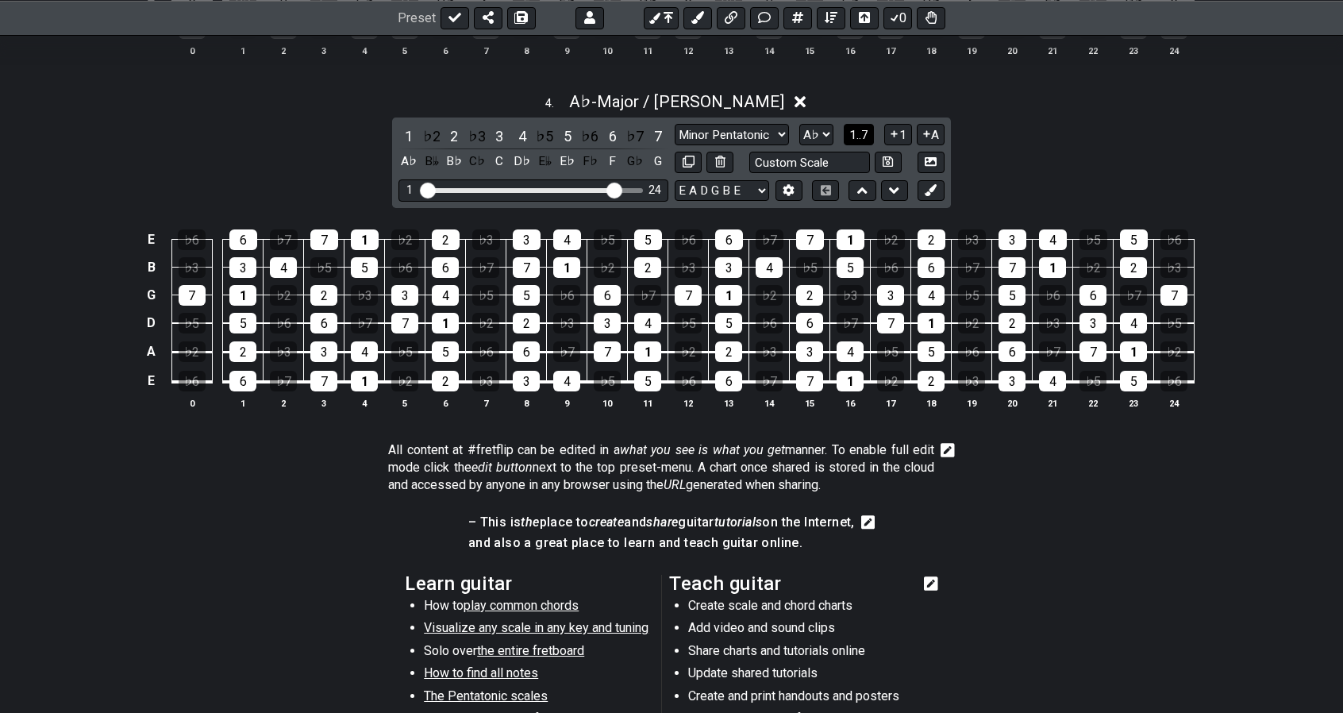
scroll to position [1462, 0]
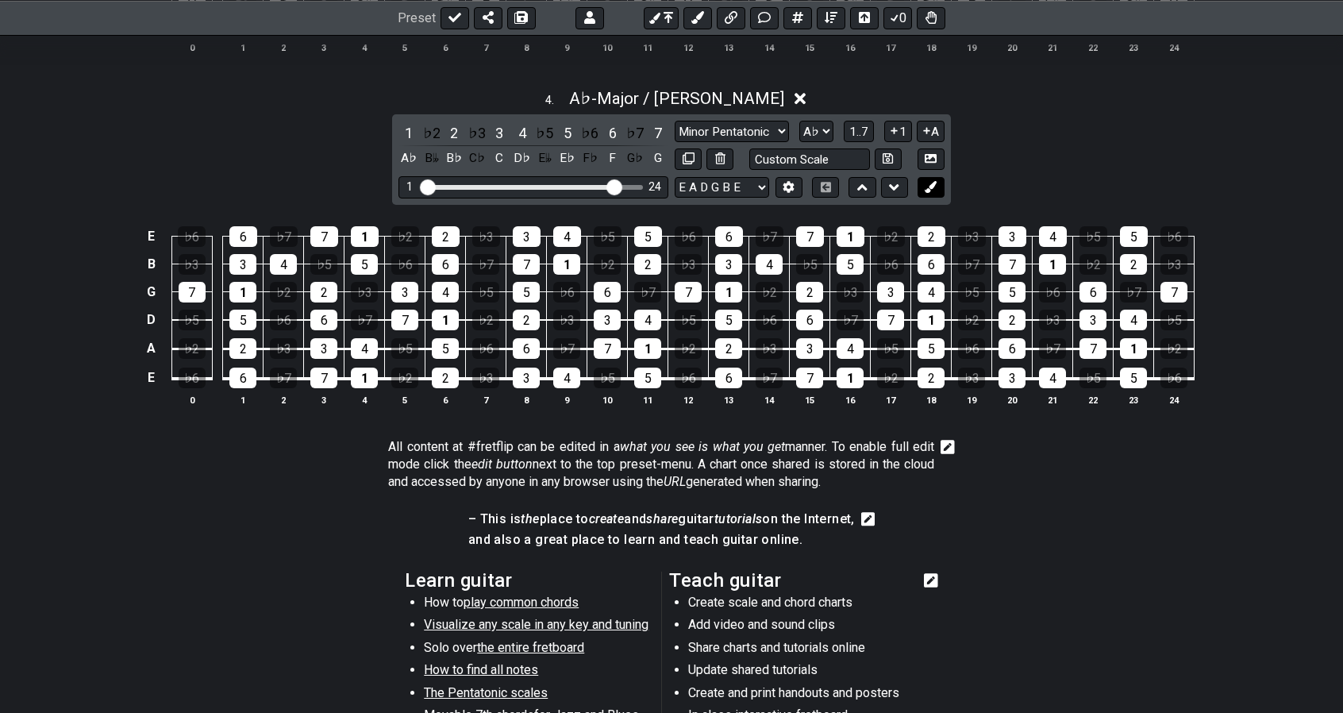
click at [926, 182] on icon at bounding box center [931, 187] width 12 height 12
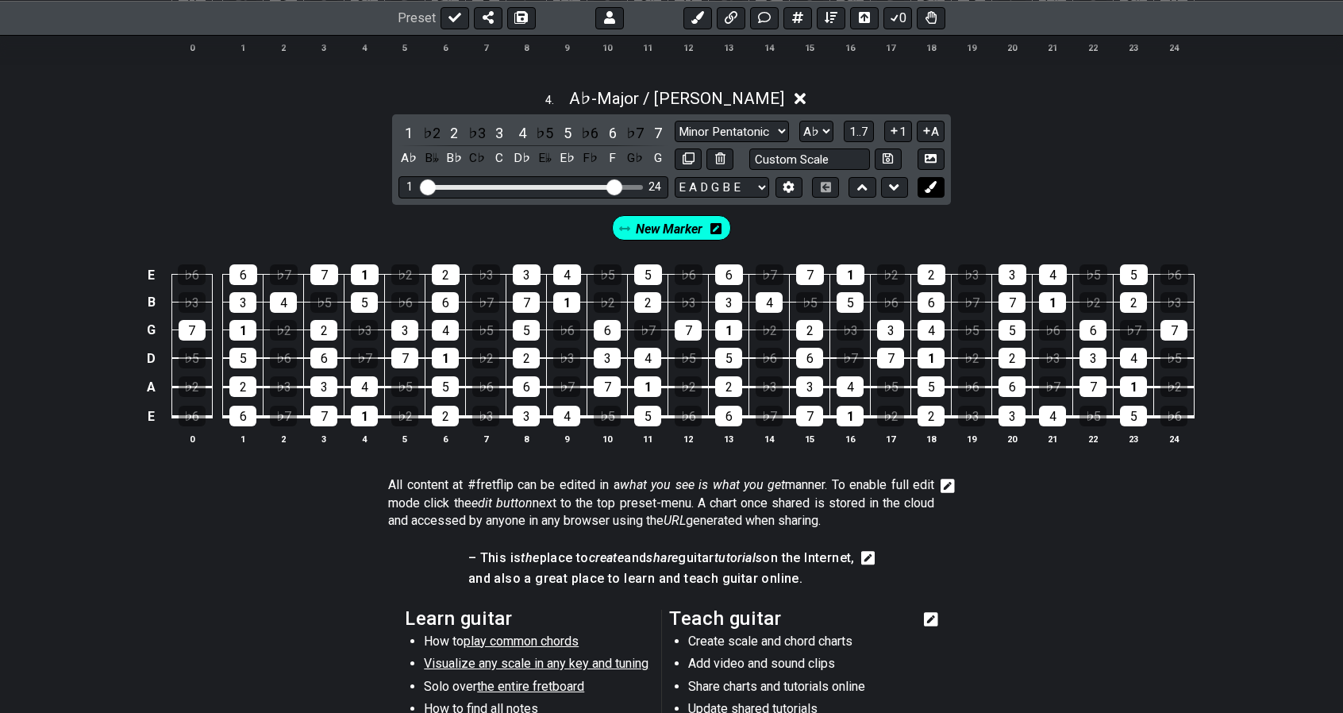
click at [926, 182] on icon at bounding box center [931, 187] width 12 height 12
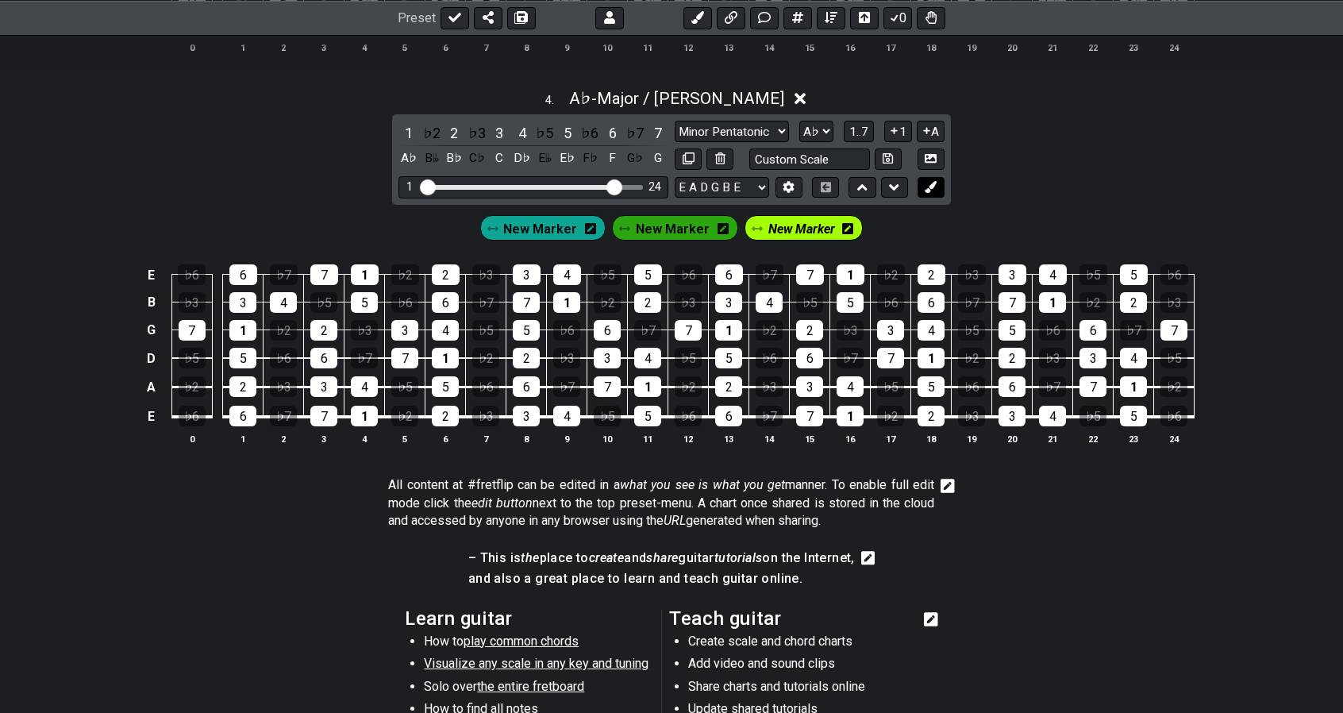
click at [926, 182] on icon at bounding box center [931, 187] width 12 height 12
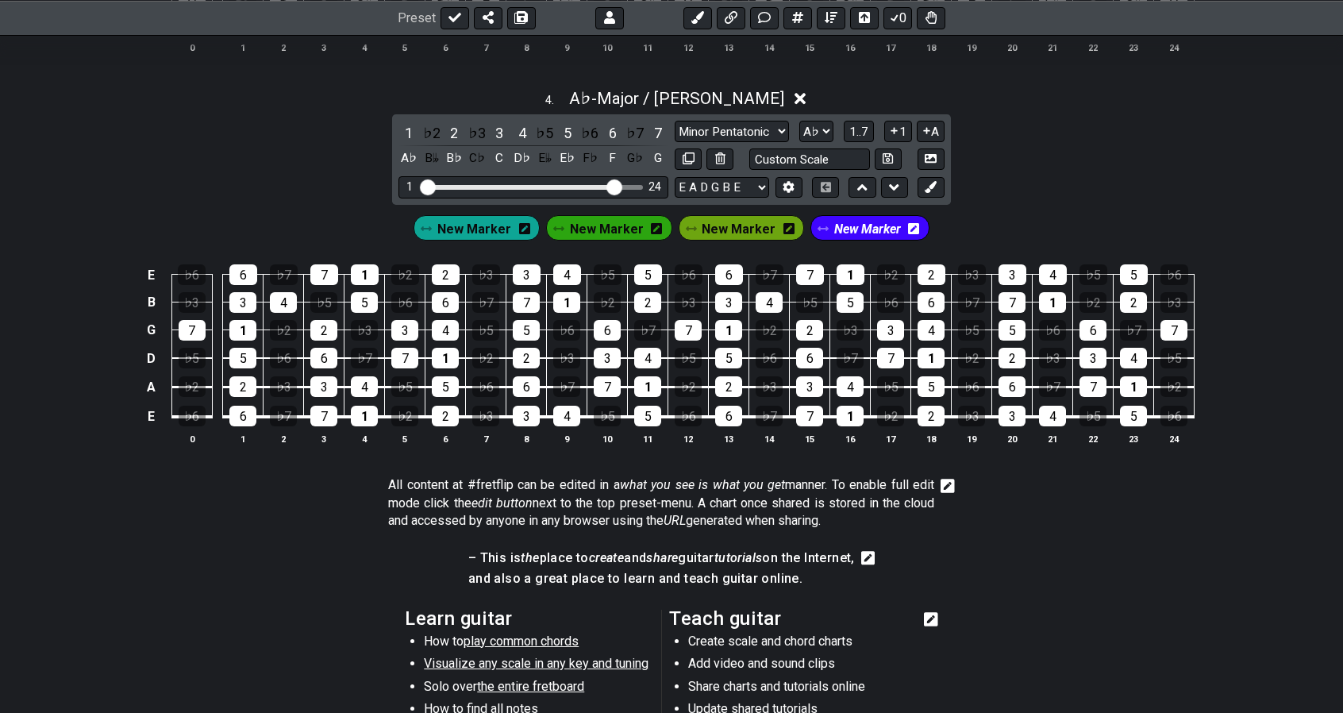
click at [846, 224] on span "New Marker" at bounding box center [867, 229] width 67 height 23
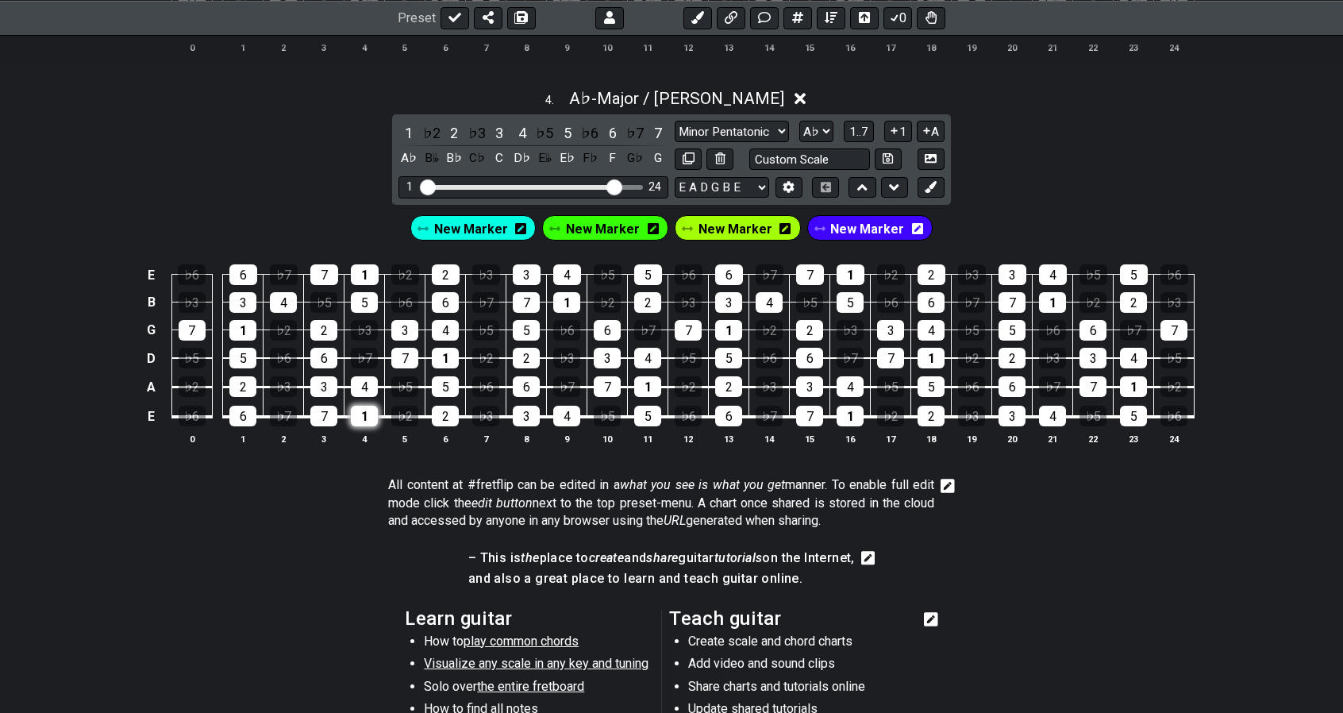
click at [366, 412] on div "1" at bounding box center [364, 416] width 27 height 21
click at [370, 406] on div "1" at bounding box center [364, 416] width 27 height 21
click at [834, 223] on span "New Marker" at bounding box center [867, 229] width 74 height 23
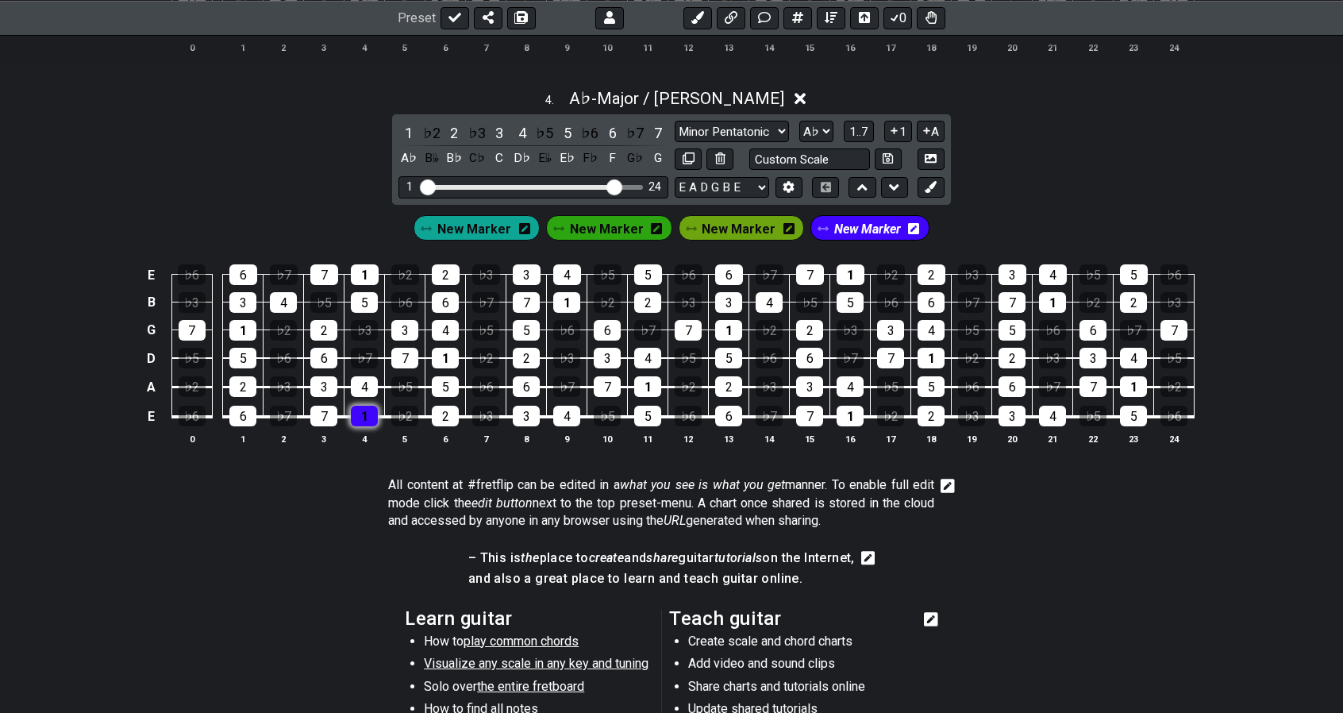
click at [359, 409] on div "1" at bounding box center [364, 416] width 27 height 21
click at [565, 226] on icon at bounding box center [558, 229] width 11 height 13
click at [594, 222] on span "New Marker" at bounding box center [607, 229] width 74 height 23
click at [368, 415] on div "1" at bounding box center [364, 416] width 27 height 21
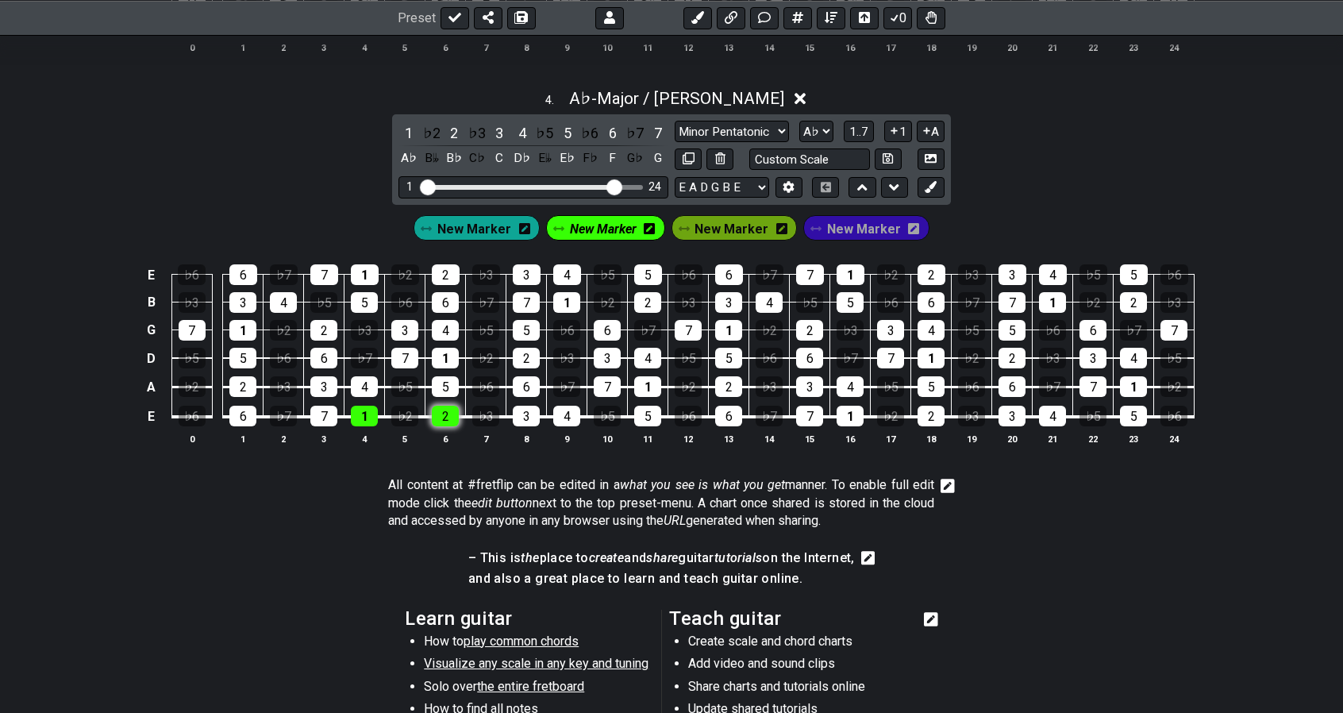
click at [451, 406] on div "2" at bounding box center [445, 416] width 27 height 21
click at [327, 376] on div "3" at bounding box center [323, 386] width 27 height 21
click at [361, 379] on div "4" at bounding box center [364, 386] width 27 height 21
click at [447, 376] on div "5" at bounding box center [445, 386] width 27 height 21
click at [331, 348] on div "6" at bounding box center [323, 358] width 27 height 21
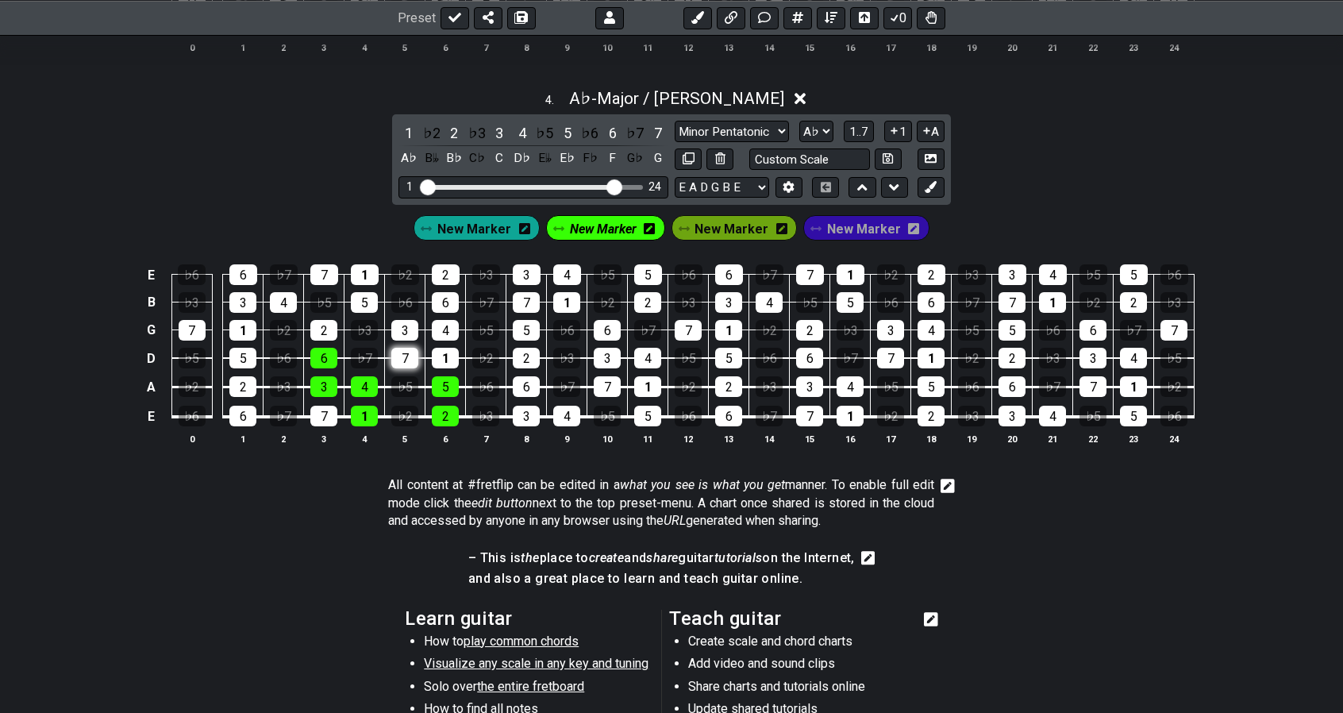
click at [413, 348] on div "7" at bounding box center [404, 358] width 27 height 21
click at [653, 378] on div "1" at bounding box center [647, 386] width 27 height 21
click at [726, 376] on div "2" at bounding box center [728, 386] width 27 height 21
click at [613, 352] on div "3" at bounding box center [607, 358] width 27 height 21
click at [643, 353] on div "4" at bounding box center [647, 358] width 27 height 21
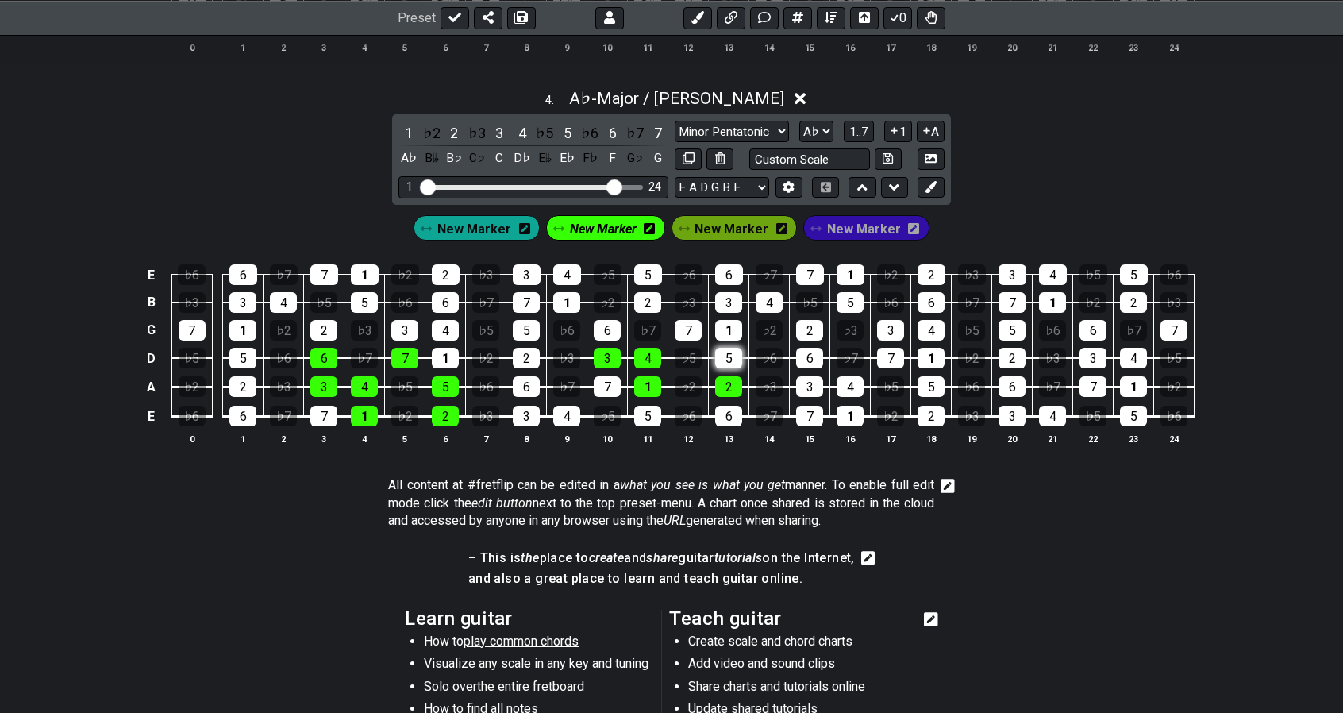
click at [723, 353] on div "5" at bounding box center [728, 358] width 27 height 21
click at [616, 320] on div "6" at bounding box center [607, 330] width 27 height 21
click at [678, 322] on div "7" at bounding box center [688, 330] width 27 height 21
click at [929, 187] on button at bounding box center [931, 187] width 27 height 21
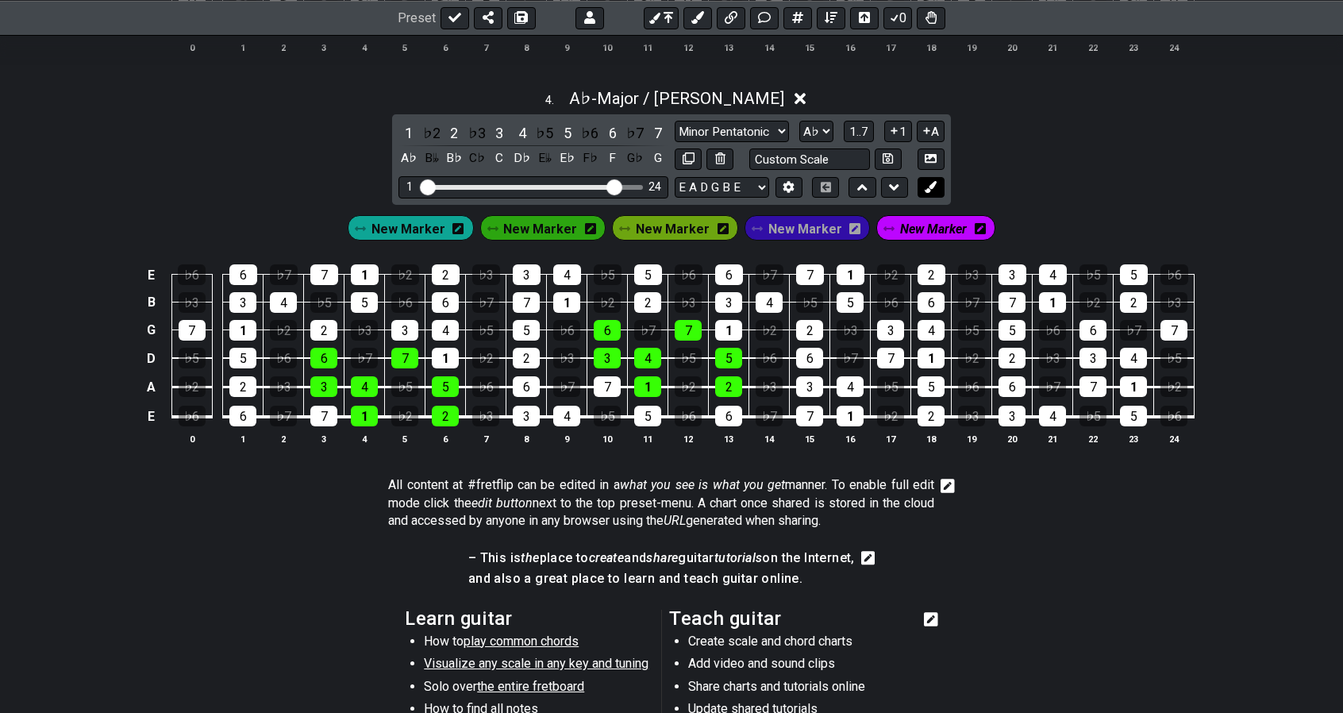
click at [932, 183] on icon at bounding box center [931, 187] width 12 height 12
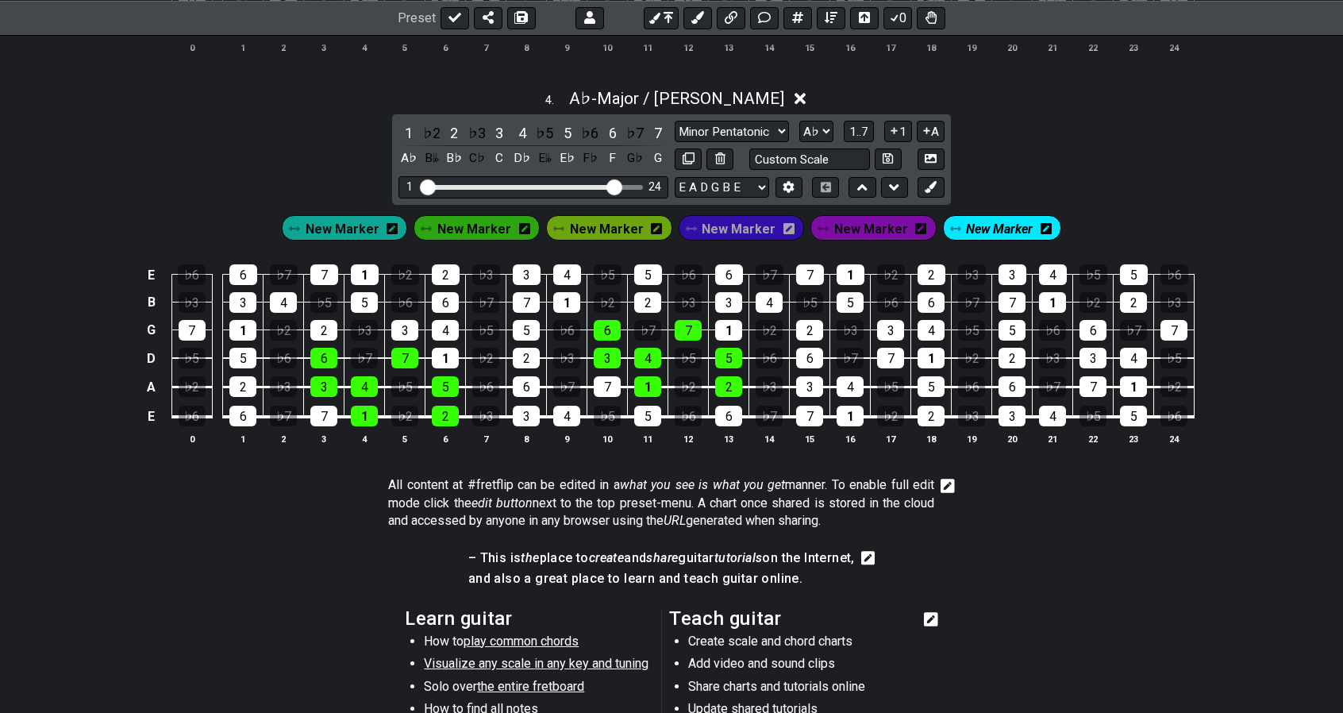
click at [972, 218] on span "New Marker" at bounding box center [999, 229] width 67 height 23
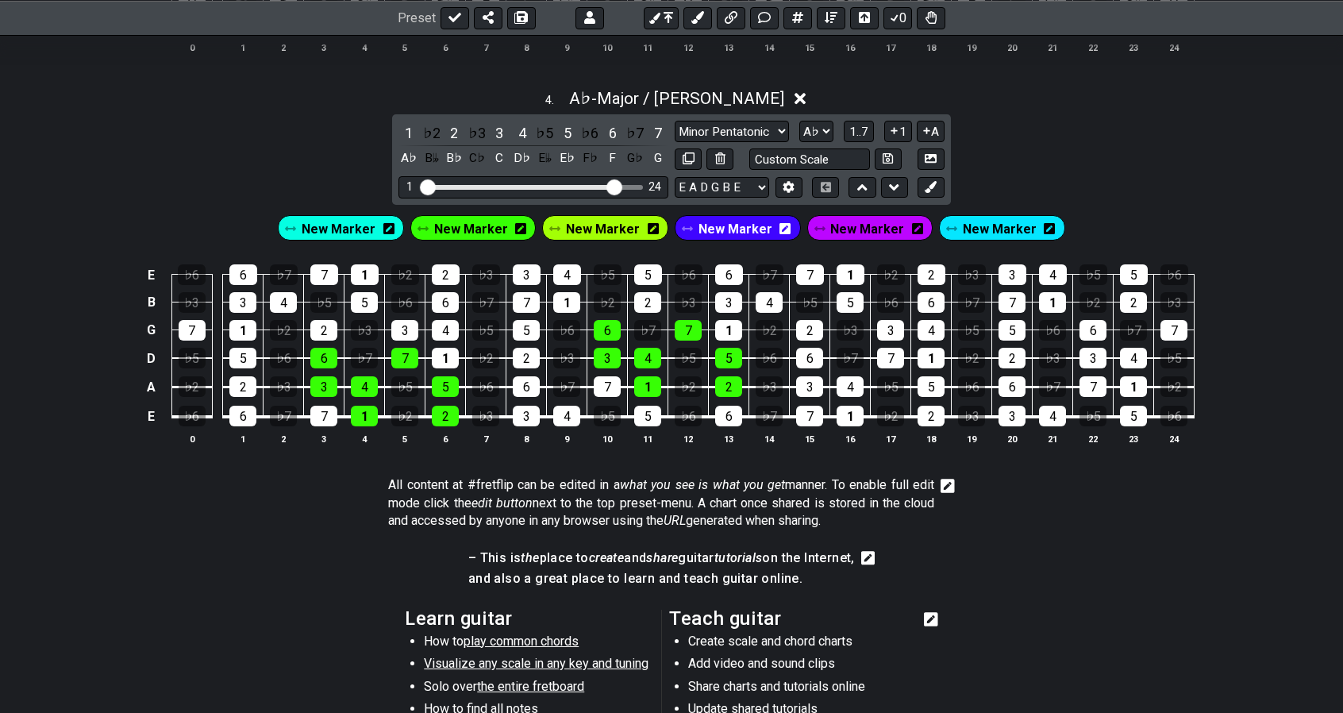
click at [969, 231] on span "New Marker" at bounding box center [1000, 229] width 74 height 23
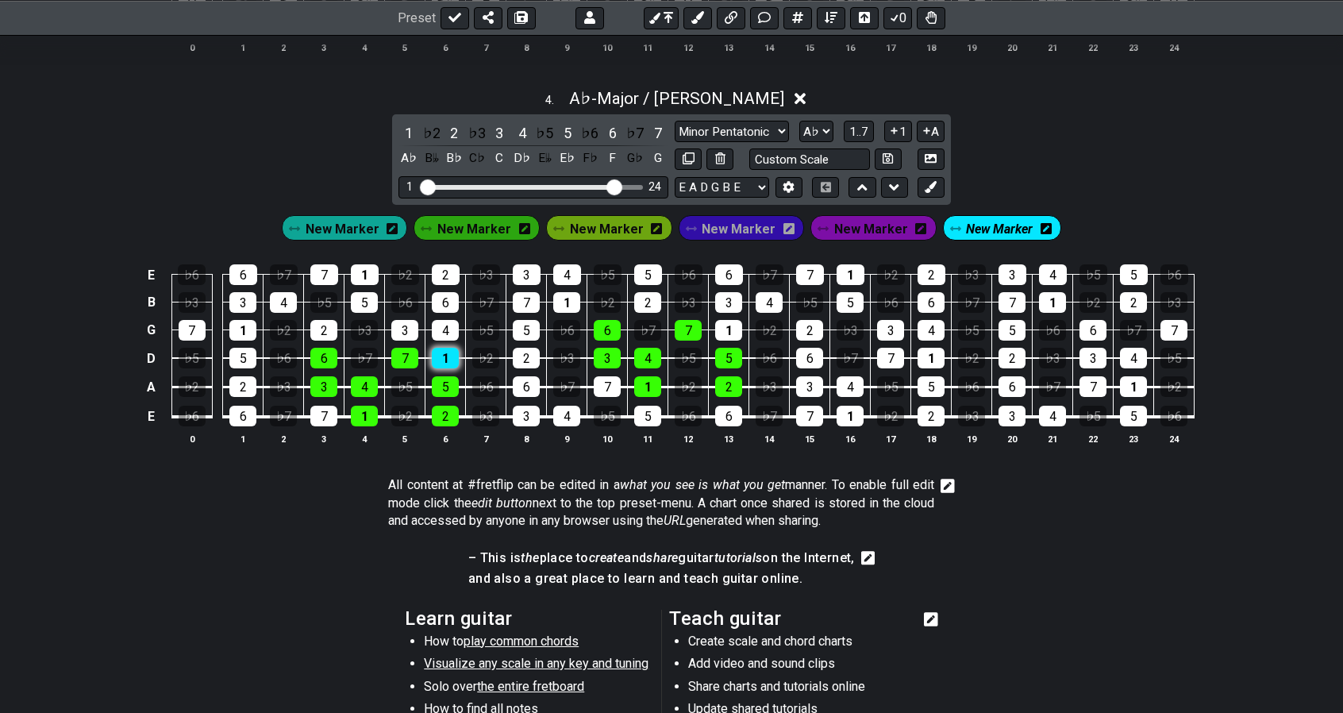
click at [449, 349] on div "1" at bounding box center [445, 358] width 27 height 21
click at [327, 324] on div "2" at bounding box center [323, 330] width 27 height 21
click at [403, 326] on div "3" at bounding box center [404, 330] width 27 height 21
click at [443, 327] on div "4" at bounding box center [445, 330] width 27 height 21
click at [362, 296] on div "5" at bounding box center [364, 302] width 27 height 21
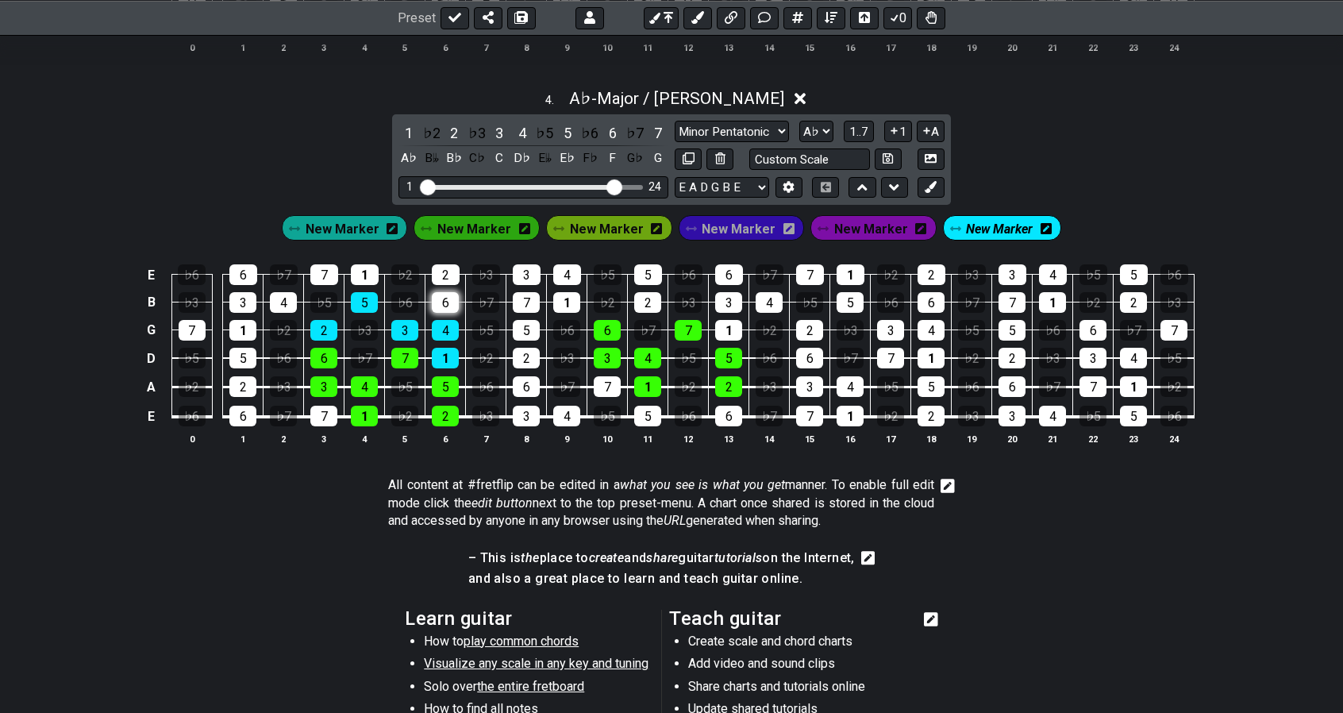
click at [445, 298] on div "6" at bounding box center [445, 302] width 27 height 21
click at [331, 266] on div "7" at bounding box center [324, 274] width 28 height 21
click at [726, 320] on div "1" at bounding box center [728, 330] width 27 height 21
click at [650, 292] on div "2" at bounding box center [647, 302] width 27 height 21
click at [721, 295] on div "3" at bounding box center [728, 302] width 27 height 21
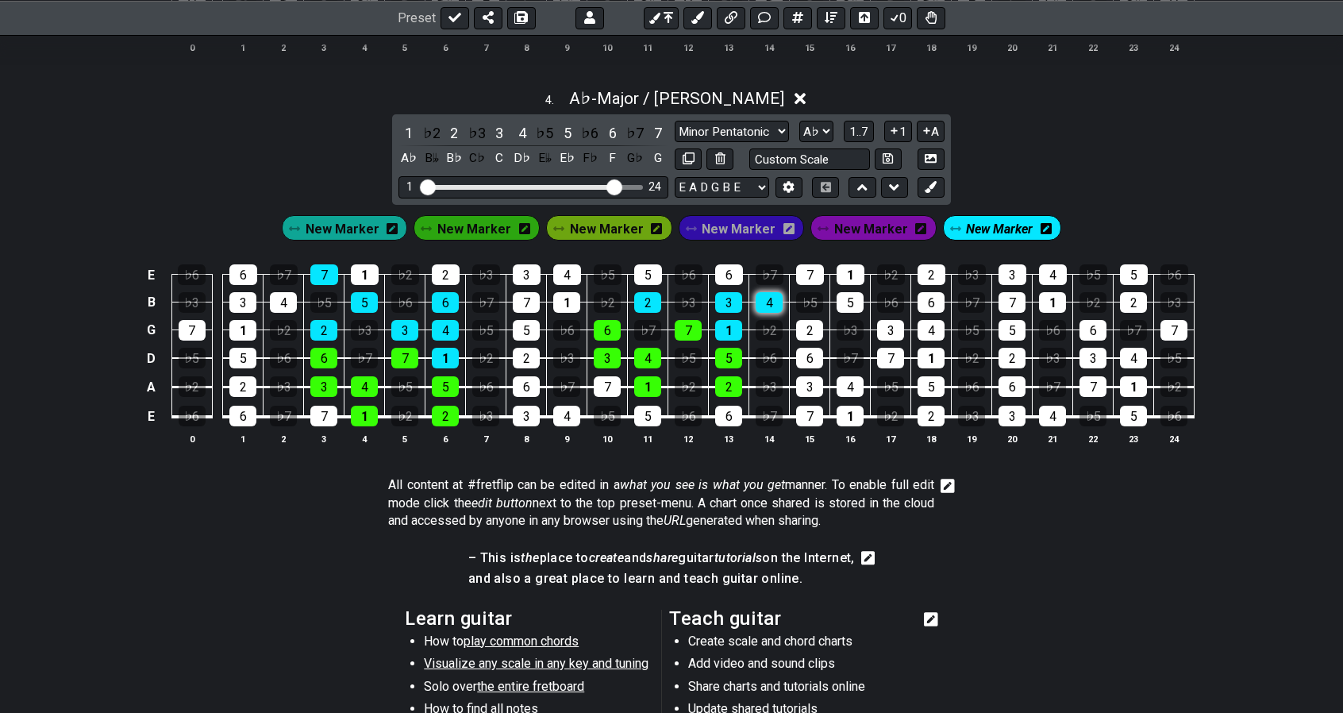
click at [762, 296] on div "4" at bounding box center [769, 302] width 27 height 21
click at [653, 265] on div "5" at bounding box center [648, 274] width 28 height 21
click at [725, 268] on div "6" at bounding box center [729, 274] width 28 height 21
click at [797, 271] on div "7" at bounding box center [810, 274] width 28 height 21
click at [807, 324] on div "2" at bounding box center [809, 330] width 27 height 21
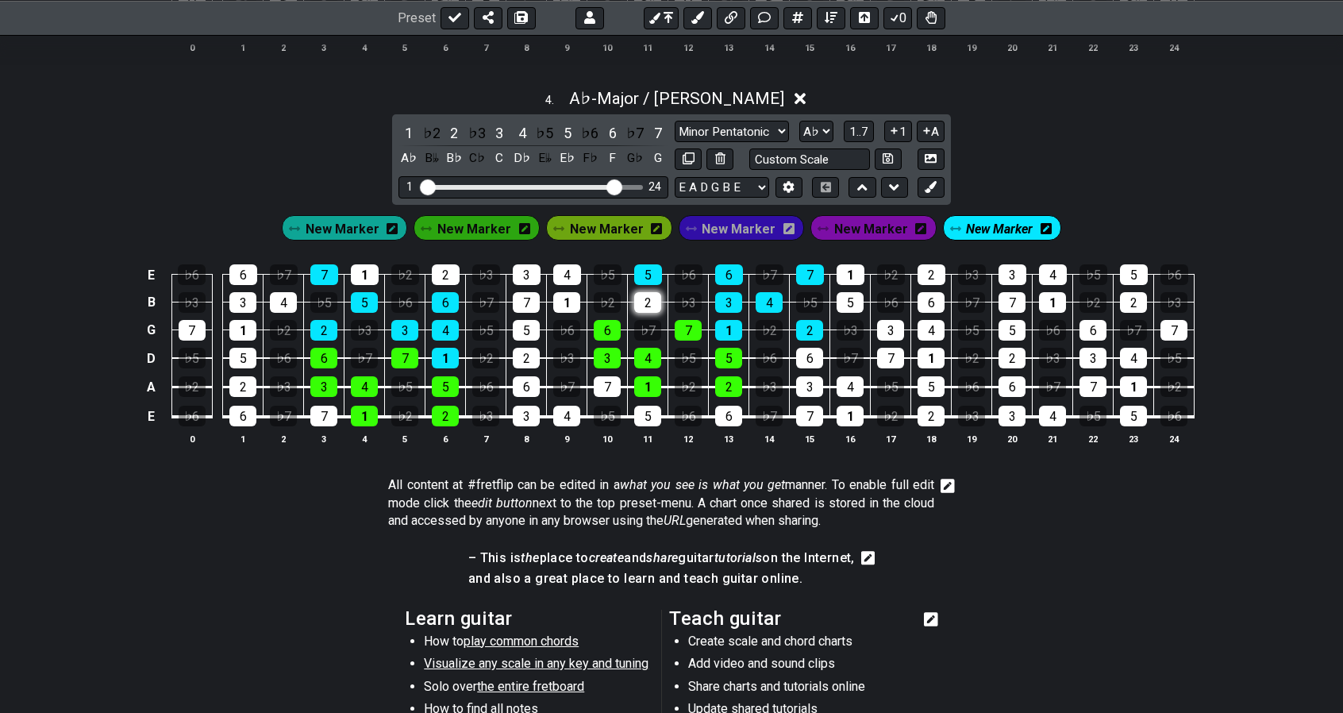
click at [645, 293] on div "2" at bounding box center [647, 302] width 27 height 21
click at [891, 325] on div "3" at bounding box center [890, 330] width 27 height 21
click at [743, 291] on td "3" at bounding box center [729, 289] width 40 height 28
click at [730, 292] on div "3" at bounding box center [728, 302] width 27 height 21
click at [658, 270] on div "5" at bounding box center [648, 274] width 28 height 21
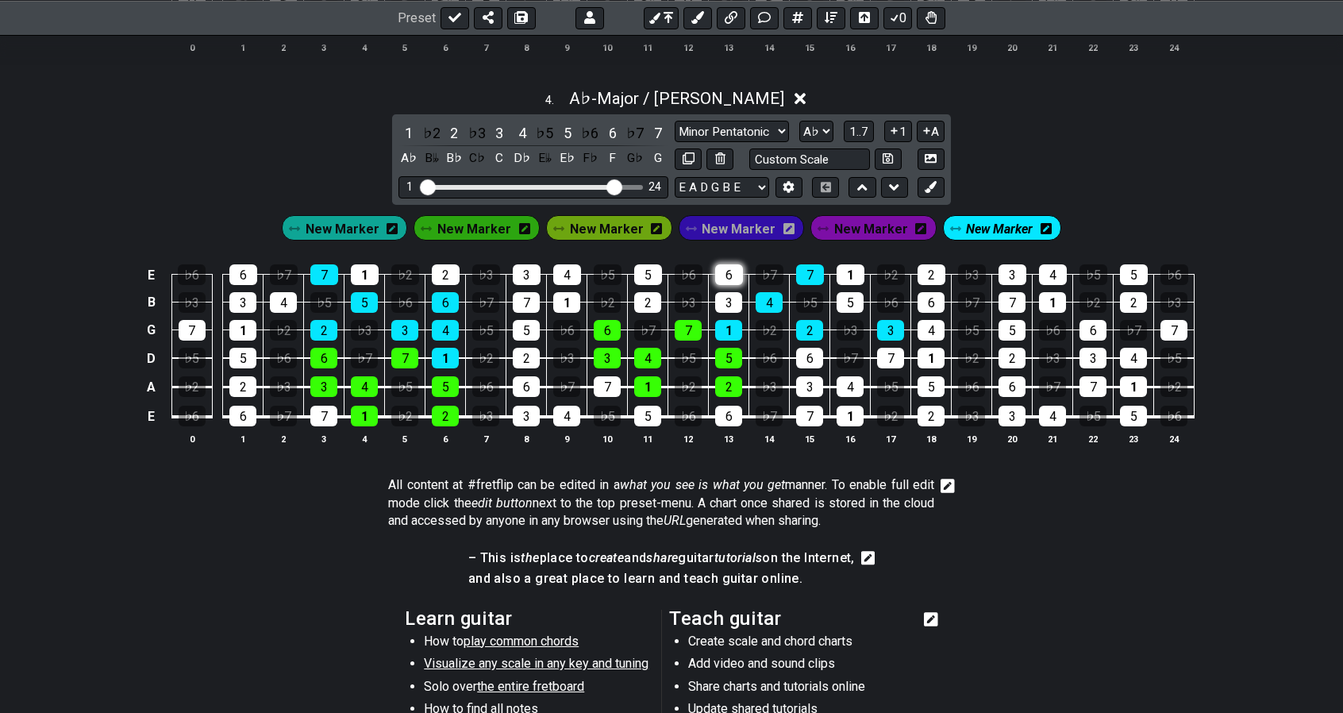
click at [724, 271] on div "6" at bounding box center [729, 274] width 28 height 21
click at [846, 299] on div "5" at bounding box center [850, 302] width 27 height 21
click at [926, 301] on div "6" at bounding box center [931, 302] width 27 height 21
click at [689, 158] on button at bounding box center [688, 158] width 27 height 21
select select "Major / [PERSON_NAME]"
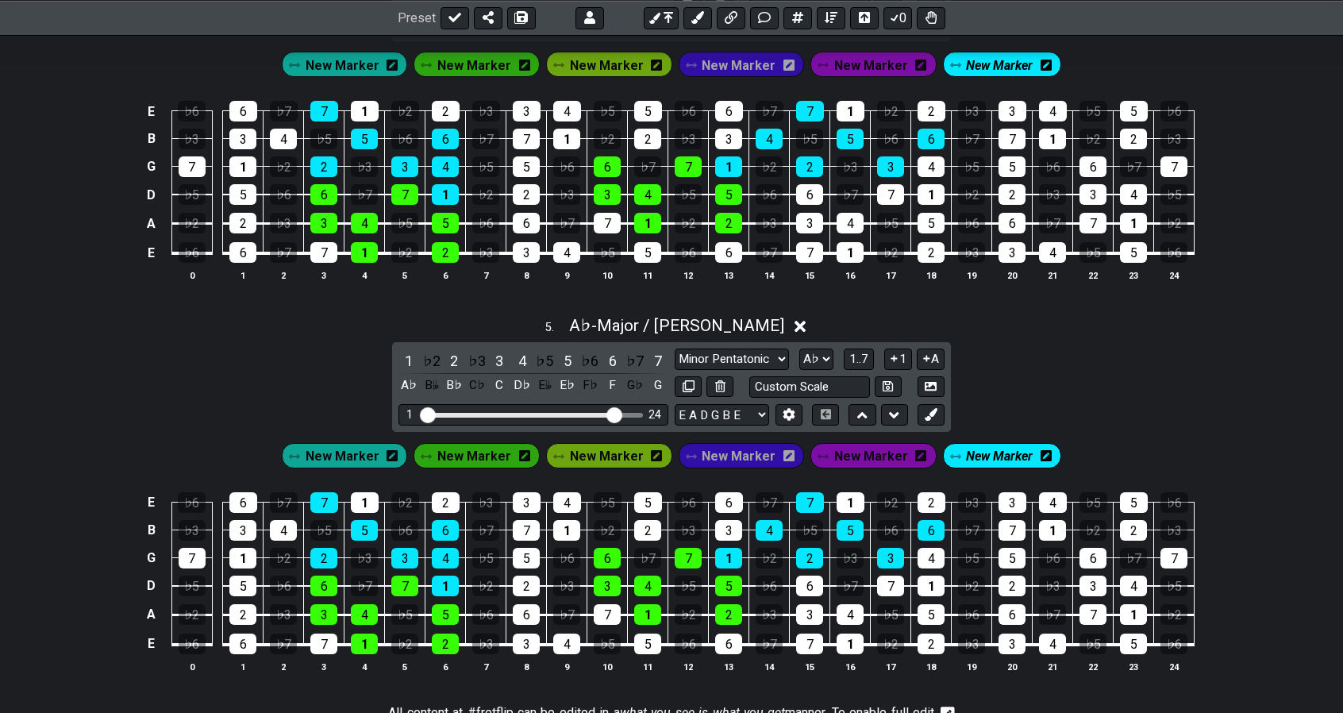
scroll to position [1647, 0]
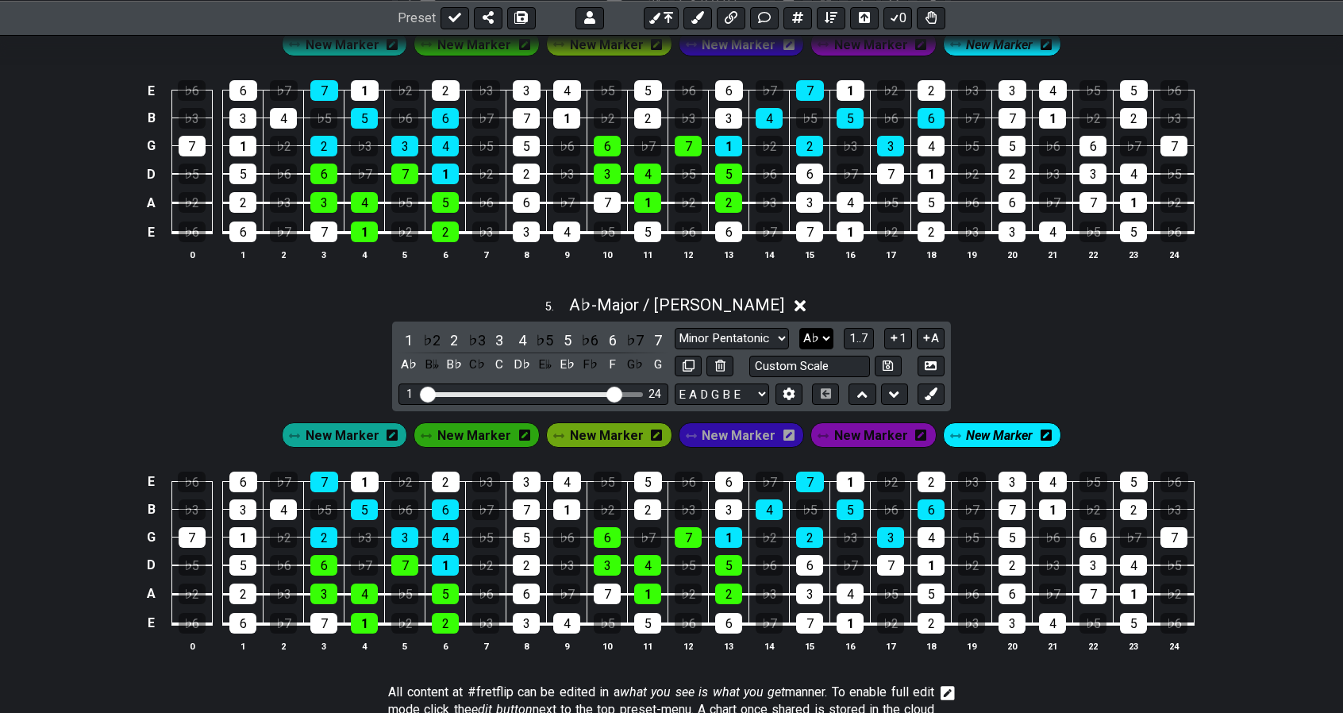
click at [816, 328] on select "A♭ A A♯ B♭ B C C♯ D♭ D D♯ E♭ E F F♯ G♭ G G♯" at bounding box center [817, 338] width 34 height 21
select select "G#"
click at [800, 328] on select "A♭ A A♯ B♭ B C C♯ D♭ D D♯ E♭ E F F♯ G♭ G G♯" at bounding box center [817, 338] width 34 height 21
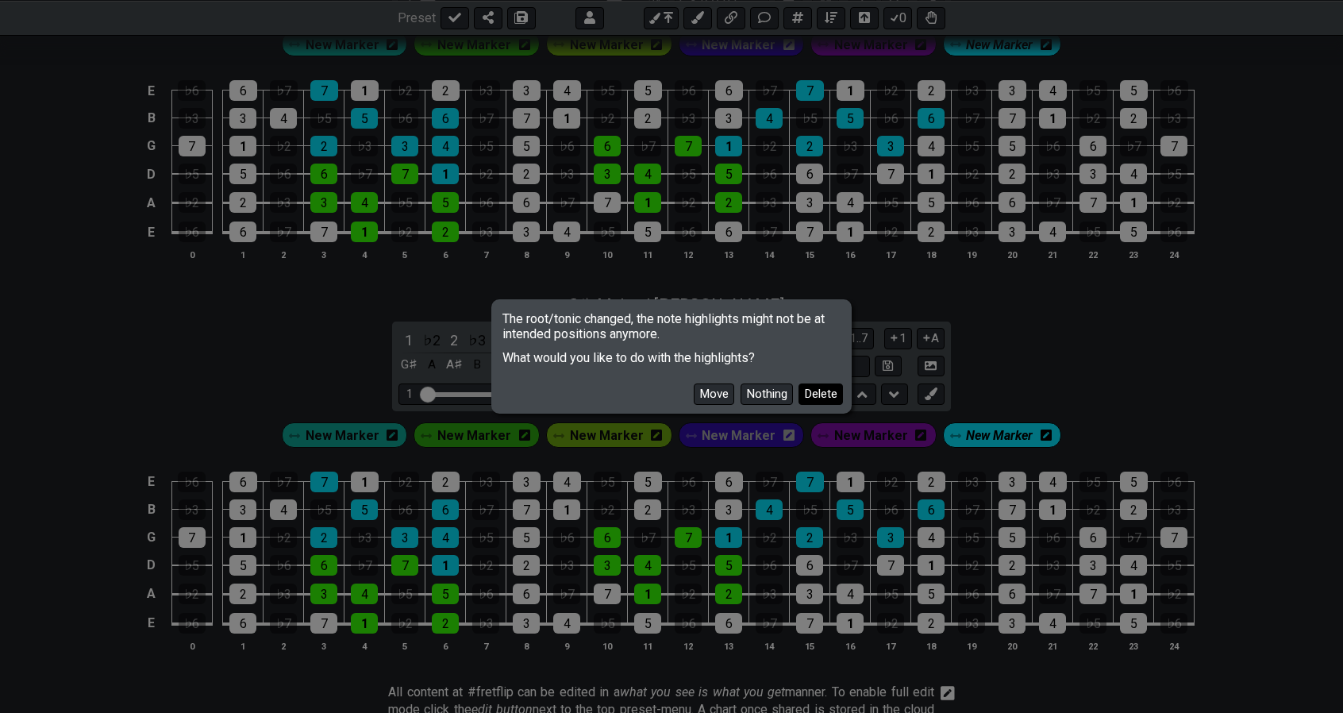
click at [828, 390] on button "Delete" at bounding box center [821, 393] width 44 height 21
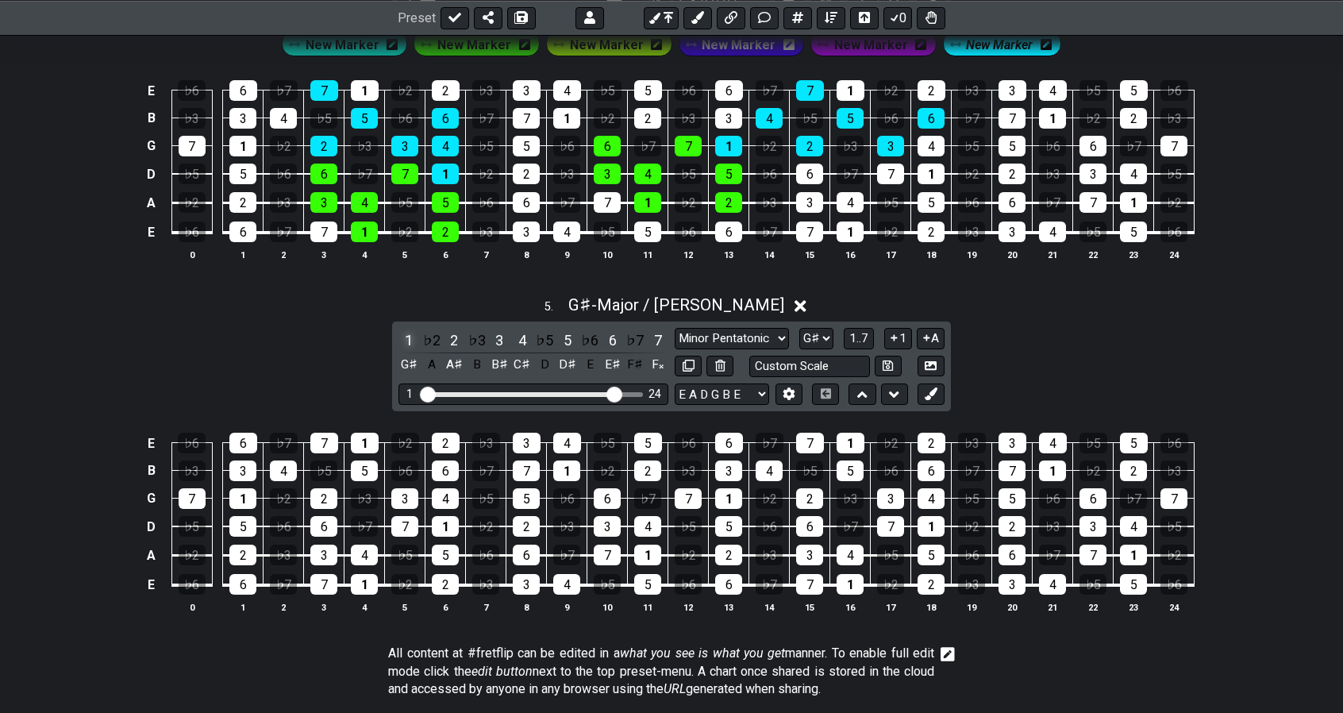
click at [412, 331] on div "1" at bounding box center [409, 339] width 21 height 21
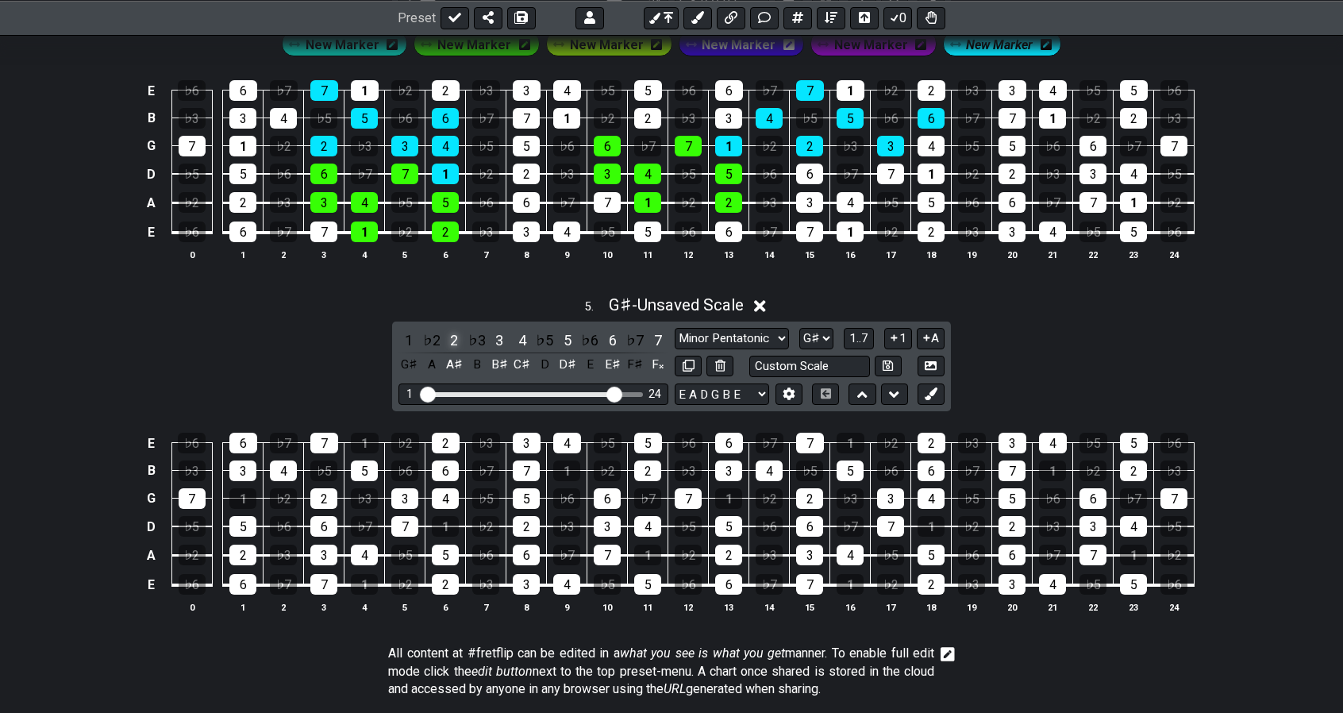
click at [457, 333] on div "2" at bounding box center [454, 339] width 21 height 21
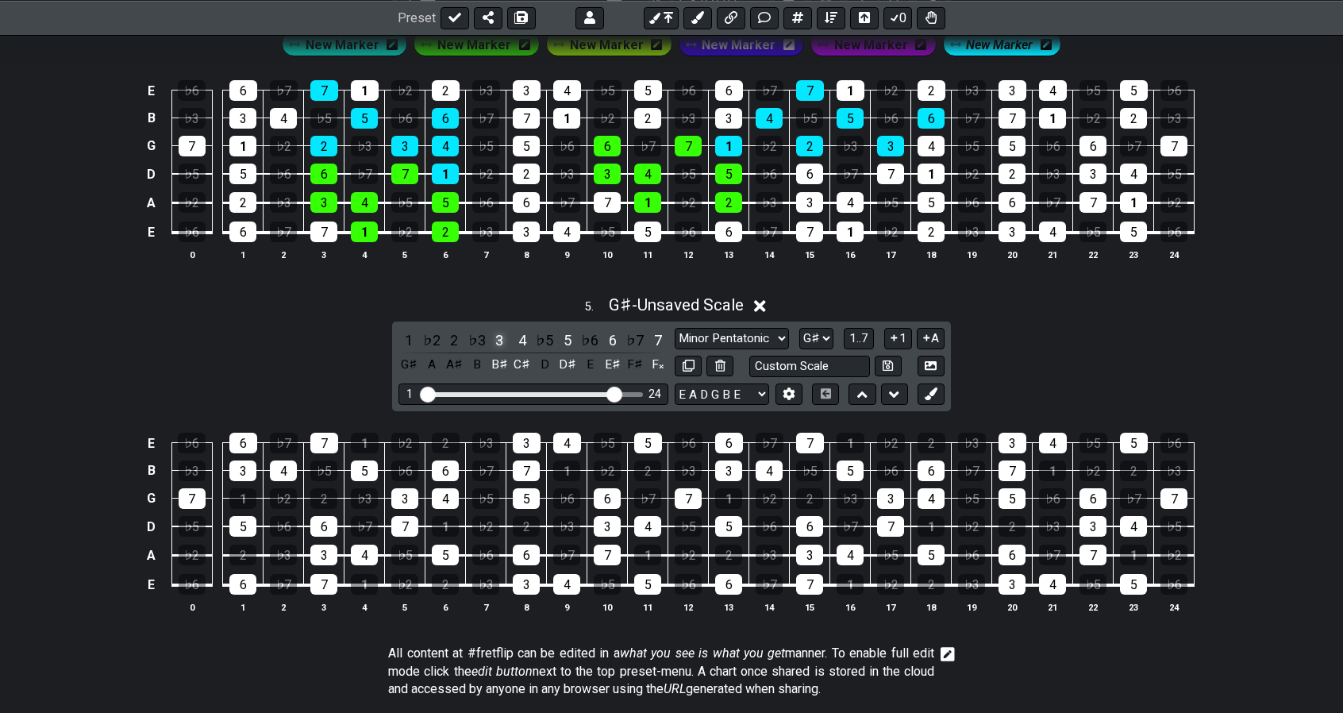
click at [502, 333] on div "3" at bounding box center [499, 339] width 21 height 21
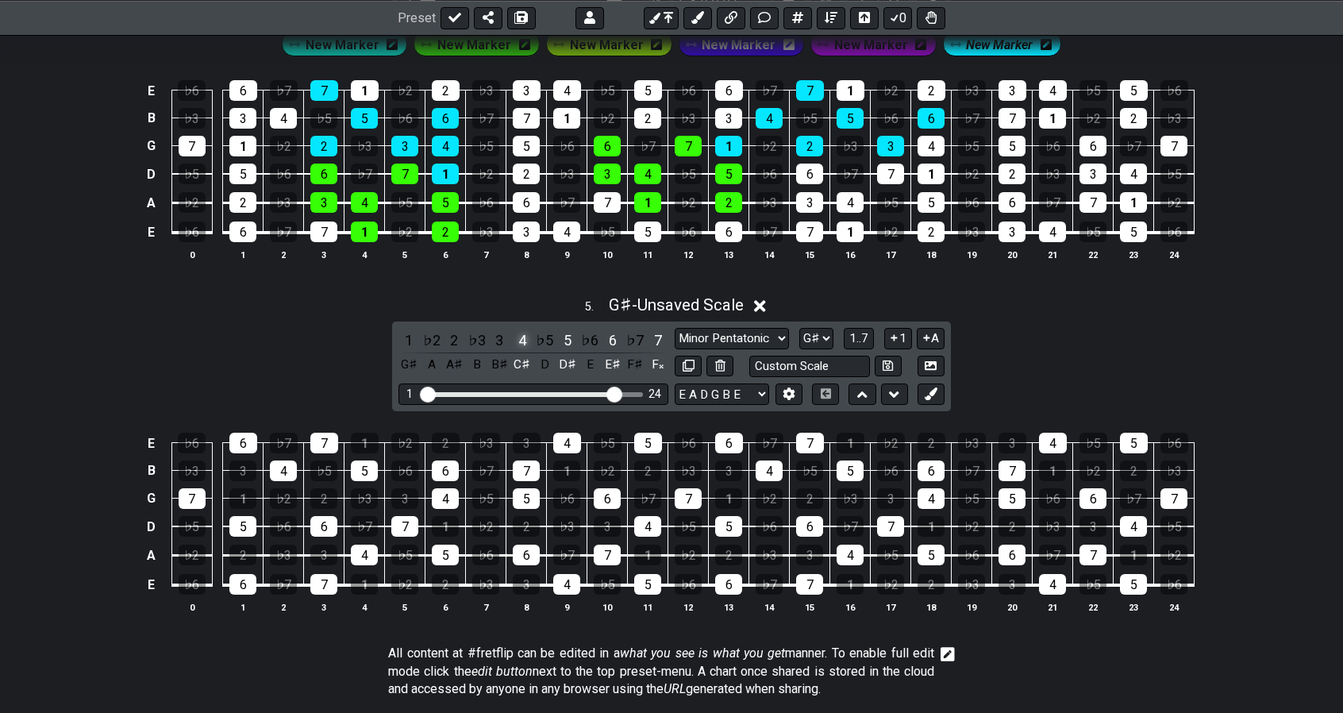
click at [518, 329] on div "4" at bounding box center [522, 339] width 21 height 21
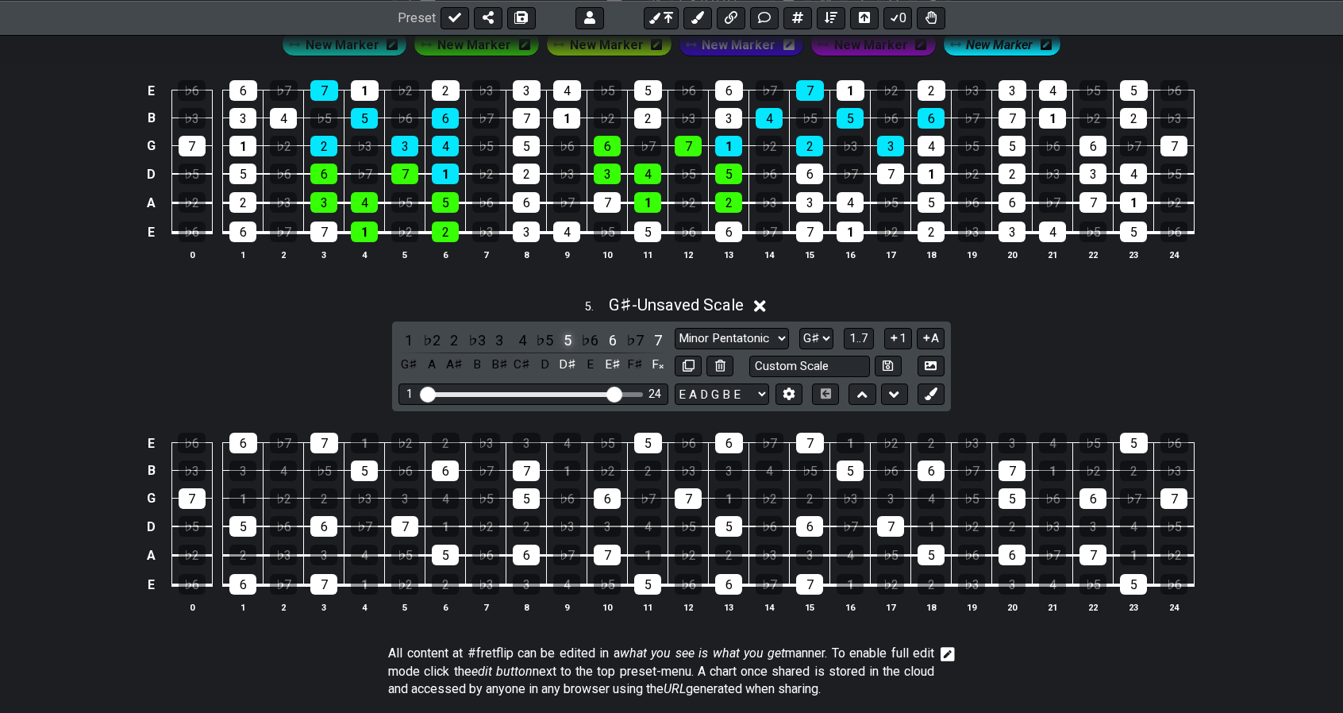
click at [565, 329] on div "5" at bounding box center [567, 339] width 21 height 21
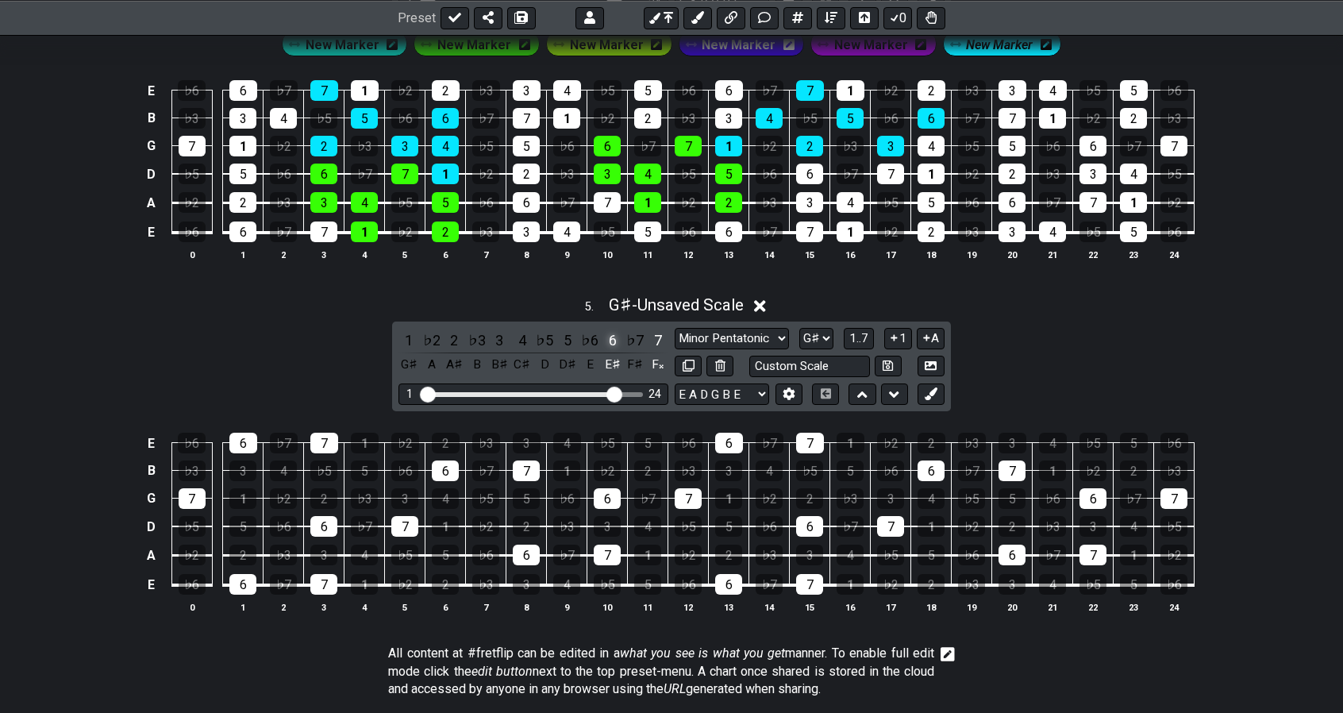
click at [615, 333] on div "6" at bounding box center [613, 339] width 21 height 21
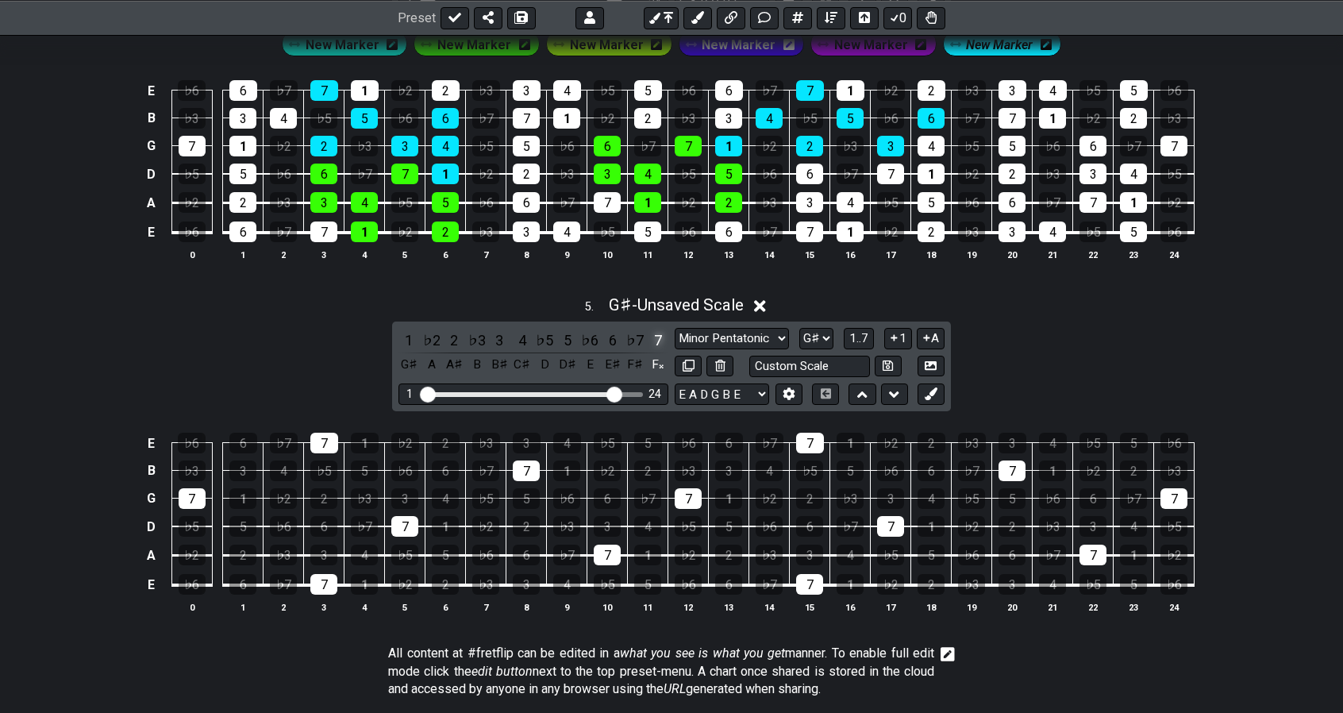
click at [660, 333] on div "7" at bounding box center [658, 339] width 21 height 21
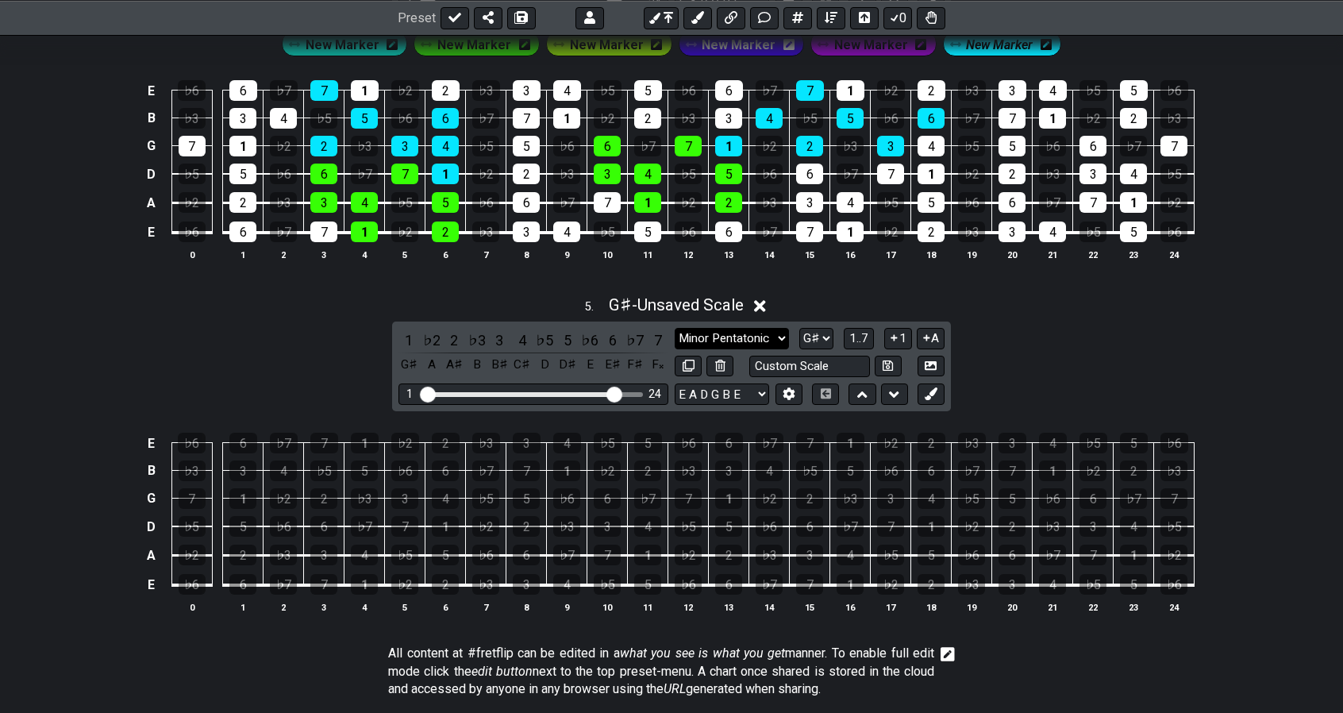
click at [720, 329] on select "Minor Pentatonic 3rds-b-e Minor Pentatonic Major Pentatonic Minor Blues Major B…" at bounding box center [732, 338] width 114 height 21
select select "Whole-Tone"
click at [675, 328] on select "Minor Pentatonic 3rds-b-e Minor Pentatonic Major Pentatonic Minor Blues Major B…" at bounding box center [732, 338] width 114 height 21
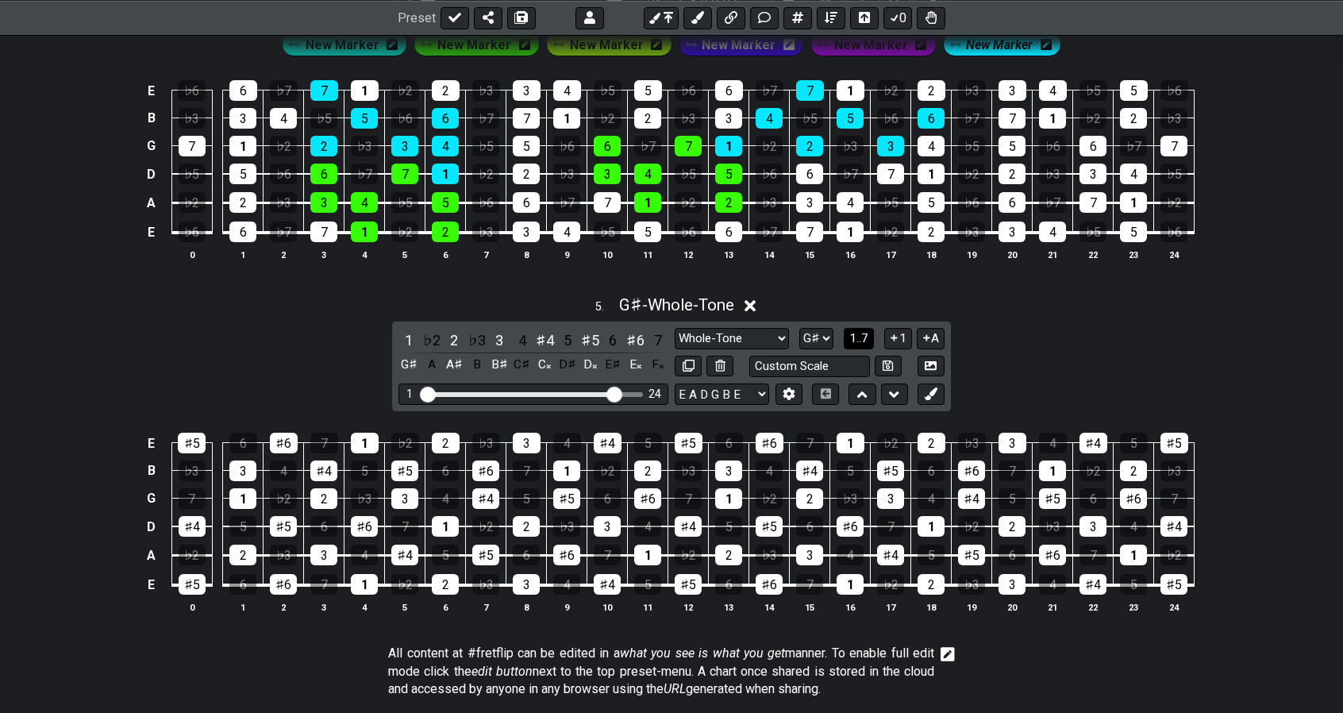
click at [861, 331] on span "1..7" at bounding box center [859, 338] width 19 height 14
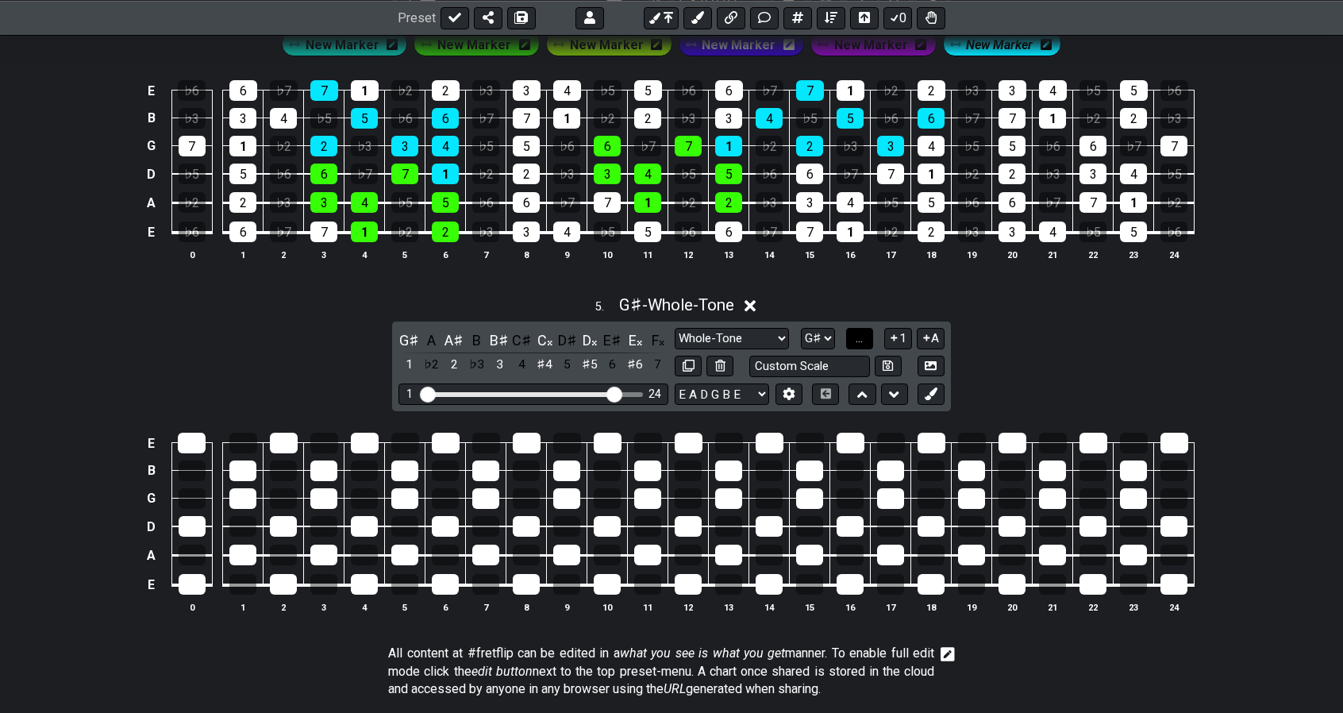
click at [861, 331] on span "..." at bounding box center [859, 338] width 7 height 14
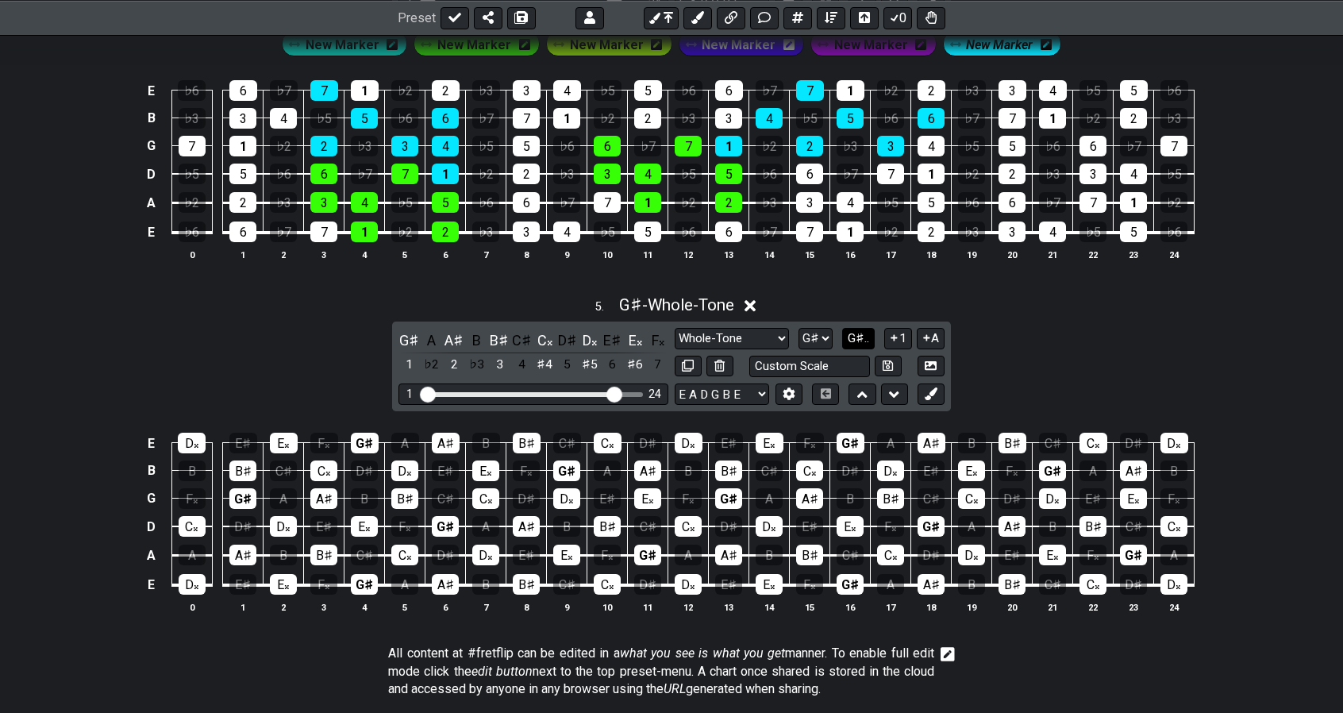
click at [861, 331] on span "G♯.." at bounding box center [858, 338] width 21 height 14
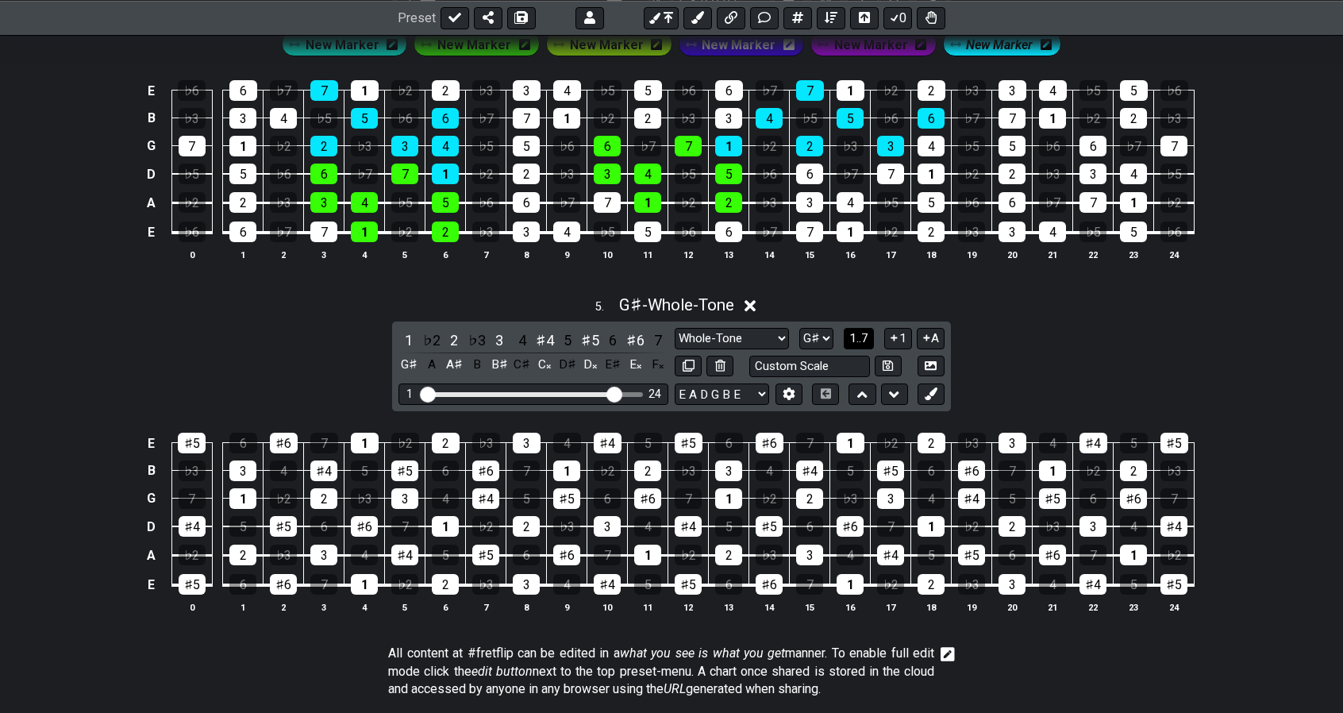
click at [861, 331] on span "1..7" at bounding box center [859, 338] width 19 height 14
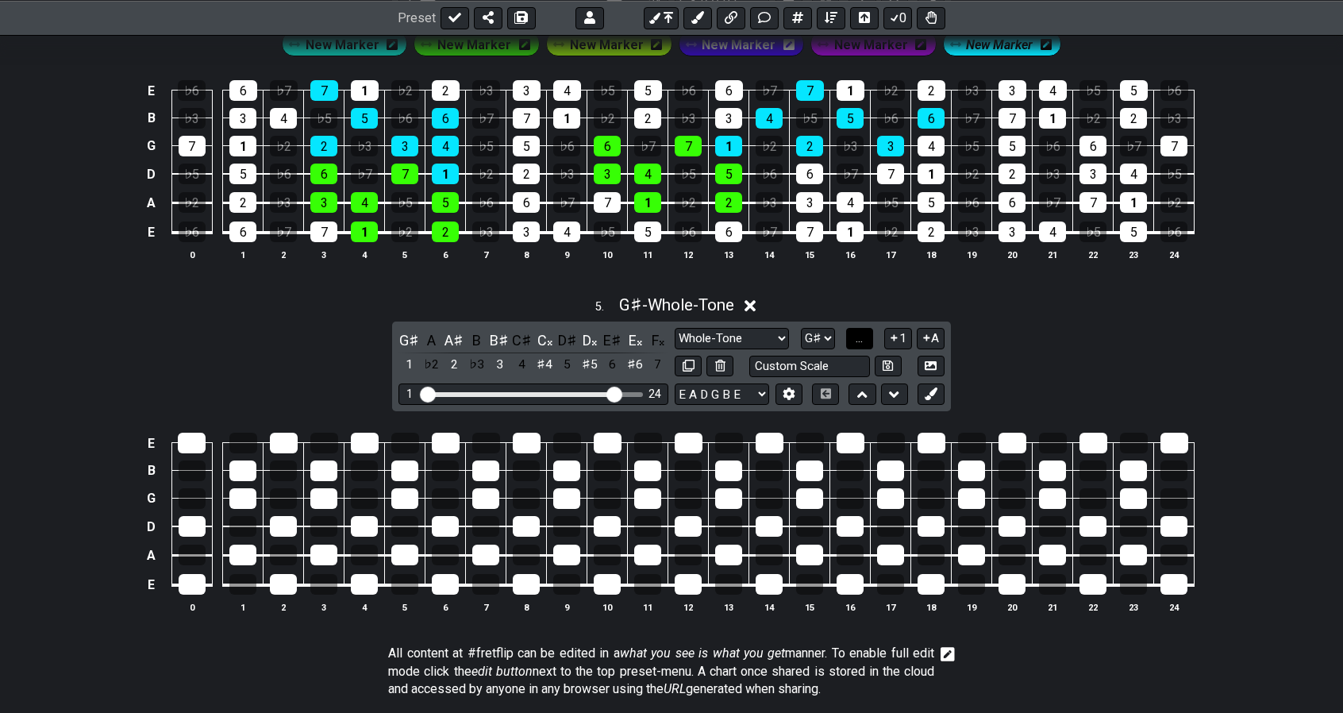
click at [861, 331] on span "..." at bounding box center [859, 338] width 7 height 14
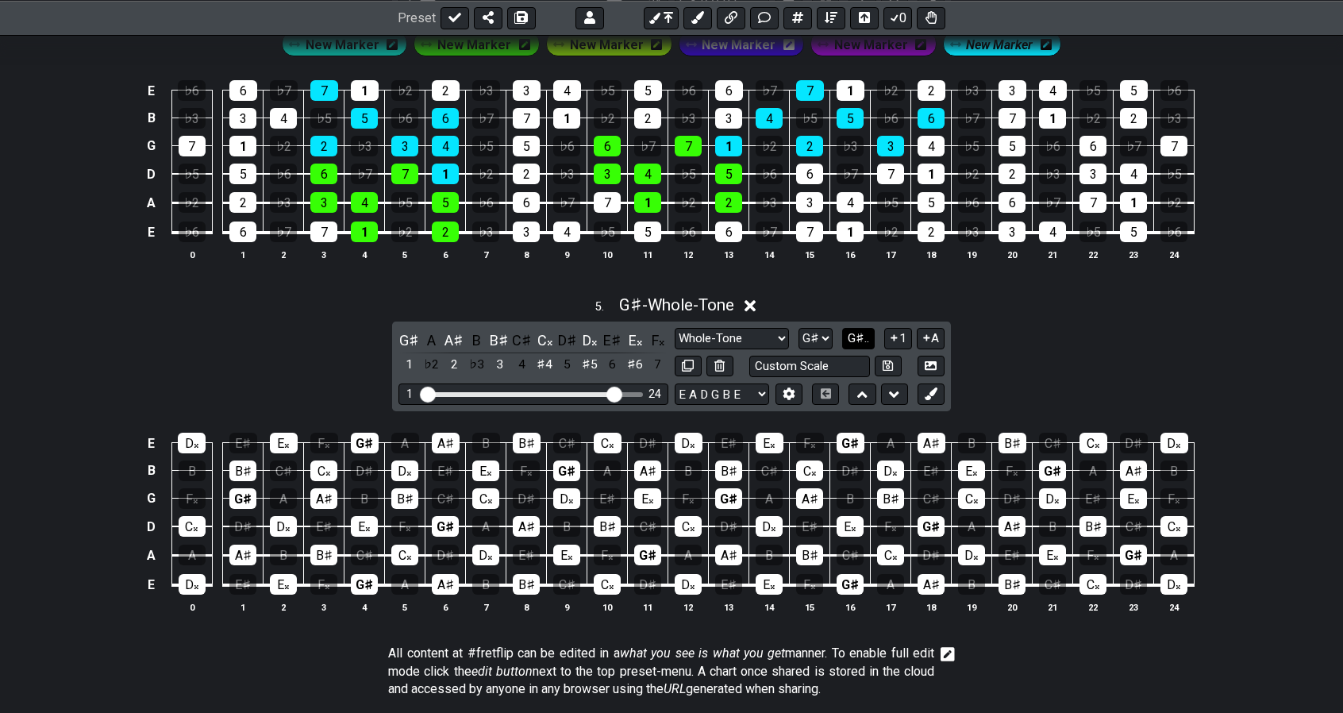
click at [861, 331] on span "G♯.." at bounding box center [858, 338] width 21 height 14
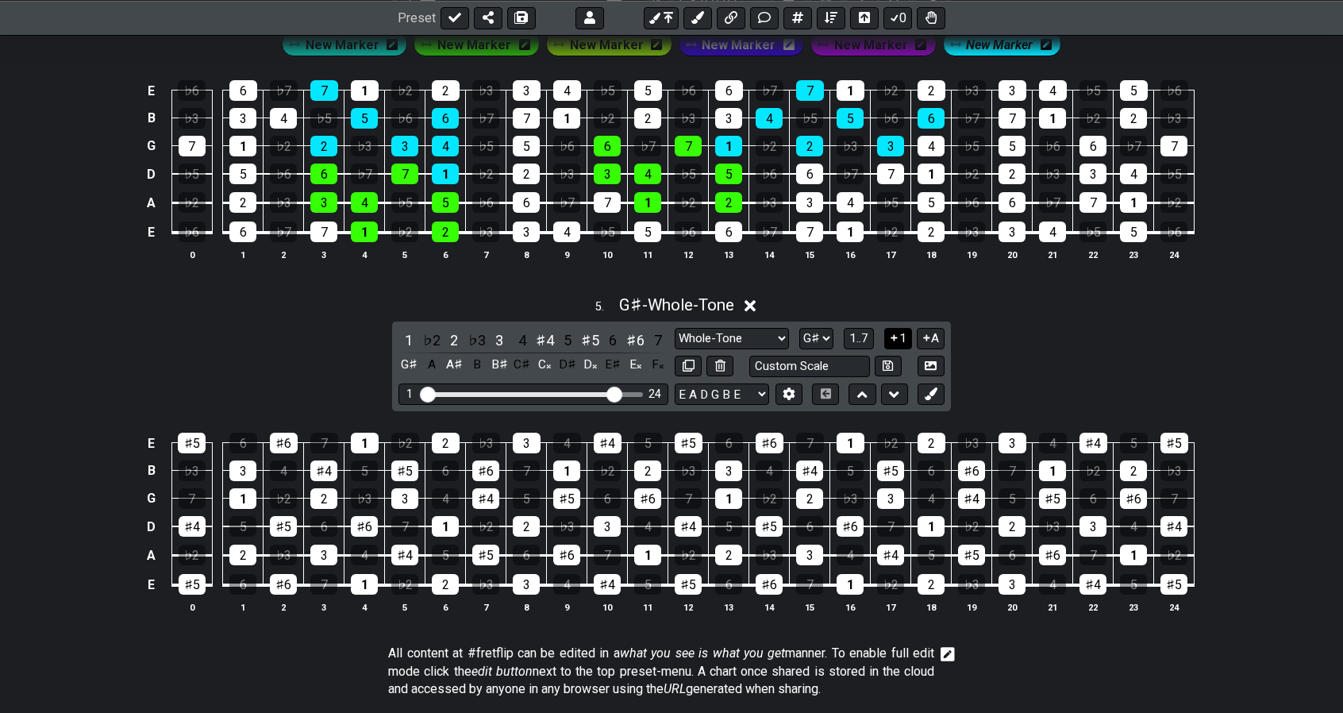
click at [898, 333] on icon at bounding box center [894, 338] width 15 height 12
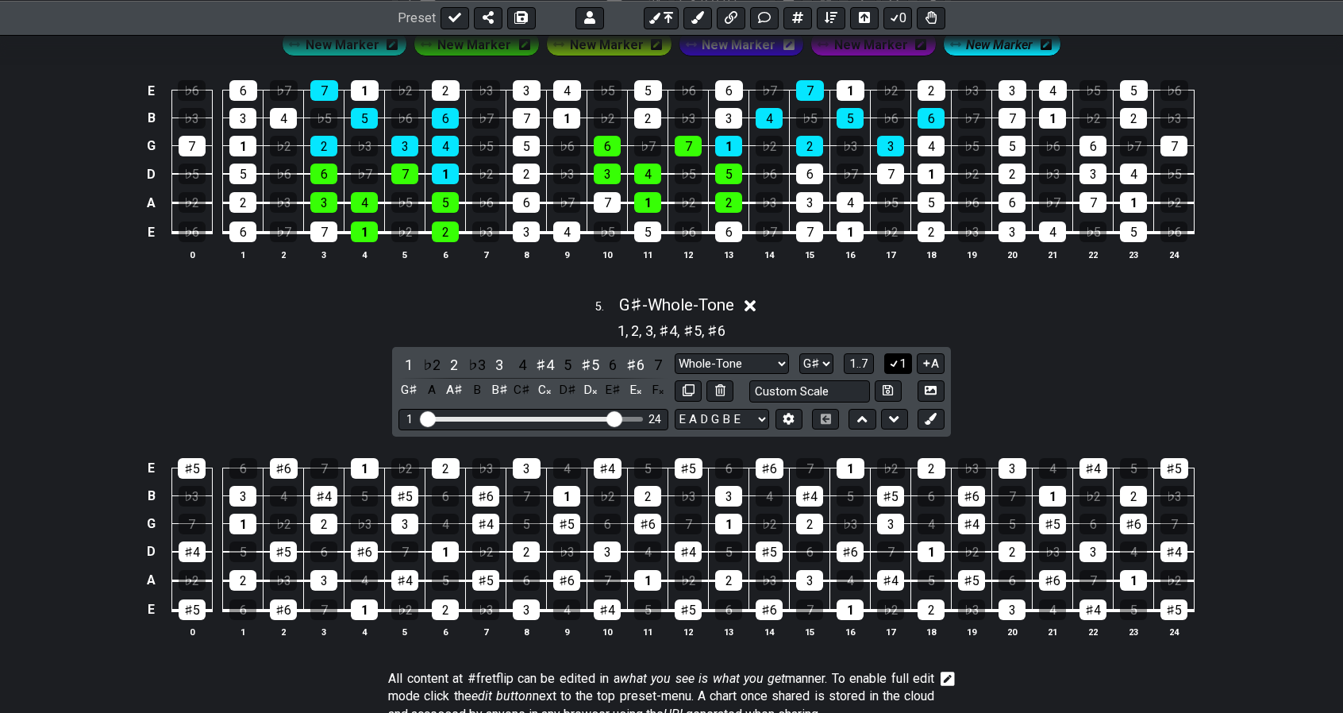
click at [896, 360] on icon at bounding box center [894, 363] width 9 height 7
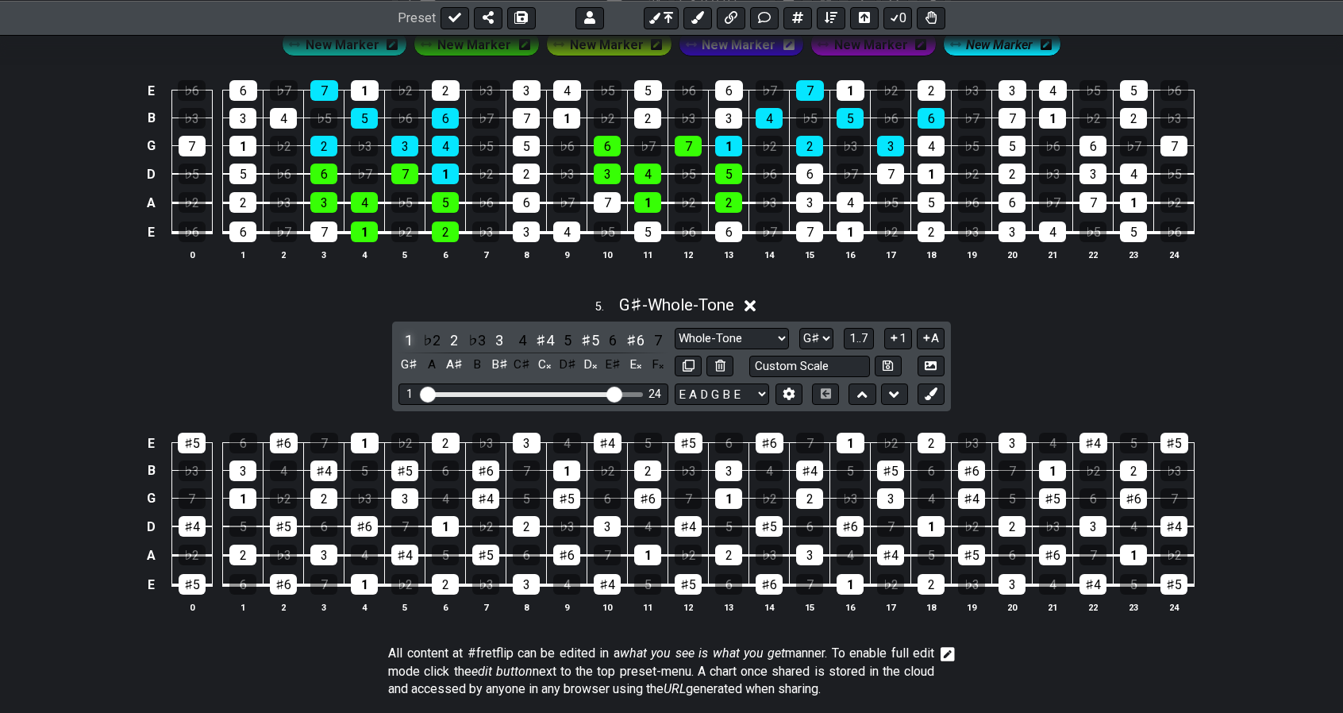
click at [410, 333] on div "1" at bounding box center [409, 339] width 21 height 21
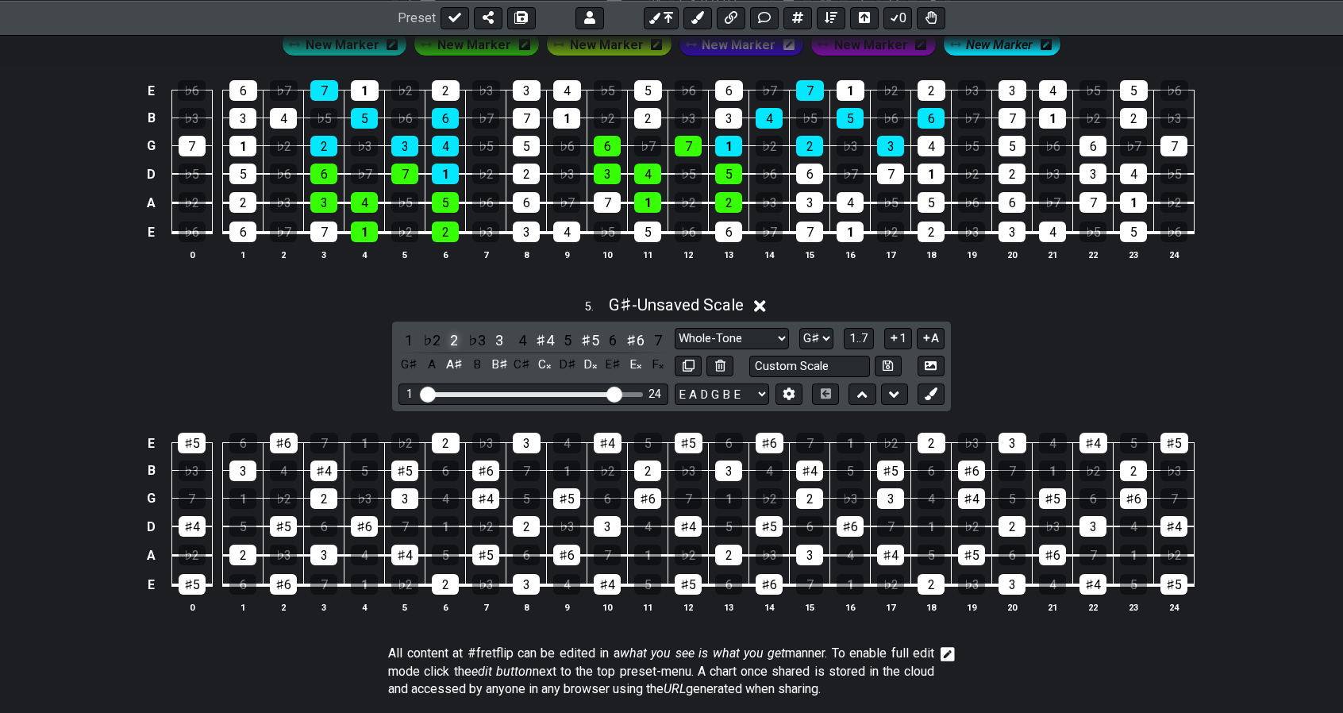
click at [456, 331] on div "2" at bounding box center [454, 339] width 21 height 21
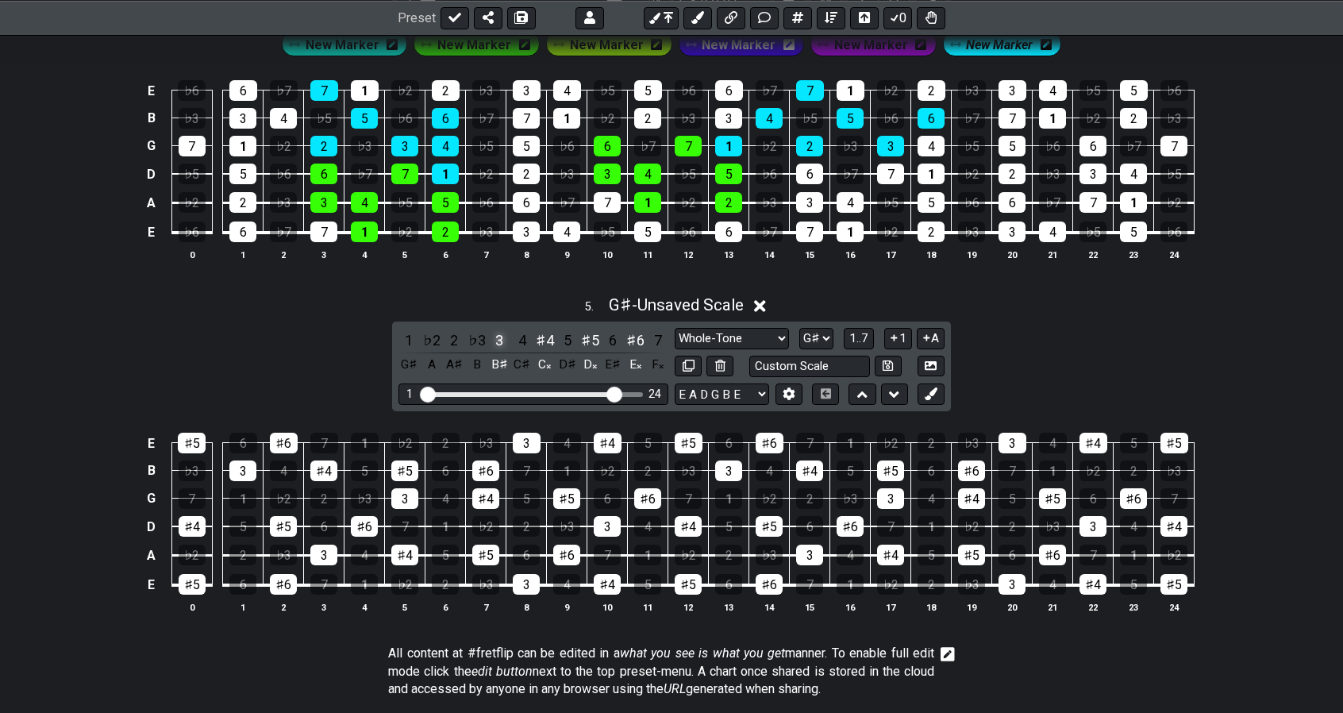
click at [500, 331] on div "3" at bounding box center [499, 339] width 21 height 21
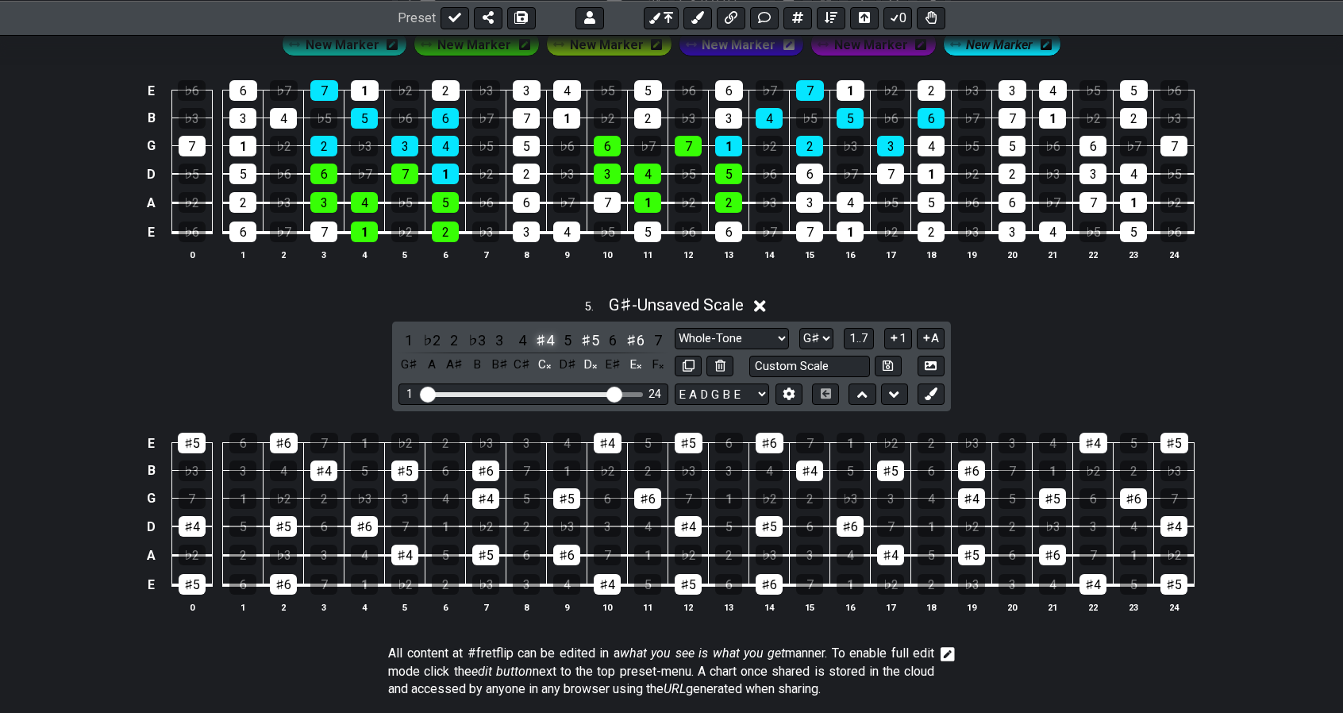
click at [545, 333] on div "♯4" at bounding box center [544, 339] width 21 height 21
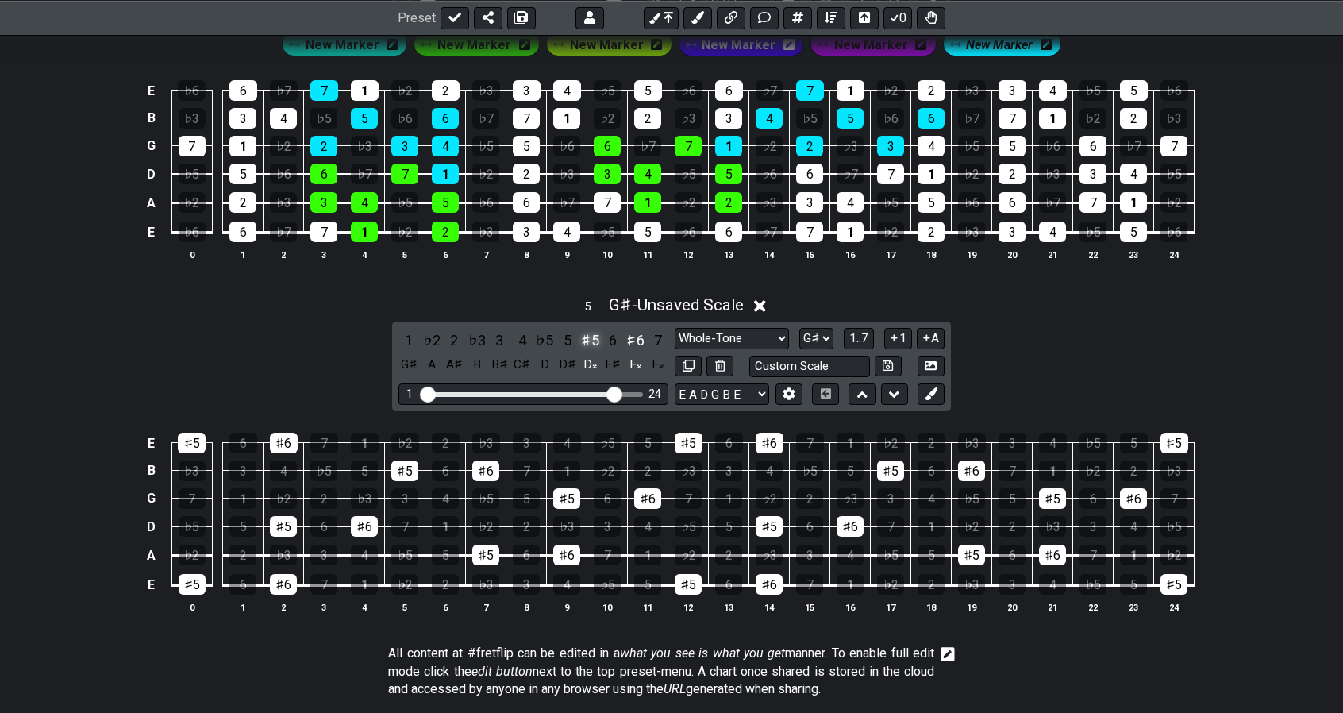
click at [593, 330] on div "♯5" at bounding box center [590, 339] width 21 height 21
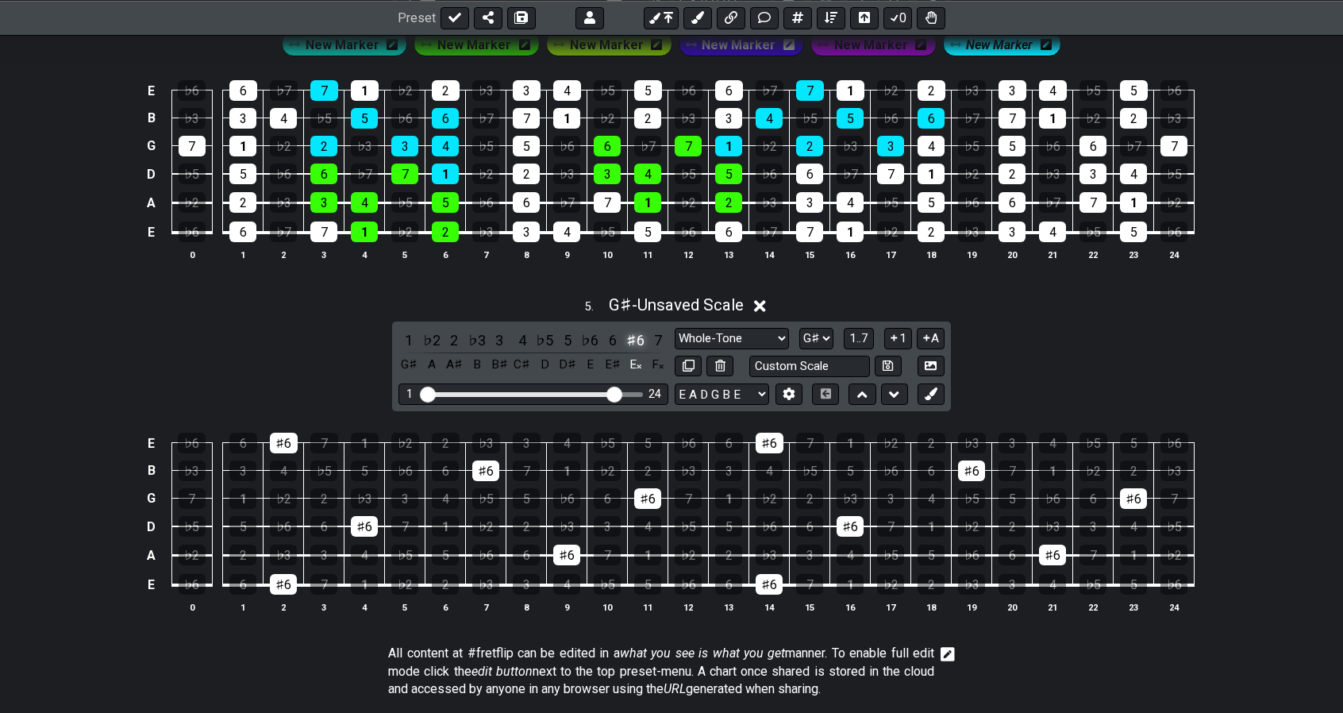
click at [633, 332] on div "♯6" at bounding box center [635, 339] width 21 height 21
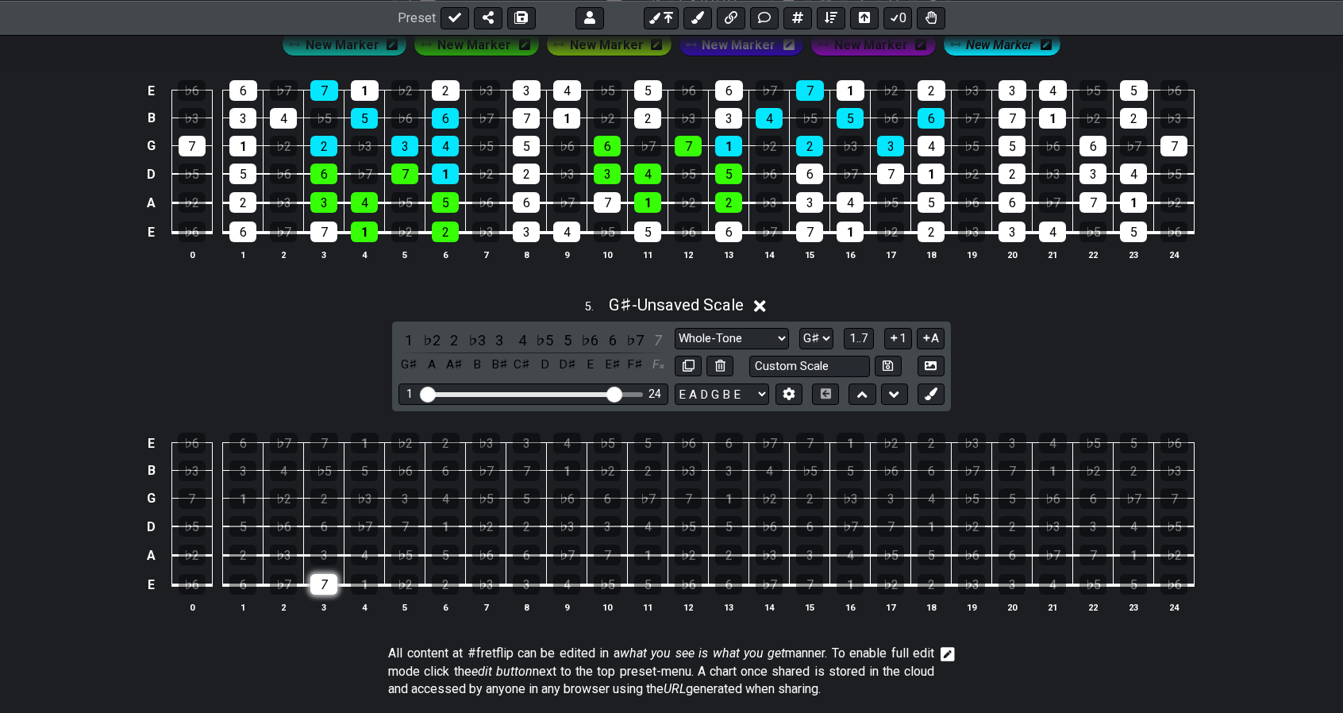
click at [330, 576] on div "7" at bounding box center [323, 584] width 27 height 21
click at [760, 387] on select "E A D G B E E A D G B E E A D G B E B E A D F♯ B A D G C E A D A D G B E E♭ A♭ …" at bounding box center [722, 393] width 94 height 21
click at [675, 383] on select "E A D G B E E A D G B E E A D G B E B E A D F♯ B A D G C E A D A D G B E E♭ A♭ …" at bounding box center [722, 393] width 94 height 21
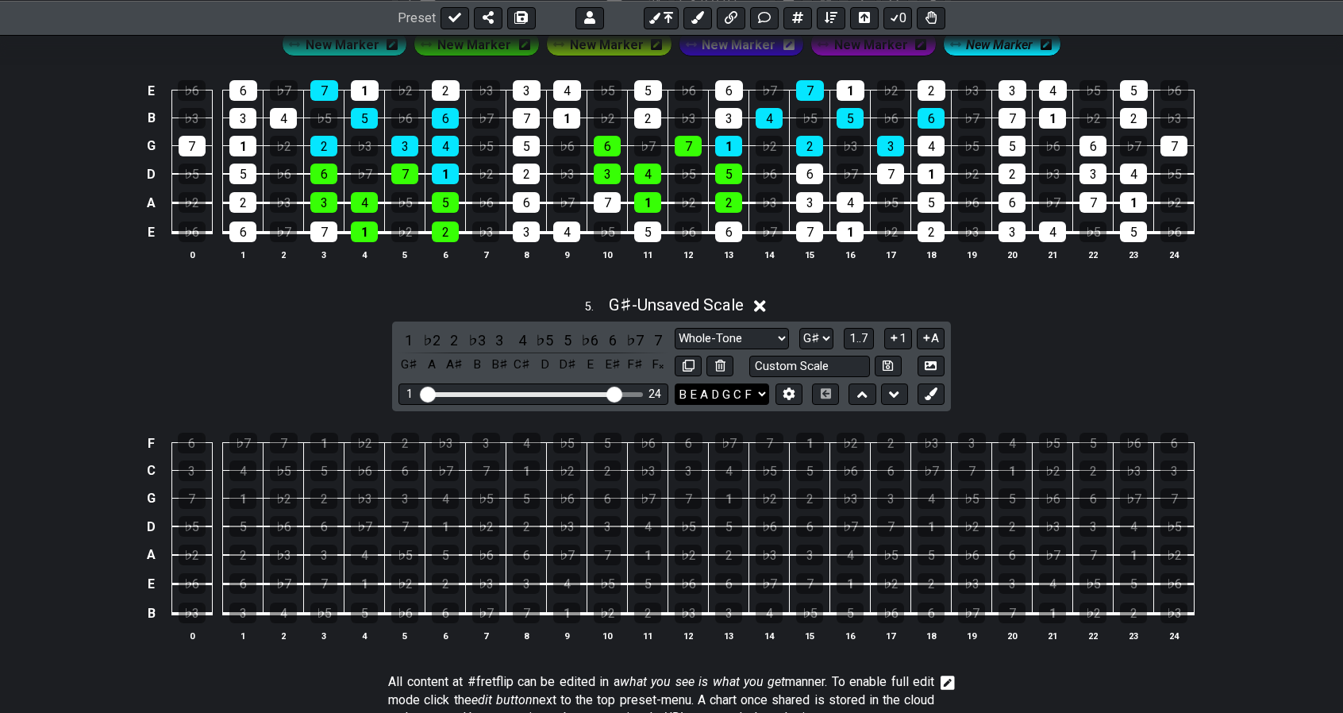
click at [763, 385] on select "E A D G B E E A D G B E E A D G B E B E A D F♯ B A D G C E A D A D G B E E♭ A♭ …" at bounding box center [722, 393] width 94 height 21
select select "E A D G B E"
click at [675, 383] on select "E A D G B E E A D G B E E A D G B E B E A D F♯ B A D G C E A D A D G B E E♭ A♭ …" at bounding box center [722, 393] width 94 height 21
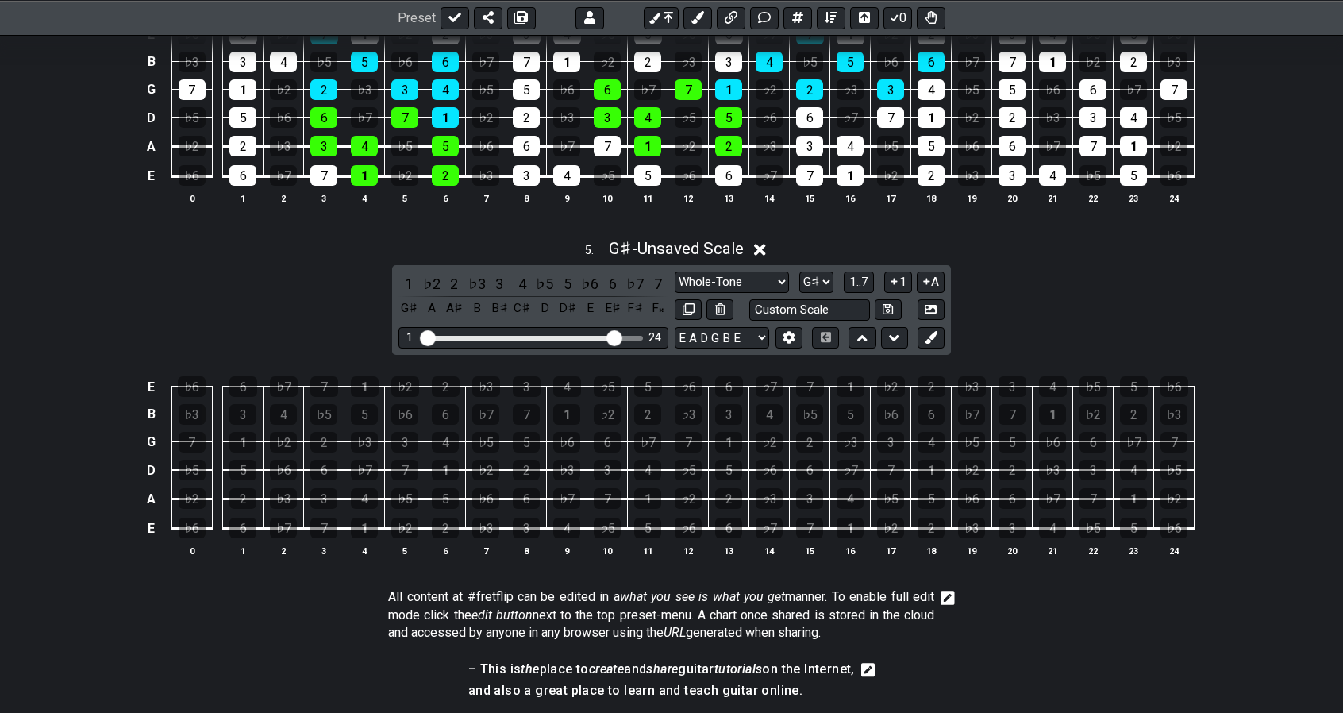
scroll to position [1674, 0]
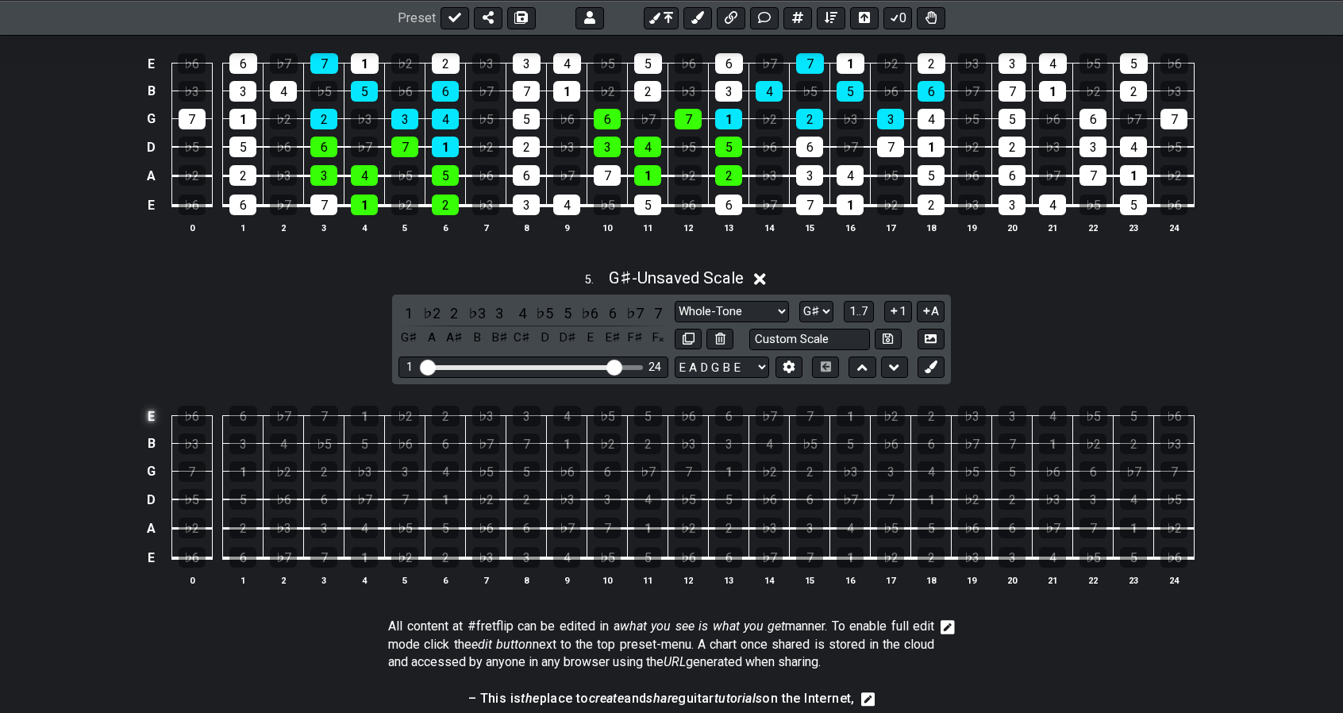
click at [160, 407] on td "E" at bounding box center [151, 417] width 19 height 28
click at [160, 407] on td "x" at bounding box center [151, 417] width 19 height 28
click at [156, 403] on td "o" at bounding box center [151, 417] width 19 height 28
click at [156, 403] on td at bounding box center [151, 417] width 19 height 28
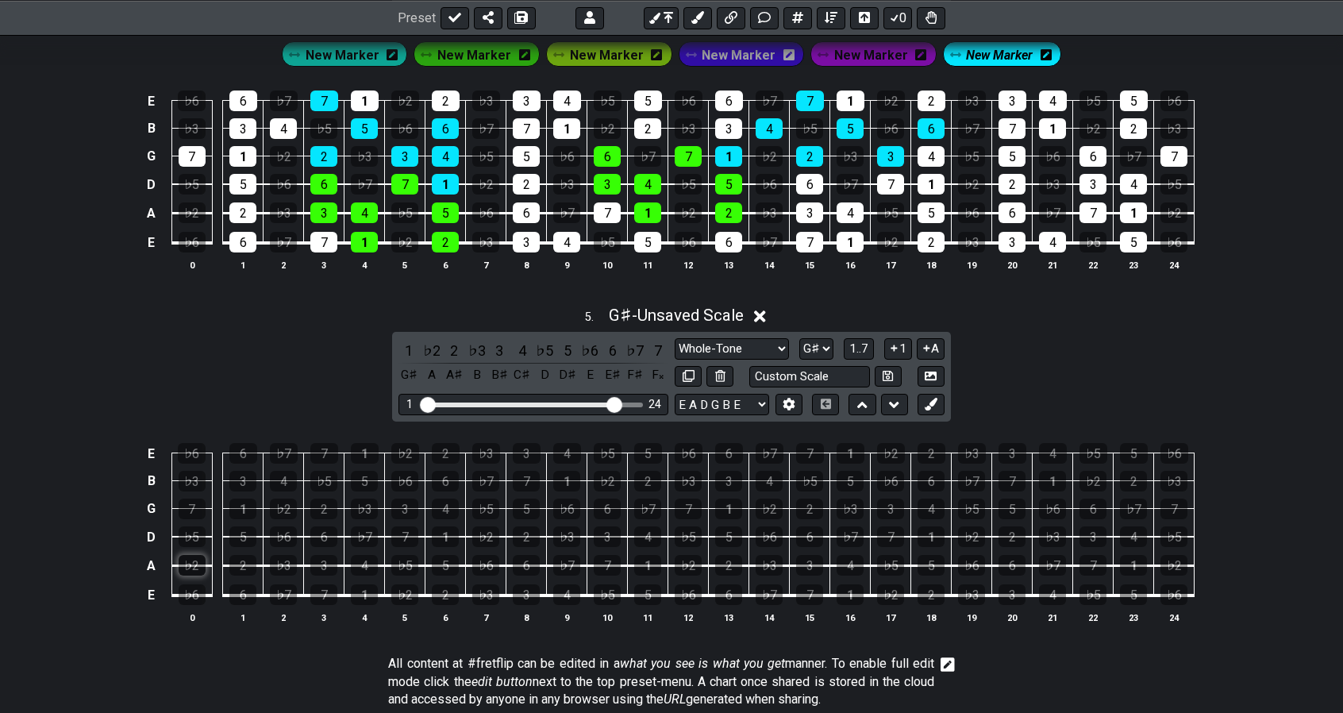
scroll to position [1625, 0]
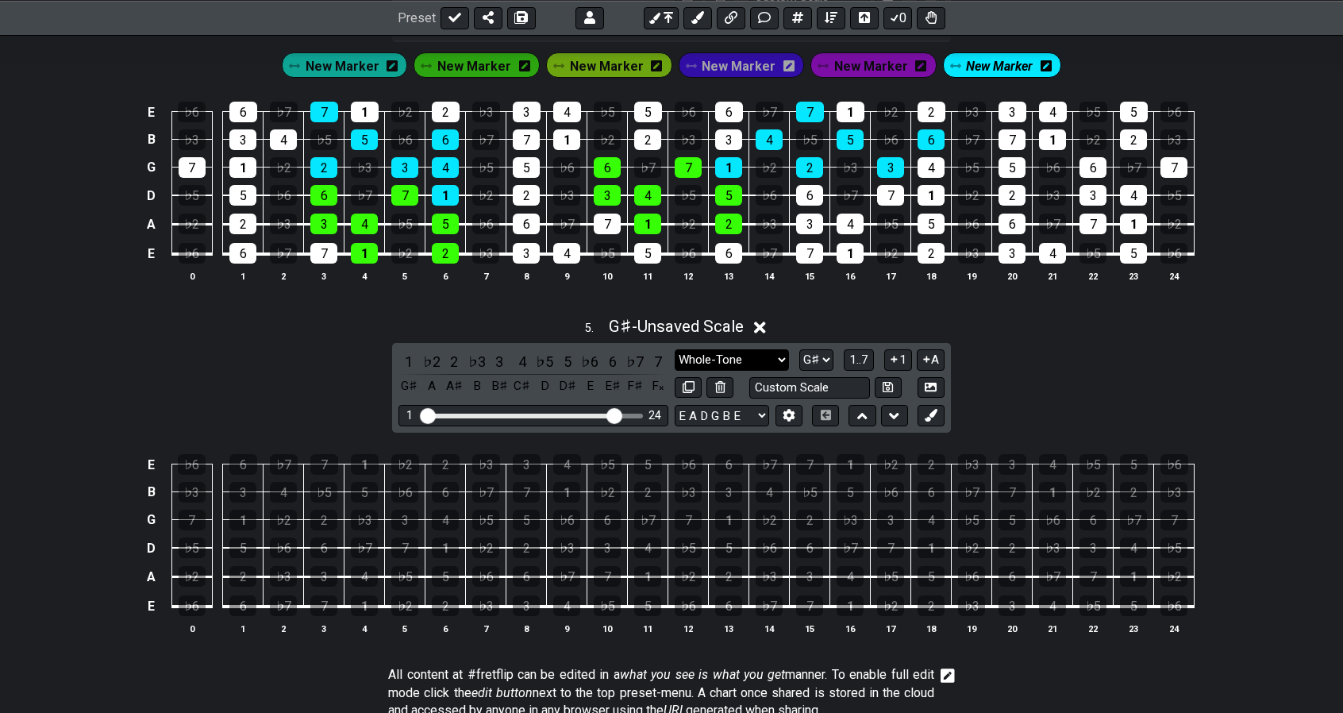
click at [762, 351] on select "Minor Pentatonic 3rds-b-e Minor Pentatonic Major Pentatonic Minor Blues Major B…" at bounding box center [732, 359] width 114 height 21
select select "Major / [PERSON_NAME]"
click at [675, 349] on select "Minor Pentatonic 3rds-b-e Minor Pentatonic Major Pentatonic Minor Blues Major B…" at bounding box center [732, 359] width 114 height 21
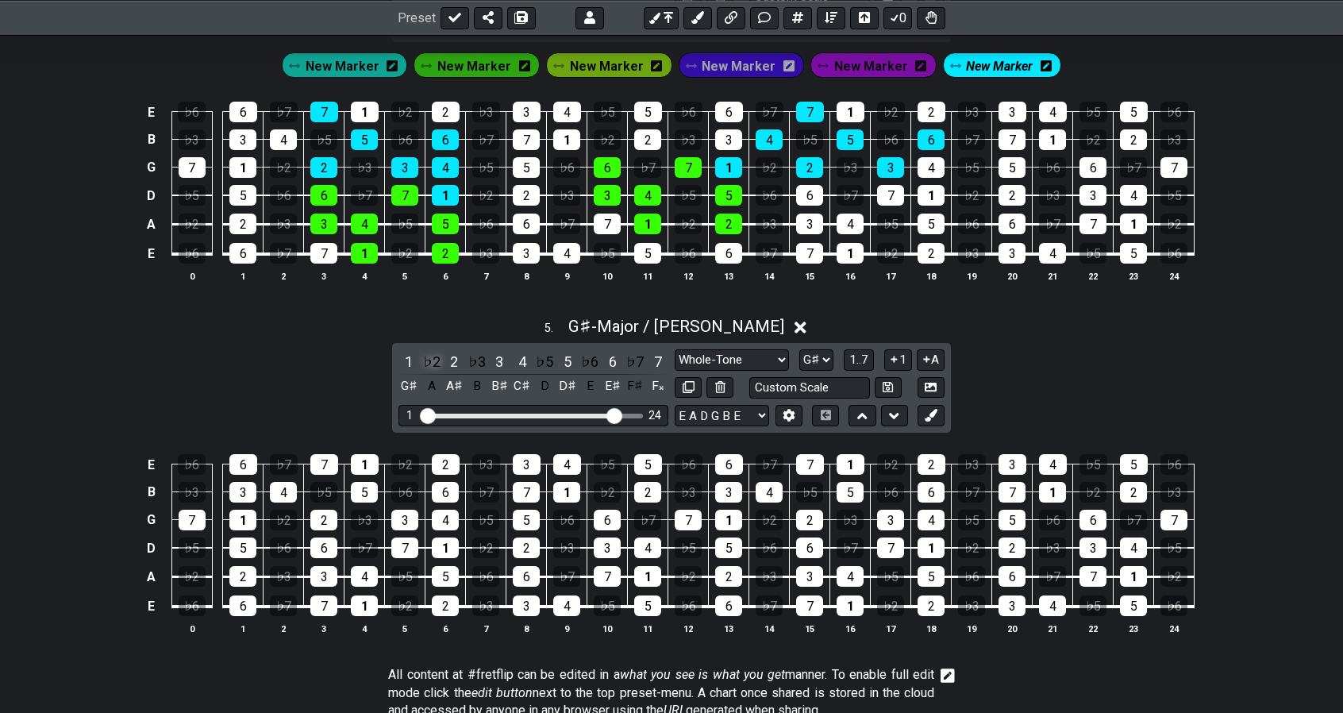
click at [434, 356] on div "♭2" at bounding box center [432, 361] width 21 height 21
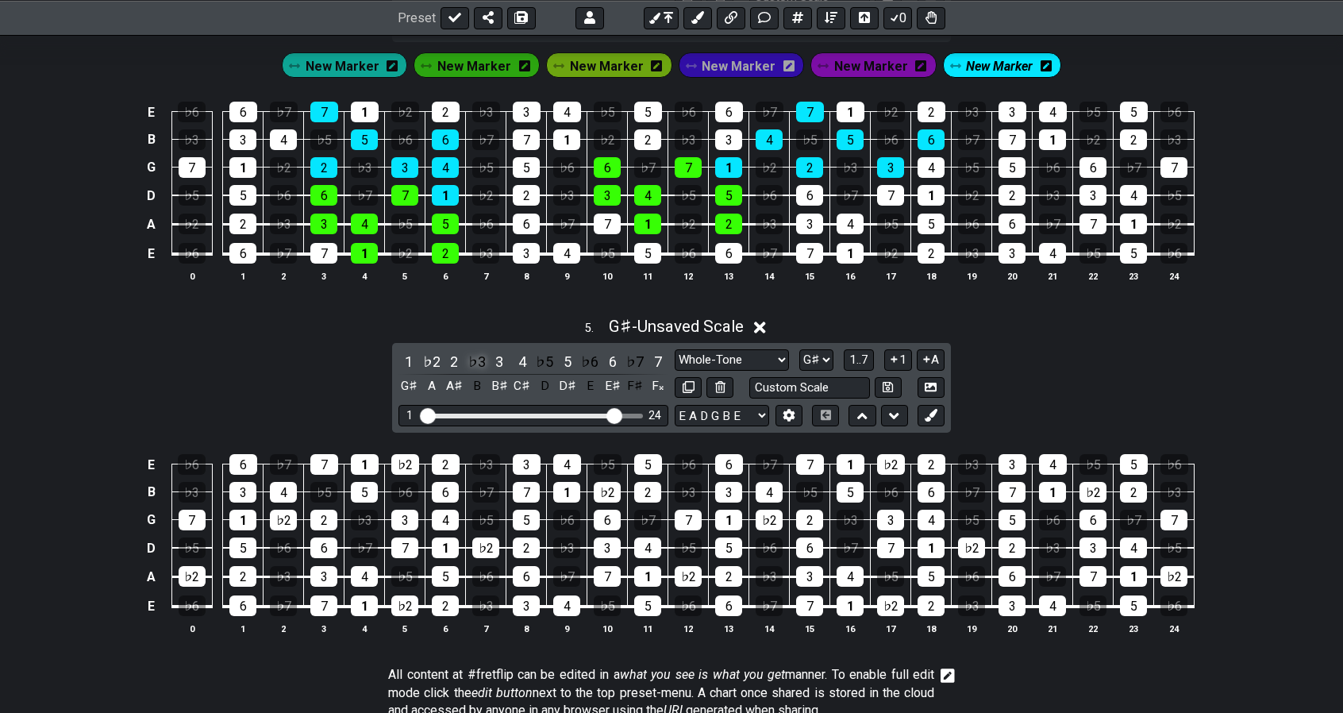
click at [480, 351] on div "♭3" at bounding box center [477, 361] width 21 height 21
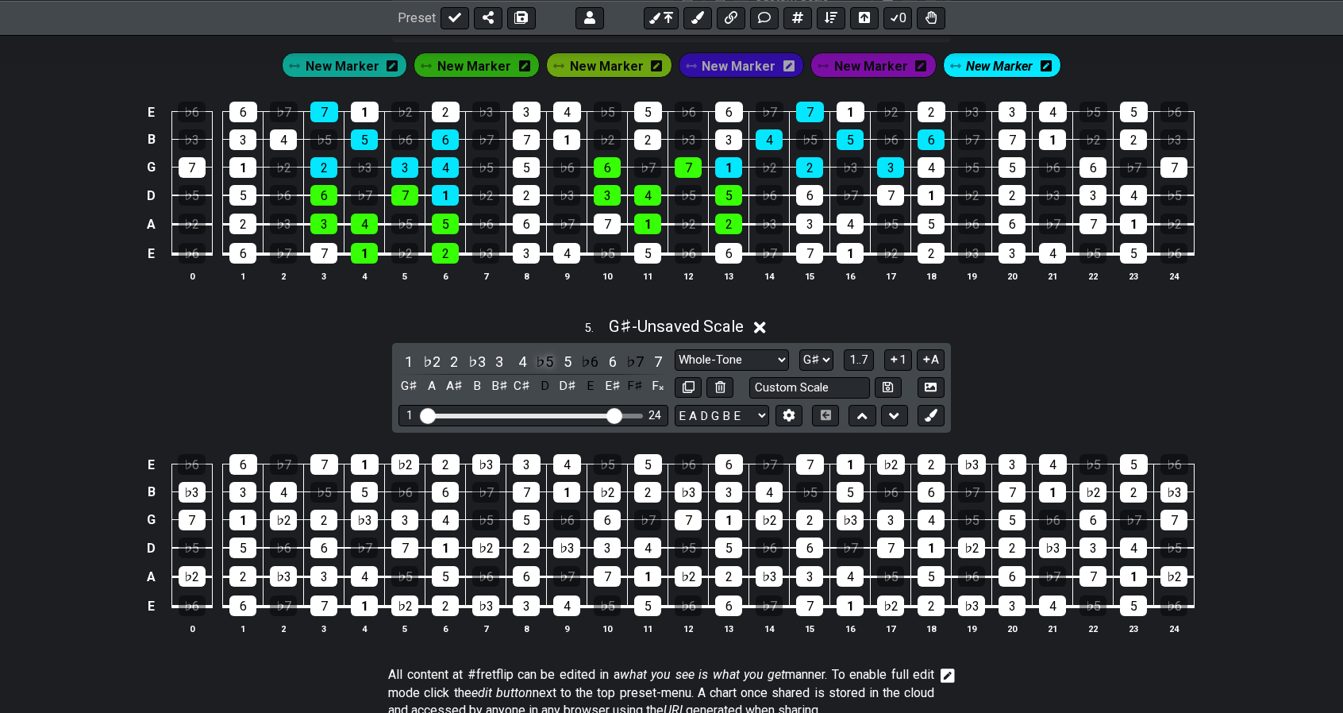
click at [541, 351] on div "♭5" at bounding box center [544, 361] width 21 height 21
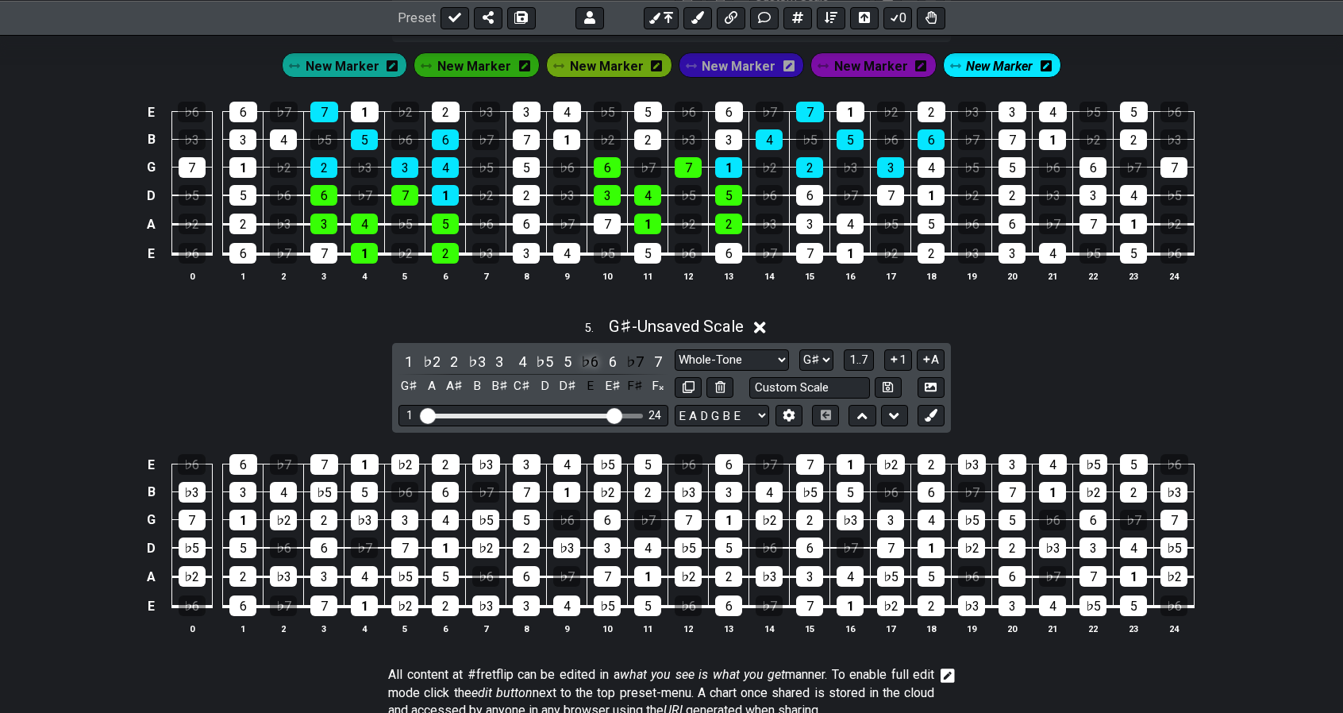
click at [589, 353] on div "♭6" at bounding box center [590, 361] width 21 height 21
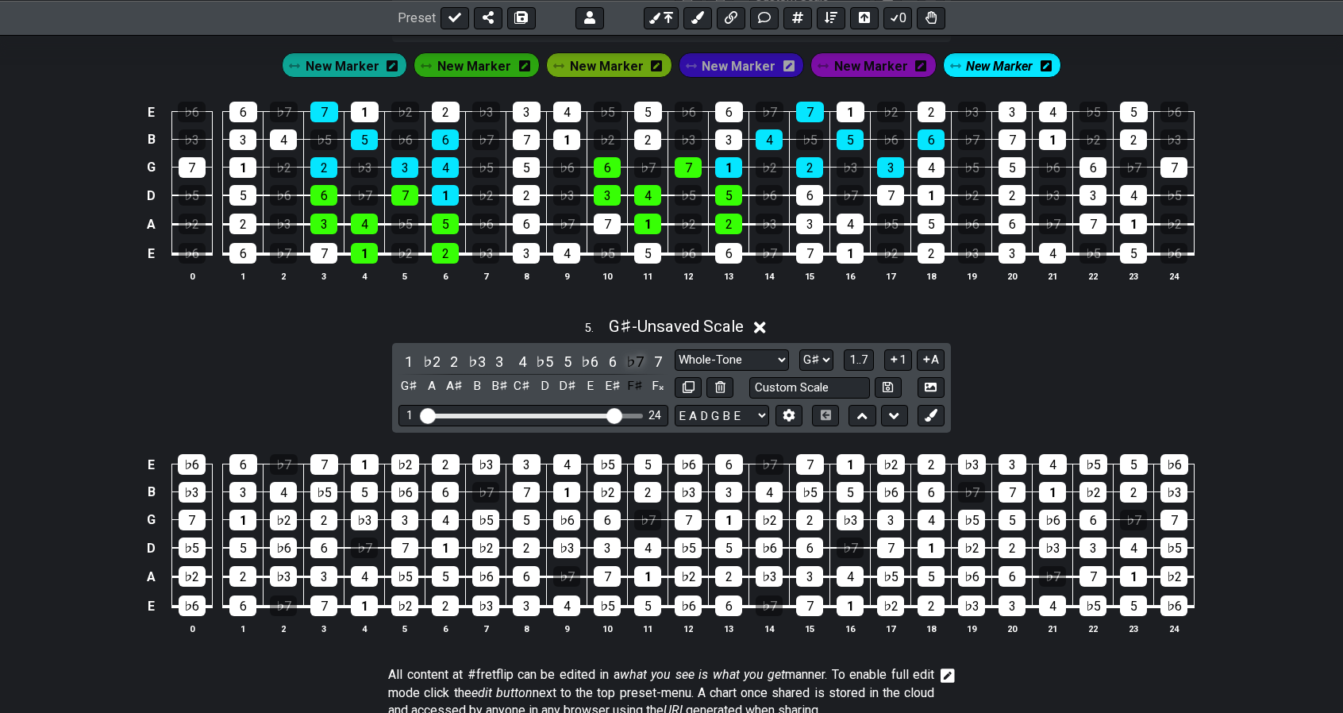
click at [634, 354] on div "♭7" at bounding box center [635, 361] width 21 height 21
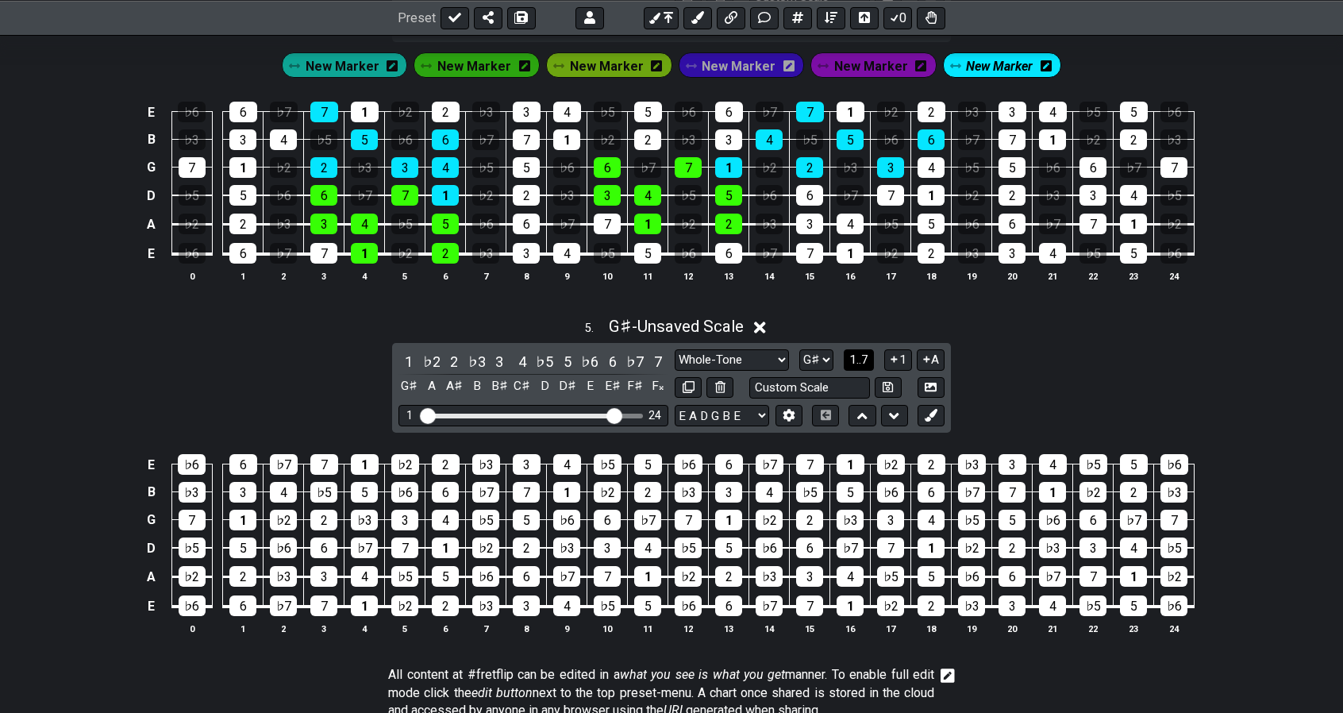
click at [859, 353] on span "1..7" at bounding box center [859, 360] width 19 height 14
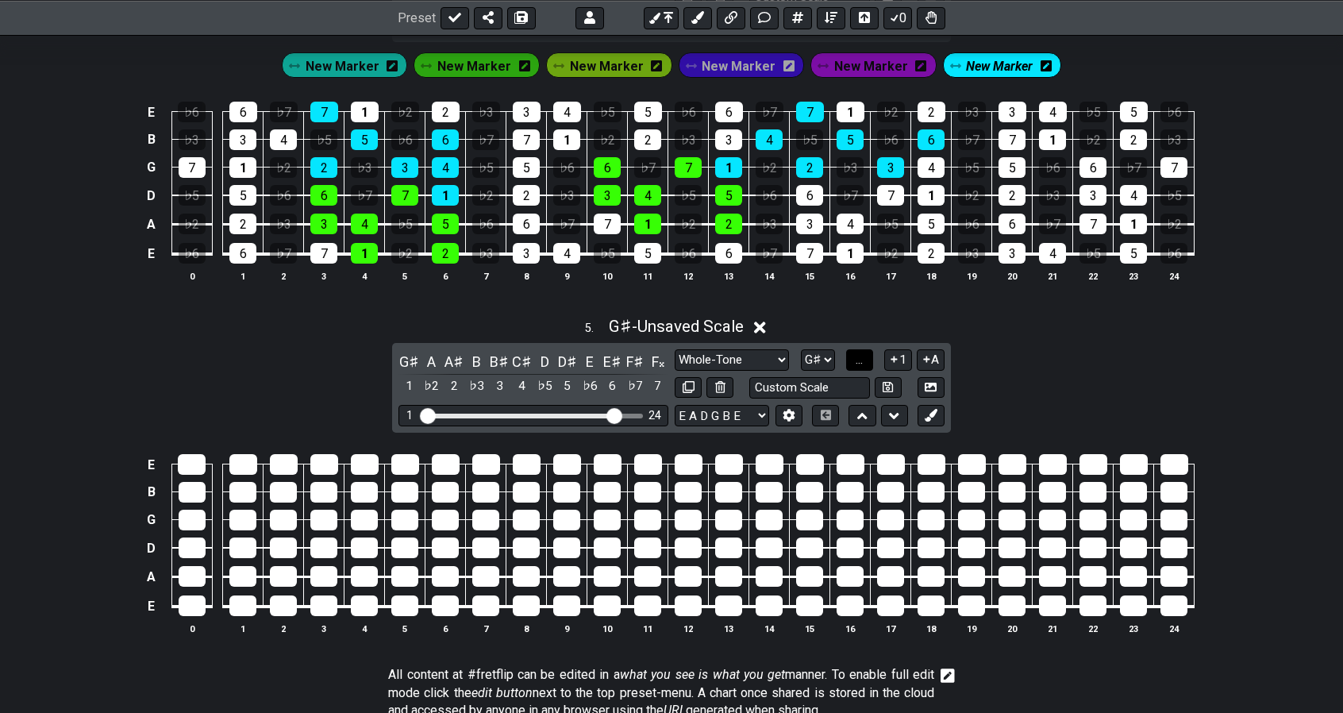
click at [859, 353] on span "..." at bounding box center [859, 360] width 7 height 14
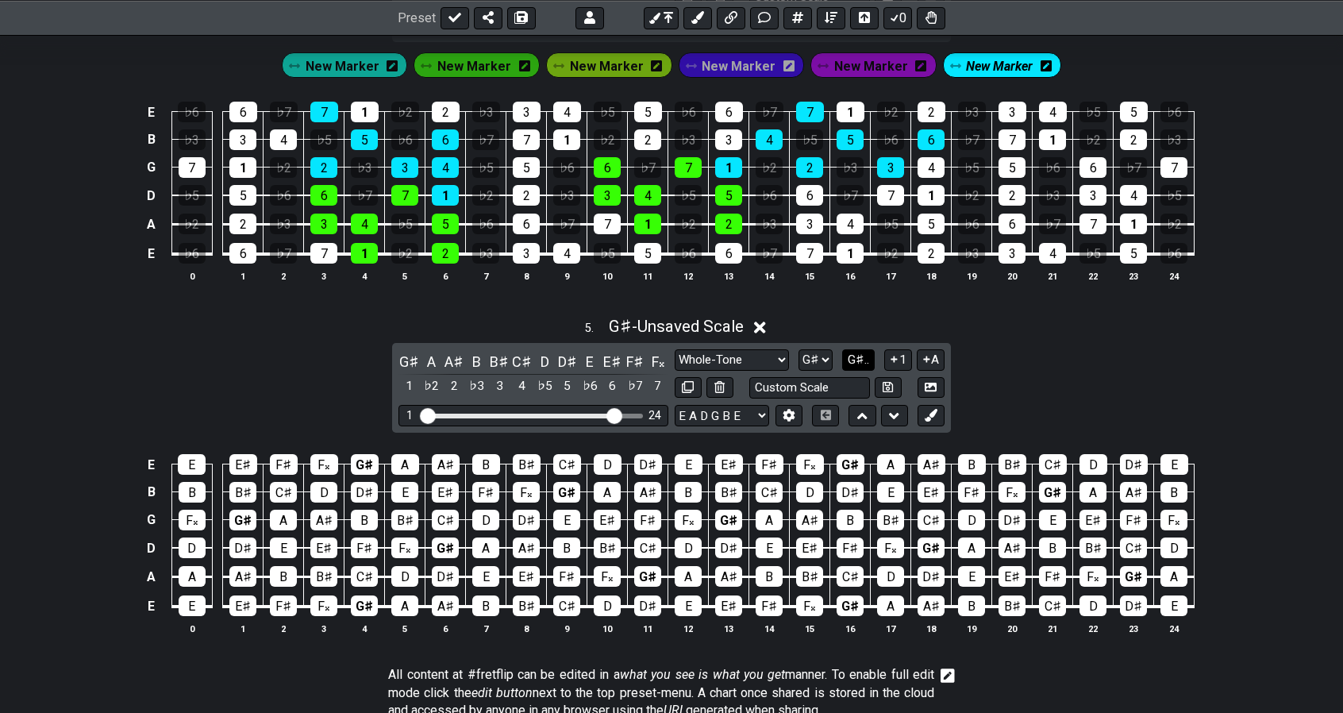
click at [859, 353] on span "G♯.." at bounding box center [858, 360] width 21 height 14
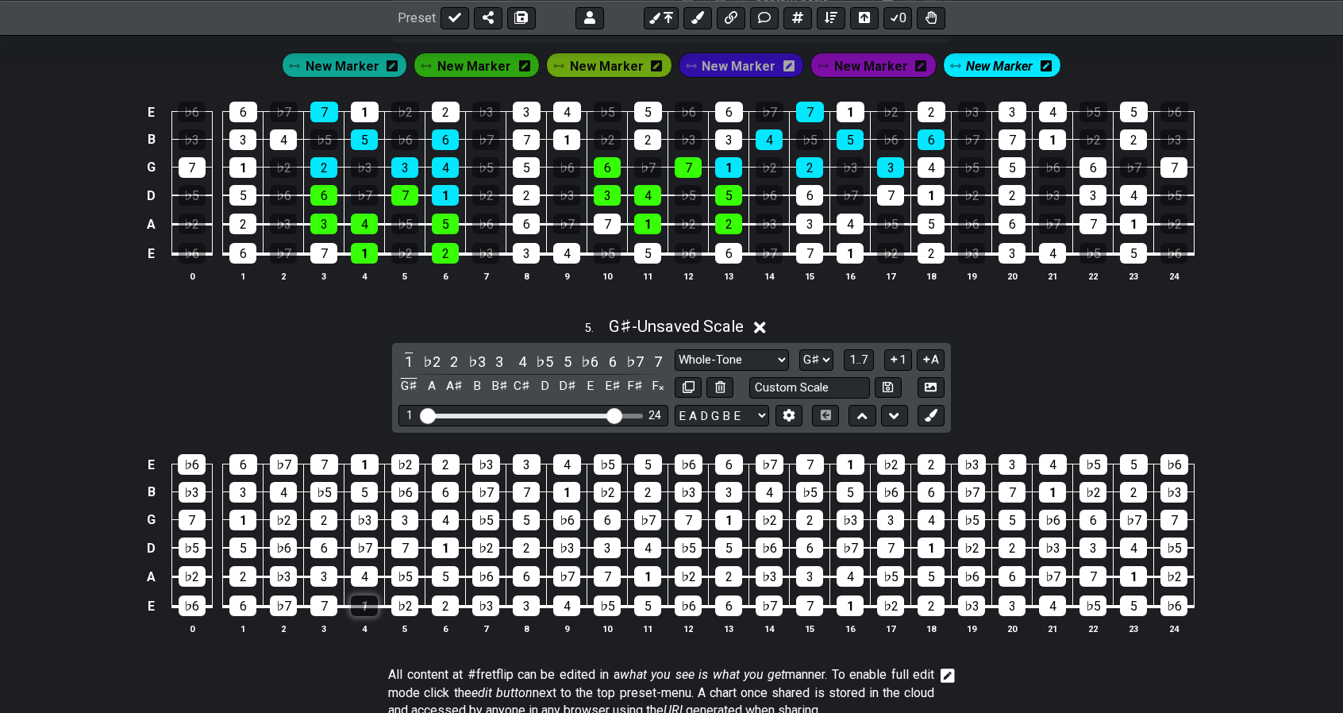
click at [368, 599] on div "1" at bounding box center [364, 605] width 27 height 21
click at [933, 409] on icon at bounding box center [931, 415] width 12 height 12
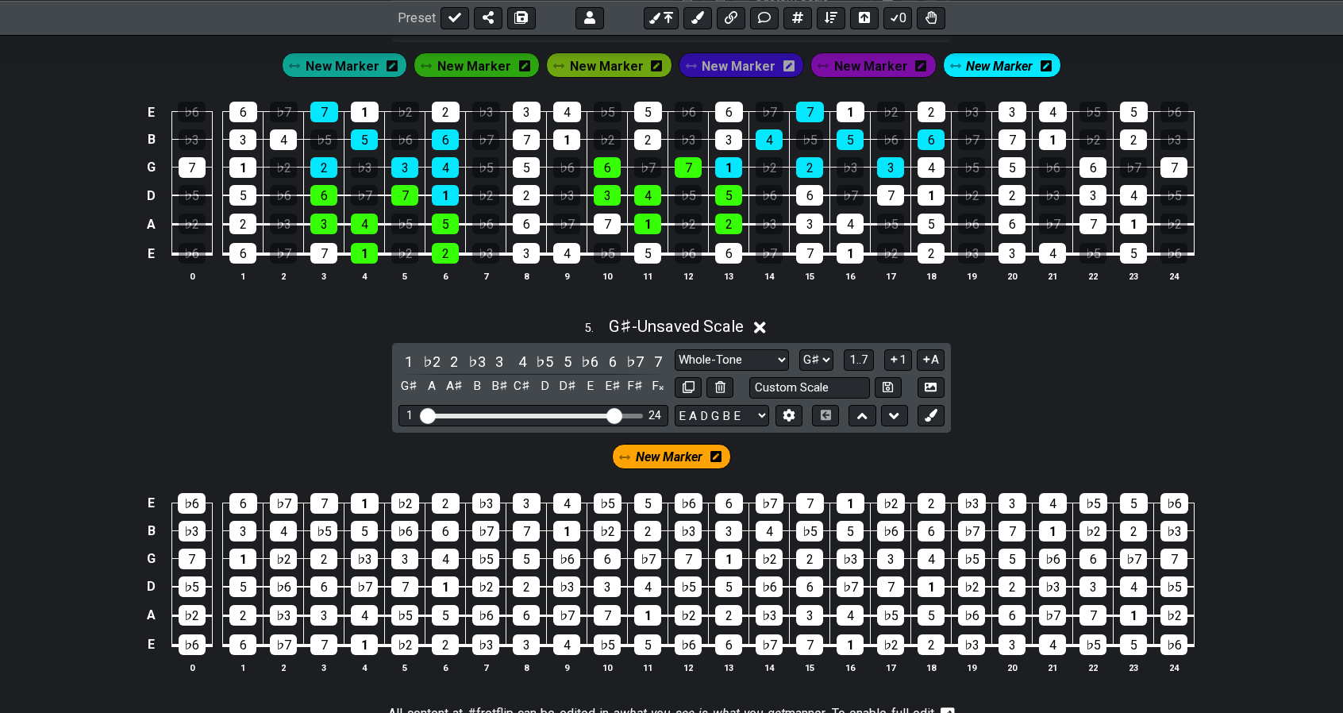
click at [679, 451] on span "New Marker" at bounding box center [669, 456] width 67 height 23
click at [716, 450] on icon at bounding box center [719, 456] width 11 height 13
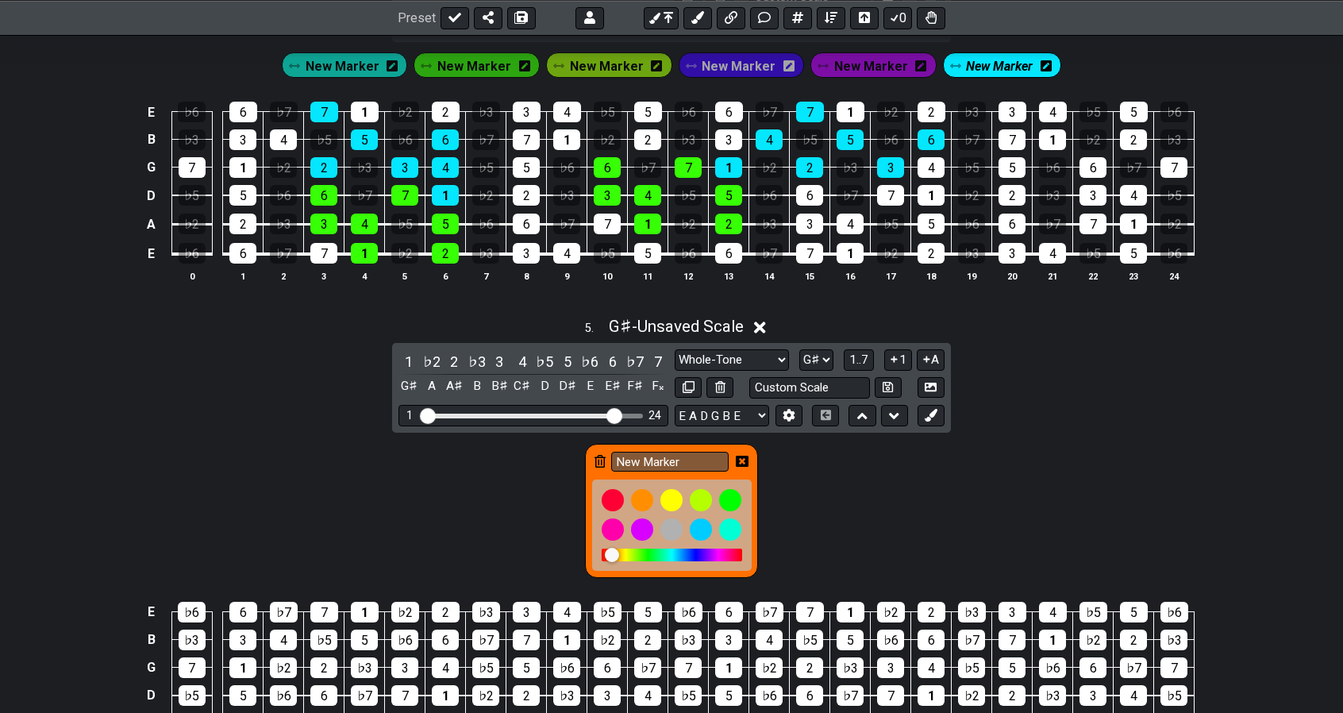
drag, startPoint x: 612, startPoint y: 542, endPoint x: 651, endPoint y: 540, distance: 39.0
click at [651, 549] on div at bounding box center [672, 555] width 141 height 13
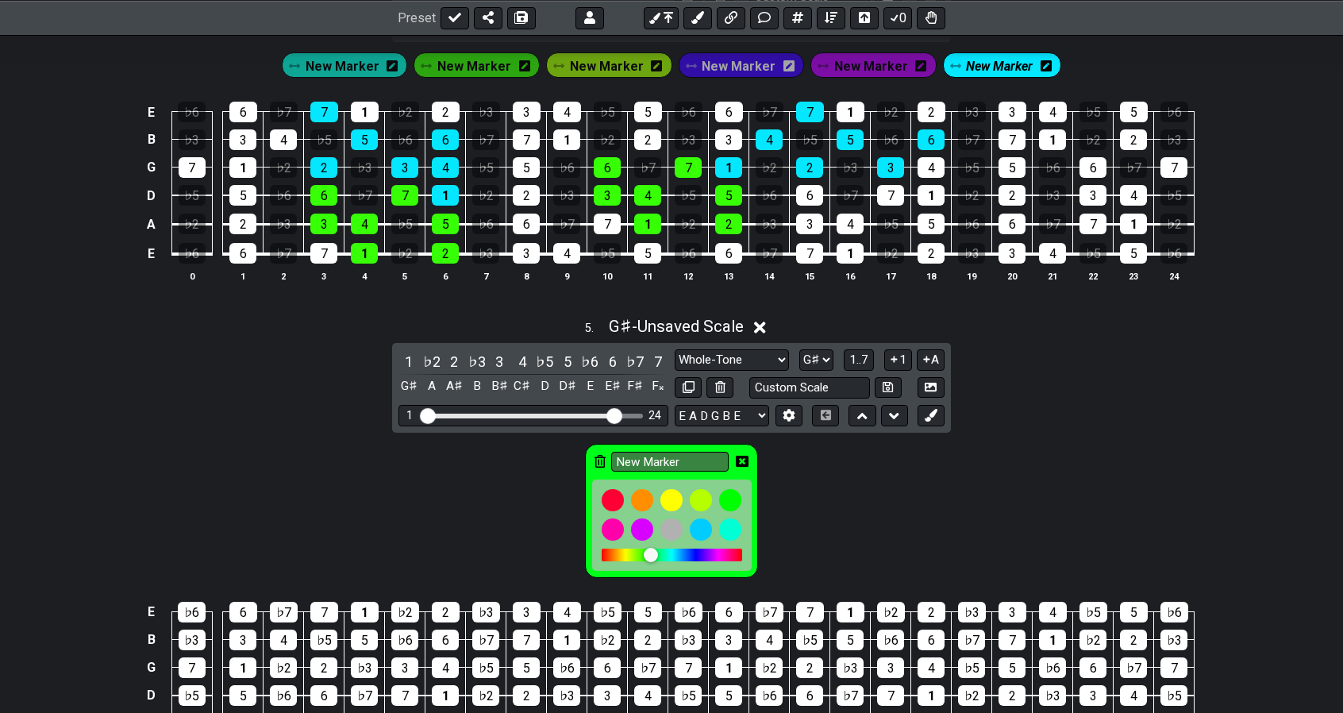
click at [651, 548] on div at bounding box center [651, 555] width 14 height 14
click at [814, 498] on div "New Marker" at bounding box center [671, 507] width 1343 height 148
click at [742, 456] on icon at bounding box center [742, 461] width 13 height 11
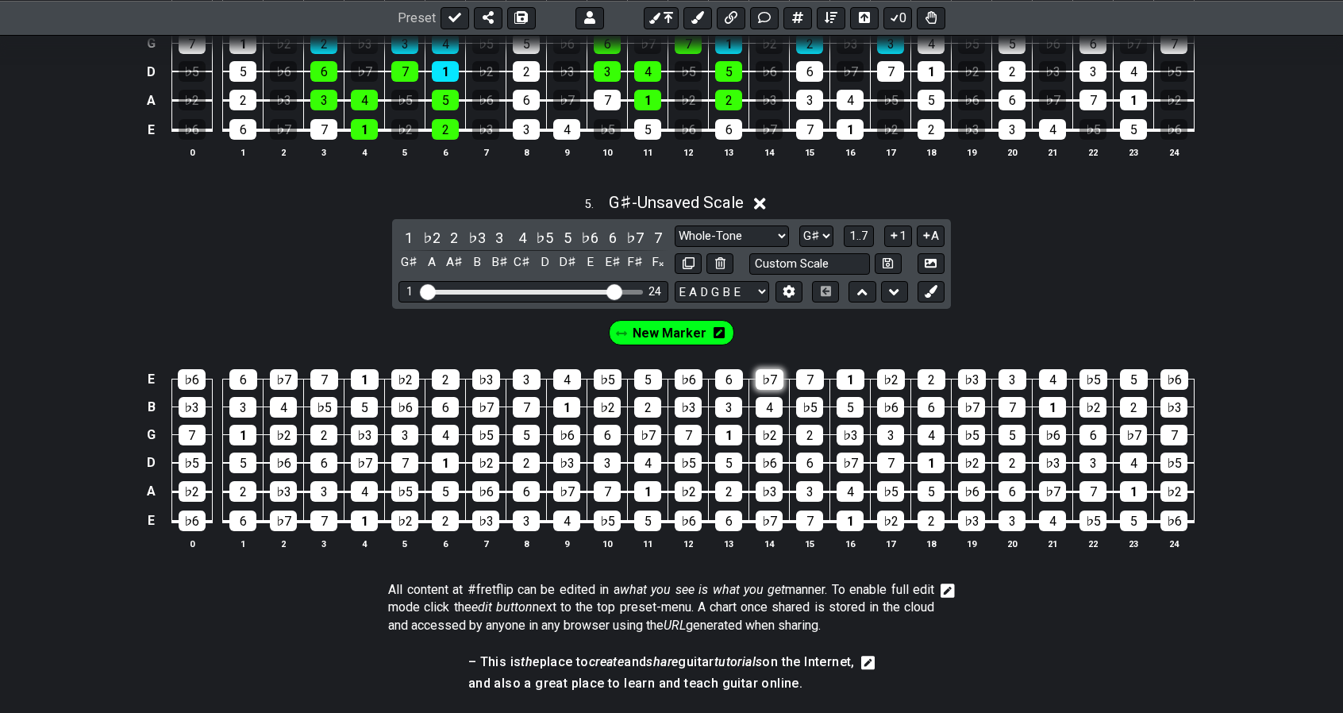
scroll to position [1752, 0]
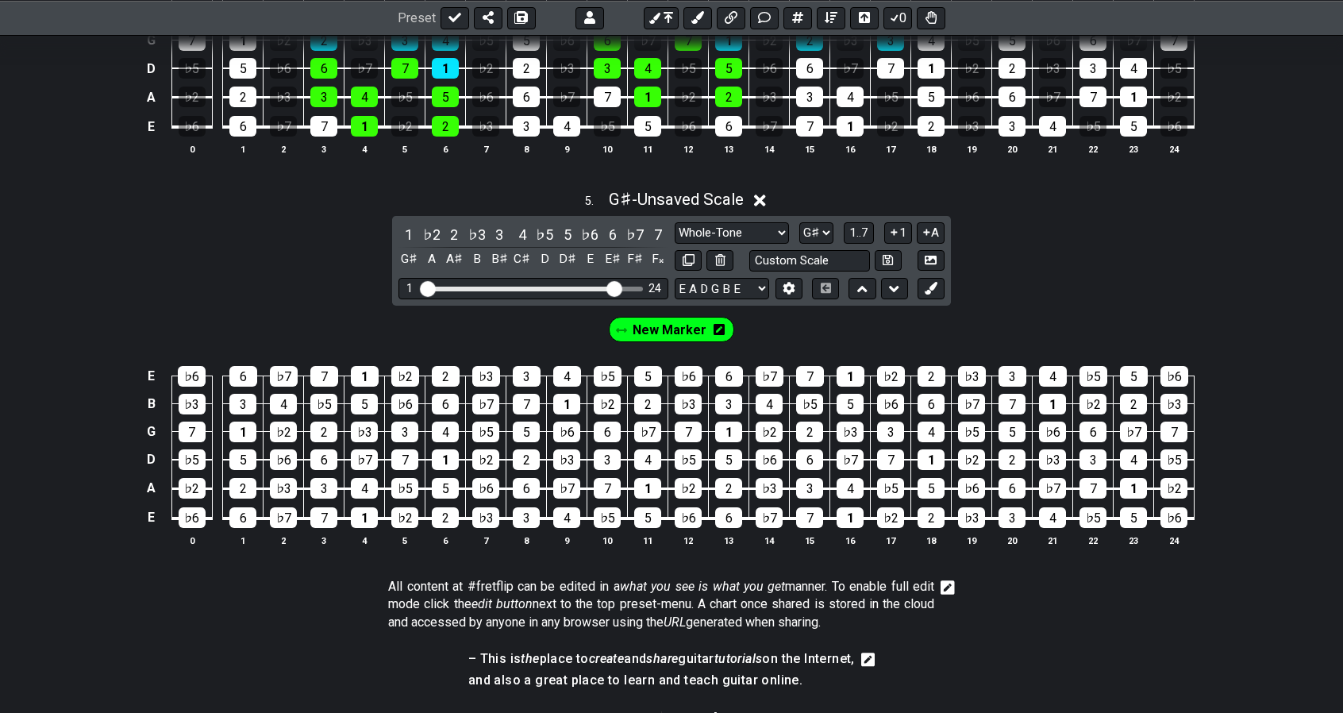
click at [654, 320] on span "New Marker" at bounding box center [670, 329] width 74 height 23
click at [365, 507] on div "1" at bounding box center [364, 517] width 27 height 21
click at [367, 478] on div "4" at bounding box center [364, 488] width 27 height 21
click at [368, 478] on div "4" at bounding box center [364, 488] width 27 height 21
click at [366, 366] on div "1" at bounding box center [365, 376] width 28 height 21
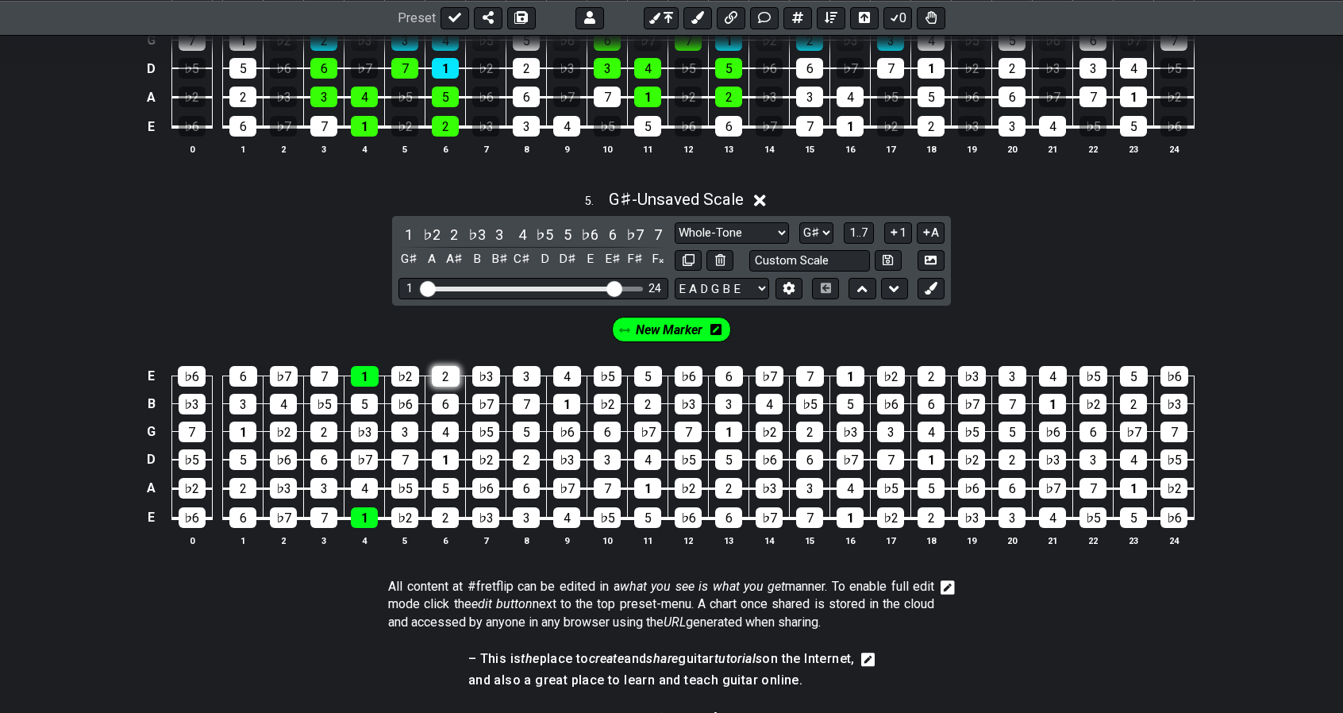
click at [444, 366] on div "2" at bounding box center [446, 376] width 28 height 21
click at [526, 371] on div "3" at bounding box center [527, 376] width 28 height 21
click at [565, 371] on div "4" at bounding box center [567, 376] width 28 height 21
click at [645, 369] on div "5" at bounding box center [648, 376] width 28 height 21
click at [867, 225] on span "1..7" at bounding box center [859, 232] width 19 height 14
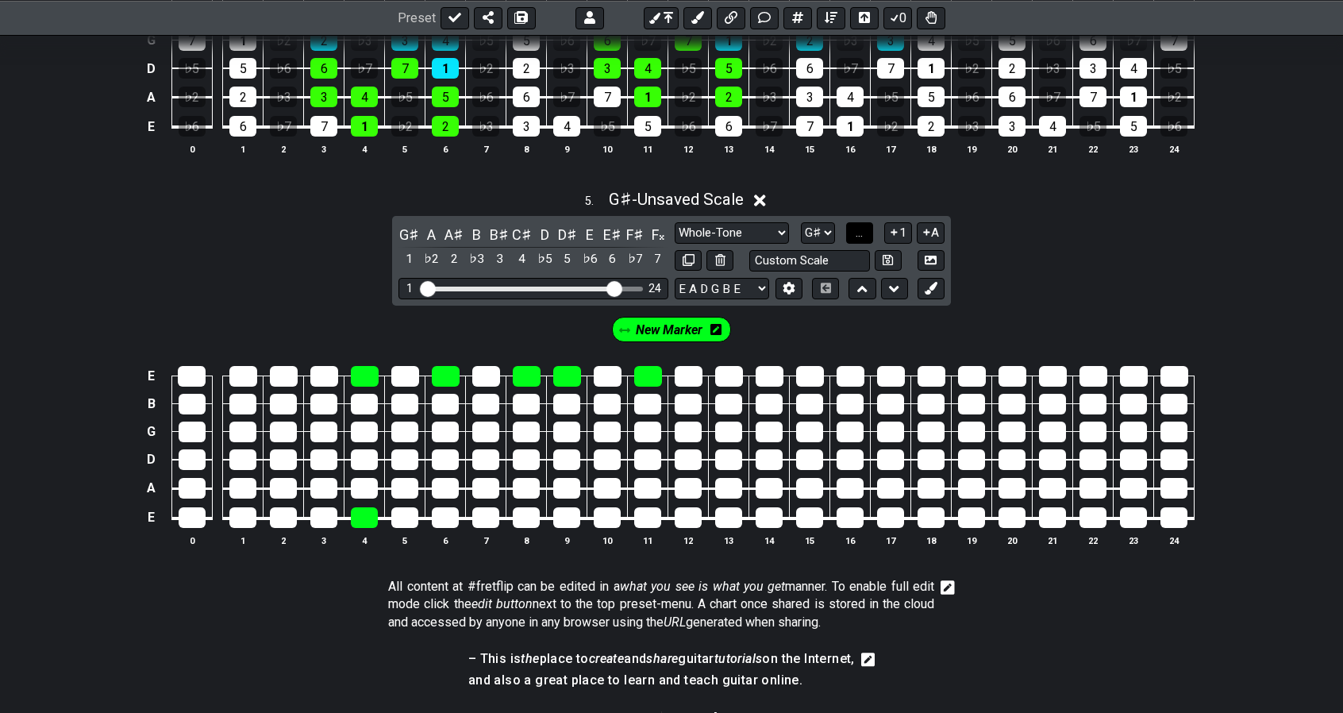
click at [867, 225] on button "..." at bounding box center [859, 232] width 27 height 21
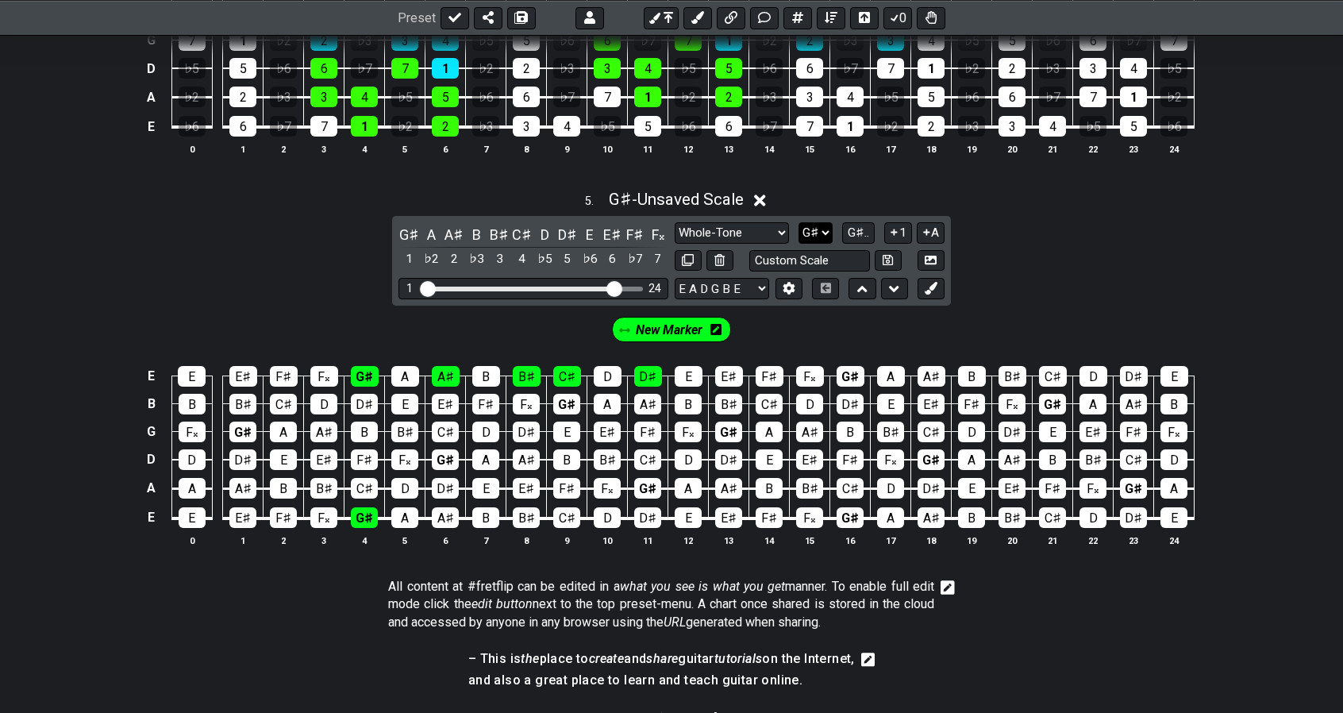
click at [820, 226] on select "A♭ A A♯ B♭ B C C♯ D♭ D D♯ E♭ E F F♯ G♭ G G♯" at bounding box center [816, 232] width 34 height 21
click at [801, 222] on select "A♭ A A♯ B♭ B C C♯ D♭ D D♯ E♭ E F F♯ G♭ G G♯" at bounding box center [816, 232] width 34 height 21
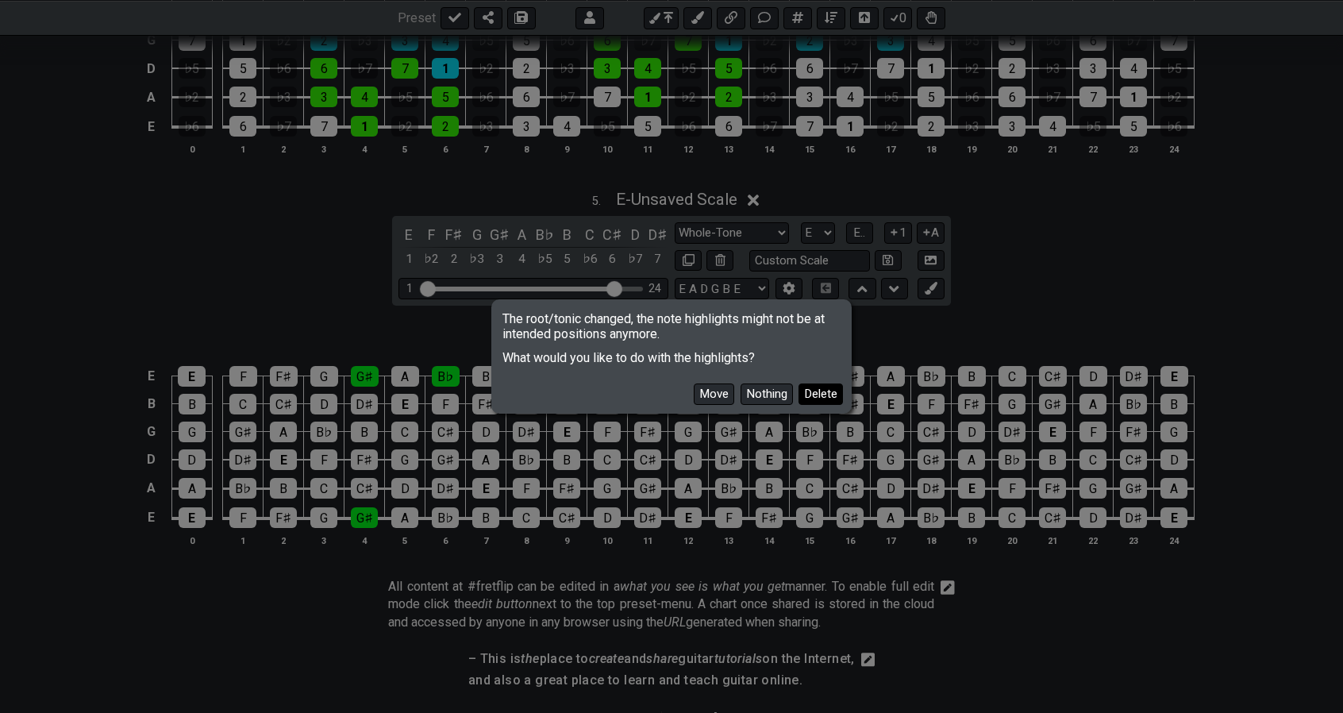
click at [834, 398] on button "Delete" at bounding box center [821, 393] width 44 height 21
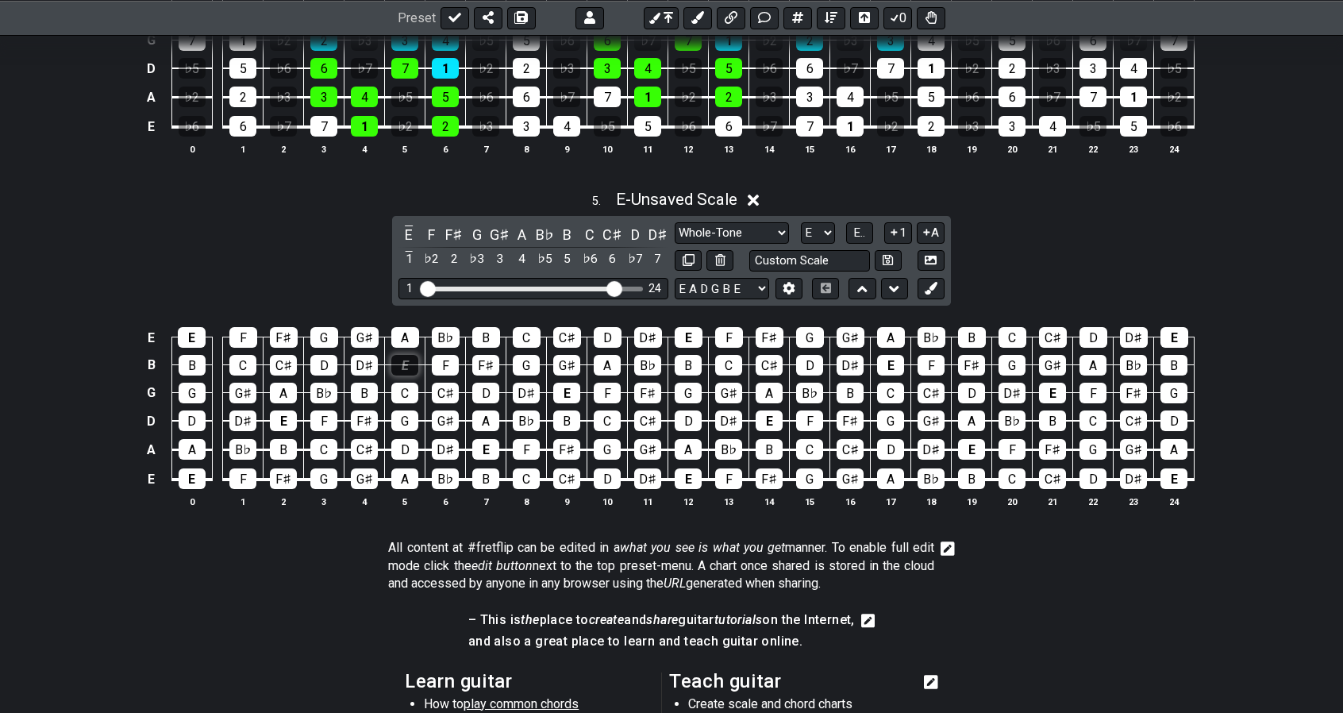
click at [411, 356] on div "E" at bounding box center [404, 365] width 27 height 21
click at [492, 361] on div "F♯" at bounding box center [485, 365] width 27 height 21
click at [572, 360] on div "G♯" at bounding box center [566, 365] width 27 height 21
click at [611, 361] on div "A" at bounding box center [607, 365] width 27 height 21
click at [931, 282] on icon at bounding box center [931, 288] width 12 height 12
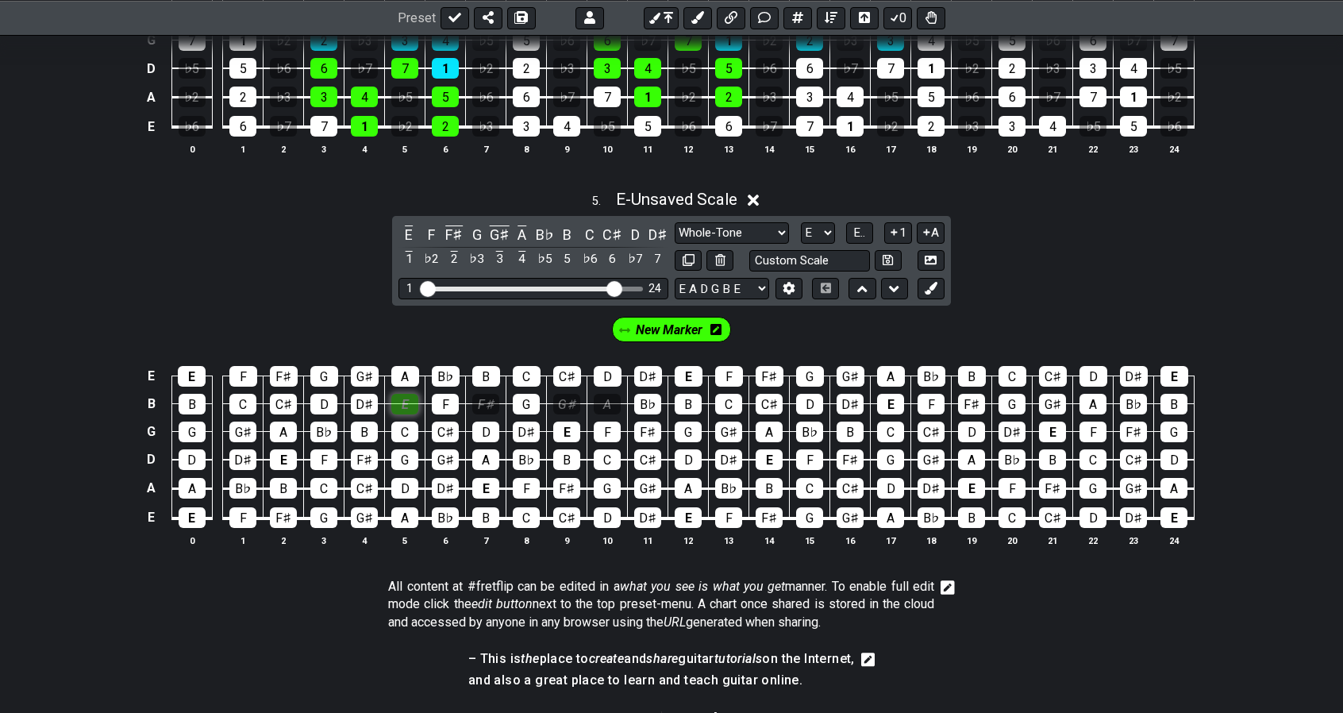
click at [407, 396] on div "E" at bounding box center [404, 404] width 27 height 21
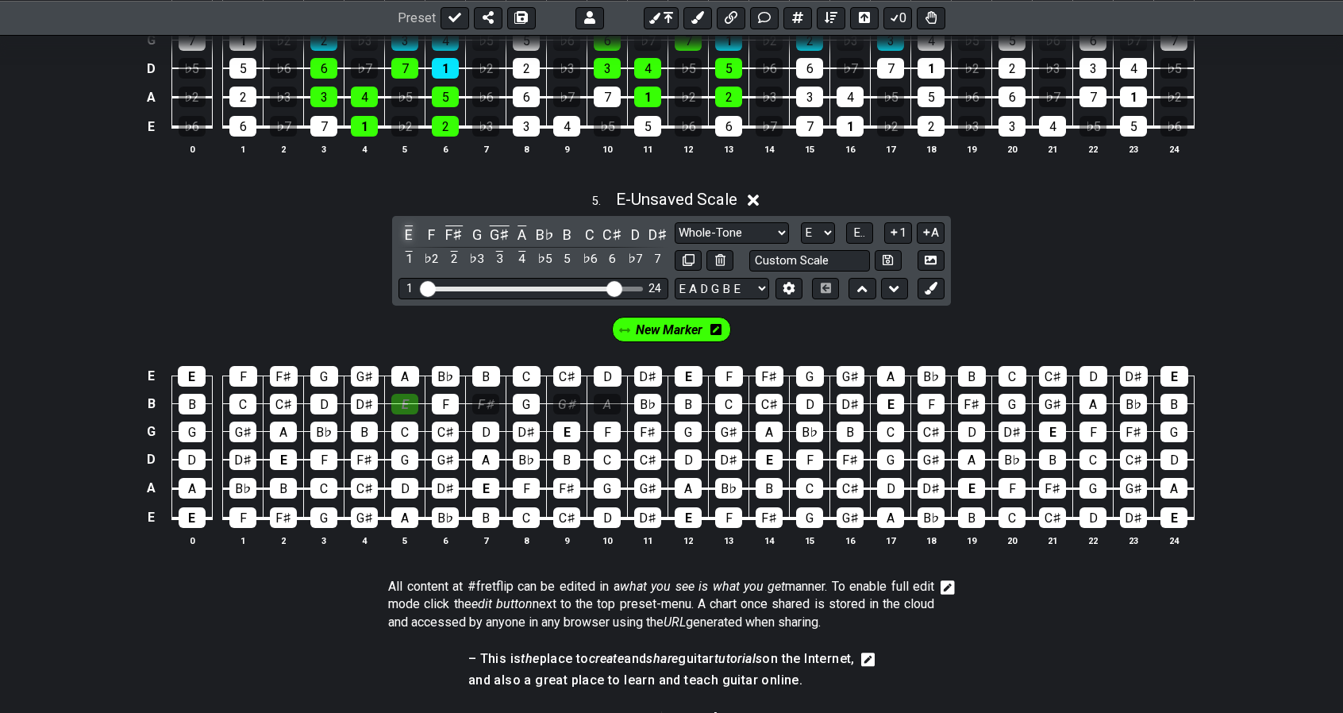
click at [408, 225] on div "E" at bounding box center [409, 234] width 21 height 21
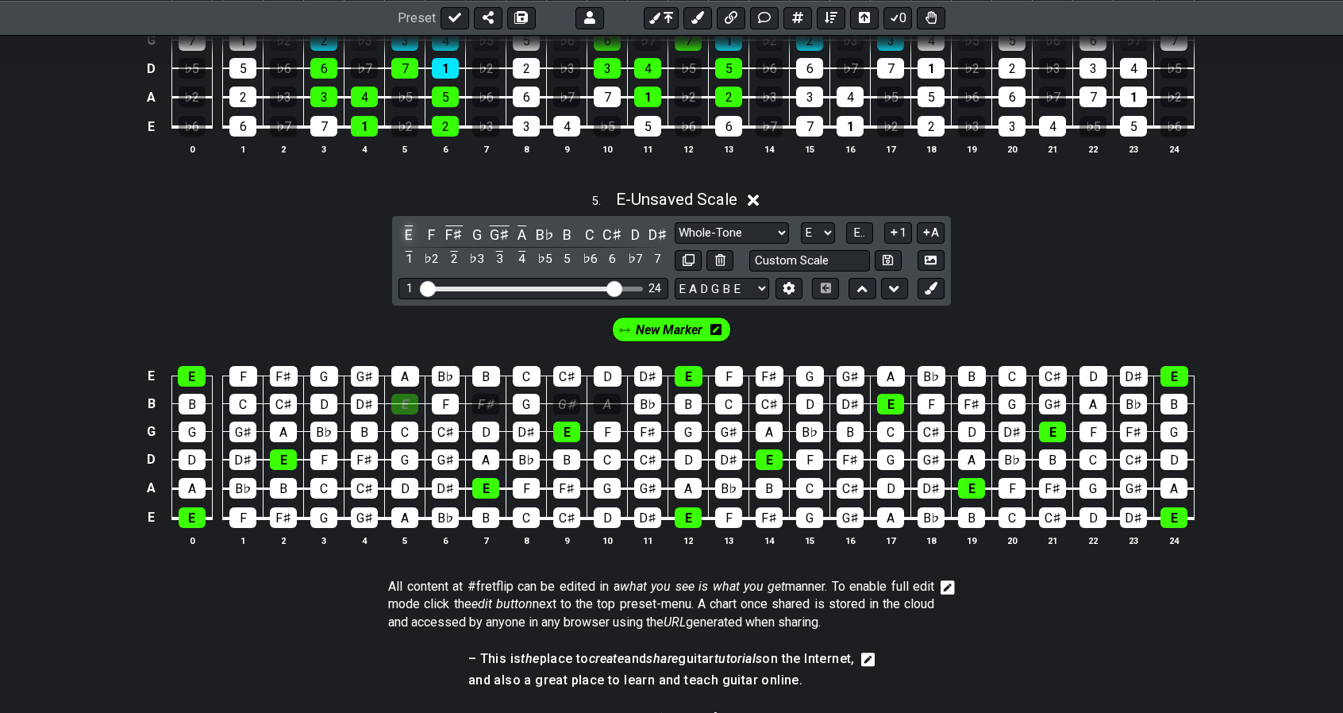
click at [408, 225] on div "E" at bounding box center [409, 234] width 21 height 21
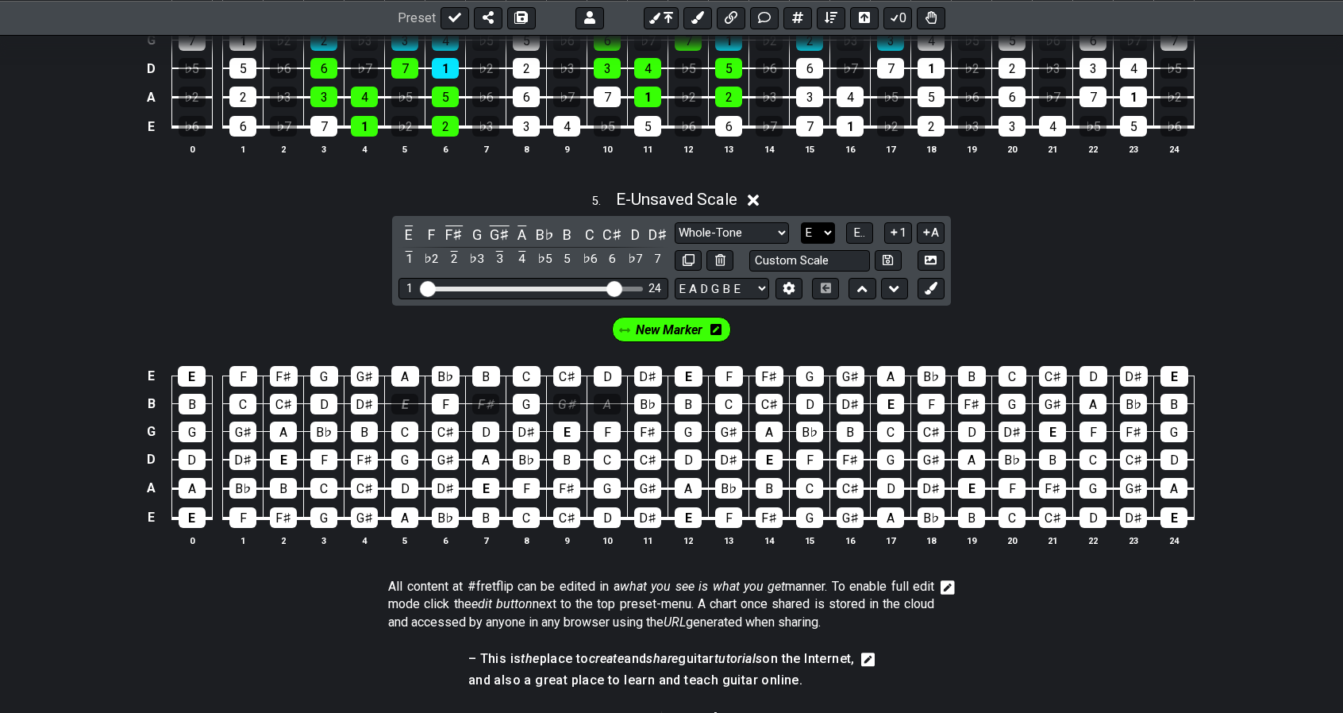
click at [827, 222] on select "A♭ A A♯ B♭ B C C♯ D♭ D D♯ E♭ E F F♯ G♭ G G♯" at bounding box center [818, 232] width 34 height 21
click at [801, 222] on select "A♭ A A♯ B♭ B C C♯ D♭ D D♯ E♭ E F F♯ G♭ G G♯" at bounding box center [818, 232] width 34 height 21
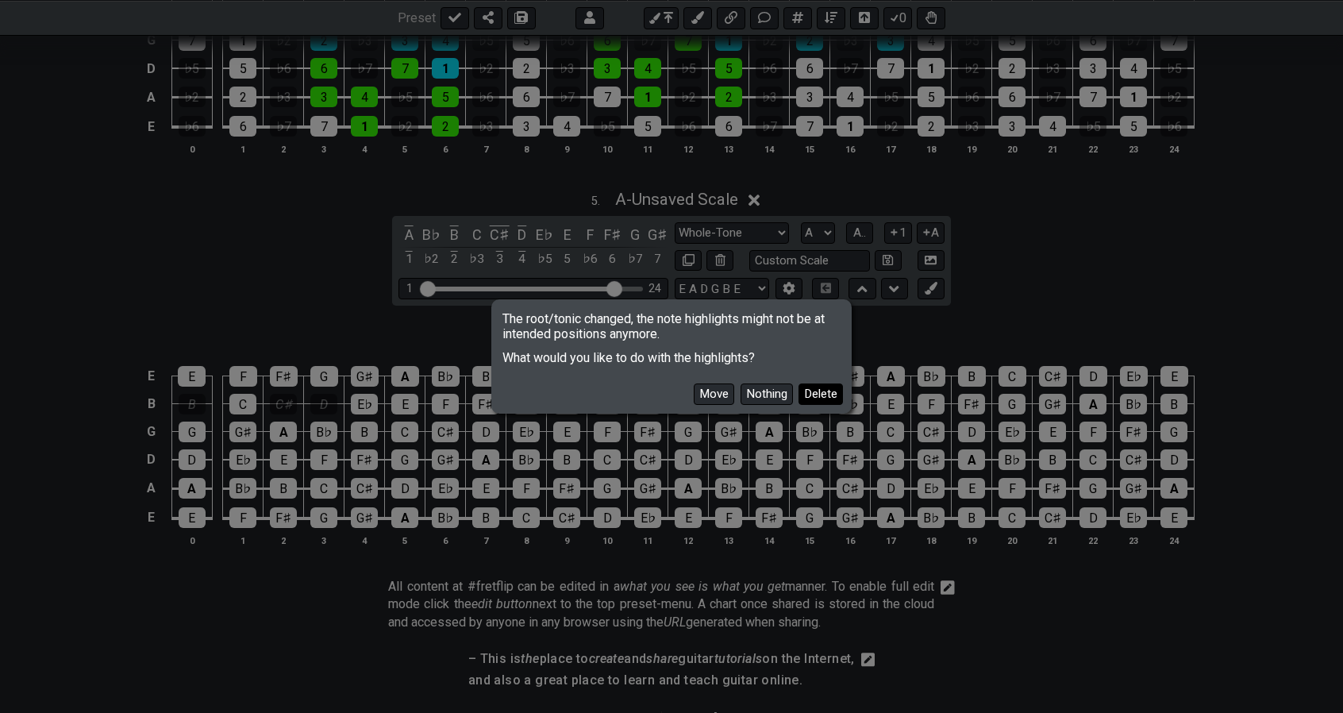
click at [828, 396] on button "Delete" at bounding box center [821, 393] width 44 height 21
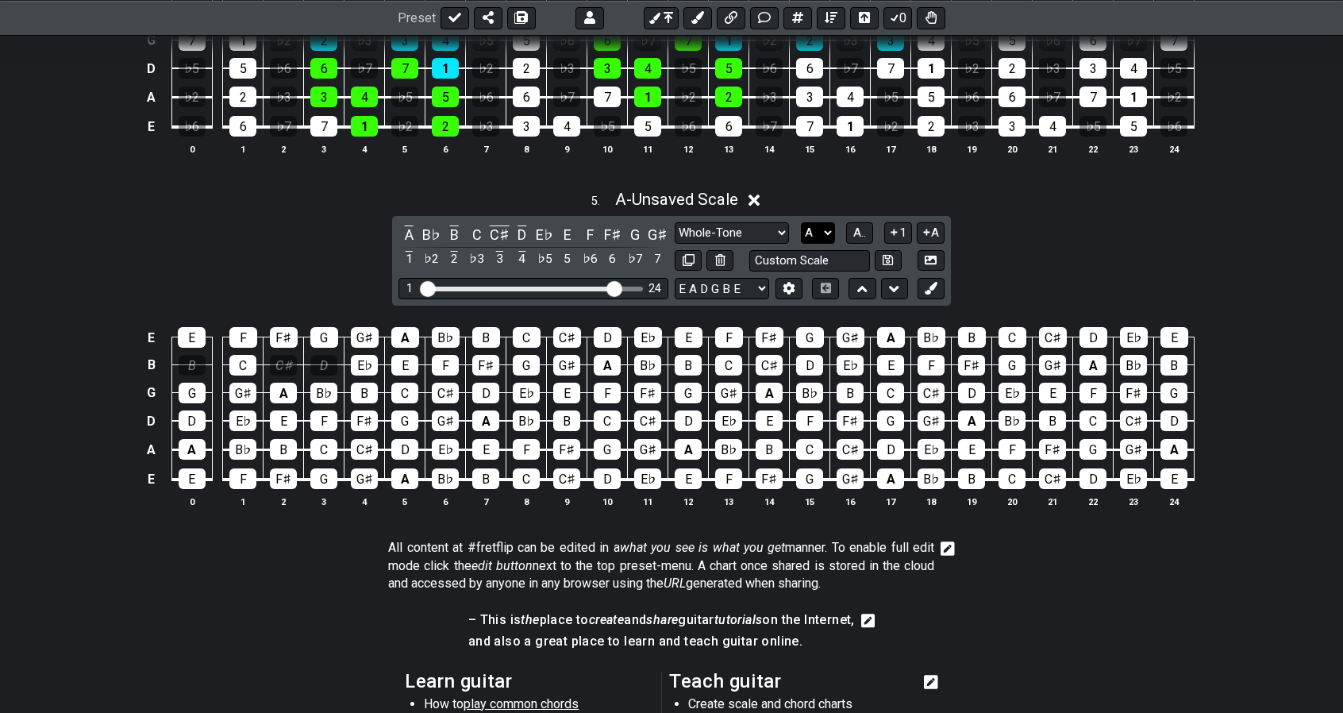
click at [818, 222] on select "A♭ A A♯ B♭ B C C♯ D♭ D D♯ E♭ E F F♯ G♭ G G♯" at bounding box center [818, 232] width 34 height 21
select select "E"
click at [801, 222] on select "A♭ A A♯ B♭ B C C♯ D♭ D D♯ E♭ E F F♯ G♭ G G♯" at bounding box center [818, 232] width 34 height 21
click at [407, 224] on div "E" at bounding box center [409, 234] width 21 height 21
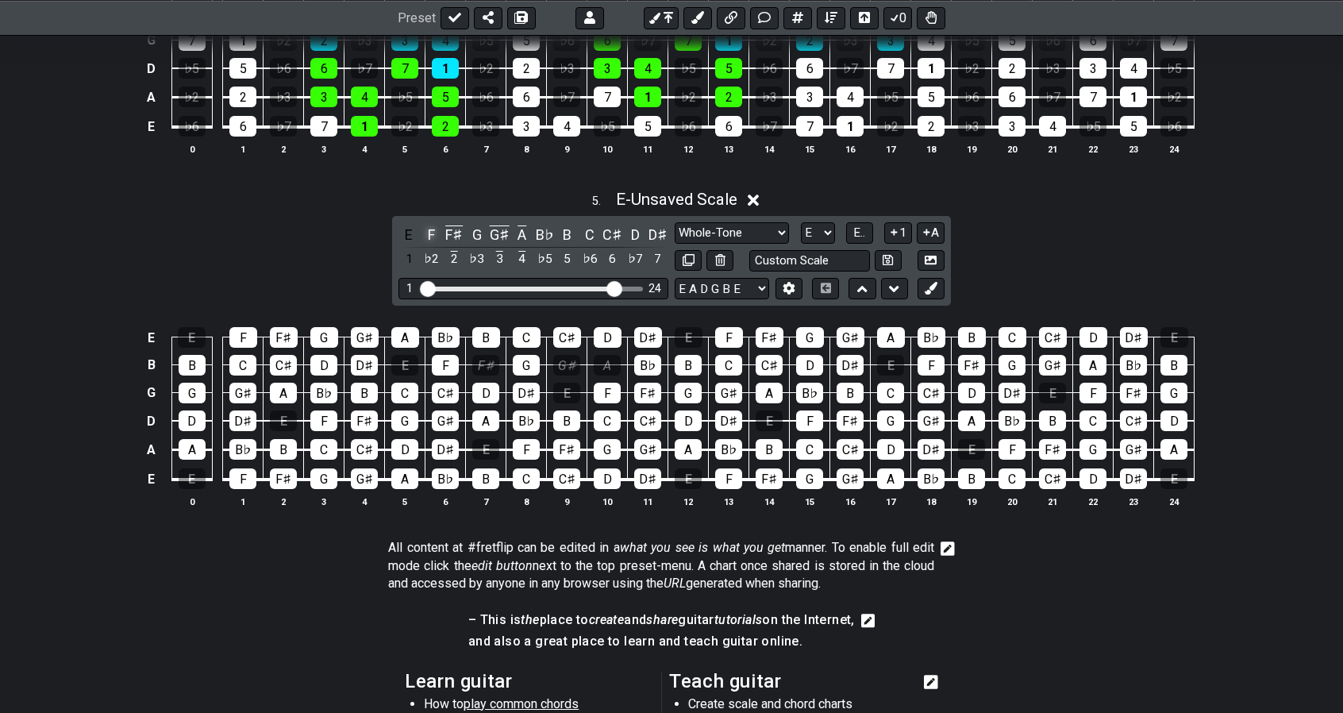
click at [434, 228] on div "F" at bounding box center [432, 234] width 21 height 21
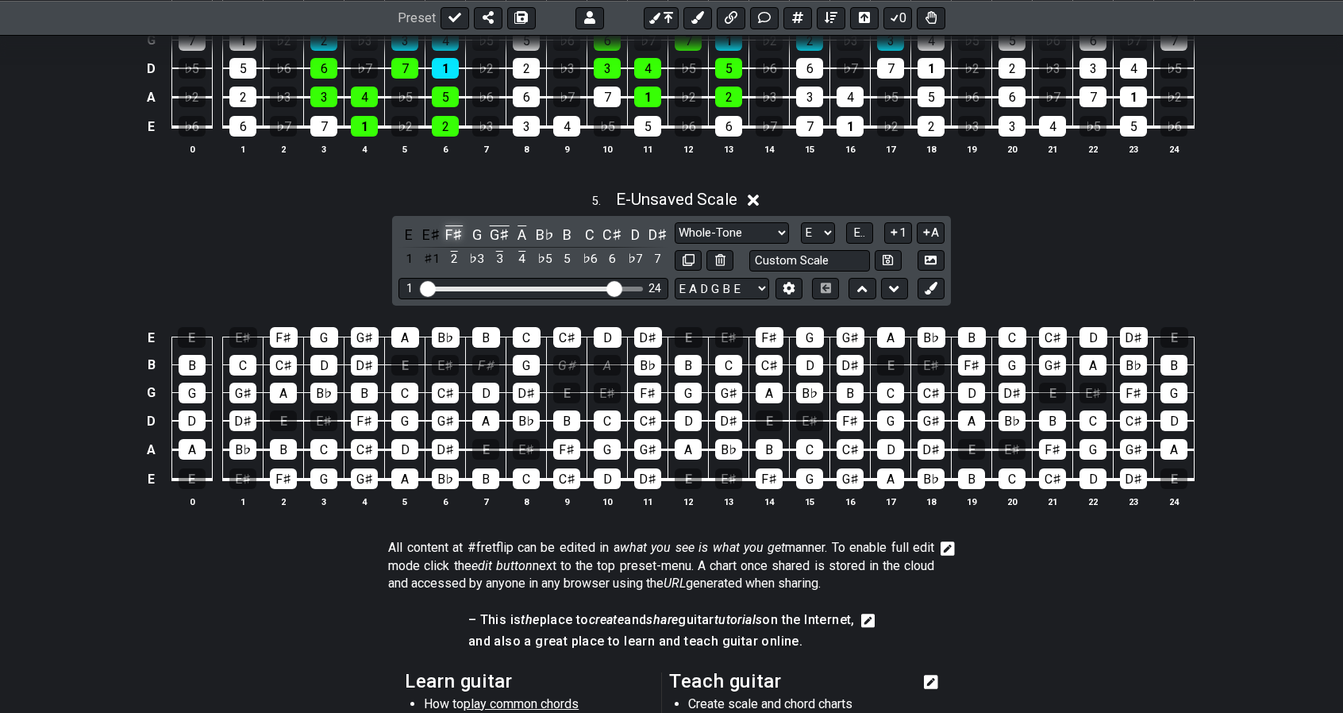
click at [454, 226] on div "F♯" at bounding box center [454, 234] width 21 height 21
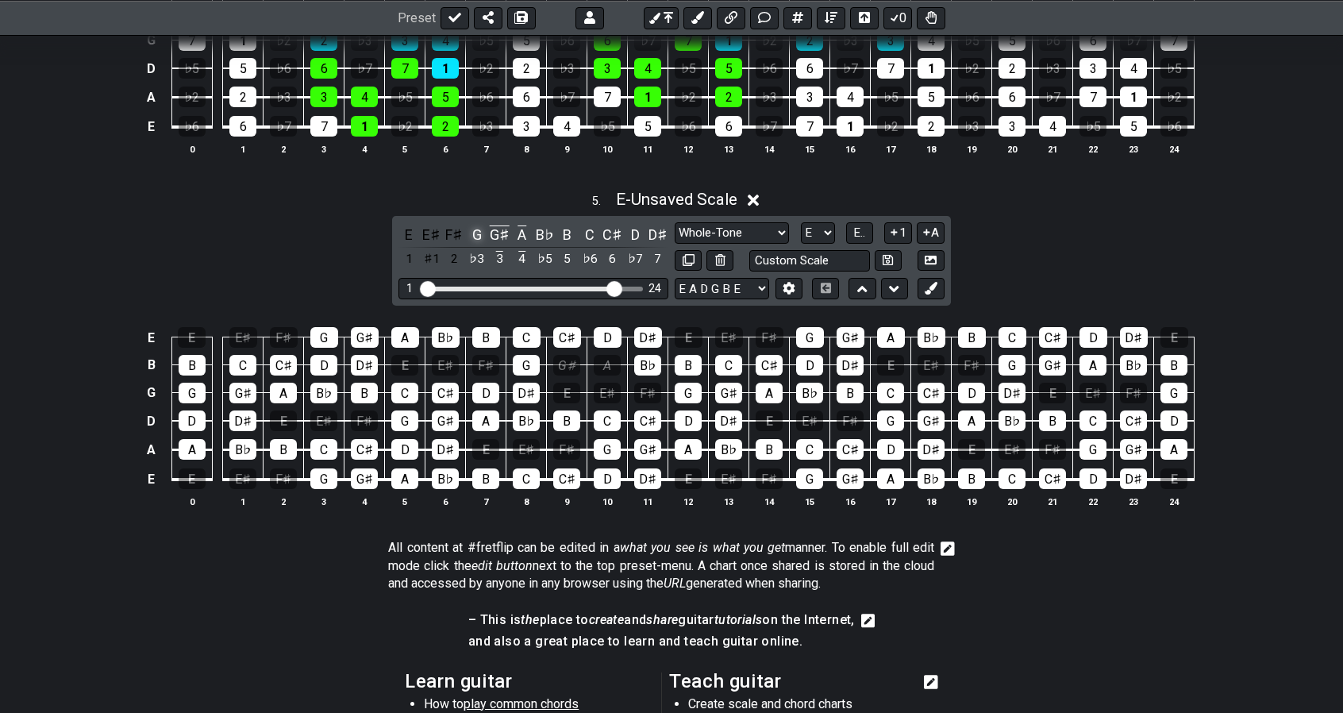
click at [480, 229] on div "G" at bounding box center [477, 234] width 21 height 21
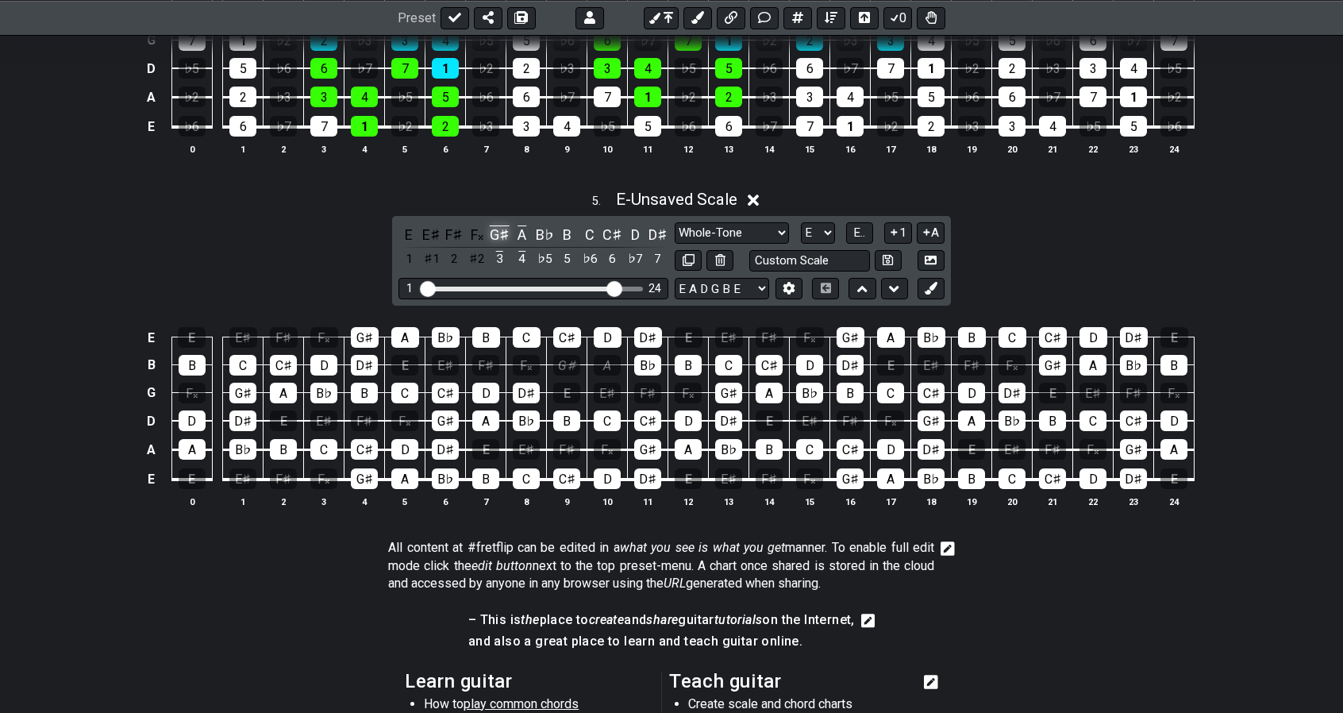
click at [505, 229] on div "G♯" at bounding box center [499, 234] width 21 height 21
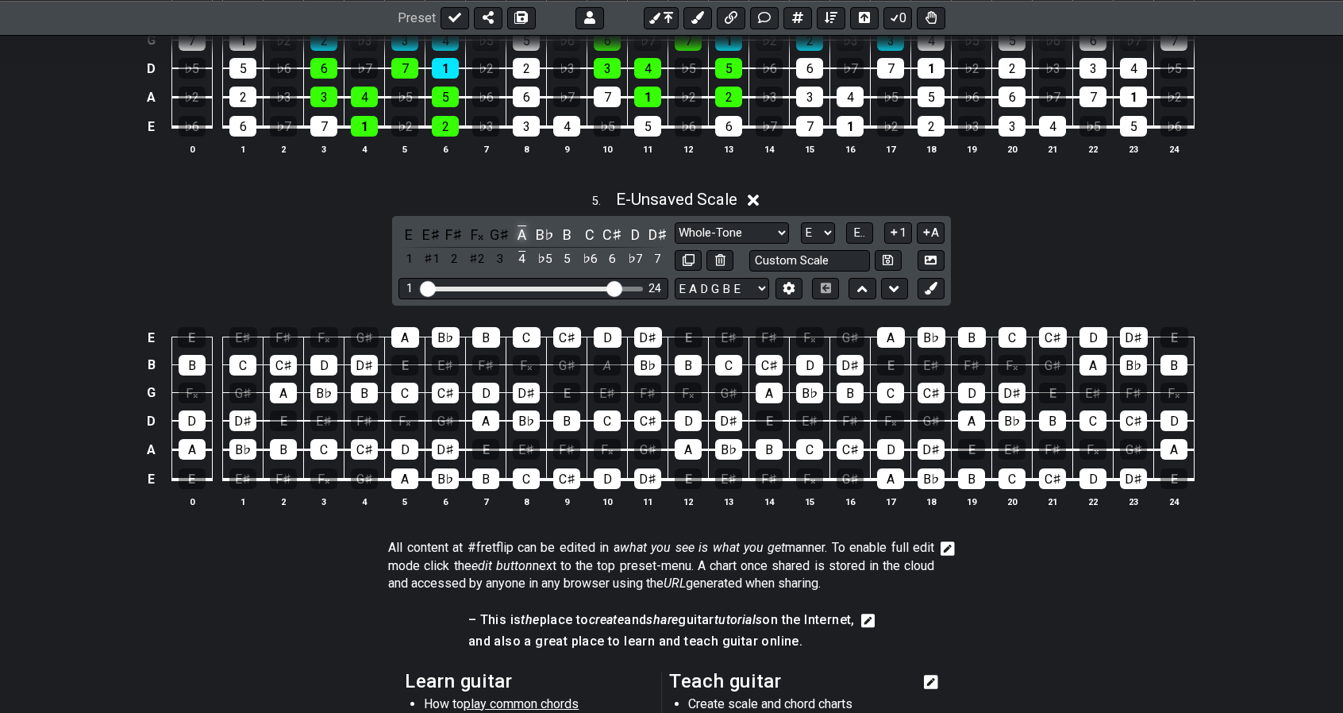
click at [523, 229] on div "A" at bounding box center [522, 234] width 21 height 21
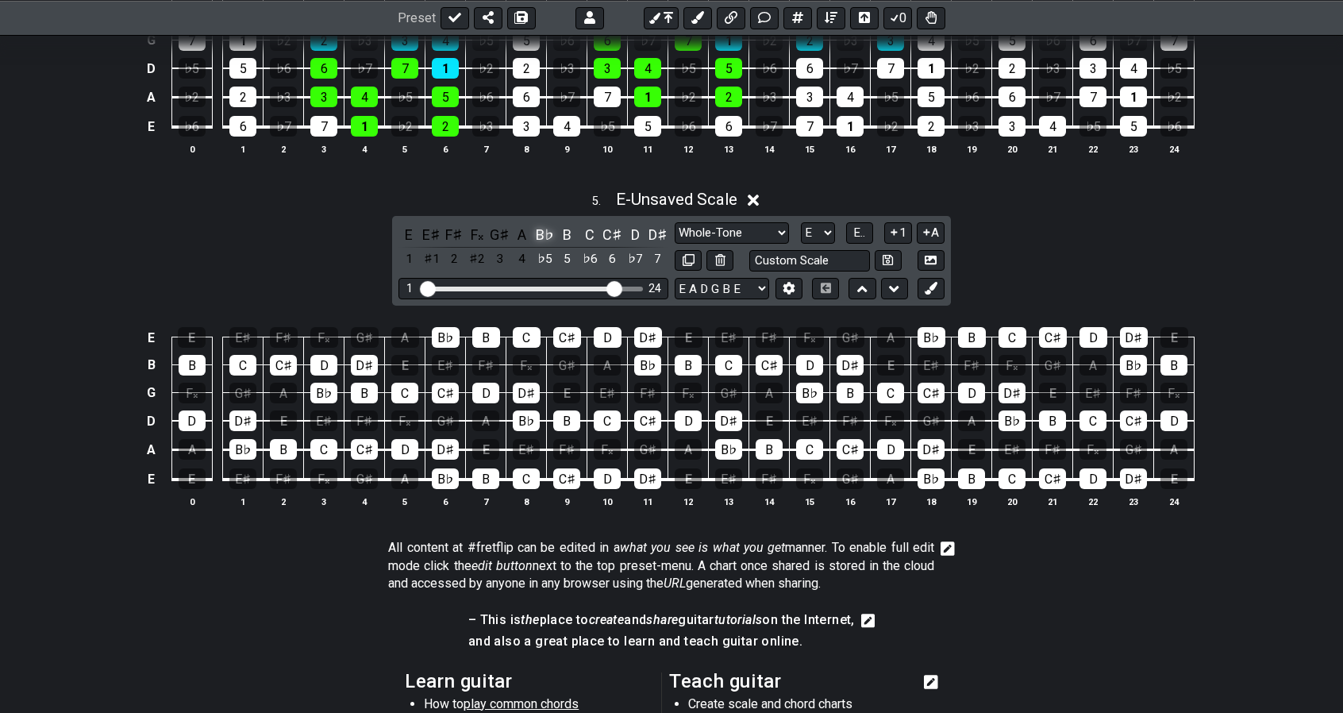
click at [545, 228] on div "B♭" at bounding box center [544, 234] width 21 height 21
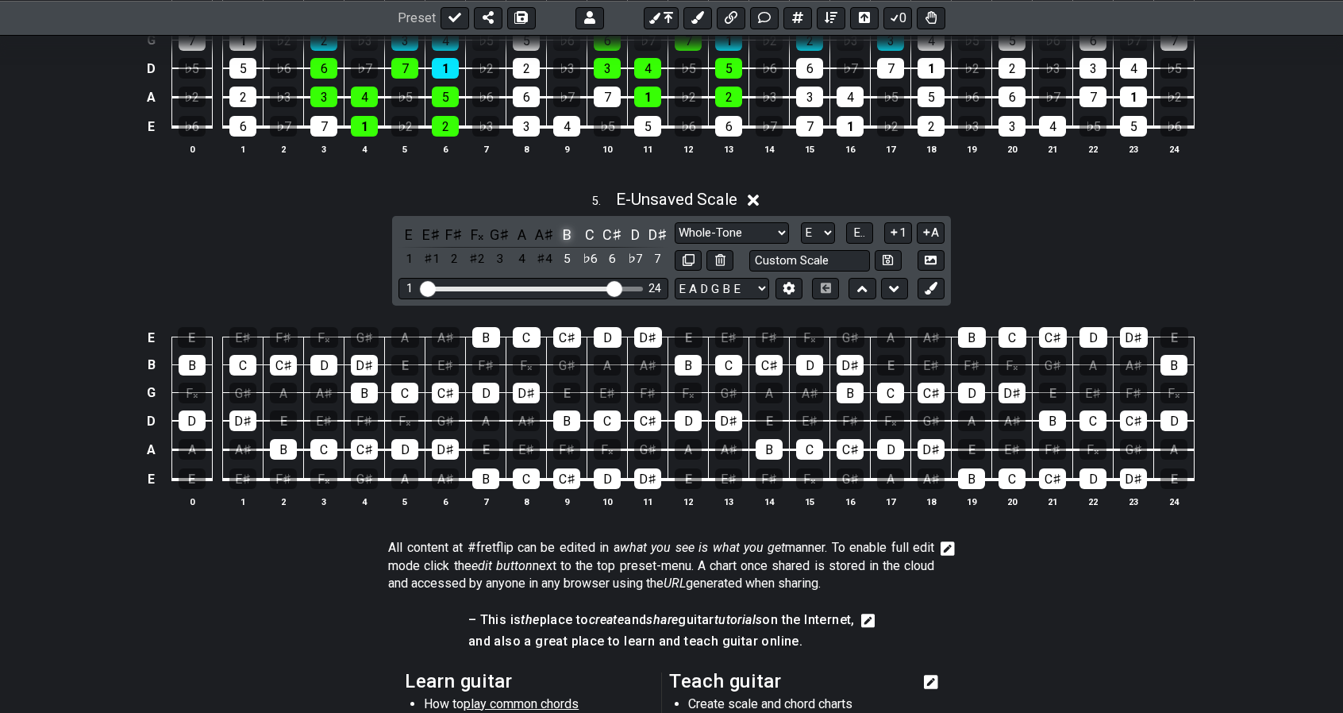
click at [564, 231] on div "B" at bounding box center [567, 234] width 21 height 21
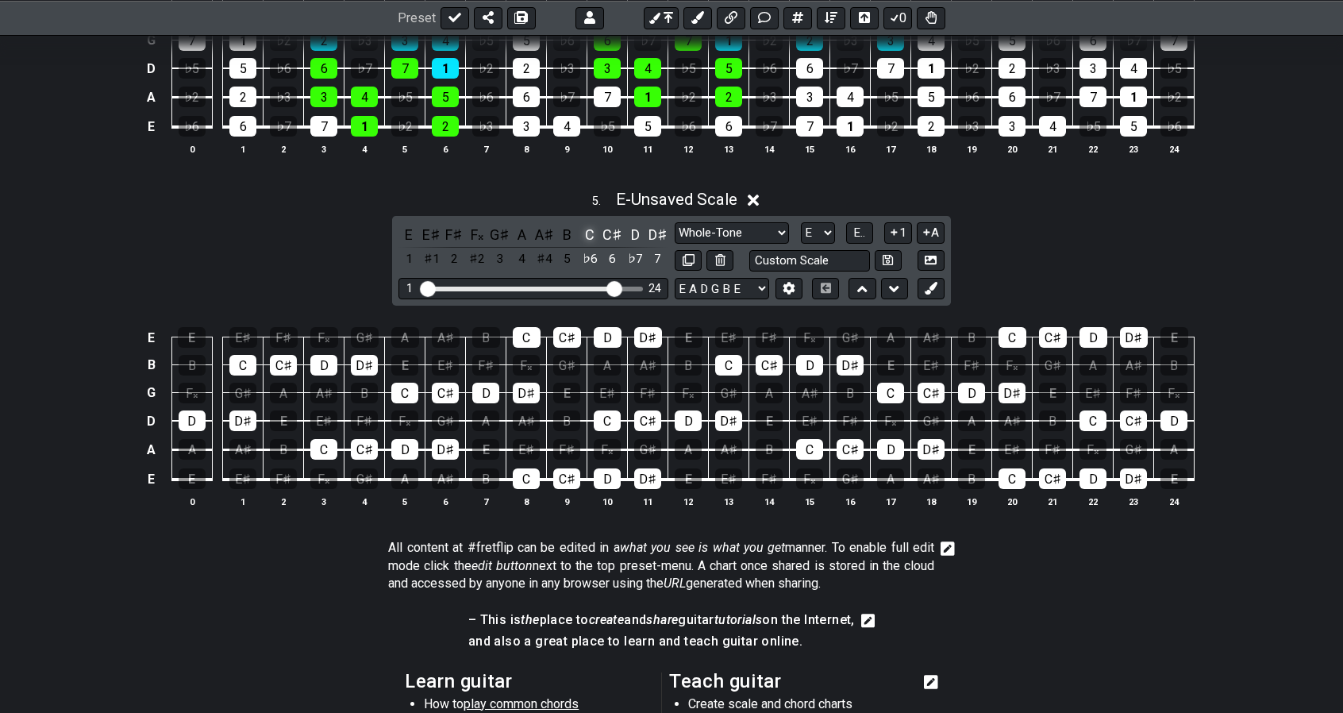
click at [584, 228] on div "C" at bounding box center [590, 234] width 21 height 21
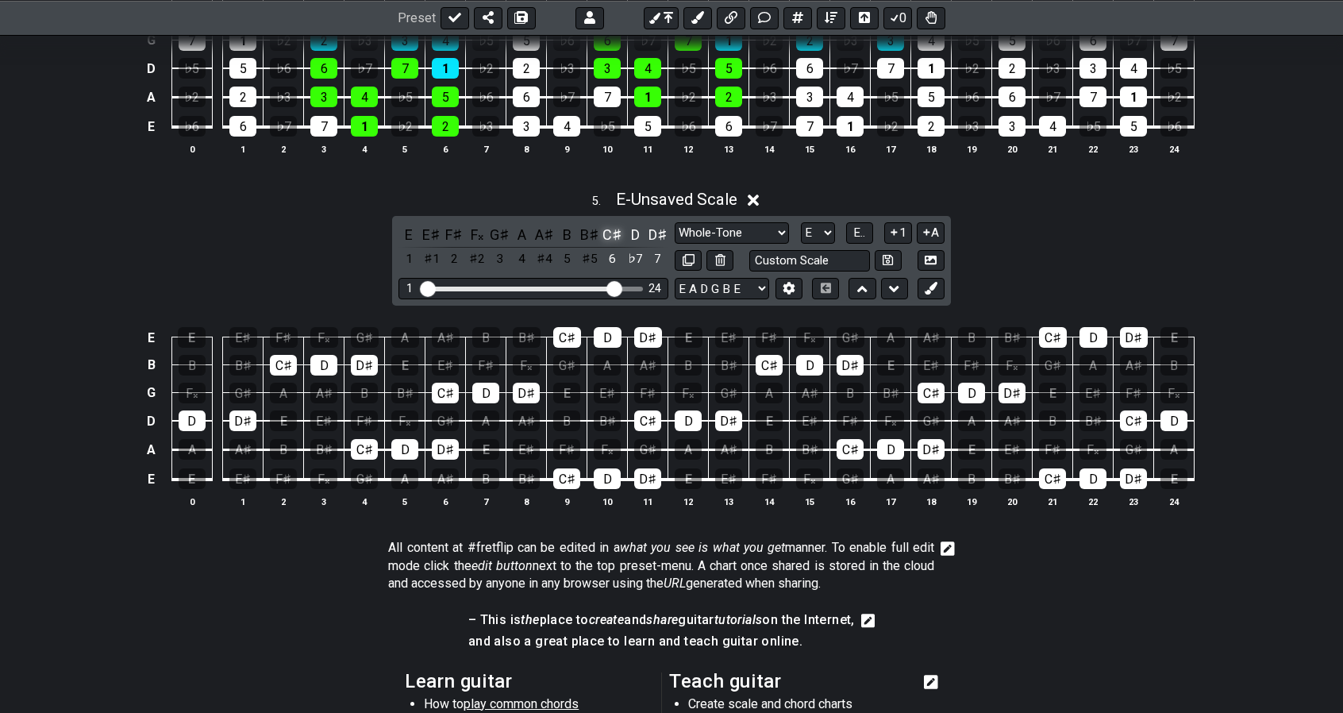
click at [605, 225] on div "C♯" at bounding box center [613, 234] width 21 height 21
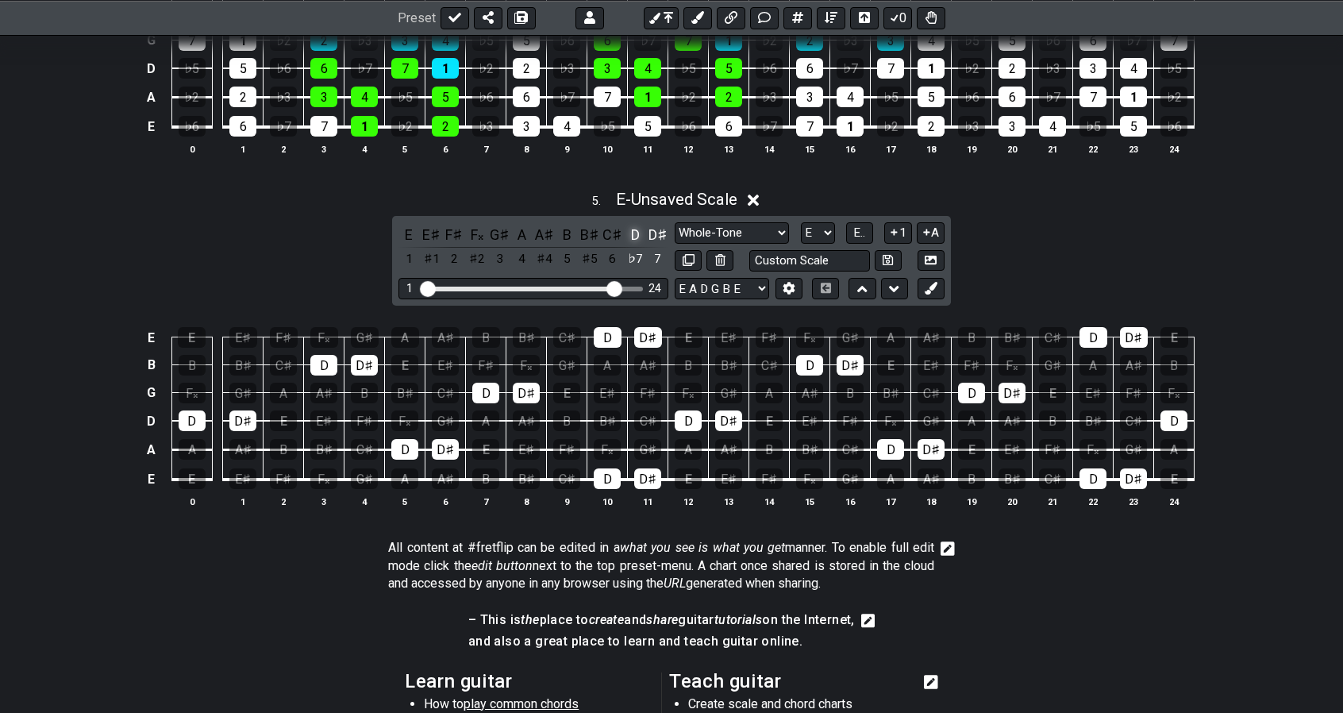
click at [632, 228] on div "D" at bounding box center [635, 234] width 21 height 21
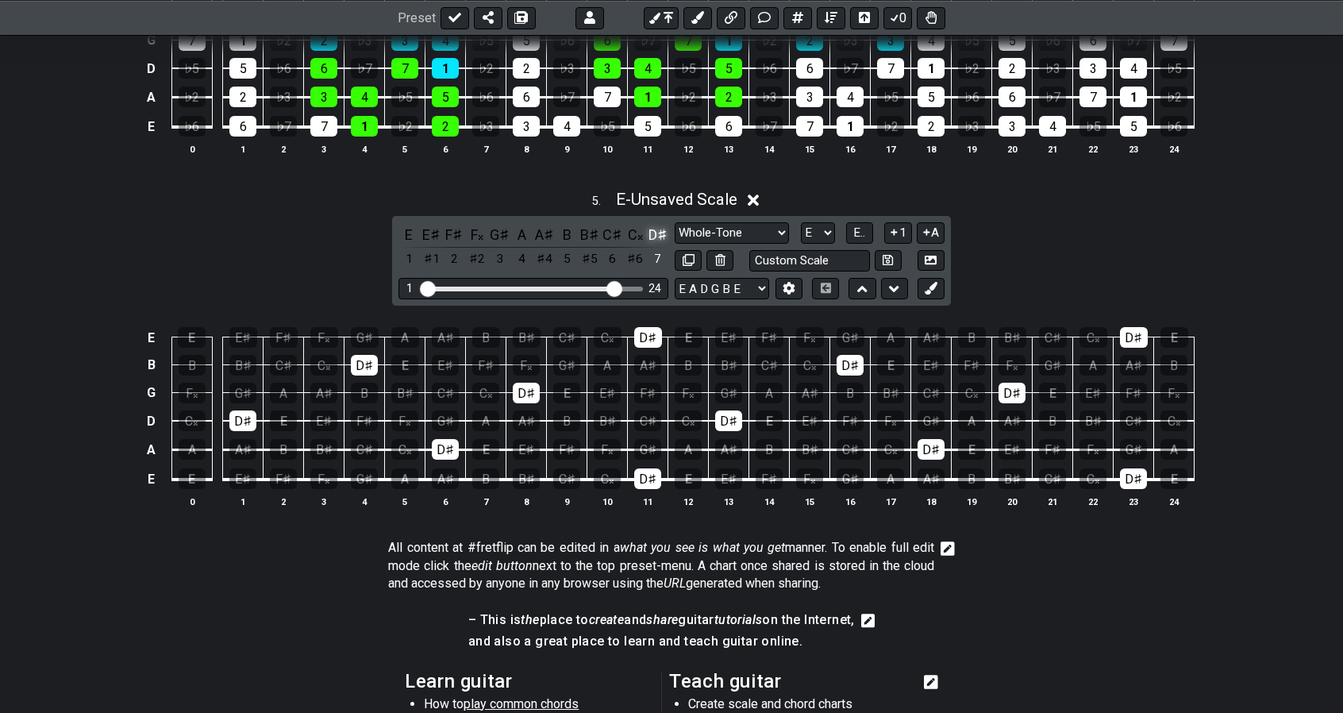
click at [654, 228] on div "D♯" at bounding box center [658, 234] width 21 height 21
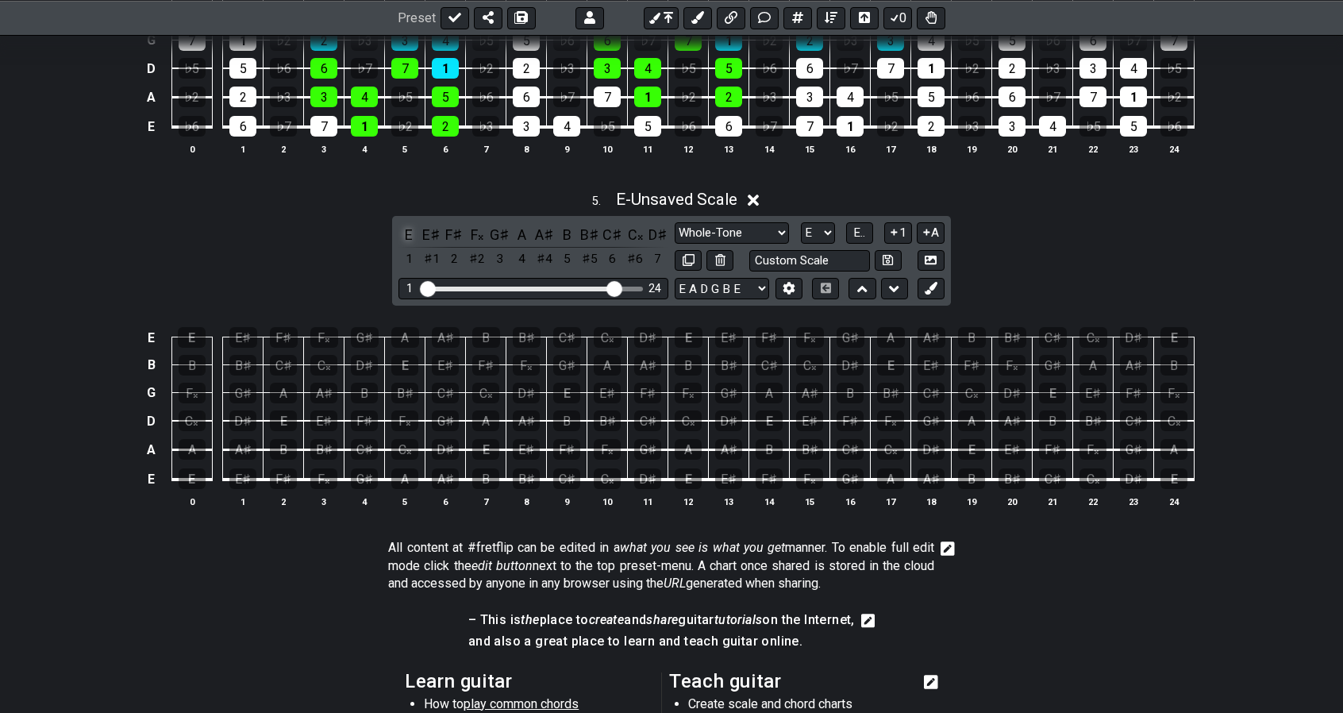
click at [411, 229] on div "E" at bounding box center [409, 234] width 21 height 21
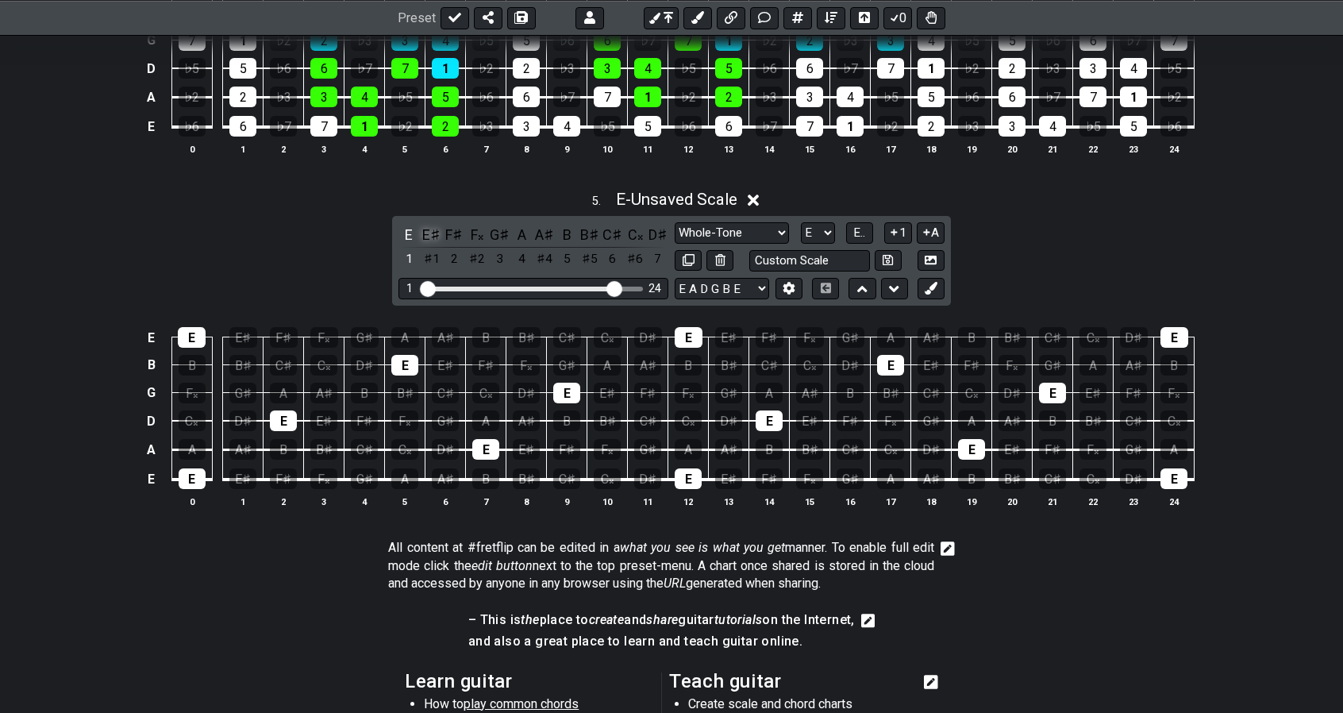
click at [433, 231] on div "E♯" at bounding box center [432, 234] width 21 height 21
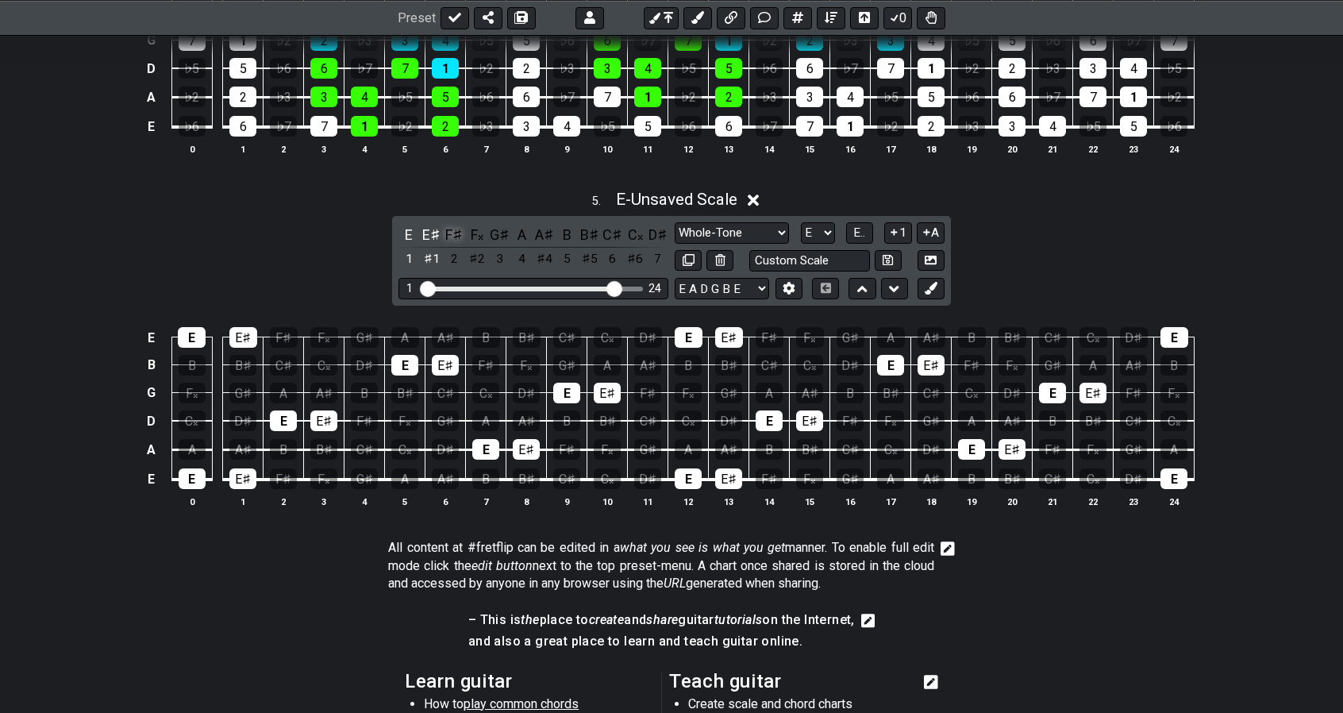
click at [457, 225] on div "F♯" at bounding box center [454, 234] width 21 height 21
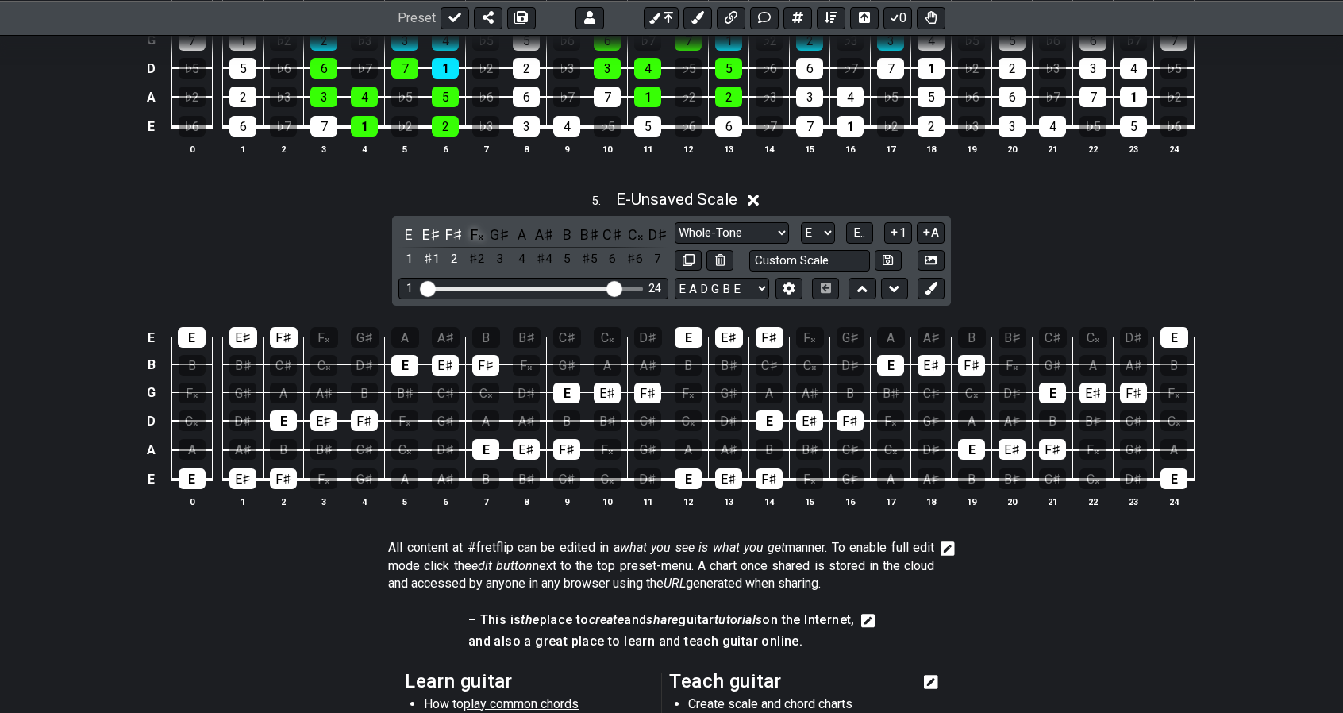
click at [482, 226] on div "F𝄪" at bounding box center [477, 234] width 21 height 21
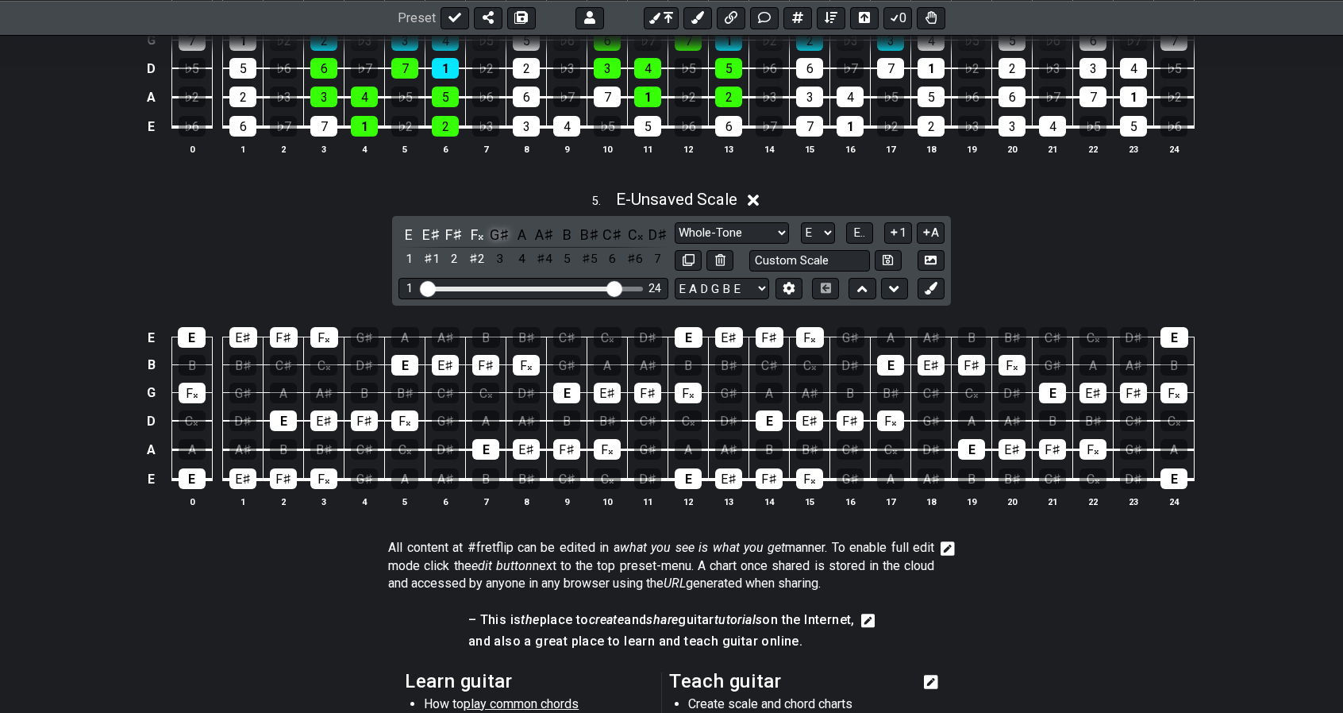
click at [507, 227] on div "G♯" at bounding box center [499, 234] width 21 height 21
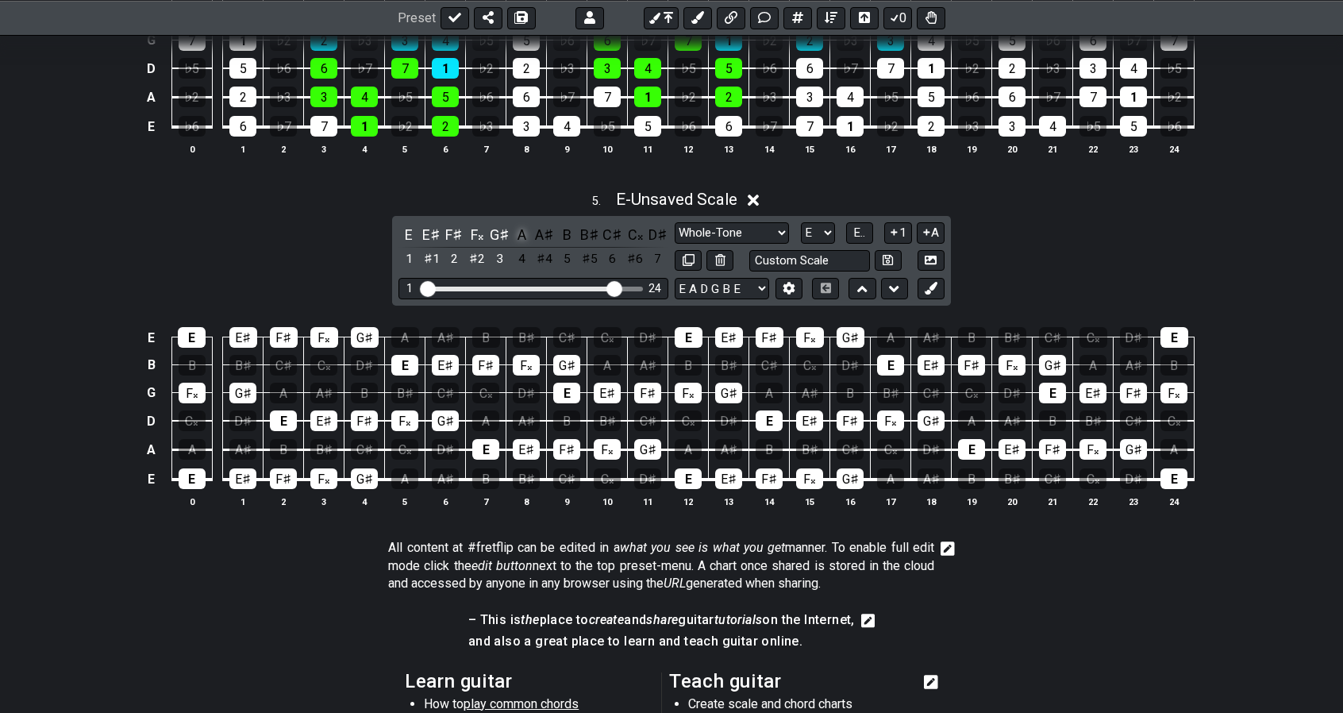
click at [526, 229] on div "A" at bounding box center [522, 234] width 21 height 21
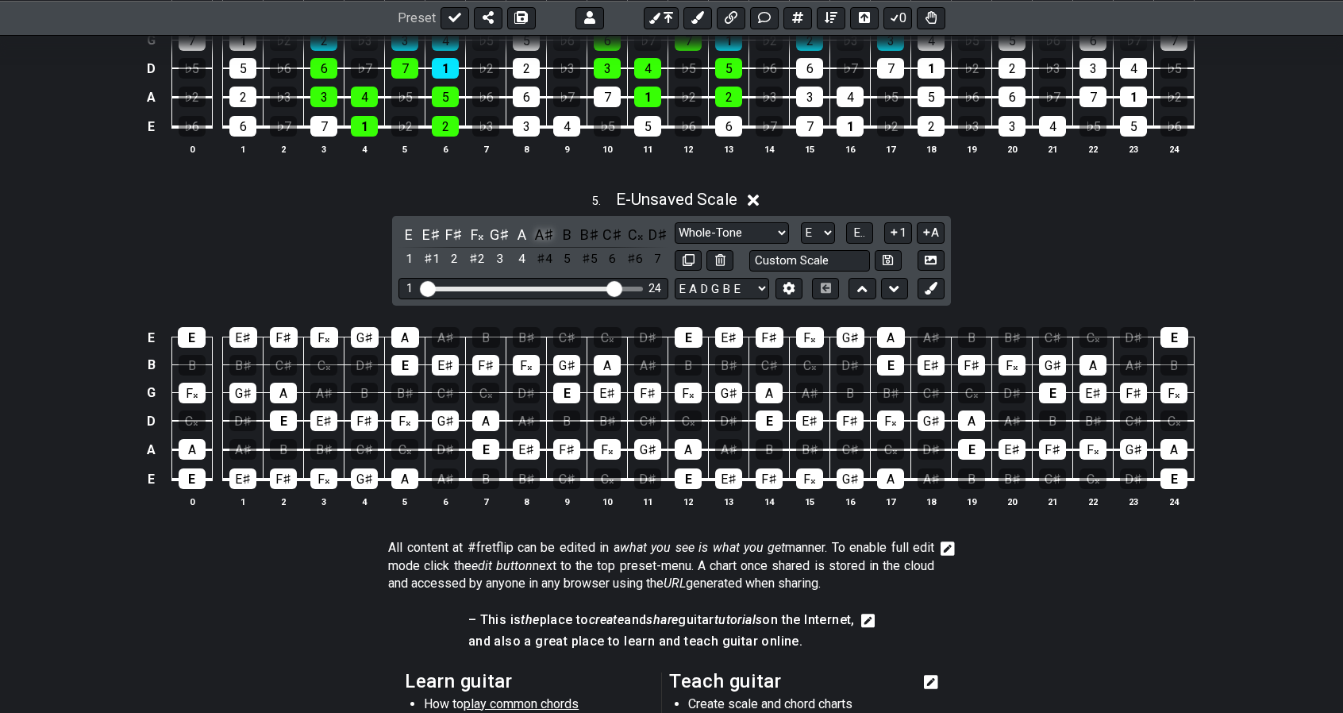
click at [545, 229] on div "A♯" at bounding box center [544, 234] width 21 height 21
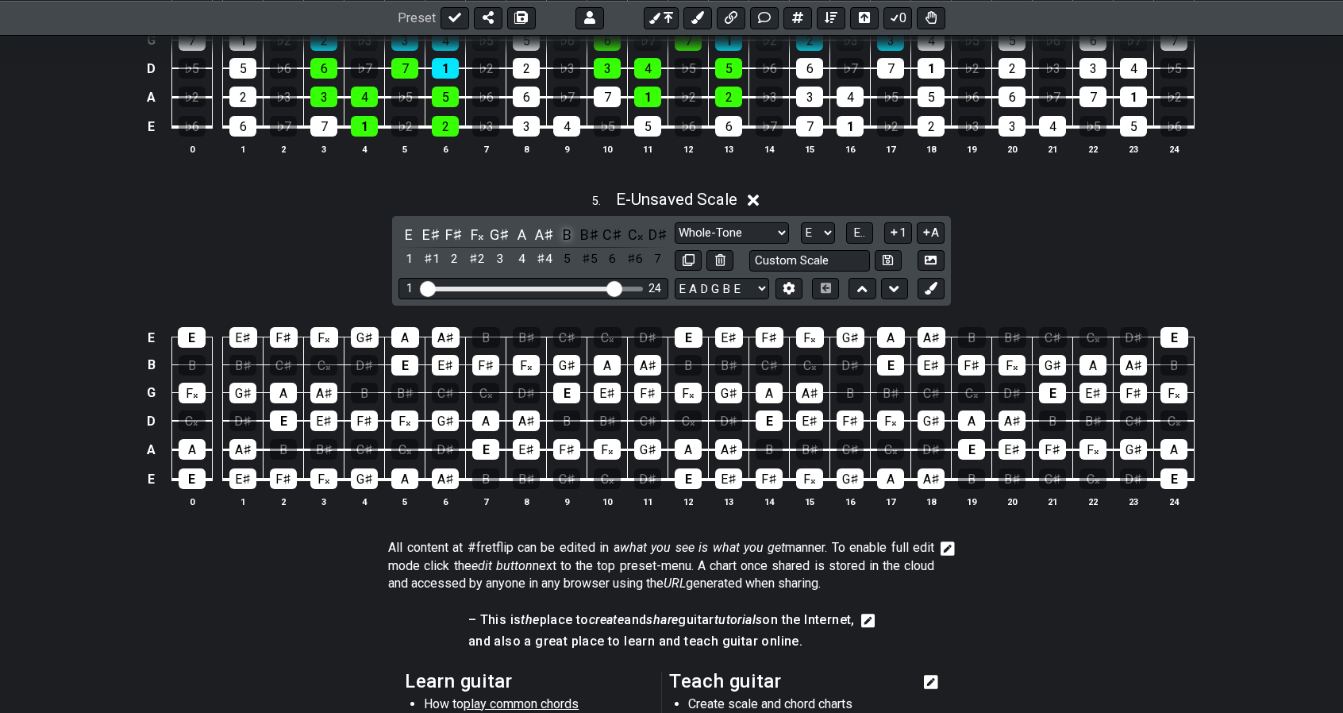
click at [568, 231] on div "B" at bounding box center [567, 234] width 21 height 21
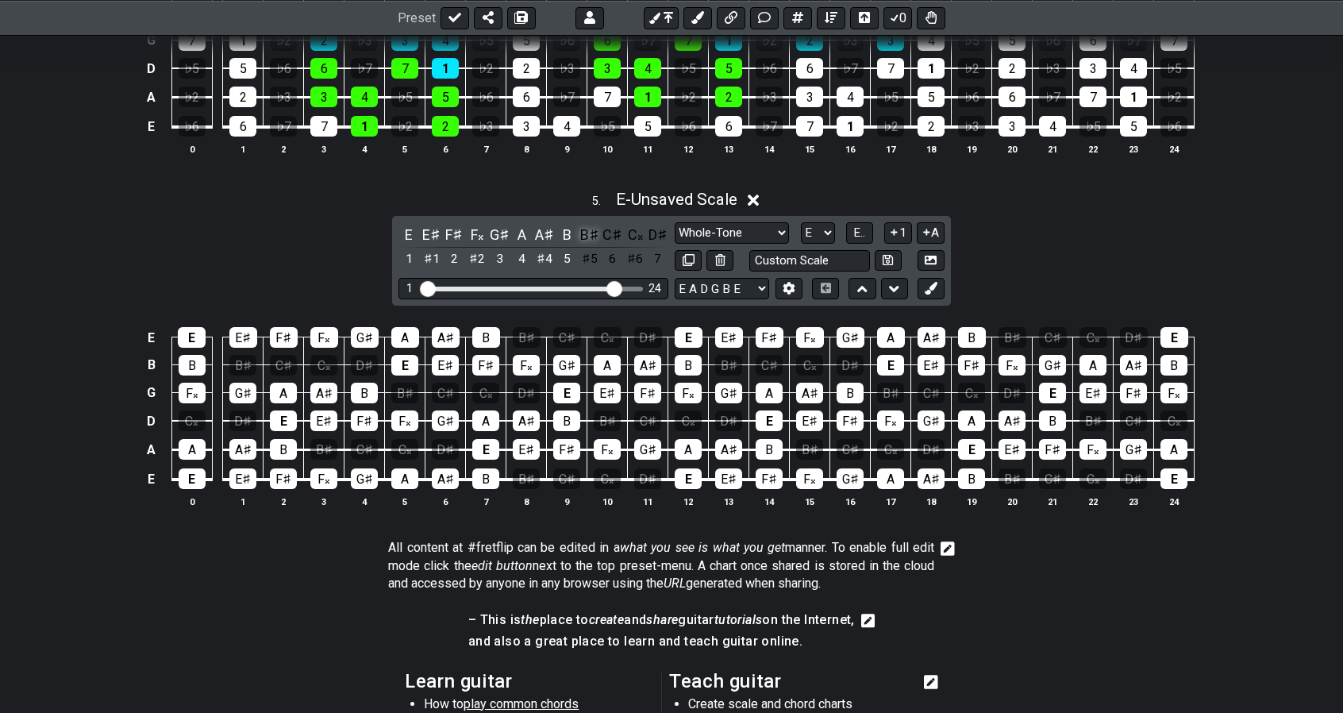
click at [595, 230] on div "B♯" at bounding box center [590, 234] width 21 height 21
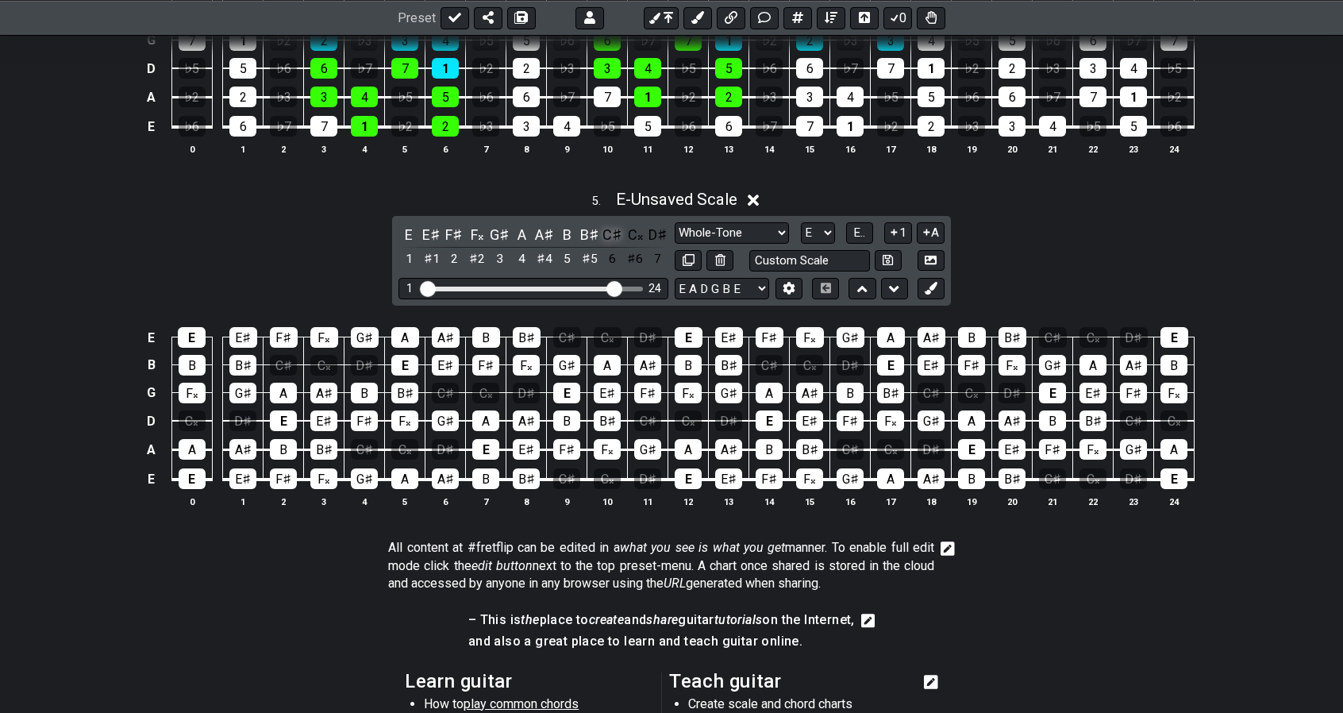
click at [610, 230] on div "C♯" at bounding box center [613, 234] width 21 height 21
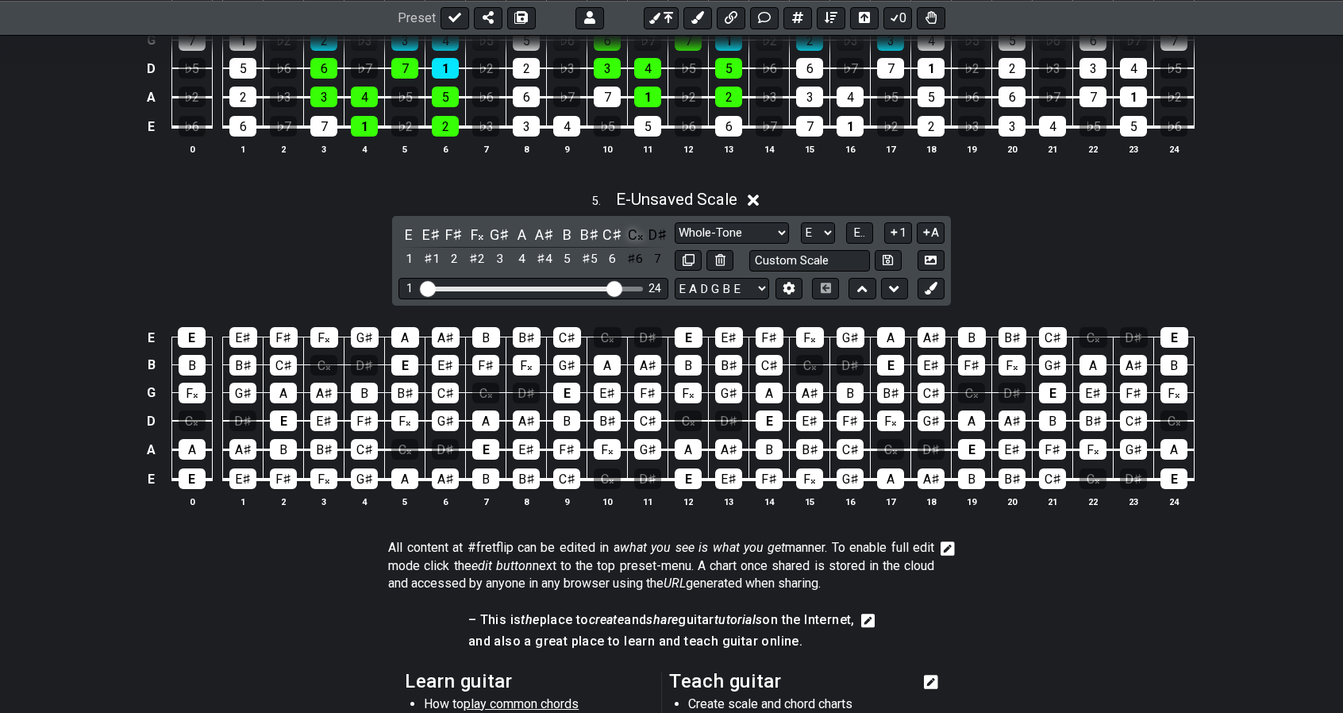
click at [630, 229] on div "C𝄪" at bounding box center [635, 234] width 21 height 21
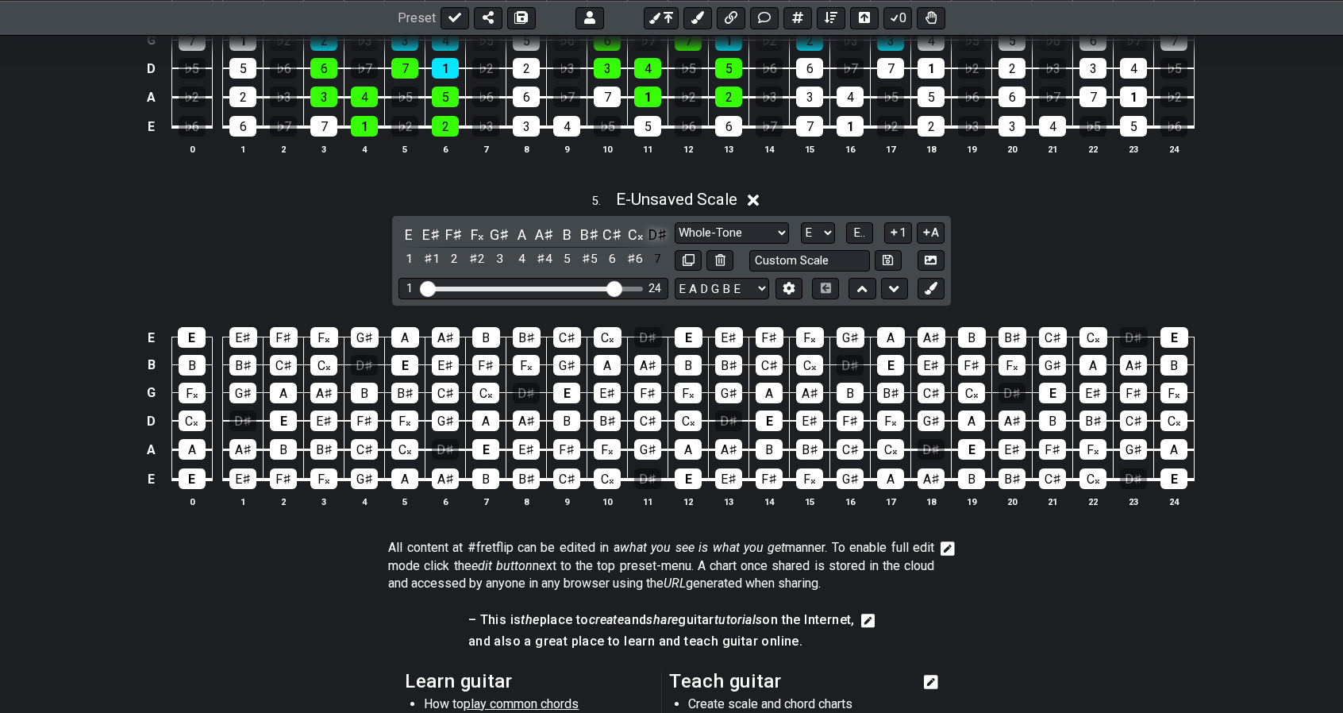
click at [661, 233] on div "D♯" at bounding box center [658, 234] width 21 height 21
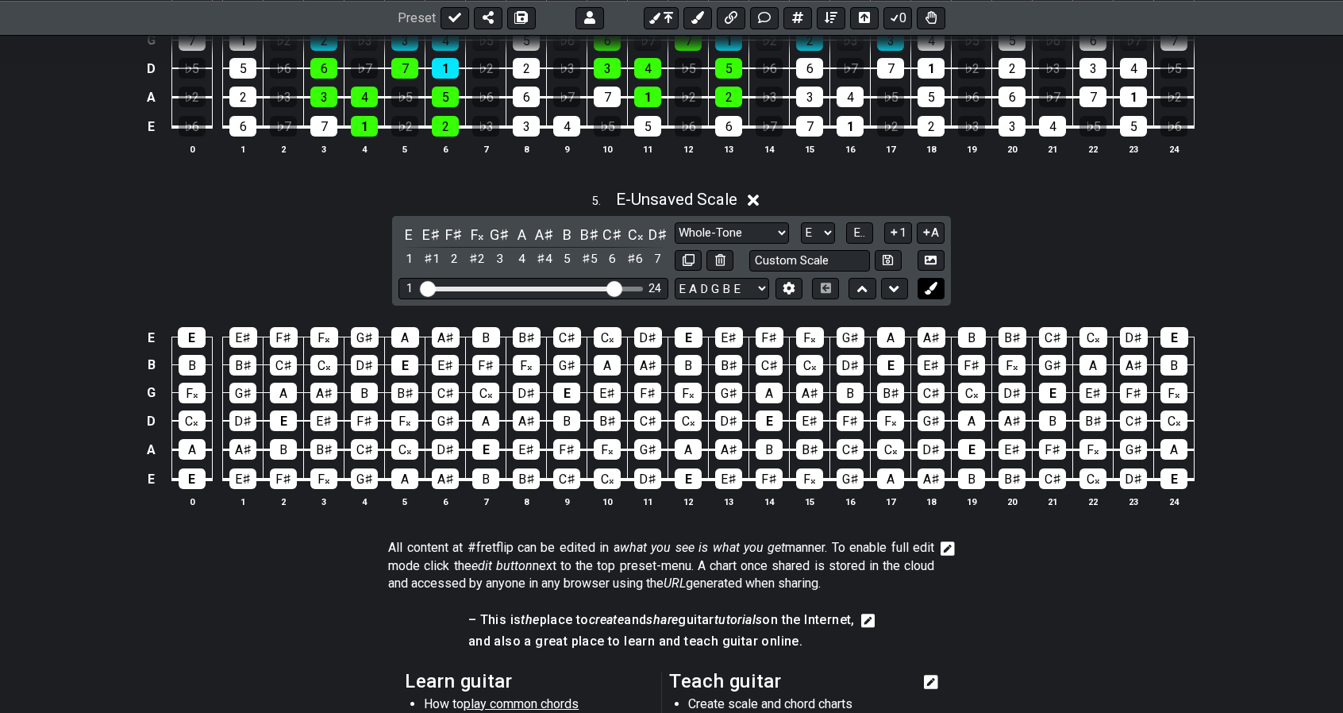
click at [935, 282] on icon at bounding box center [931, 288] width 12 height 12
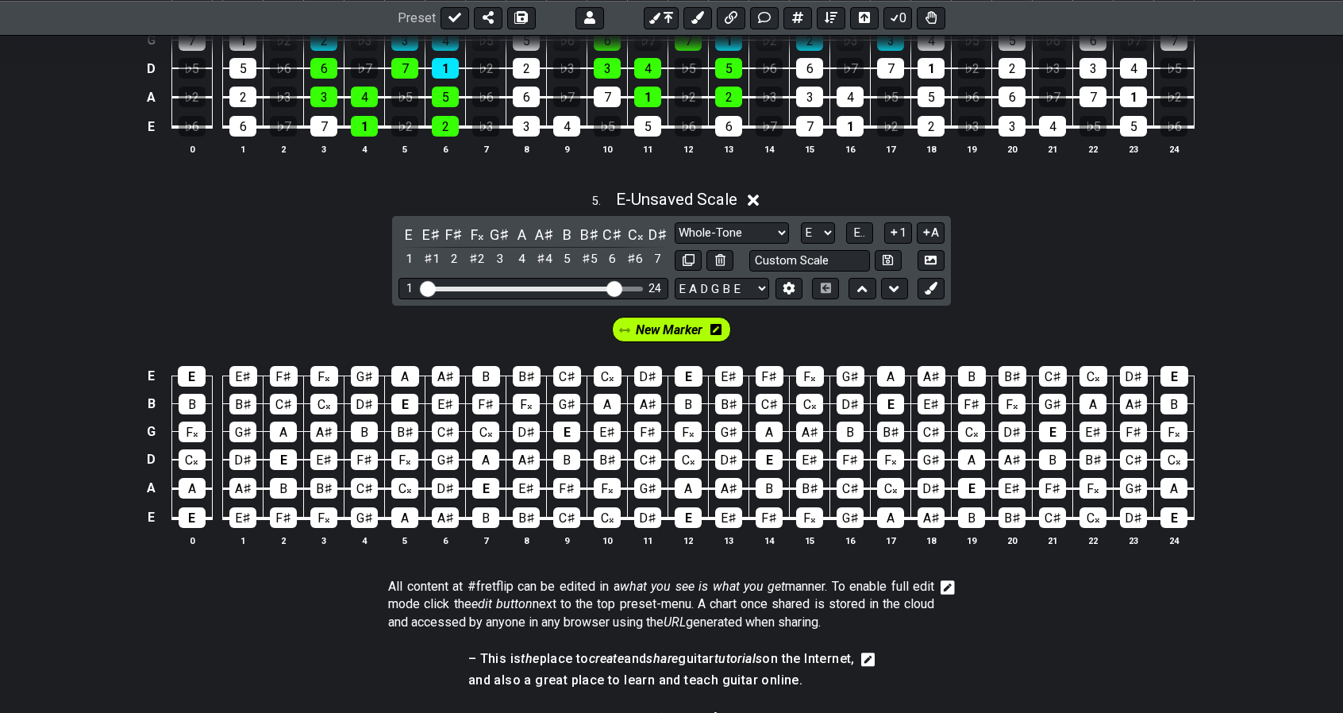
click at [667, 318] on span "New Marker" at bounding box center [669, 329] width 67 height 23
click at [718, 324] on icon at bounding box center [719, 329] width 11 height 11
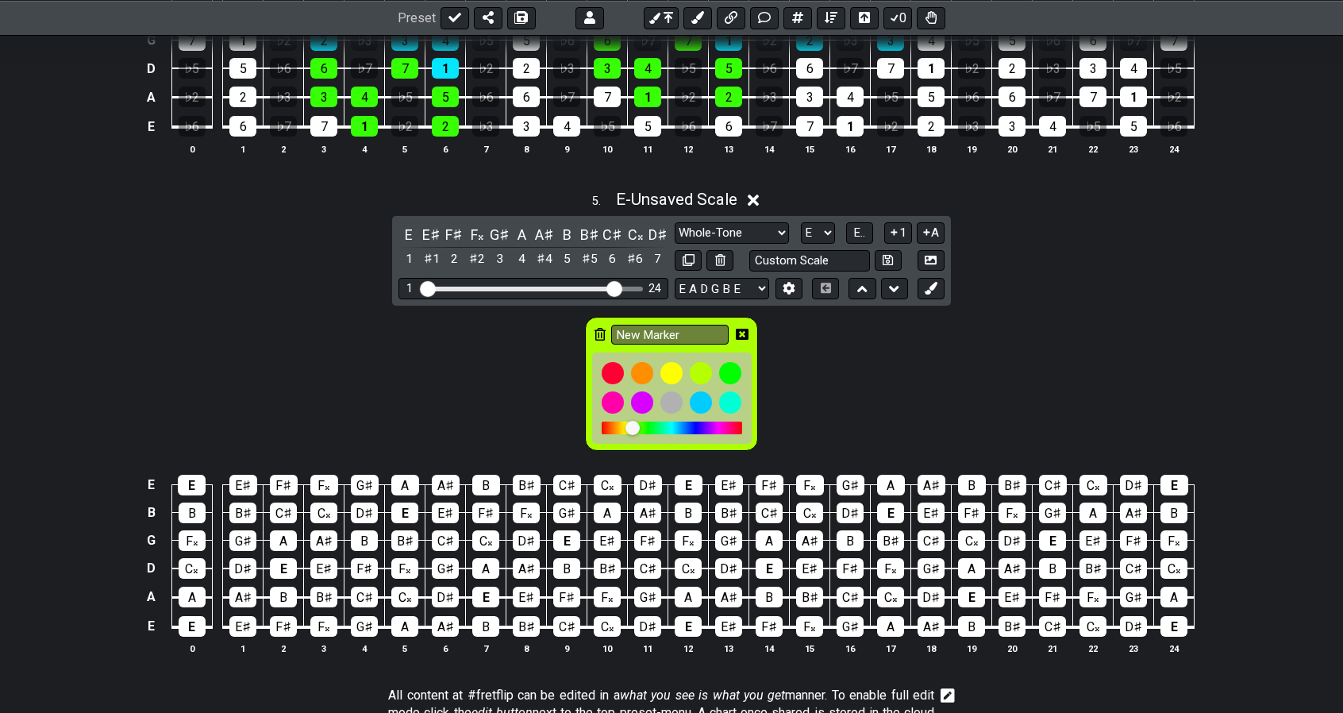
click at [649, 422] on div at bounding box center [672, 428] width 141 height 13
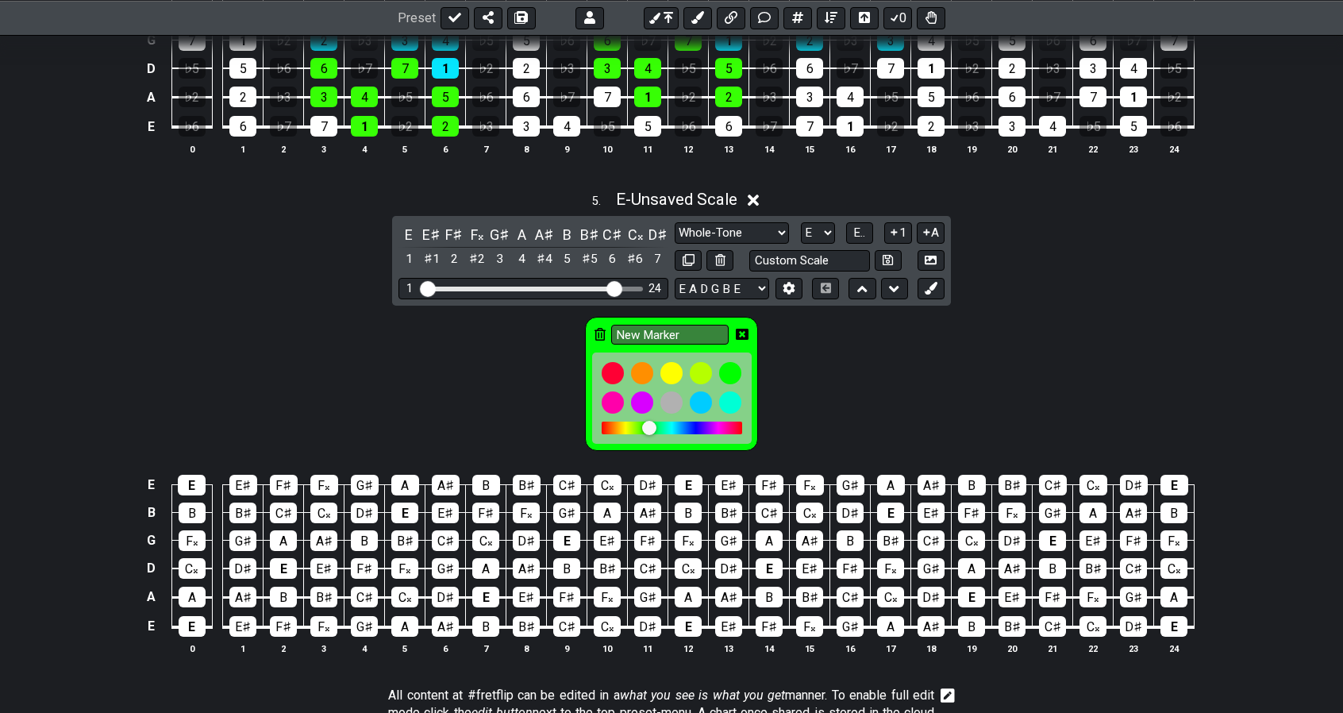
click at [651, 421] on div at bounding box center [649, 428] width 14 height 14
click at [746, 329] on icon at bounding box center [742, 334] width 13 height 11
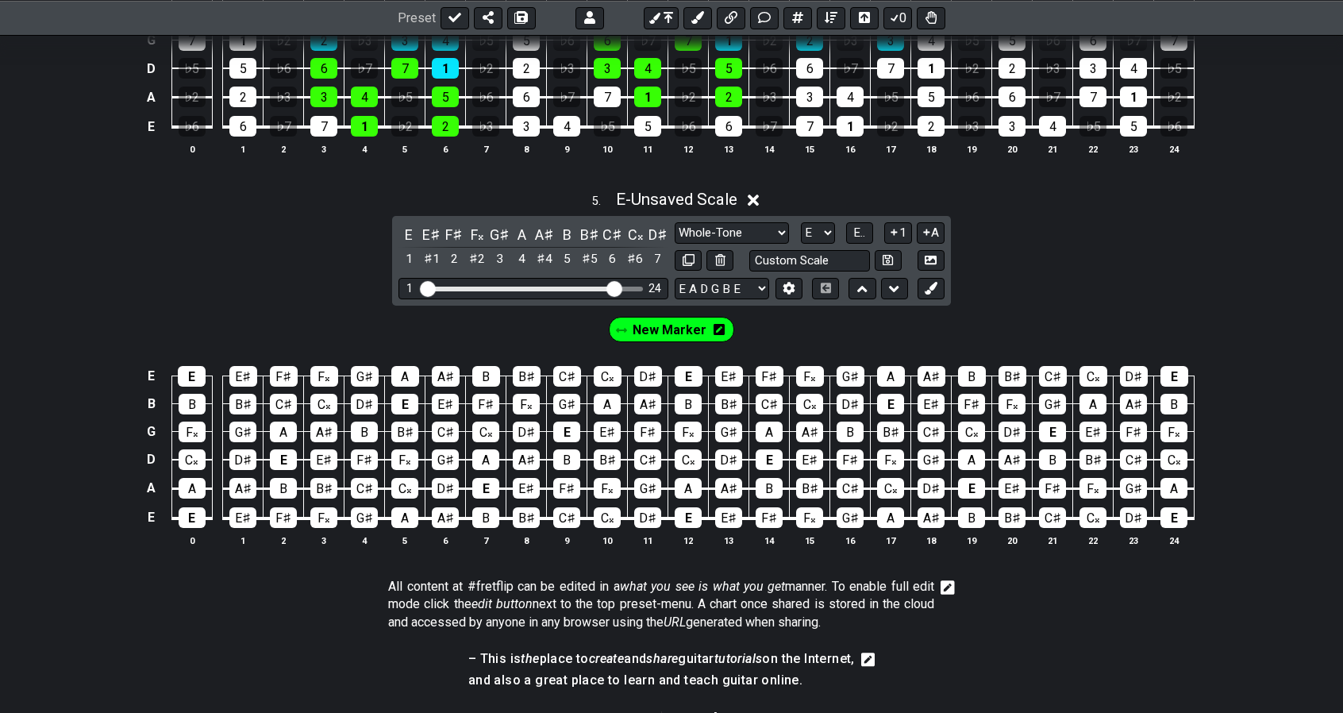
click at [674, 318] on span "New Marker" at bounding box center [670, 329] width 74 height 23
click at [409, 396] on div "E" at bounding box center [404, 404] width 27 height 21
click at [486, 394] on div "F♯" at bounding box center [485, 404] width 27 height 21
click at [561, 398] on div "G♯" at bounding box center [566, 404] width 27 height 21
click at [603, 395] on div "A" at bounding box center [607, 404] width 27 height 21
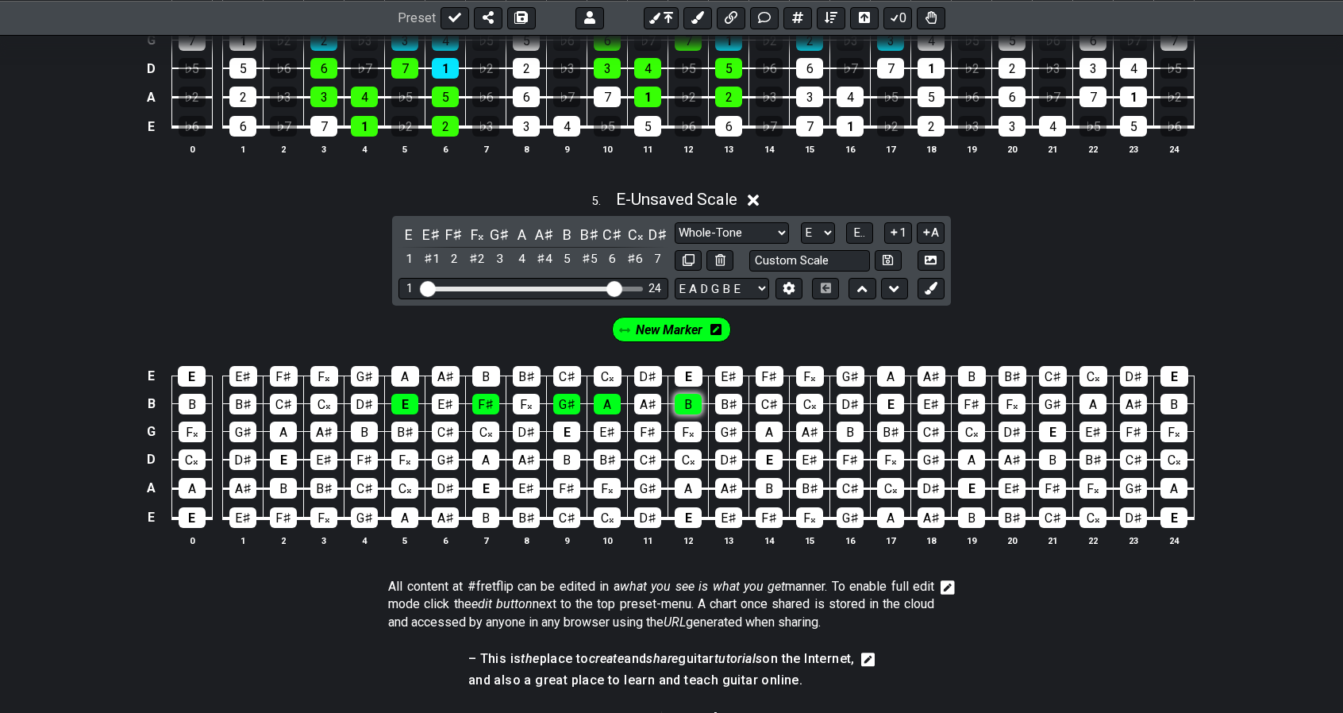
click at [684, 396] on div "B" at bounding box center [688, 404] width 27 height 21
click at [773, 394] on div "C♯" at bounding box center [769, 404] width 27 height 21
click at [847, 394] on div "D♯" at bounding box center [850, 404] width 27 height 21
click at [888, 394] on div "E" at bounding box center [890, 404] width 27 height 21
click at [899, 226] on icon at bounding box center [894, 232] width 15 height 12
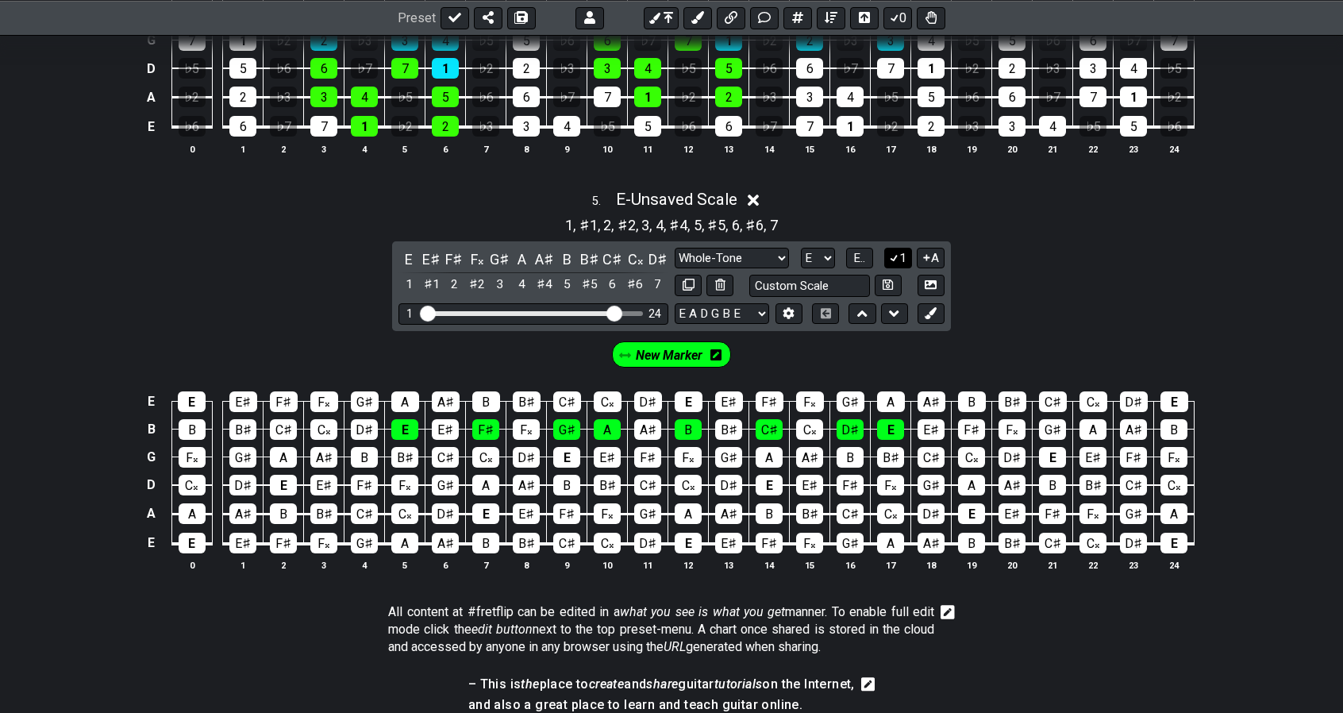
click at [899, 221] on div "1 , ♯1 , 2 , ♯2 , 3 , 4 , ♯4 , 5 , ♯5 , 6 , ♯6 , 7" at bounding box center [671, 223] width 1343 height 25
click at [859, 251] on span "E.." at bounding box center [860, 258] width 12 height 14
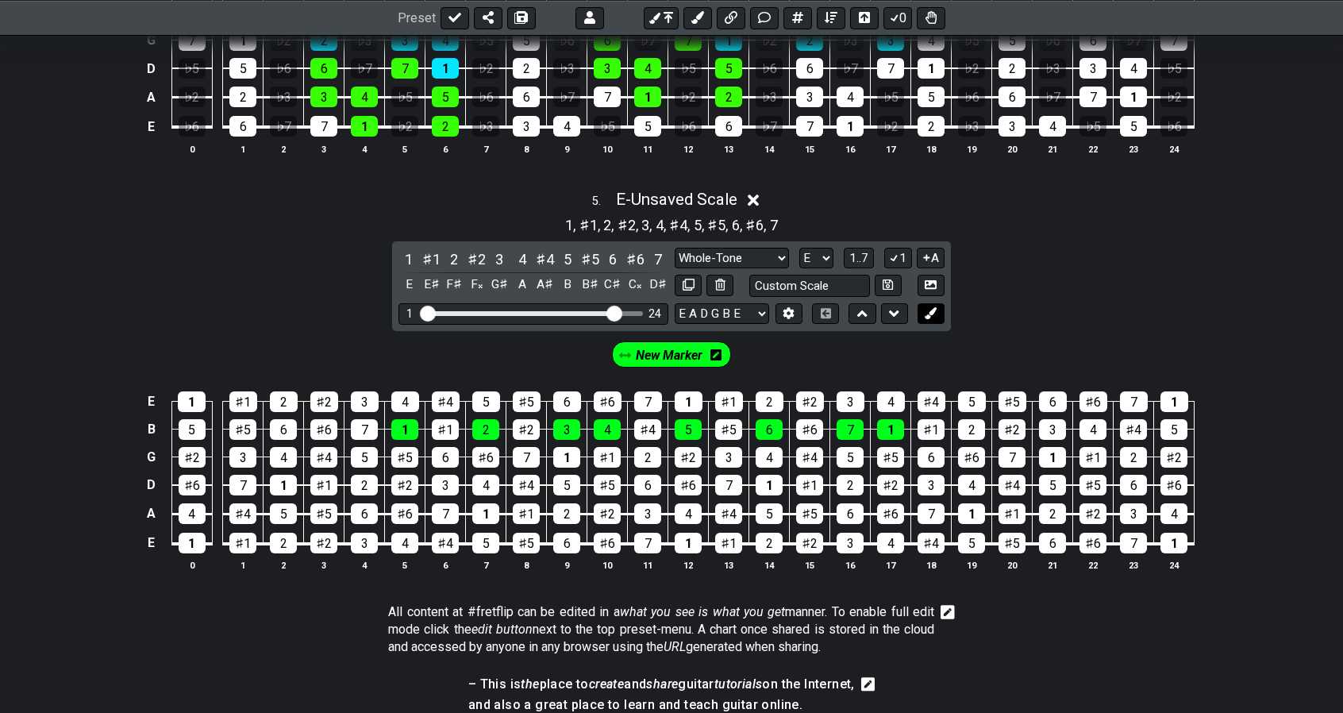
click at [938, 303] on button at bounding box center [931, 313] width 27 height 21
click at [728, 347] on span "New Marker" at bounding box center [735, 355] width 67 height 23
click at [695, 391] on div "1" at bounding box center [689, 401] width 28 height 21
click at [770, 392] on div "2" at bounding box center [770, 401] width 28 height 21
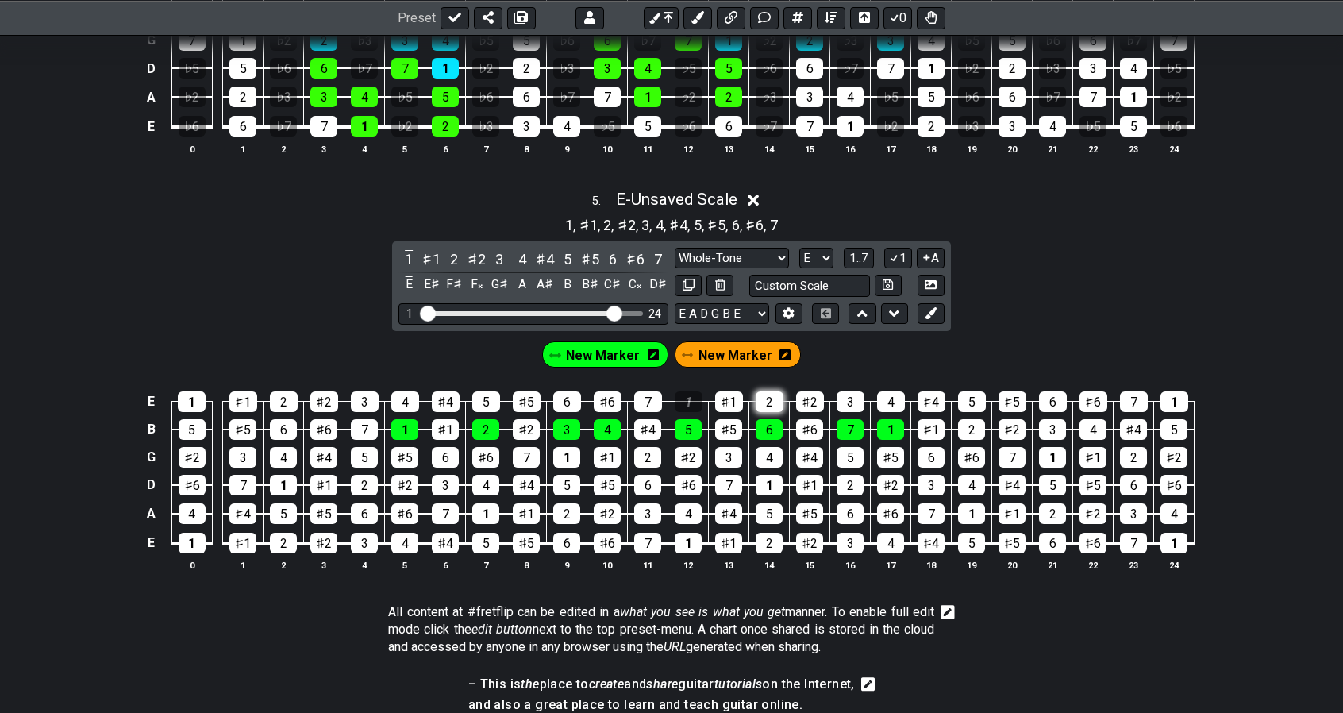
click at [770, 392] on div "2" at bounding box center [770, 401] width 28 height 21
click at [690, 391] on div "1" at bounding box center [689, 401] width 28 height 21
click at [723, 344] on span "New Marker" at bounding box center [736, 355] width 74 height 23
click at [696, 391] on div "1" at bounding box center [689, 401] width 28 height 21
click at [764, 391] on div "2" at bounding box center [770, 401] width 28 height 21
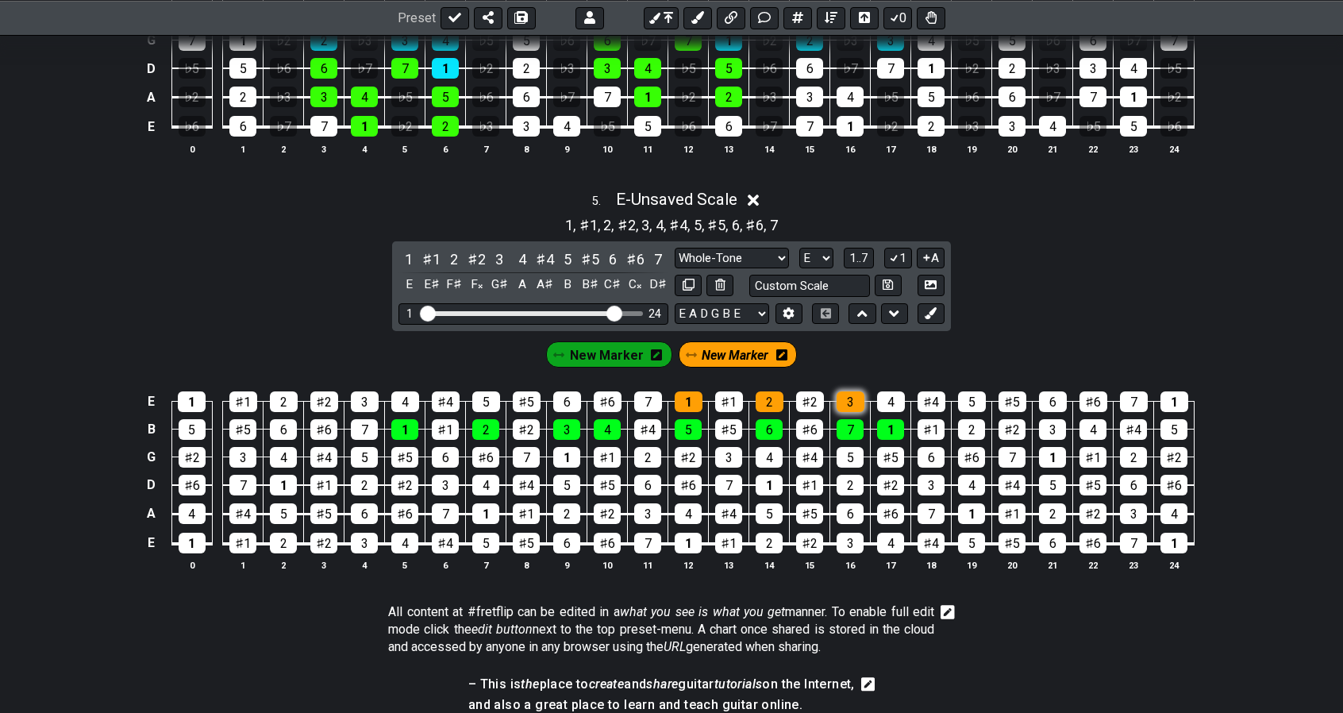
click at [845, 391] on div "3" at bounding box center [851, 401] width 28 height 21
click at [884, 392] on div "4" at bounding box center [891, 401] width 28 height 21
click at [967, 391] on div "5" at bounding box center [972, 401] width 28 height 21
click at [1051, 391] on div "6" at bounding box center [1053, 401] width 28 height 21
click at [1128, 392] on div "7" at bounding box center [1134, 401] width 28 height 21
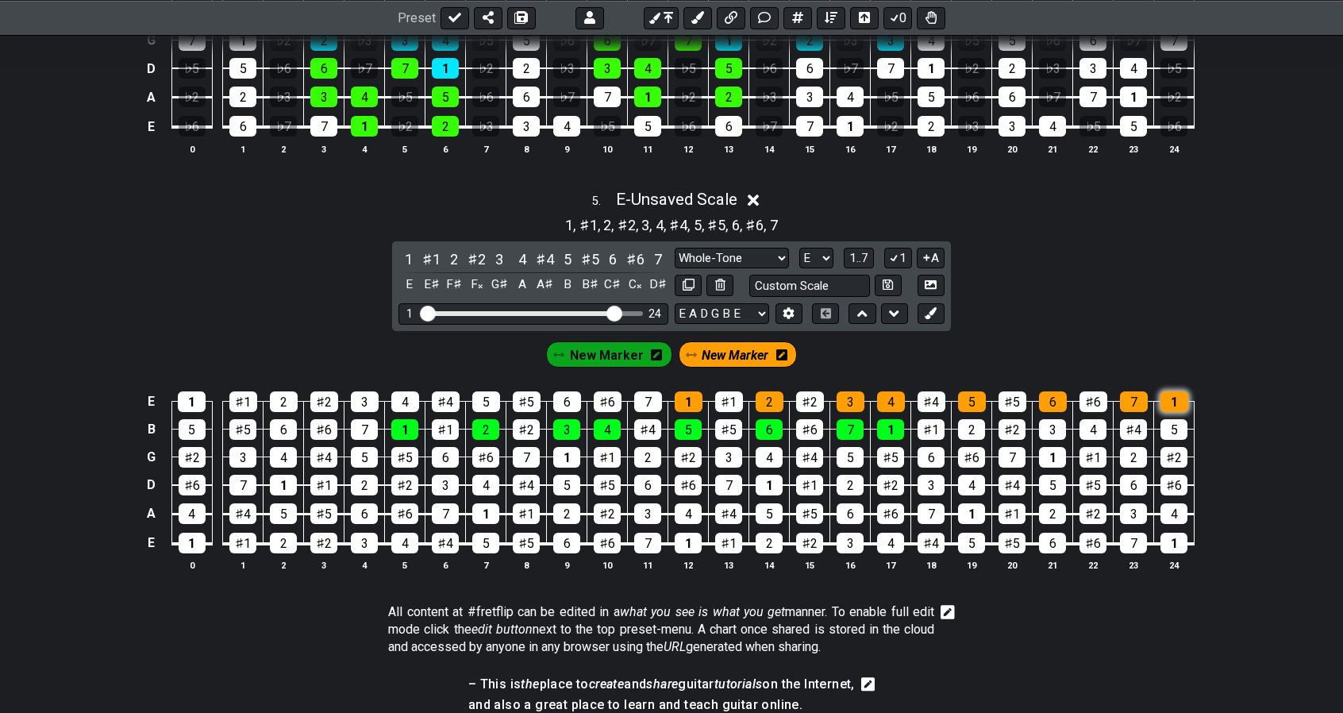
click at [1169, 393] on div "1" at bounding box center [1175, 401] width 28 height 21
click at [938, 304] on button at bounding box center [931, 313] width 27 height 21
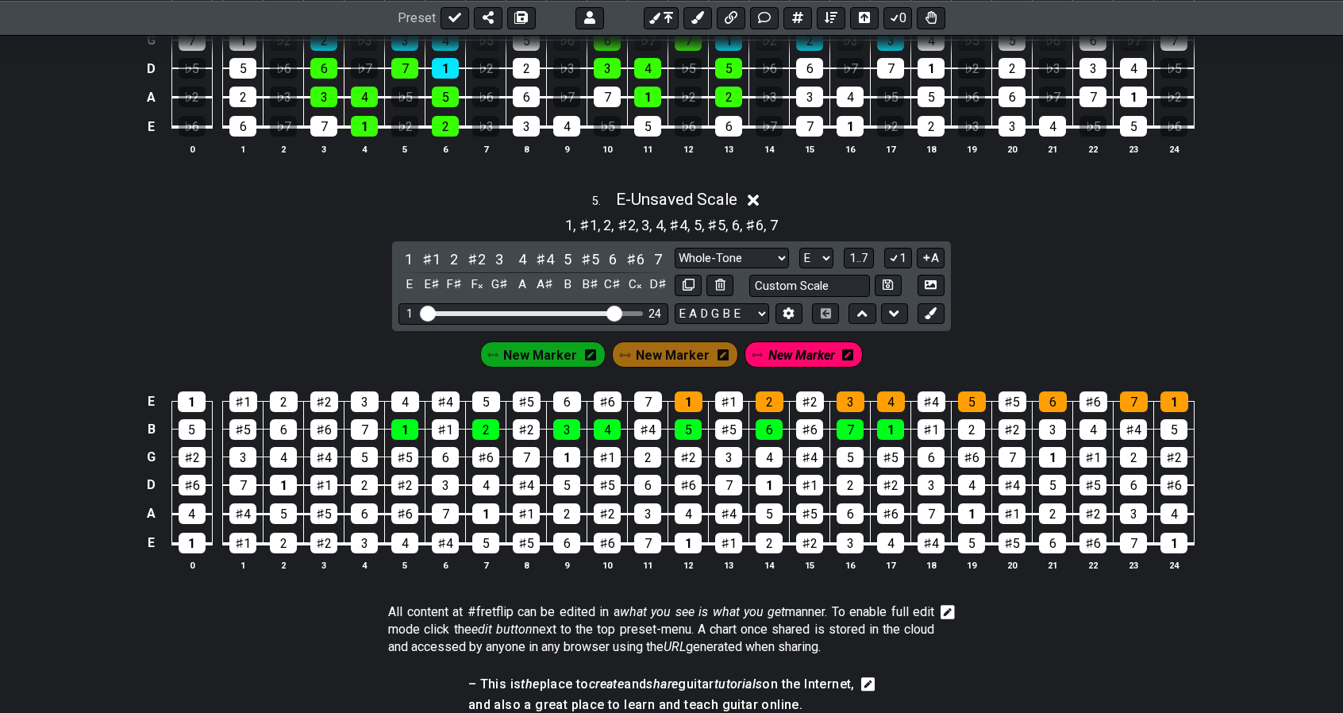
click at [798, 344] on span "New Marker" at bounding box center [802, 355] width 67 height 23
click at [798, 344] on span "New Marker" at bounding box center [802, 355] width 74 height 23
click at [289, 475] on div "1" at bounding box center [283, 485] width 27 height 21
click at [365, 475] on div "2" at bounding box center [364, 485] width 27 height 21
click at [453, 475] on div "3" at bounding box center [445, 485] width 27 height 21
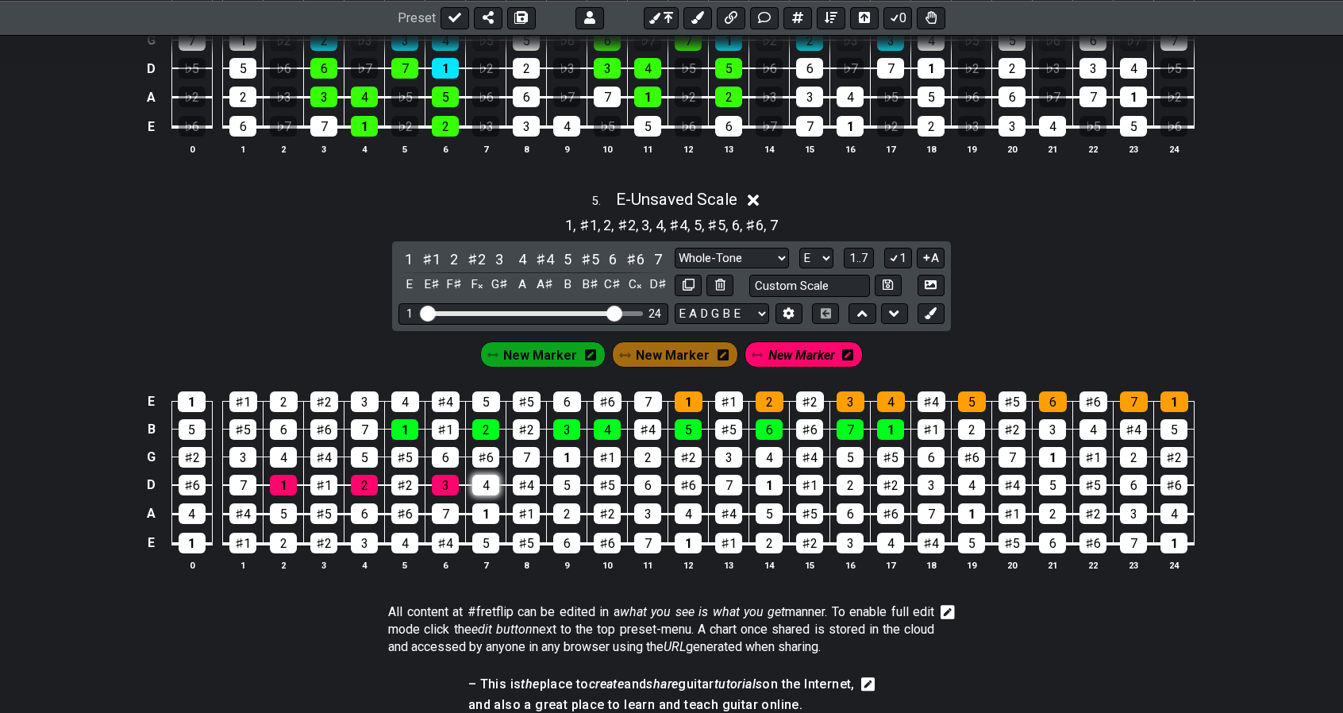
click at [488, 475] on div "4" at bounding box center [485, 485] width 27 height 21
click at [565, 475] on div "5" at bounding box center [566, 485] width 27 height 21
click at [643, 475] on div "6" at bounding box center [647, 485] width 27 height 21
click at [730, 475] on div "7" at bounding box center [728, 485] width 27 height 21
click at [759, 476] on div "1" at bounding box center [769, 485] width 27 height 21
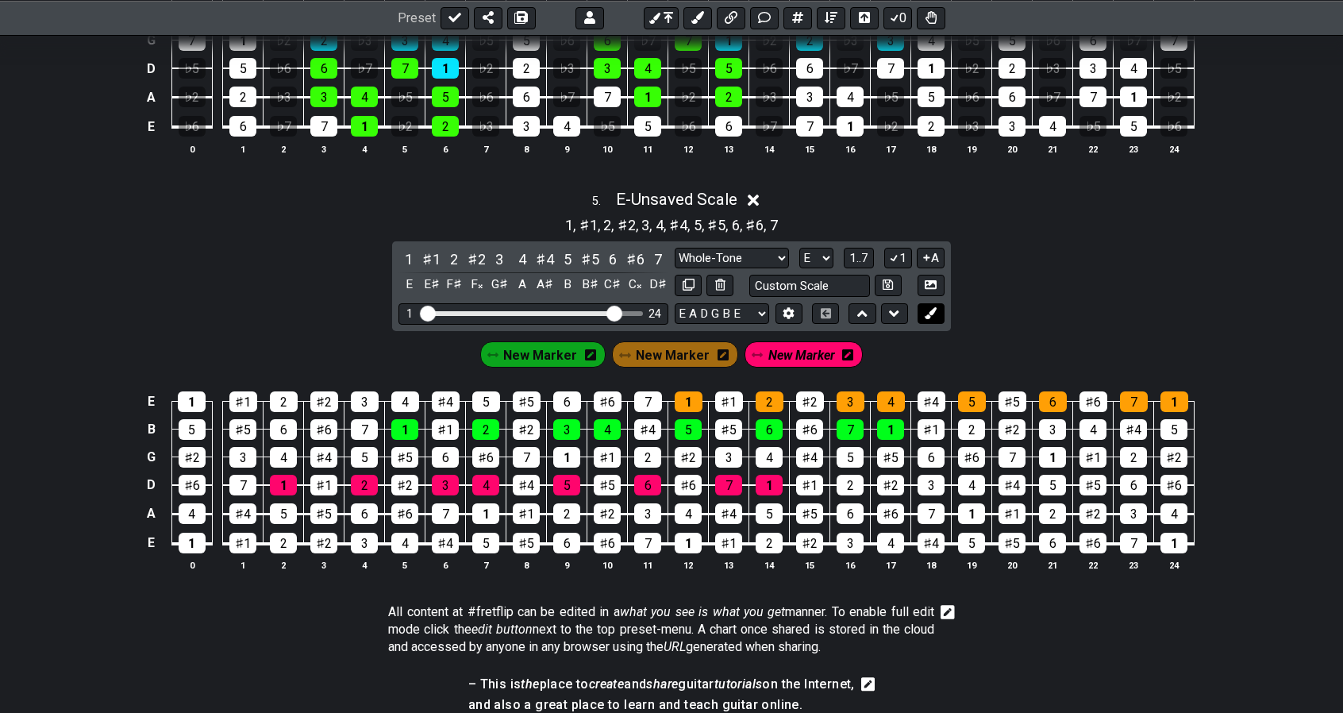
click at [931, 307] on icon at bounding box center [931, 313] width 12 height 12
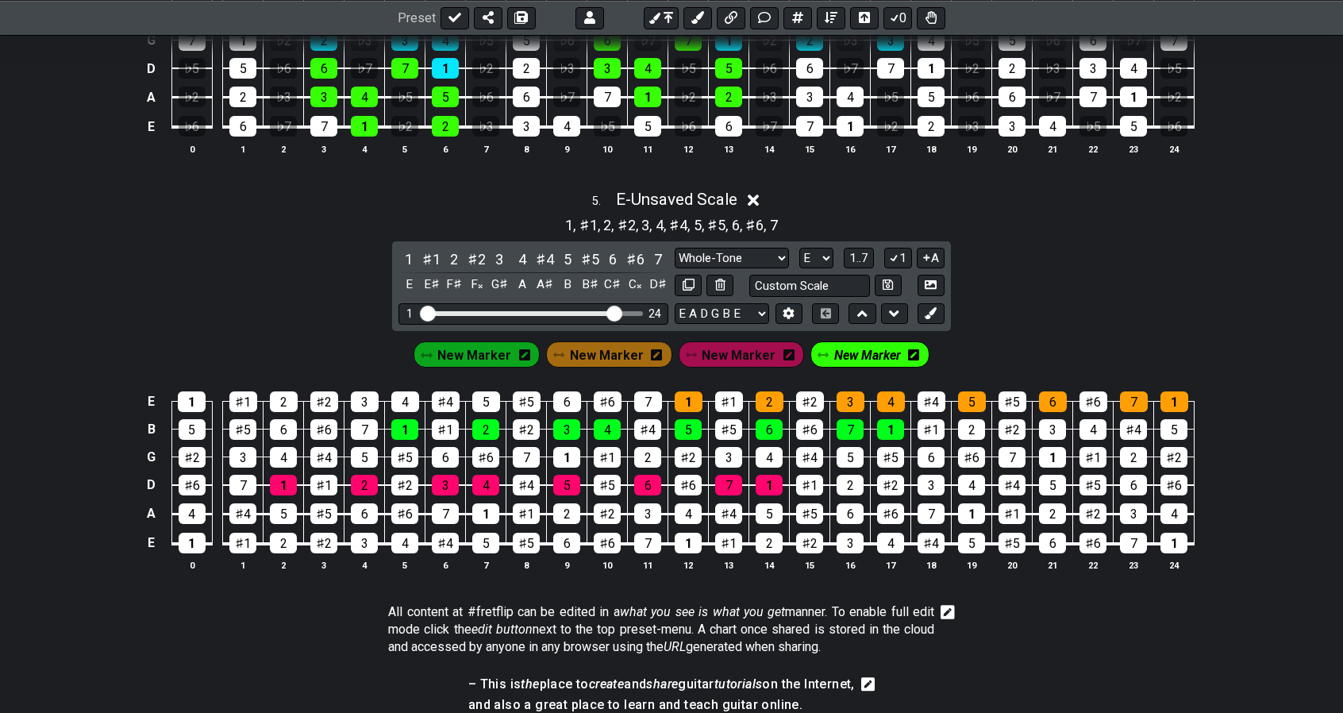
click at [856, 344] on span "New Marker" at bounding box center [867, 355] width 67 height 23
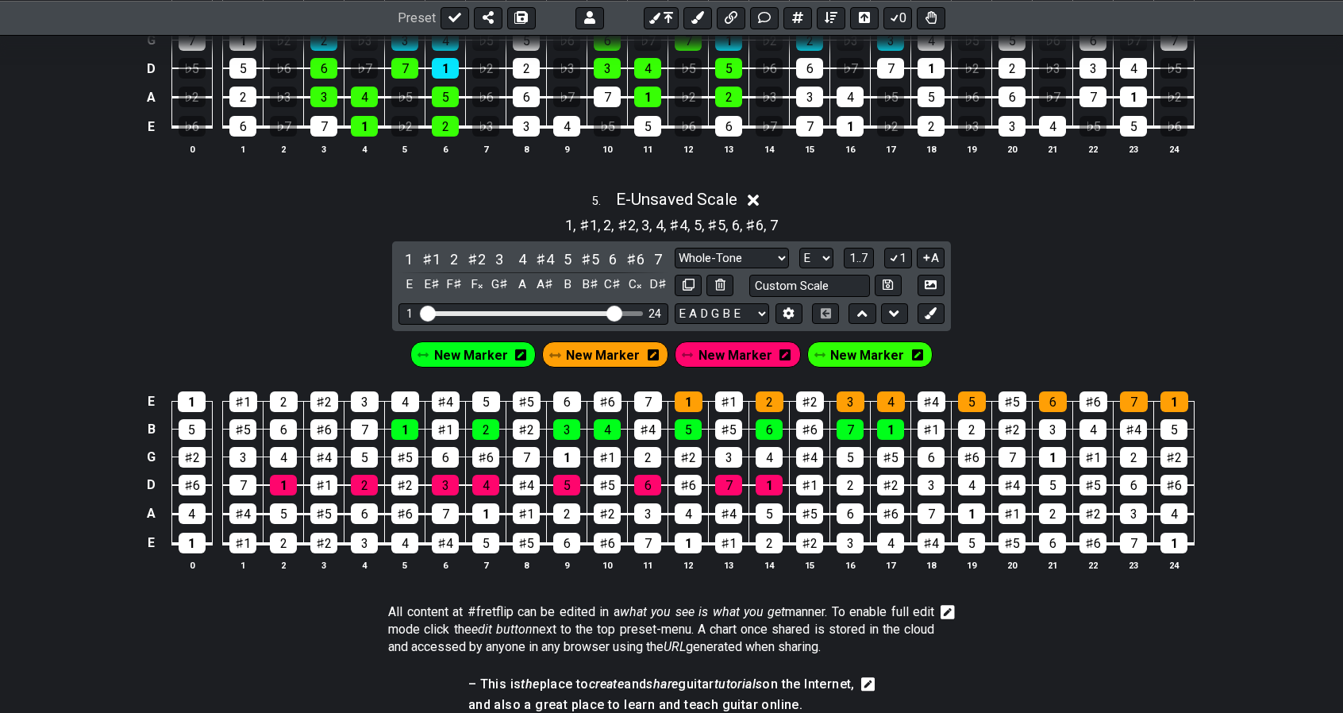
click at [912, 349] on icon at bounding box center [917, 355] width 11 height 13
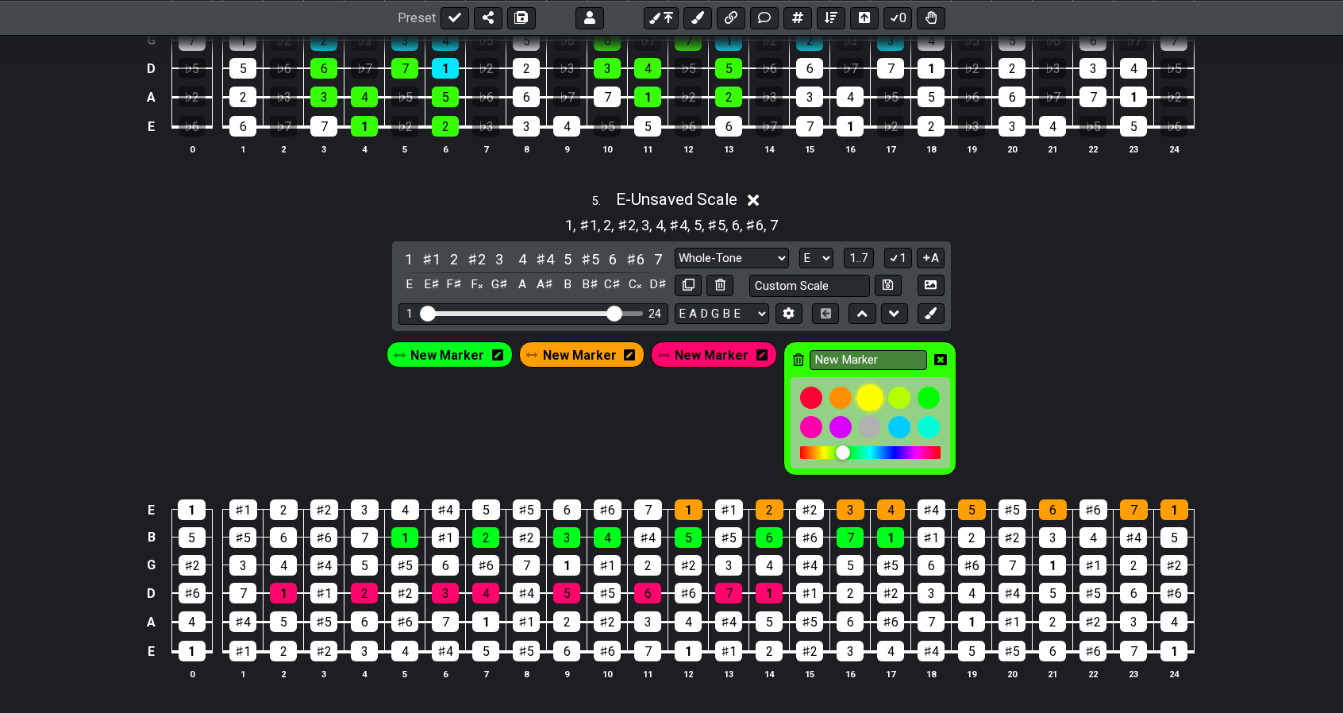
click at [862, 385] on div at bounding box center [870, 398] width 27 height 27
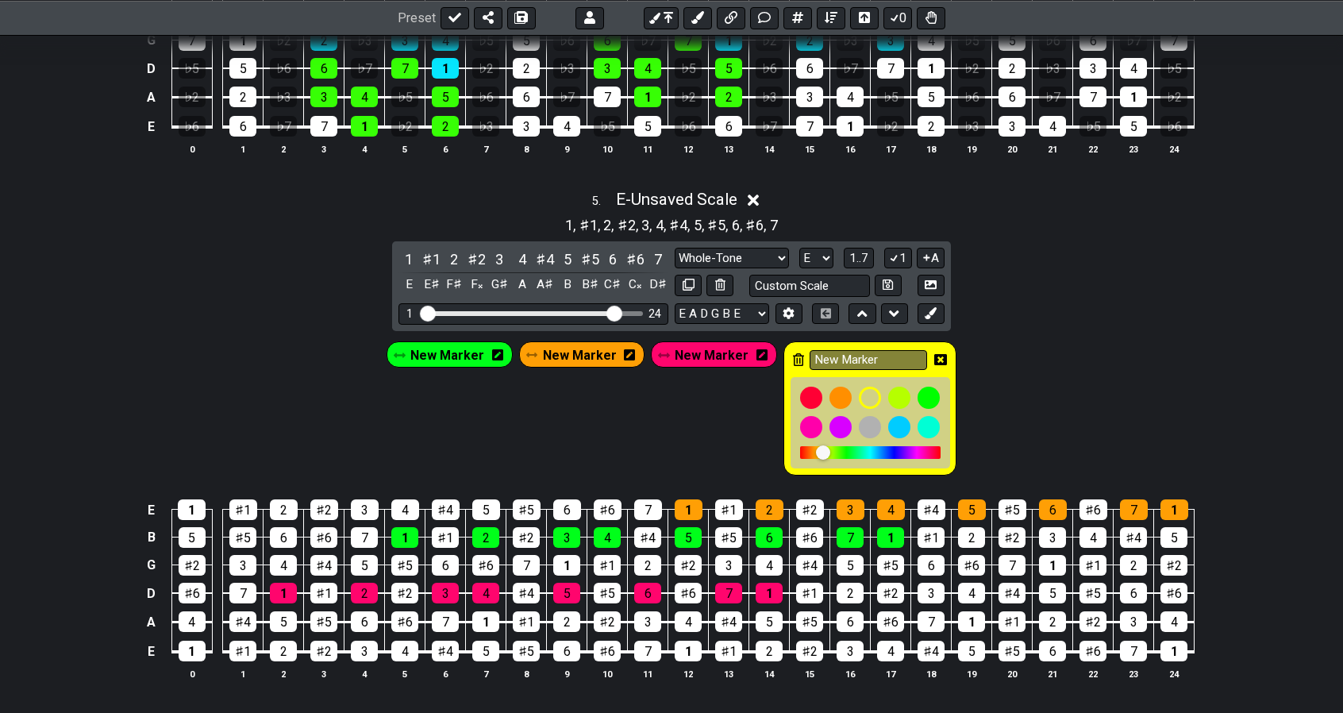
click at [934, 353] on icon at bounding box center [940, 359] width 13 height 13
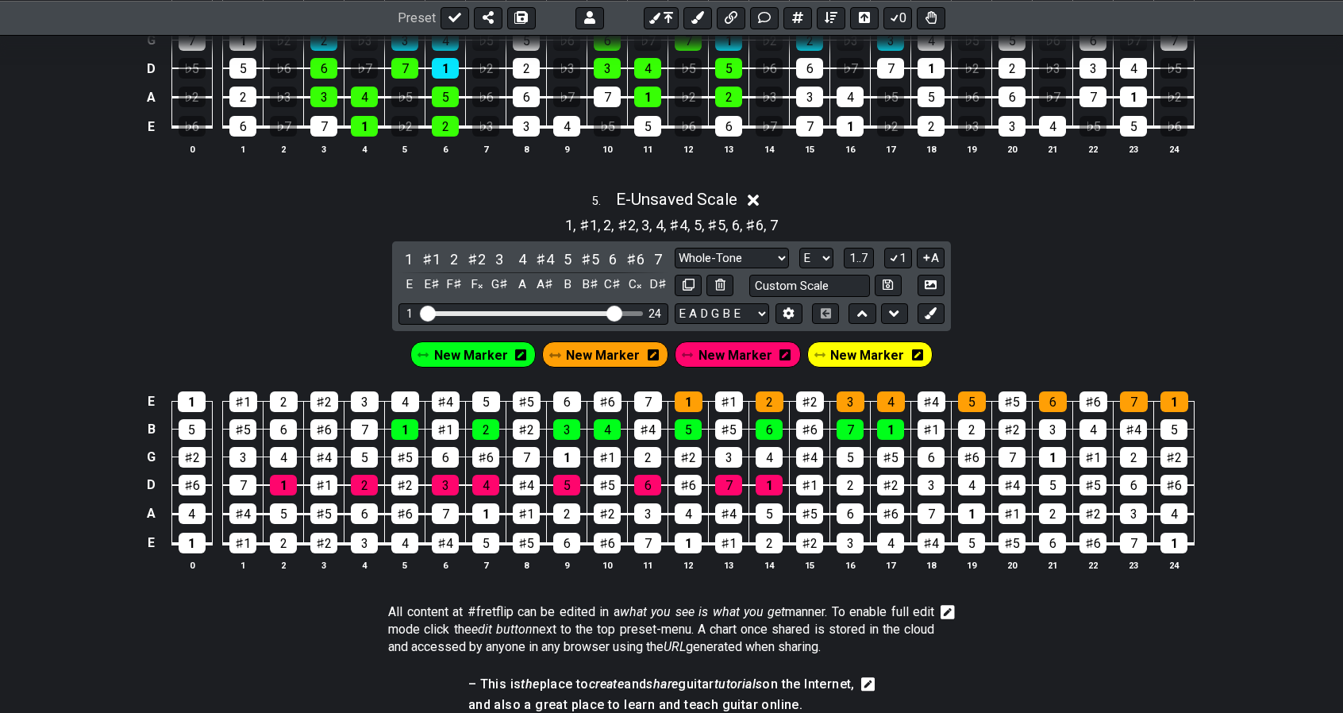
click at [857, 344] on span "New Marker" at bounding box center [867, 355] width 74 height 23
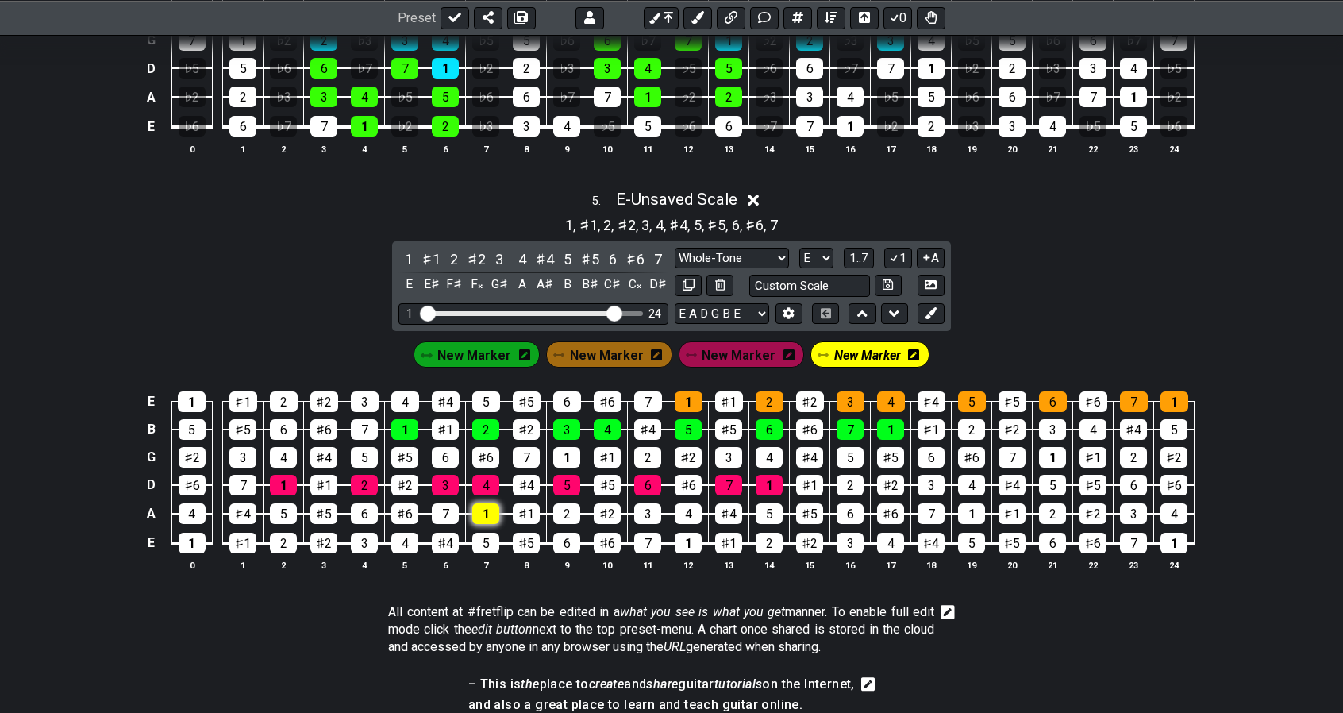
click at [487, 503] on div "1" at bounding box center [485, 513] width 27 height 21
click at [562, 503] on div "2" at bounding box center [566, 513] width 27 height 21
click at [645, 504] on div "3" at bounding box center [647, 513] width 27 height 21
click at [685, 504] on div "4" at bounding box center [688, 513] width 27 height 21
click at [762, 503] on div "5" at bounding box center [769, 513] width 27 height 21
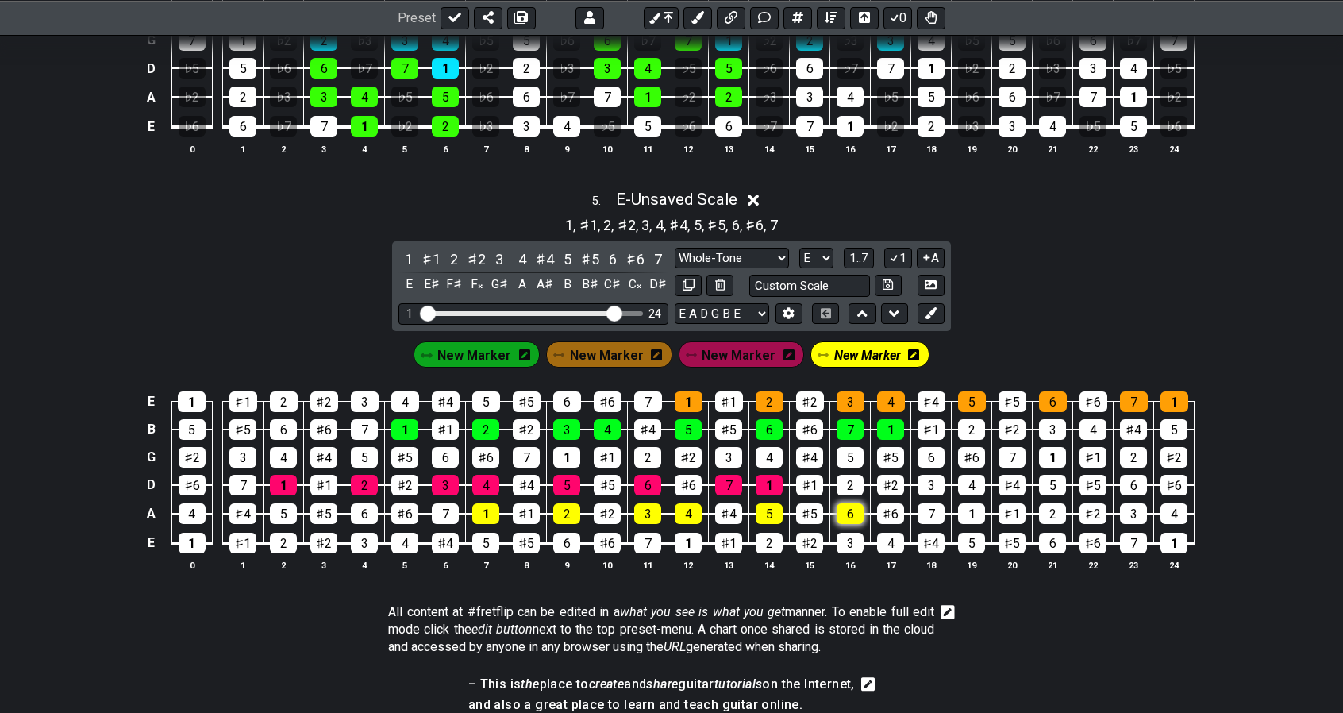
click at [847, 509] on div "6" at bounding box center [850, 513] width 27 height 21
click at [923, 503] on div "7" at bounding box center [931, 513] width 27 height 21
click at [964, 503] on div "1" at bounding box center [971, 513] width 27 height 21
click at [934, 307] on icon at bounding box center [931, 313] width 12 height 12
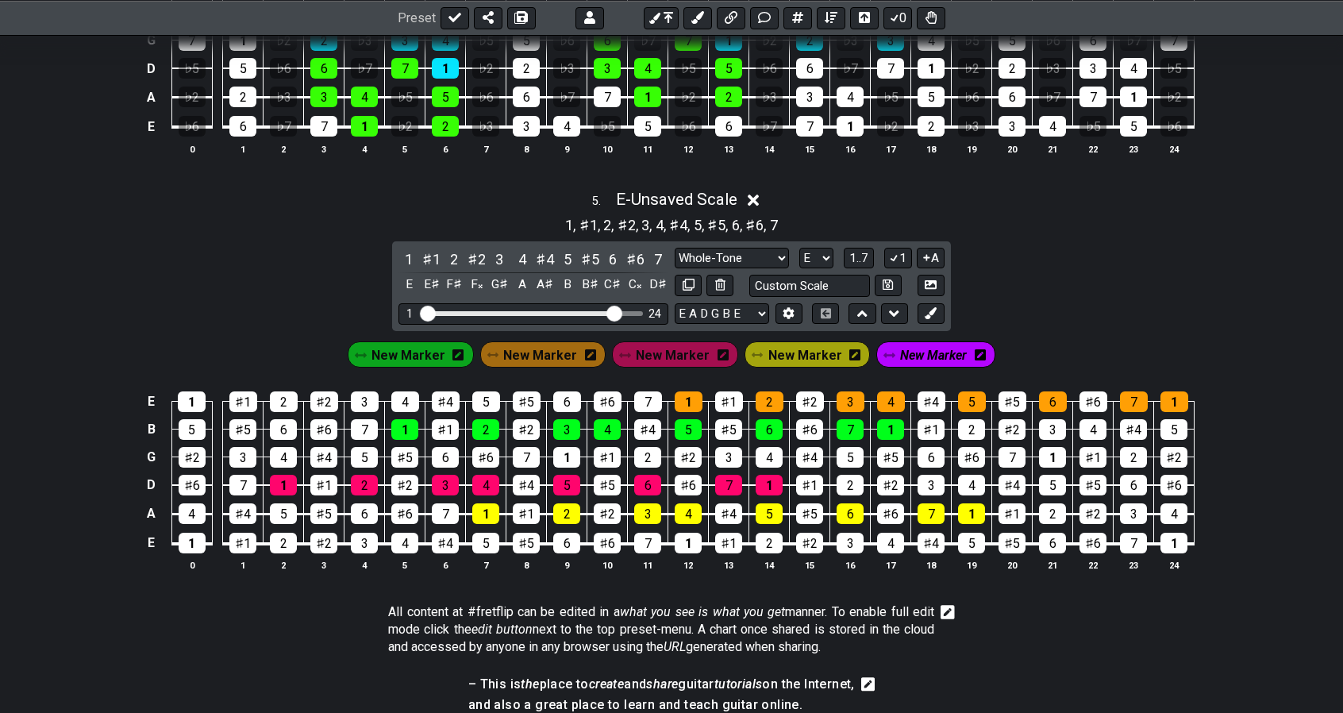
click at [937, 344] on span "New Marker" at bounding box center [933, 355] width 67 height 23
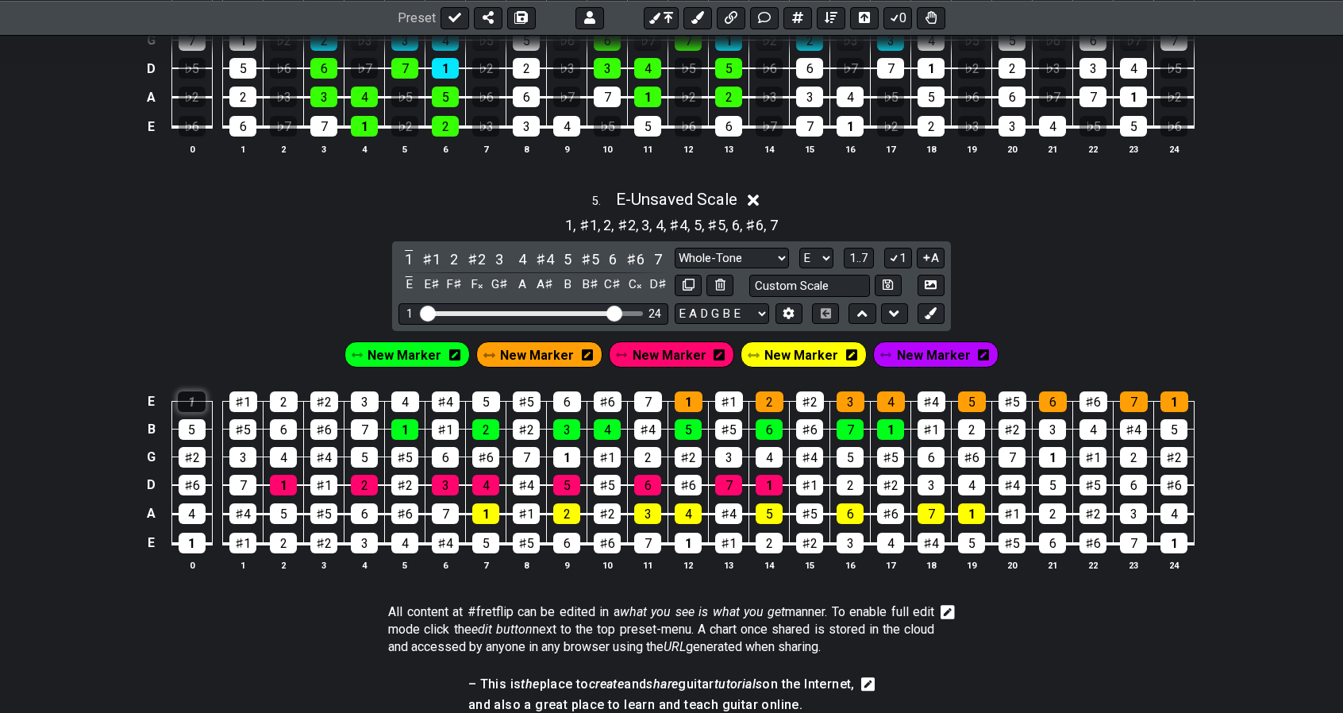
click at [197, 391] on div "1" at bounding box center [192, 401] width 28 height 21
click at [195, 391] on div "1" at bounding box center [192, 401] width 28 height 21
click at [911, 349] on span "New Marker" at bounding box center [934, 355] width 74 height 23
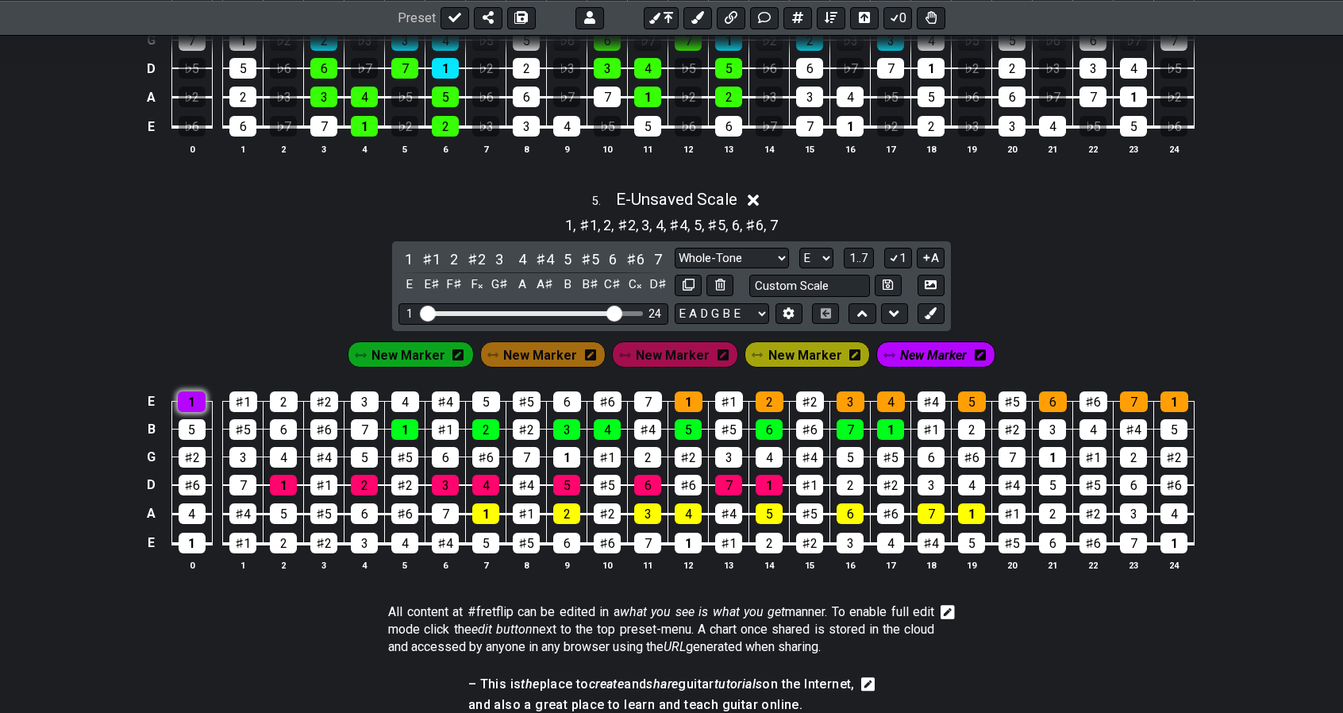
click at [199, 393] on div "1" at bounding box center [192, 401] width 28 height 21
click at [284, 395] on div "2" at bounding box center [284, 401] width 28 height 21
click at [359, 391] on div "3" at bounding box center [365, 401] width 28 height 21
click at [397, 391] on div "4" at bounding box center [405, 401] width 28 height 21
click at [481, 391] on div "5" at bounding box center [486, 401] width 28 height 21
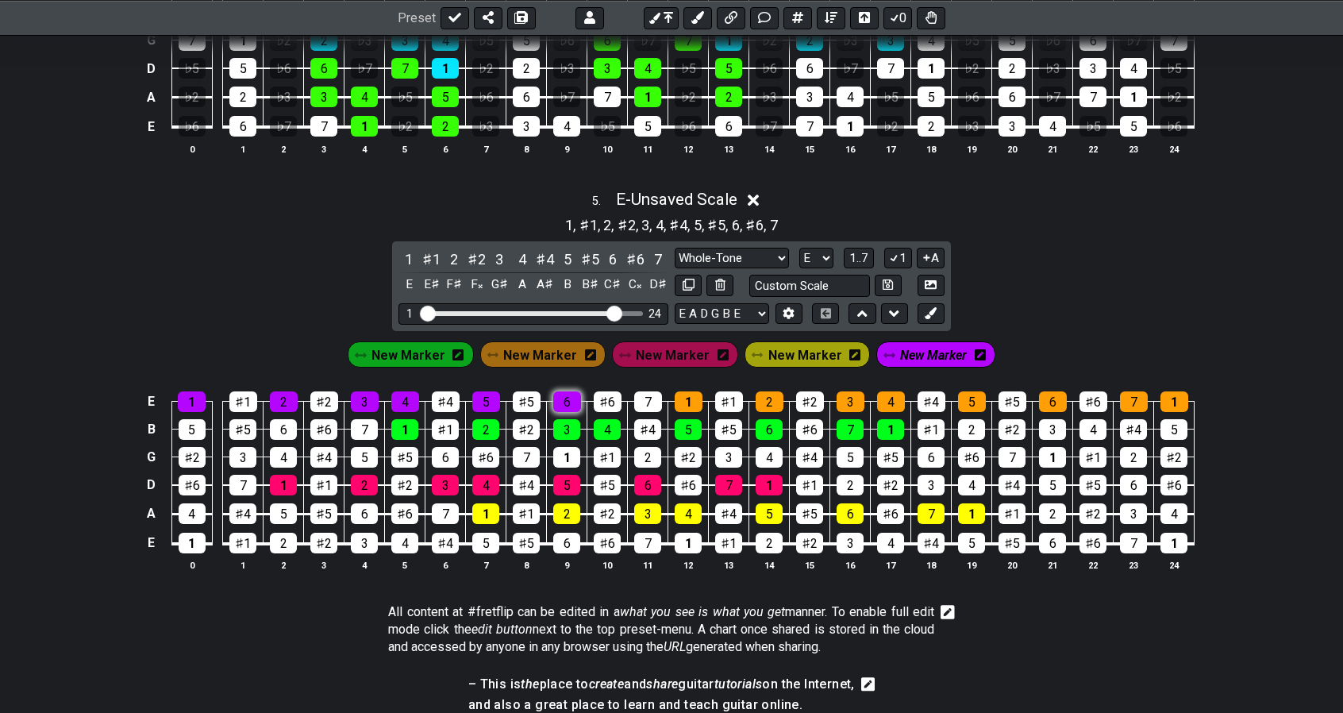
click at [566, 391] on div "6" at bounding box center [567, 401] width 28 height 21
click at [645, 391] on div "7" at bounding box center [648, 401] width 28 height 21
click at [932, 307] on icon at bounding box center [931, 313] width 12 height 12
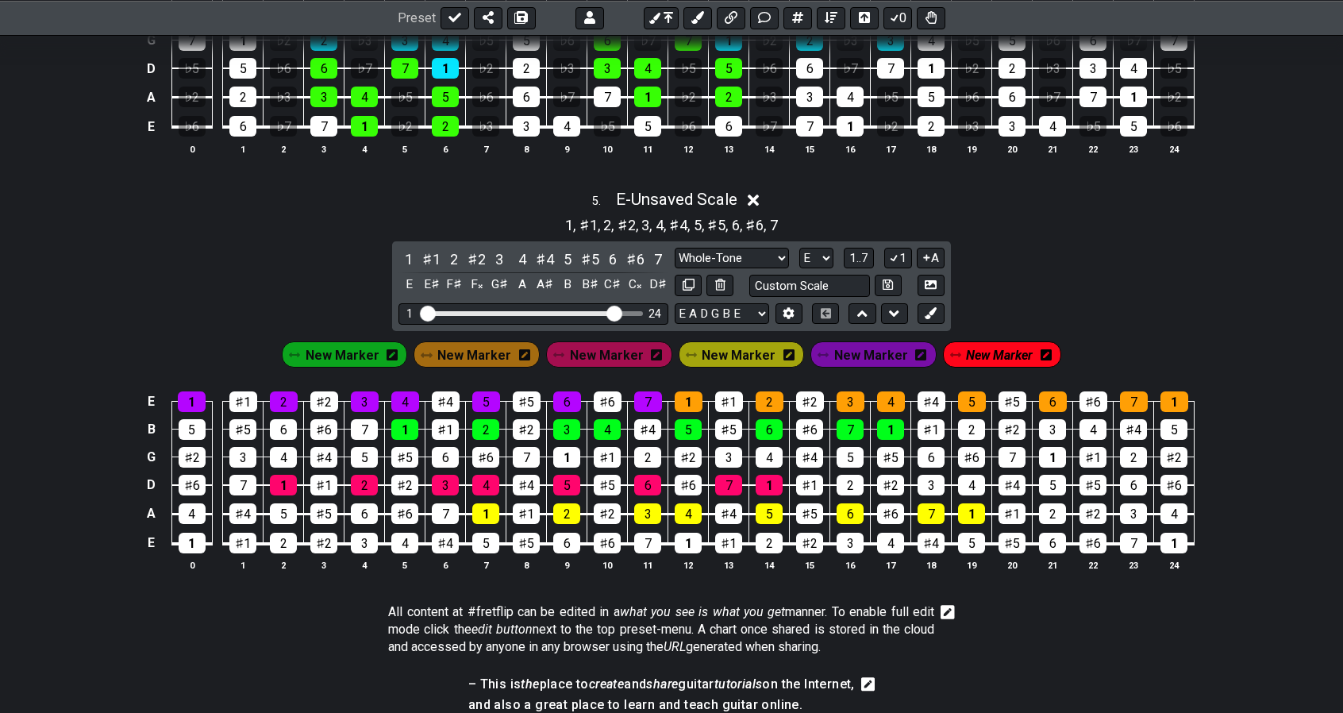
click at [983, 344] on span "New Marker" at bounding box center [999, 355] width 67 height 23
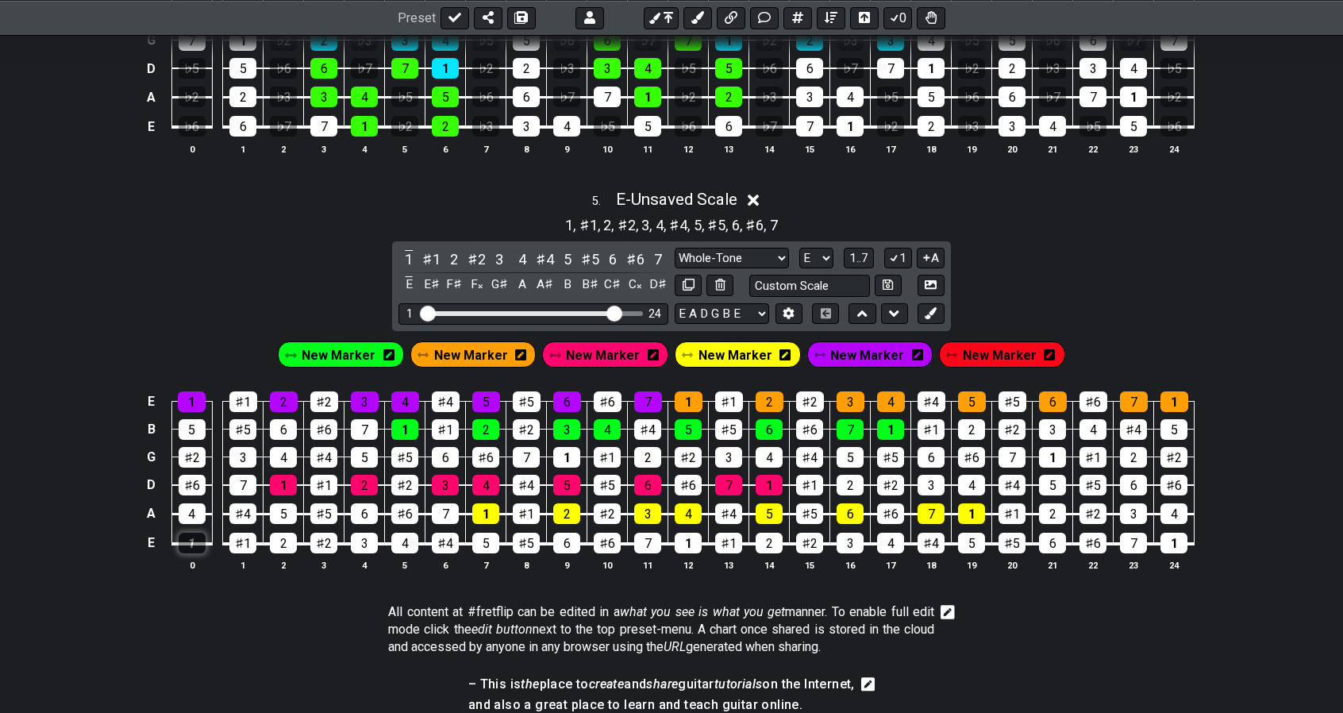
click at [198, 533] on div "1" at bounding box center [192, 543] width 27 height 21
click at [982, 344] on span "New Marker" at bounding box center [1000, 355] width 74 height 23
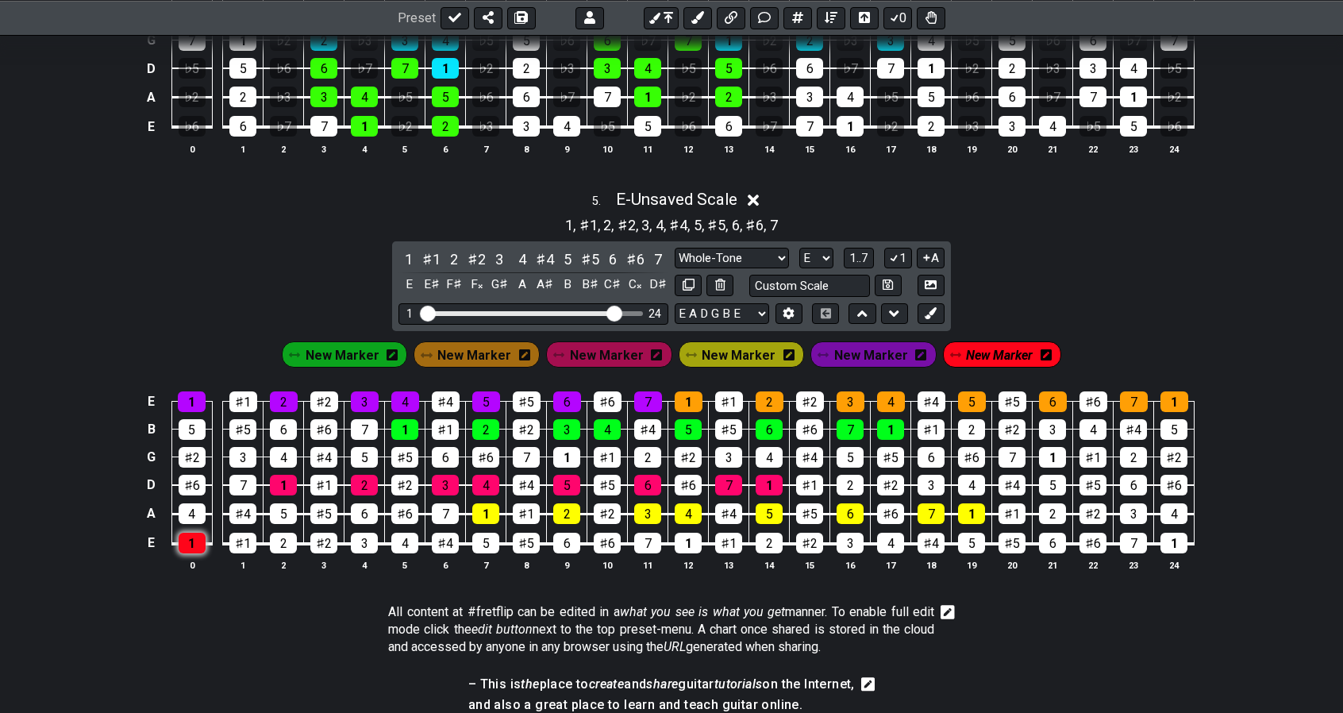
click at [196, 534] on div "1" at bounding box center [192, 543] width 27 height 21
click at [293, 534] on div "2" at bounding box center [283, 543] width 27 height 21
click at [367, 533] on div "3" at bounding box center [364, 543] width 27 height 21
click at [405, 533] on div "4" at bounding box center [404, 543] width 27 height 21
click at [487, 533] on div "5" at bounding box center [485, 543] width 27 height 21
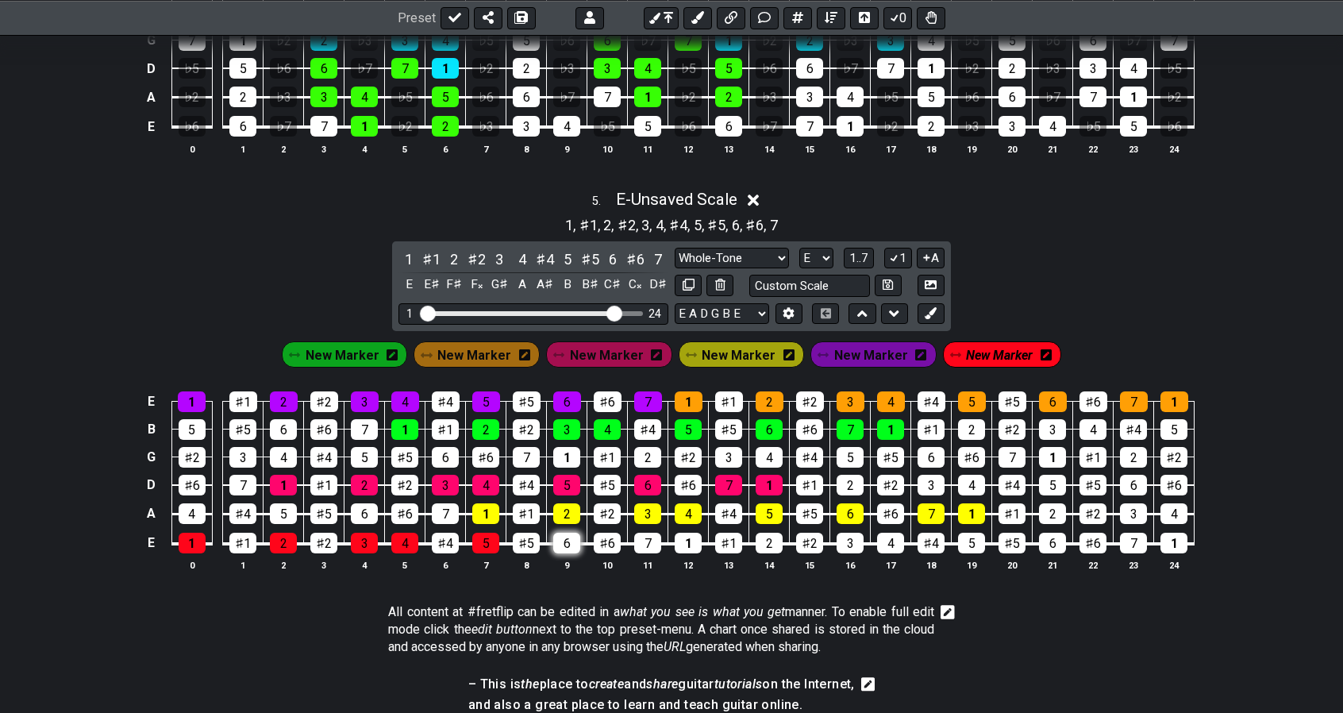
click at [567, 533] on div "6" at bounding box center [566, 543] width 27 height 21
click at [643, 533] on div "7" at bounding box center [647, 543] width 27 height 21
click at [935, 314] on div "1 ♯1 2 ♯2 3 4 ♯4 5 ♯5 6 ♯6 7 E E♯ F♯ F𝄪 G♯ A A♯ B B♯ C♯ C𝄪 D♯ Minor Pentatonic …" at bounding box center [671, 286] width 559 height 90
click at [931, 307] on icon at bounding box center [931, 313] width 12 height 12
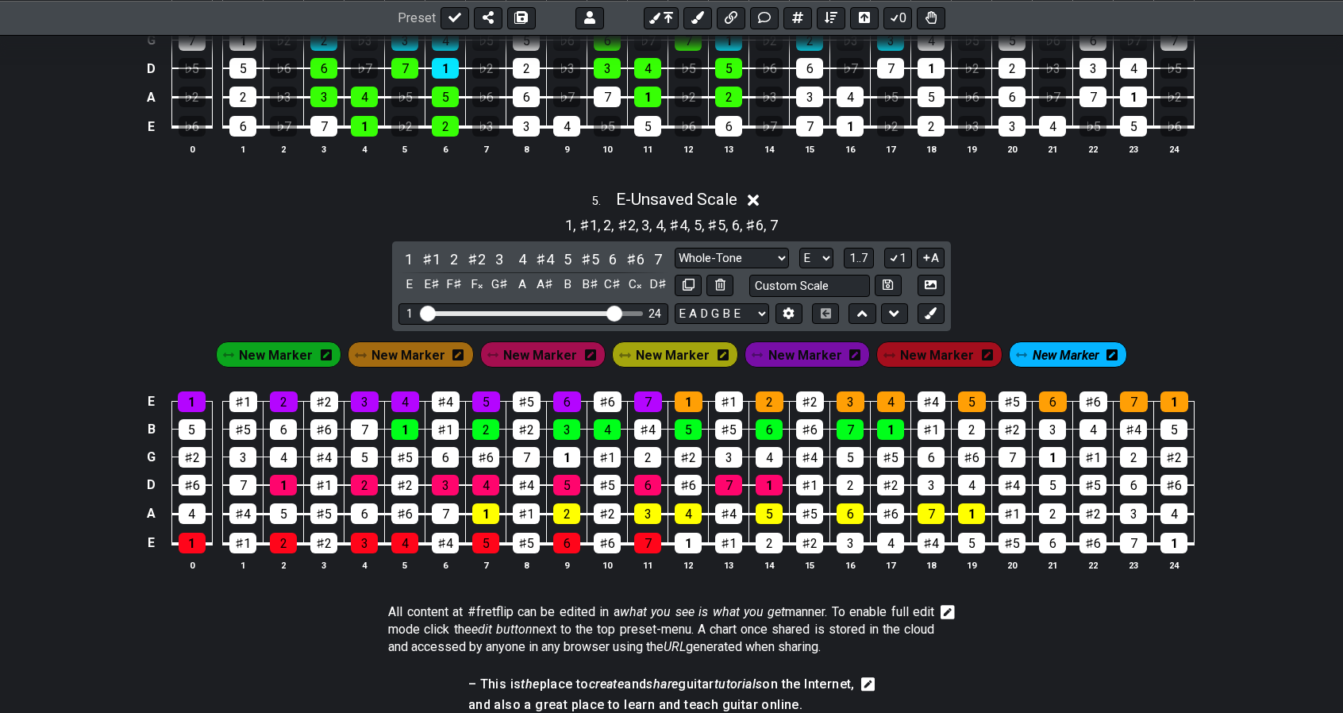
click at [1050, 349] on span "New Marker" at bounding box center [1066, 355] width 67 height 23
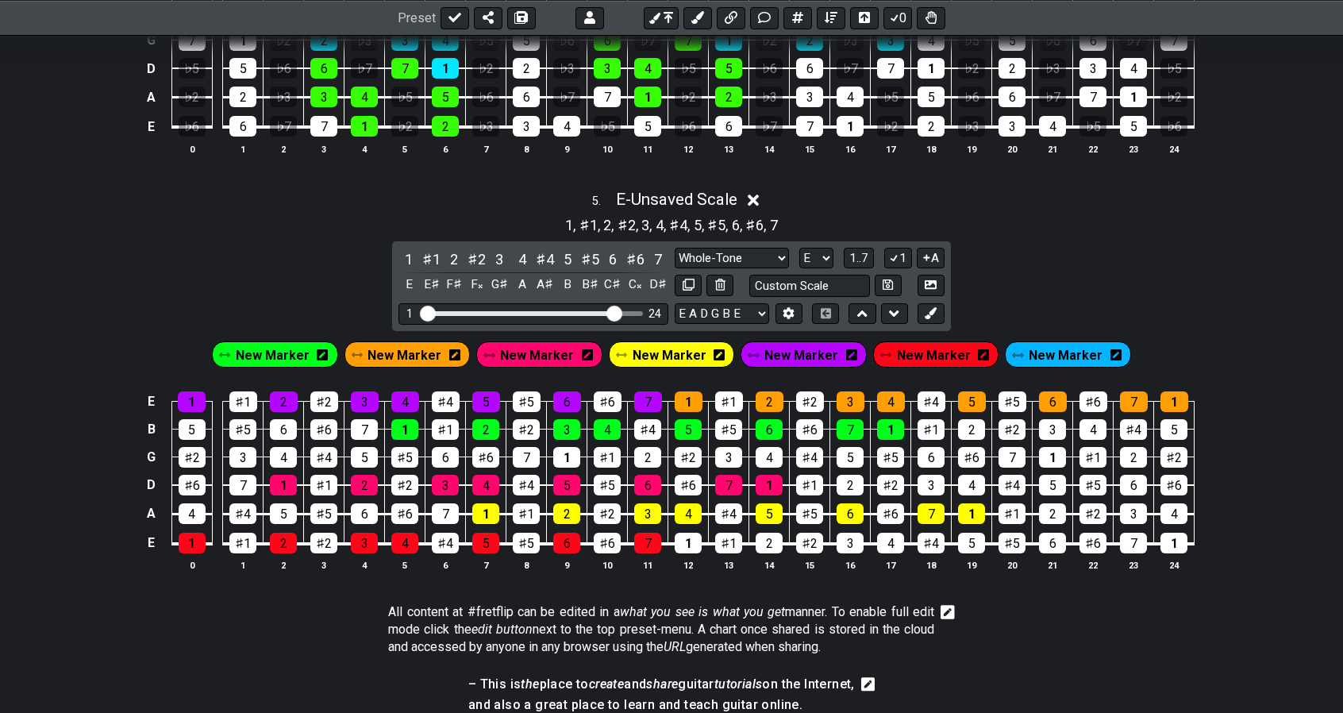
click at [1111, 351] on icon at bounding box center [1116, 355] width 11 height 23
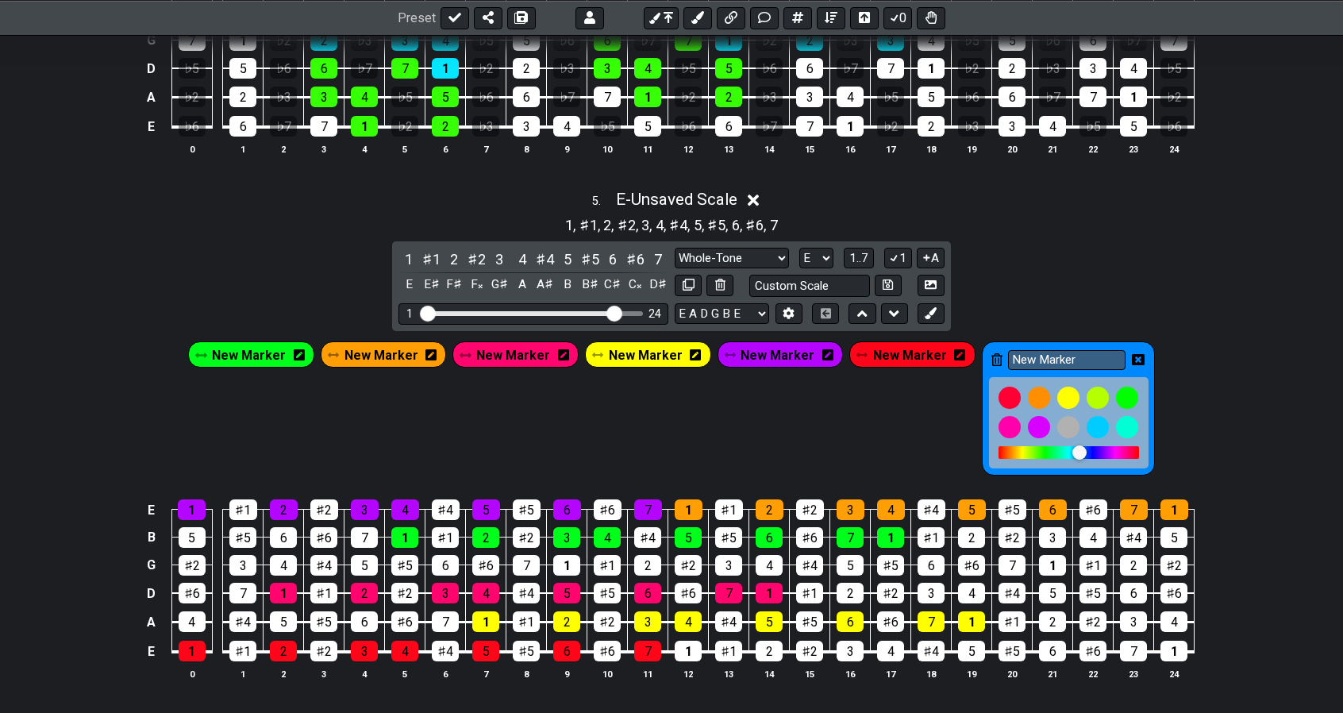
drag, startPoint x: 1064, startPoint y: 441, endPoint x: 1074, endPoint y: 441, distance: 10.4
click at [1074, 445] on div at bounding box center [1080, 452] width 14 height 14
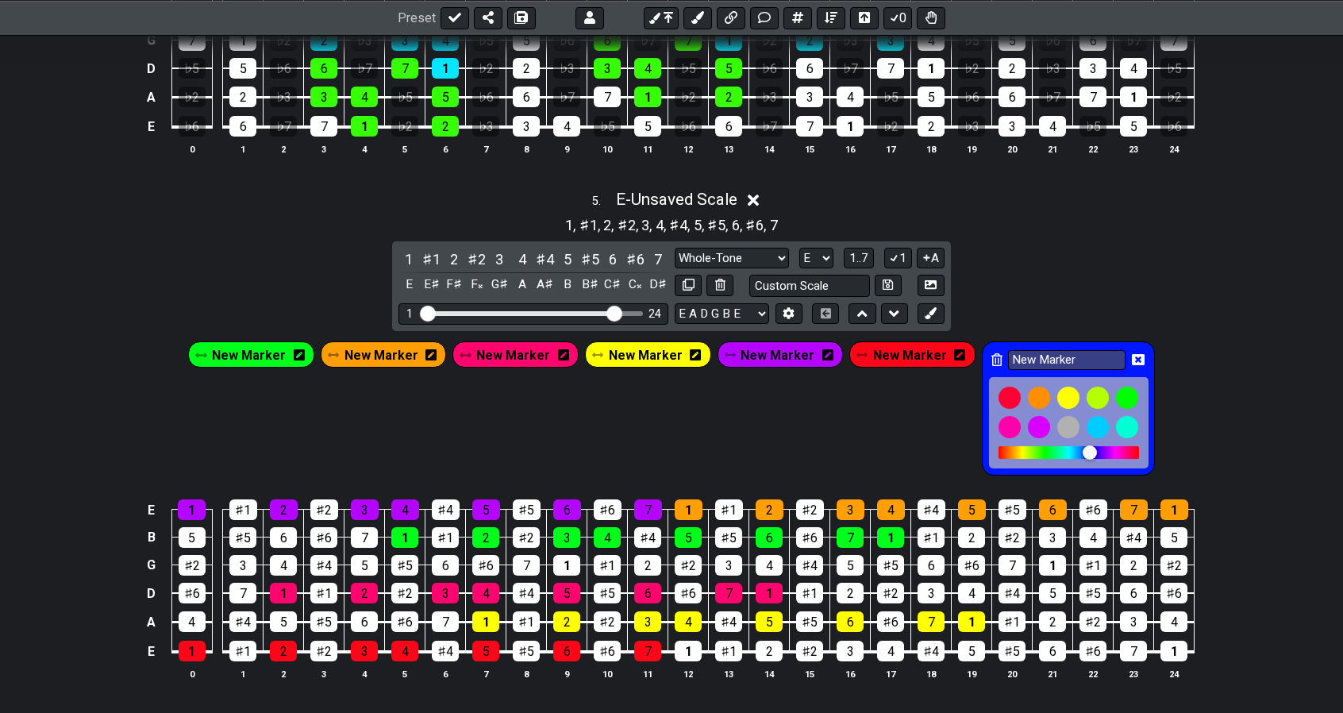
click at [1083, 445] on div at bounding box center [1090, 452] width 14 height 14
click at [1132, 354] on icon at bounding box center [1138, 359] width 13 height 11
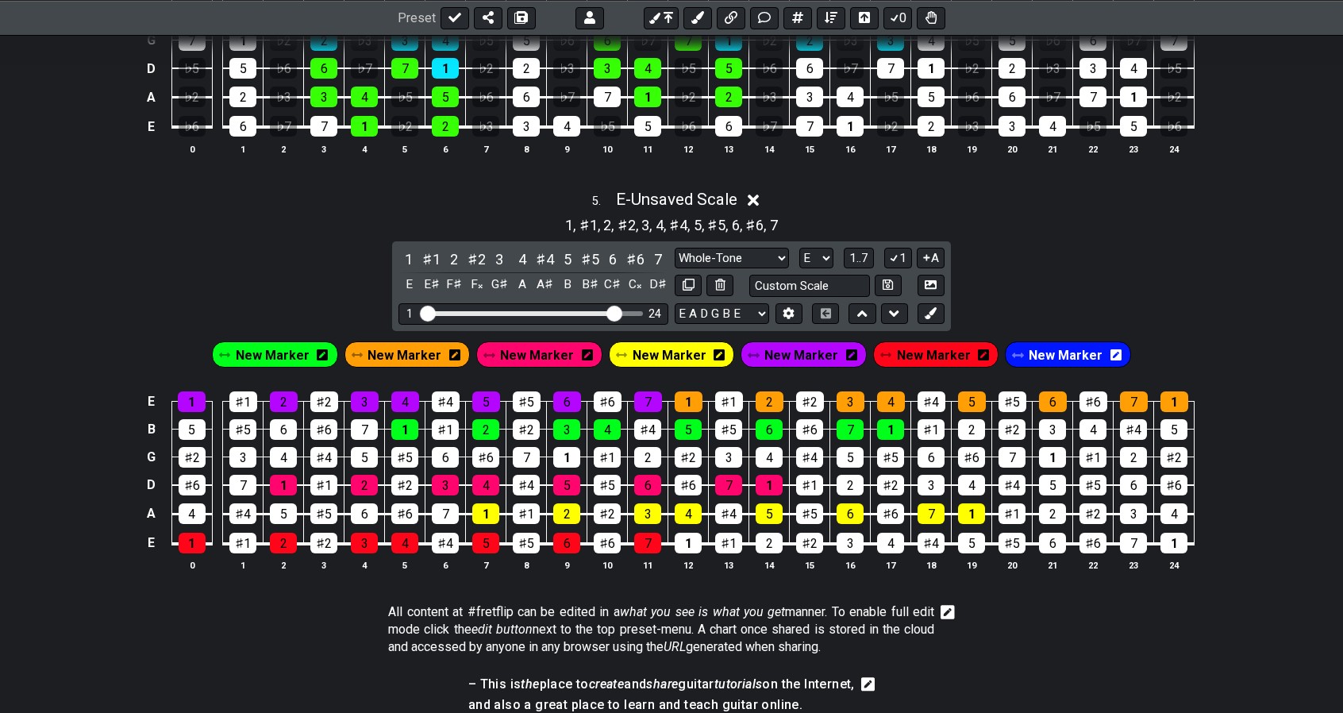
click at [1064, 344] on span "New Marker" at bounding box center [1066, 355] width 74 height 23
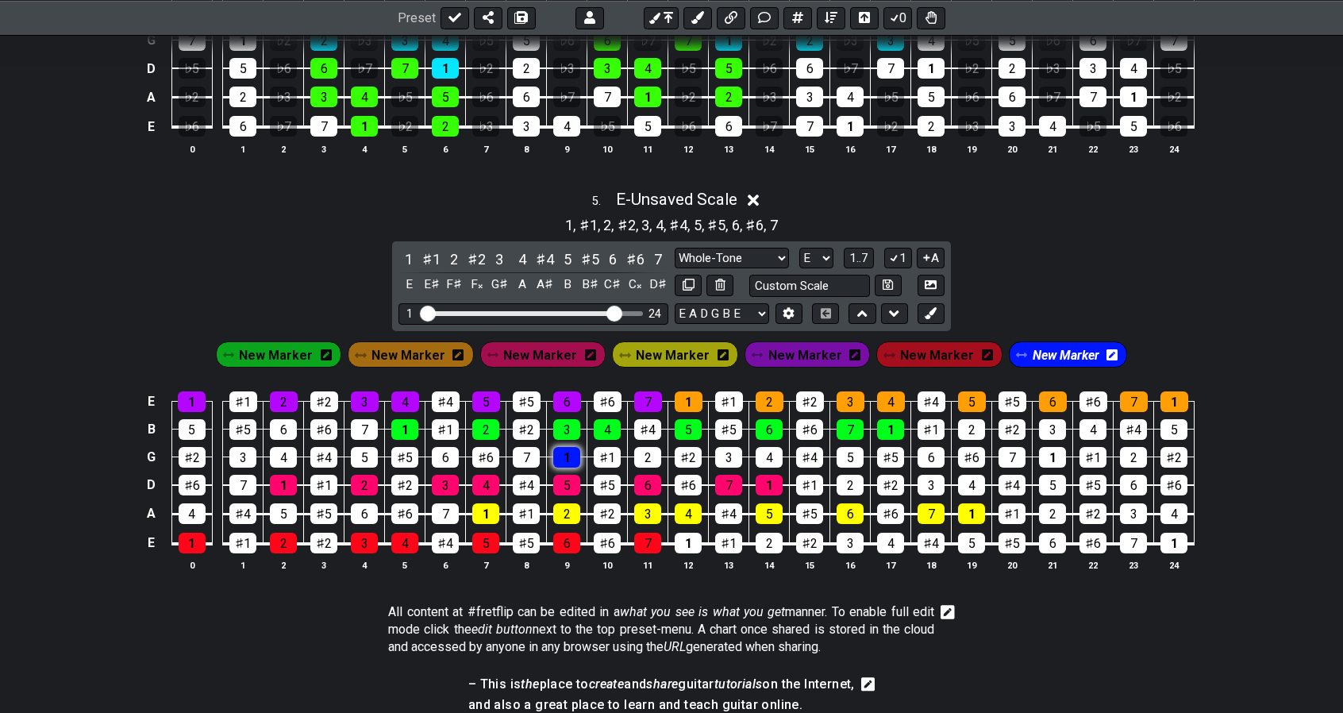
click at [571, 448] on div "1" at bounding box center [566, 457] width 27 height 21
click at [645, 449] on div "2" at bounding box center [647, 457] width 27 height 21
click at [723, 453] on div "3" at bounding box center [728, 457] width 27 height 21
click at [776, 447] on div "4" at bounding box center [769, 457] width 27 height 21
click at [848, 455] on div "5" at bounding box center [850, 457] width 27 height 21
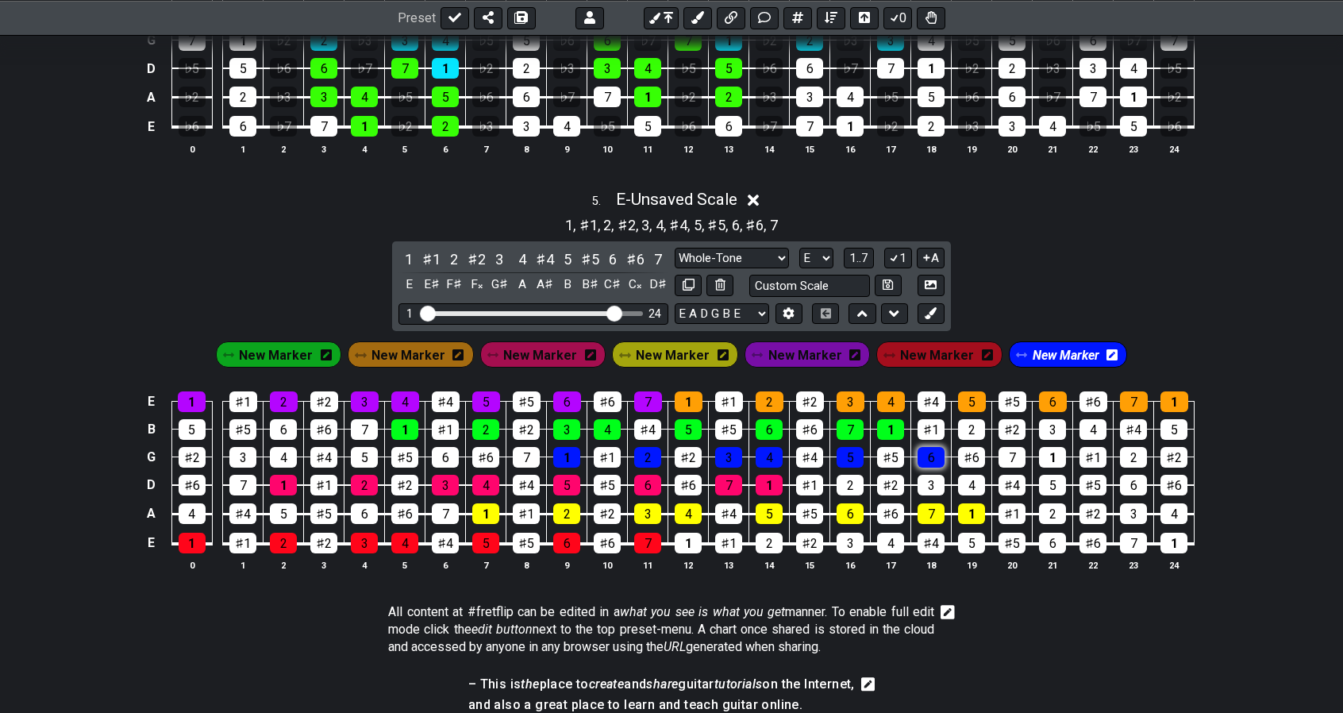
click at [930, 451] on div "6" at bounding box center [931, 457] width 27 height 21
click at [1005, 453] on div "7" at bounding box center [1012, 457] width 27 height 21
click at [1049, 452] on div "1" at bounding box center [1052, 457] width 27 height 21
click at [892, 279] on icon at bounding box center [888, 284] width 10 height 10
select select "Custom Scale"
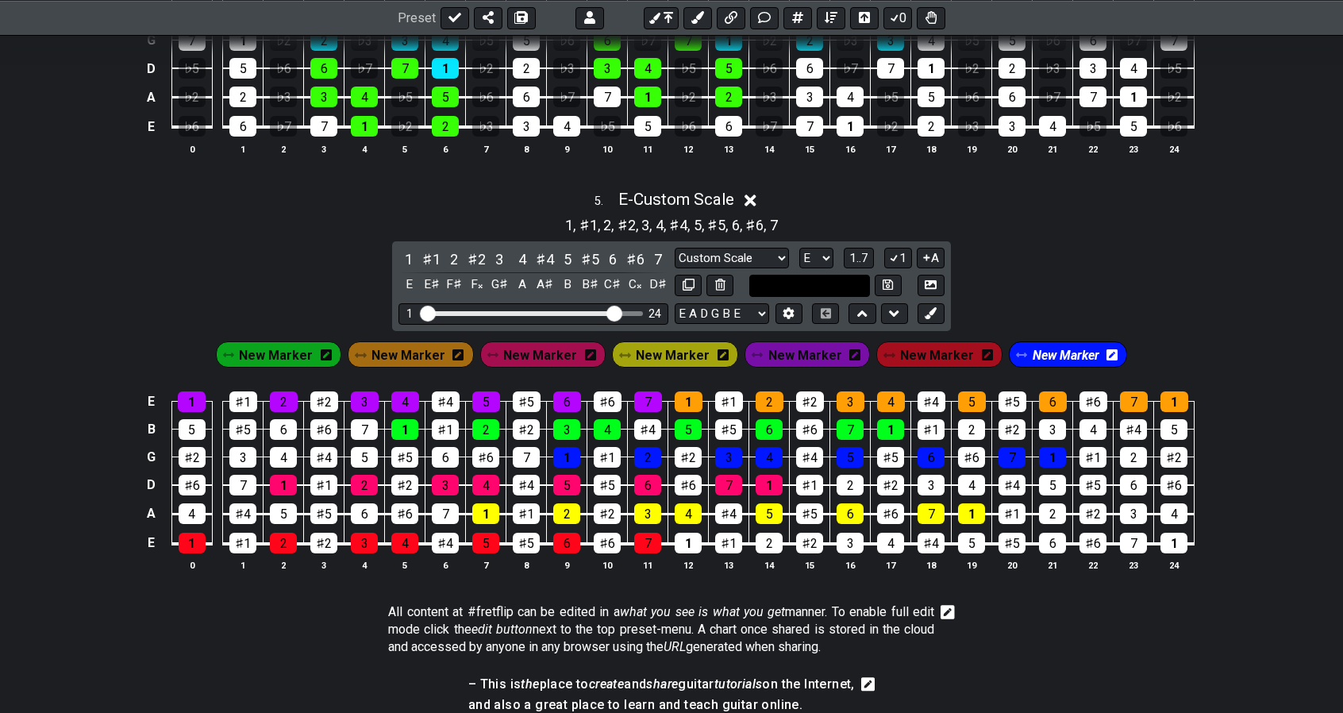
click at [850, 275] on input "text" at bounding box center [810, 285] width 121 height 21
type input "e"
click at [888, 279] on icon at bounding box center [888, 285] width 10 height 12
select select "e"
click at [689, 279] on icon at bounding box center [689, 285] width 12 height 12
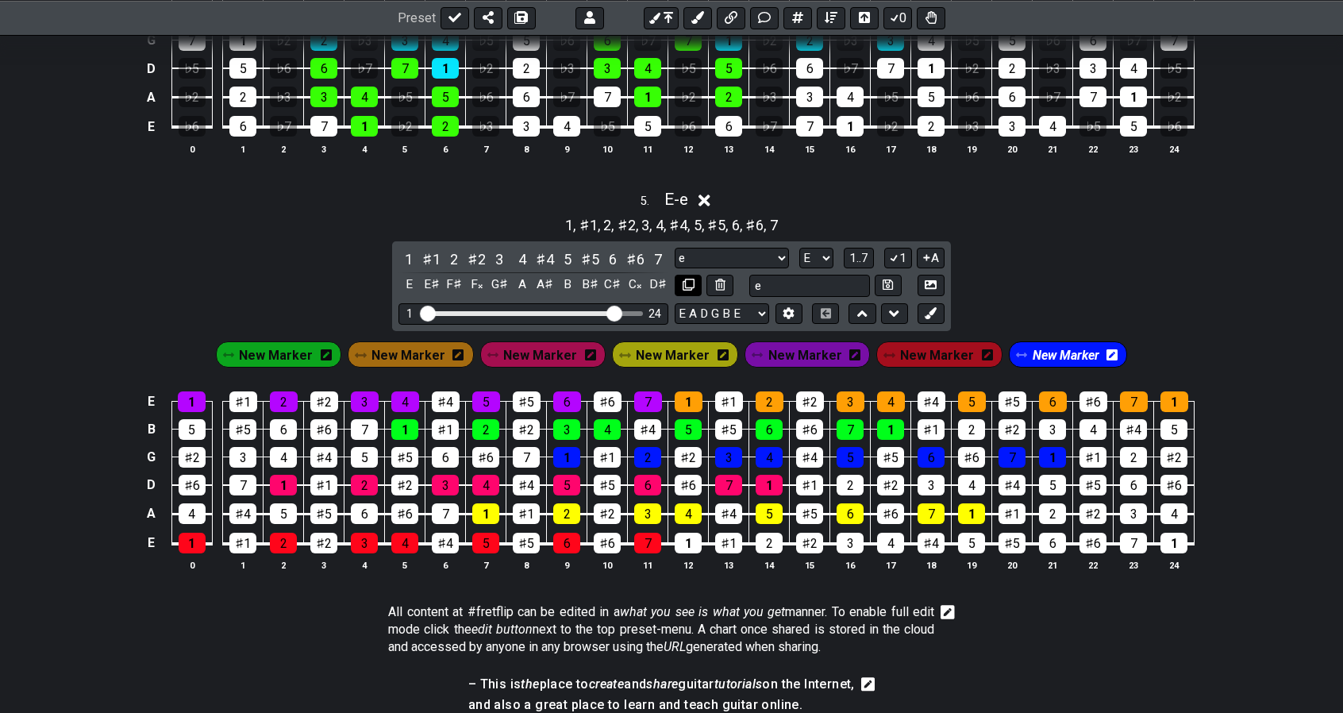
select select "e"
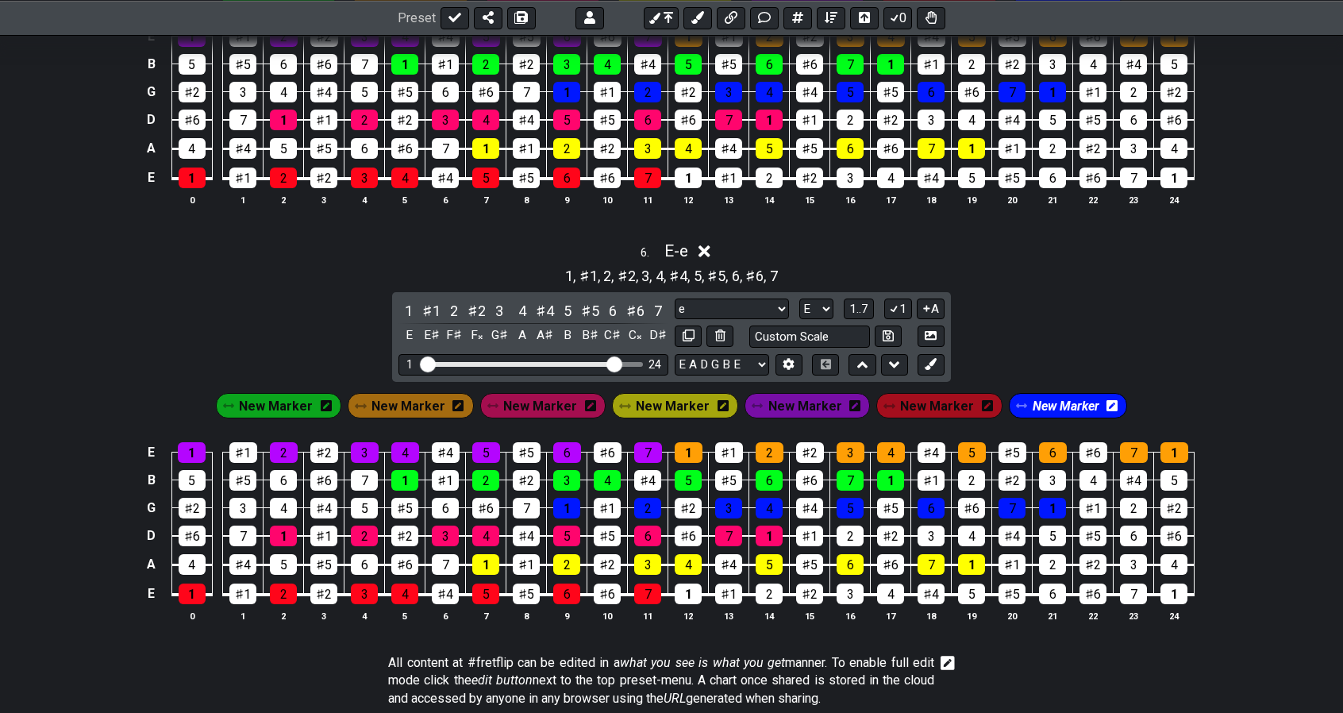
scroll to position [2210, 0]
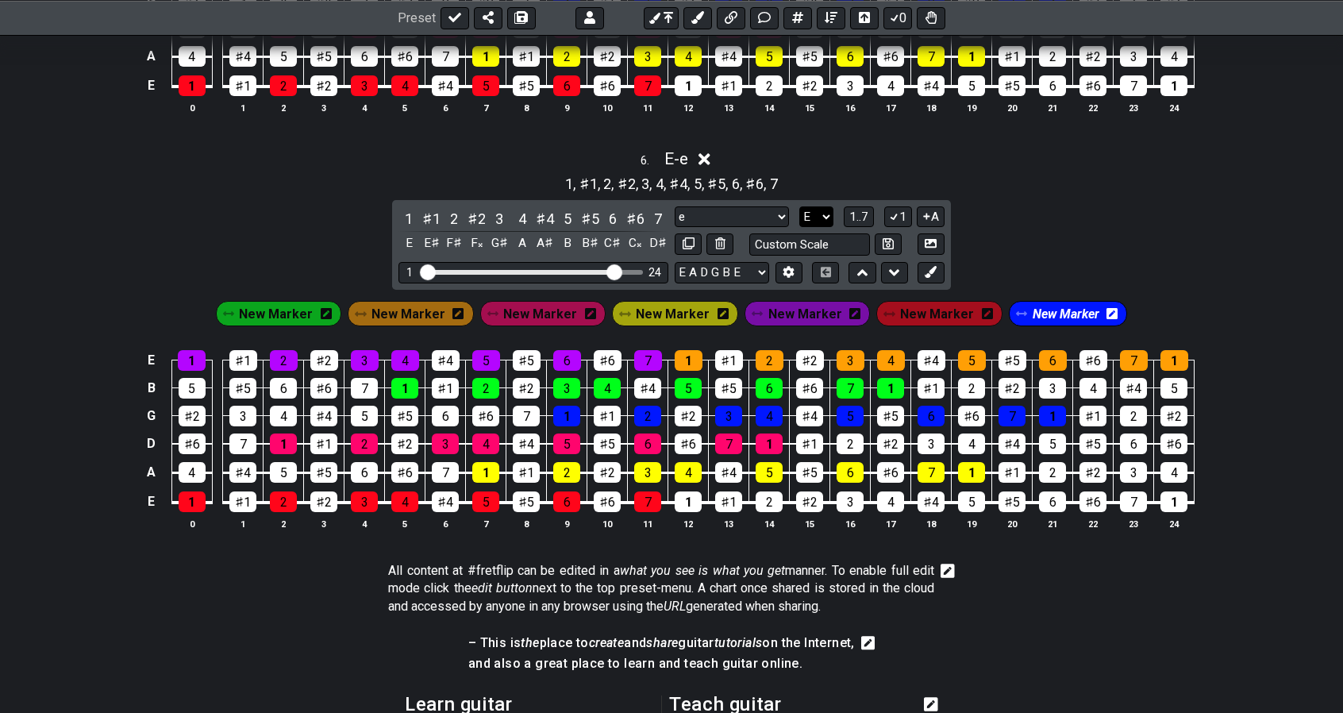
click at [819, 206] on select "A♭ A A♯ B♭ B C C♯ D♭ D D♯ E♭ E F F♯ G♭ G G♯" at bounding box center [817, 216] width 34 height 21
click at [800, 206] on select "A♭ A A♯ B♭ B C C♯ D♭ D D♯ E♭ E F F♯ G♭ G G♯" at bounding box center [817, 216] width 34 height 21
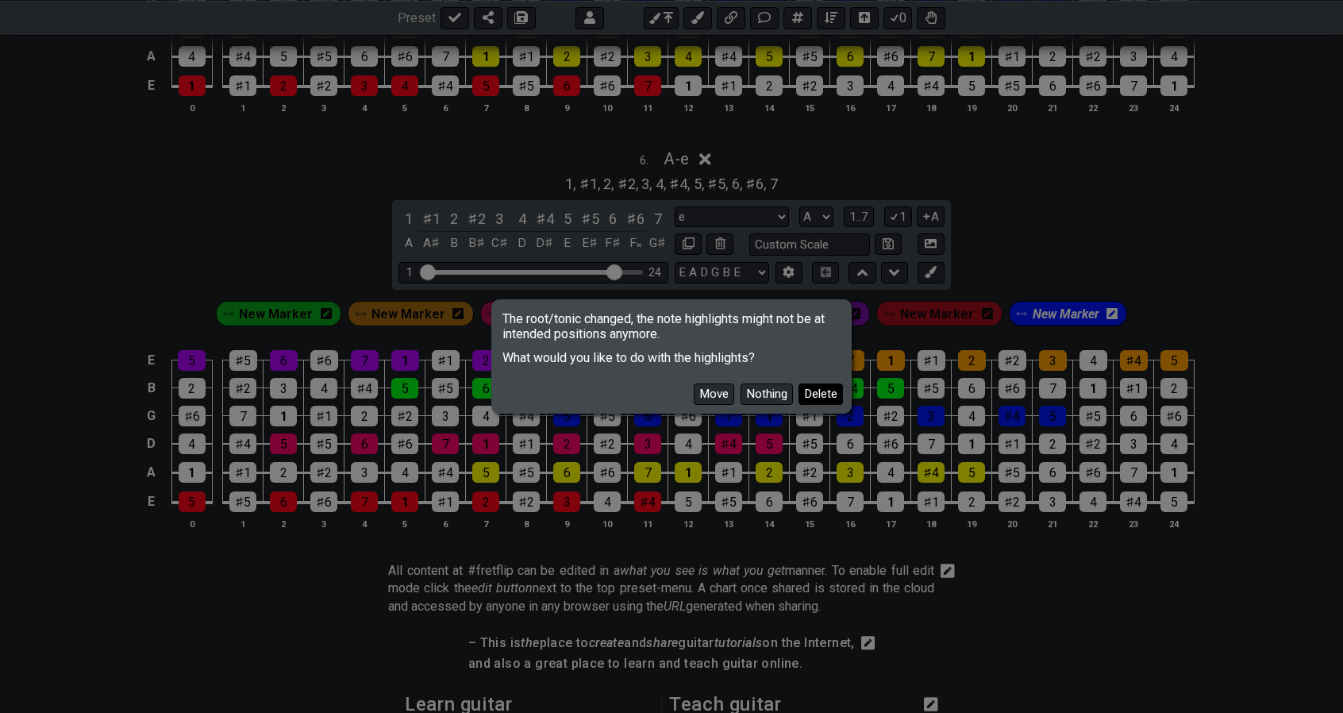
click at [824, 391] on button "Delete" at bounding box center [821, 393] width 44 height 21
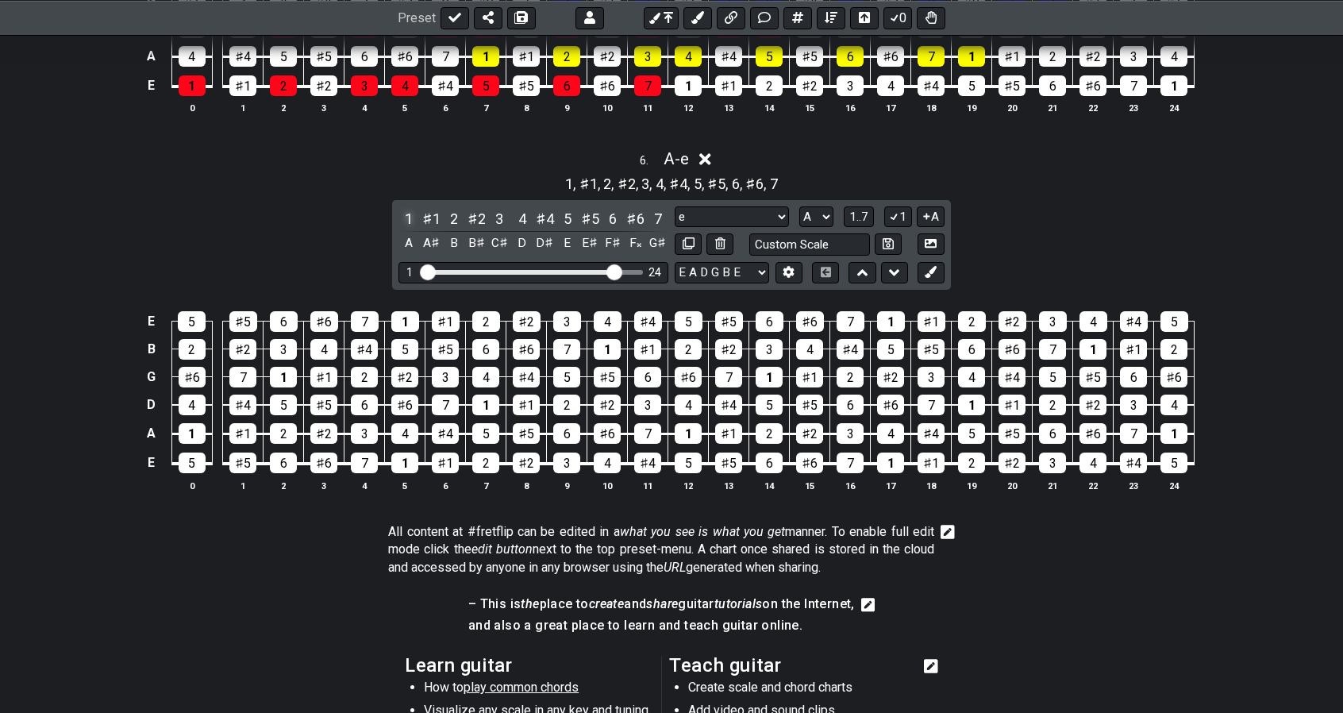
click at [413, 208] on div "1" at bounding box center [409, 218] width 21 height 21
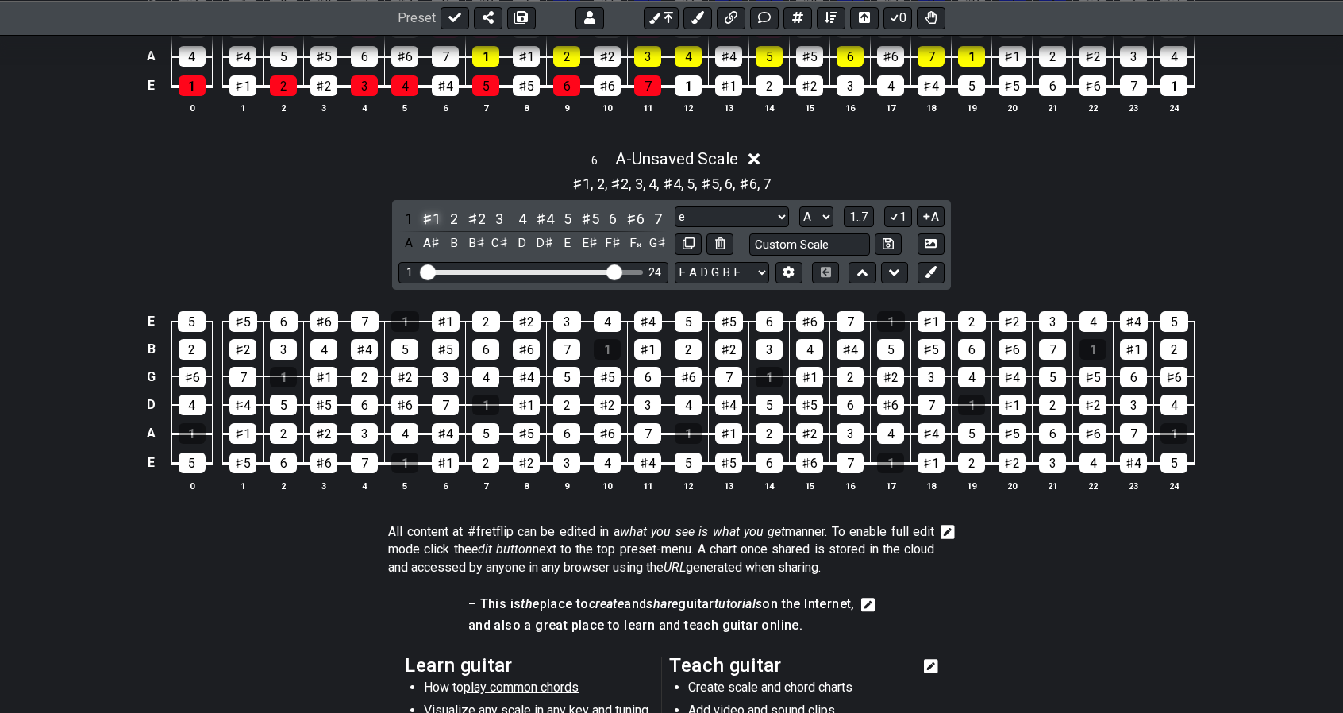
click at [426, 208] on div "♯1" at bounding box center [432, 218] width 21 height 21
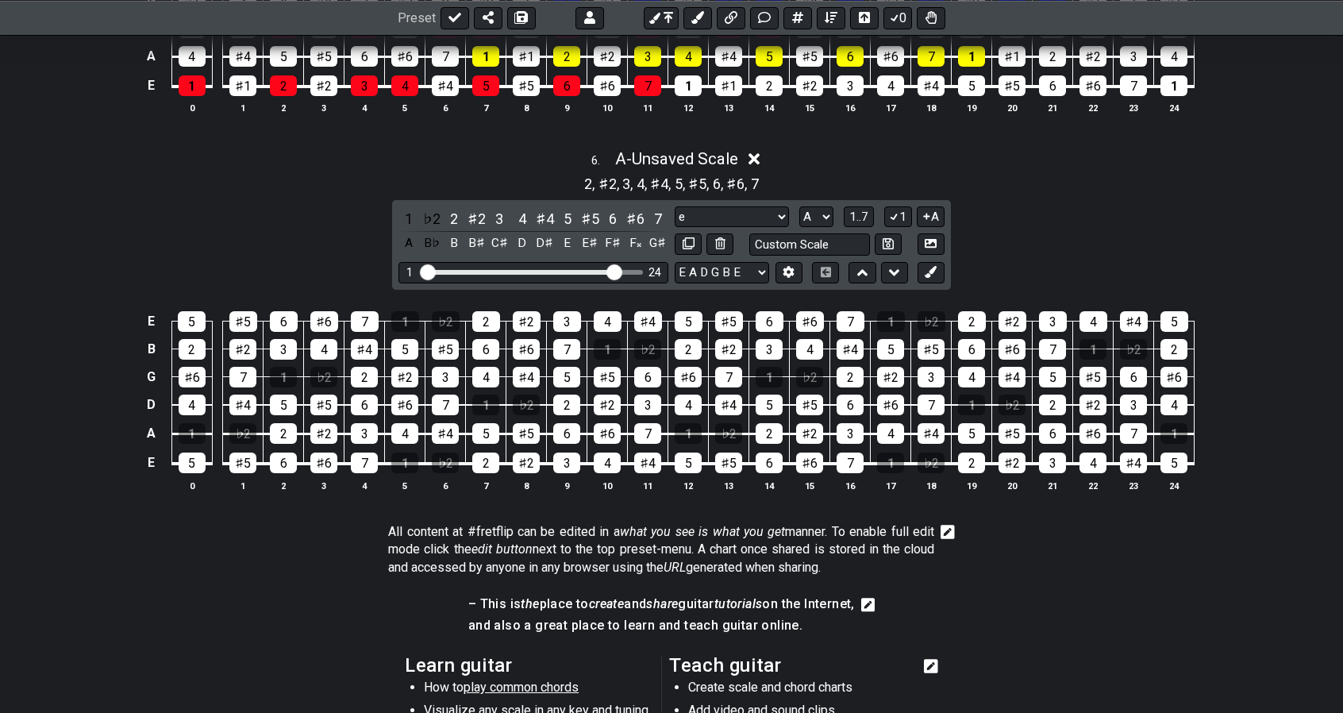
click at [443, 208] on div "1 ♭2 2 ♯2 3 4 ♯4 5 ♯5 6 ♯6 7 A B♭ B B♯ C♯ D D♯ E E♯ F♯ F𝄪 G♯" at bounding box center [534, 231] width 270 height 47
click at [453, 208] on div "2" at bounding box center [454, 218] width 21 height 21
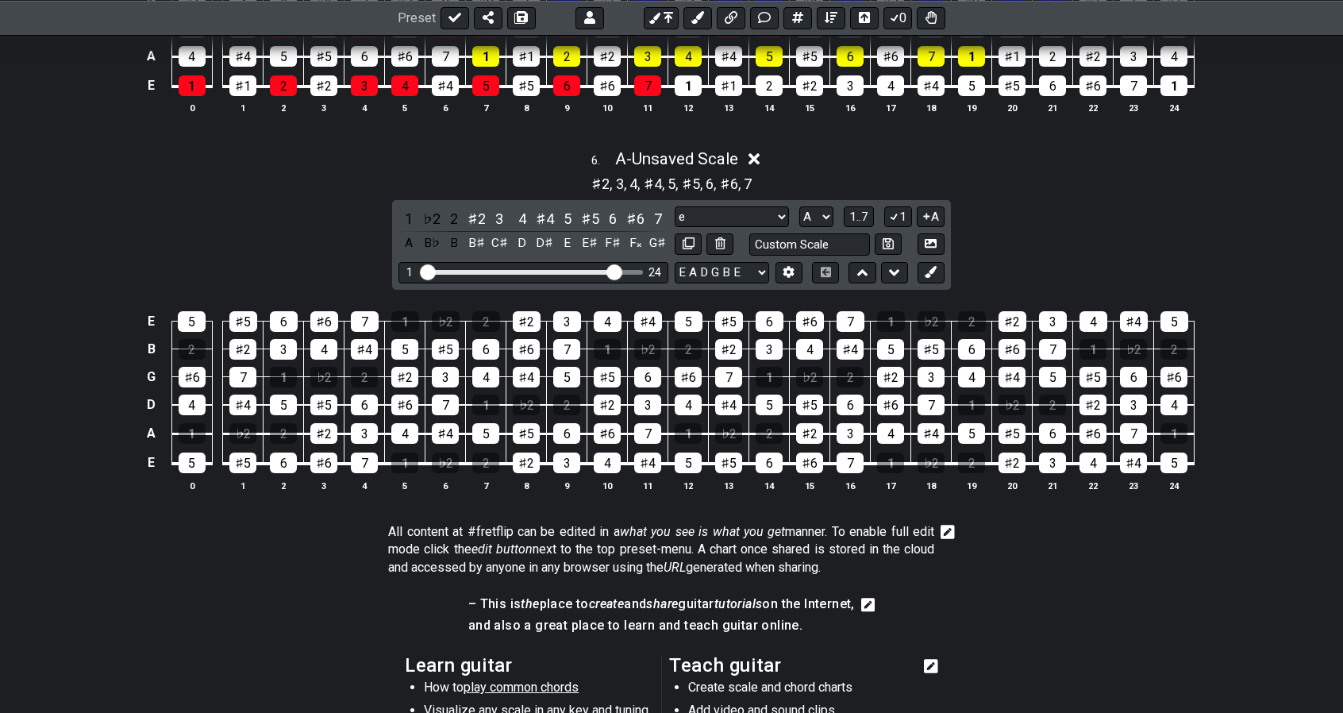
click at [465, 208] on div "1 ♭2 2 ♯2 3 4 ♯4 5 ♯5 6 ♯6 7 A B♭ B B♯ C♯ D D♯ E E♯ F♯ F𝄪 G♯" at bounding box center [534, 231] width 270 height 47
click at [474, 208] on div "♯2" at bounding box center [477, 218] width 21 height 21
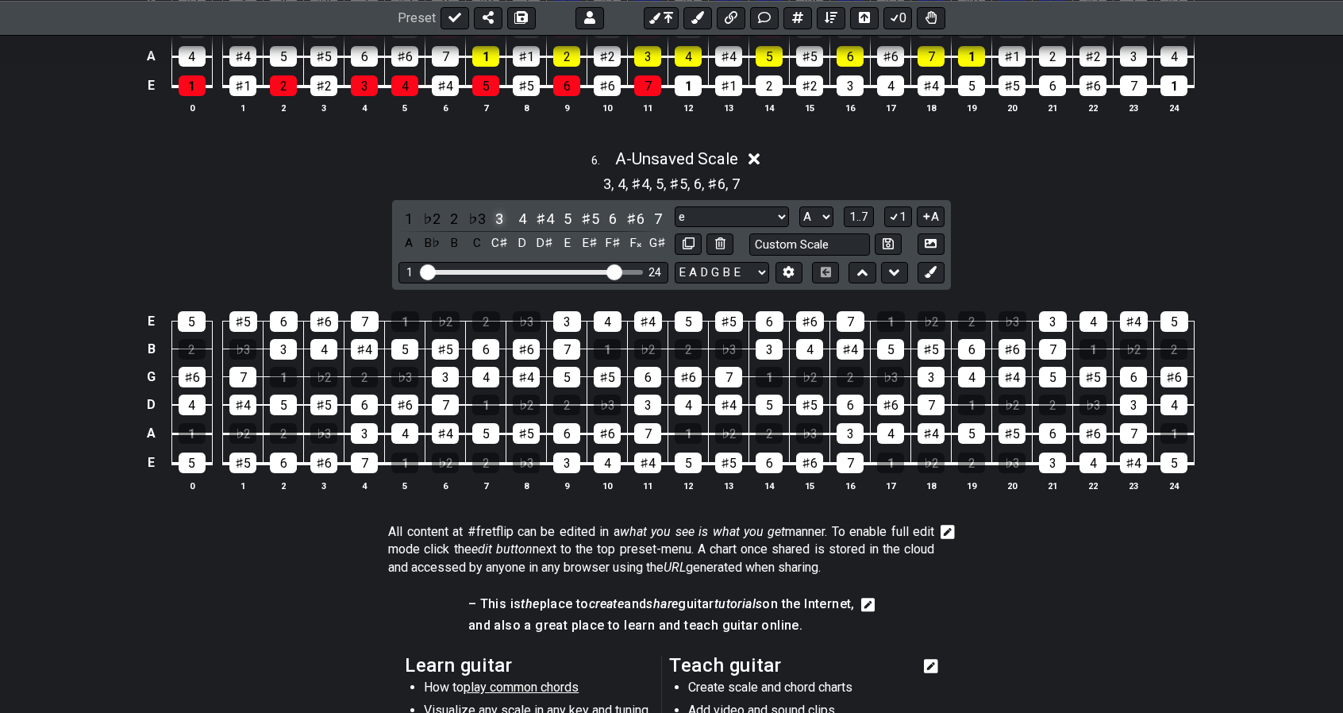
click at [492, 208] on div "3" at bounding box center [499, 218] width 21 height 21
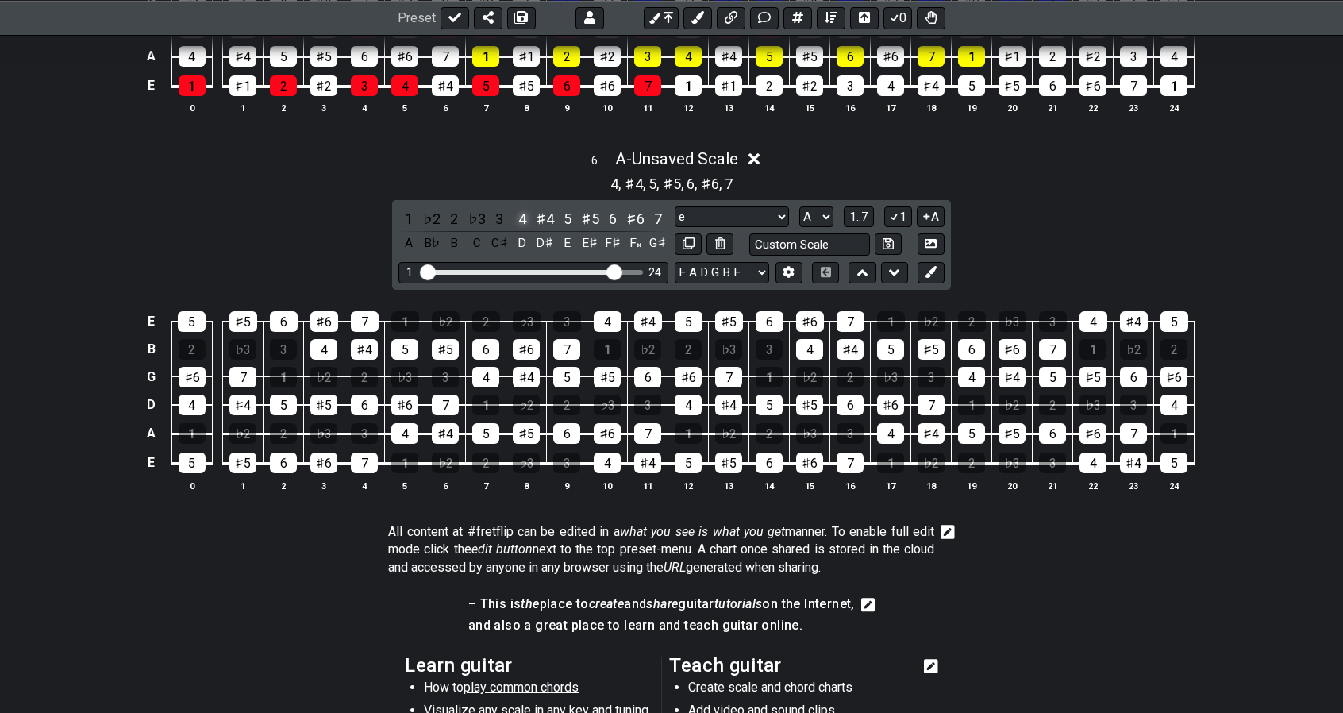
click at [518, 208] on div "4" at bounding box center [522, 218] width 21 height 21
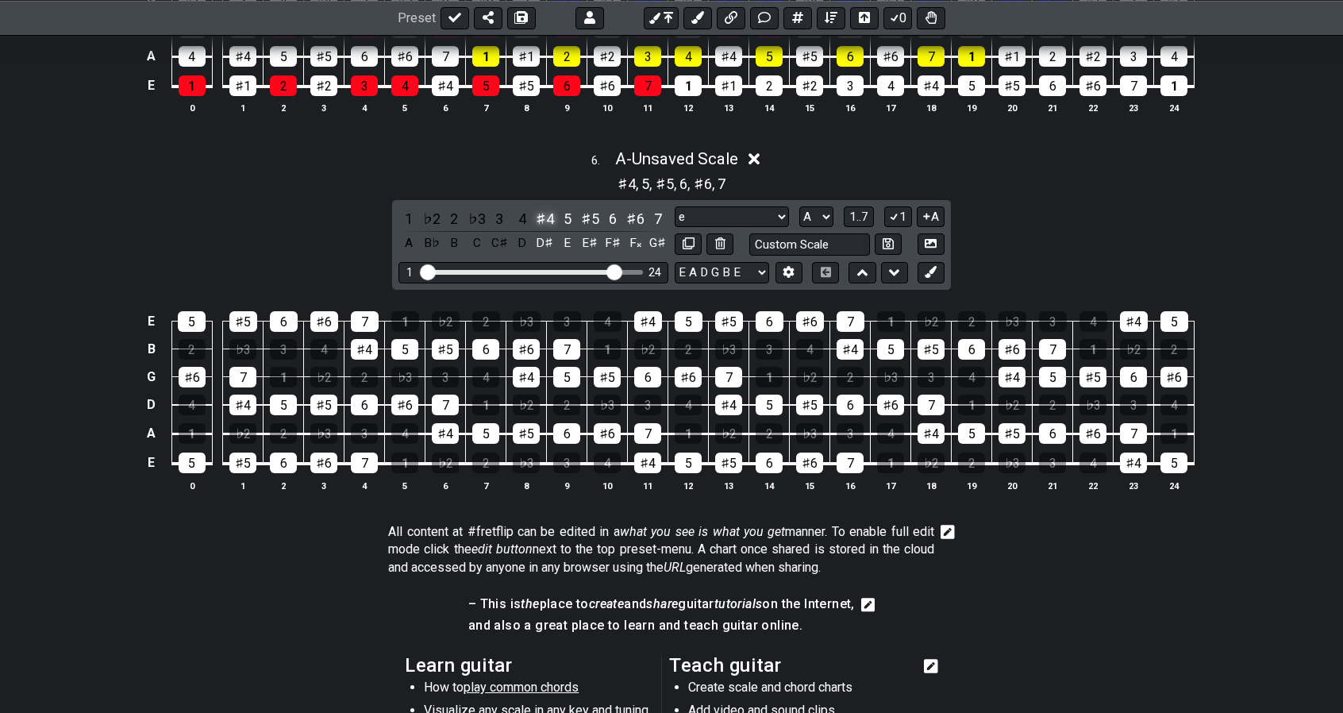
click at [545, 208] on div "♯4" at bounding box center [544, 218] width 21 height 21
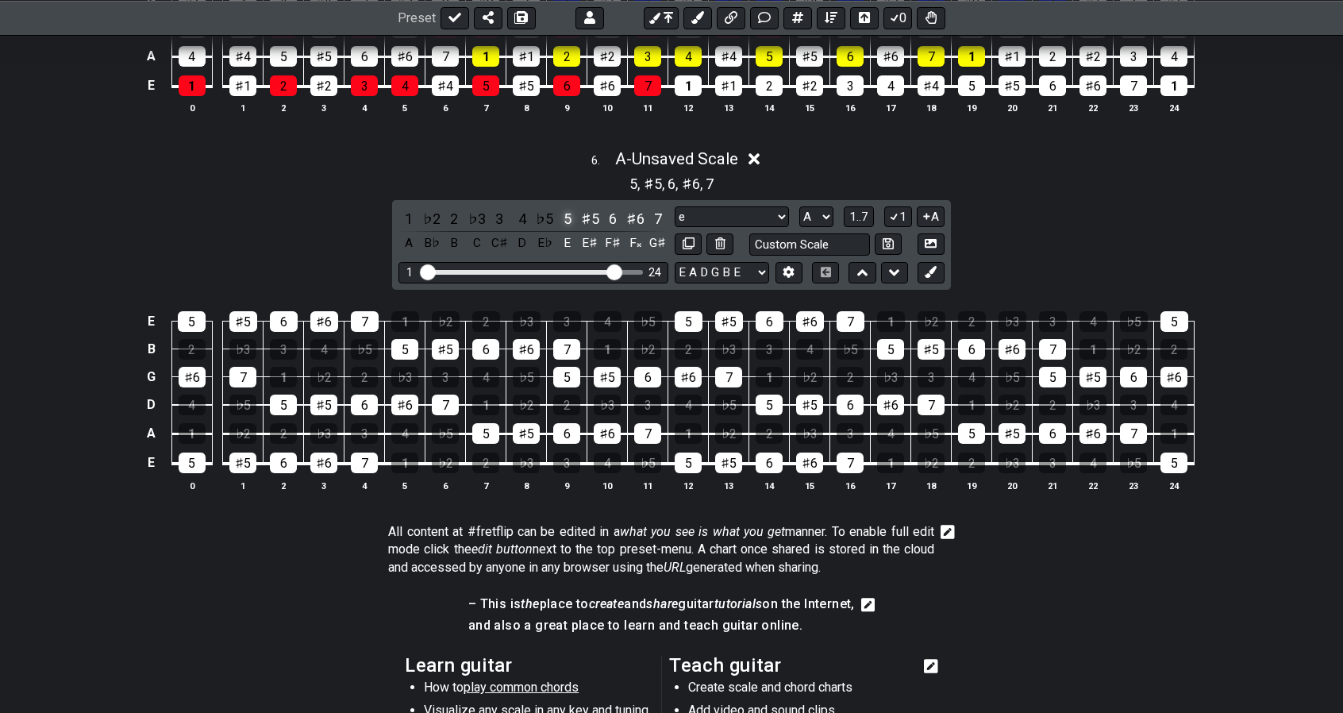
click at [565, 208] on div "5" at bounding box center [567, 218] width 21 height 21
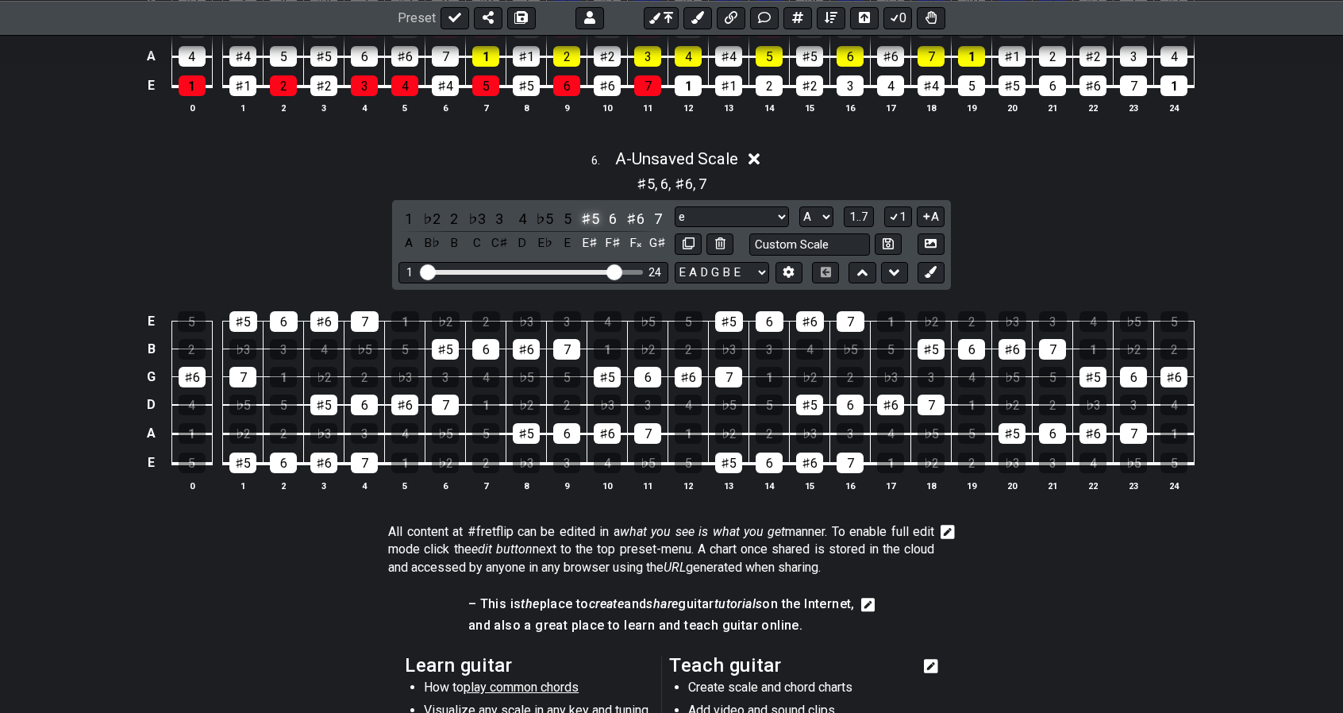
click at [589, 208] on div "♯5" at bounding box center [590, 218] width 21 height 21
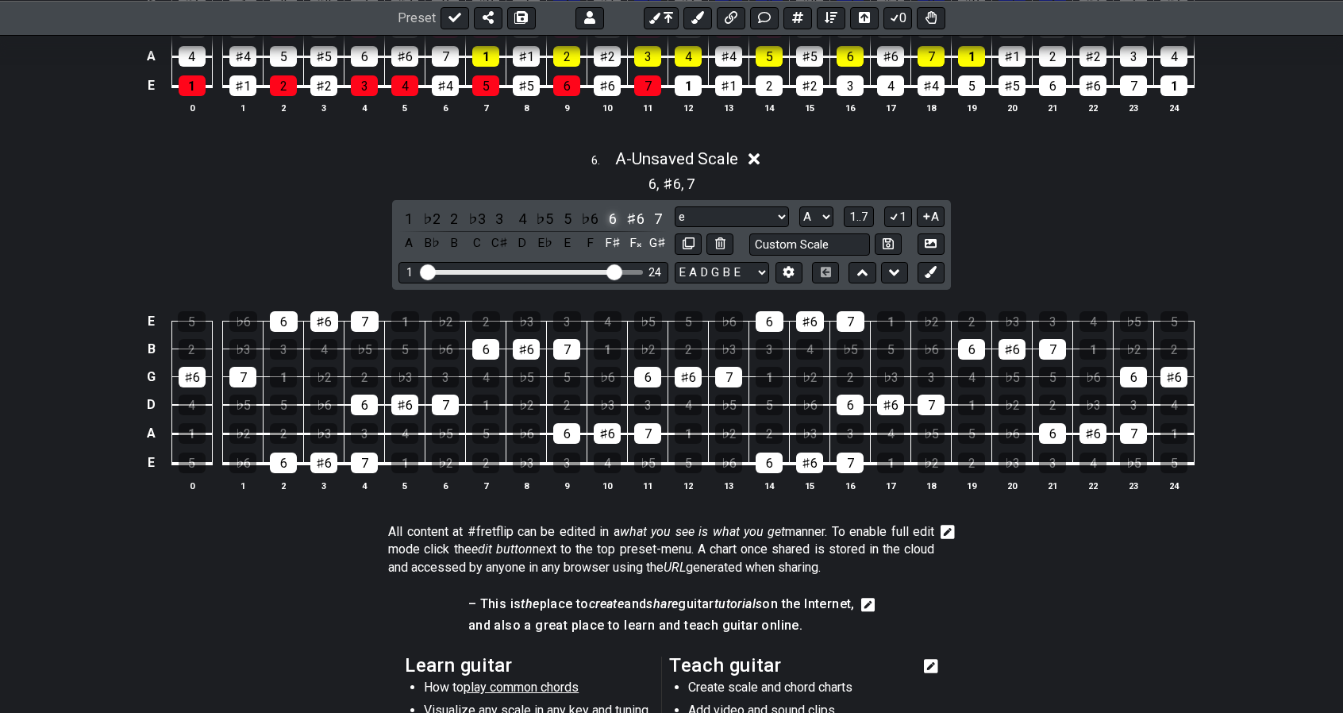
click at [606, 209] on div "6" at bounding box center [613, 218] width 21 height 21
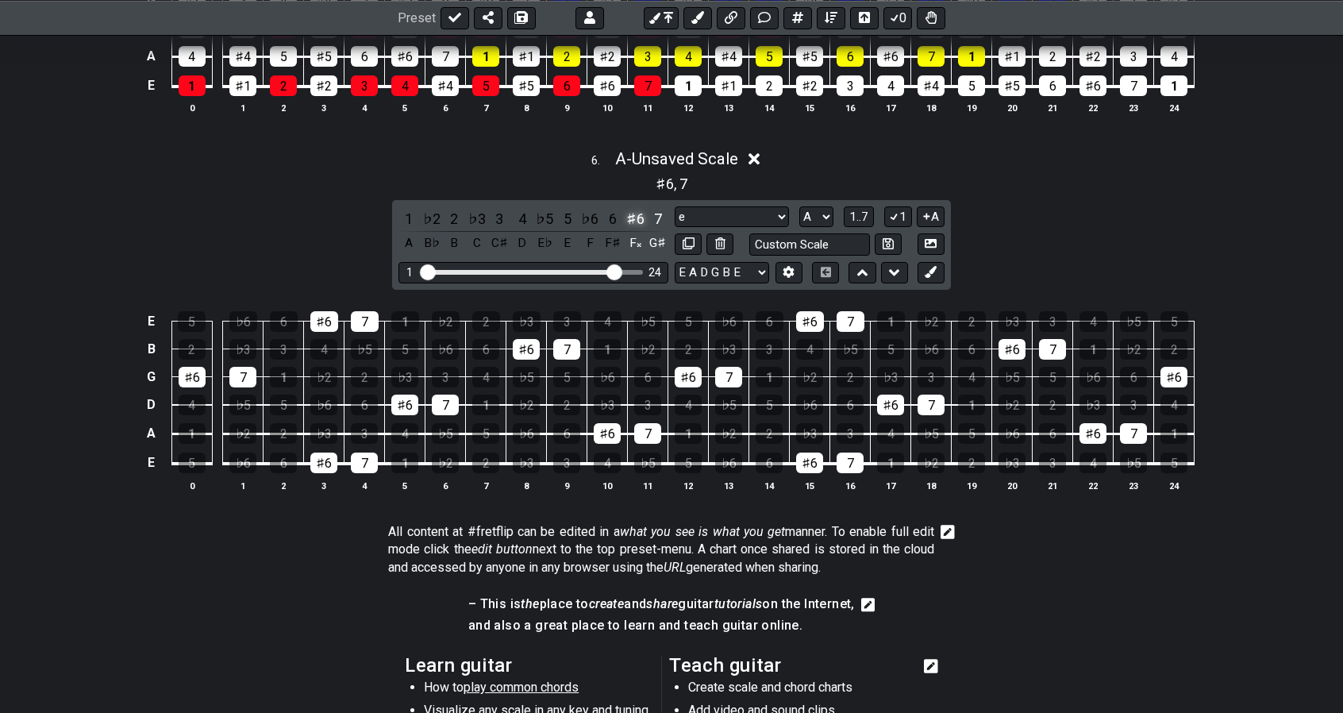
click at [629, 208] on div "♯6" at bounding box center [635, 218] width 21 height 21
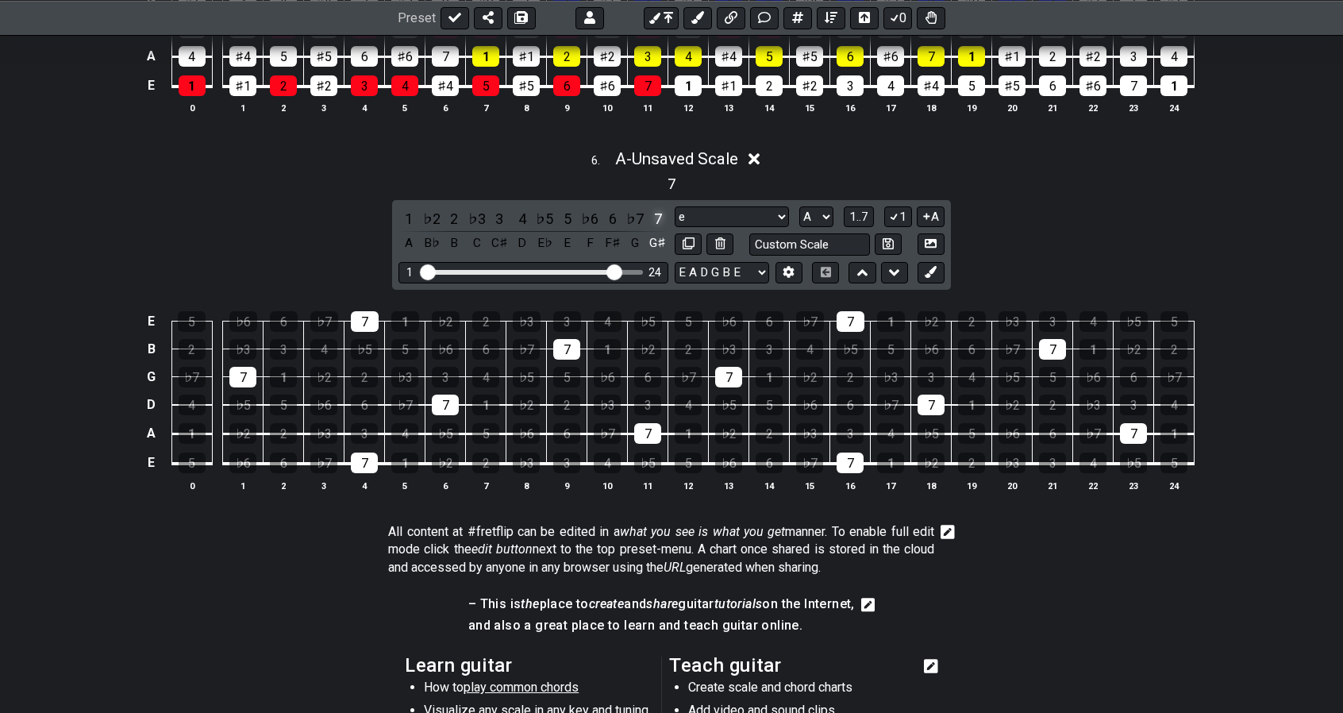
click at [656, 208] on div "7" at bounding box center [658, 218] width 21 height 21
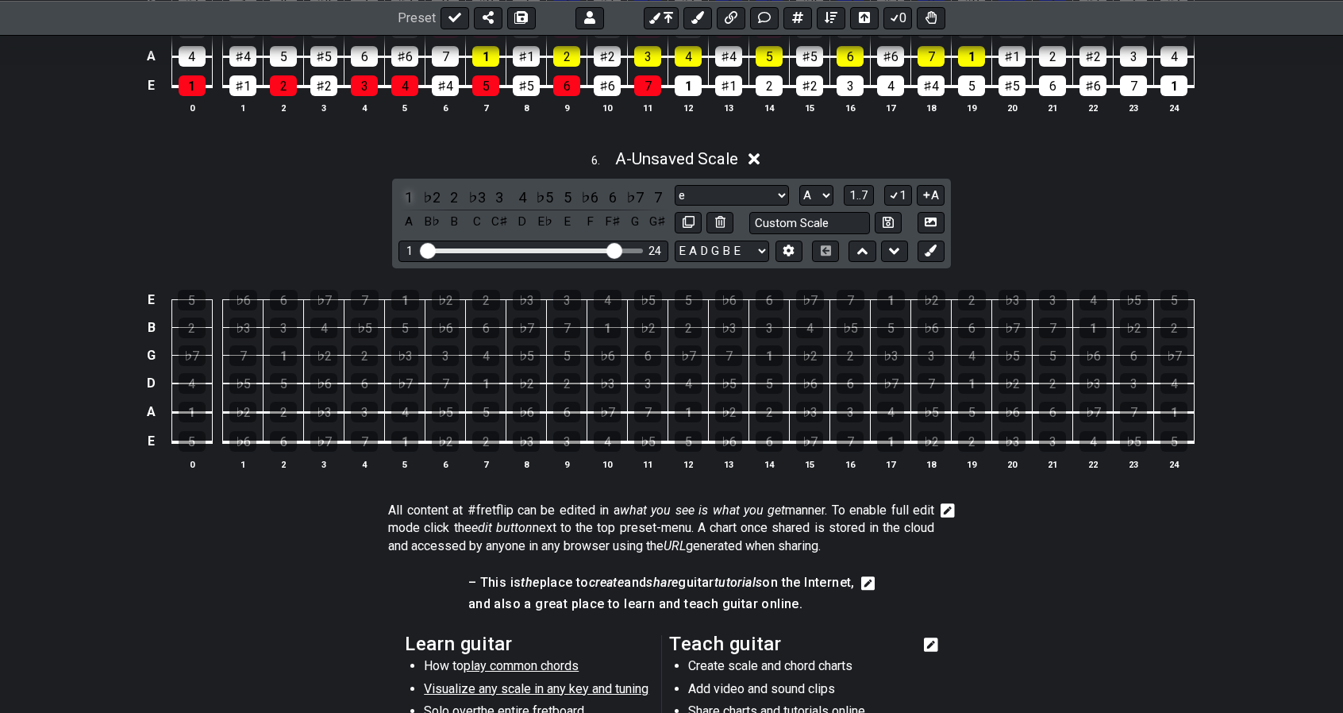
click at [414, 187] on div "1" at bounding box center [409, 197] width 21 height 21
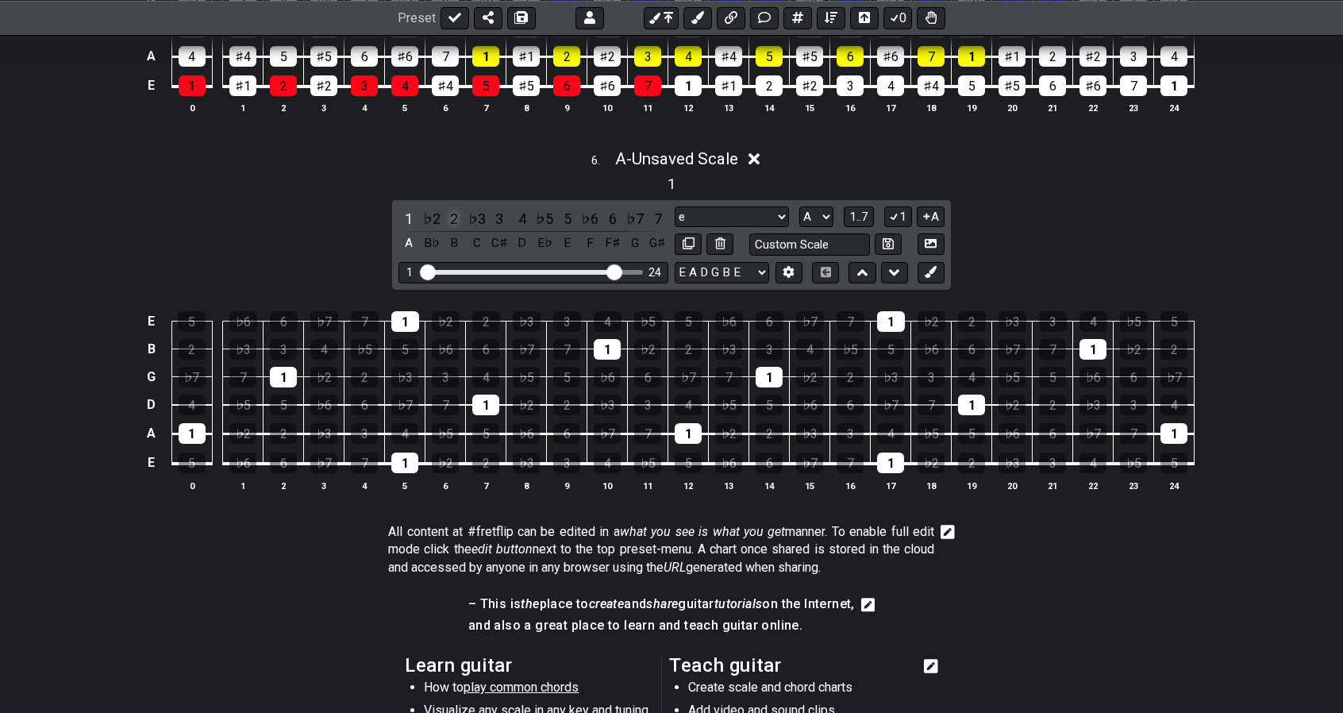
click at [457, 208] on div "2" at bounding box center [454, 218] width 21 height 21
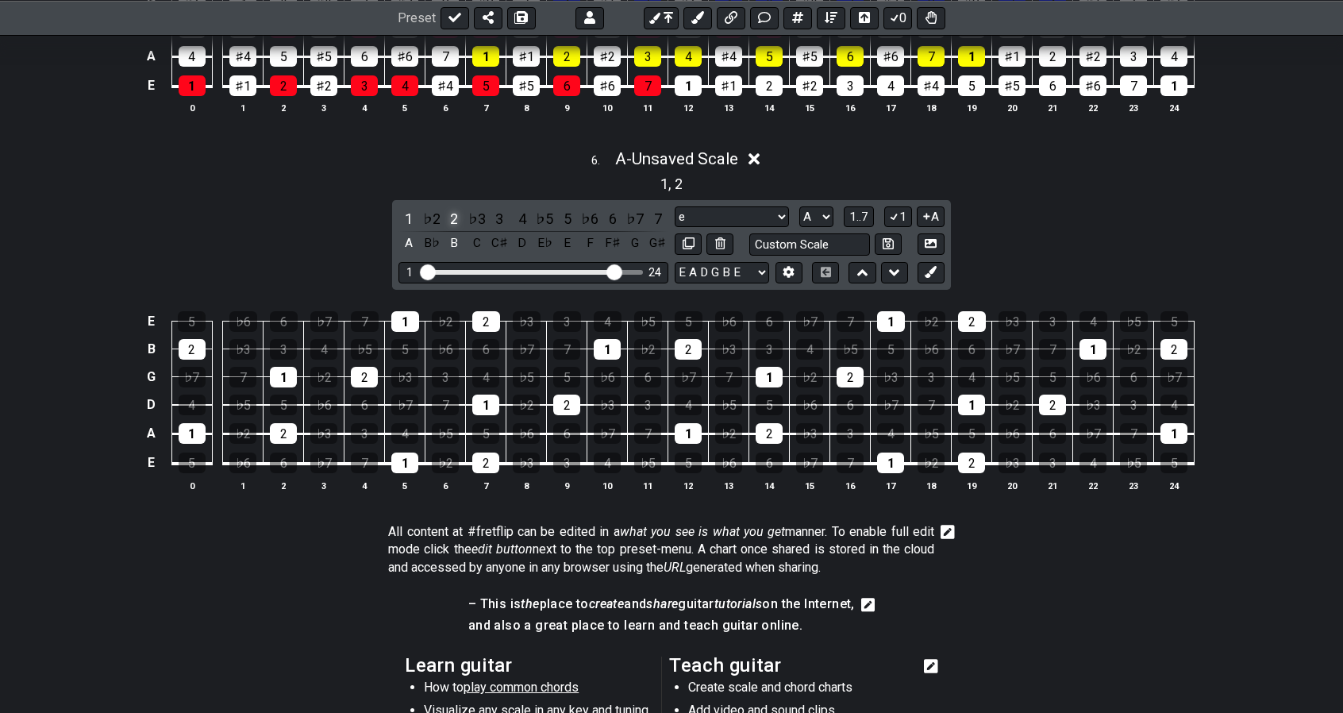
click at [450, 208] on div "2" at bounding box center [454, 218] width 21 height 21
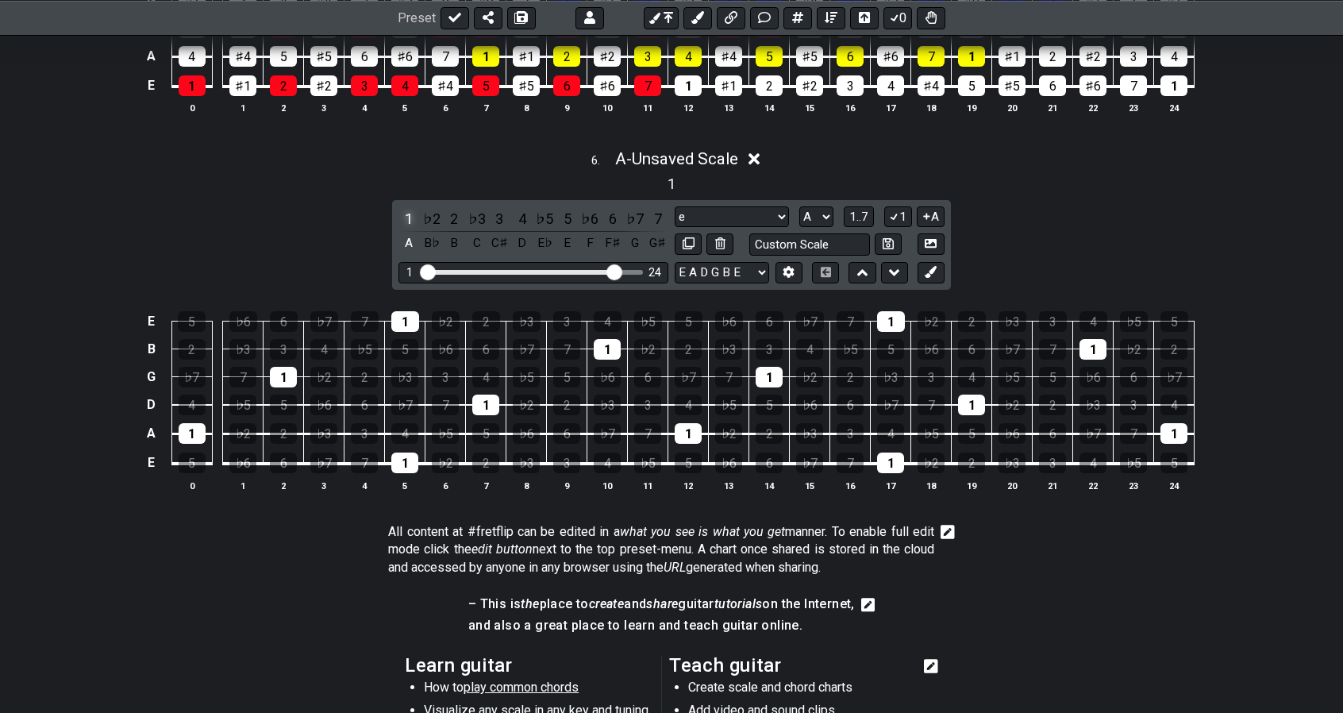
click at [409, 208] on div "1" at bounding box center [409, 218] width 21 height 21
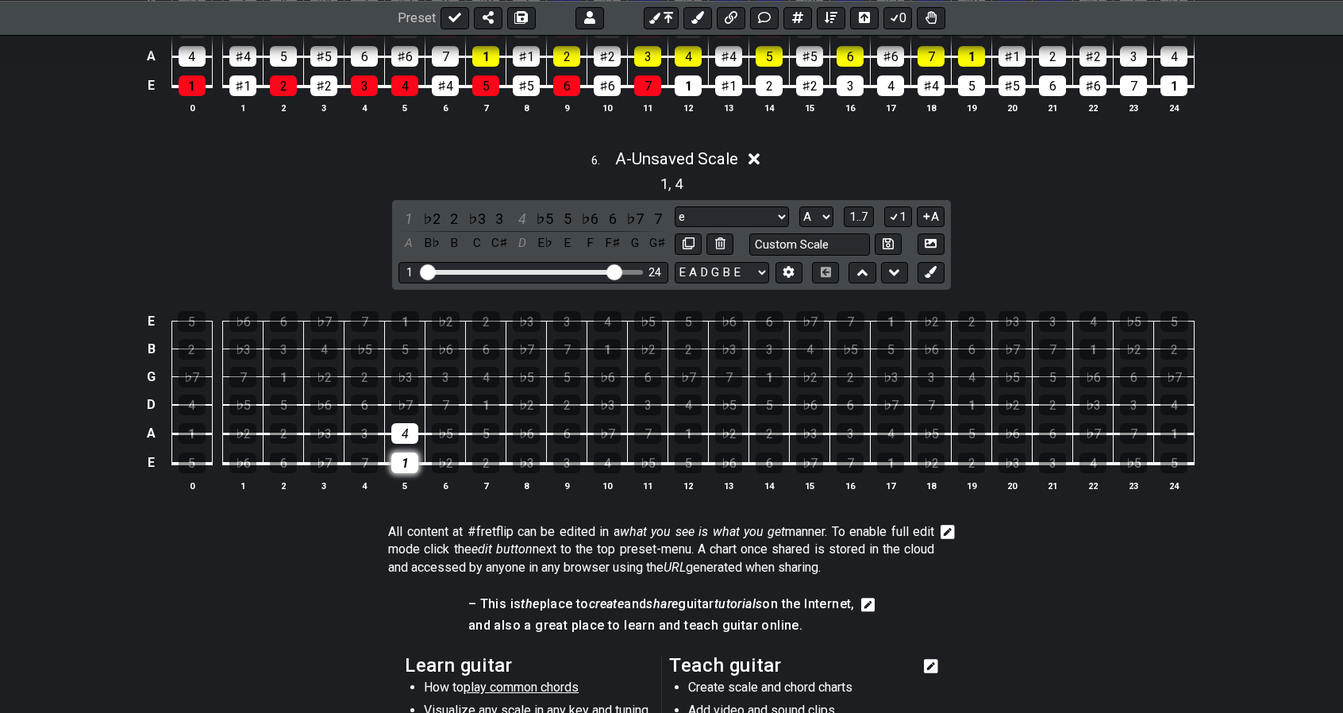
click at [407, 428] on tbody "E 5 ♭6 6 ♭7 7 1 ♭2 2 ♭3 3 4 ♭5 5 ♭6 6 ♭7 7 1 ♭2 2 ♭3 3 4 ♭5 5 B 2 ♭3 3 4 ♭5 5 ♭…" at bounding box center [668, 387] width 1053 height 187
click at [481, 395] on div "1" at bounding box center [485, 405] width 27 height 21
click at [484, 367] on div "4" at bounding box center [485, 377] width 27 height 21
click at [607, 342] on div "1" at bounding box center [607, 349] width 27 height 21
click at [611, 311] on div "4" at bounding box center [608, 321] width 28 height 21
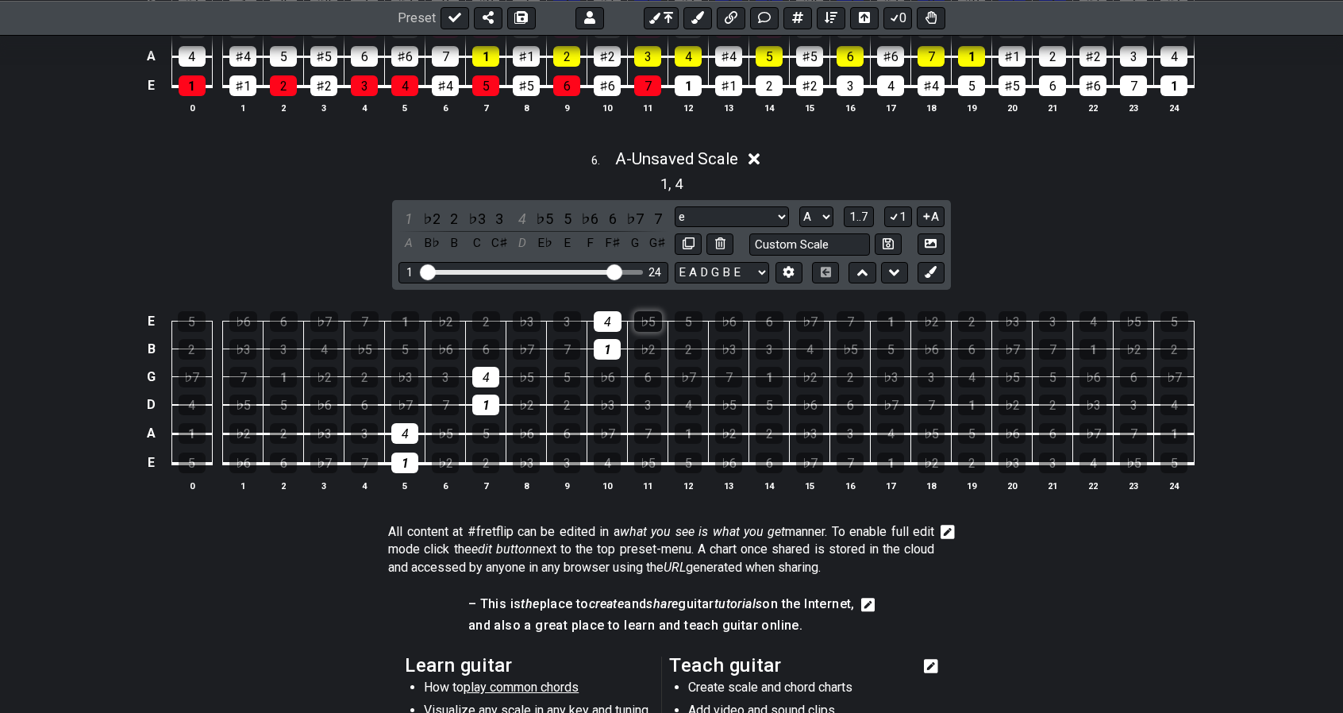
click at [648, 311] on div "♭5" at bounding box center [648, 321] width 28 height 21
click at [649, 311] on div "♭5" at bounding box center [648, 321] width 28 height 21
click at [373, 423] on div "3" at bounding box center [364, 433] width 27 height 21
click at [398, 423] on div "4" at bounding box center [404, 433] width 27 height 21
click at [445, 367] on div "3" at bounding box center [445, 377] width 27 height 21
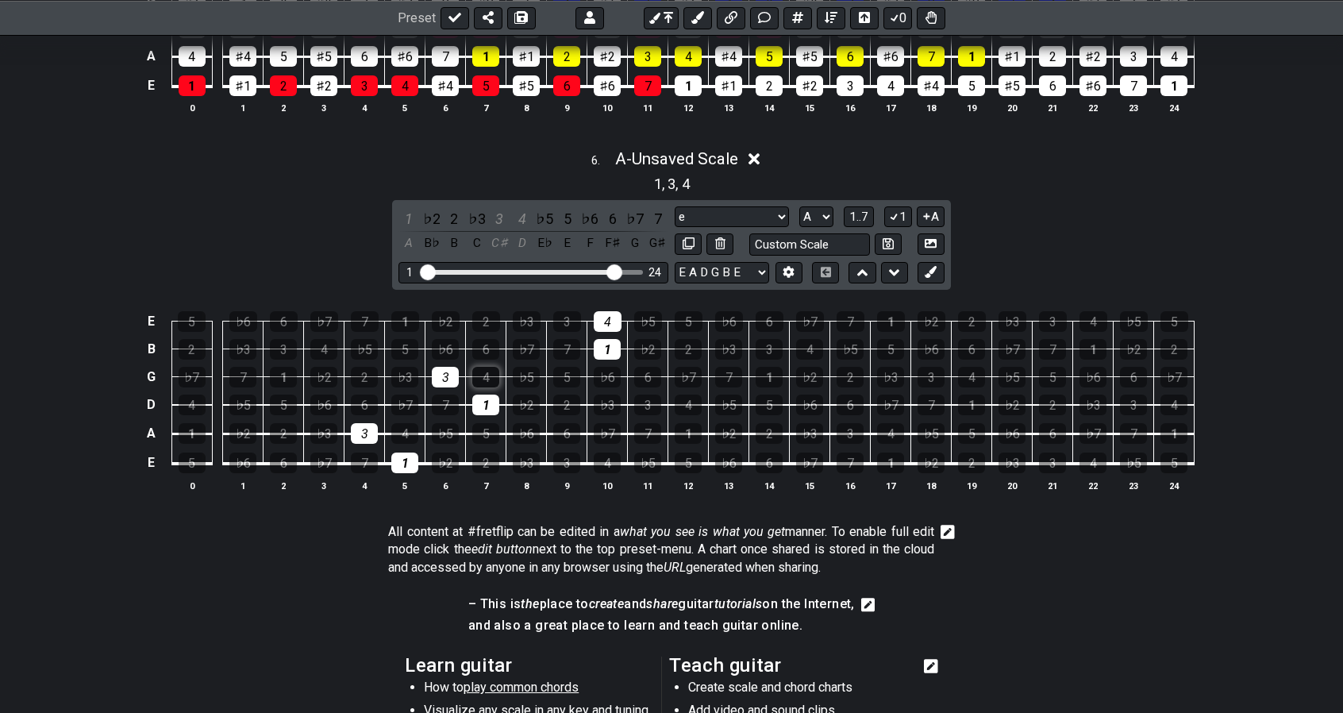
click at [481, 367] on div "4" at bounding box center [485, 377] width 27 height 21
click at [571, 314] on div "3" at bounding box center [567, 321] width 28 height 21
click at [602, 311] on div "4" at bounding box center [608, 321] width 28 height 21
click at [865, 210] on span "1..7" at bounding box center [859, 217] width 19 height 14
click at [865, 208] on button "..." at bounding box center [859, 216] width 27 height 21
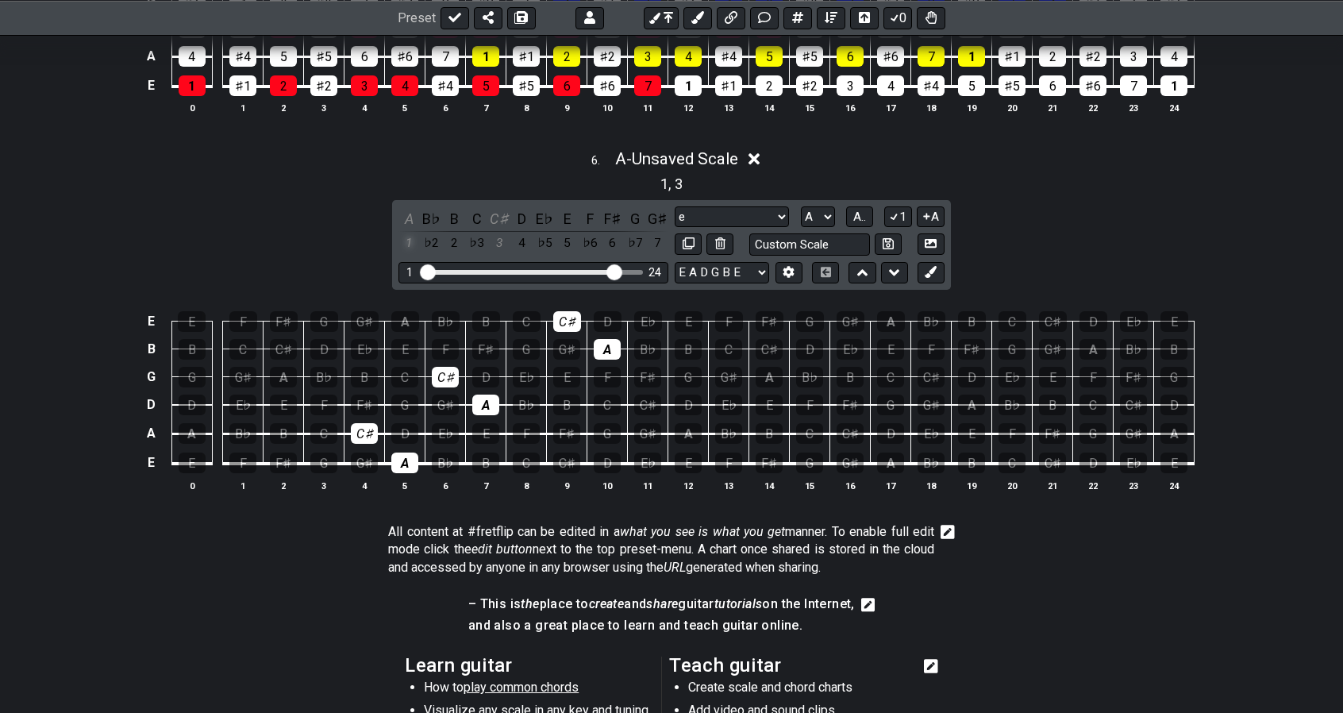
click at [407, 233] on div "1" at bounding box center [409, 243] width 21 height 21
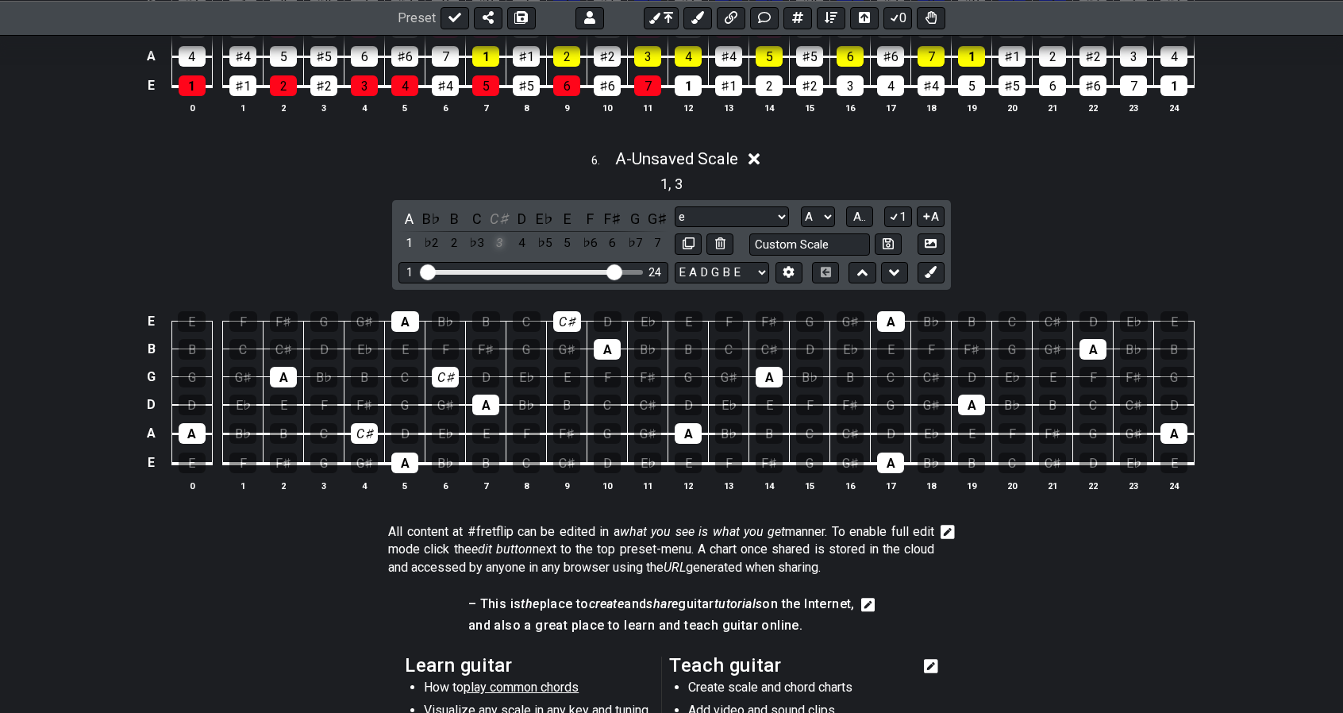
click at [495, 233] on div "3" at bounding box center [499, 243] width 21 height 21
click at [401, 233] on div "1" at bounding box center [409, 243] width 21 height 21
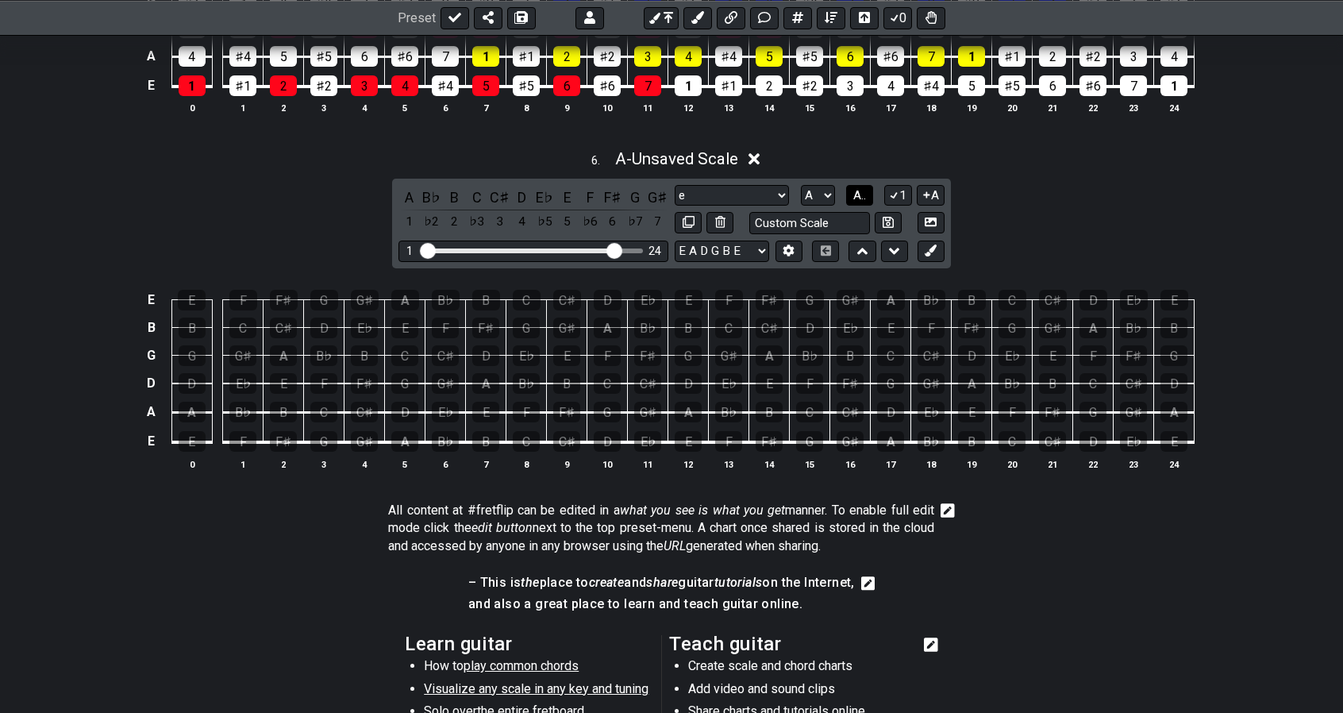
click at [854, 190] on span "A.." at bounding box center [860, 195] width 13 height 14
click at [866, 191] on button "1..7" at bounding box center [859, 195] width 30 height 21
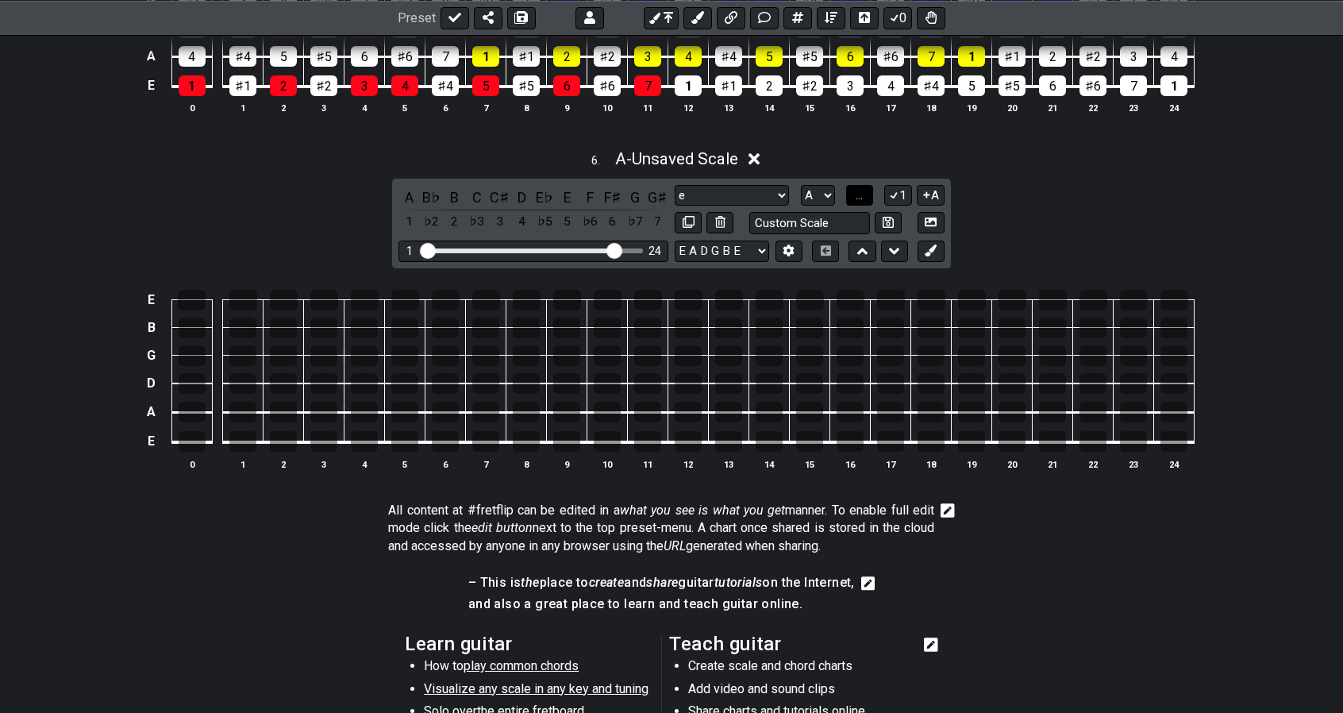
click at [865, 185] on button "..." at bounding box center [859, 195] width 27 height 21
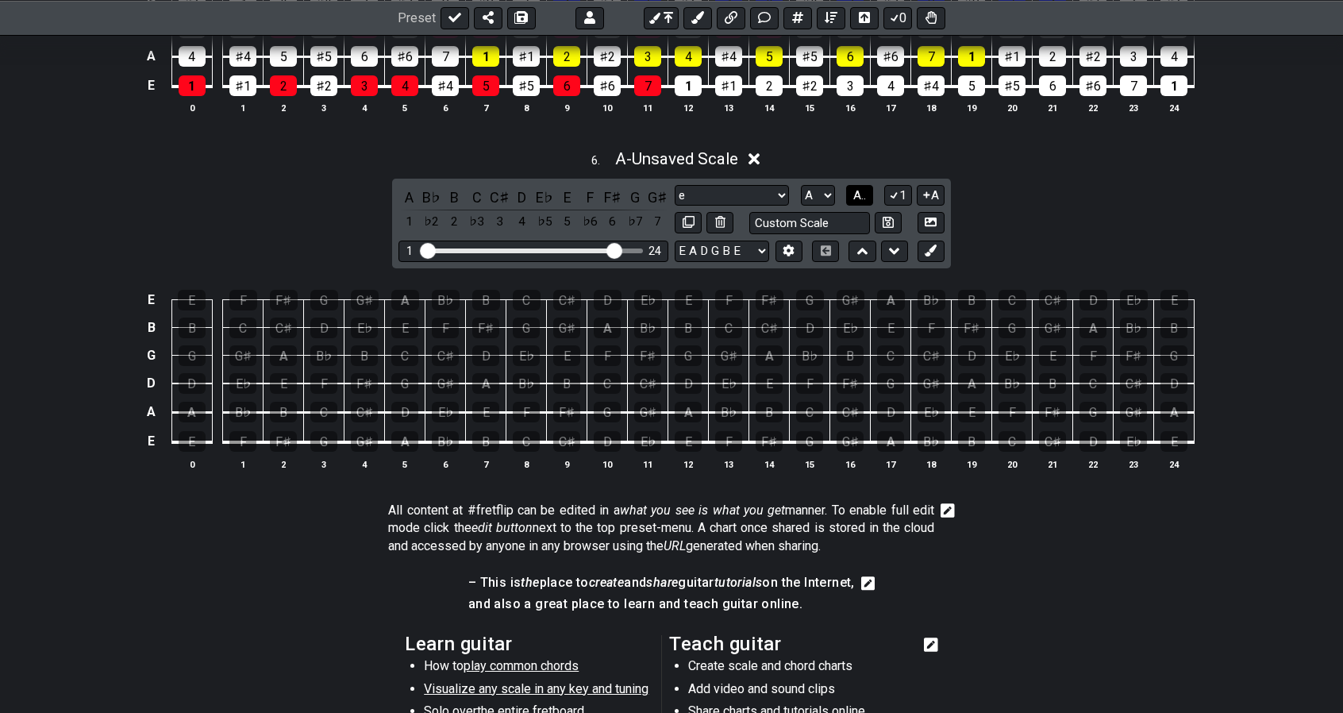
click at [865, 188] on span "A.." at bounding box center [860, 195] width 13 height 14
click at [823, 185] on select "A♭ A A♯ B♭ B C C♯ D♭ D D♯ E♭ E F F♯ G♭ G G♯" at bounding box center [817, 195] width 34 height 21
select select "E"
click at [800, 185] on select "A♭ A A♯ B♭ B C C♯ D♭ D D♯ E♭ E F F♯ G♭ G G♯" at bounding box center [817, 195] width 34 height 21
click at [684, 423] on tbody "E 1 ♭2 2 ♭3 3 4 ♭5 5 ♭6 6 ♭7 7 1 ♭2 2 ♭3 3 4 ♭5 5 ♭6 6 ♭7 7 1 B 5 ♭6 6 ♭7 7 1 ♭…" at bounding box center [668, 365] width 1053 height 187
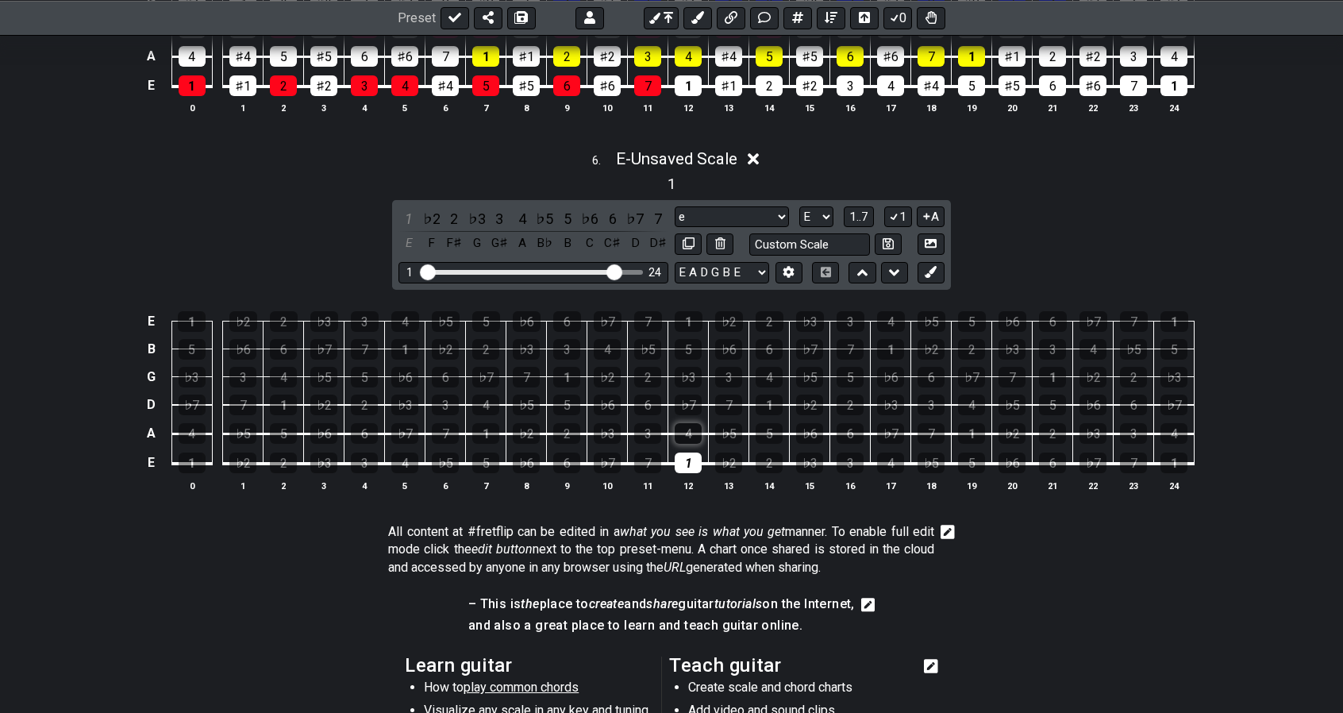
click at [691, 423] on div "4" at bounding box center [688, 433] width 27 height 21
click at [196, 453] on div "1" at bounding box center [192, 463] width 27 height 21
click at [410, 209] on div "1" at bounding box center [409, 218] width 21 height 21
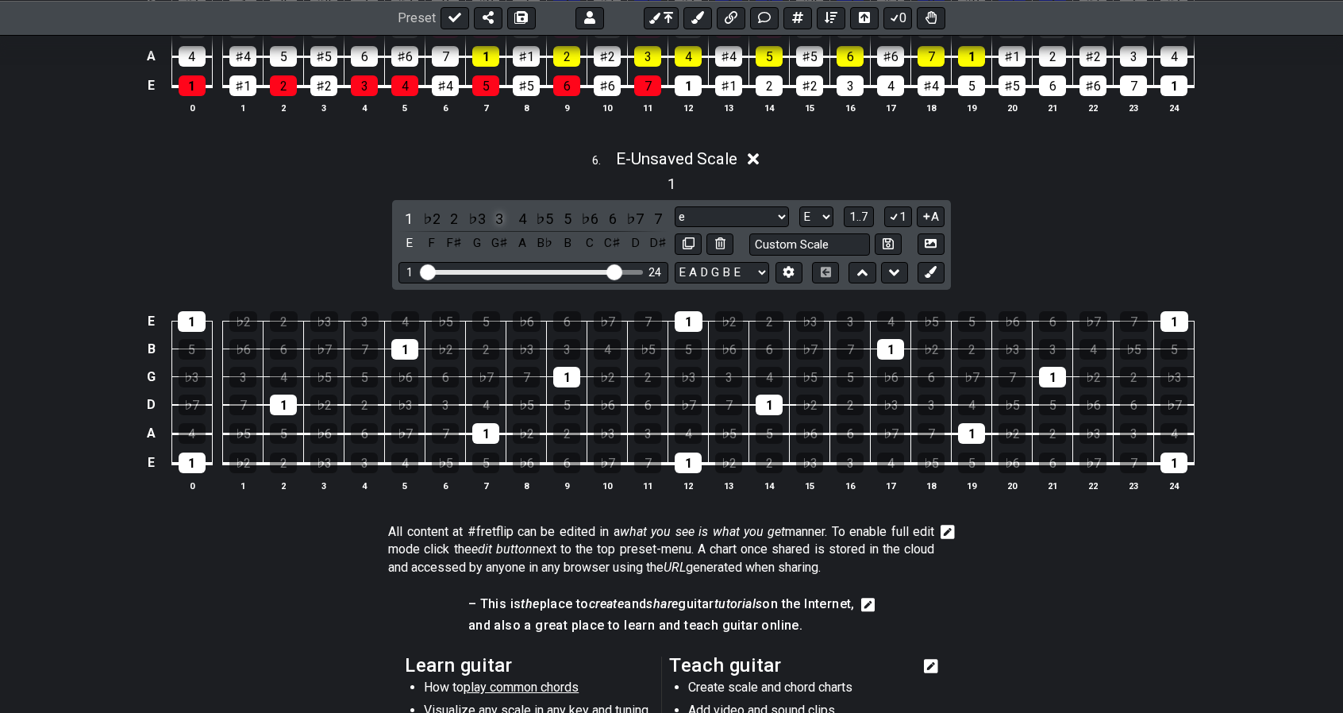
click at [500, 211] on div "3" at bounding box center [499, 218] width 21 height 21
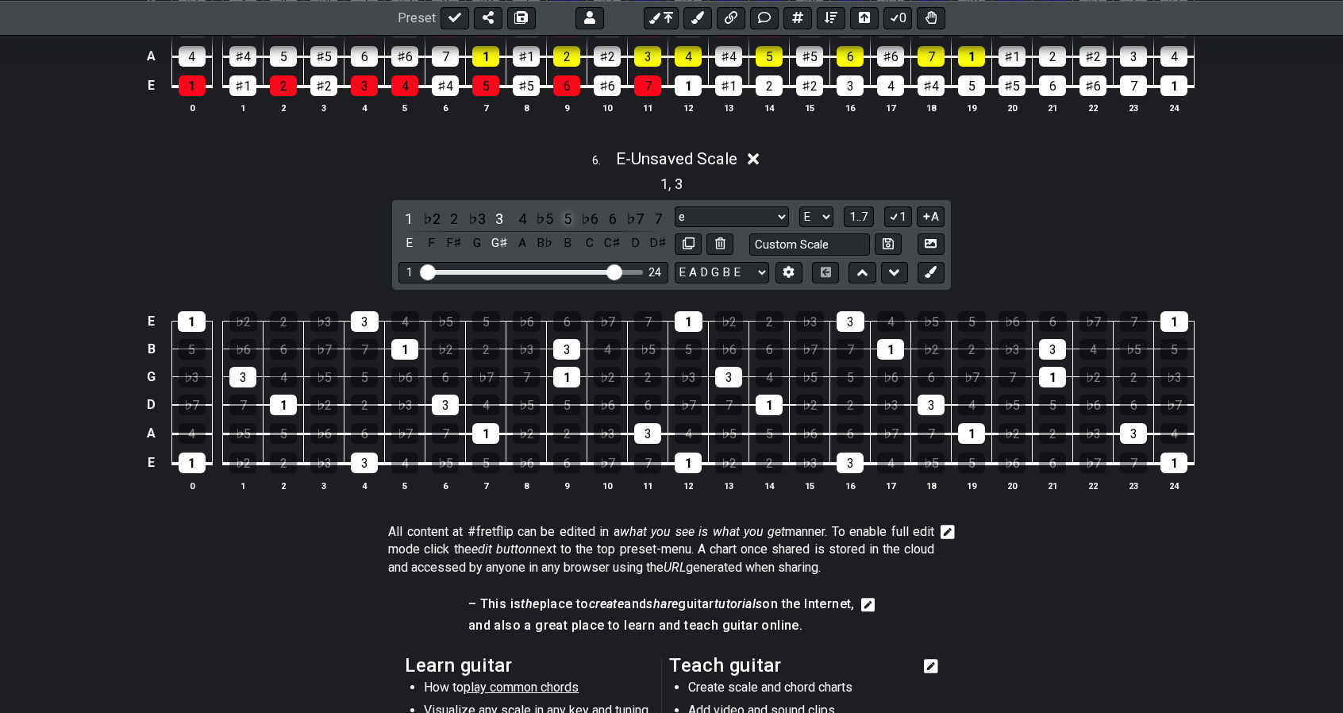
click at [565, 212] on div "5" at bounding box center [567, 218] width 21 height 21
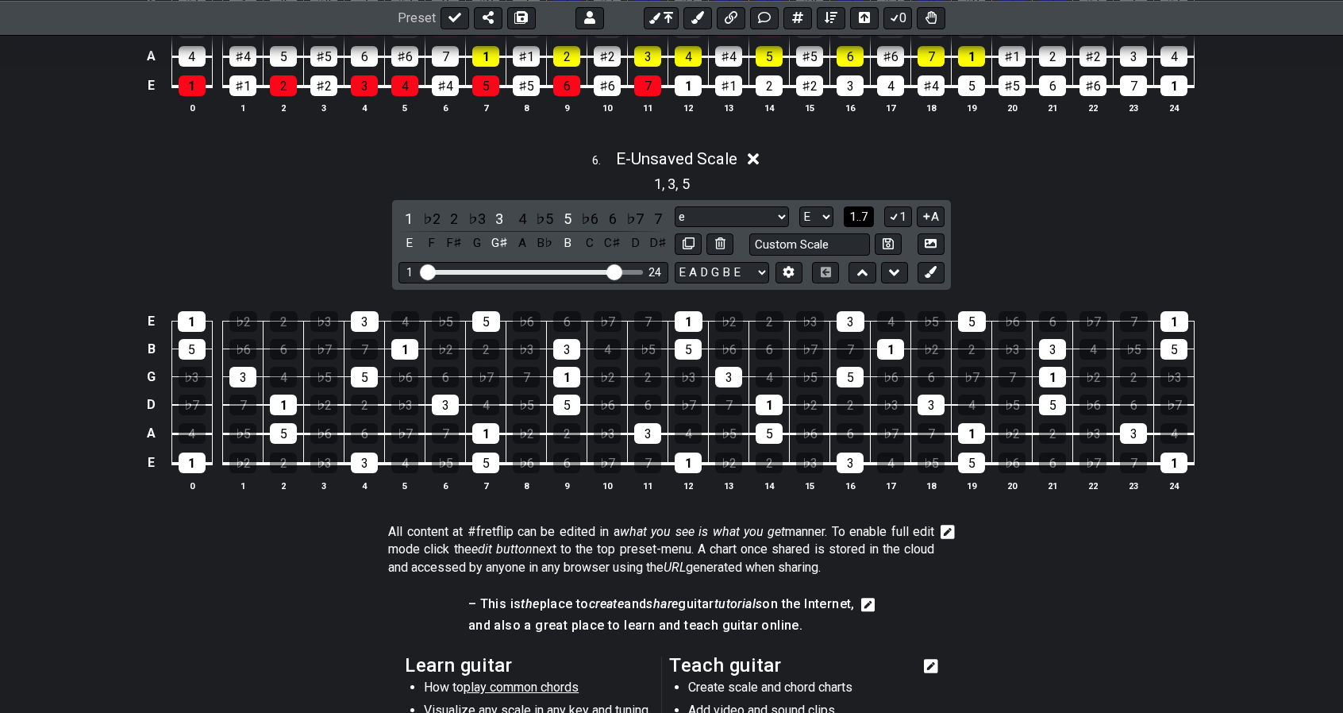
click at [862, 210] on span "1..7" at bounding box center [859, 217] width 19 height 14
click at [862, 210] on span "..." at bounding box center [859, 217] width 7 height 14
click at [862, 210] on span "E.." at bounding box center [860, 217] width 12 height 14
click at [862, 210] on span "1..7" at bounding box center [859, 217] width 19 height 14
click at [862, 210] on span "..." at bounding box center [859, 217] width 7 height 14
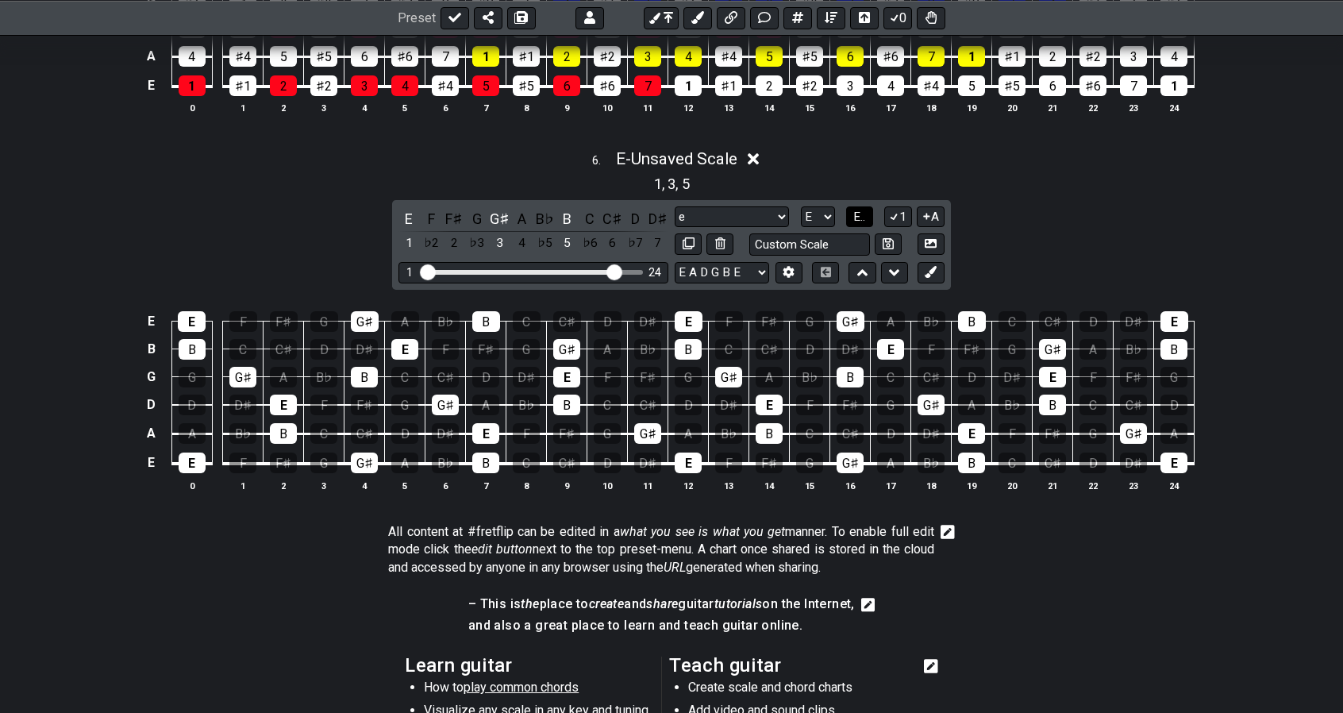
click at [862, 210] on span "E.." at bounding box center [860, 217] width 12 height 14
click at [900, 206] on button "1" at bounding box center [897, 216] width 27 height 21
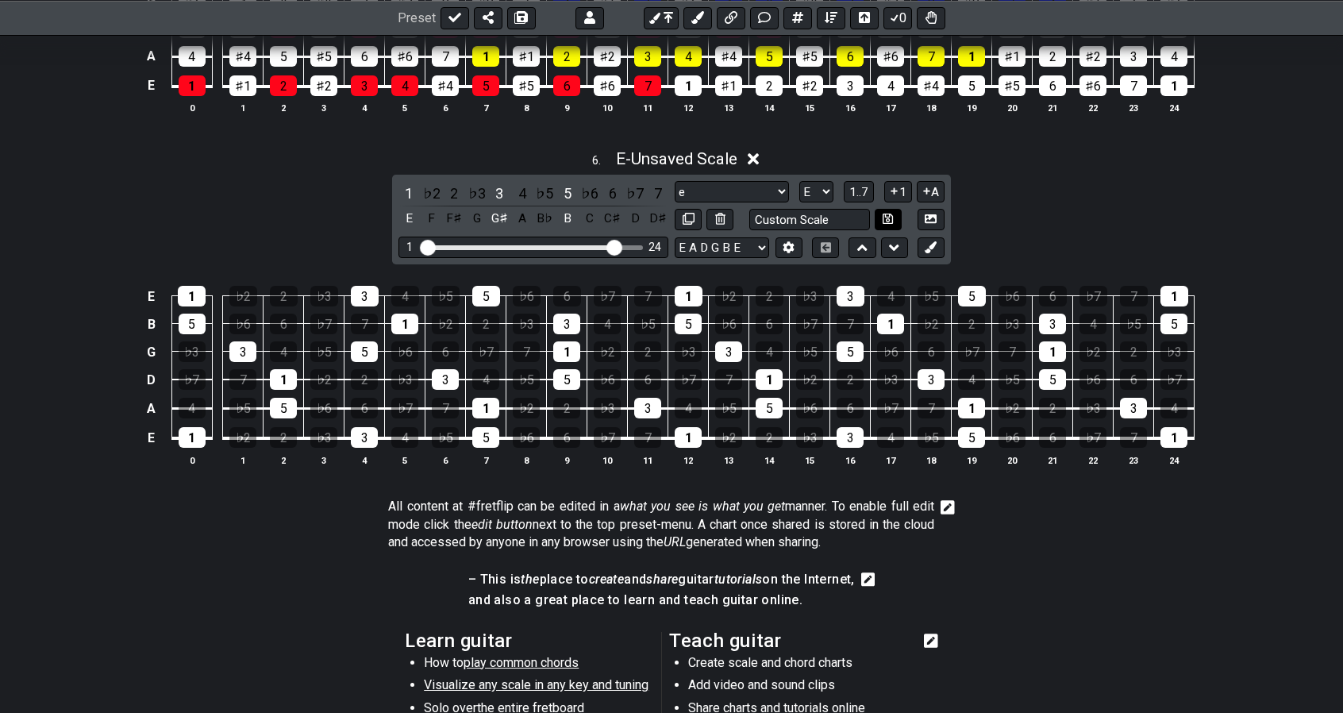
click at [900, 209] on button at bounding box center [888, 219] width 27 height 21
select select "Custom Scale"
click at [898, 185] on icon at bounding box center [894, 191] width 15 height 12
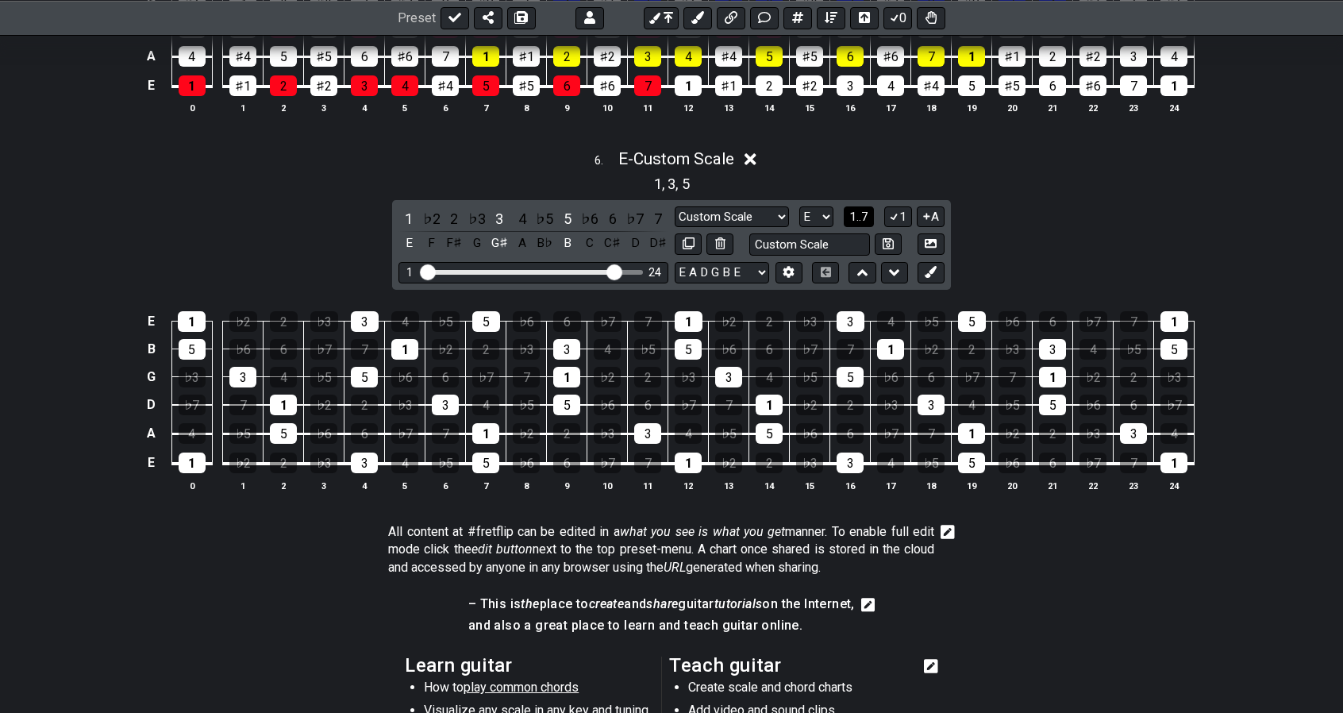
click at [862, 210] on span "1..7" at bounding box center [859, 217] width 19 height 14
click at [862, 210] on span "..." at bounding box center [859, 217] width 7 height 14
click at [568, 208] on div "B" at bounding box center [567, 218] width 21 height 21
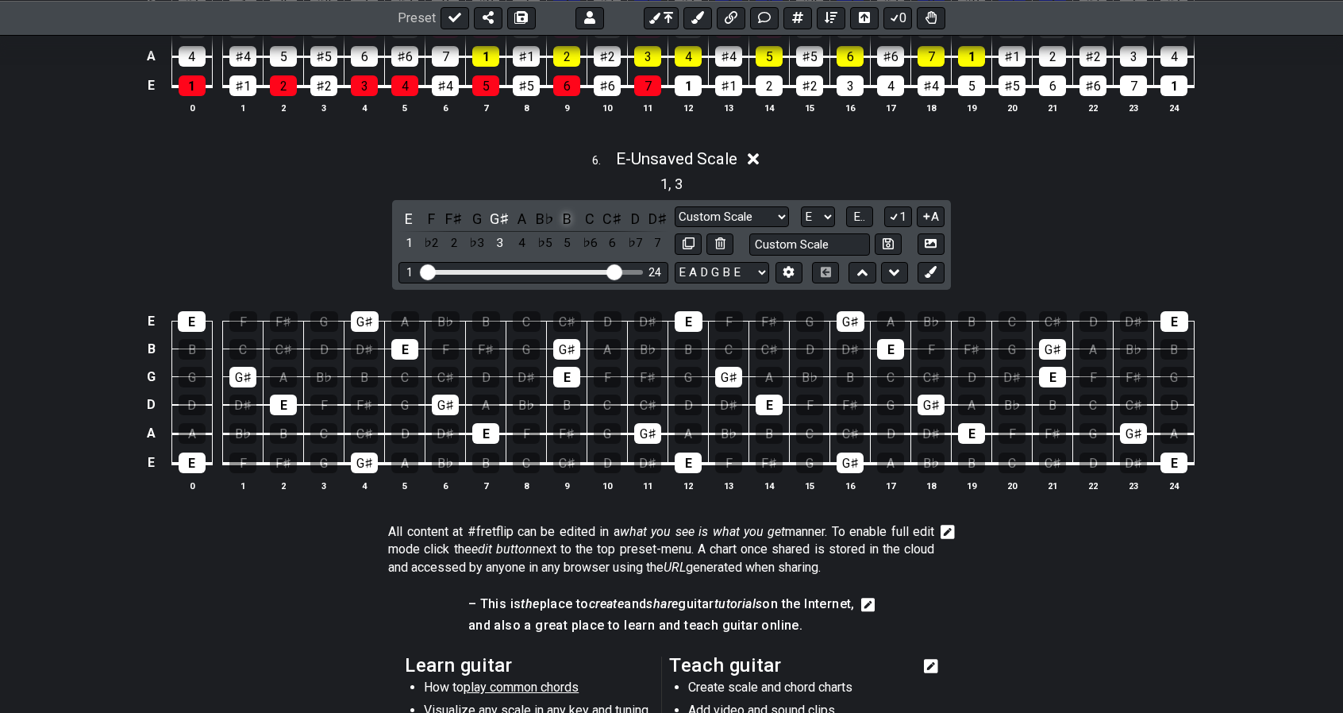
click at [568, 208] on div "B" at bounding box center [567, 218] width 21 height 21
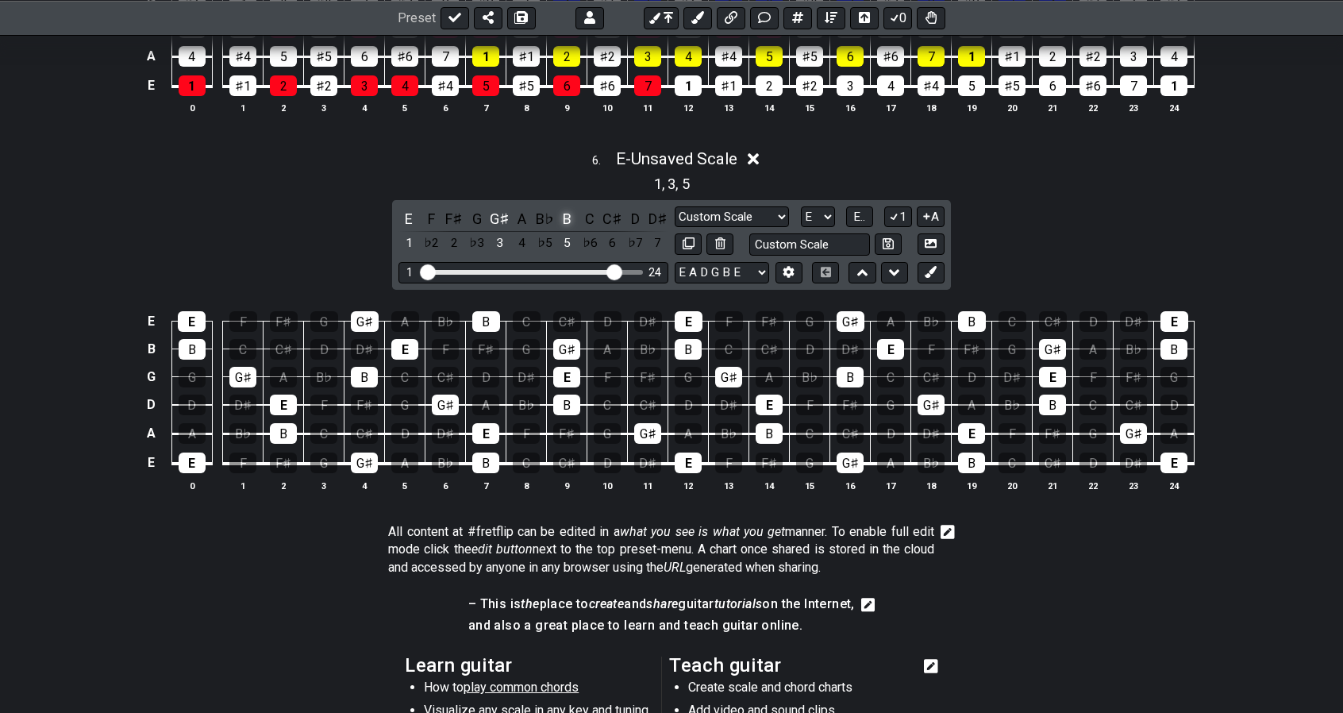
click at [568, 208] on div "B" at bounding box center [567, 218] width 21 height 21
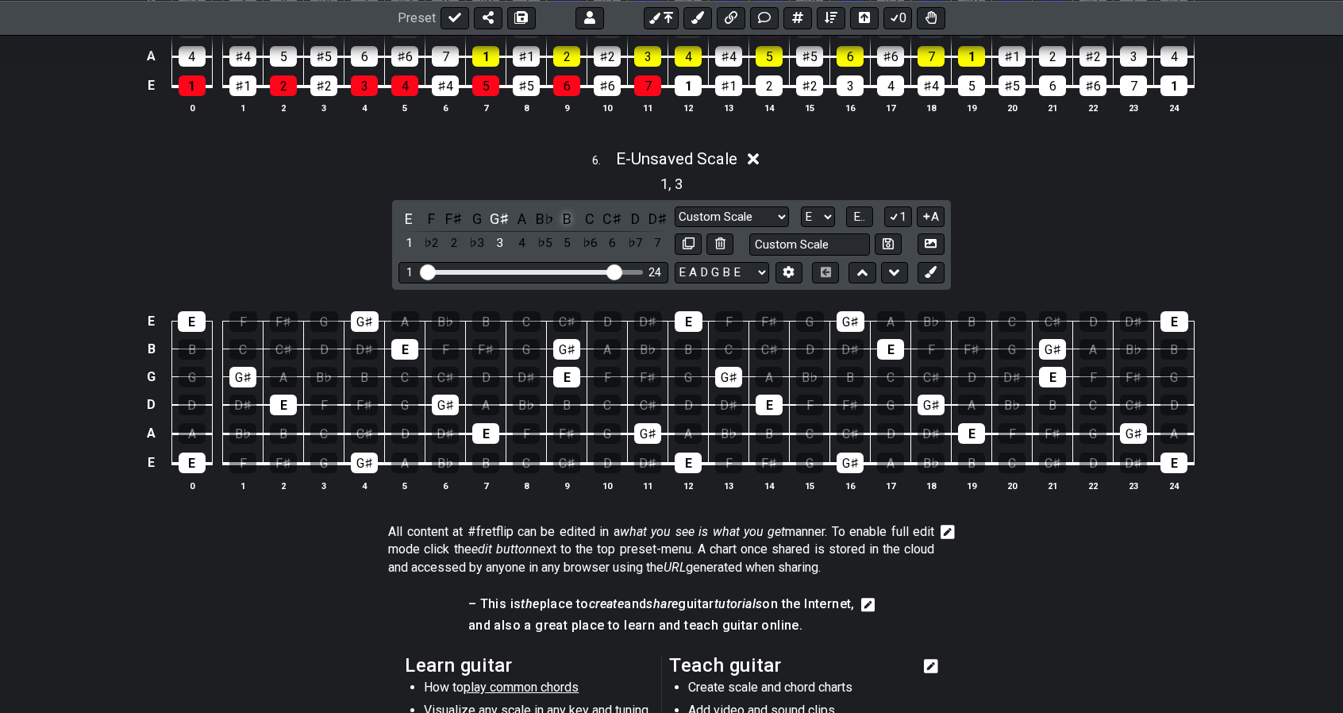
click at [568, 208] on div "B" at bounding box center [567, 218] width 21 height 21
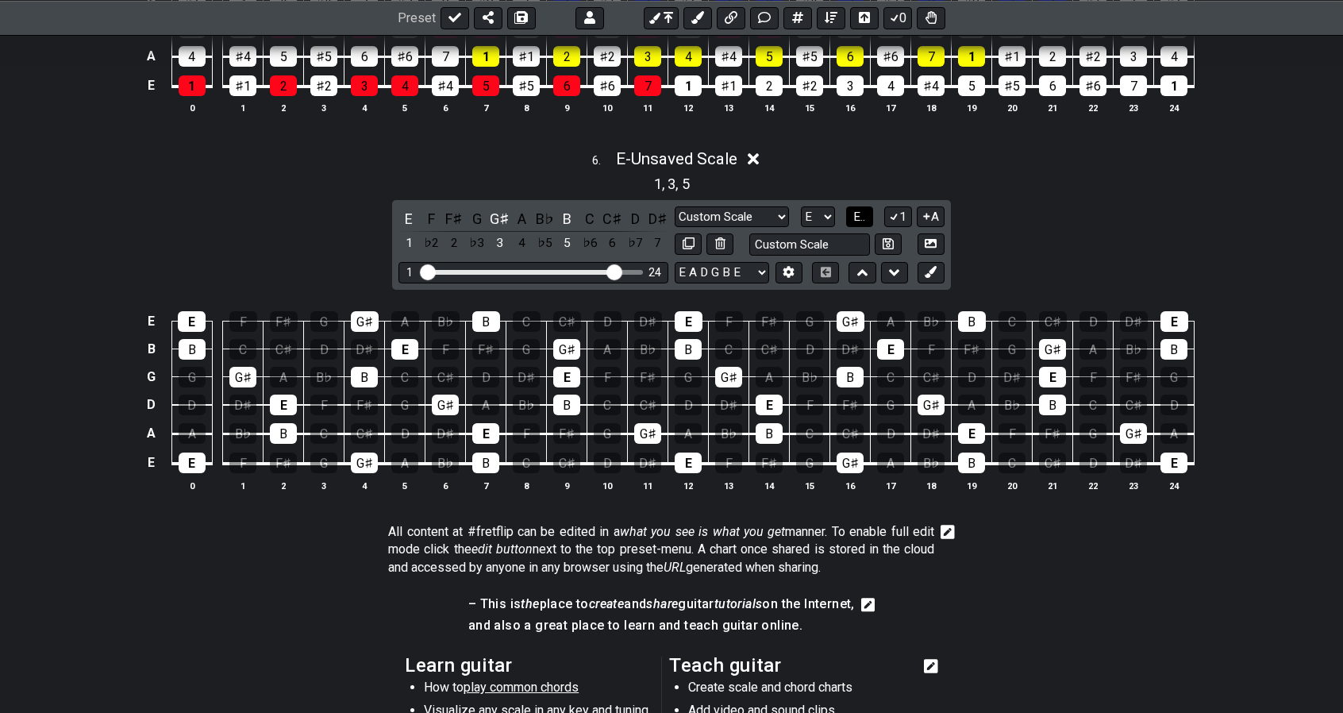
click at [860, 210] on span "E.." at bounding box center [860, 217] width 12 height 14
click at [860, 210] on span "1..7" at bounding box center [859, 217] width 19 height 14
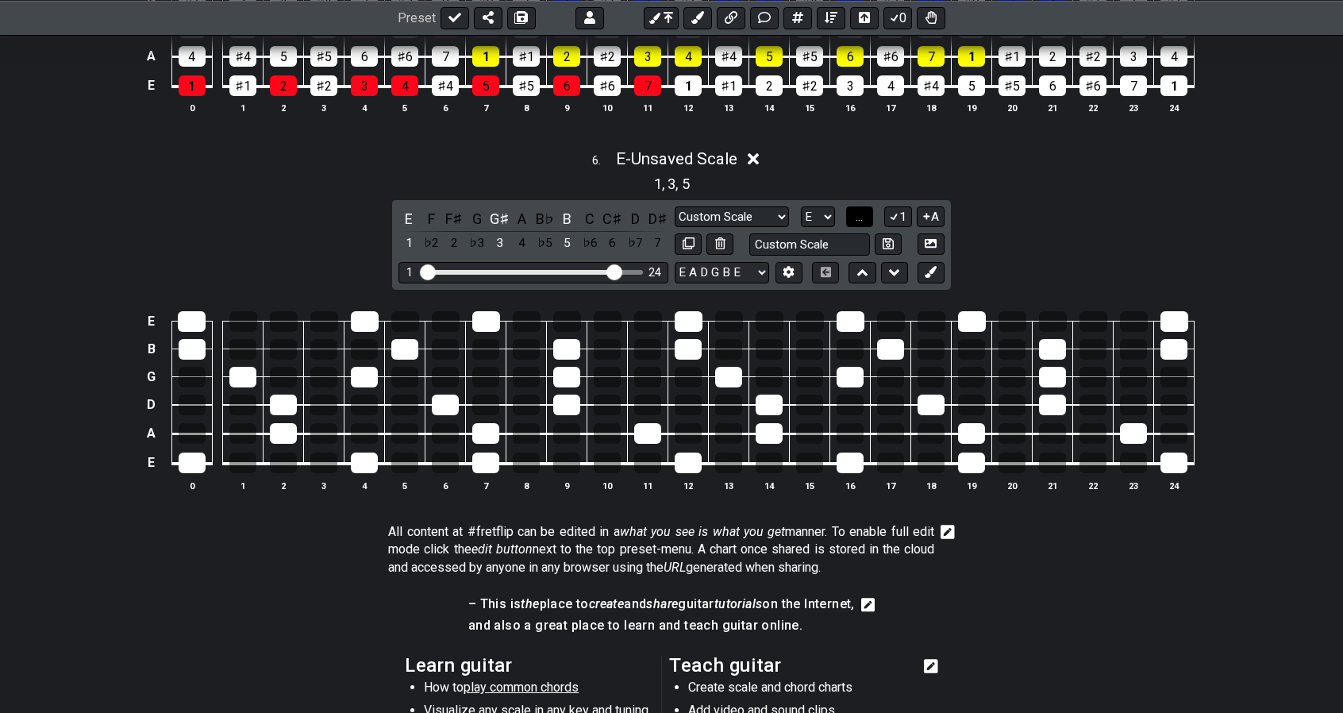
click at [860, 210] on span "..." at bounding box center [859, 217] width 7 height 14
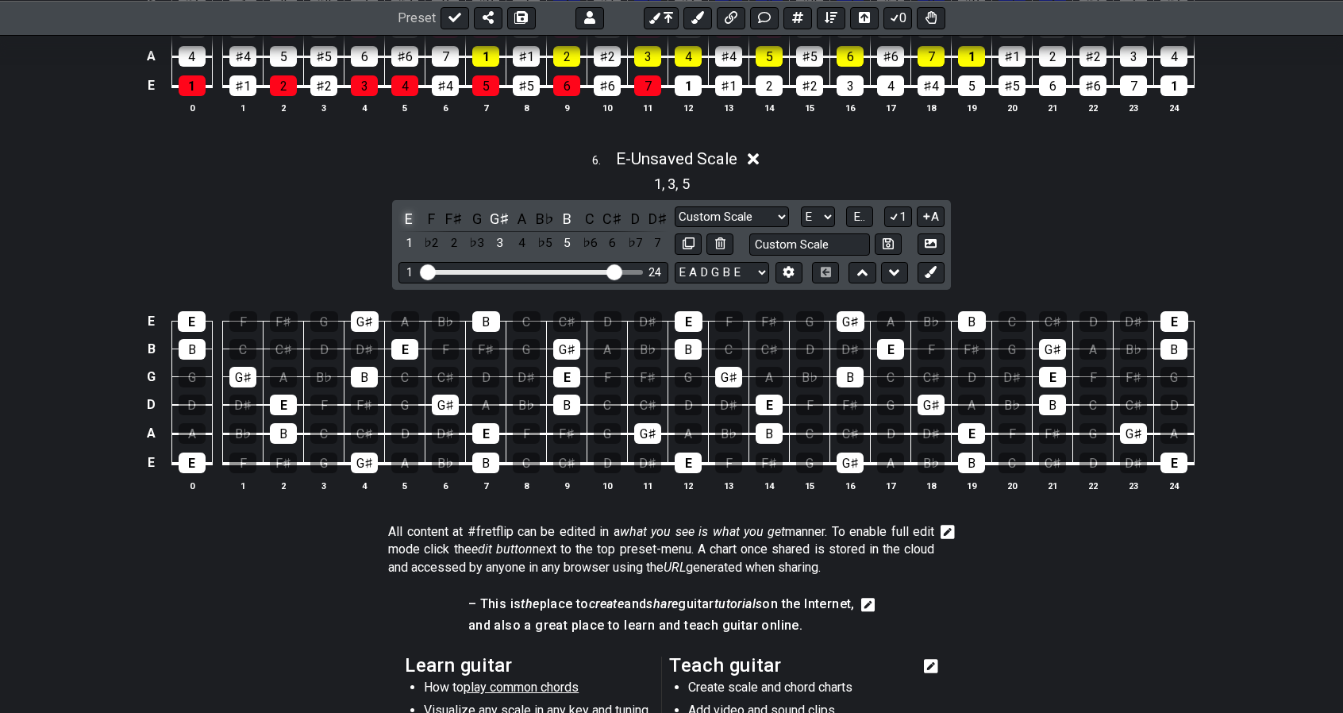
click at [413, 208] on div "E" at bounding box center [409, 218] width 21 height 21
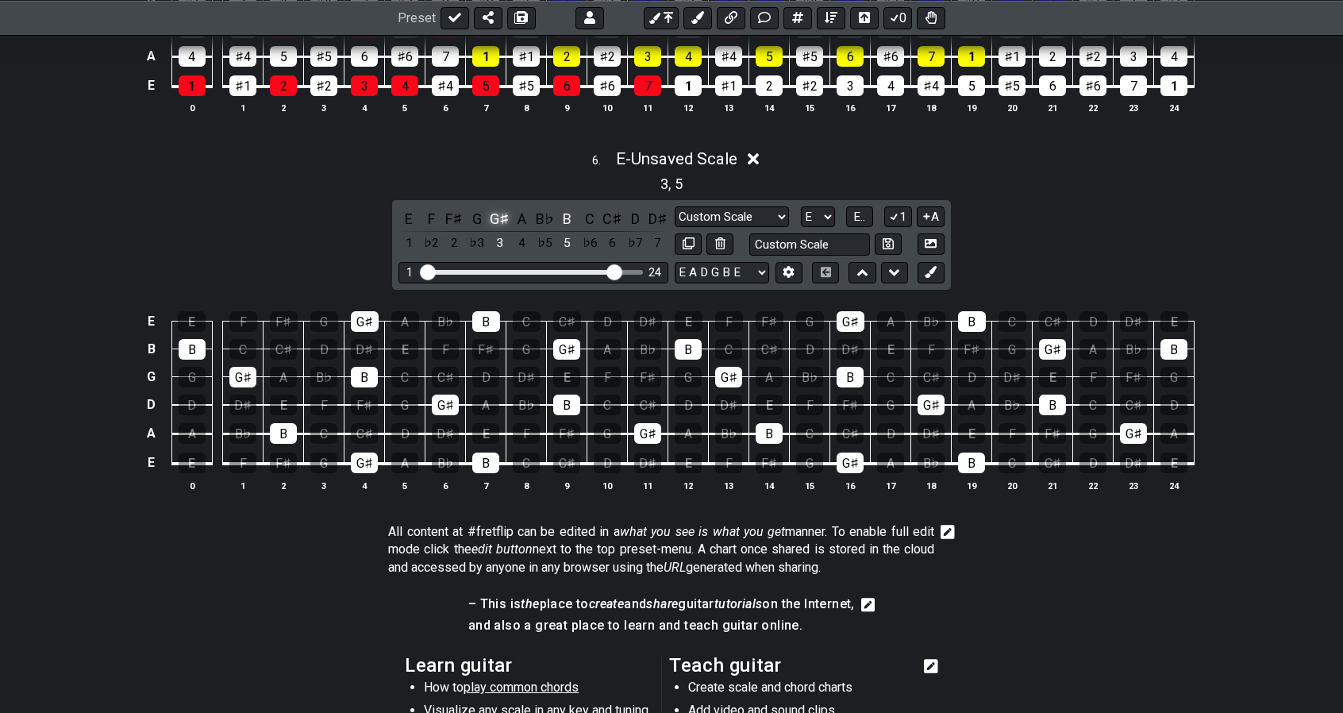
click at [495, 208] on div "G♯" at bounding box center [499, 218] width 21 height 21
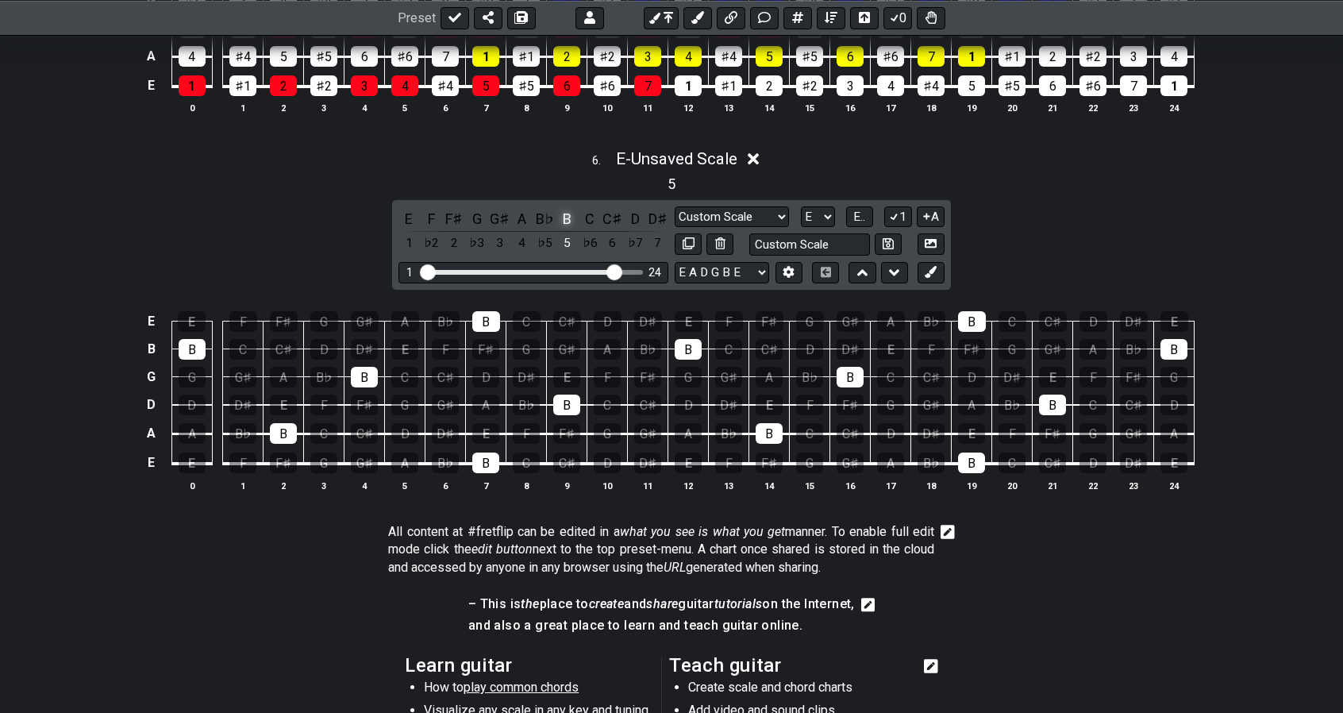
click at [570, 208] on div "B" at bounding box center [567, 218] width 21 height 21
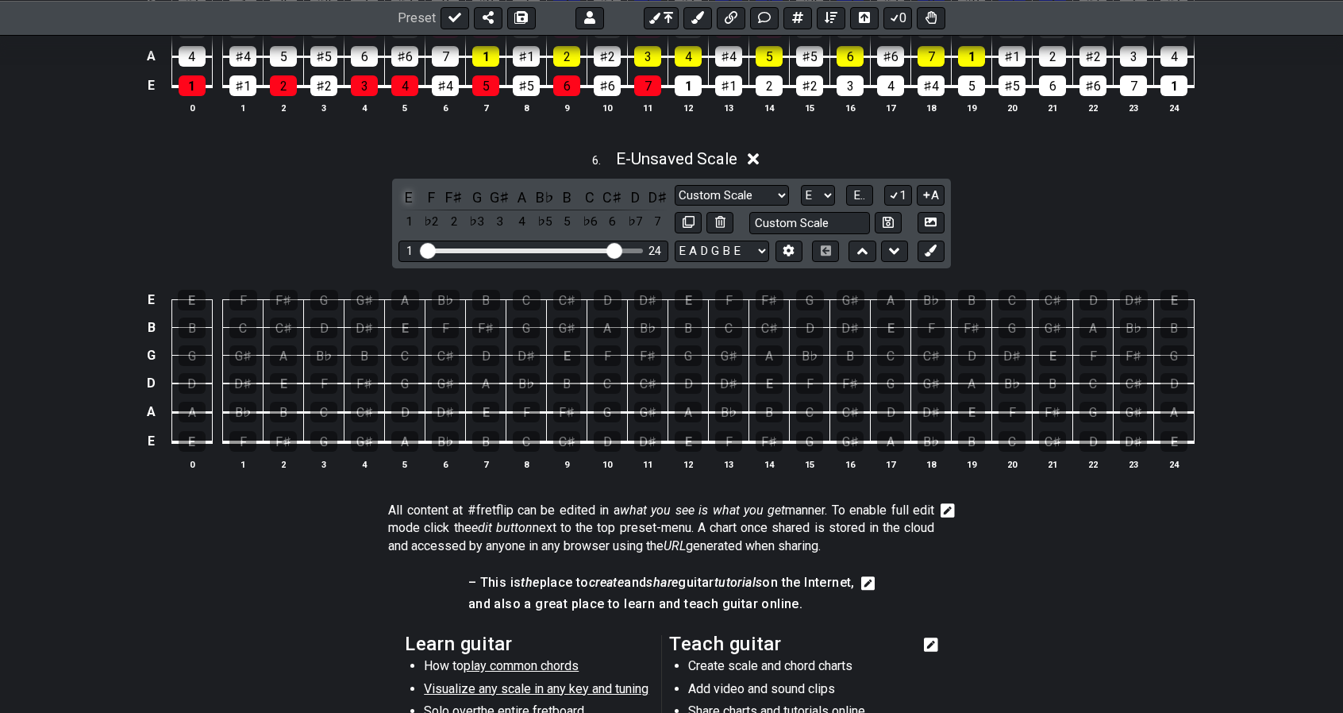
click at [407, 187] on div "E" at bounding box center [409, 197] width 21 height 21
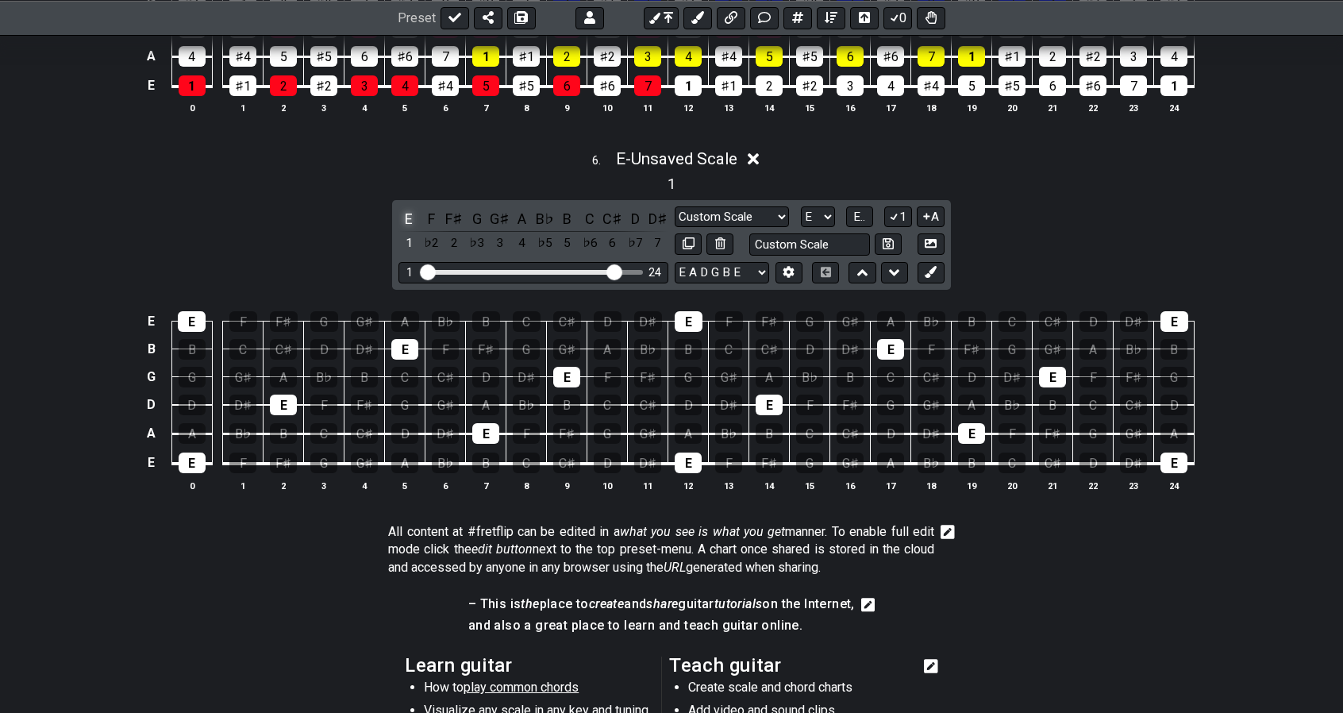
click at [407, 183] on div "6 . E - Unsaved Scale 1 E F F♯ G G♯ A B♭ B C C♯ D D♯ 1 ♭2 2 ♭3 3 4 ♭5 5 ♭6 6 ♭7…" at bounding box center [671, 327] width 1343 height 374
click at [410, 208] on div "E" at bounding box center [409, 218] width 21 height 21
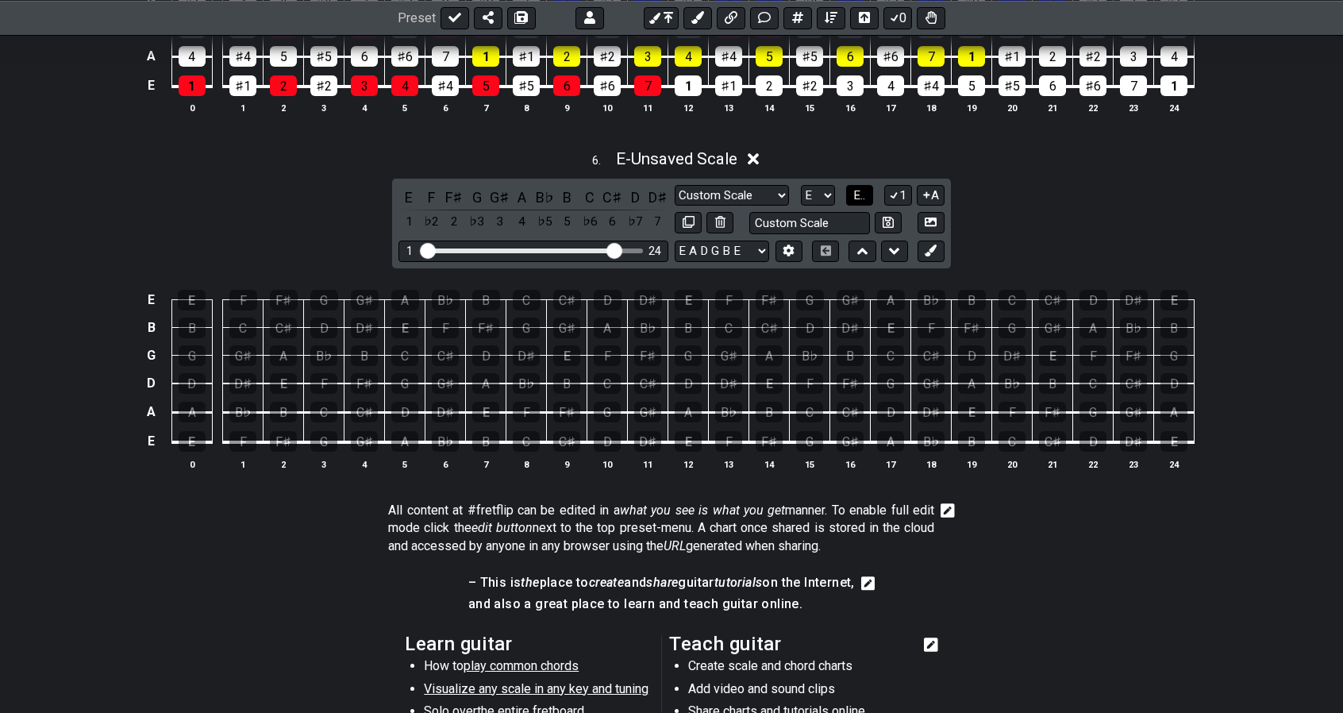
click at [862, 188] on span "E.." at bounding box center [860, 195] width 12 height 14
click at [410, 187] on div "1" at bounding box center [409, 197] width 21 height 21
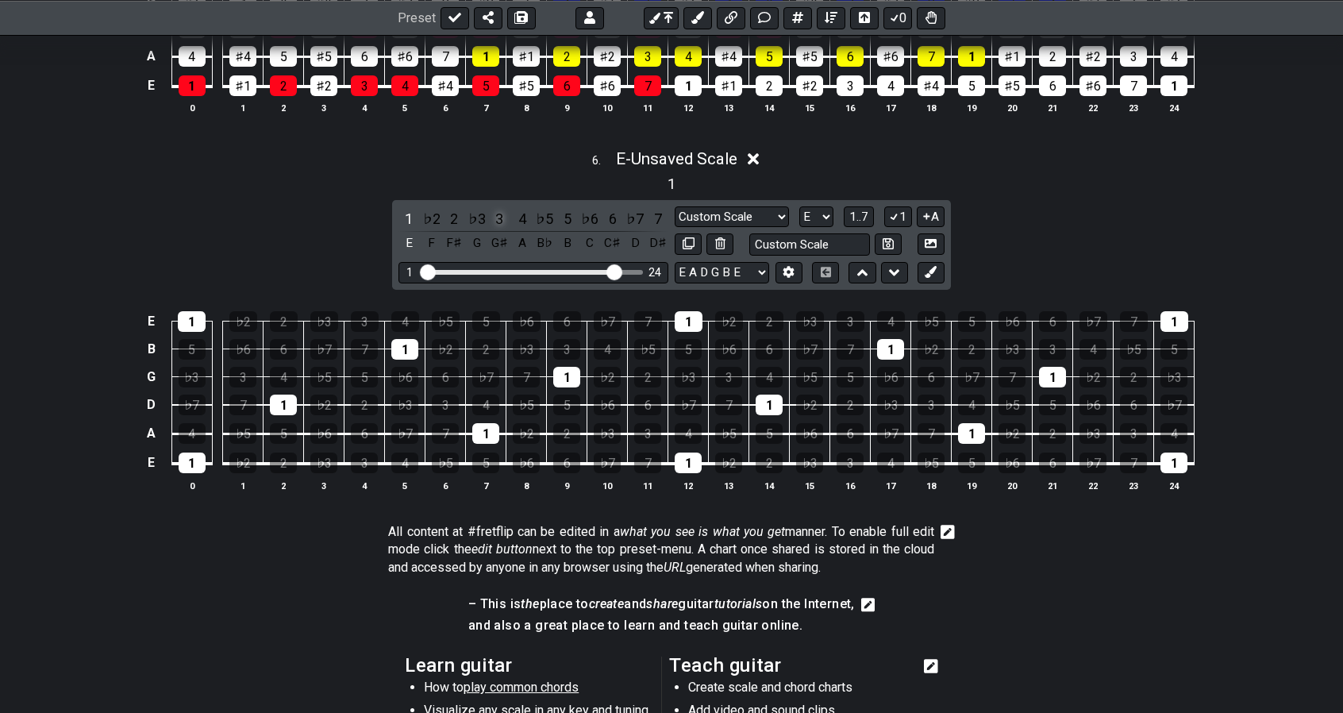
click at [499, 208] on div "3" at bounding box center [499, 218] width 21 height 21
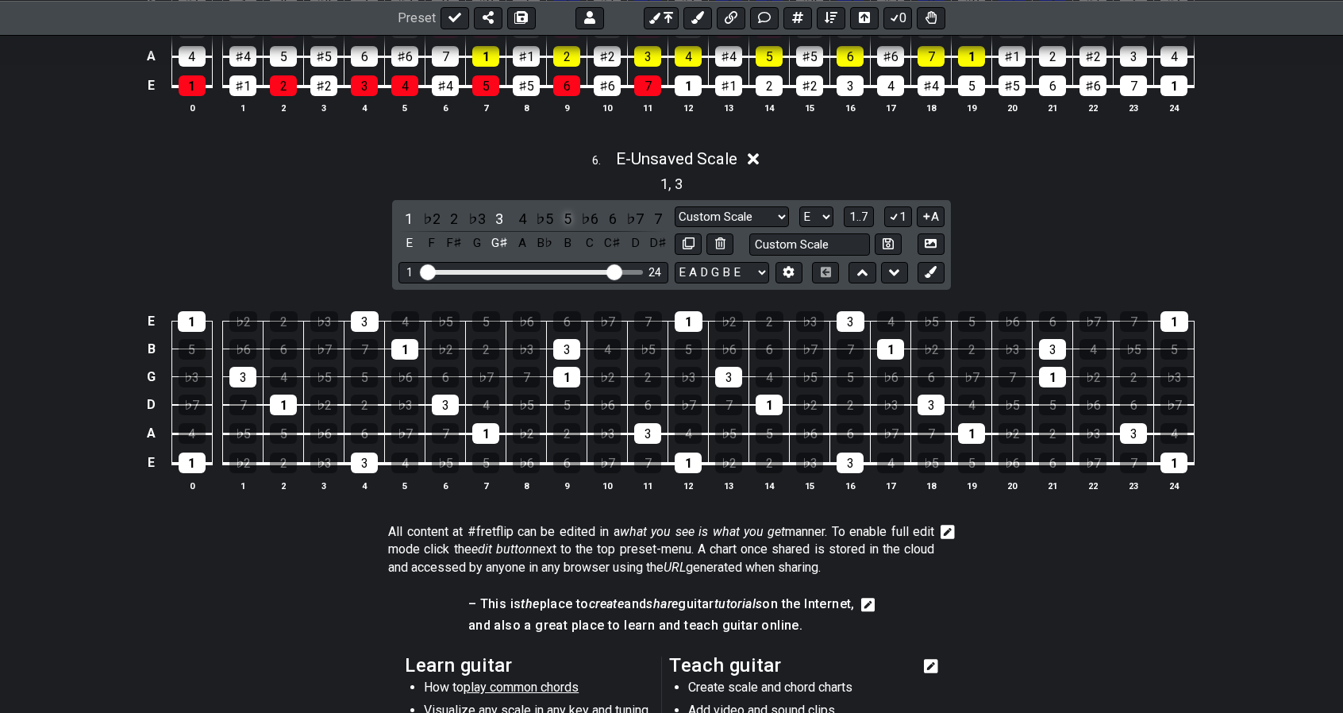
click at [565, 208] on div "5" at bounding box center [567, 218] width 21 height 21
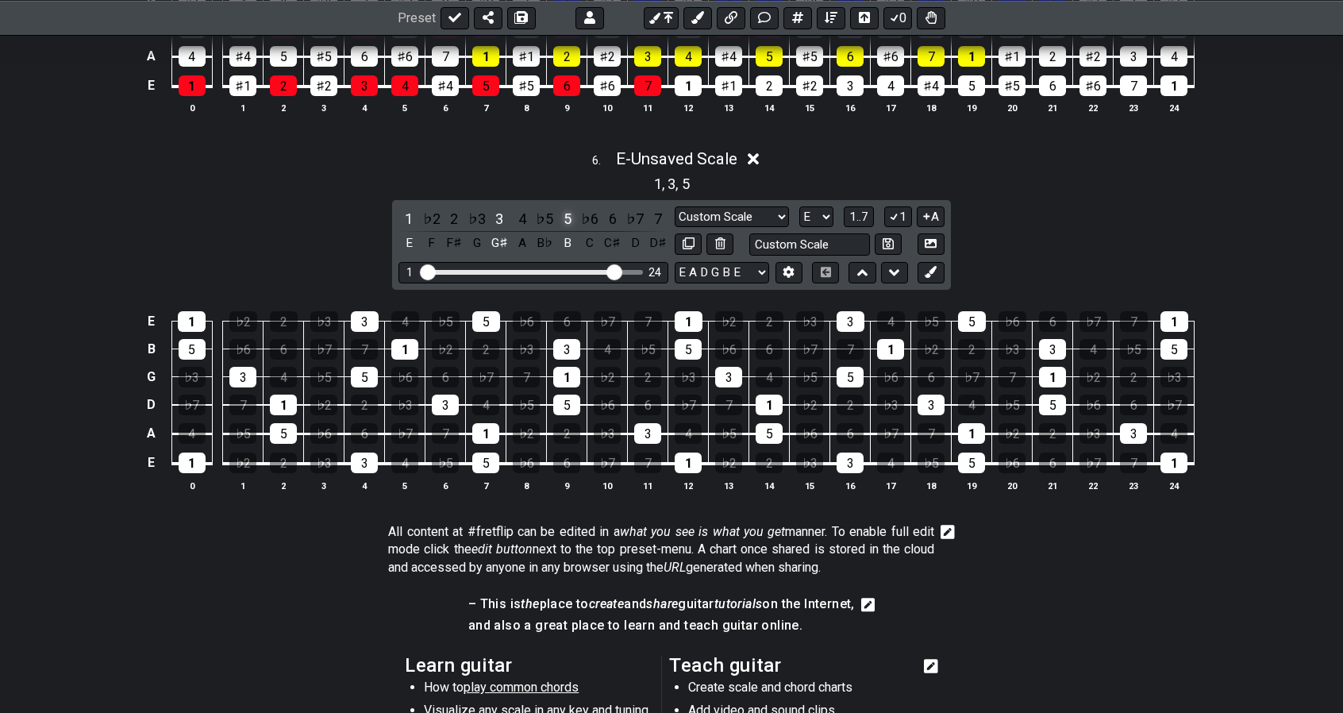
click at [565, 208] on div "5" at bounding box center [567, 218] width 21 height 21
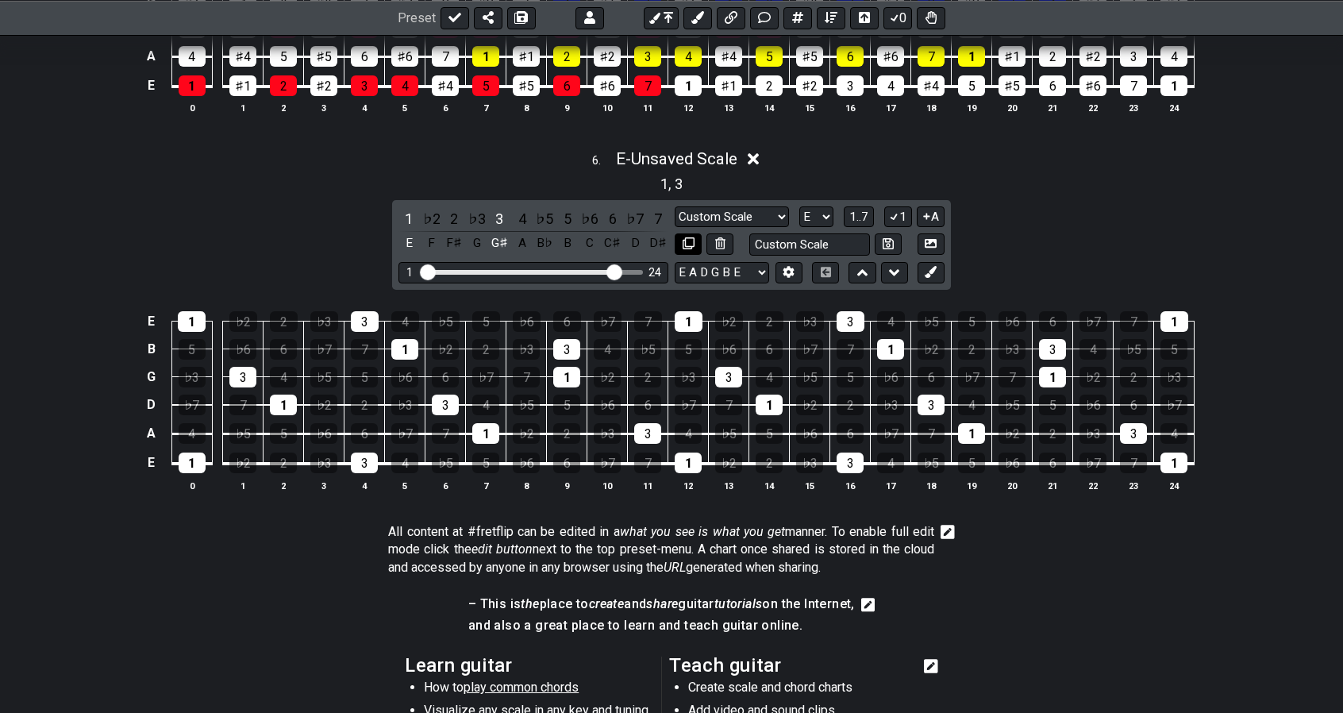
click at [693, 237] on icon at bounding box center [689, 243] width 12 height 12
select select "Custom Scale"
select select "E"
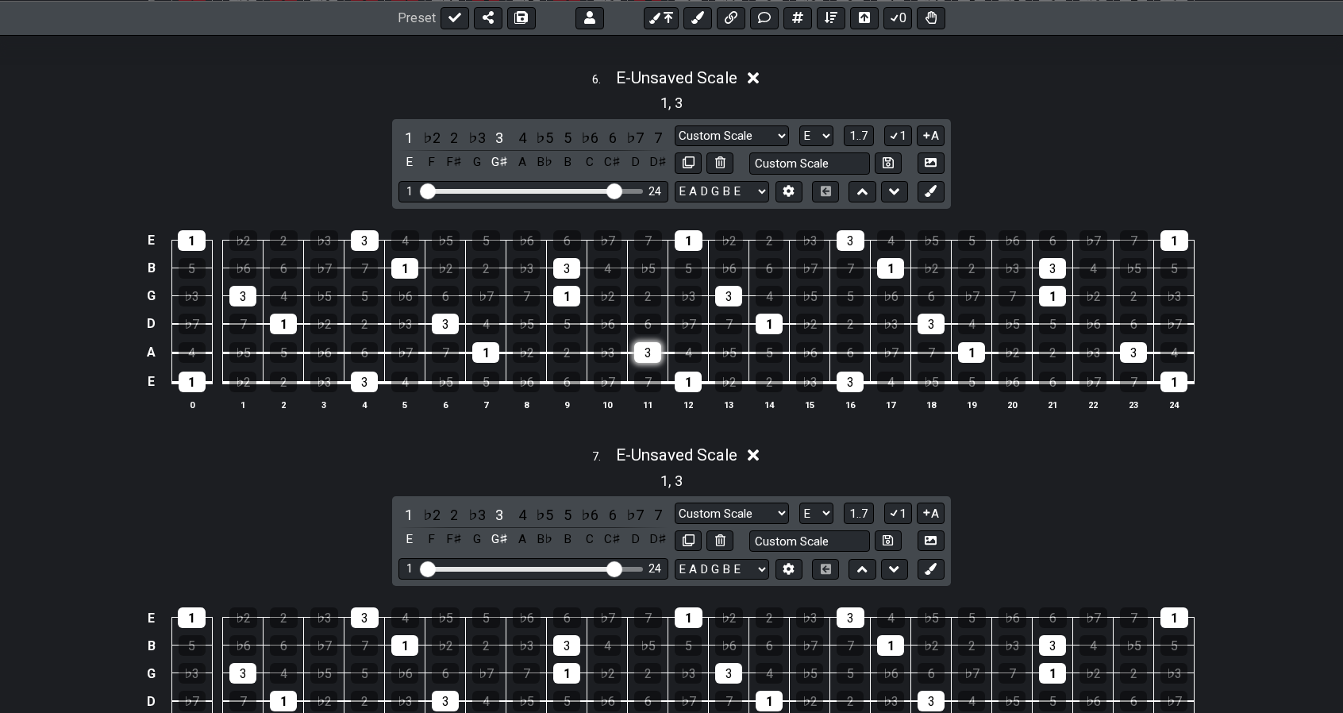
scroll to position [2295, 0]
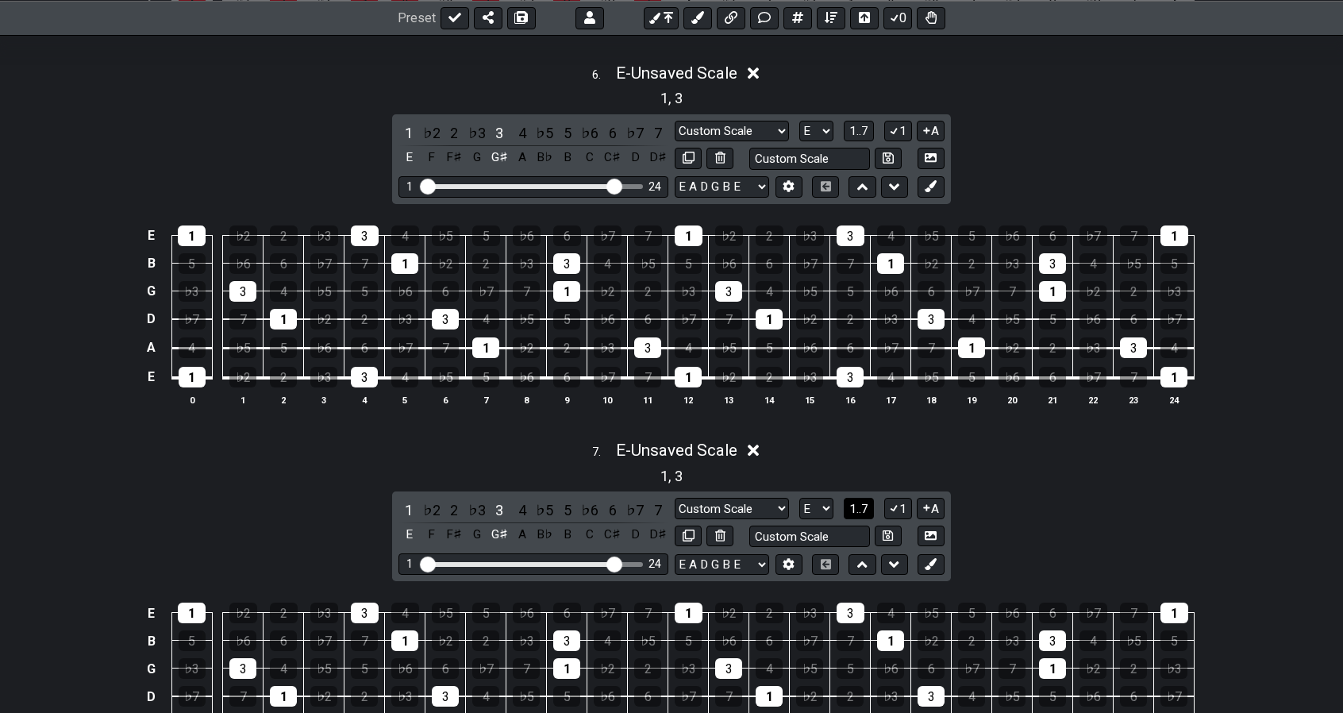
click at [857, 502] on span "1..7" at bounding box center [859, 509] width 19 height 14
click at [857, 502] on span "..." at bounding box center [859, 509] width 7 height 14
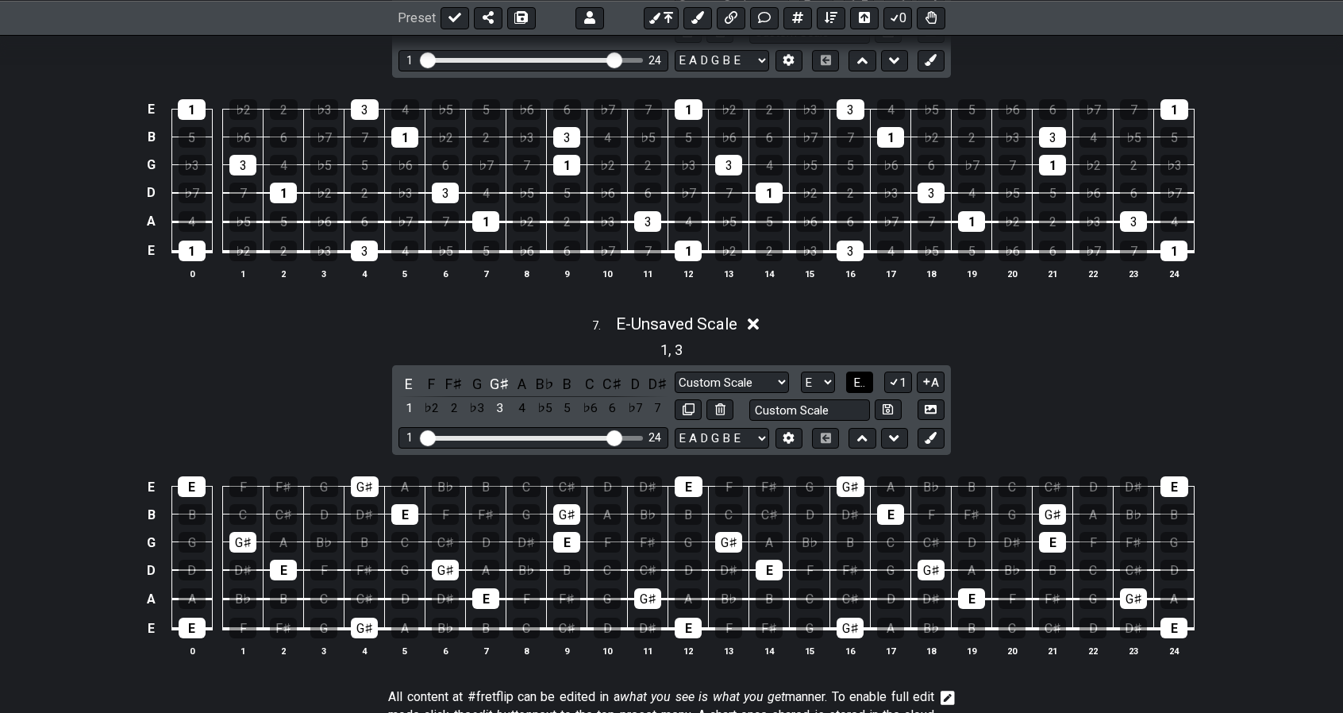
scroll to position [2426, 0]
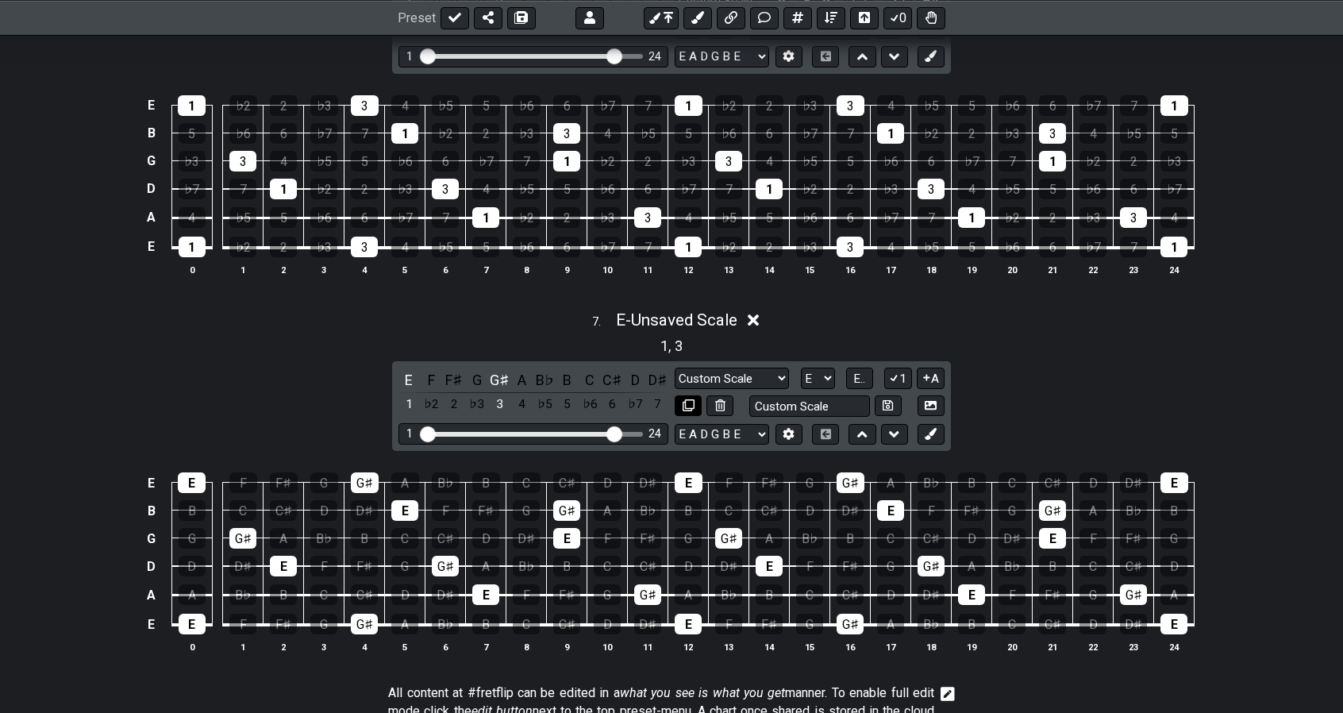
click at [688, 399] on icon at bounding box center [689, 405] width 12 height 12
select select "Custom Scale"
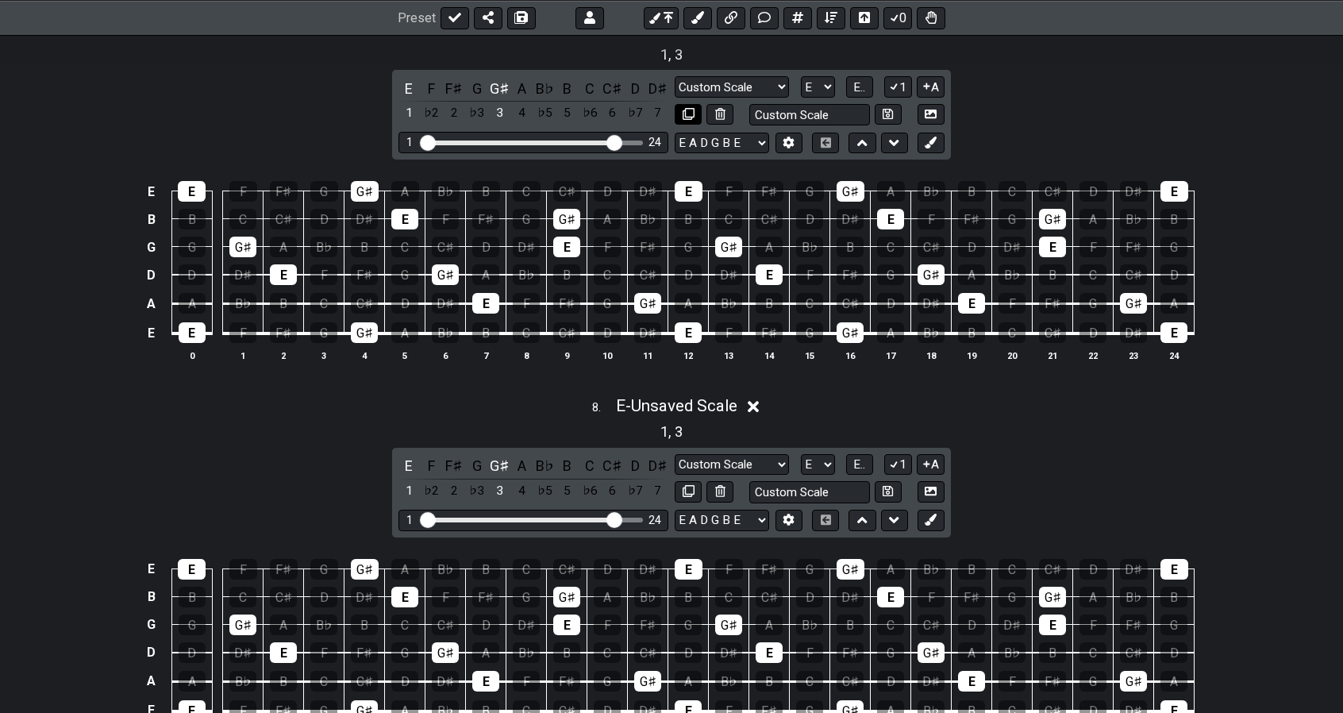
scroll to position [2742, 0]
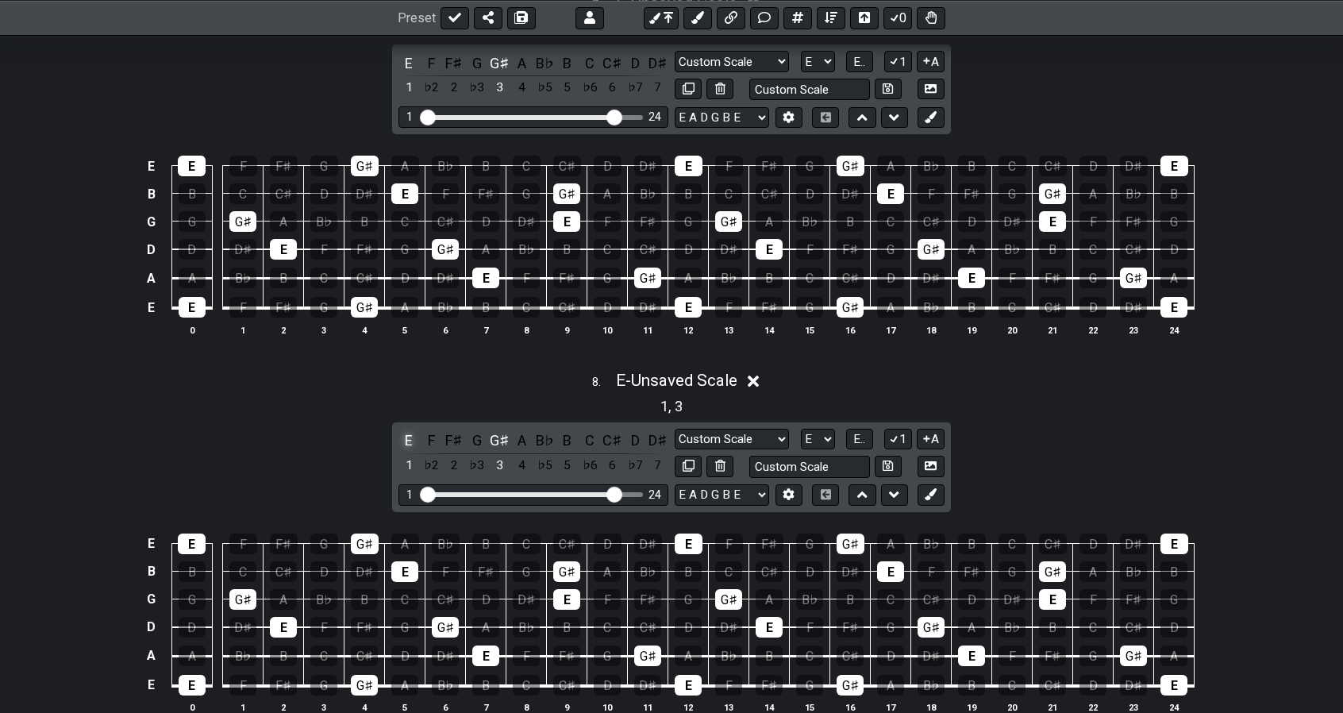
click at [416, 430] on div "E" at bounding box center [409, 440] width 21 height 21
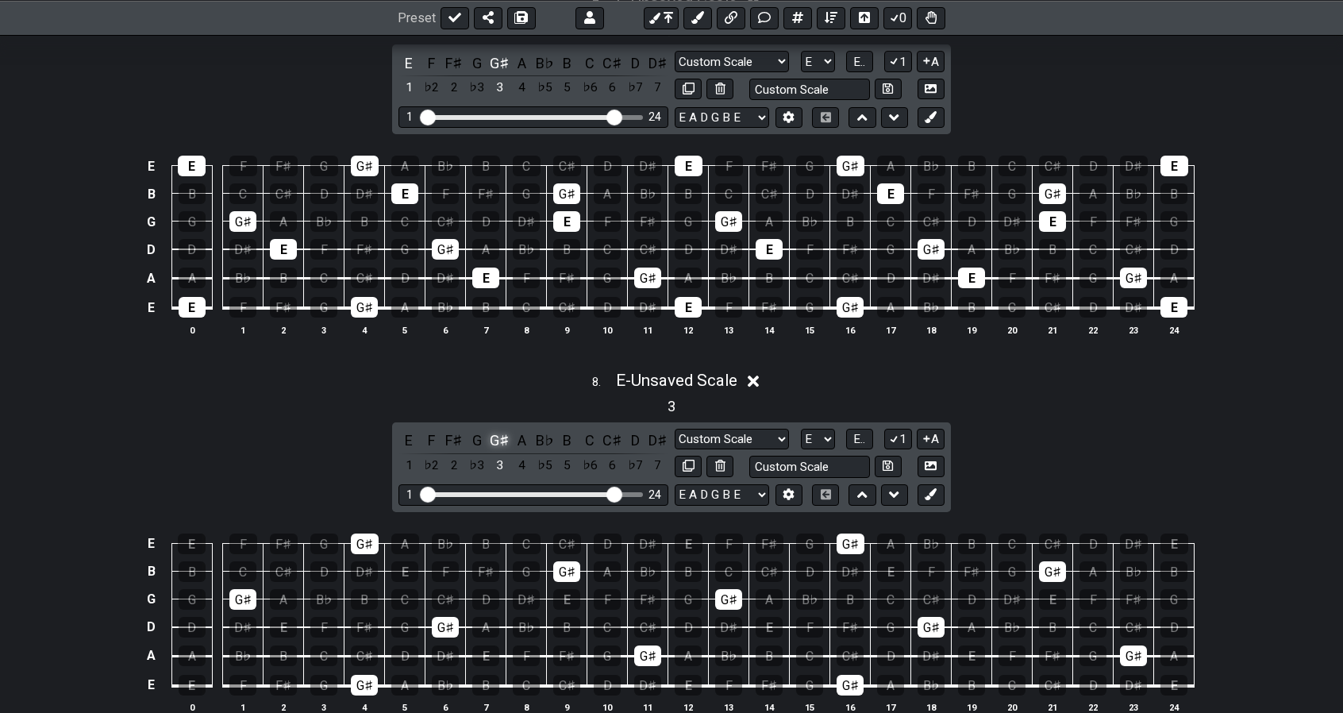
click at [504, 430] on div "G♯" at bounding box center [499, 440] width 21 height 21
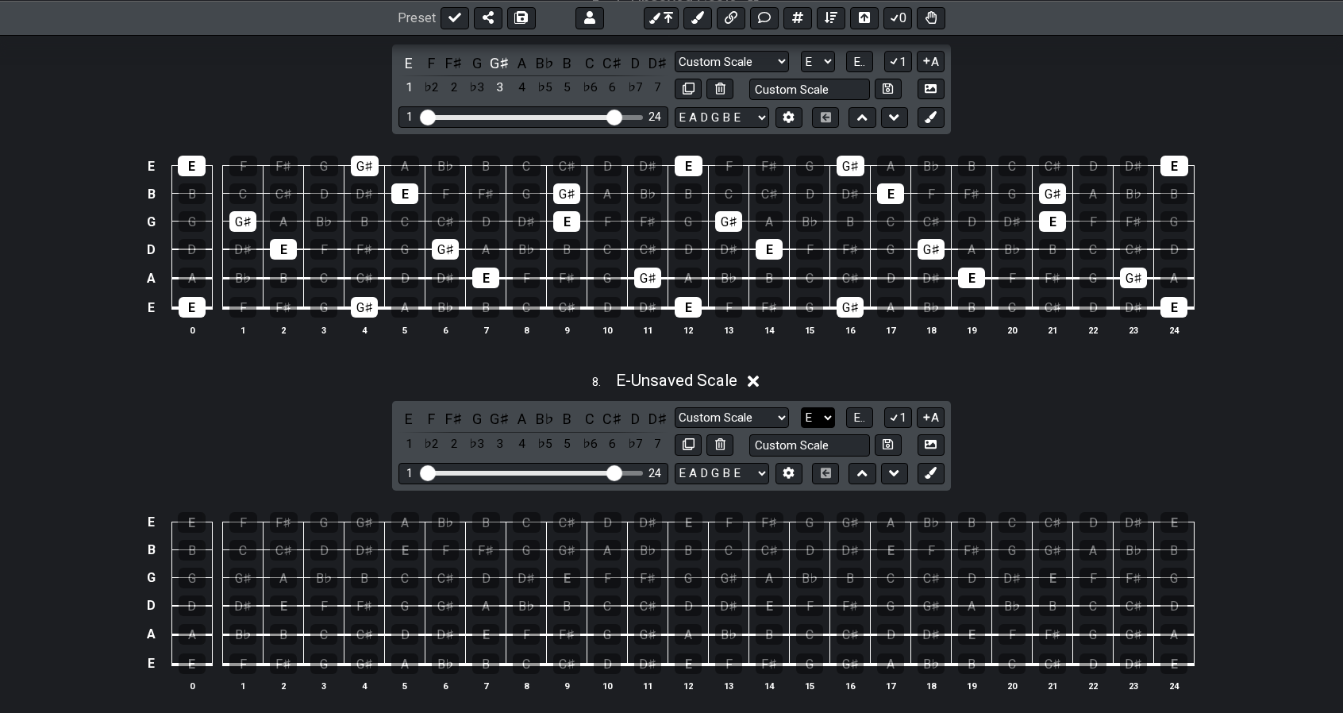
click at [819, 407] on select "A♭ A A♯ B♭ B C C♯ D♭ D D♯ E♭ E F F♯ G♭ G G♯" at bounding box center [818, 417] width 34 height 21
select select "A"
click at [801, 407] on select "A♭ A A♯ B♭ B C C♯ D♭ D D♯ E♭ E F F♯ G♭ G G♯" at bounding box center [818, 417] width 34 height 21
click at [411, 408] on div "A" at bounding box center [409, 418] width 21 height 21
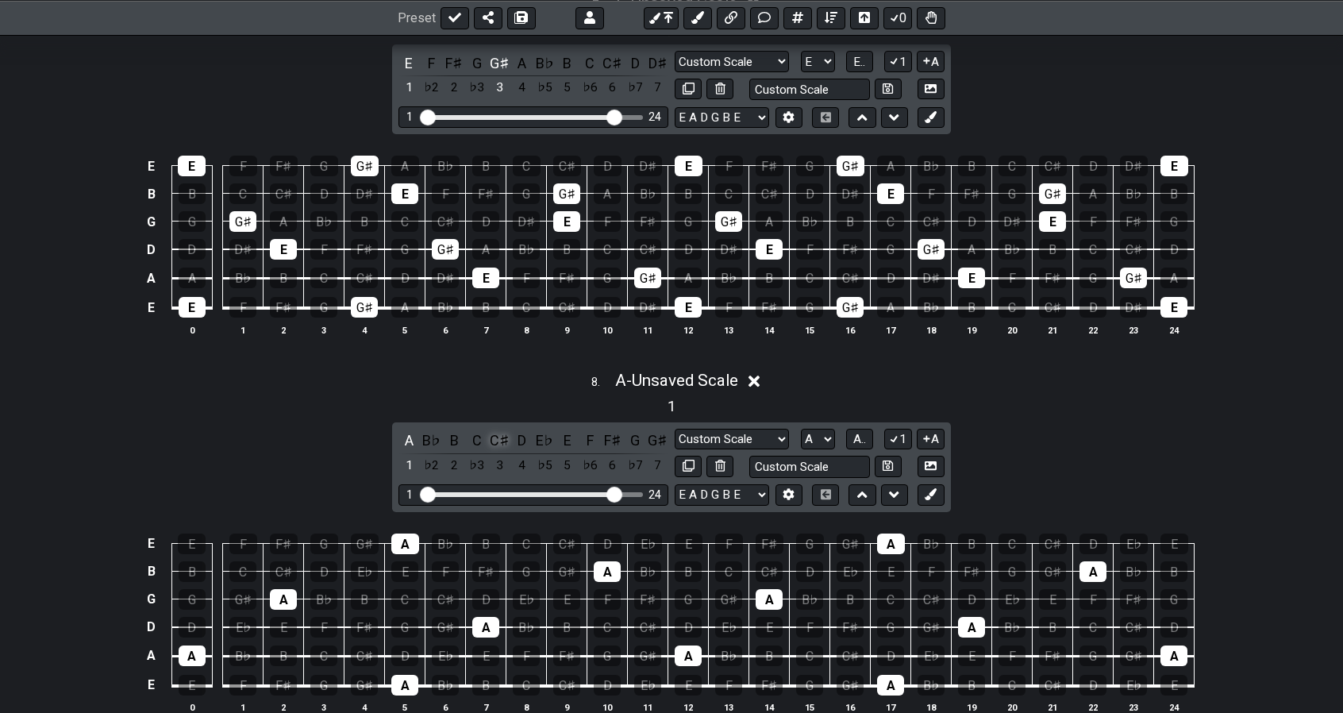
click at [500, 430] on div "C♯" at bounding box center [499, 440] width 21 height 21
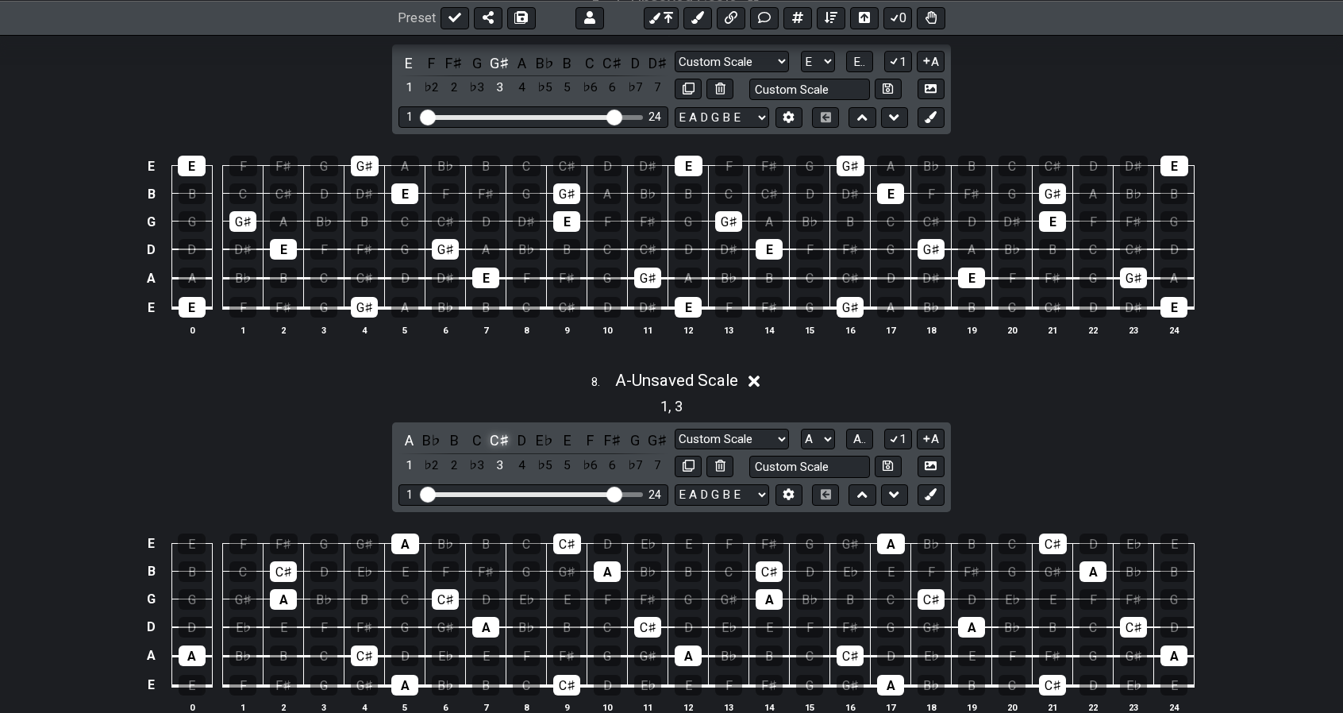
click at [500, 430] on div "C♯" at bounding box center [499, 440] width 21 height 21
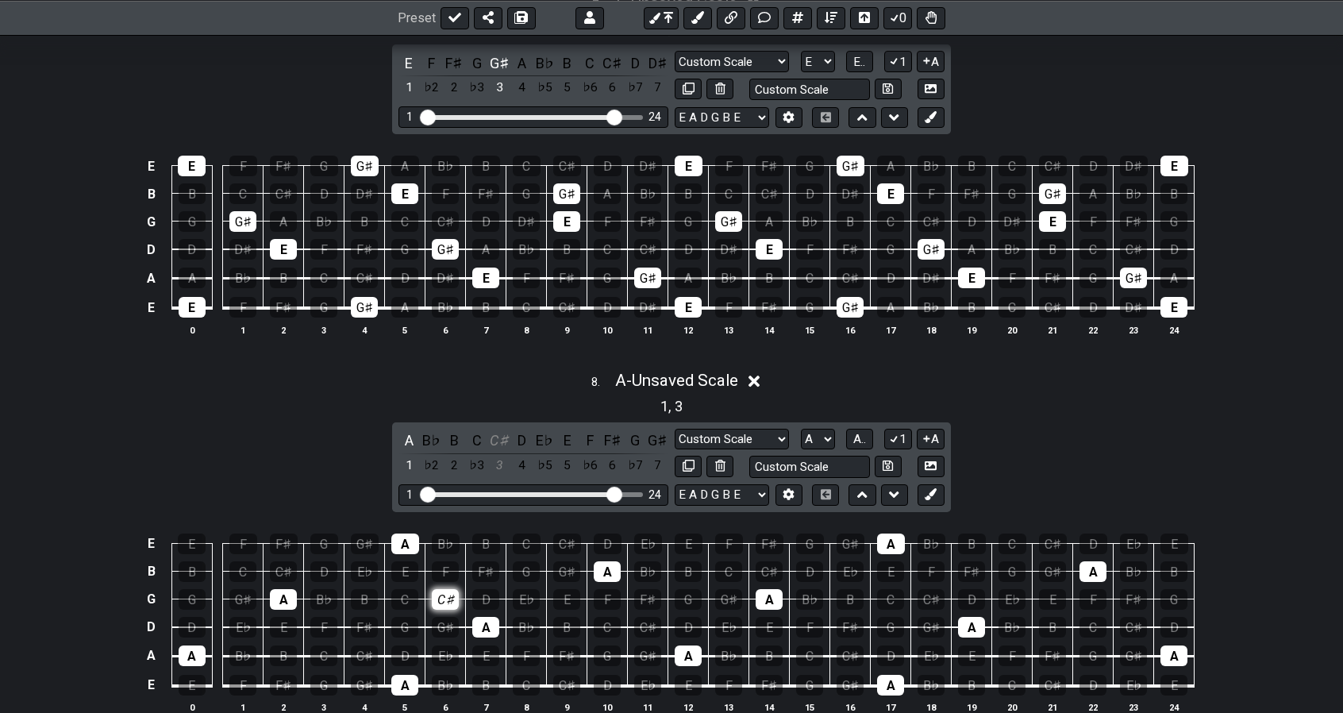
click at [442, 589] on div "C♯" at bounding box center [445, 599] width 27 height 21
click at [413, 534] on div "A" at bounding box center [405, 544] width 28 height 21
click at [287, 589] on div "A" at bounding box center [283, 599] width 27 height 21
click at [407, 675] on div "A" at bounding box center [404, 685] width 27 height 21
click at [613, 561] on div "A" at bounding box center [607, 571] width 27 height 21
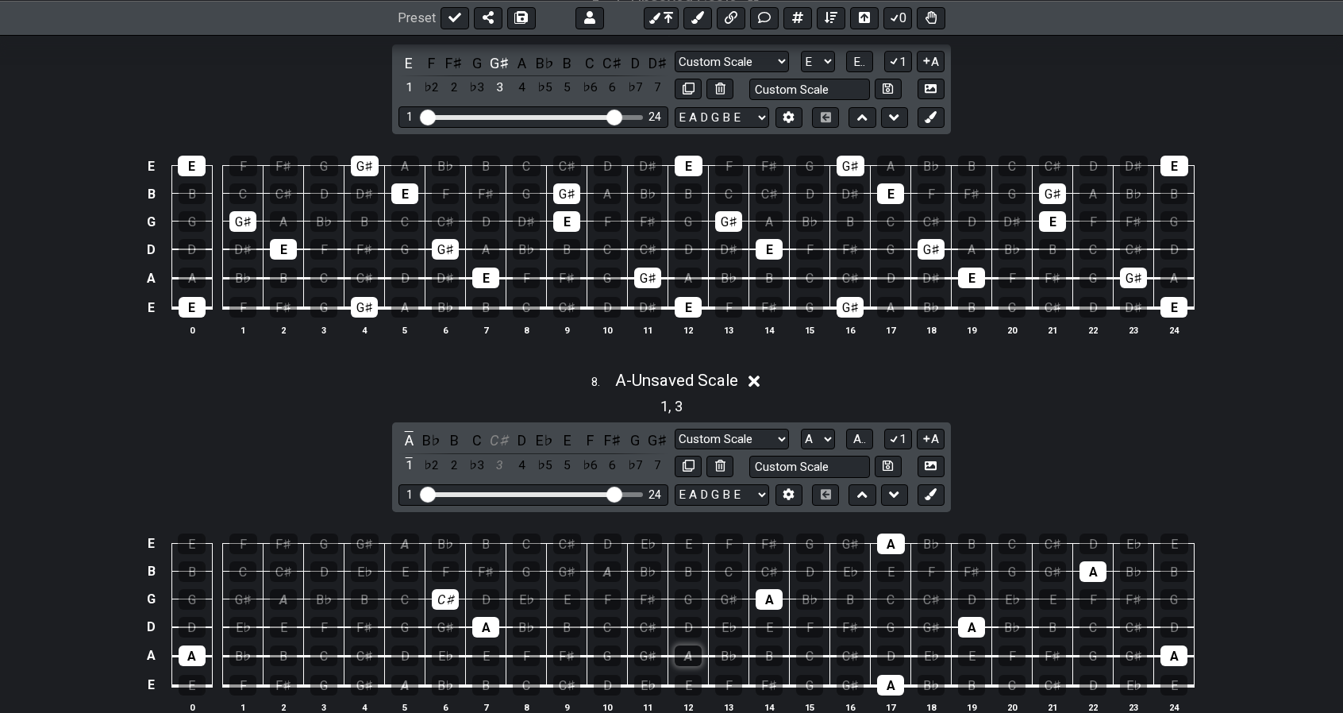
click at [688, 645] on div "A" at bounding box center [688, 655] width 27 height 21
click at [770, 589] on div "A" at bounding box center [769, 599] width 27 height 21
click at [892, 534] on div "A" at bounding box center [891, 544] width 28 height 21
click at [887, 675] on div "A" at bounding box center [890, 685] width 27 height 21
click at [977, 617] on div "A" at bounding box center [971, 627] width 27 height 21
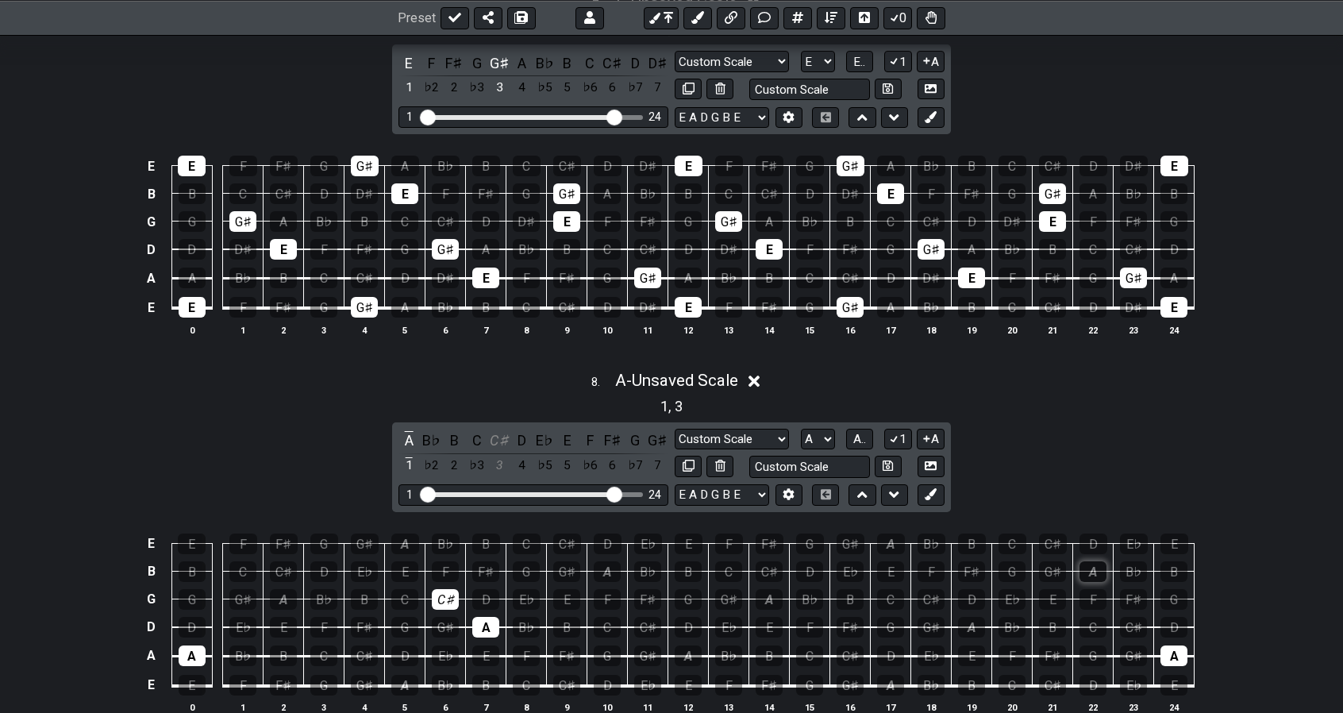
click at [1083, 561] on div "A" at bounding box center [1093, 571] width 27 height 21
click at [1173, 645] on div "A" at bounding box center [1174, 655] width 27 height 21
click at [938, 484] on button at bounding box center [931, 494] width 27 height 21
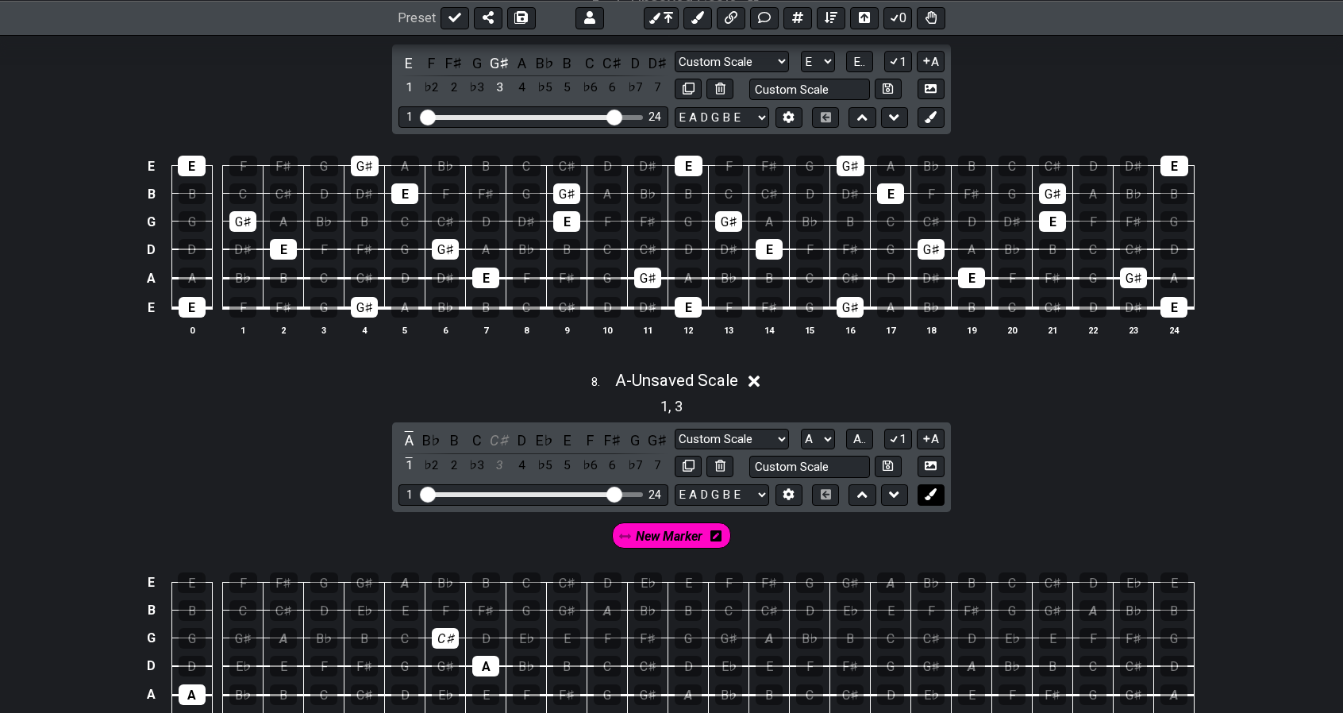
click at [938, 484] on button at bounding box center [931, 494] width 27 height 21
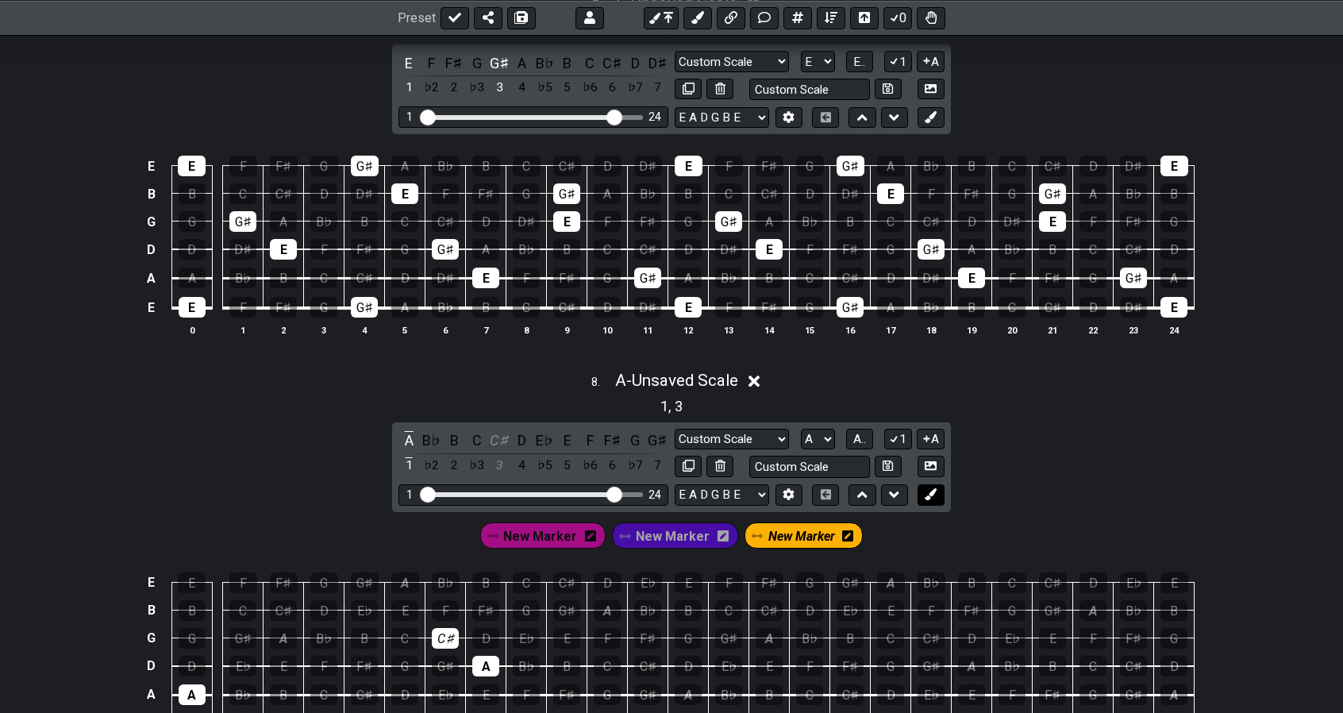
click at [938, 484] on button at bounding box center [931, 494] width 27 height 21
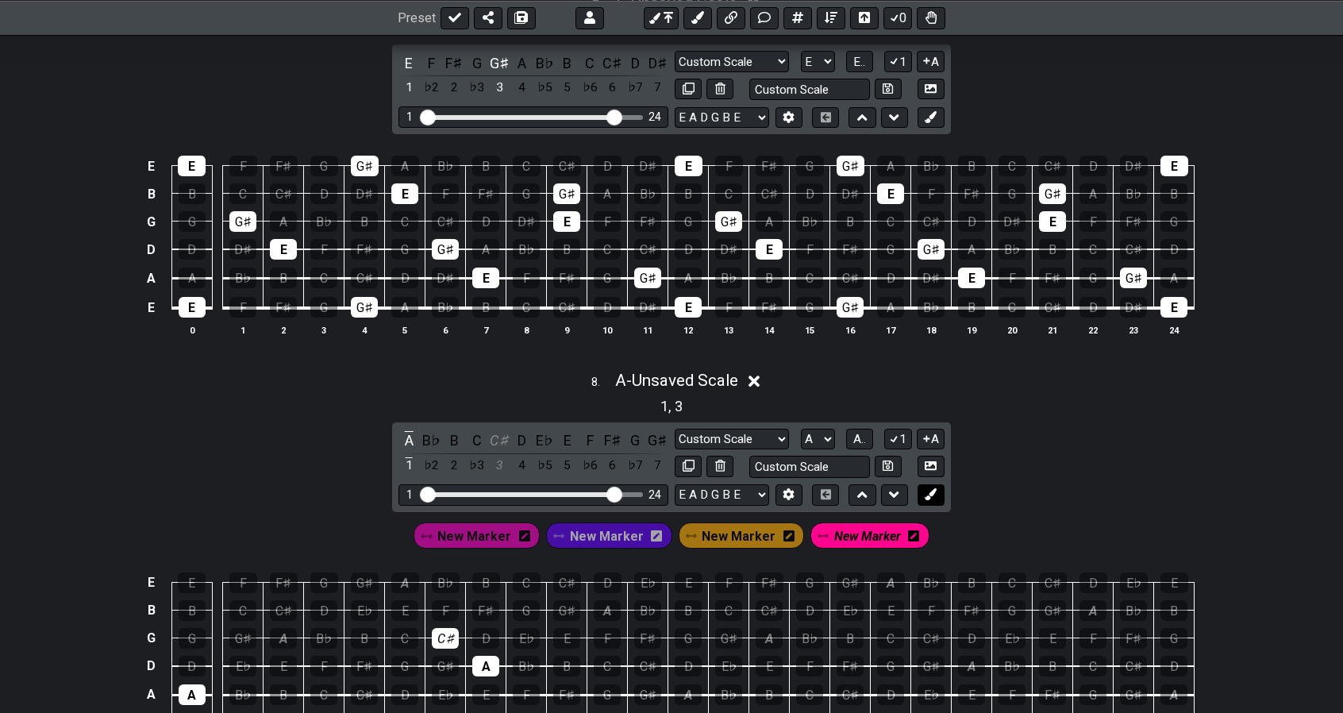
click at [938, 484] on button at bounding box center [931, 494] width 27 height 21
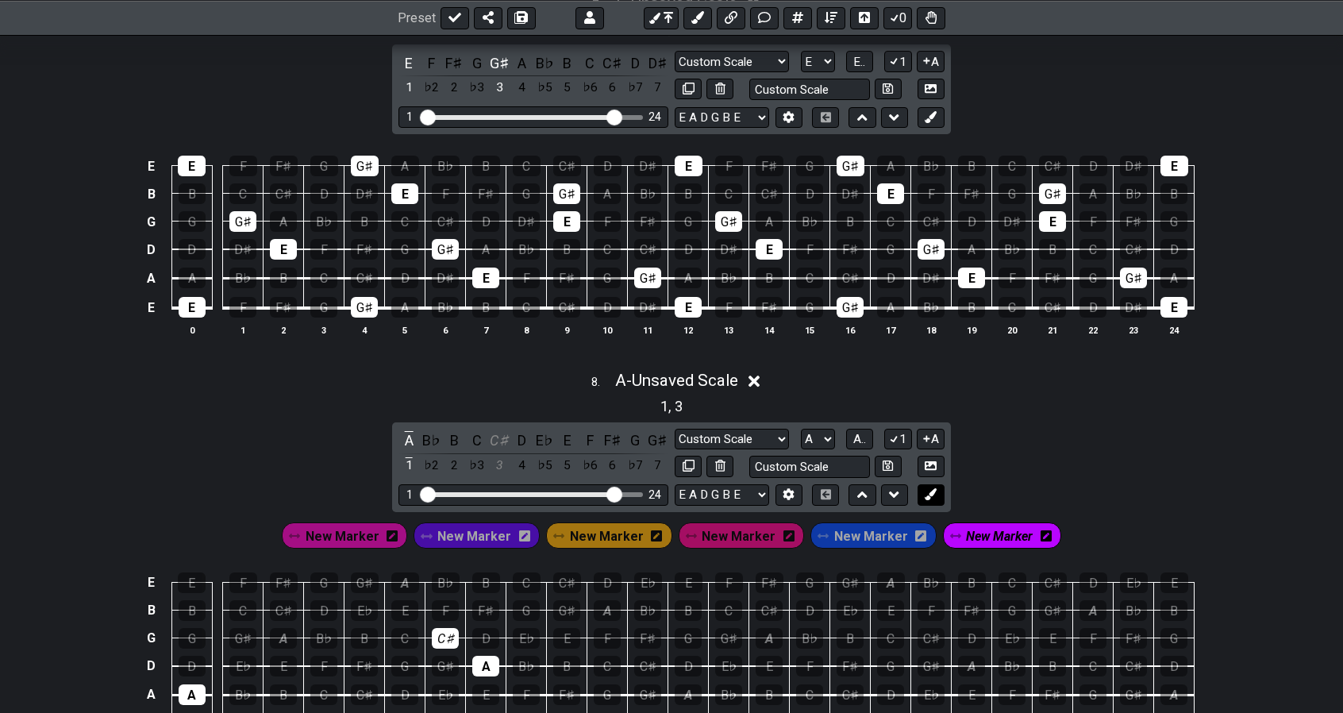
click at [938, 484] on button at bounding box center [931, 494] width 27 height 21
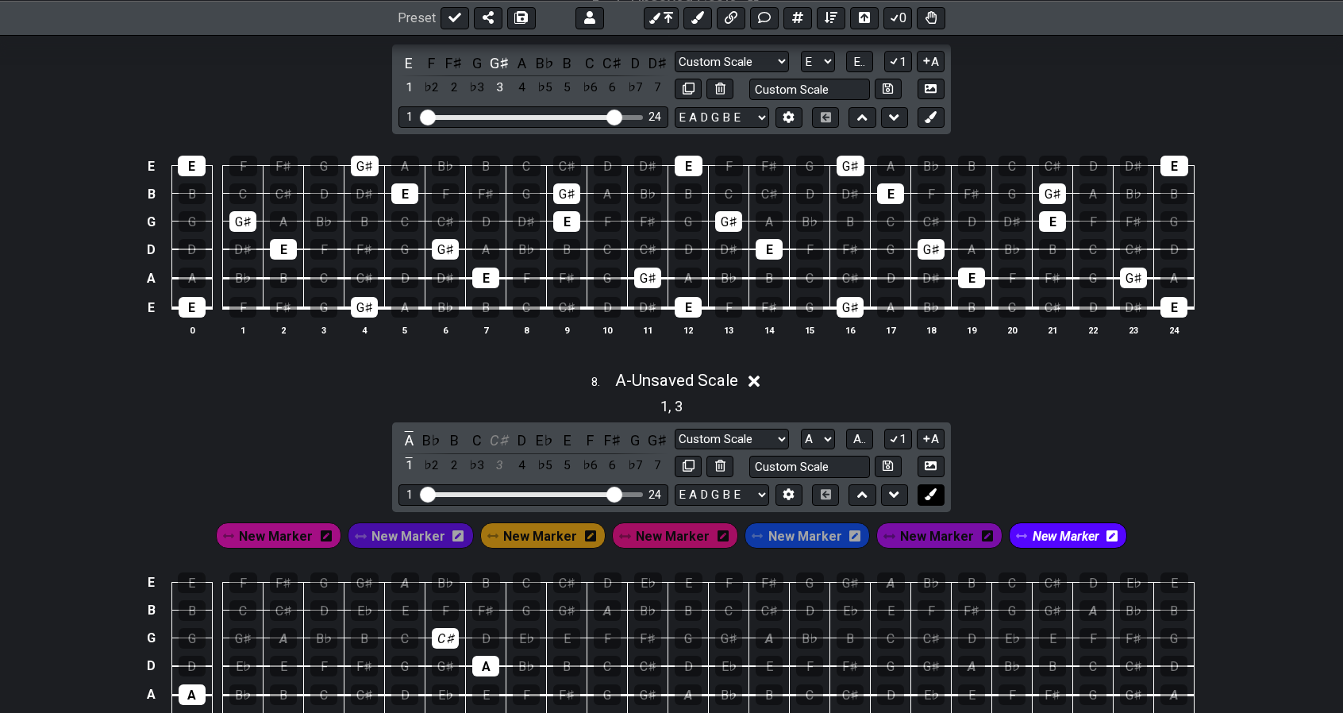
click at [938, 484] on button at bounding box center [931, 494] width 27 height 21
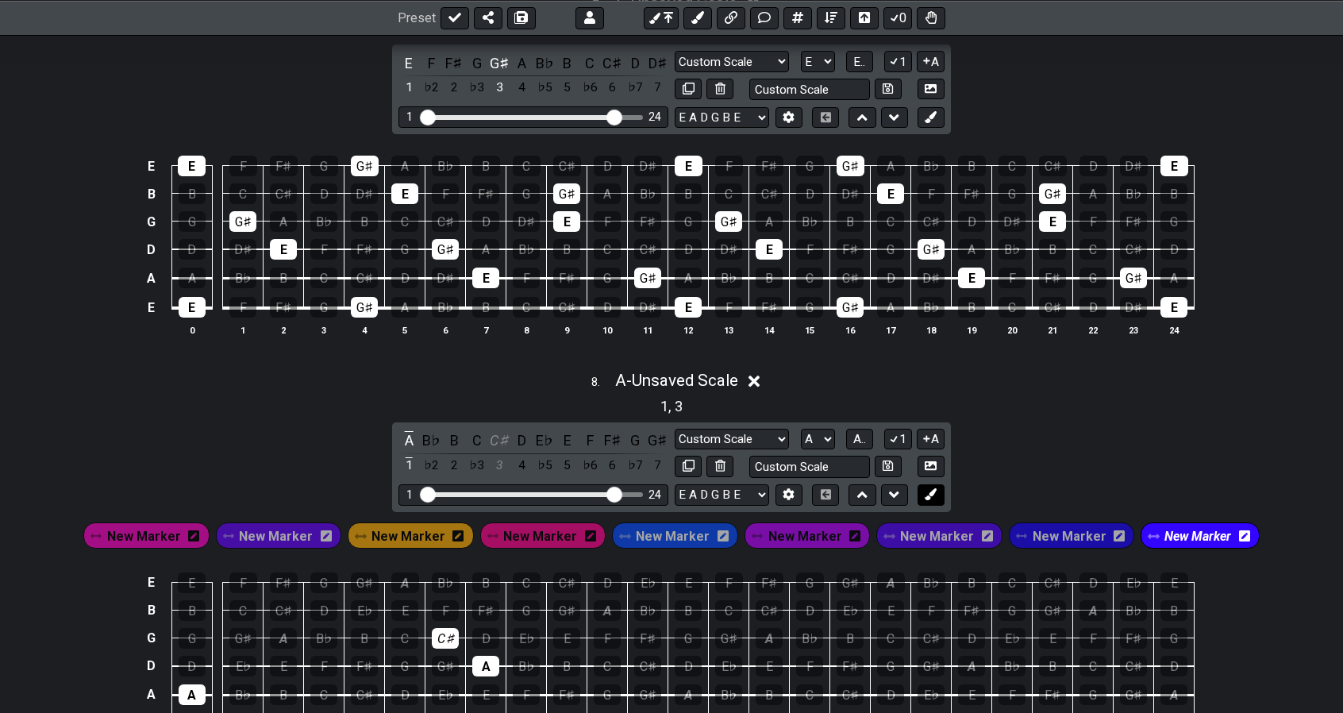
click at [938, 484] on button at bounding box center [931, 494] width 27 height 21
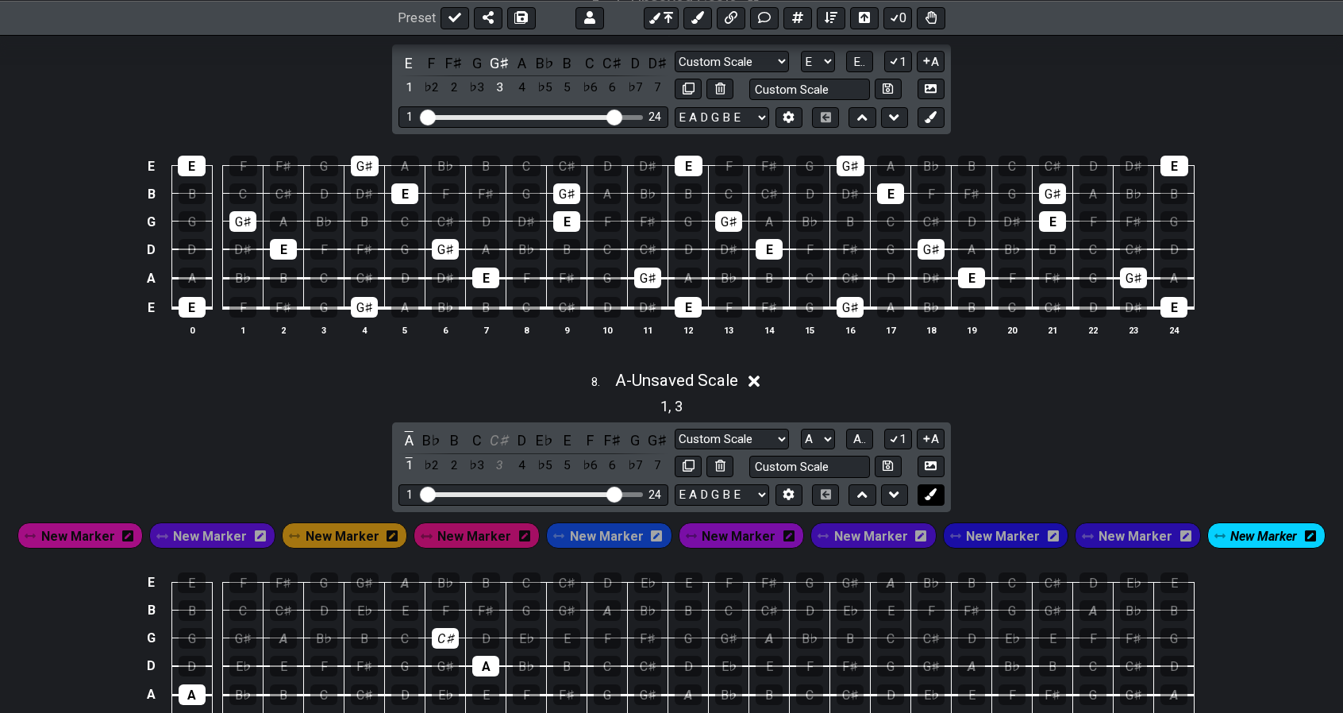
click at [938, 484] on button at bounding box center [931, 494] width 27 height 21
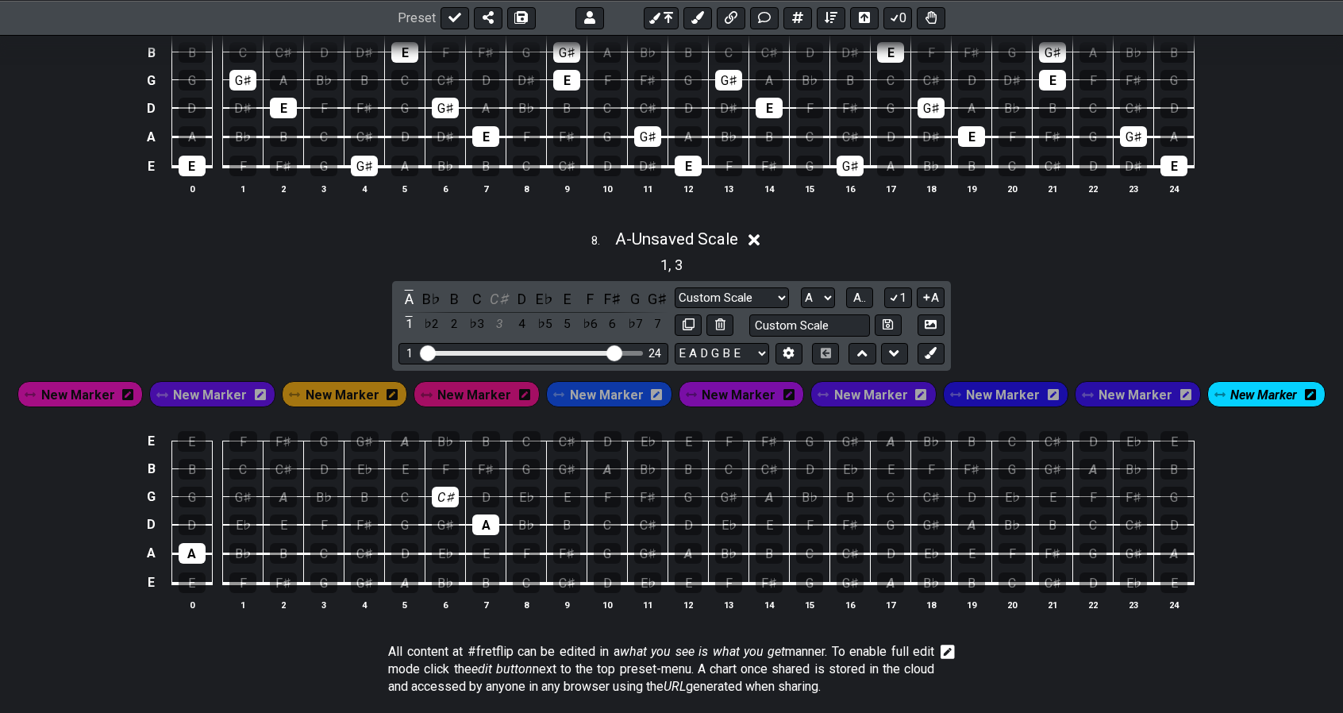
scroll to position [2888, 0]
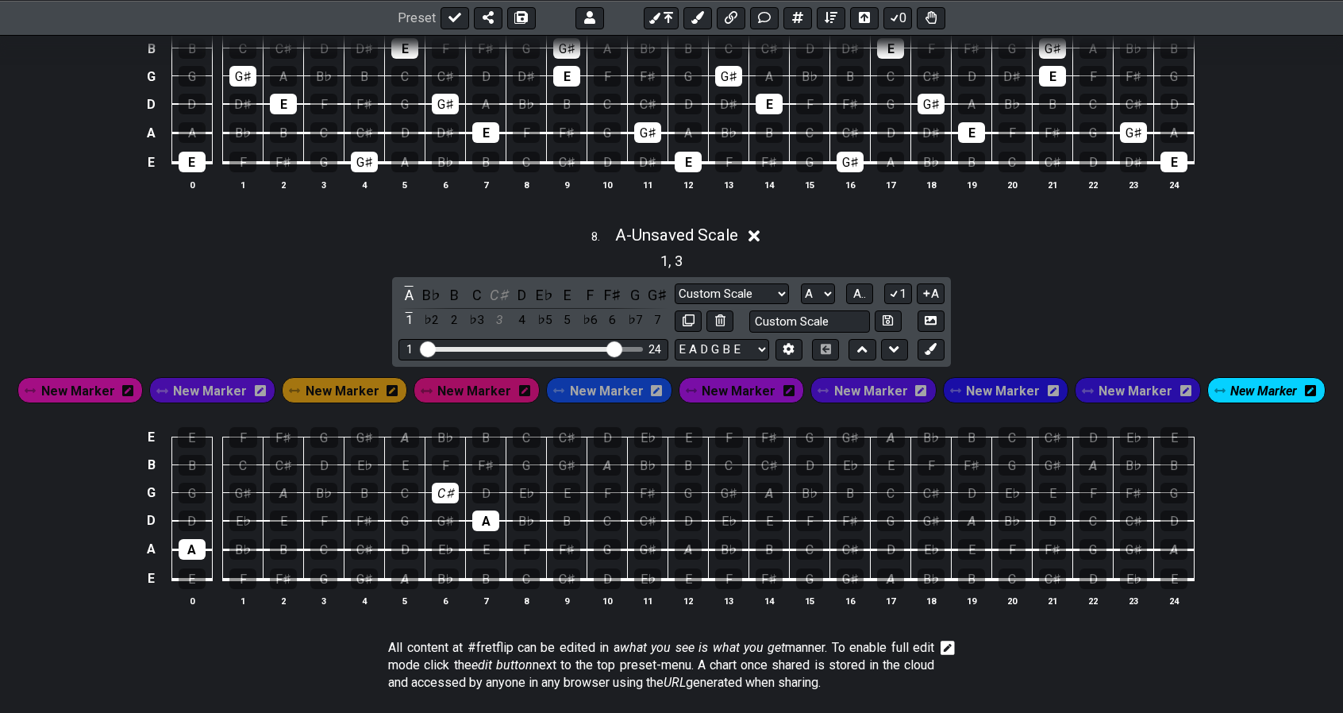
click at [862, 380] on span "New Marker" at bounding box center [871, 391] width 74 height 23
click at [908, 381] on icon at bounding box center [913, 391] width 11 height 23
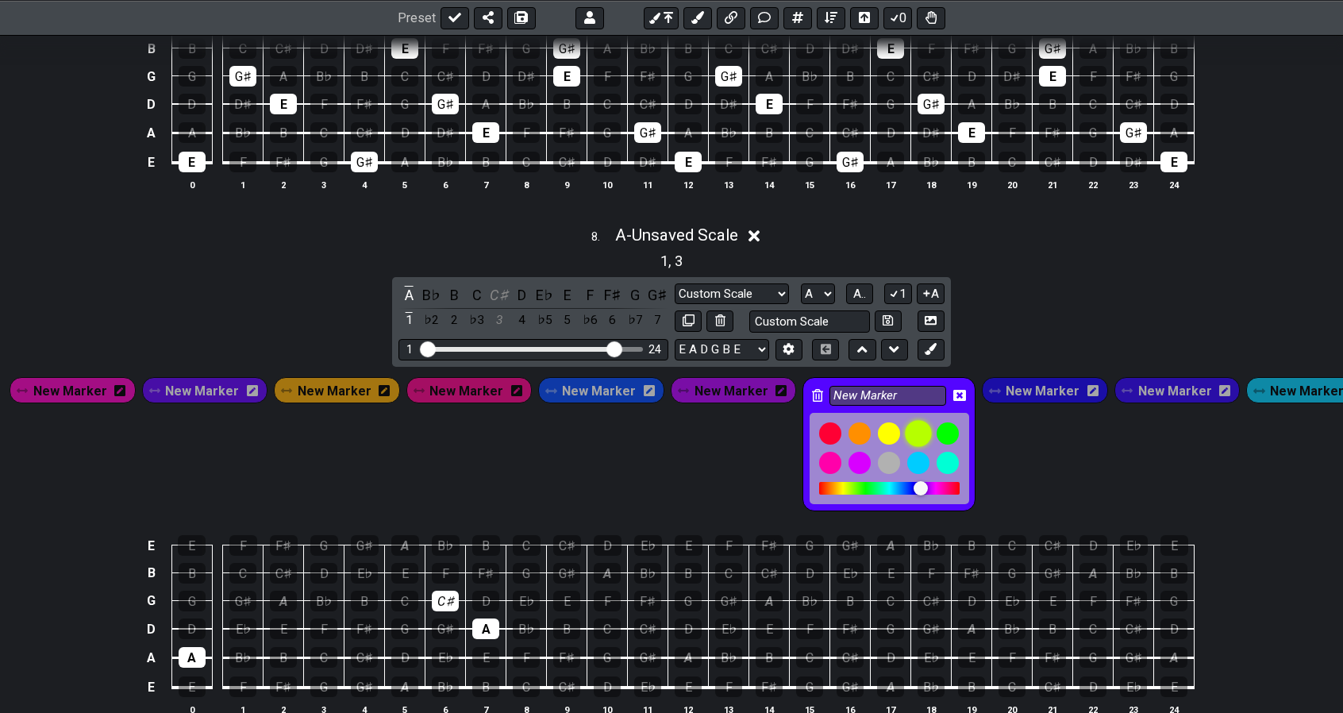
click at [905, 421] on div at bounding box center [918, 434] width 27 height 27
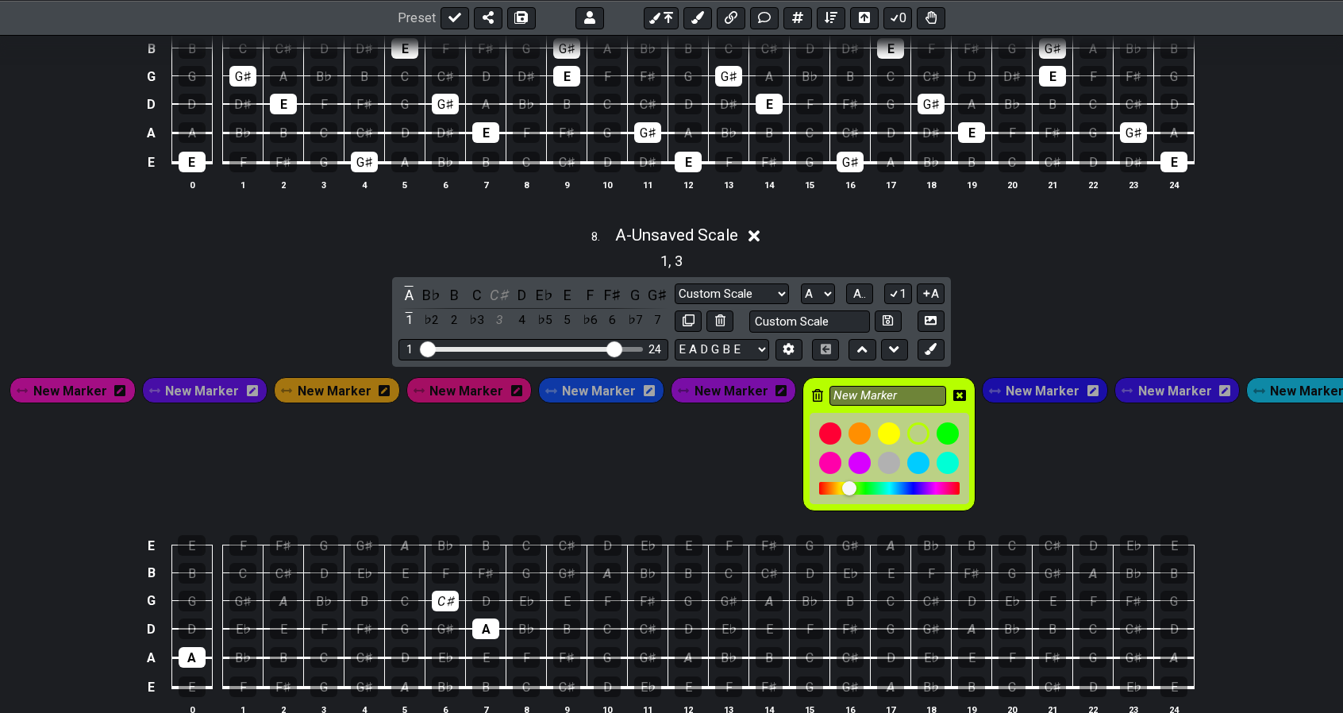
click at [954, 390] on icon at bounding box center [960, 395] width 13 height 11
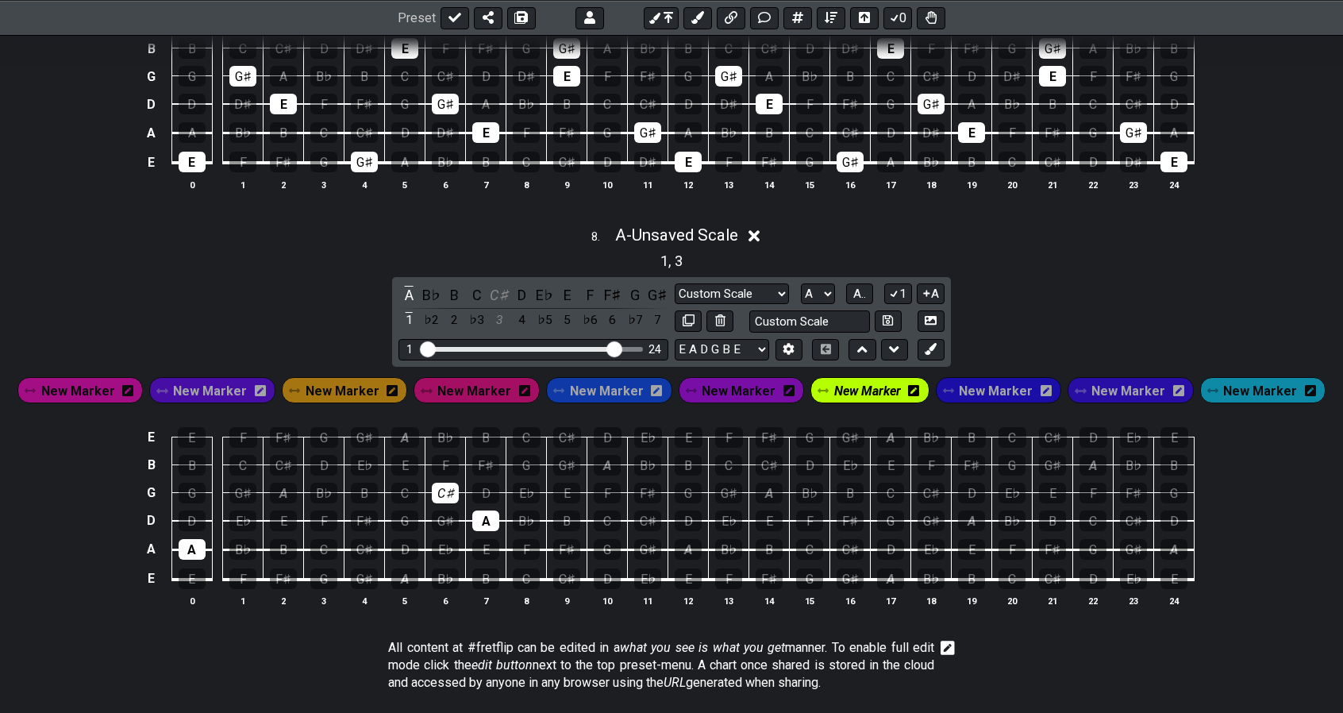
click at [473, 380] on span "New Marker" at bounding box center [474, 391] width 74 height 23
click at [96, 380] on span "New Marker" at bounding box center [78, 391] width 74 height 23
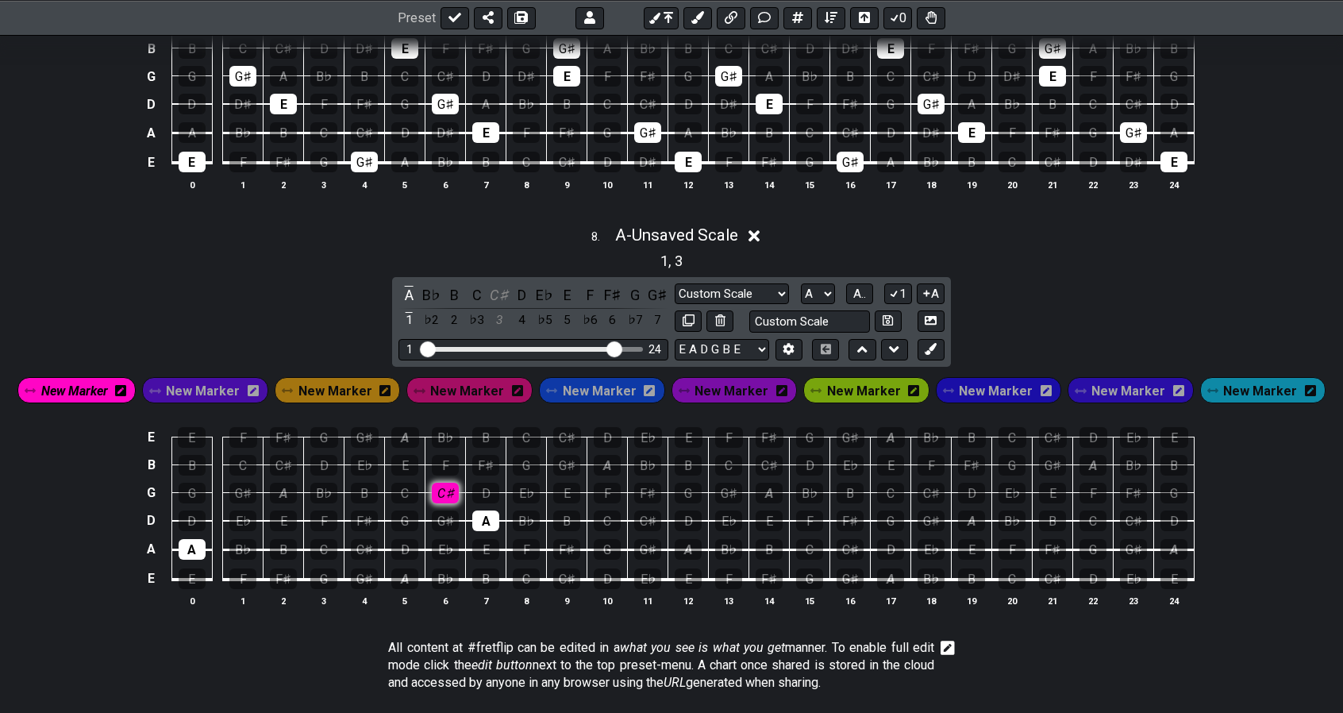
click at [439, 483] on div "C♯" at bounding box center [445, 493] width 27 height 21
click at [483, 511] on div "A" at bounding box center [485, 521] width 27 height 21
click at [864, 380] on span "New Marker" at bounding box center [864, 391] width 74 height 23
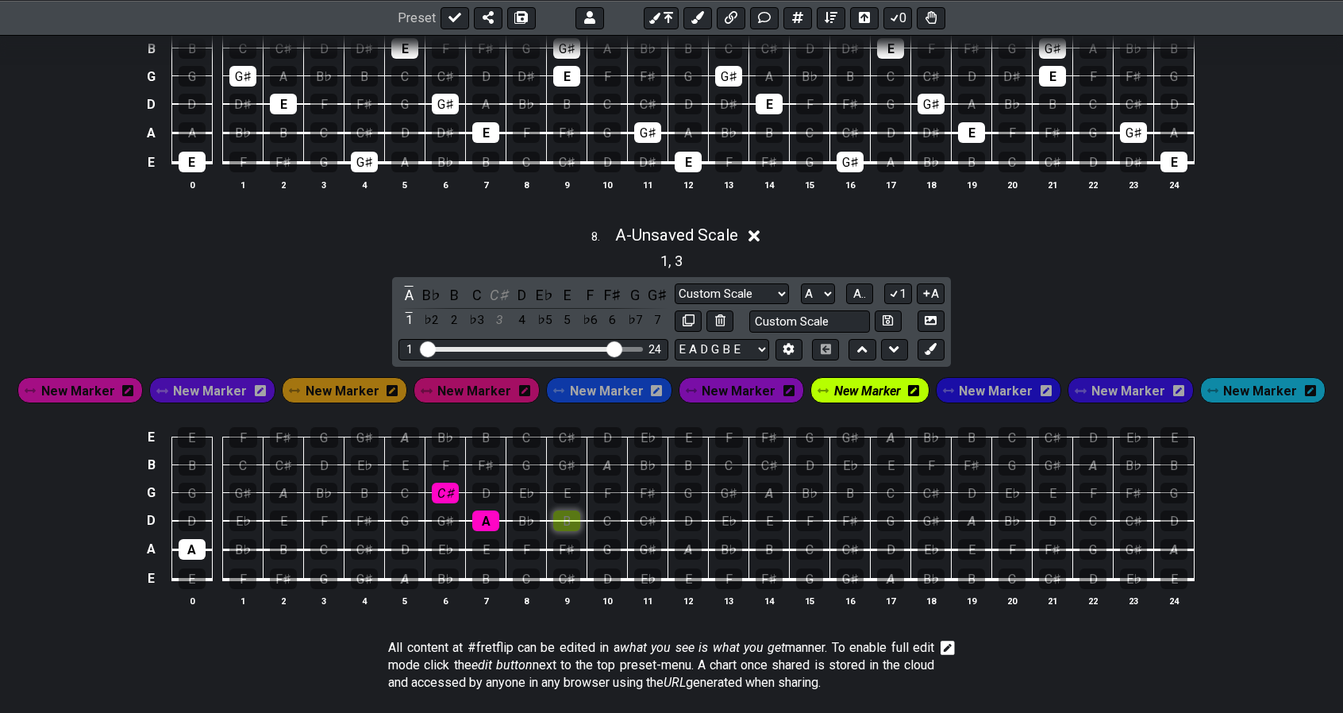
click at [567, 511] on div "B" at bounding box center [566, 521] width 27 height 21
click at [492, 483] on div "D" at bounding box center [485, 493] width 27 height 21
click at [606, 380] on span "New Marker" at bounding box center [607, 391] width 74 height 23
click at [571, 511] on div "B" at bounding box center [566, 521] width 27 height 21
click at [492, 483] on div "D" at bounding box center [485, 493] width 27 height 21
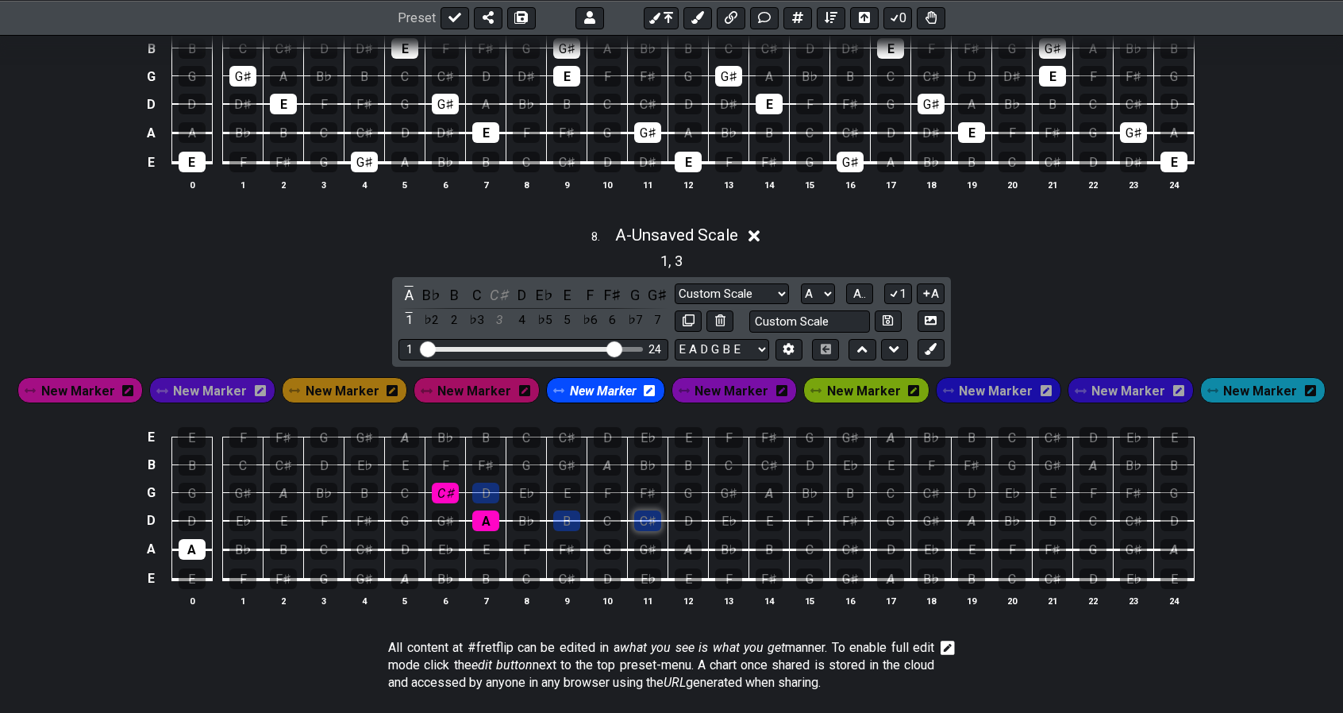
click at [653, 511] on div "C♯" at bounding box center [647, 521] width 27 height 21
click at [572, 483] on div "E" at bounding box center [566, 493] width 27 height 21
click at [373, 380] on span "New Marker" at bounding box center [343, 391] width 74 height 23
click at [645, 511] on div "C♯" at bounding box center [647, 521] width 27 height 21
click at [718, 380] on span "New Marker" at bounding box center [732, 391] width 74 height 23
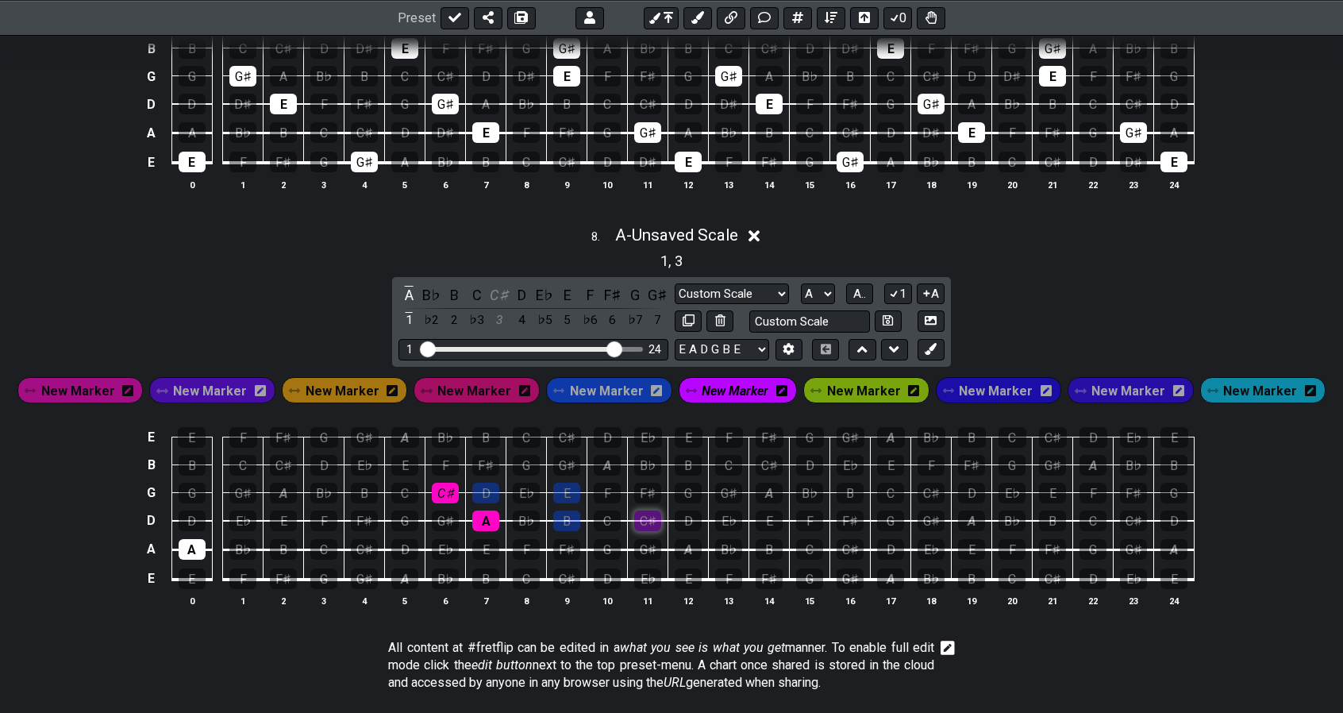
click at [646, 511] on div "C♯" at bounding box center [647, 521] width 27 height 21
click at [572, 483] on div "E" at bounding box center [566, 493] width 27 height 21
click at [838, 380] on span "New Marker" at bounding box center [864, 391] width 74 height 23
click at [692, 511] on div "D" at bounding box center [688, 521] width 27 height 21
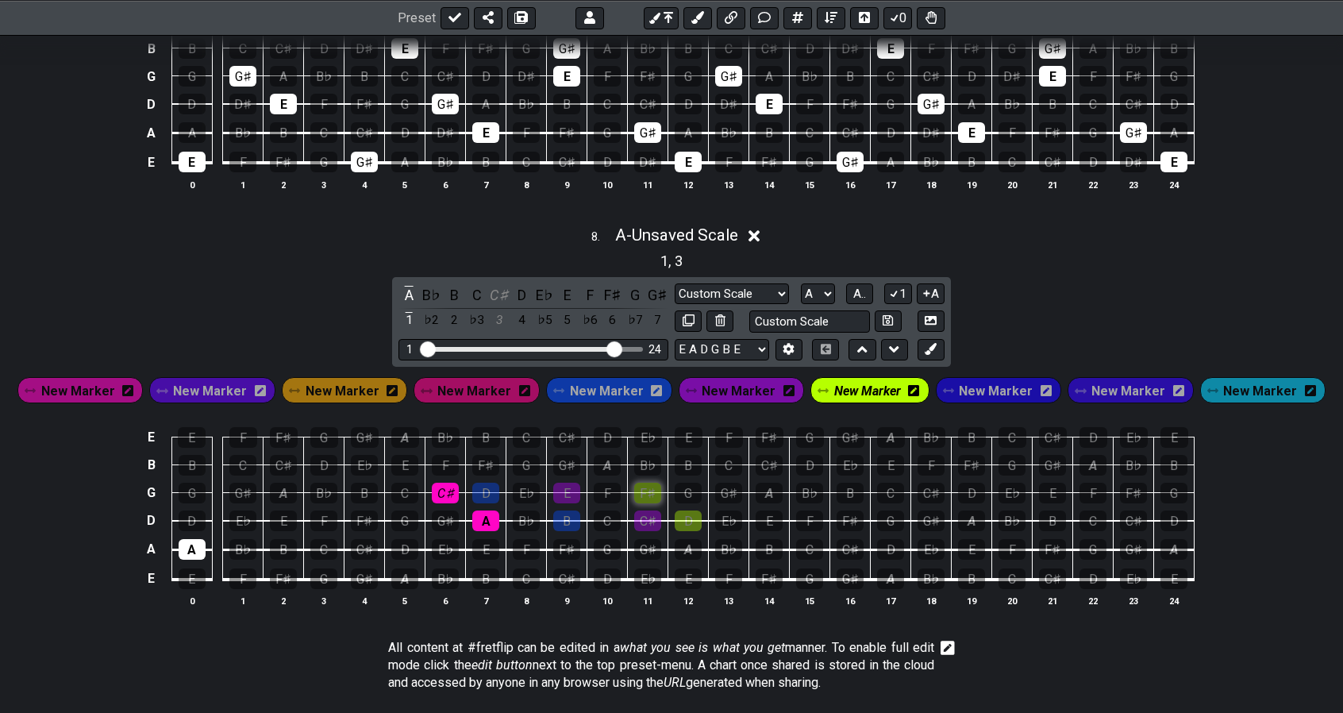
click at [650, 483] on div "F♯" at bounding box center [647, 493] width 27 height 21
click at [959, 380] on span "New Marker" at bounding box center [996, 391] width 74 height 23
click at [688, 511] on div "D" at bounding box center [688, 521] width 27 height 21
click at [653, 483] on div "F♯" at bounding box center [647, 493] width 27 height 21
click at [106, 380] on span "New Marker" at bounding box center [78, 391] width 74 height 23
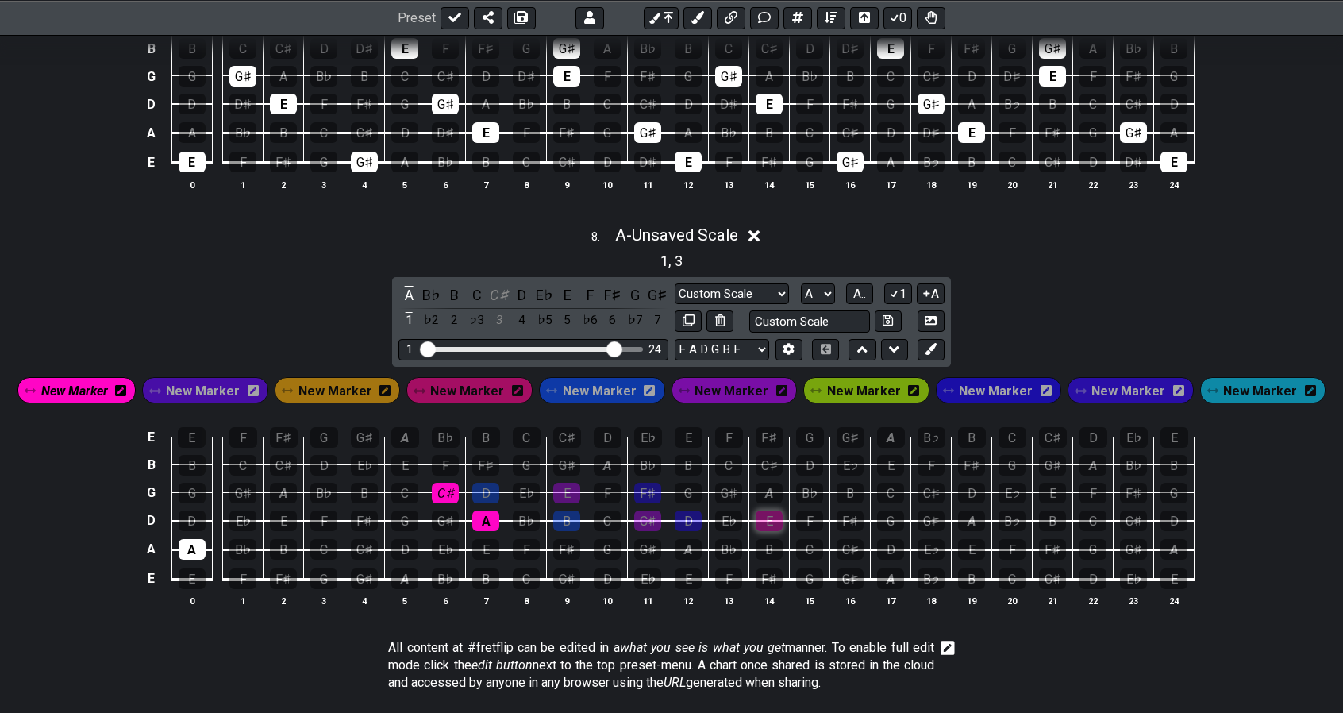
click at [769, 511] on div "E" at bounding box center [769, 521] width 27 height 21
click at [729, 483] on div "G♯" at bounding box center [728, 493] width 27 height 21
click at [1115, 380] on span "New Marker" at bounding box center [1129, 391] width 74 height 23
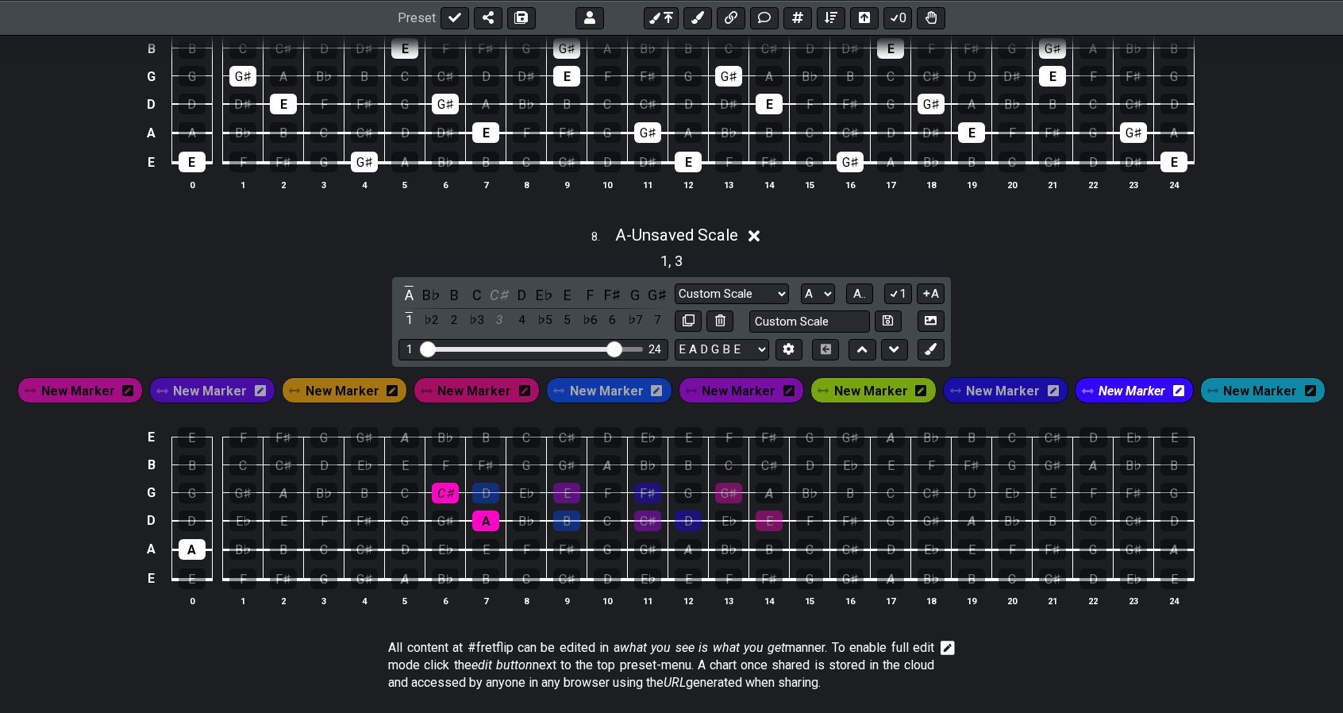
click at [1166, 382] on div "New Marker" at bounding box center [1134, 389] width 119 height 25
click at [1173, 385] on icon at bounding box center [1178, 390] width 11 height 11
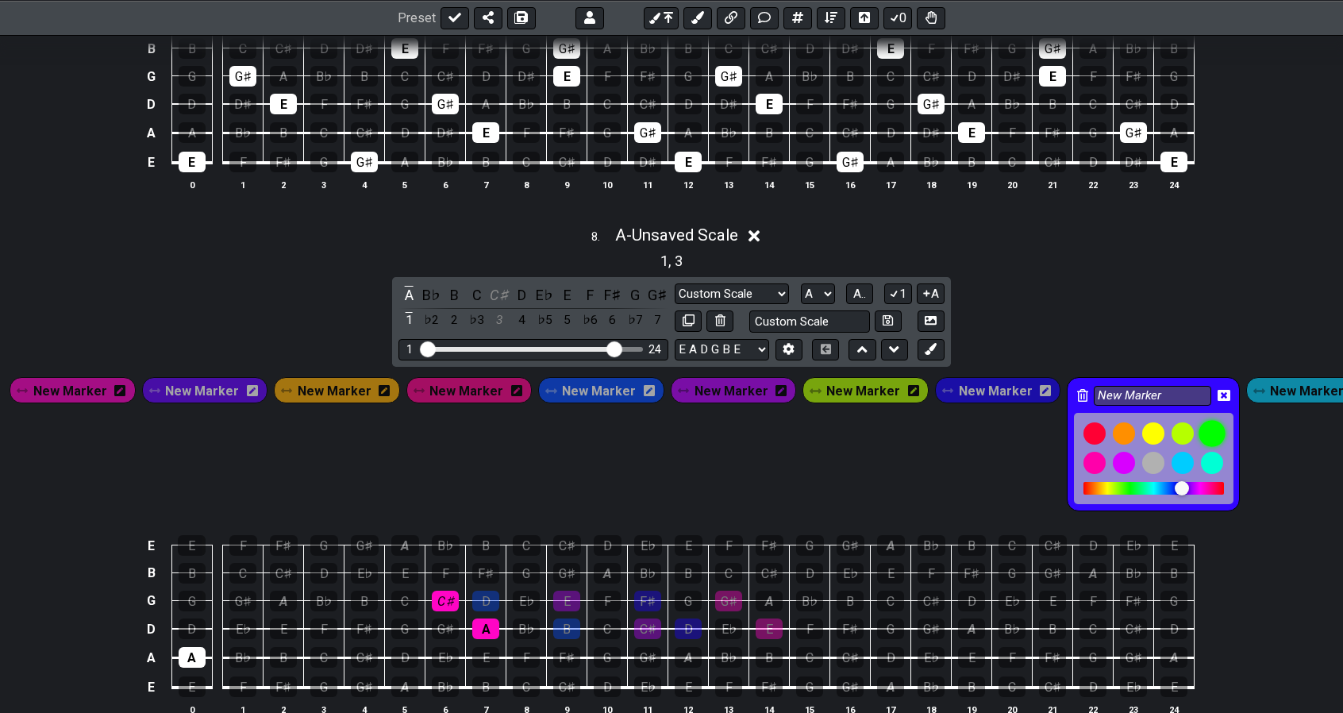
click at [1200, 421] on div at bounding box center [1213, 434] width 27 height 27
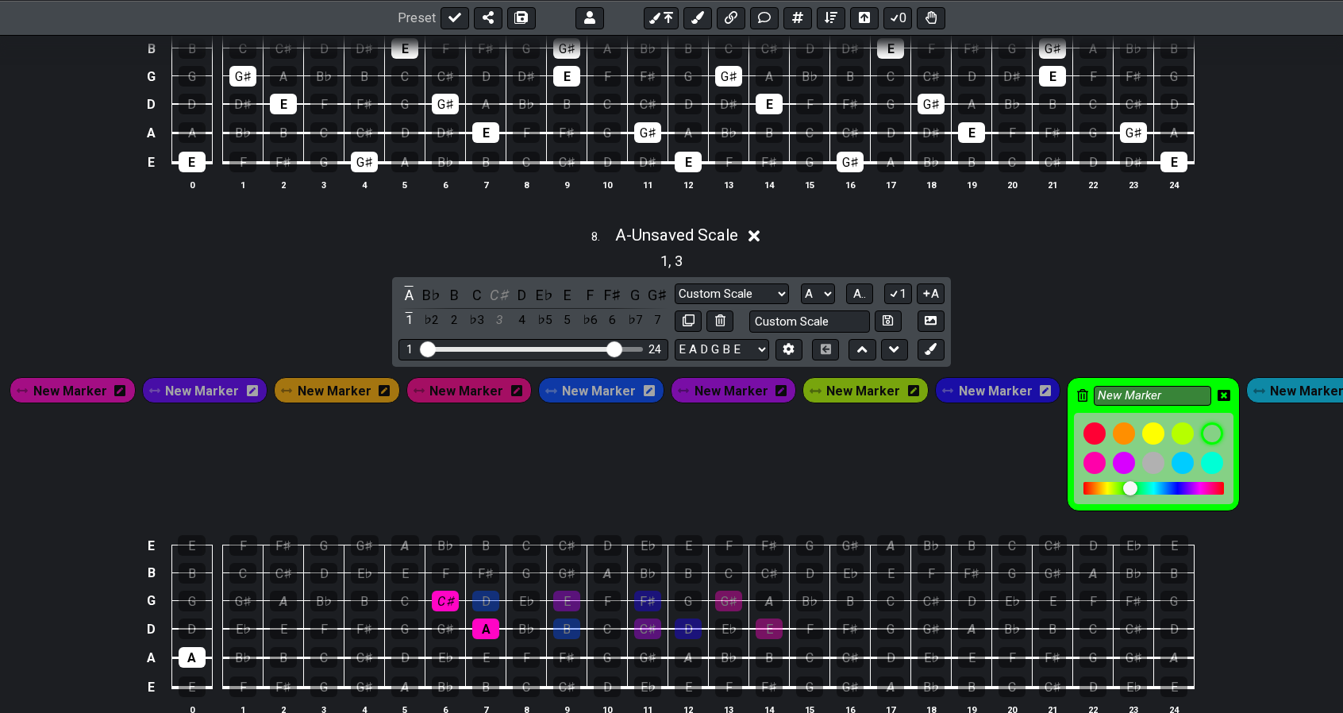
click at [1218, 389] on icon at bounding box center [1224, 395] width 13 height 13
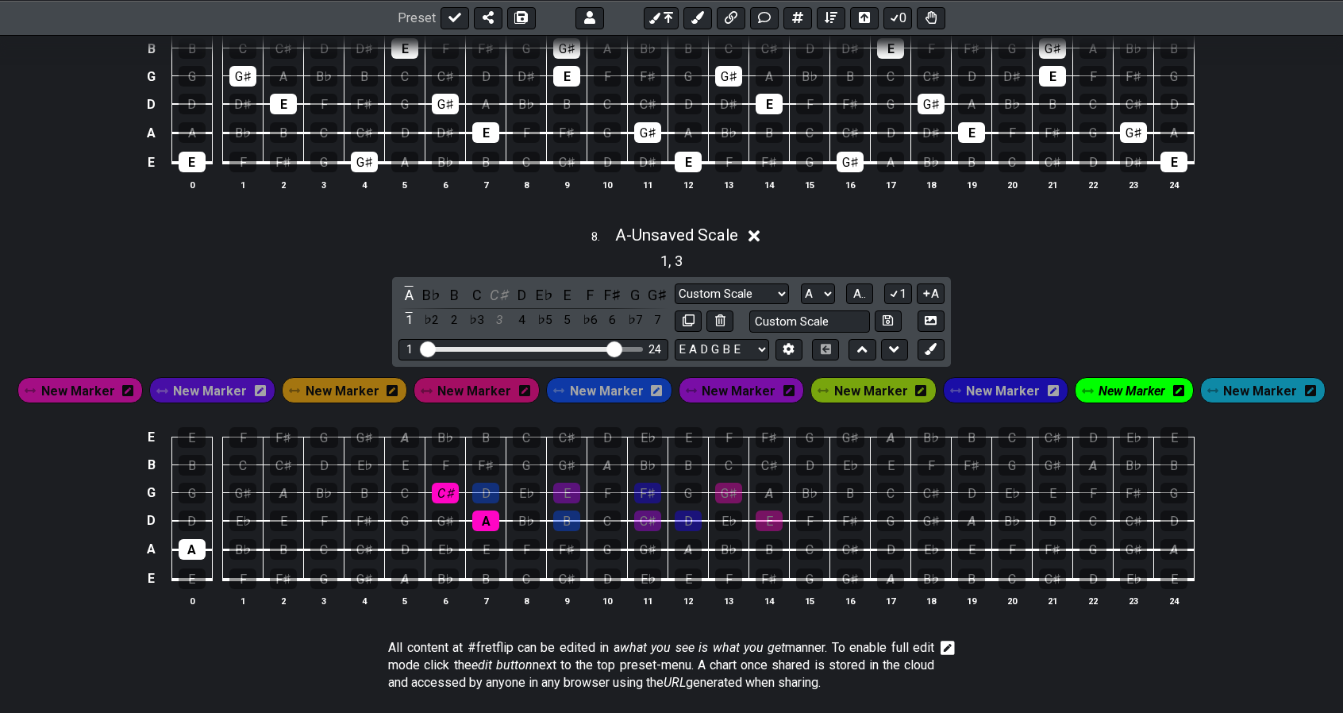
click at [1099, 380] on span "New Marker" at bounding box center [1132, 391] width 67 height 23
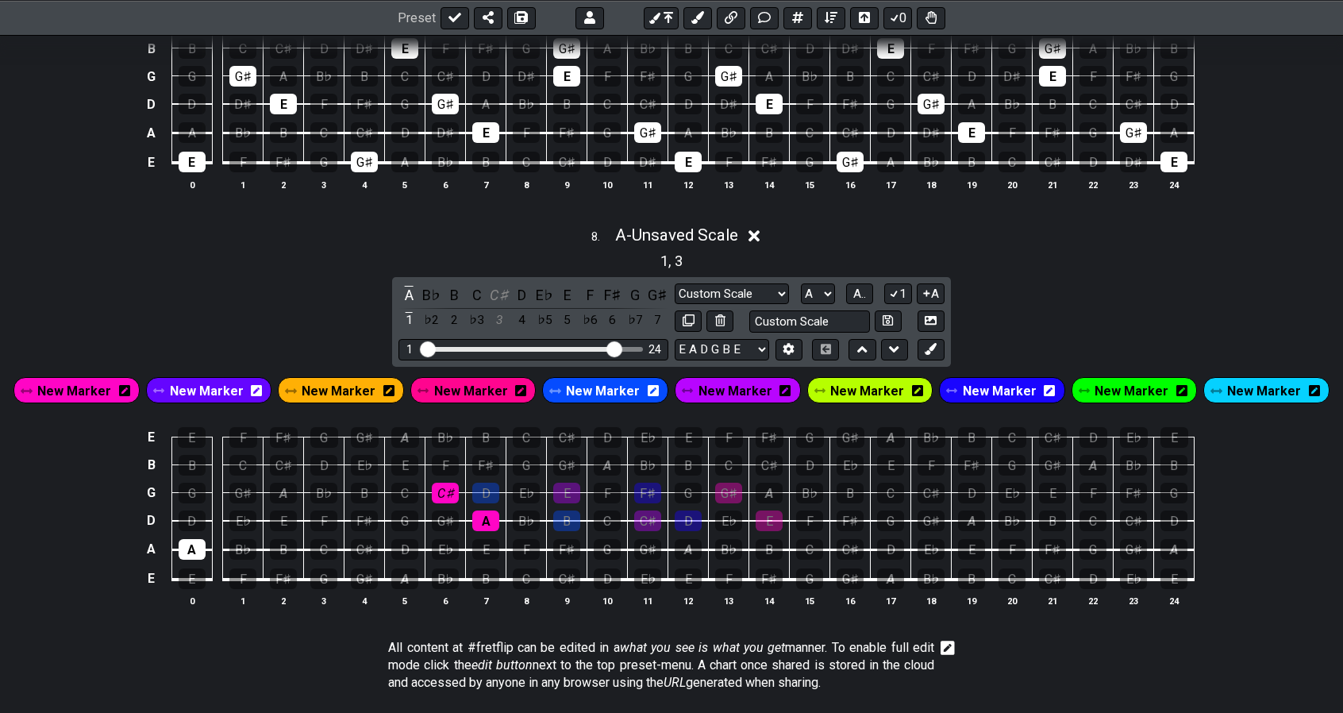
click at [1099, 380] on span "New Marker" at bounding box center [1132, 391] width 74 height 23
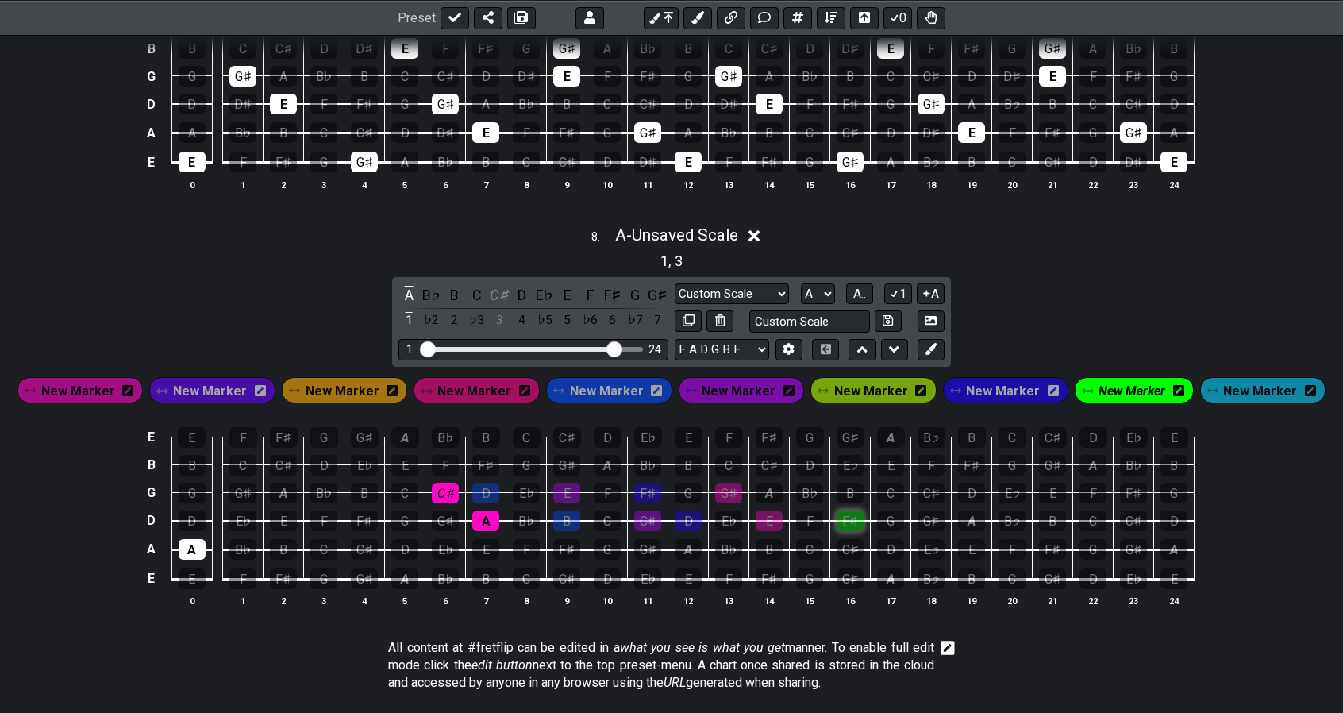
click at [842, 511] on div "F♯" at bounding box center [850, 521] width 27 height 21
click at [775, 483] on div "A" at bounding box center [769, 493] width 27 height 21
click at [114, 380] on span "New Marker" at bounding box center [78, 391] width 74 height 23
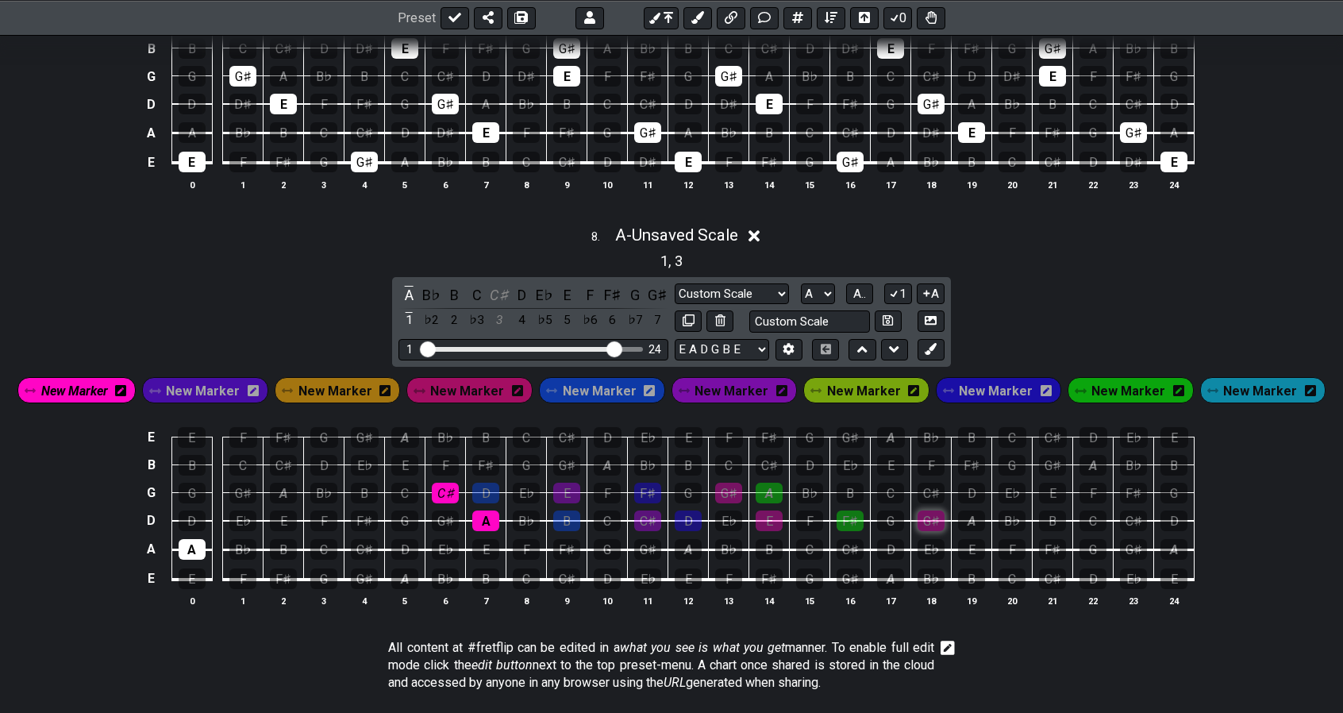
click at [928, 511] on div "G♯" at bounding box center [931, 521] width 27 height 21
click at [847, 483] on div "B" at bounding box center [850, 493] width 27 height 21
click at [688, 314] on icon at bounding box center [689, 320] width 12 height 12
select select "Custom Scale"
select select "A"
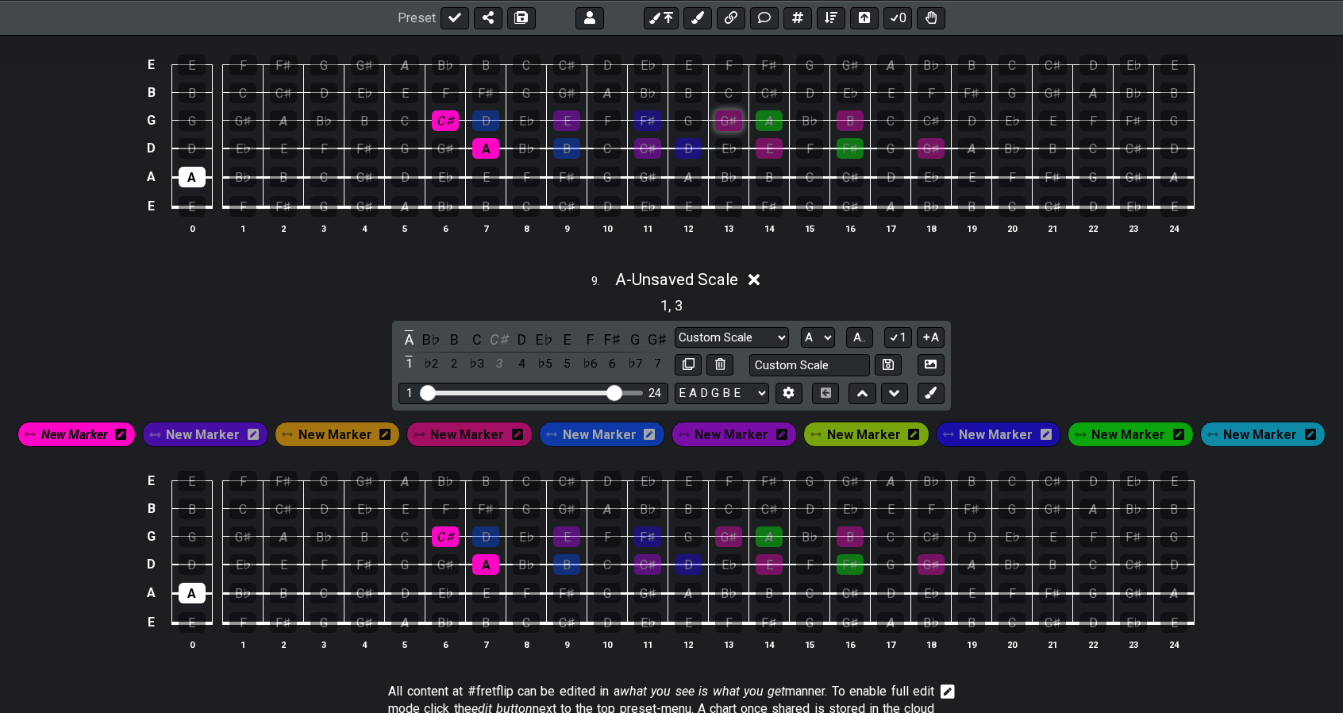
scroll to position [3261, 0]
click at [858, 329] on span "A.." at bounding box center [860, 336] width 13 height 14
click at [848, 353] on input "text" at bounding box center [810, 363] width 121 height 21
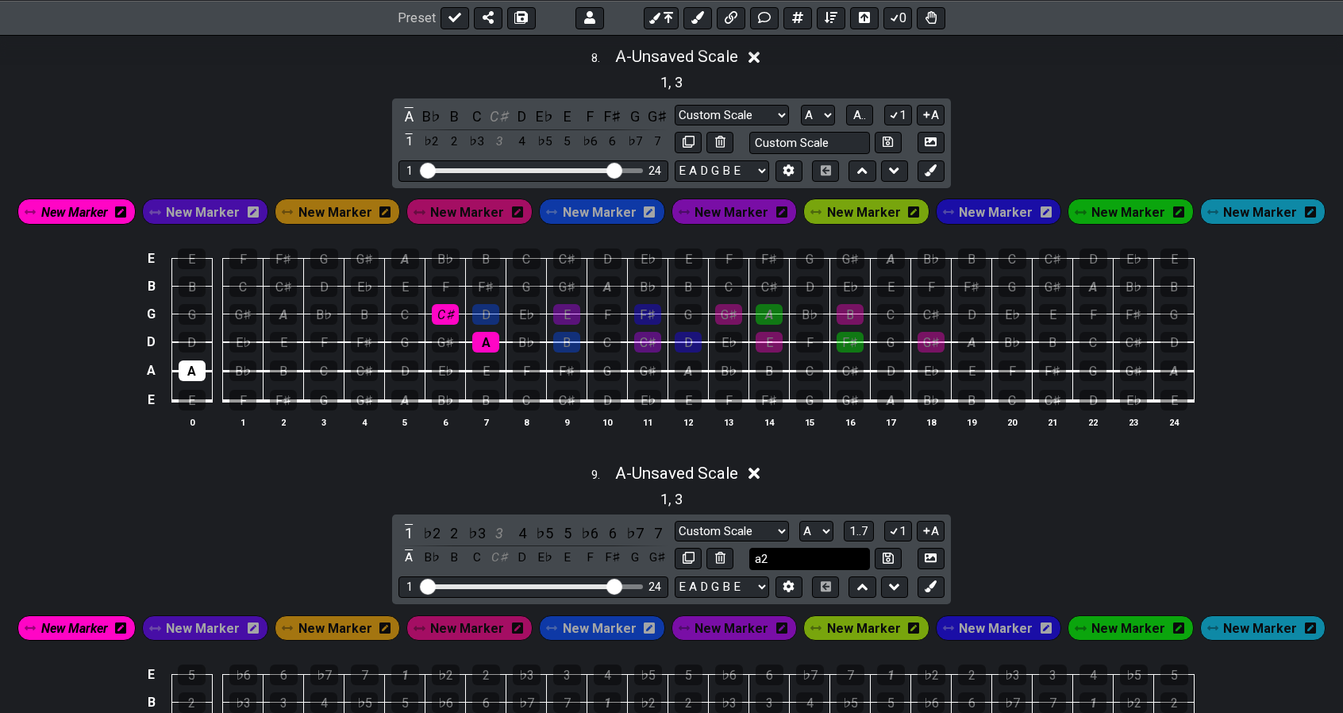
scroll to position [3065, 0]
type input "a2"
click at [846, 133] on input "text" at bounding box center [810, 143] width 121 height 21
type input "a1"
click at [886, 137] on icon at bounding box center [888, 143] width 10 height 12
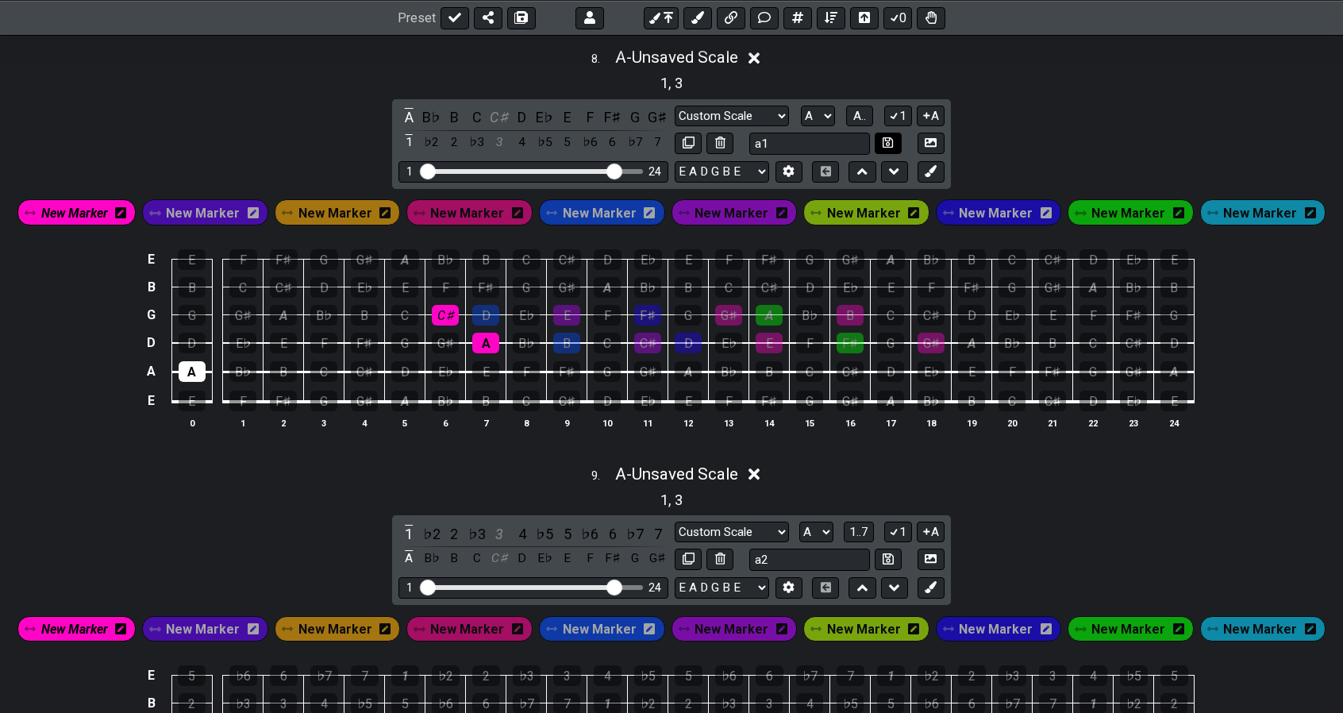
select select "a1"
click at [888, 553] on icon at bounding box center [888, 559] width 10 height 12
select select "a2"
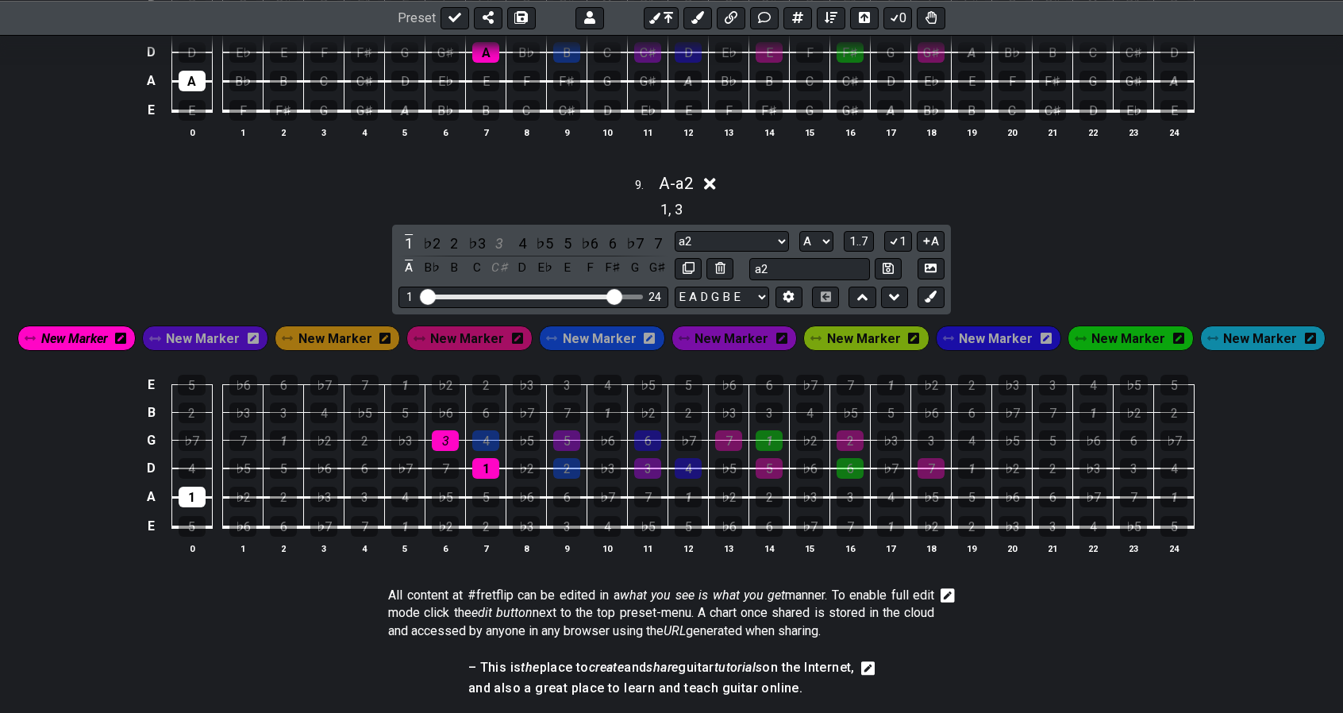
scroll to position [3364, 0]
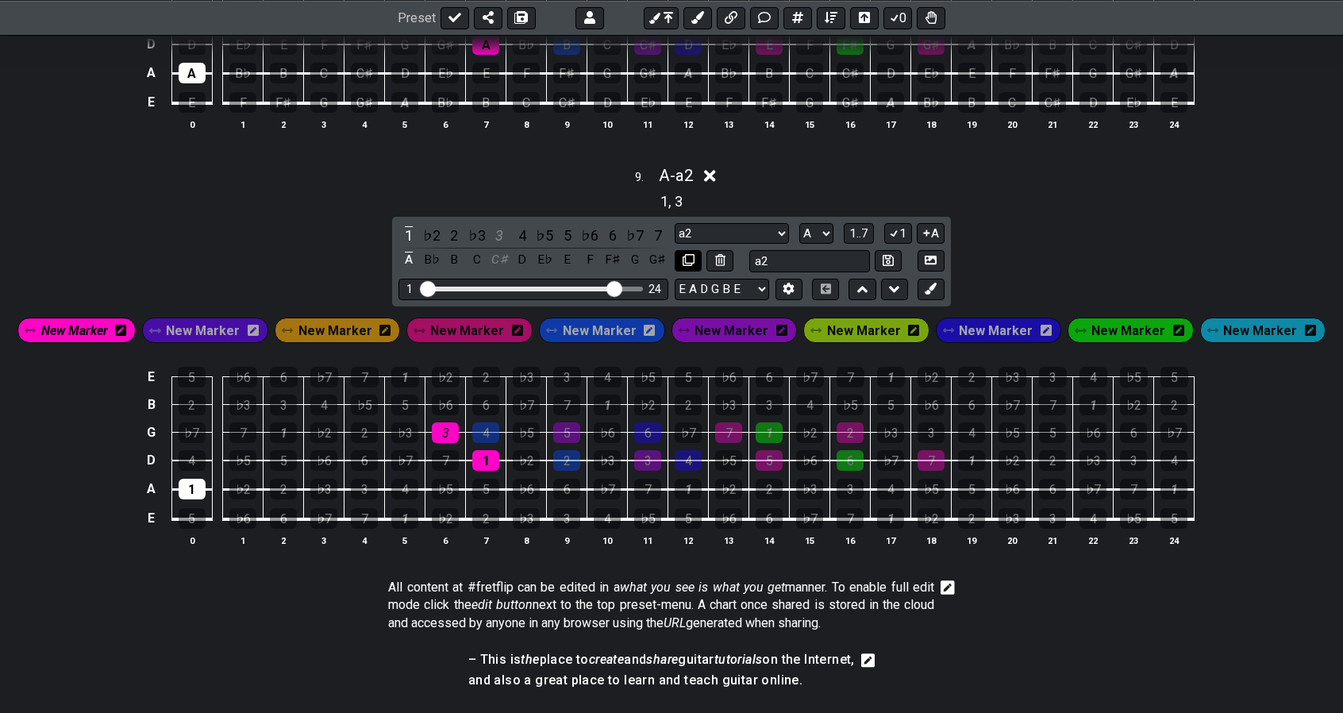
click at [694, 254] on icon at bounding box center [689, 260] width 12 height 12
select select "a2"
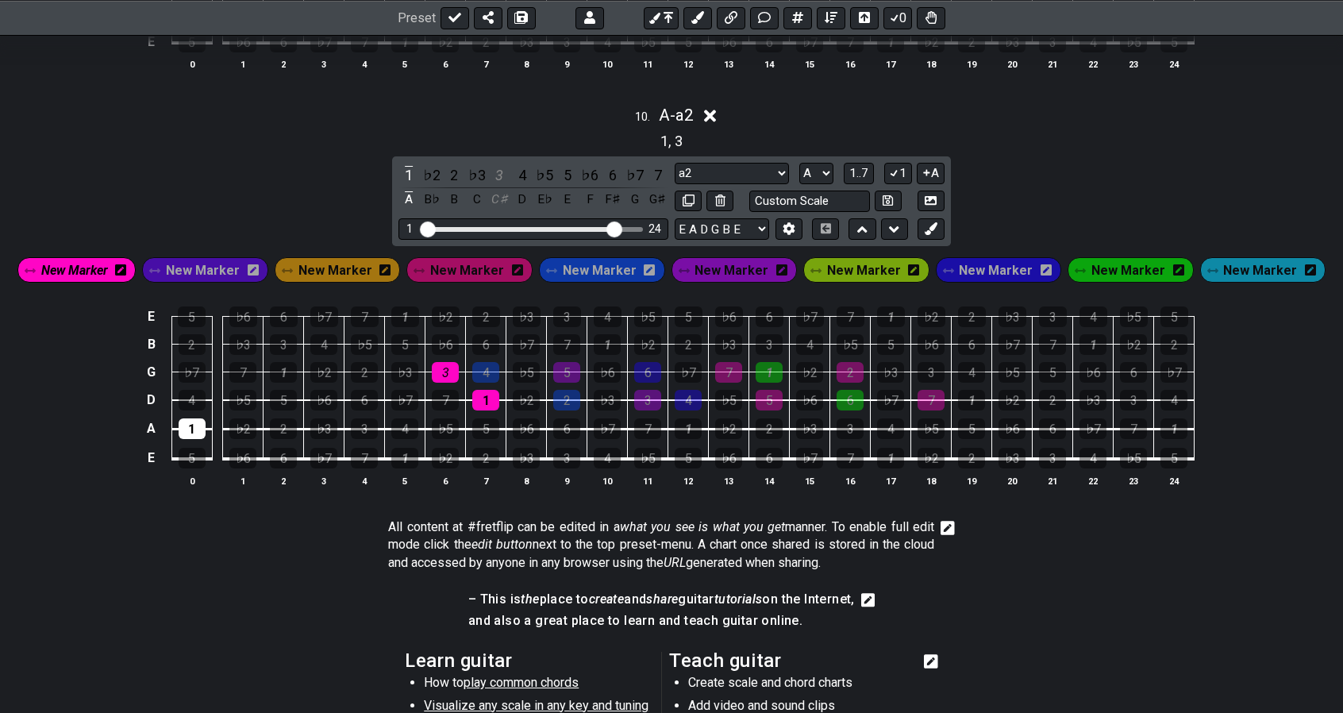
scroll to position [3842, 0]
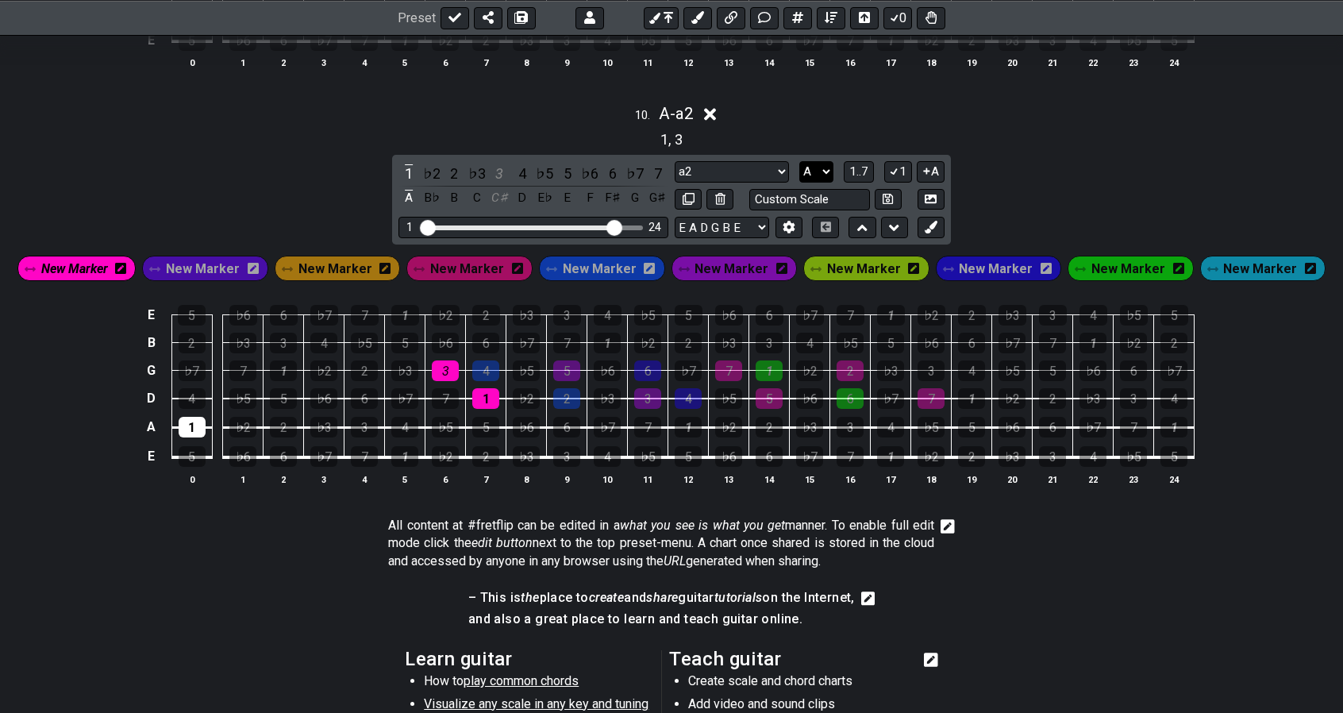
click at [827, 161] on select "A♭ A A♯ B♭ B C C♯ D♭ D D♯ E♭ E F F♯ G♭ G G♯" at bounding box center [817, 171] width 34 height 21
select select "G"
click at [800, 161] on select "A♭ A A♯ B♭ B C C♯ D♭ D D♯ E♭ E F F♯ G♭ G G♯" at bounding box center [817, 171] width 34 height 21
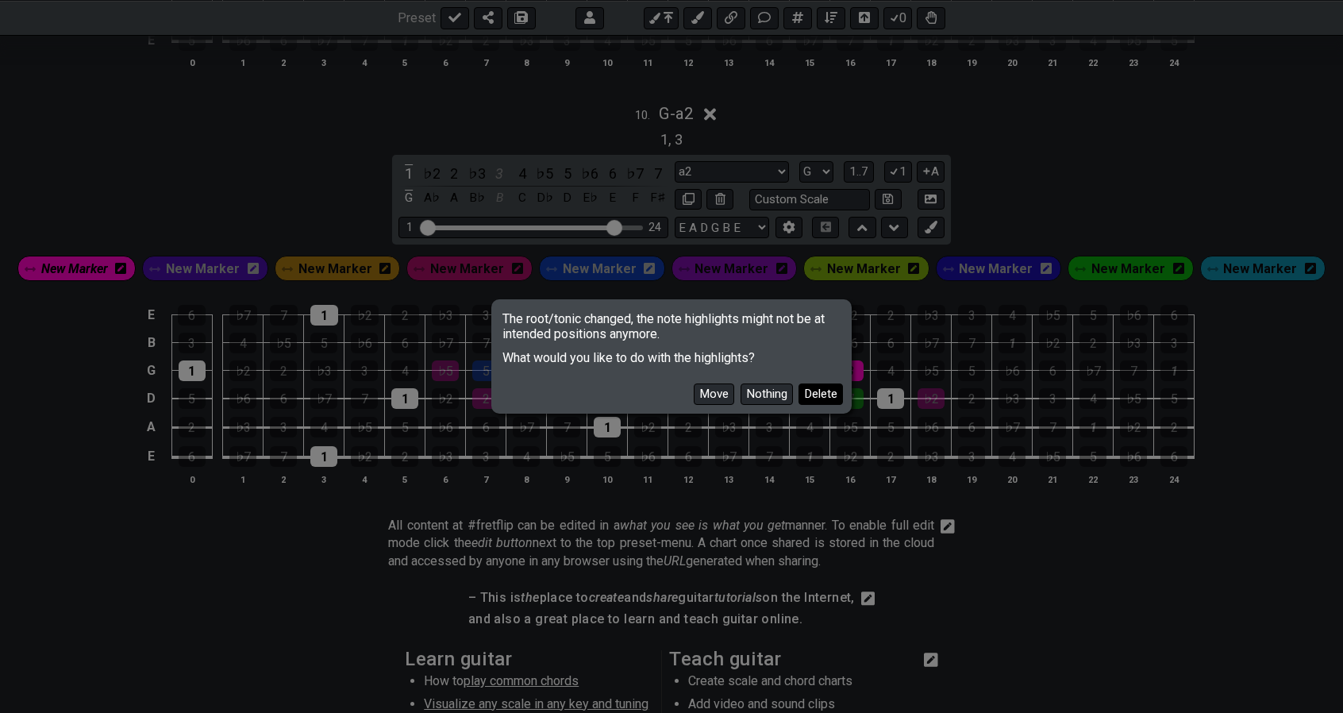
click at [818, 393] on button "Delete" at bounding box center [821, 393] width 44 height 21
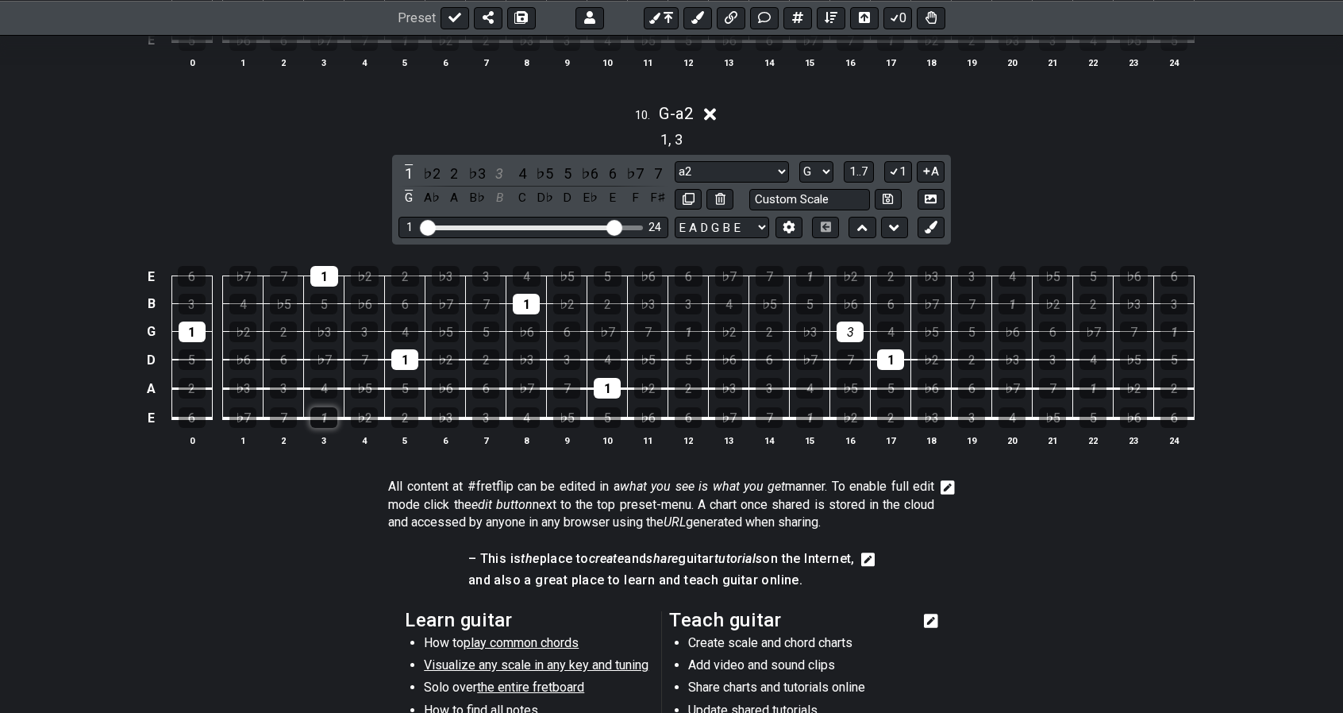
click at [333, 407] on div "1" at bounding box center [323, 417] width 27 height 21
click at [405, 349] on div "1" at bounding box center [404, 359] width 27 height 21
click at [334, 266] on div "1" at bounding box center [324, 276] width 28 height 21
click at [614, 378] on div "1" at bounding box center [607, 388] width 27 height 21
click at [849, 322] on div "3" at bounding box center [850, 332] width 27 height 21
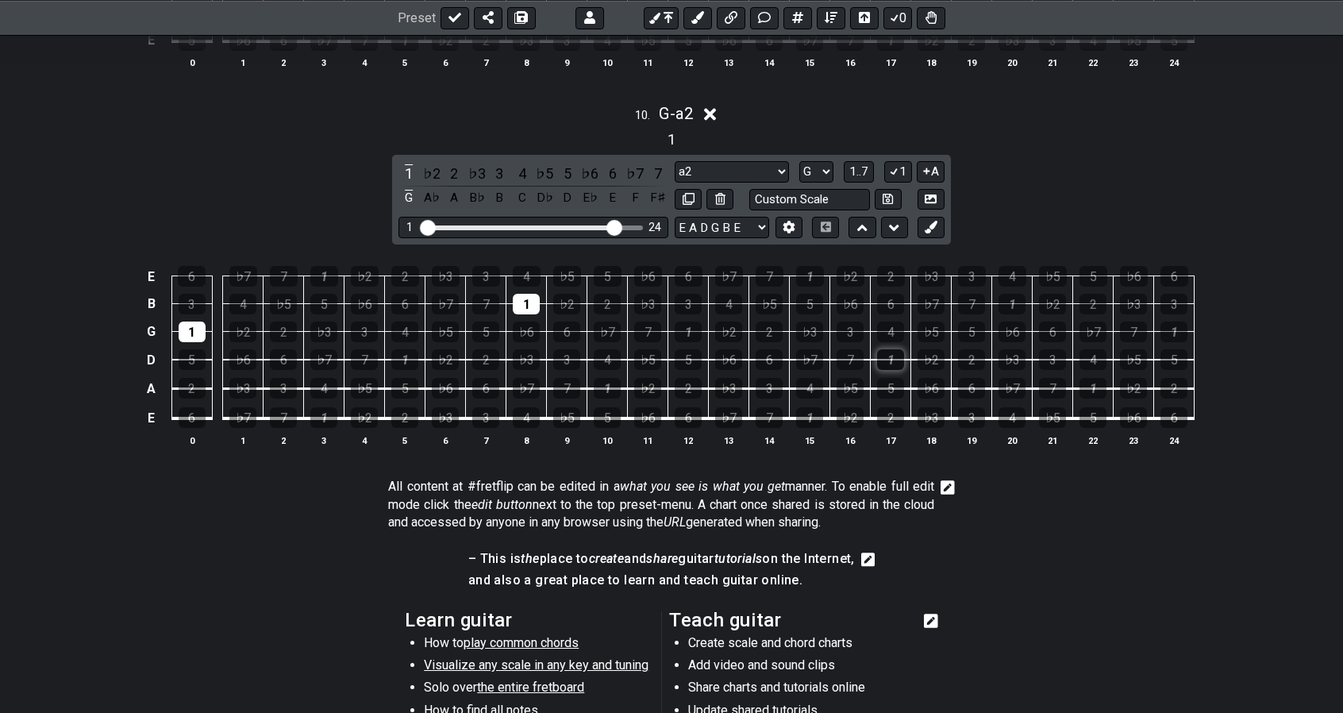
click at [896, 349] on div "1" at bounding box center [890, 359] width 27 height 21
click at [197, 294] on div "3" at bounding box center [192, 304] width 27 height 21
click at [529, 294] on div "1" at bounding box center [526, 304] width 27 height 21
click at [860, 164] on span "1..7" at bounding box center [859, 171] width 19 height 14
click at [860, 164] on span "..." at bounding box center [859, 171] width 7 height 14
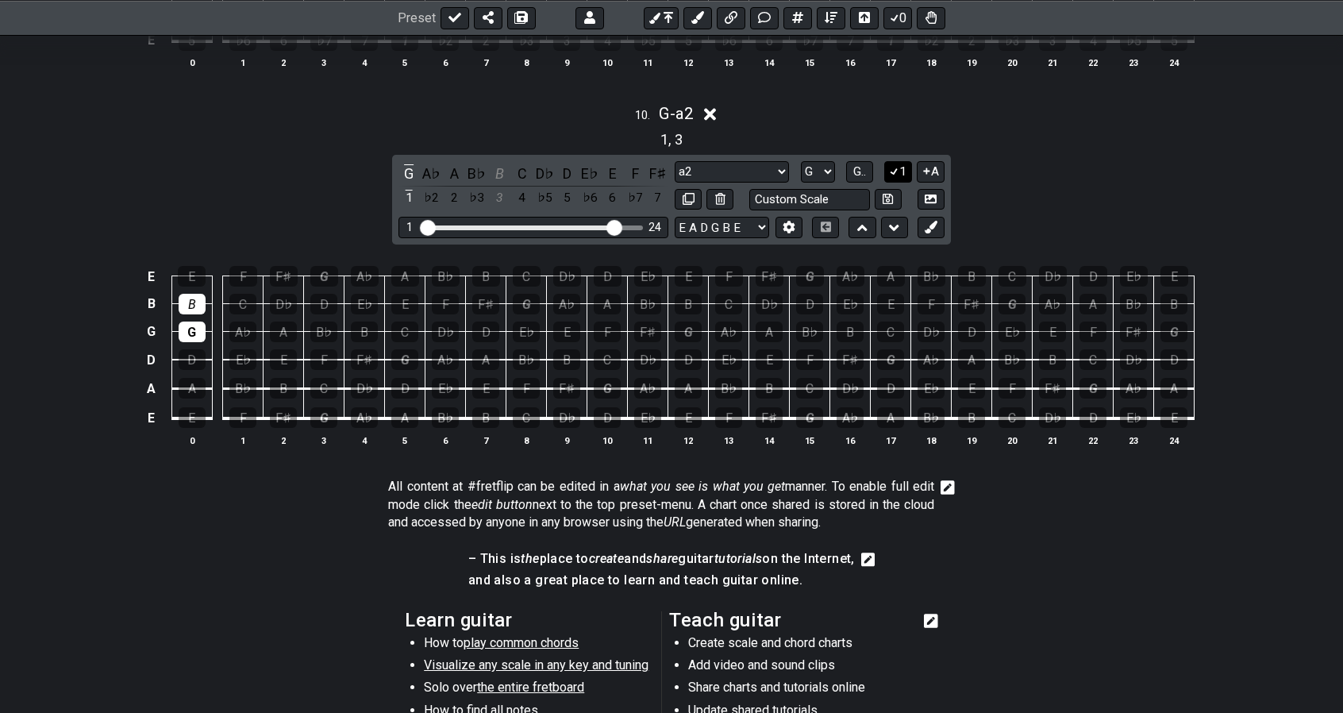
click at [897, 165] on icon at bounding box center [894, 171] width 15 height 12
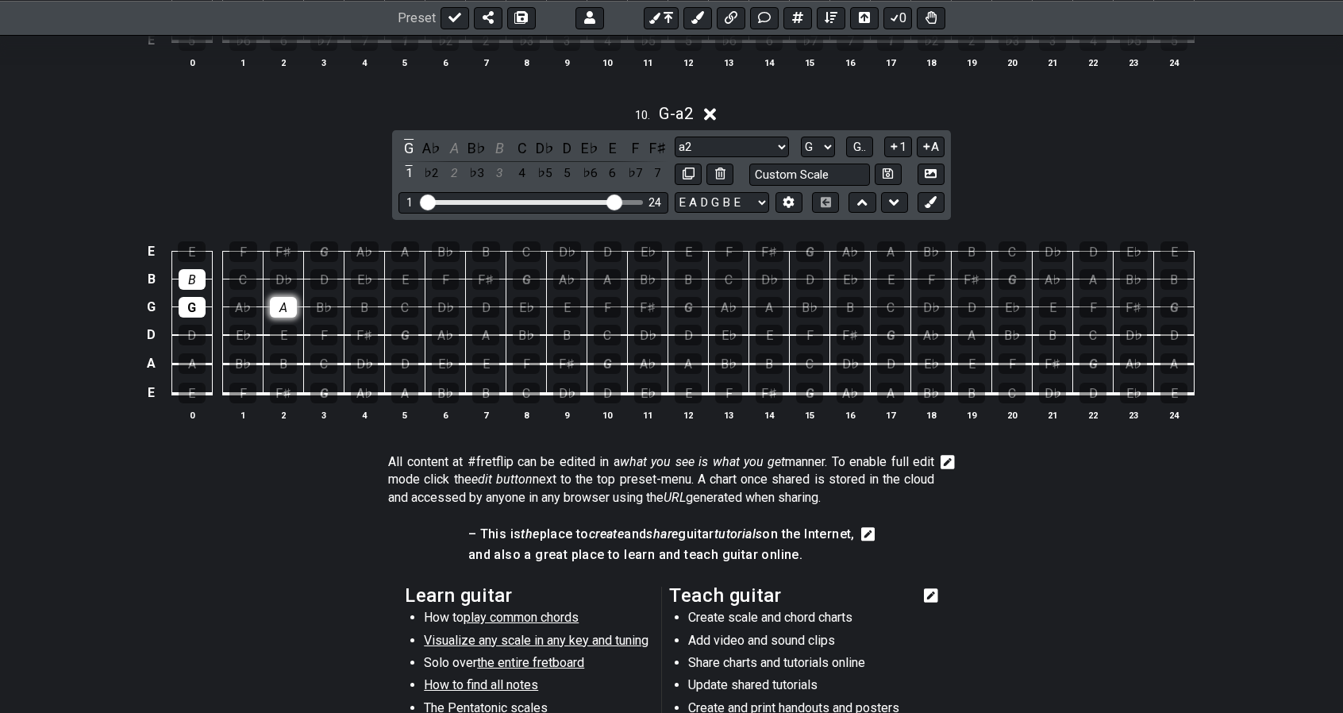
click at [281, 297] on div "A" at bounding box center [283, 307] width 27 height 21
click at [929, 196] on icon at bounding box center [931, 202] width 12 height 12
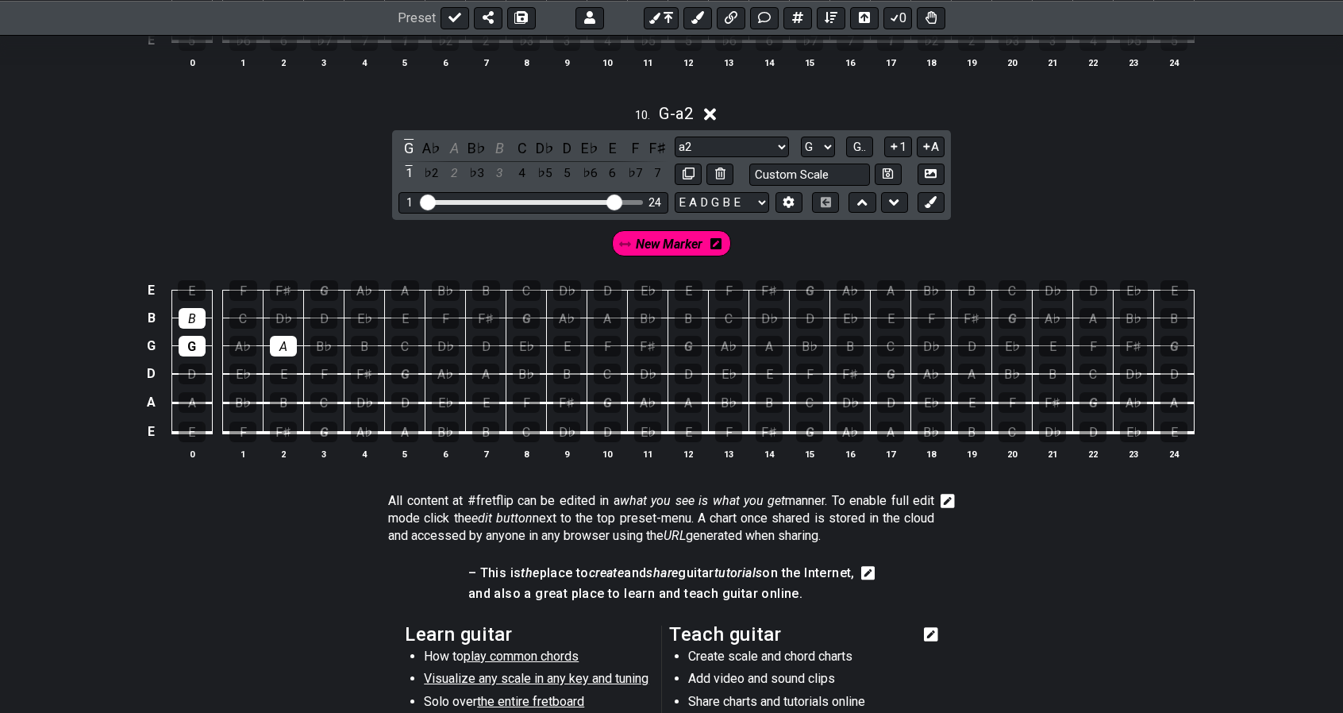
click at [653, 233] on span "New Marker" at bounding box center [669, 244] width 67 height 23
click at [291, 336] on div "A" at bounding box center [283, 346] width 27 height 21
click at [667, 233] on span "New Marker" at bounding box center [670, 244] width 74 height 23
click at [283, 336] on div "A" at bounding box center [283, 346] width 27 height 21
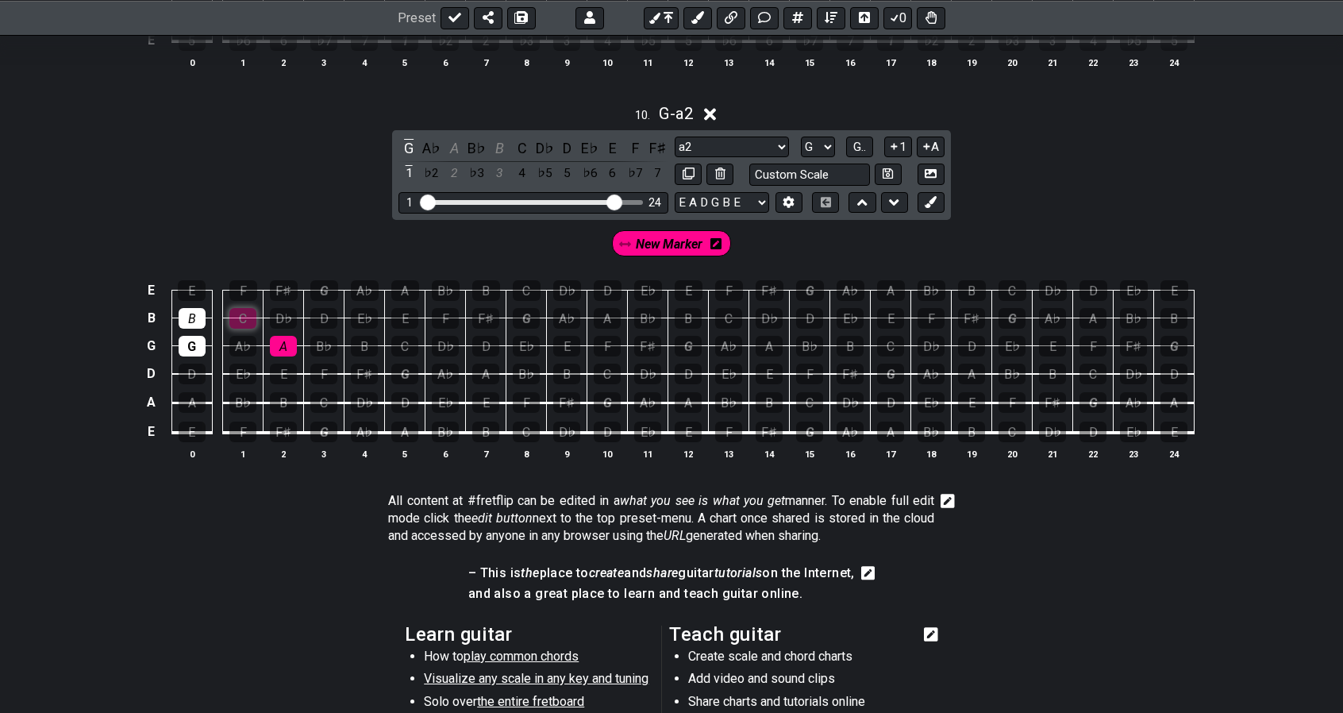
click at [252, 308] on div "C" at bounding box center [242, 318] width 27 height 21
click at [667, 233] on span "New Marker" at bounding box center [669, 244] width 67 height 23
click at [472, 222] on div "New Marker" at bounding box center [671, 240] width 1343 height 40
click at [372, 336] on div "B" at bounding box center [364, 346] width 27 height 21
click at [328, 308] on div "D" at bounding box center [323, 318] width 27 height 21
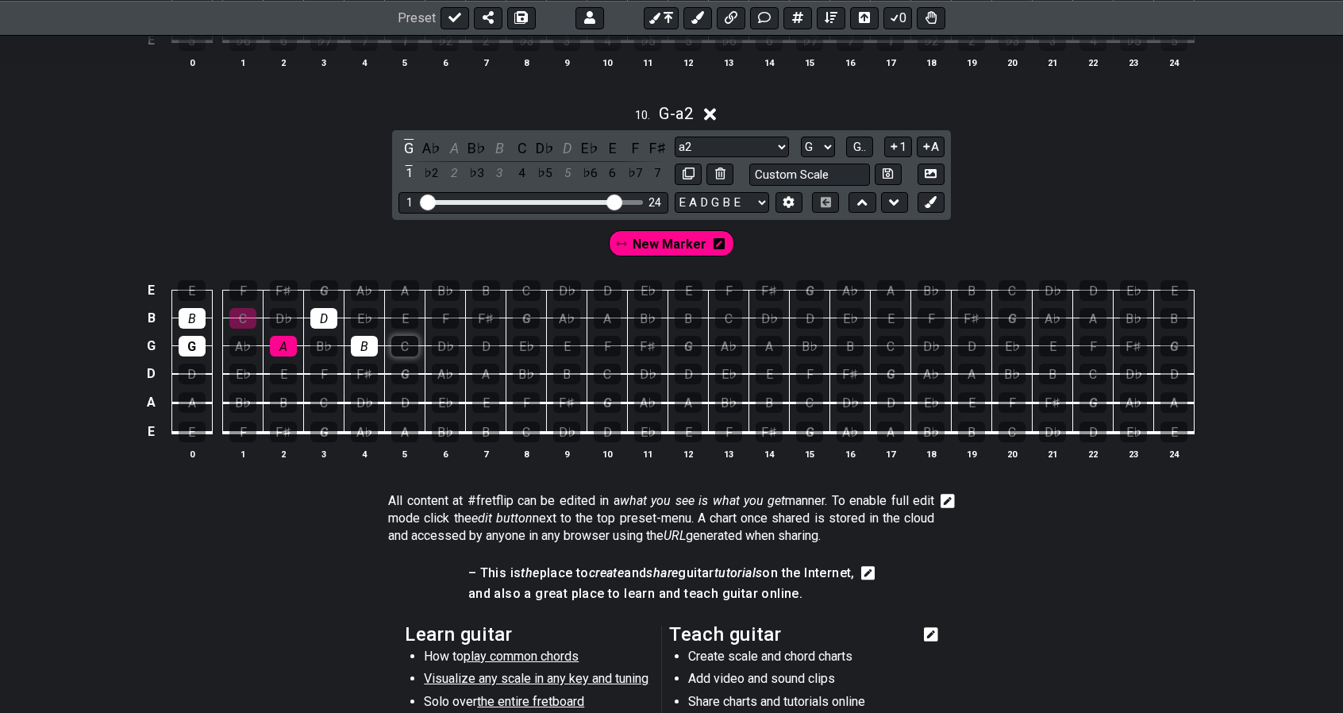
click at [405, 336] on div "C" at bounding box center [404, 346] width 27 height 21
click at [408, 308] on div "E" at bounding box center [404, 318] width 27 height 21
click at [637, 233] on span "New Marker" at bounding box center [670, 244] width 74 height 23
click at [405, 336] on div "C" at bounding box center [404, 346] width 27 height 21
click at [405, 308] on div "E" at bounding box center [404, 318] width 27 height 21
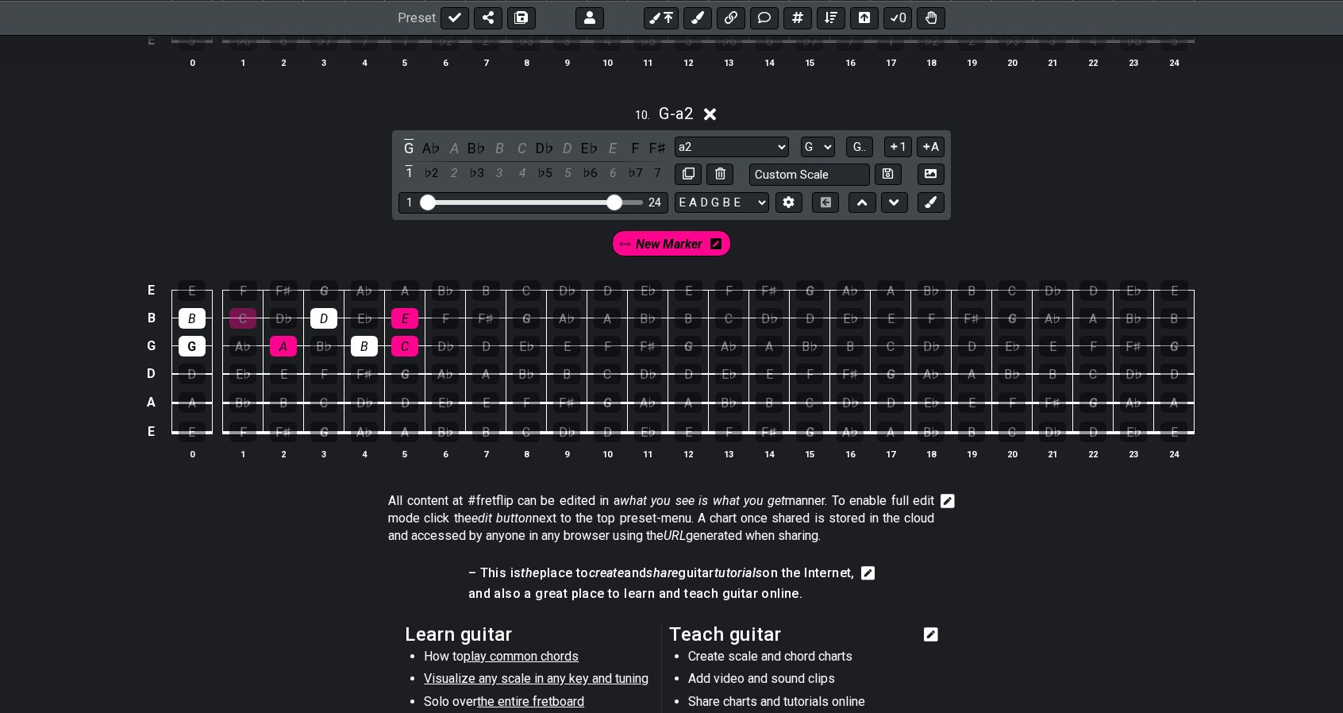
click at [676, 233] on span "New Marker" at bounding box center [669, 244] width 67 height 23
click at [489, 336] on div "D" at bounding box center [485, 346] width 27 height 21
click at [484, 308] on div "F♯" at bounding box center [485, 318] width 27 height 21
click at [657, 233] on span "New Marker" at bounding box center [670, 244] width 74 height 23
click at [572, 336] on div "E" at bounding box center [566, 346] width 27 height 21
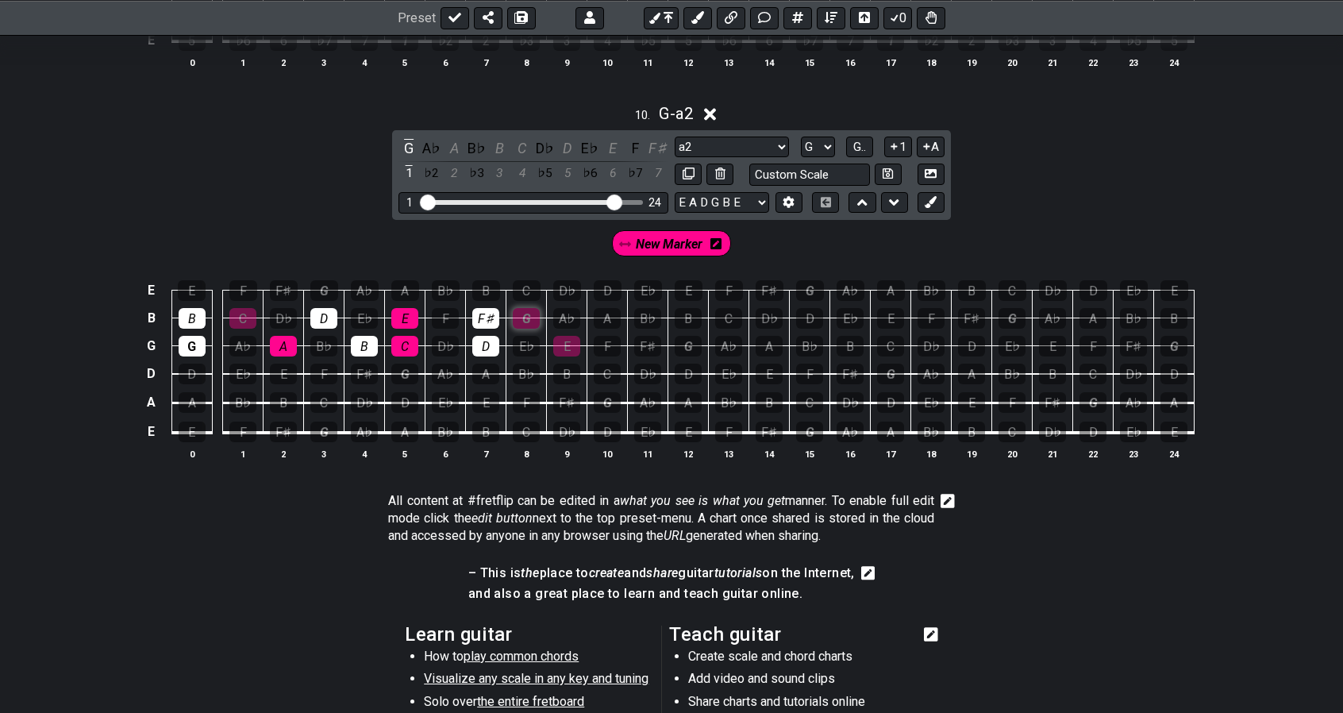
click at [532, 308] on div "G" at bounding box center [526, 318] width 27 height 21
click at [645, 336] on div "F♯" at bounding box center [647, 346] width 27 height 21
click at [667, 233] on span "New Marker" at bounding box center [669, 244] width 67 height 23
click at [652, 336] on div "F♯" at bounding box center [647, 346] width 27 height 21
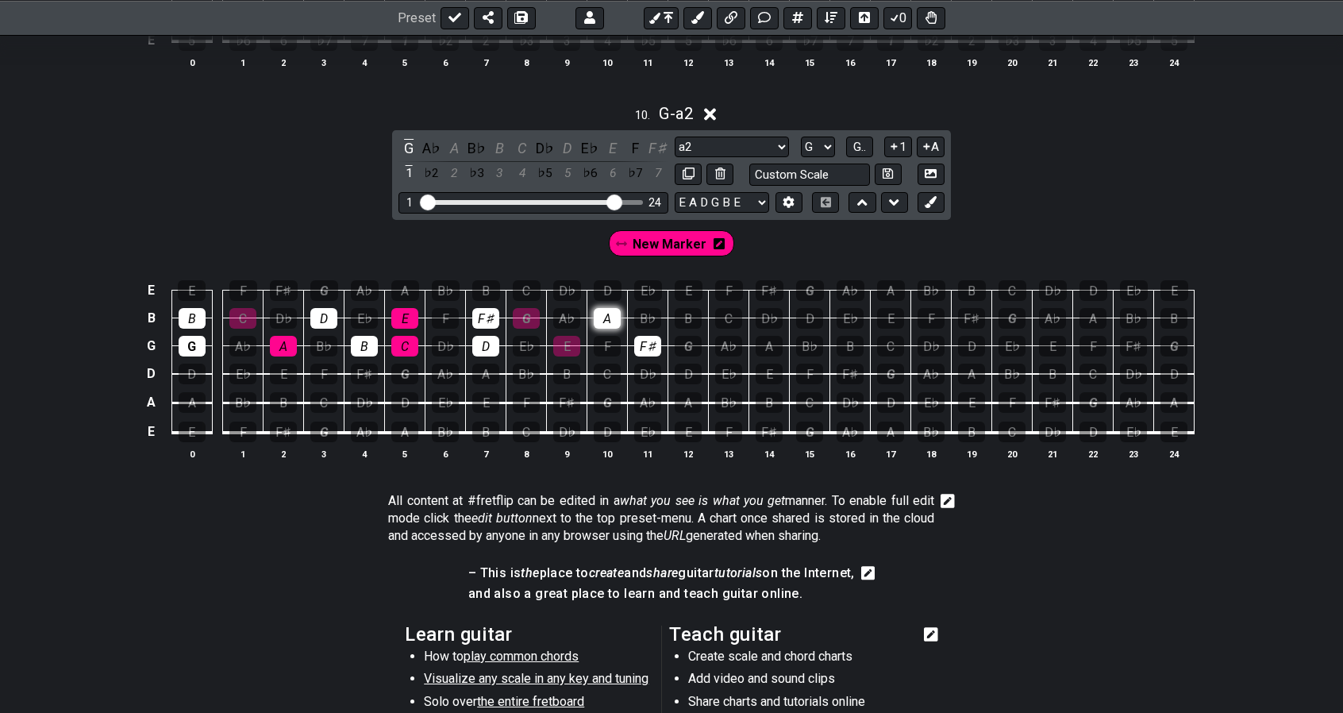
click at [607, 308] on div "A" at bounding box center [607, 318] width 27 height 21
click at [655, 233] on span "New Marker" at bounding box center [670, 244] width 74 height 23
click at [690, 336] on div "G" at bounding box center [688, 346] width 27 height 21
click at [688, 308] on div "B" at bounding box center [688, 318] width 27 height 21
click at [854, 164] on input "text" at bounding box center [810, 174] width 121 height 21
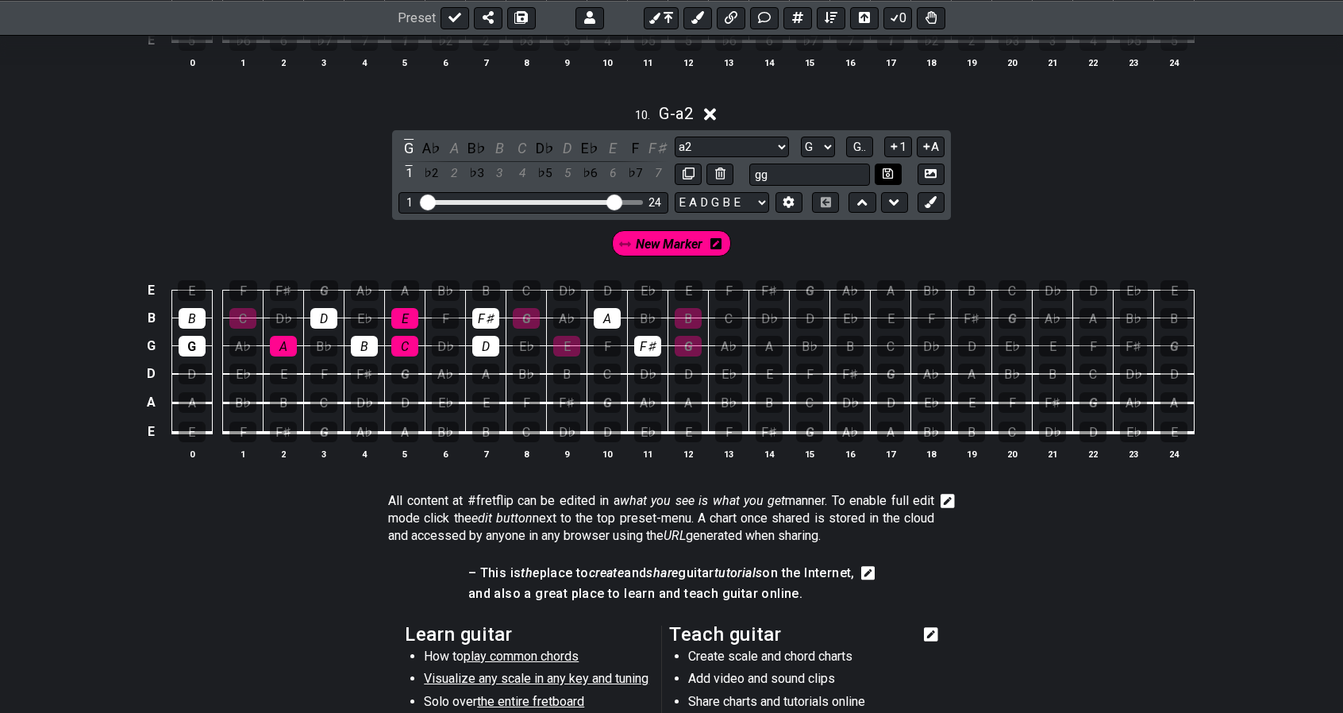
type input "gg"
click at [892, 168] on icon at bounding box center [888, 174] width 10 height 12
select select "gg"
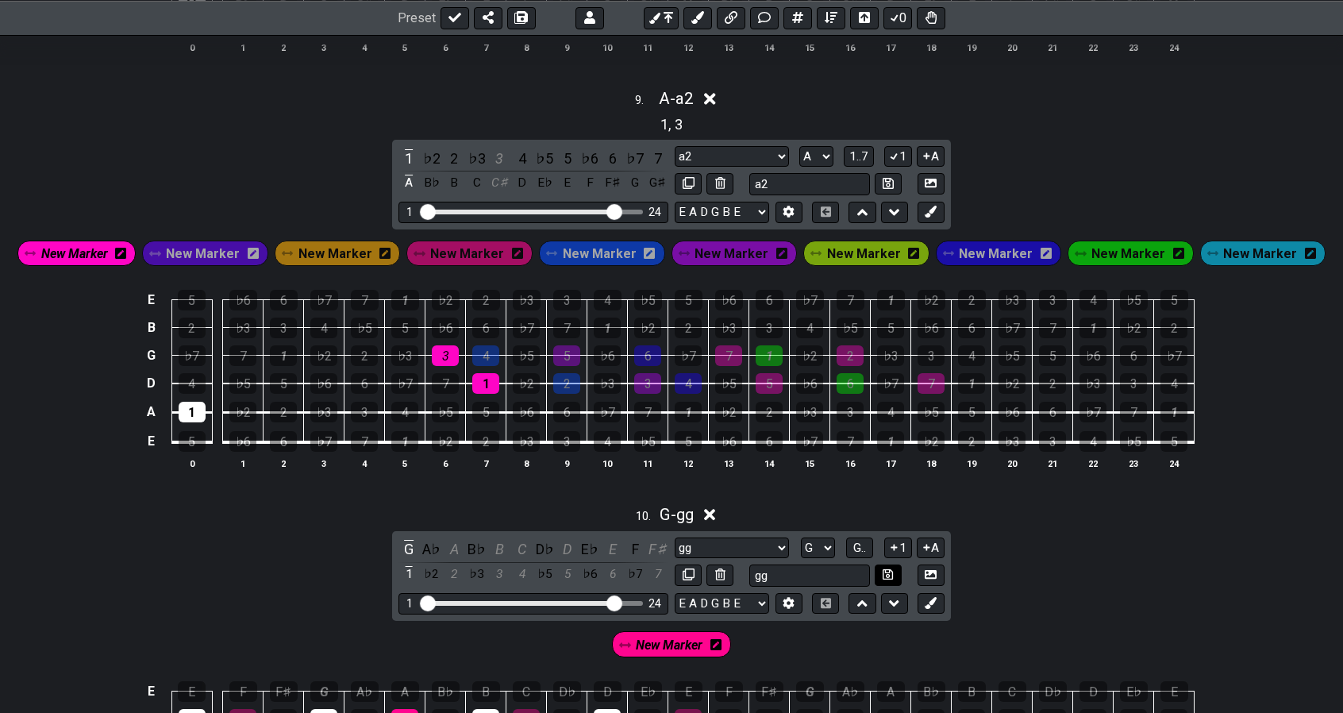
scroll to position [3436, 0]
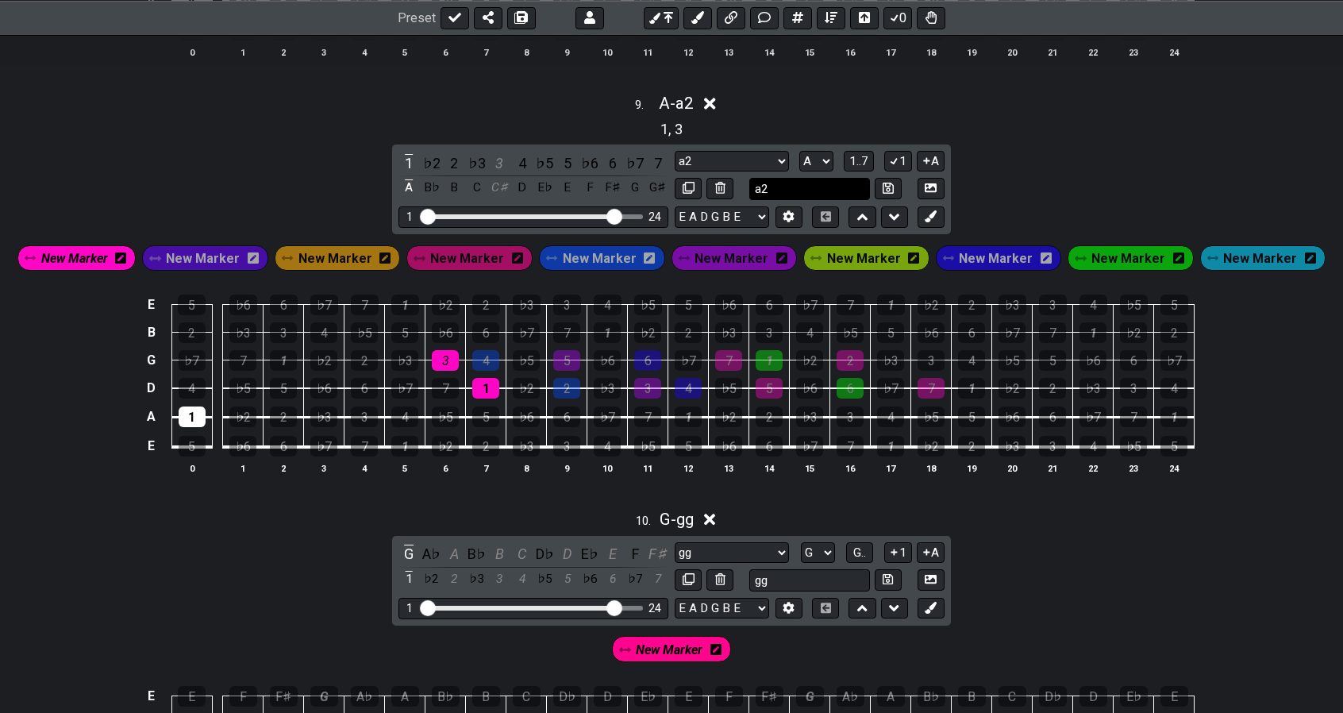
click at [819, 178] on input "a2" at bounding box center [810, 188] width 121 height 21
click at [888, 183] on icon at bounding box center [888, 188] width 10 height 10
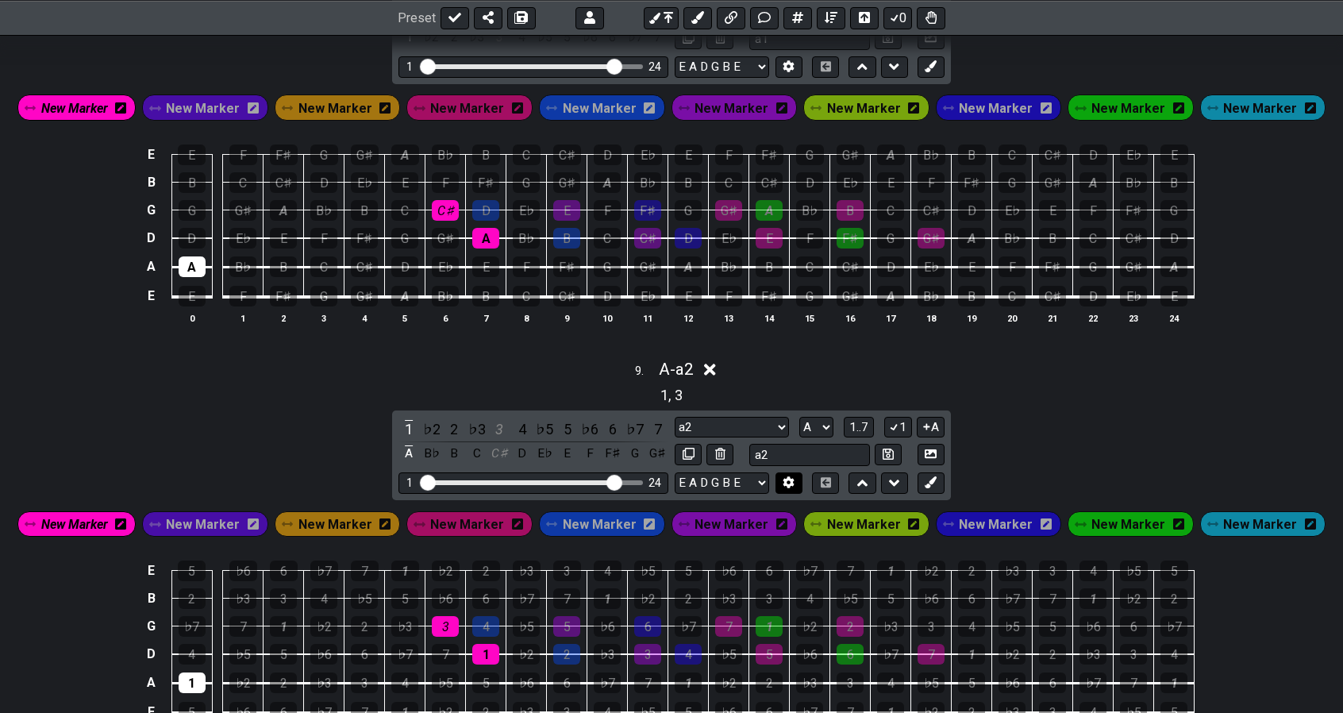
scroll to position [3169, 0]
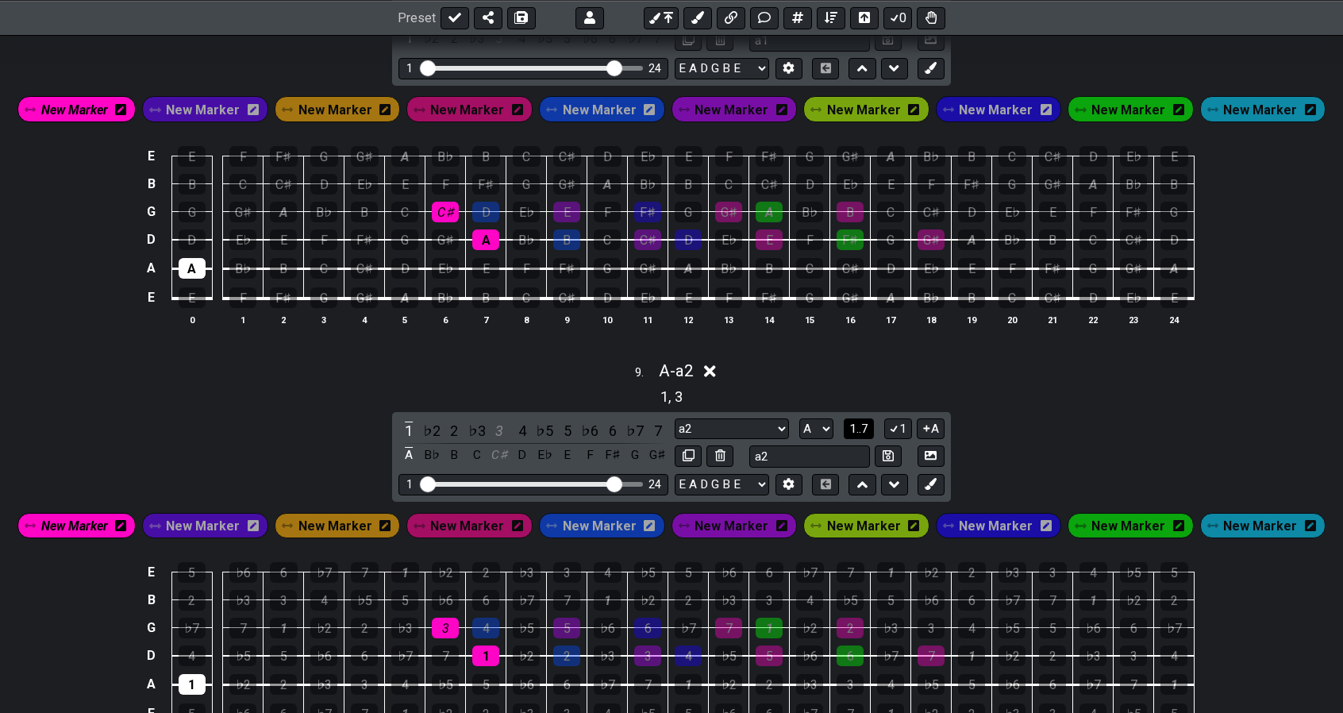
click at [863, 422] on span "1..7" at bounding box center [859, 429] width 19 height 14
click at [863, 422] on span "..." at bounding box center [859, 429] width 7 height 14
click at [863, 422] on span "A.." at bounding box center [860, 429] width 13 height 14
click at [863, 422] on span "1..7" at bounding box center [859, 429] width 19 height 14
click at [863, 422] on span "..." at bounding box center [859, 429] width 7 height 14
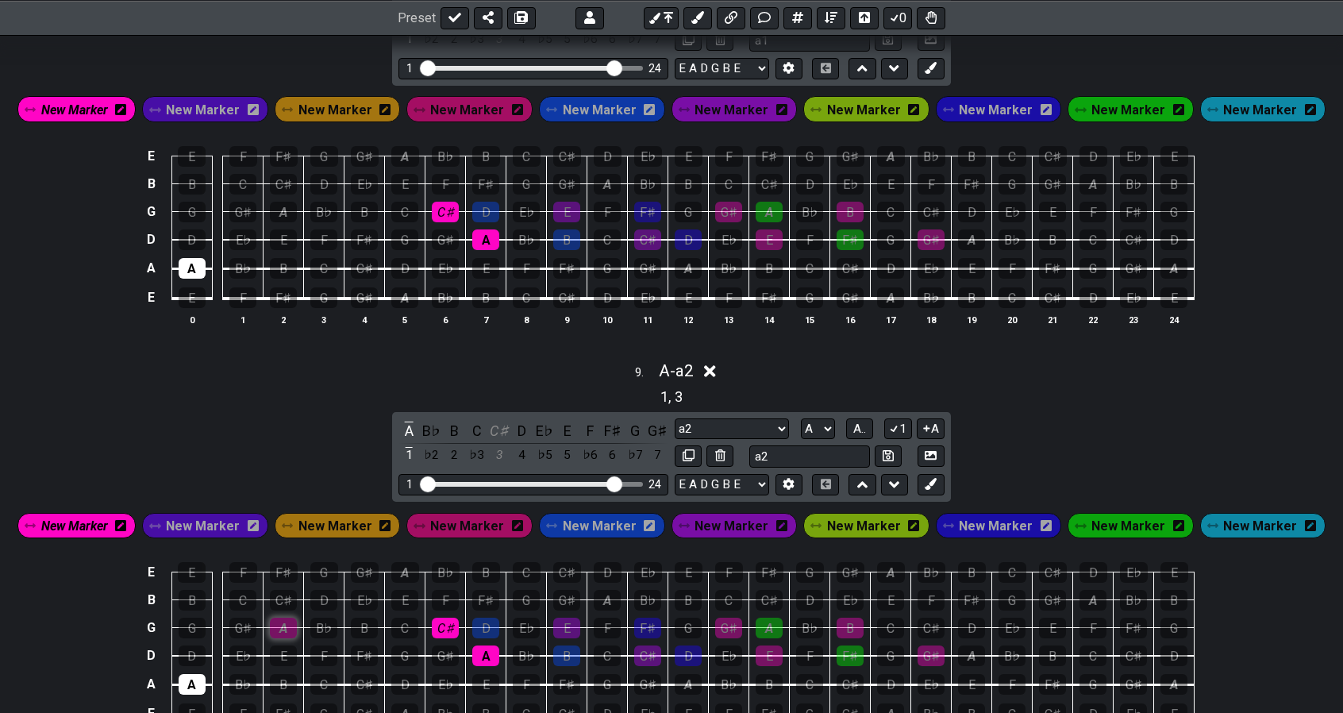
click at [287, 618] on div "A" at bounding box center [283, 628] width 27 height 21
click at [351, 514] on span "New Marker" at bounding box center [336, 525] width 74 height 23
click at [280, 618] on div "A" at bounding box center [283, 628] width 27 height 21
click at [362, 618] on div "B" at bounding box center [364, 628] width 27 height 21
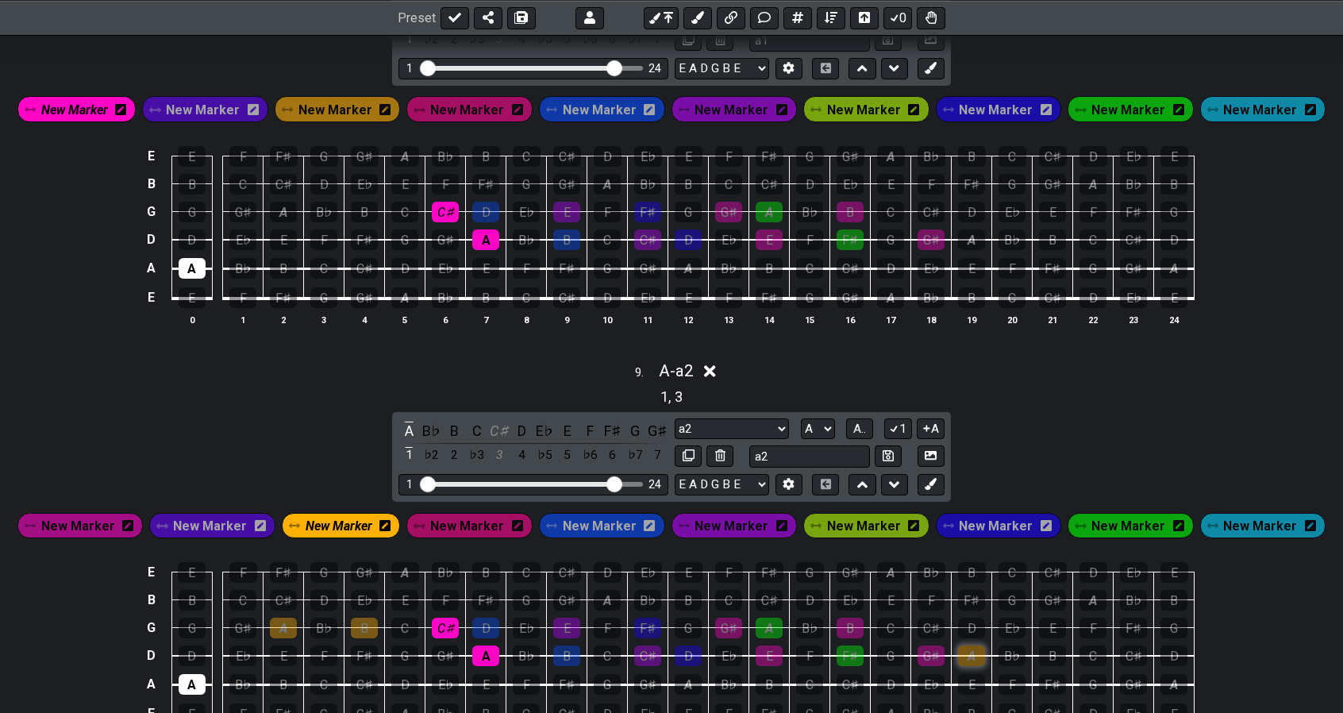
click at [962, 645] on div "A" at bounding box center [971, 655] width 27 height 21
click at [931, 618] on div "C♯" at bounding box center [931, 628] width 27 height 21
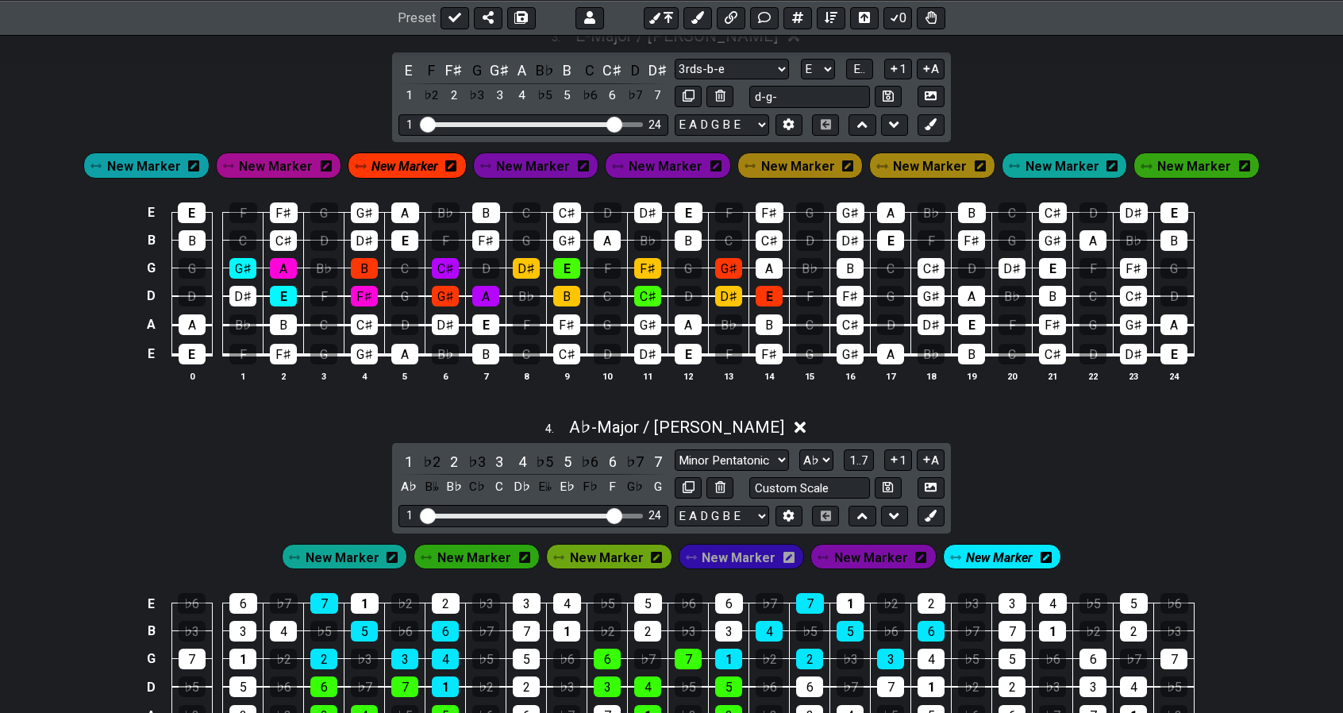
scroll to position [1133, 0]
